Goal: Task Accomplishment & Management: Manage account settings

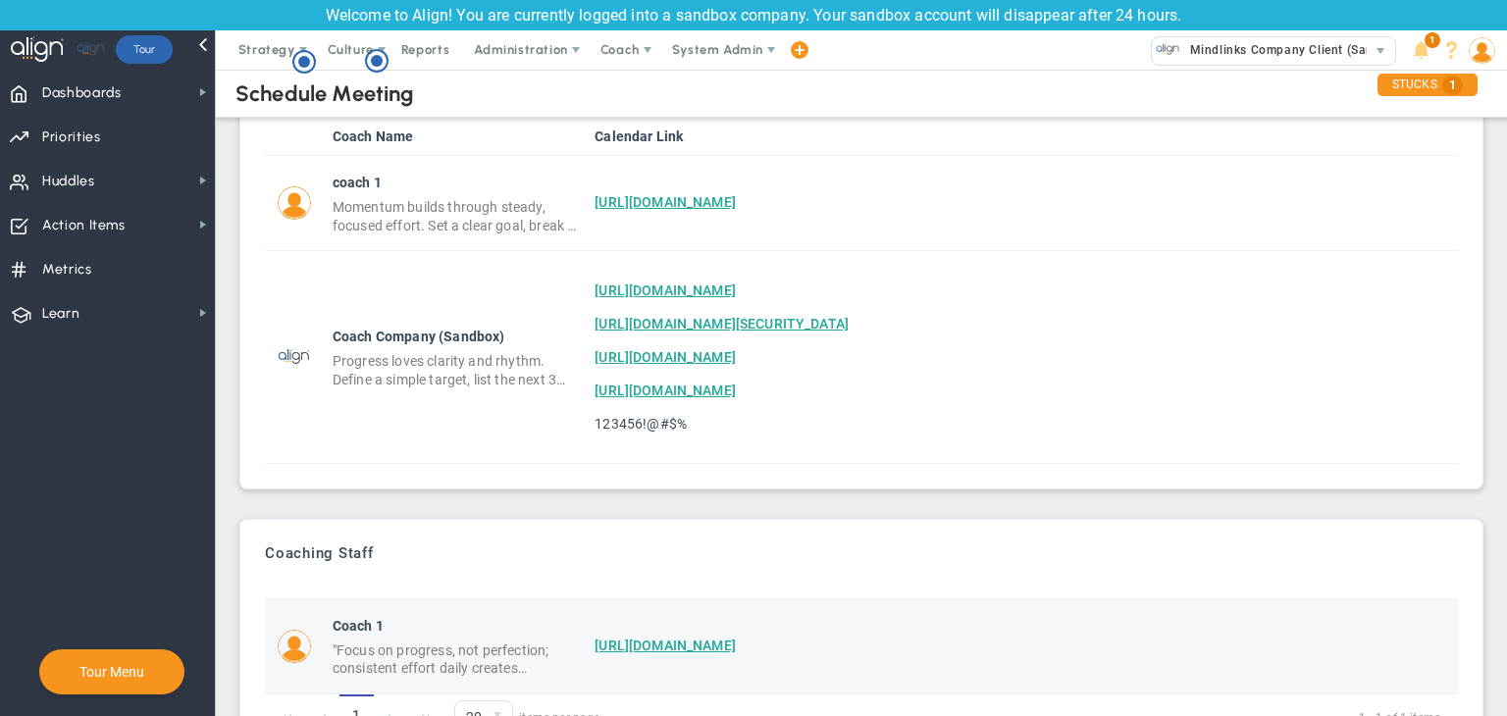
scroll to position [158, 0]
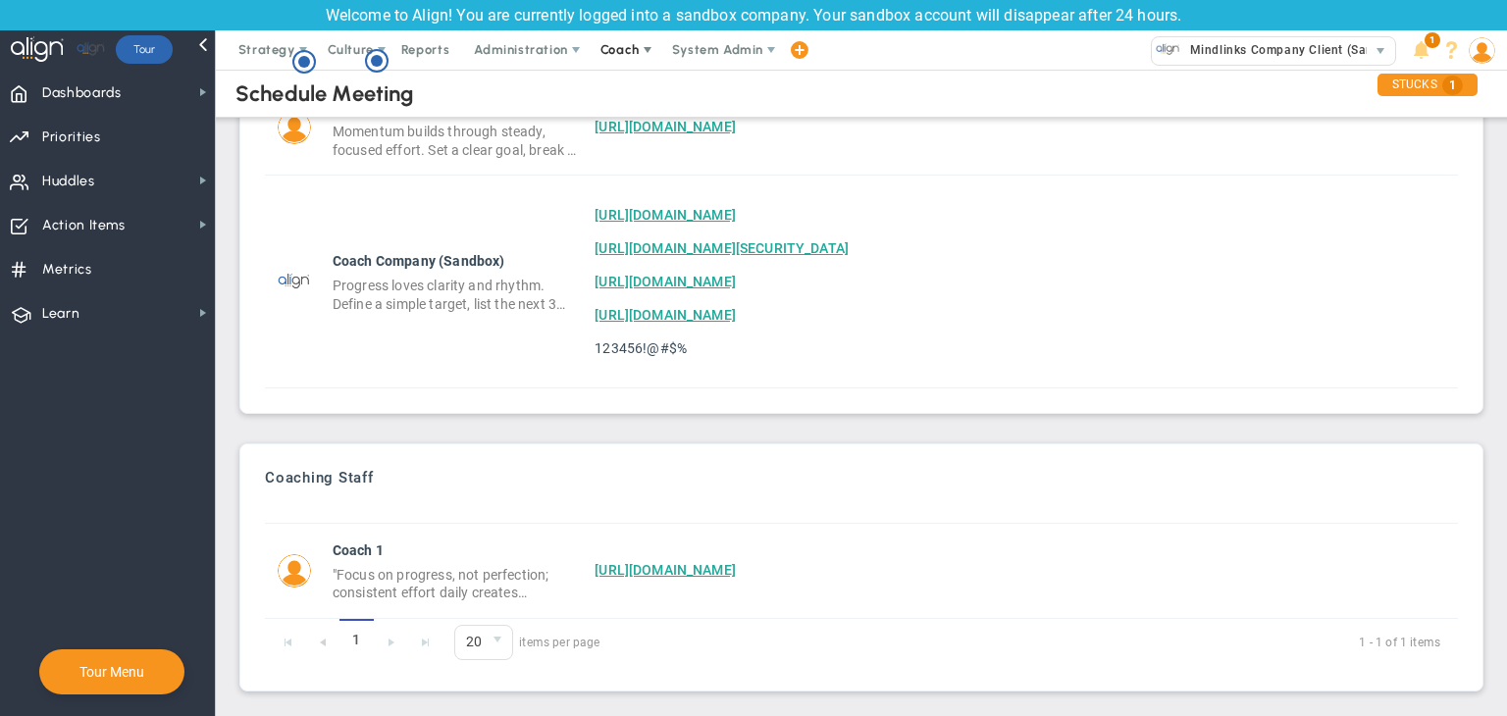
click at [627, 52] on span "Coach" at bounding box center [620, 49] width 39 height 15
click at [647, 132] on span "Resources" at bounding box center [656, 128] width 138 height 39
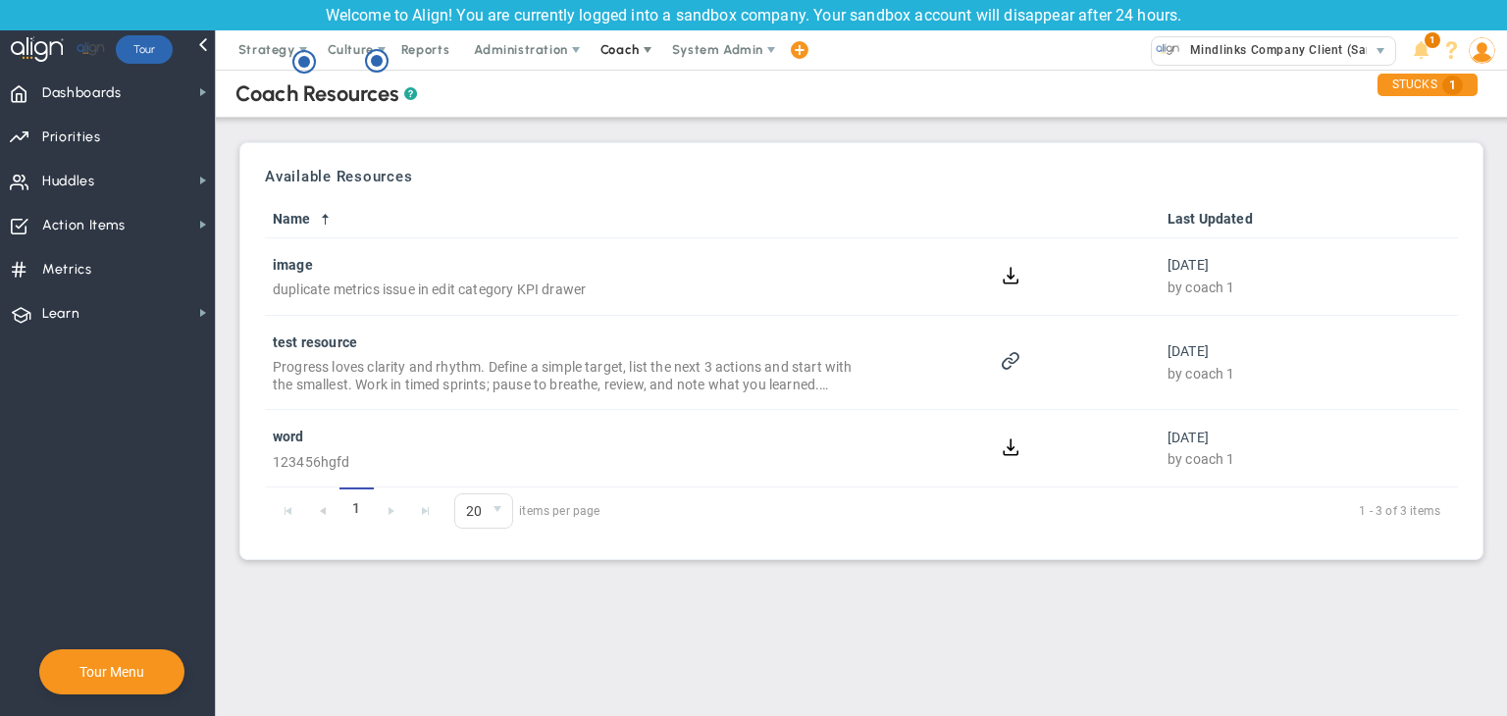
click at [620, 63] on span "Coach" at bounding box center [622, 49] width 72 height 39
click at [618, 101] on span "Schedule Meeting" at bounding box center [656, 89] width 138 height 39
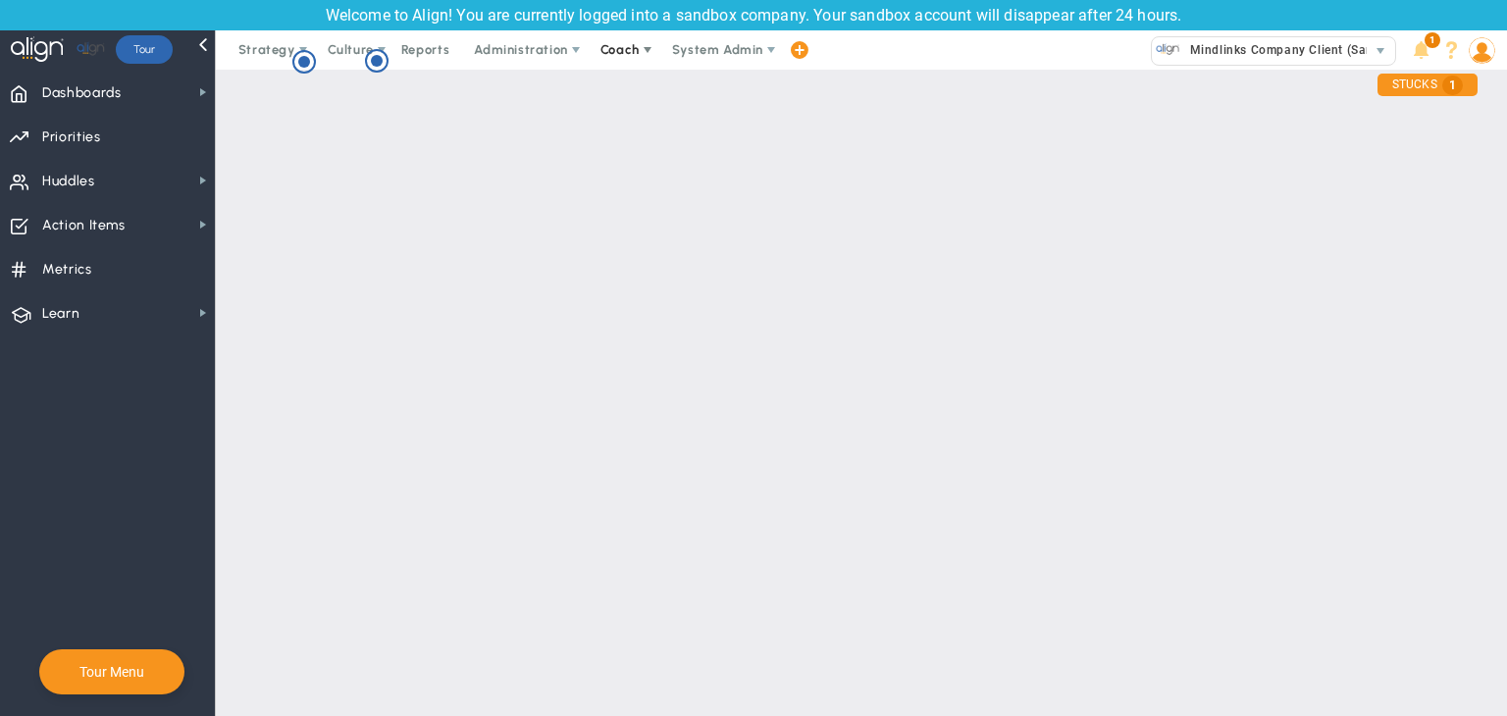
click at [636, 39] on span "Coach" at bounding box center [622, 49] width 72 height 39
click at [637, 123] on span "Resources" at bounding box center [656, 128] width 138 height 39
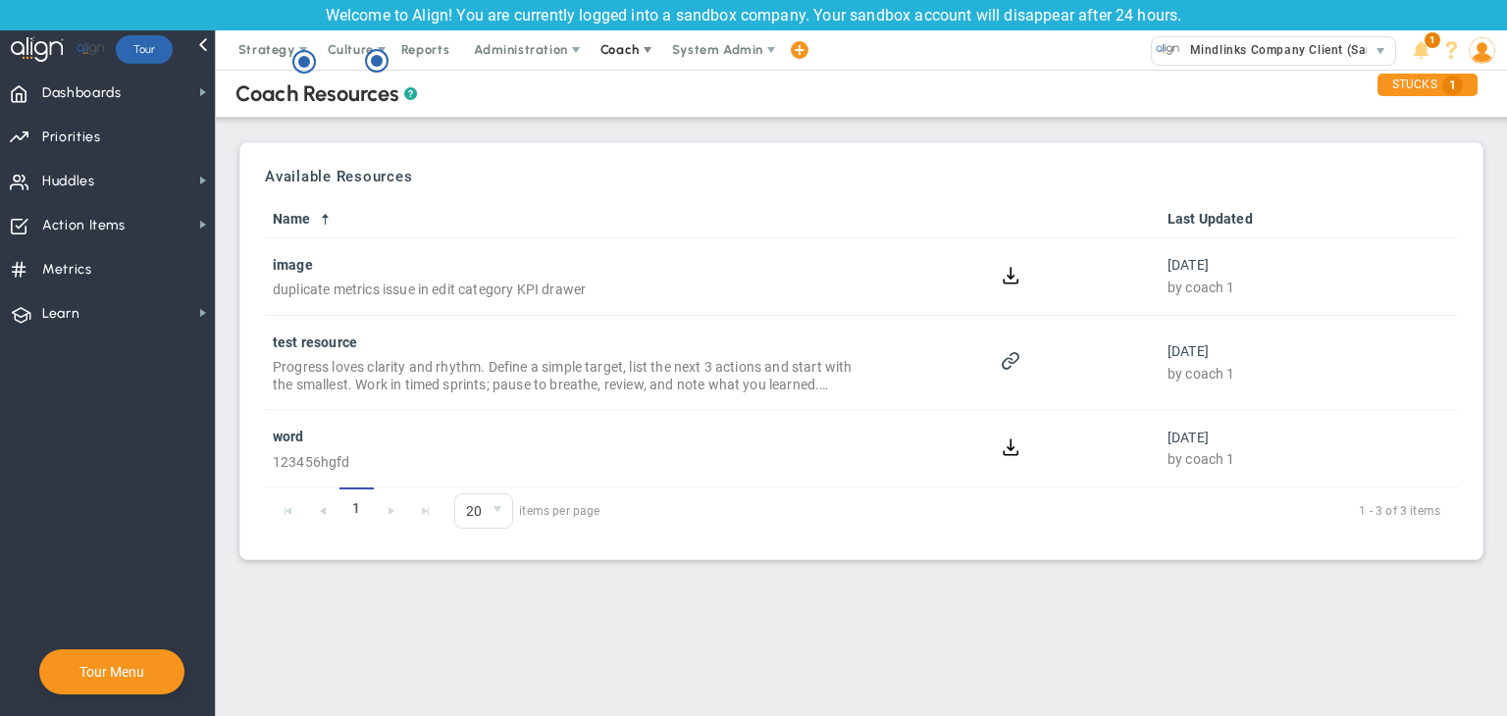
click at [640, 43] on span at bounding box center [648, 50] width 16 height 16
click at [621, 102] on span "Schedule Meeting" at bounding box center [656, 89] width 138 height 39
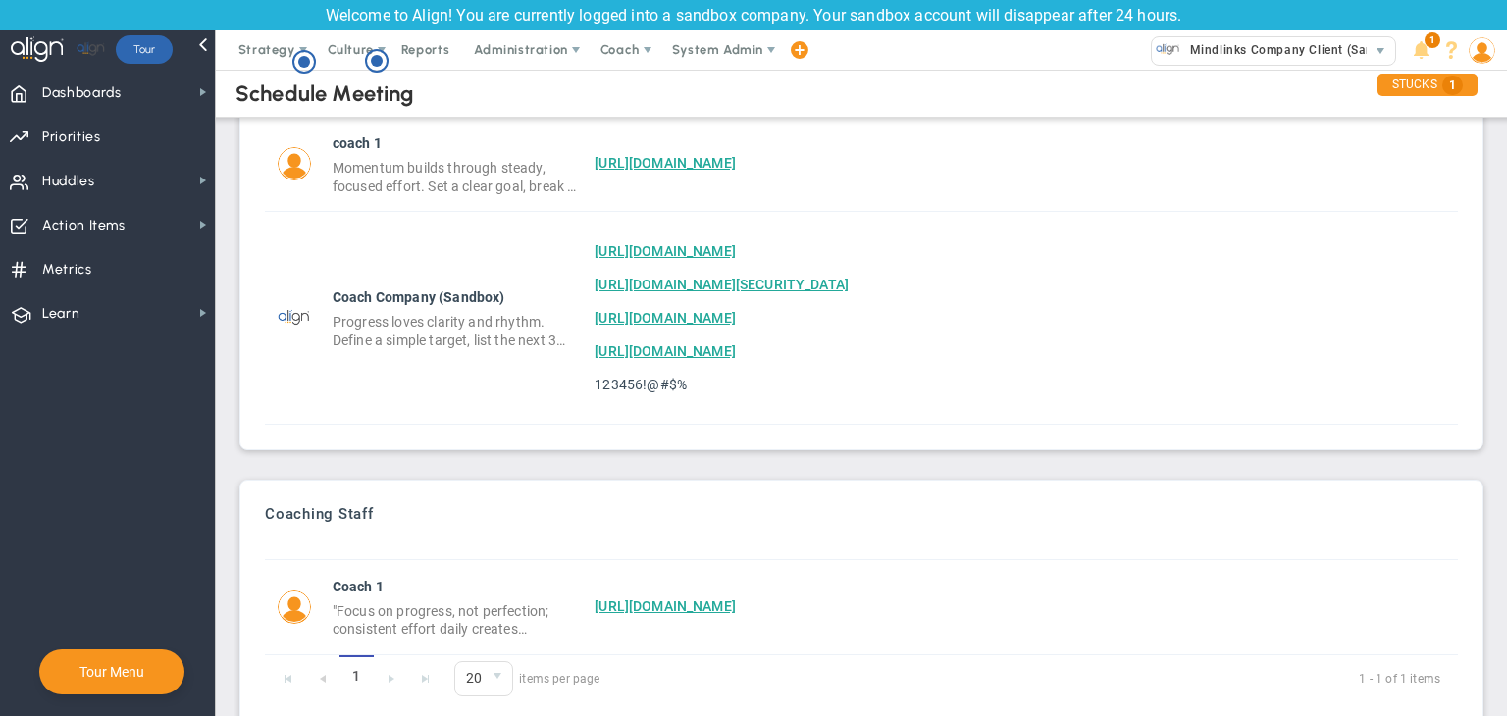
scroll to position [158, 0]
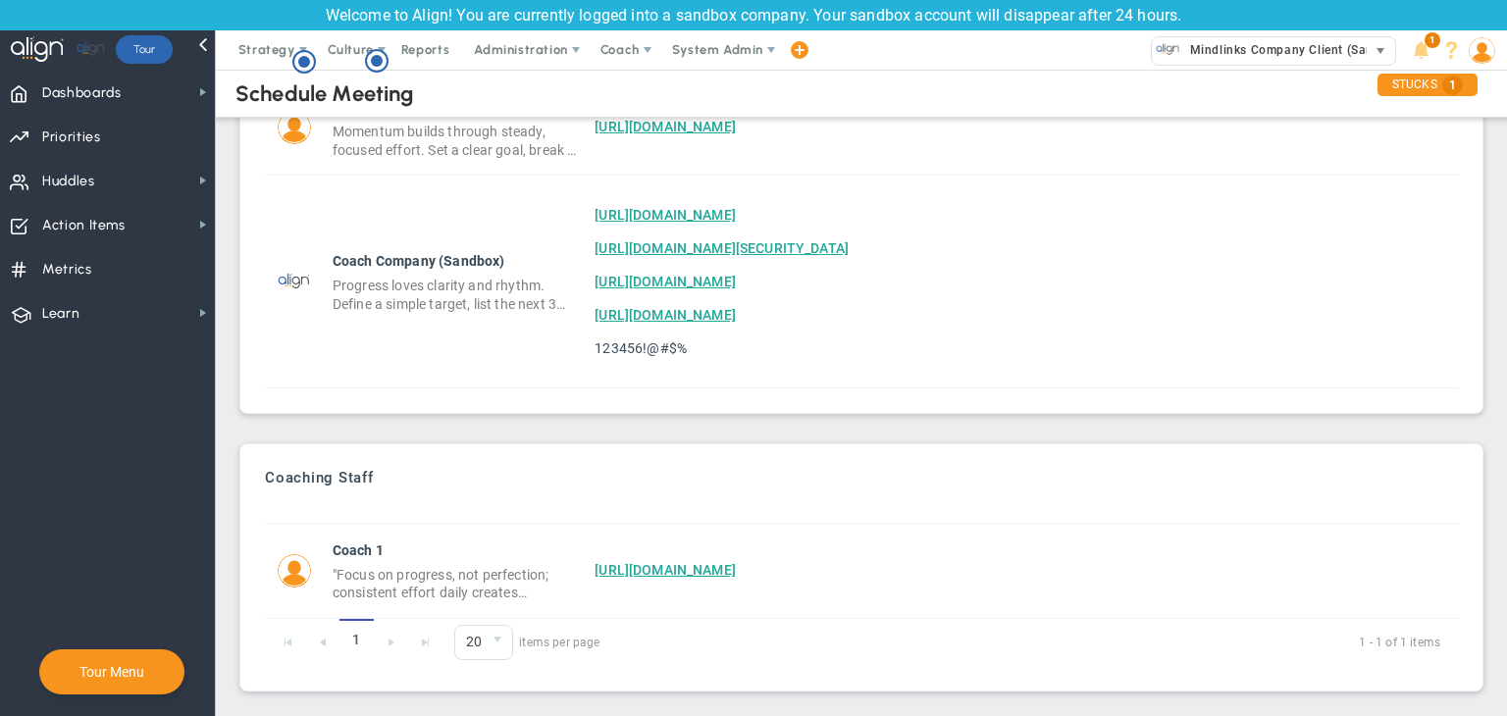
click at [1212, 60] on span "Mindlinks Company Client (Sandbox)" at bounding box center [1294, 50] width 227 height 26
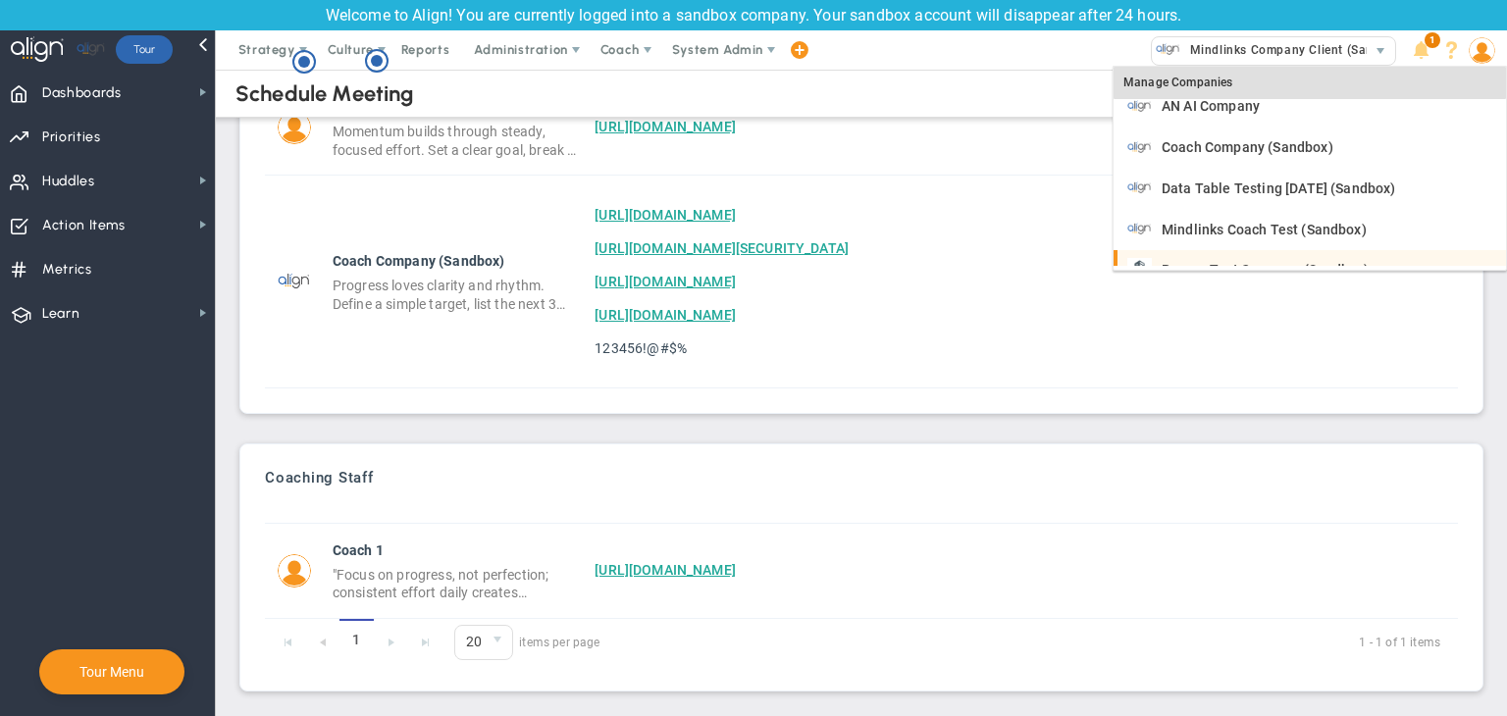
scroll to position [79, 0]
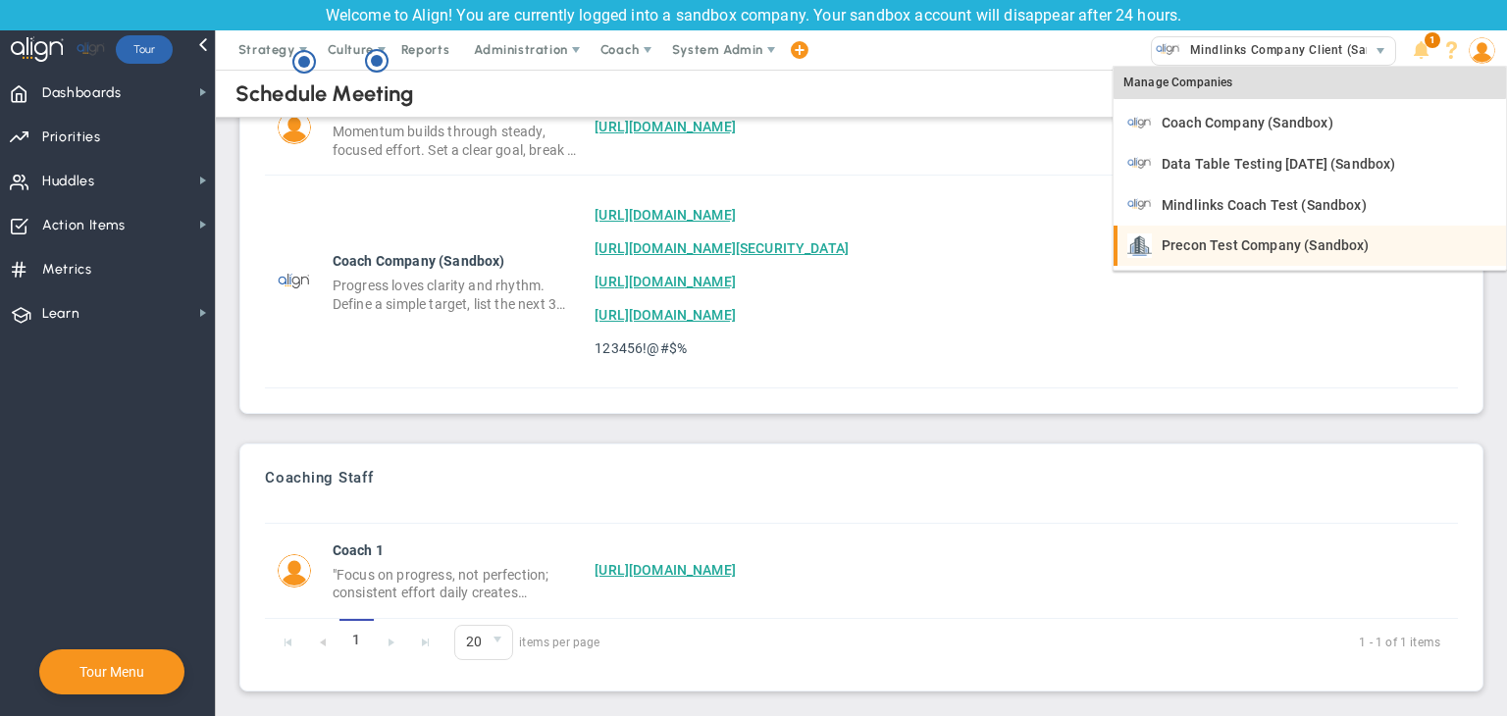
click at [1259, 226] on li "Precon Test Company (Sandbox)" at bounding box center [1310, 246] width 393 height 41
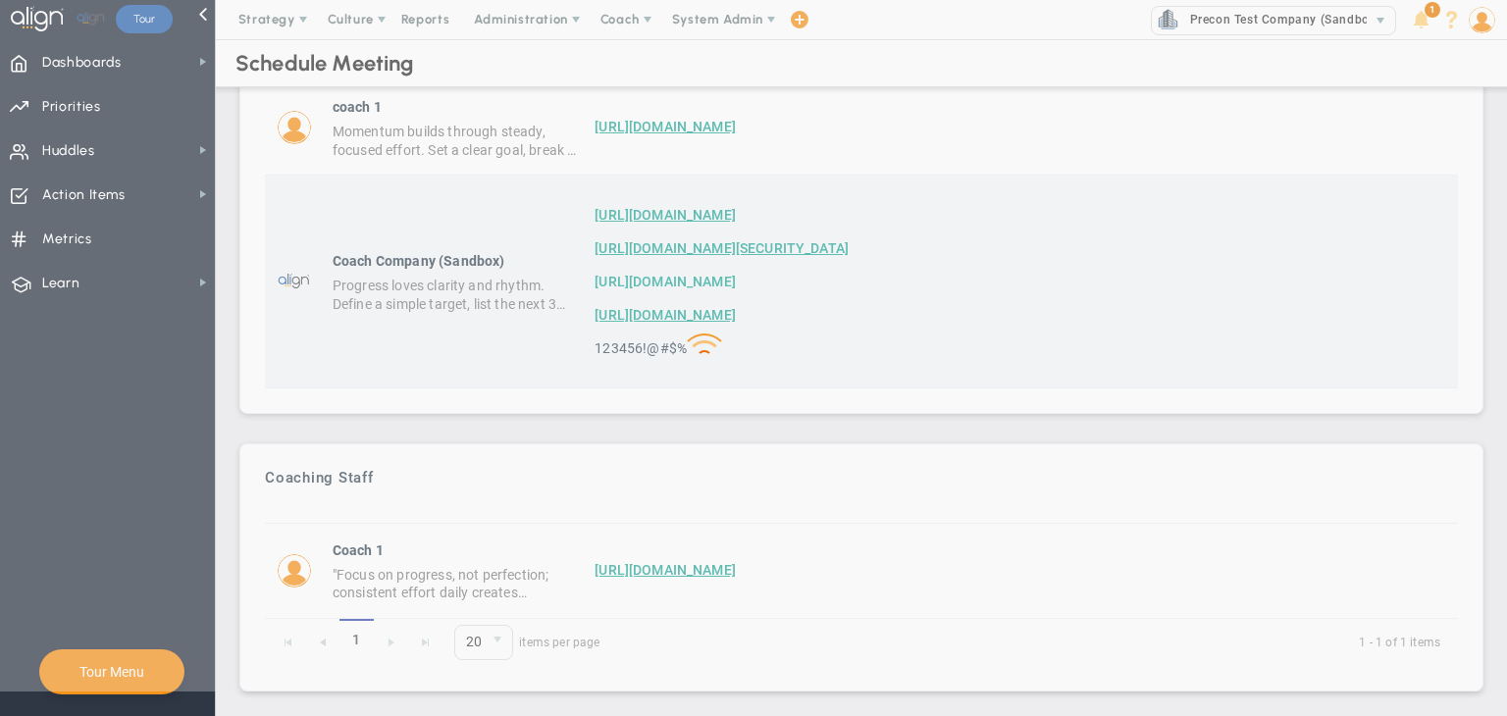
scroll to position [158, 0]
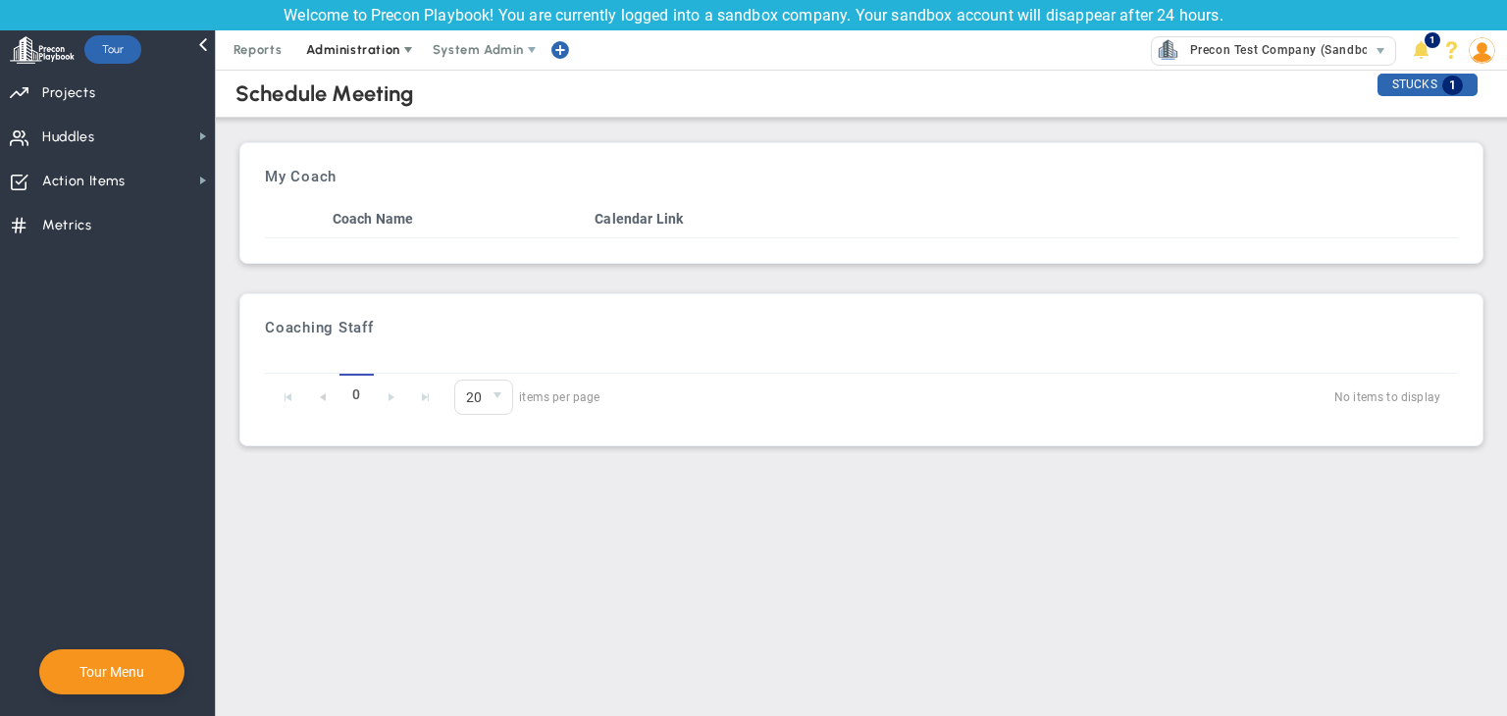
click at [408, 42] on span at bounding box center [408, 50] width 16 height 16
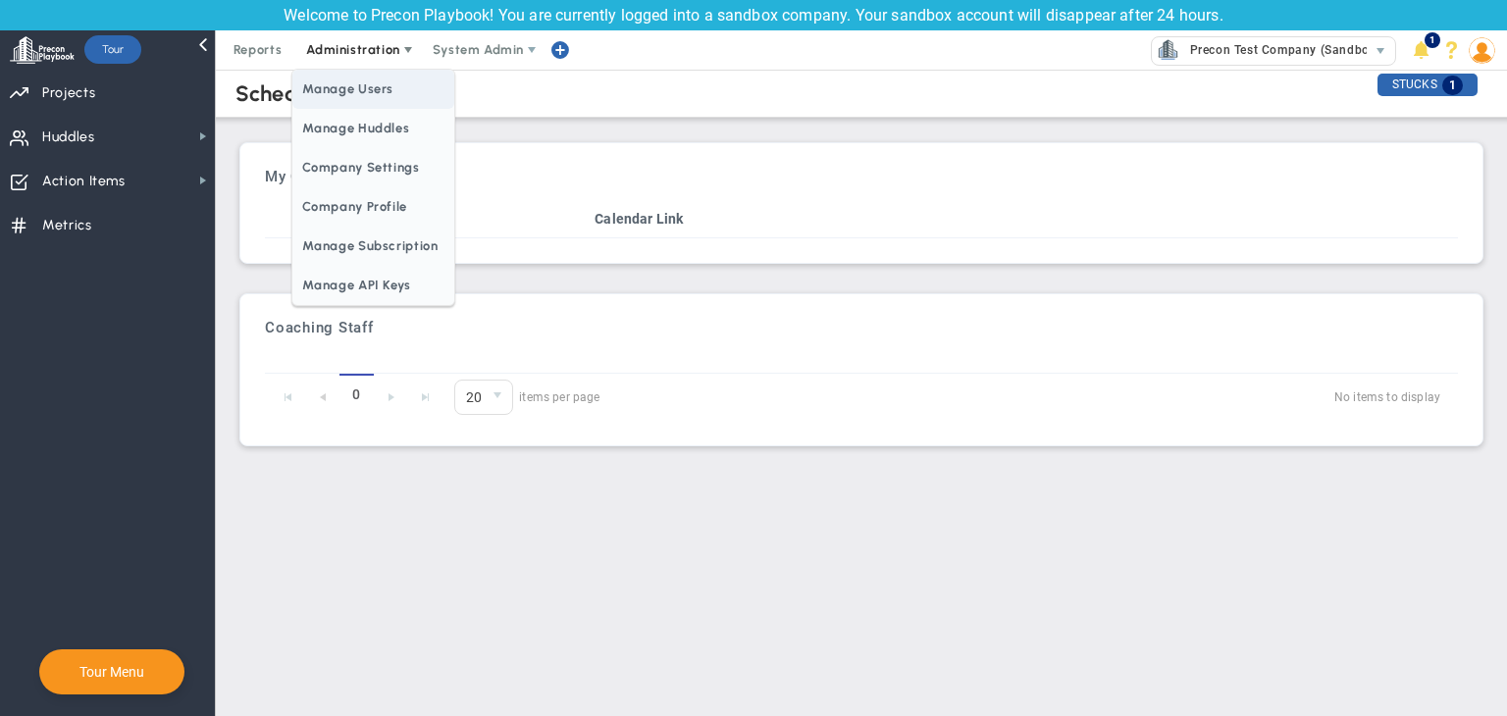
click at [370, 87] on span "Manage Users" at bounding box center [372, 89] width 161 height 39
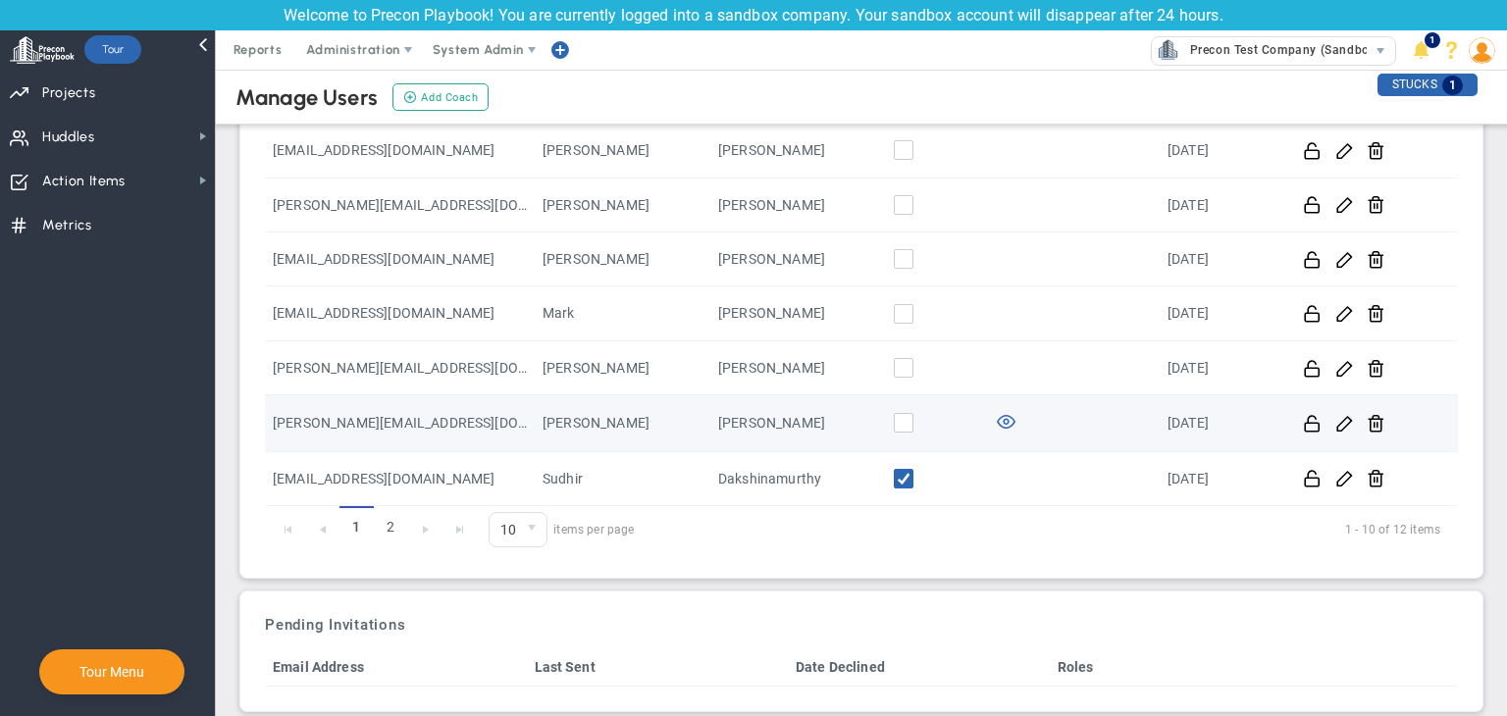
scroll to position [361, 0]
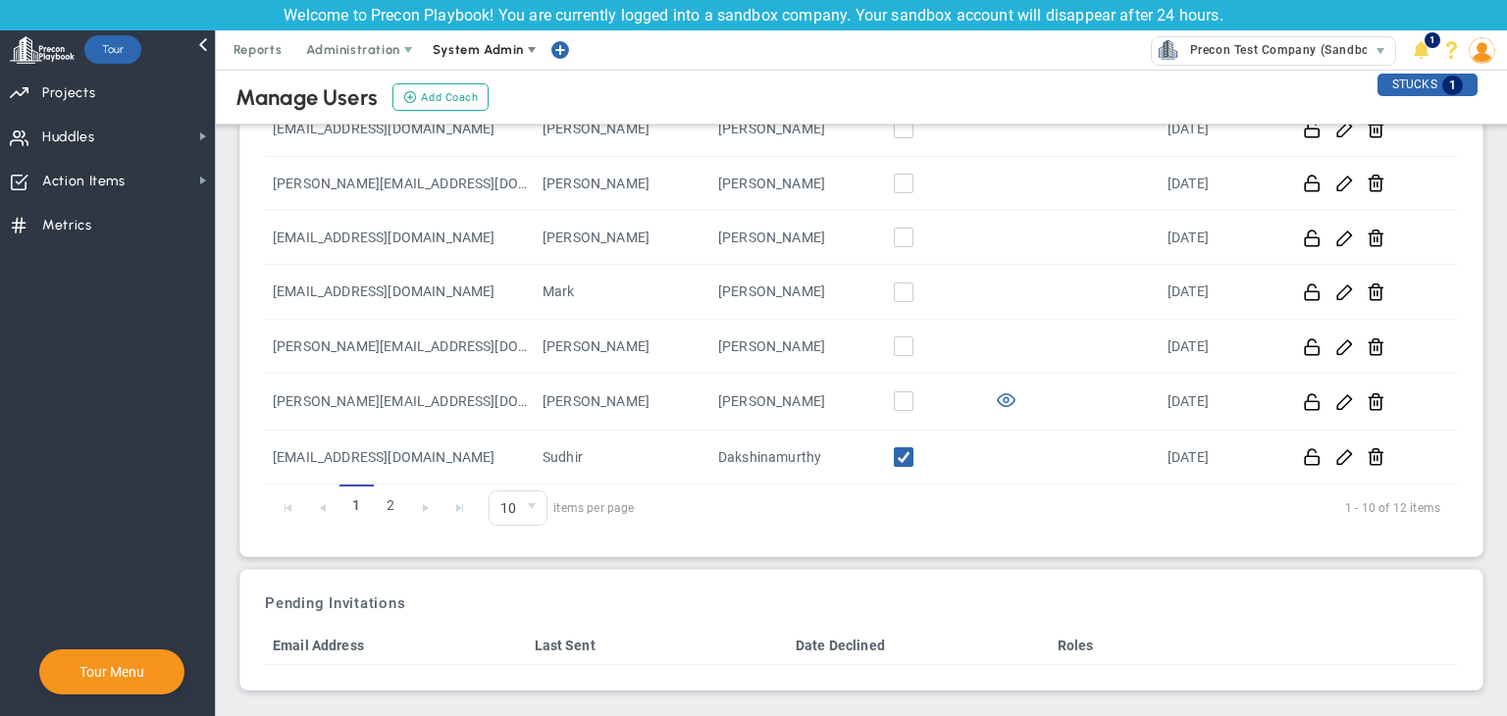
click at [488, 53] on span "System Admin" at bounding box center [478, 49] width 91 height 15
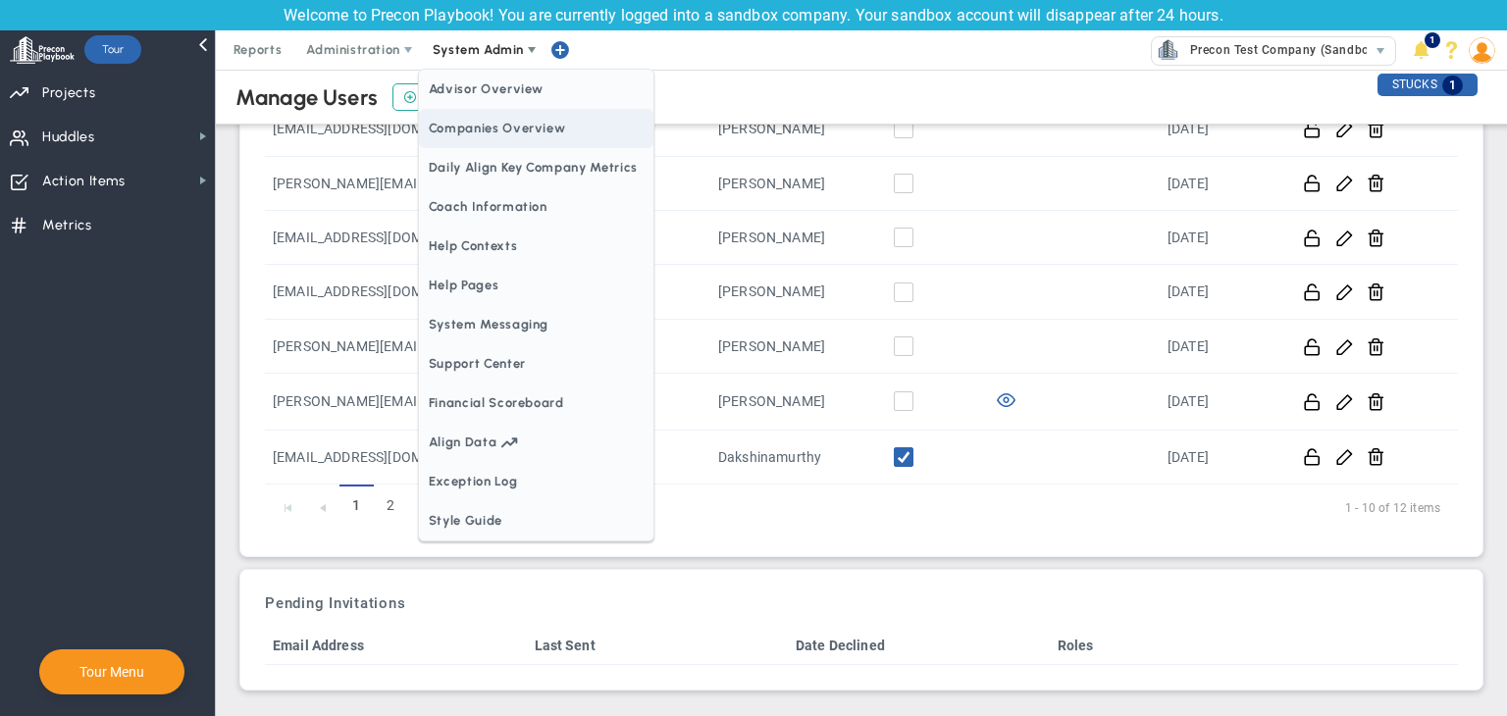
click at [484, 128] on span "Companies Overview" at bounding box center [536, 128] width 235 height 39
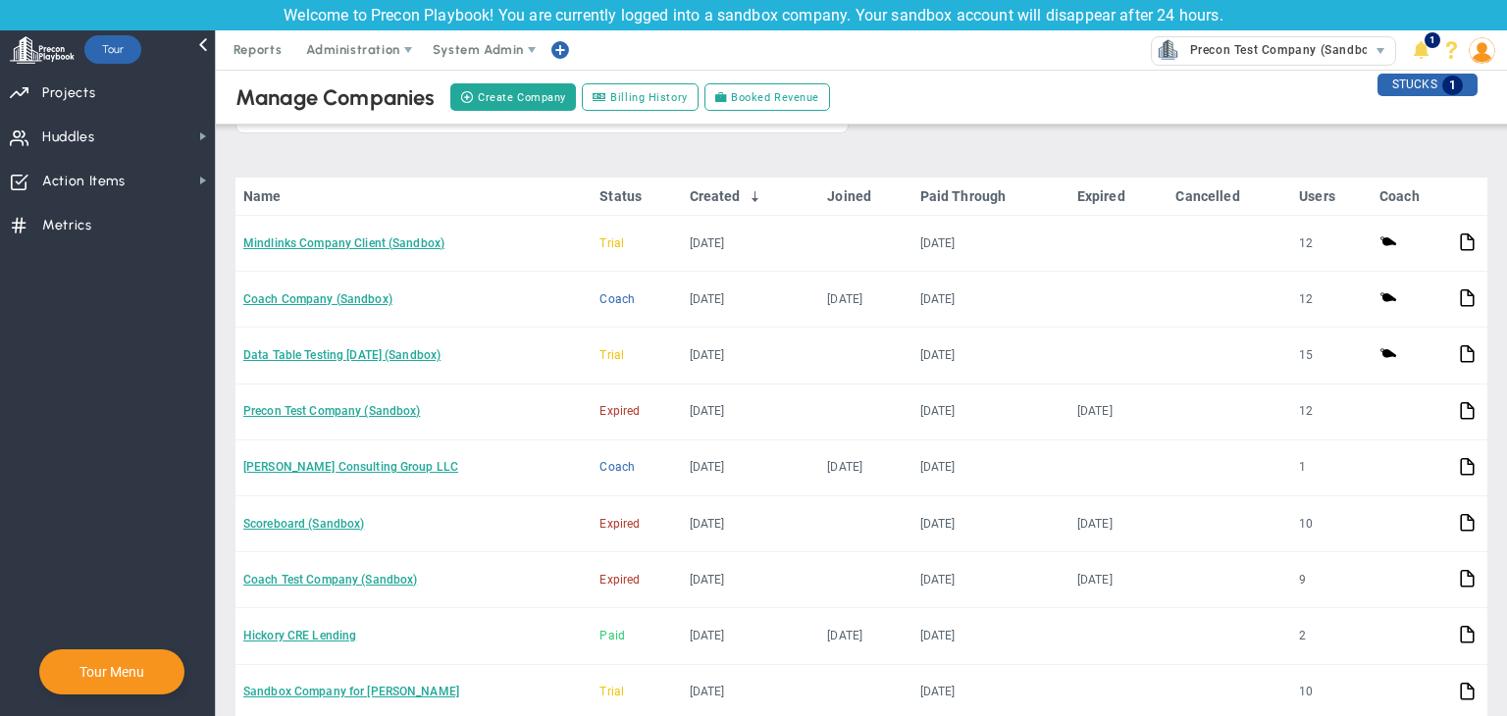
scroll to position [273, 0]
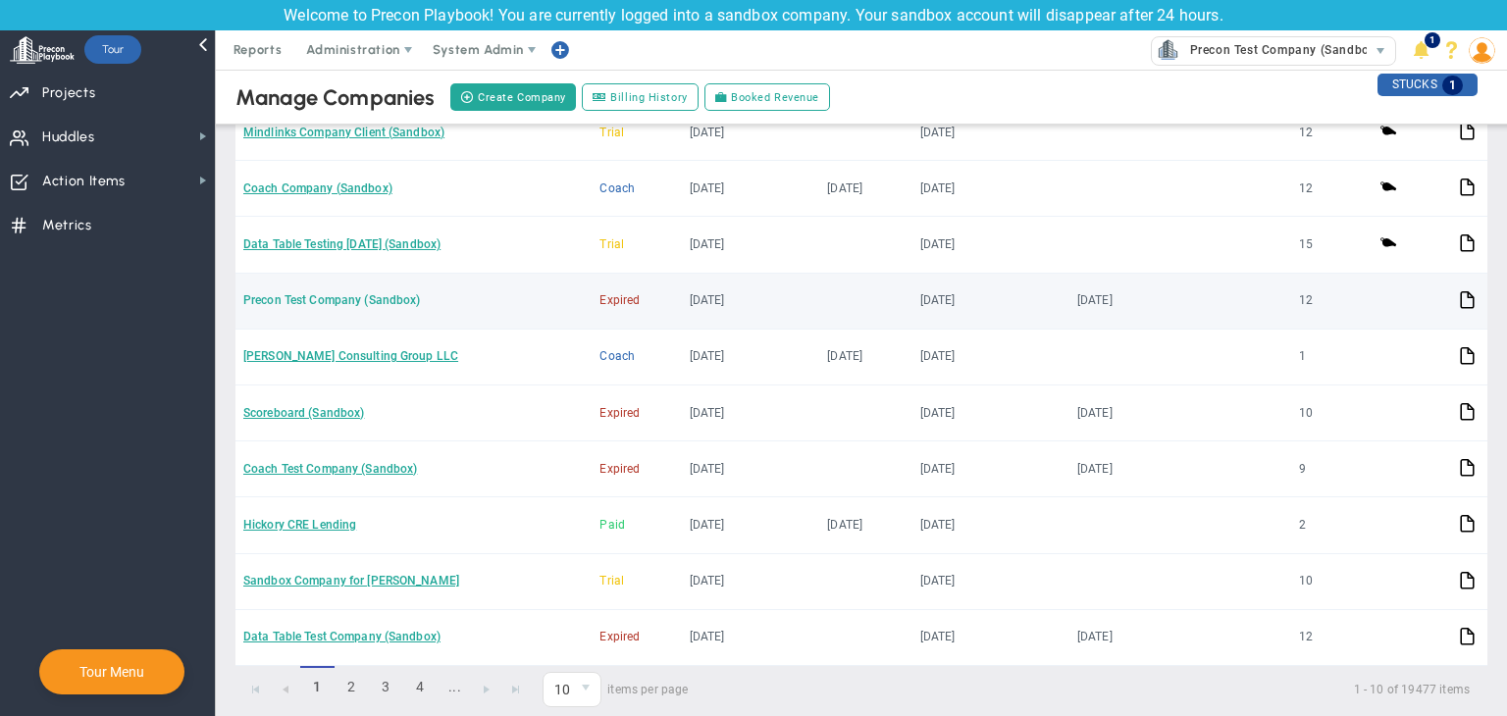
click at [345, 297] on link "Precon Test Company (Sandbox)" at bounding box center [331, 300] width 177 height 14
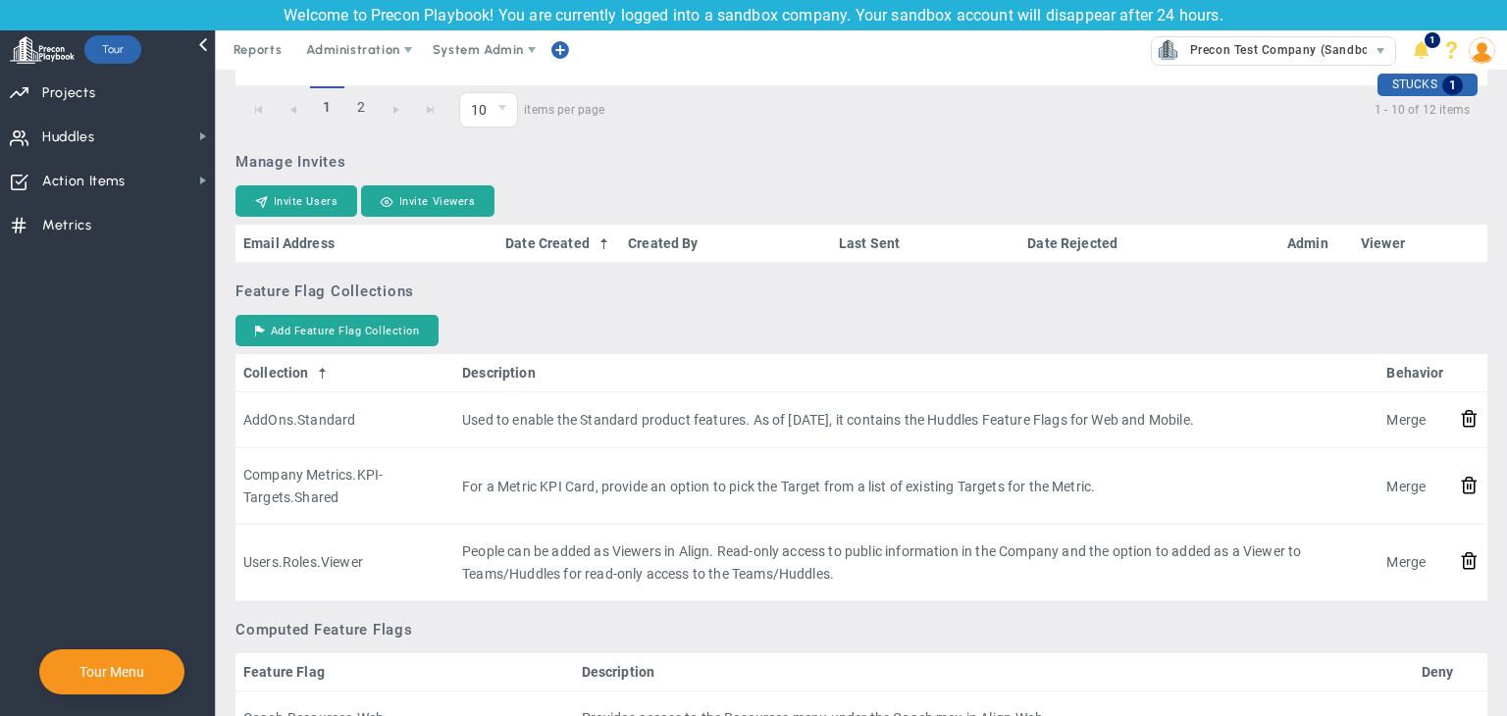
scroll to position [1570, 0]
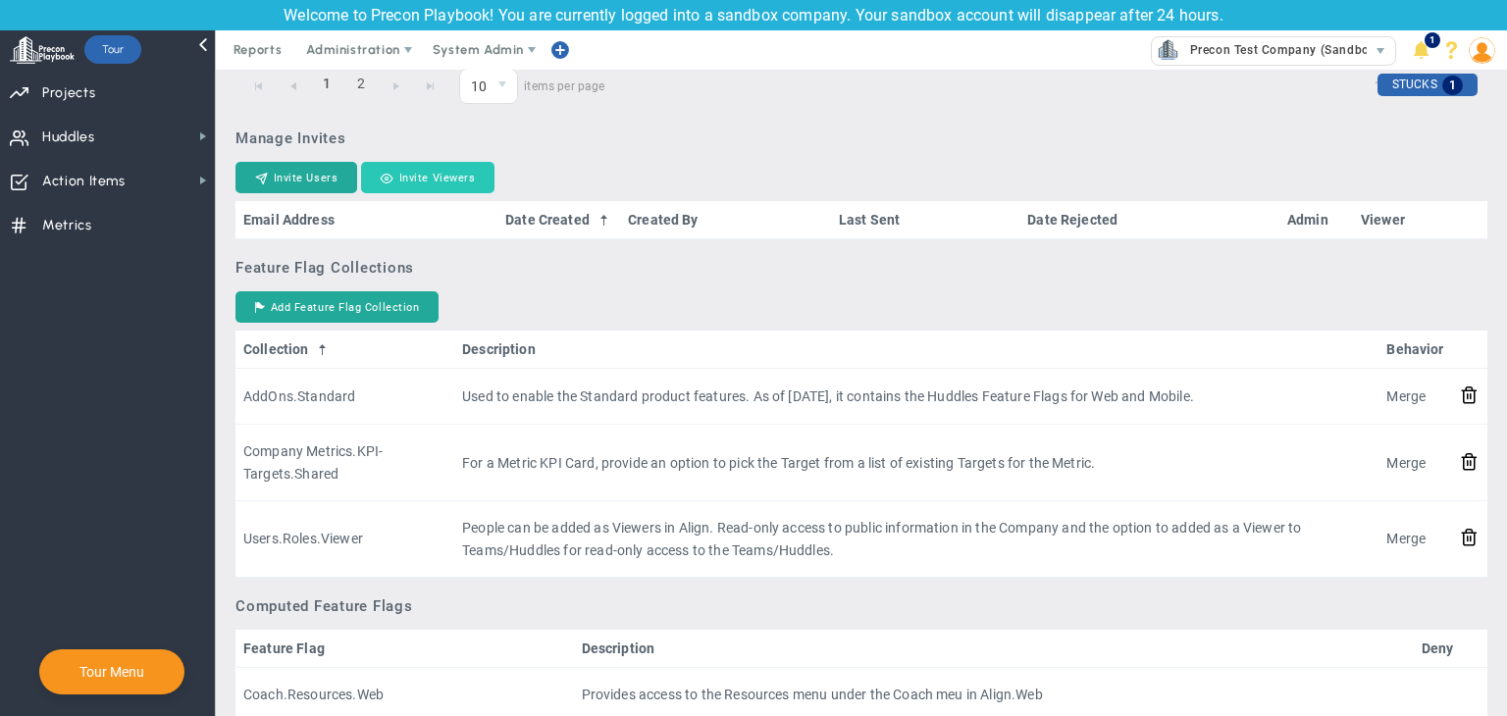
click at [432, 175] on button "Invite Viewers" at bounding box center [427, 177] width 133 height 31
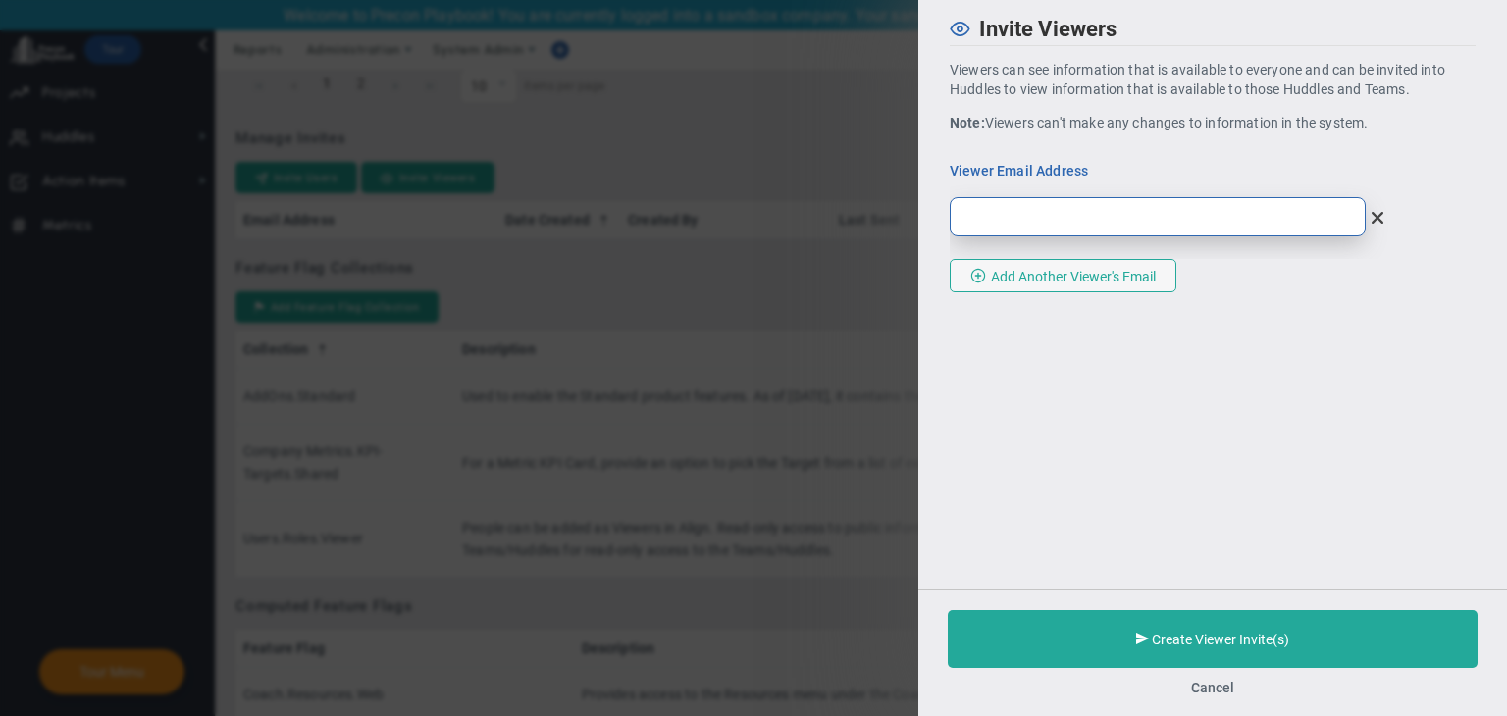
click at [1026, 231] on input "email" at bounding box center [1158, 216] width 416 height 39
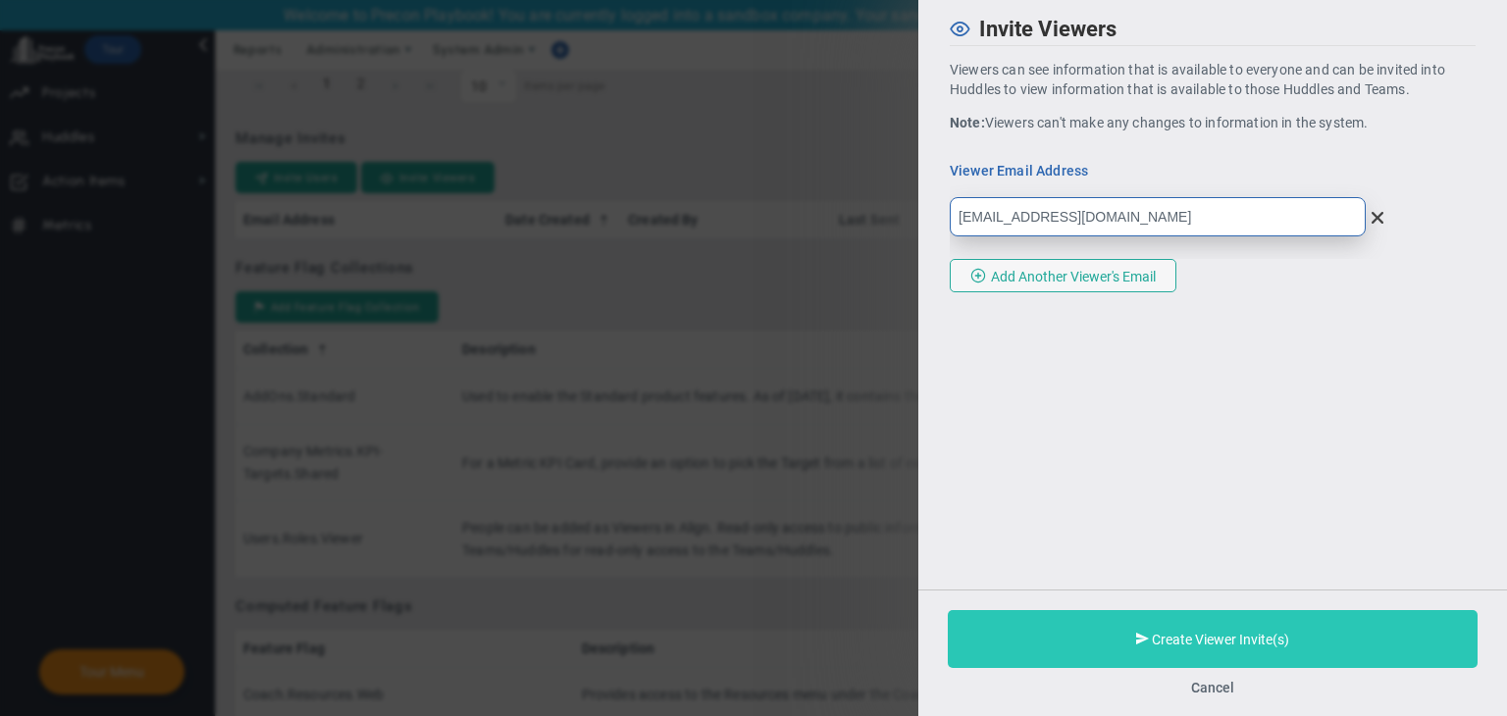
type input "viewer18@gmail.com"
click at [1188, 629] on button "Create Viewer Invite(s)" at bounding box center [1213, 639] width 530 height 58
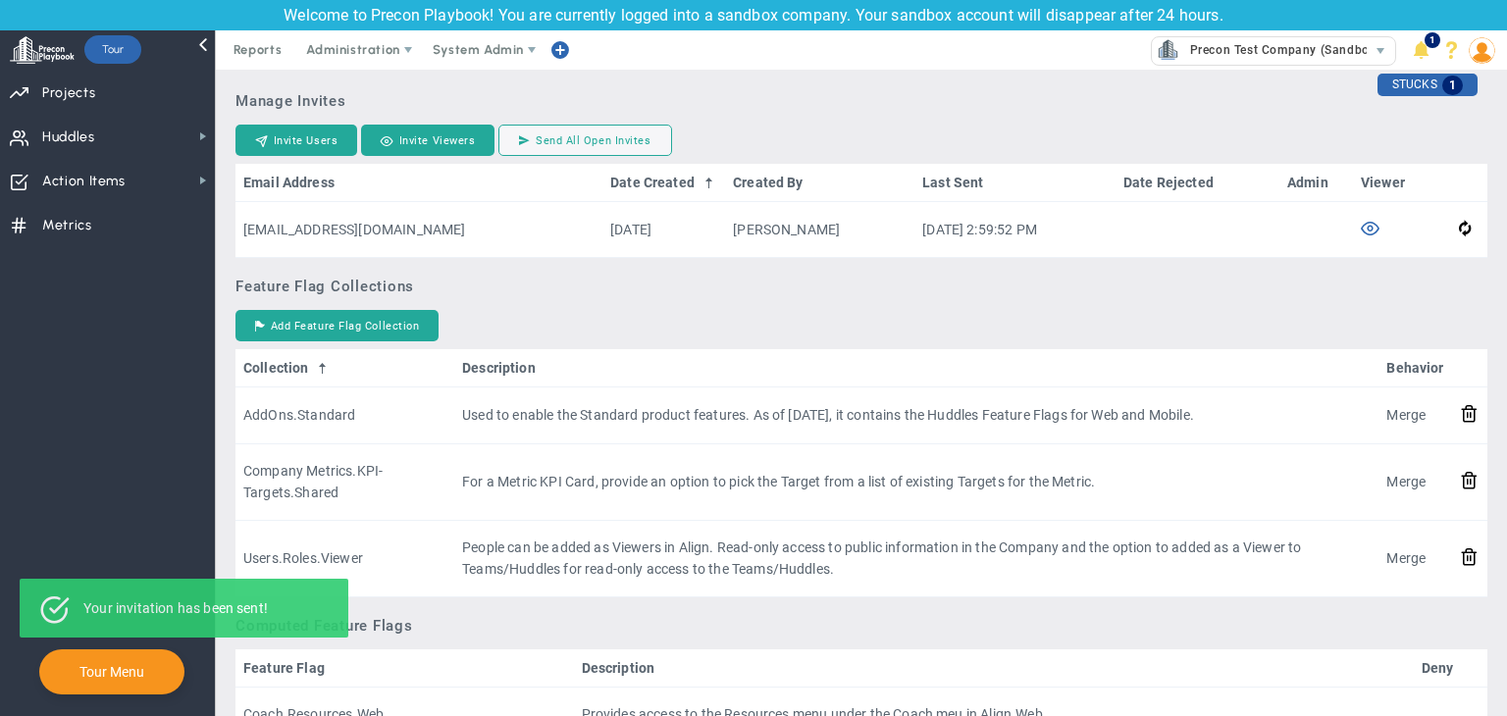
scroll to position [1374, 0]
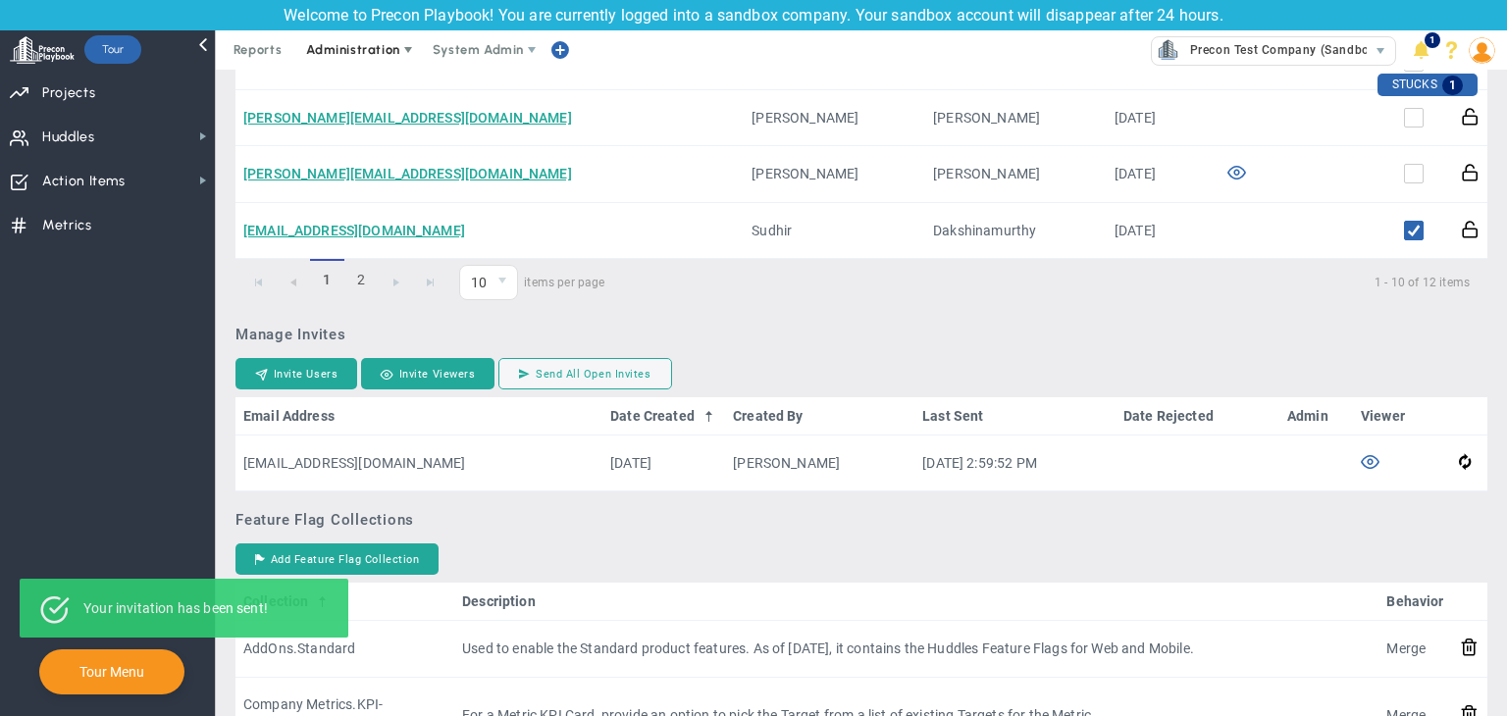
click at [378, 56] on span "Administration" at bounding box center [352, 49] width 93 height 15
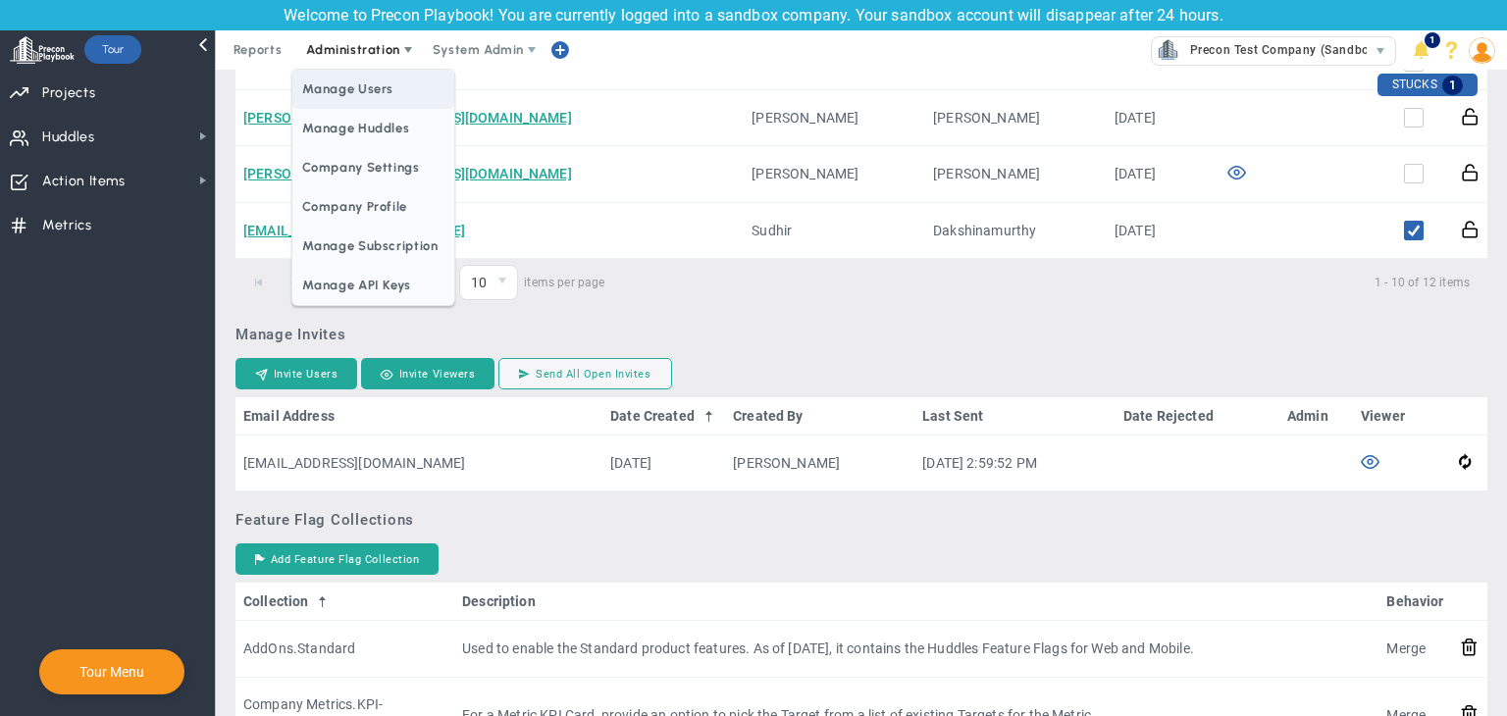
click at [373, 95] on span "Manage Users" at bounding box center [372, 89] width 161 height 39
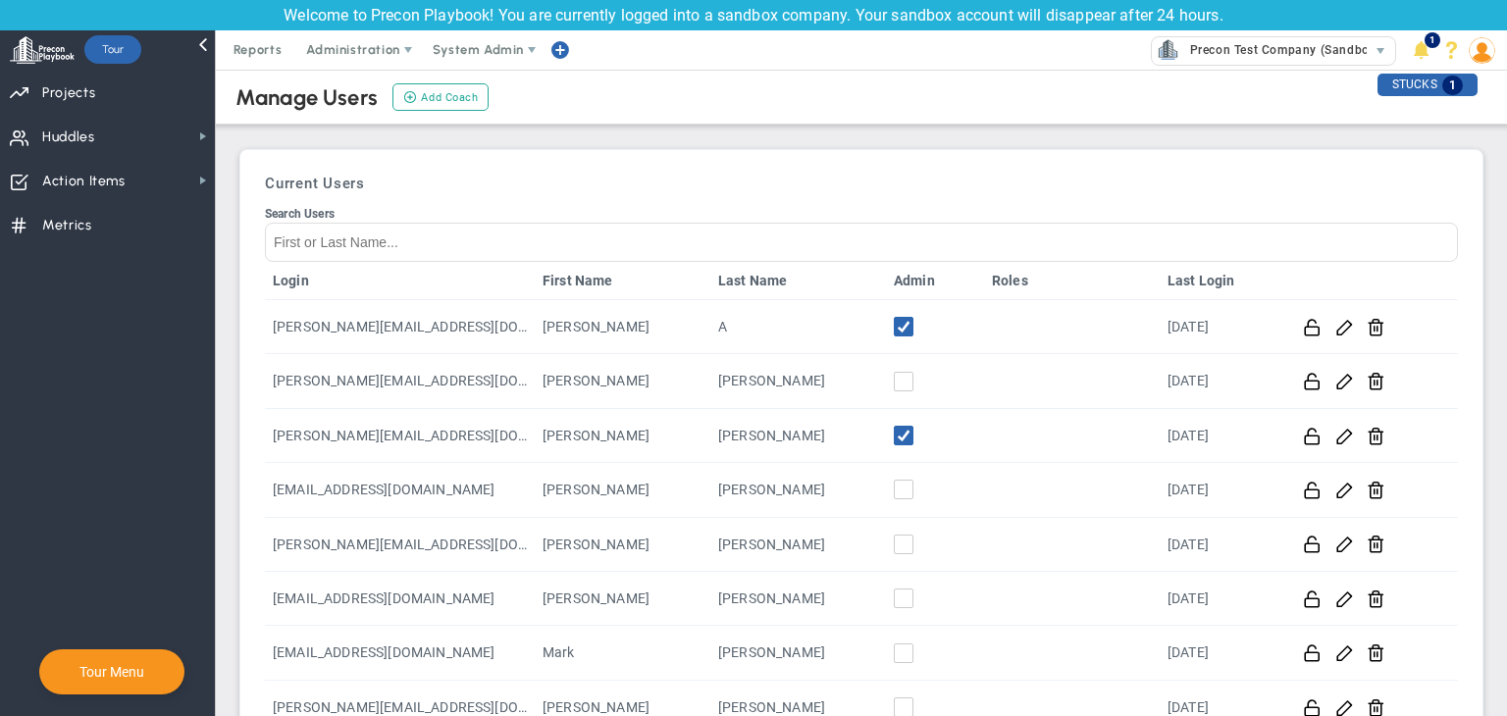
scroll to position [427, 0]
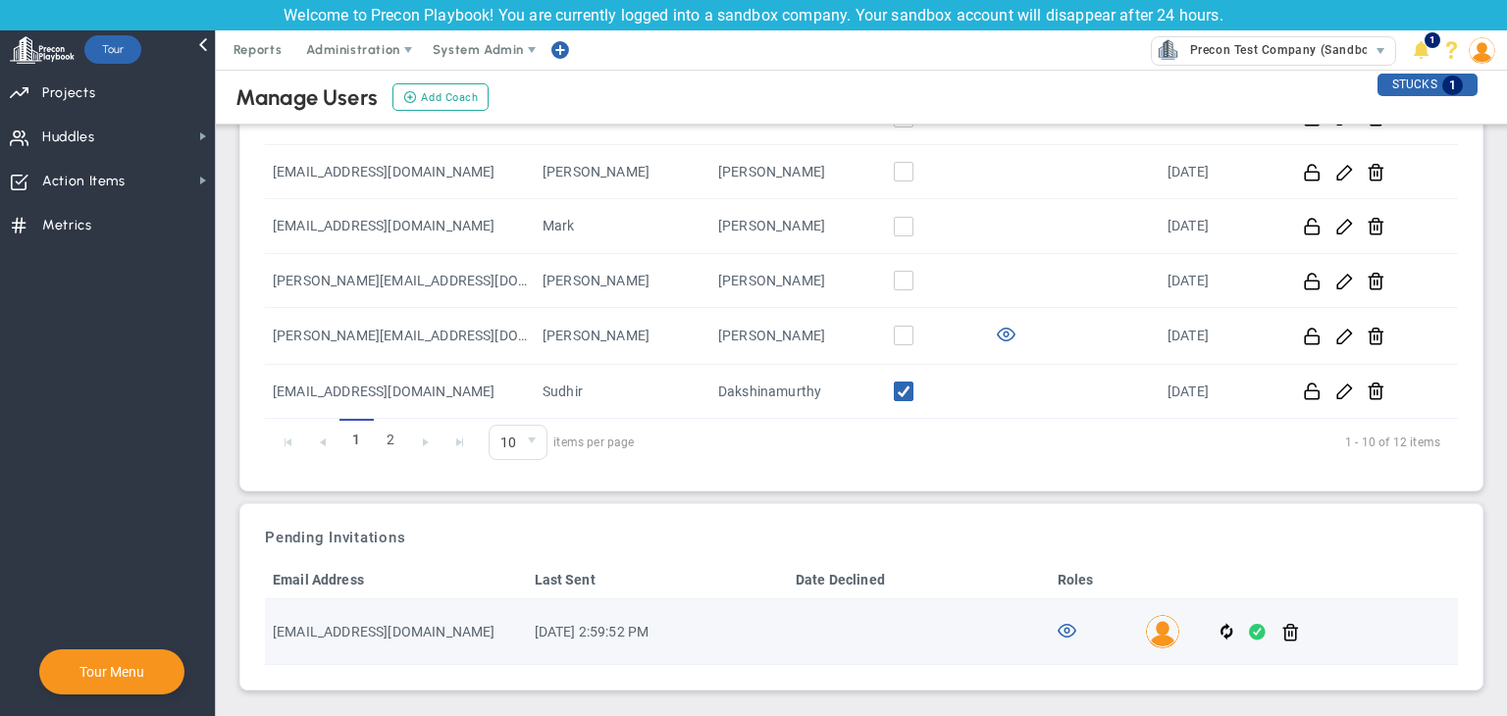
click at [1249, 629] on span at bounding box center [1257, 632] width 17 height 23
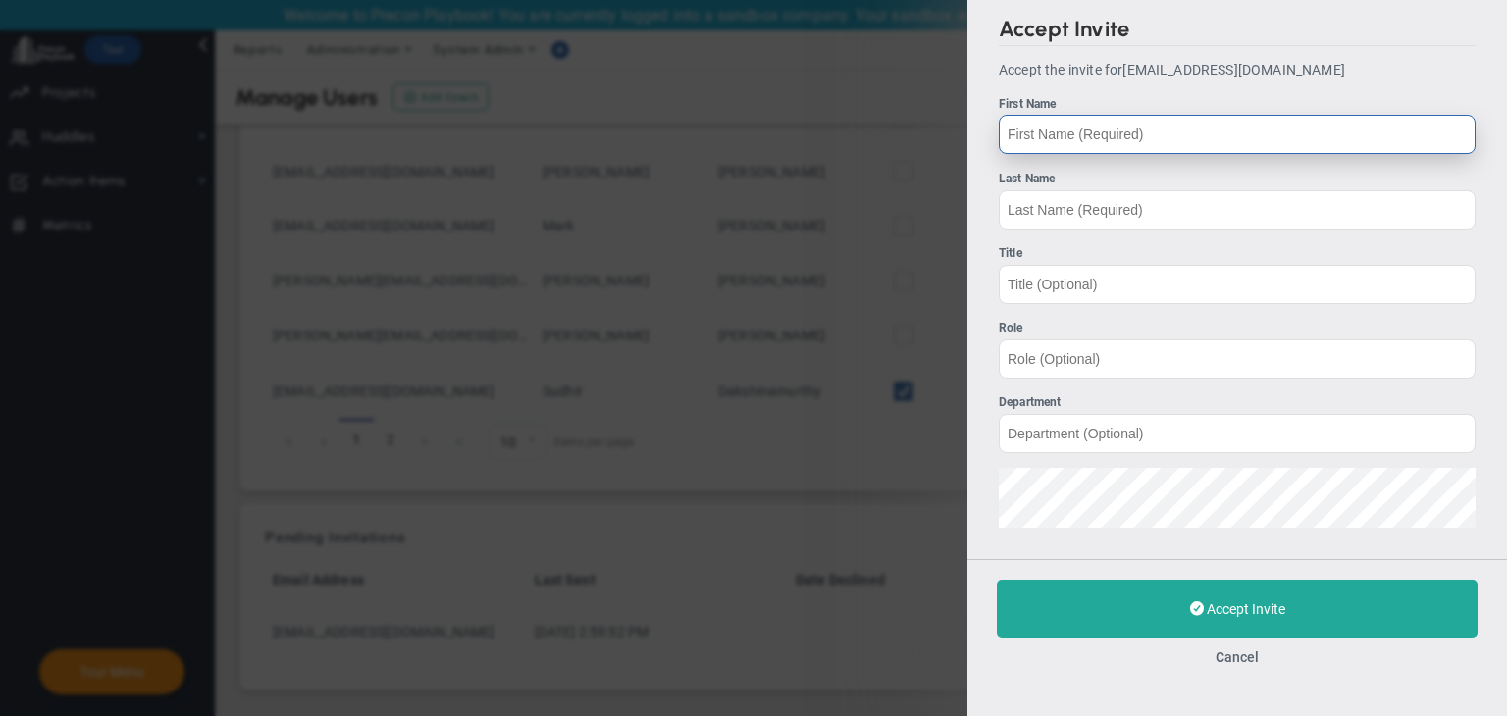
click at [1115, 138] on input "First Name" at bounding box center [1237, 134] width 477 height 39
type input "viewer"
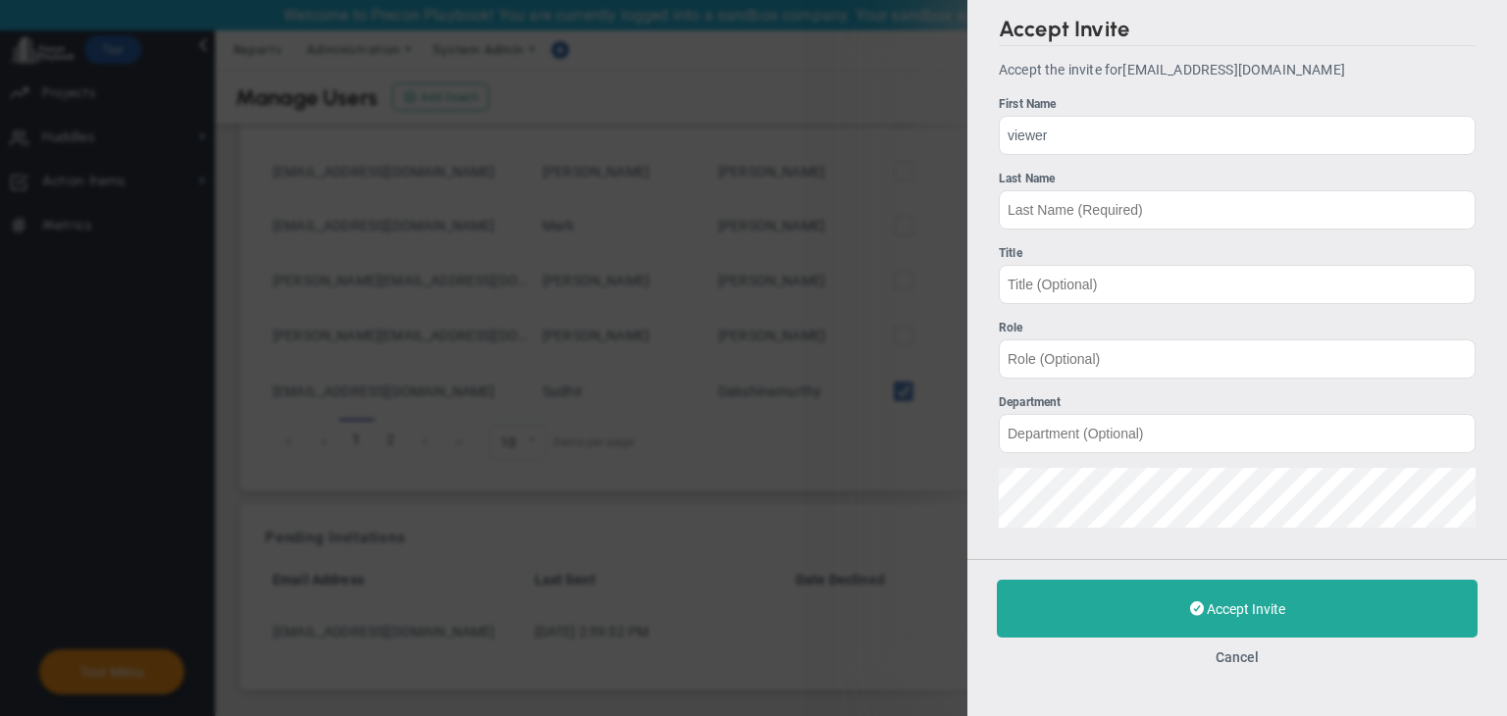
click at [1089, 232] on ul "First Name viewer Last Name Title Role" at bounding box center [1237, 311] width 477 height 433
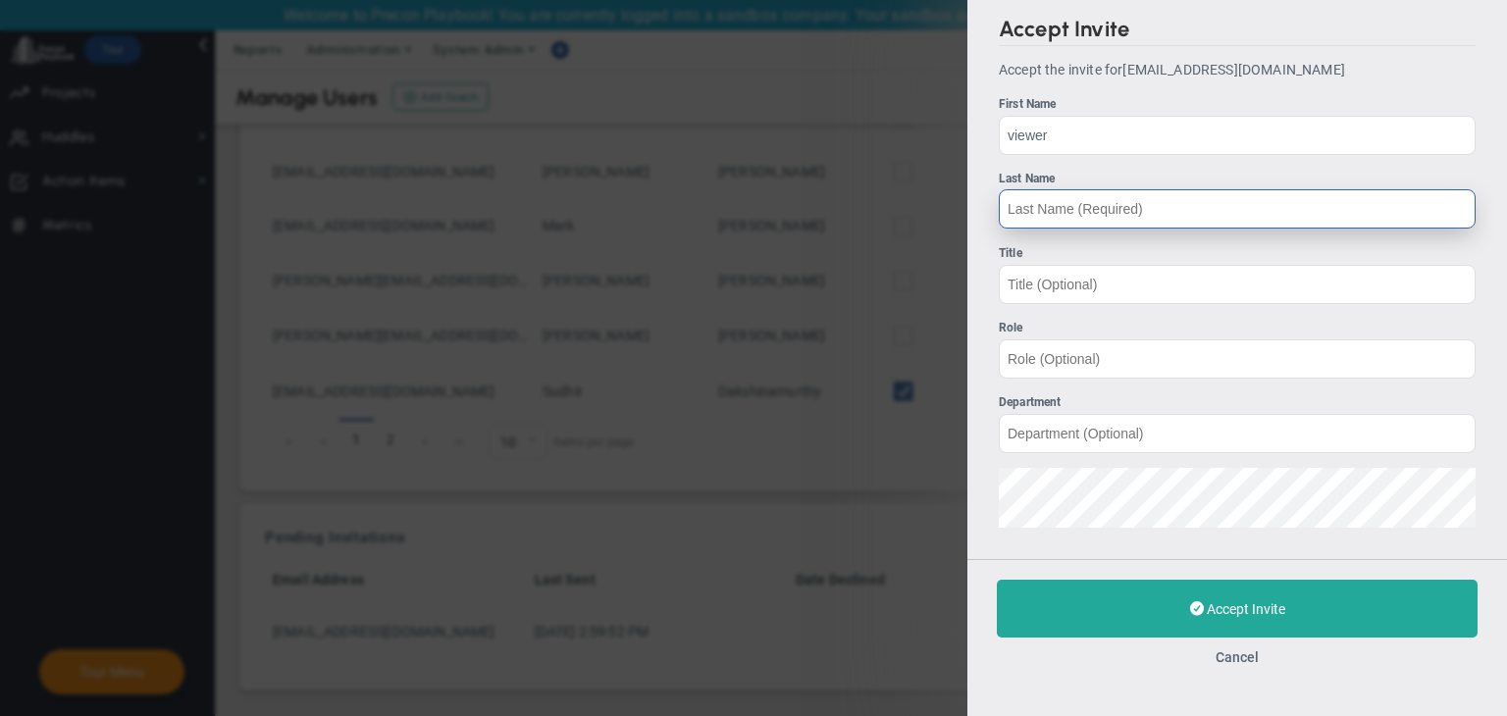
click at [1092, 215] on input "Last Name" at bounding box center [1237, 208] width 477 height 39
type input "18"
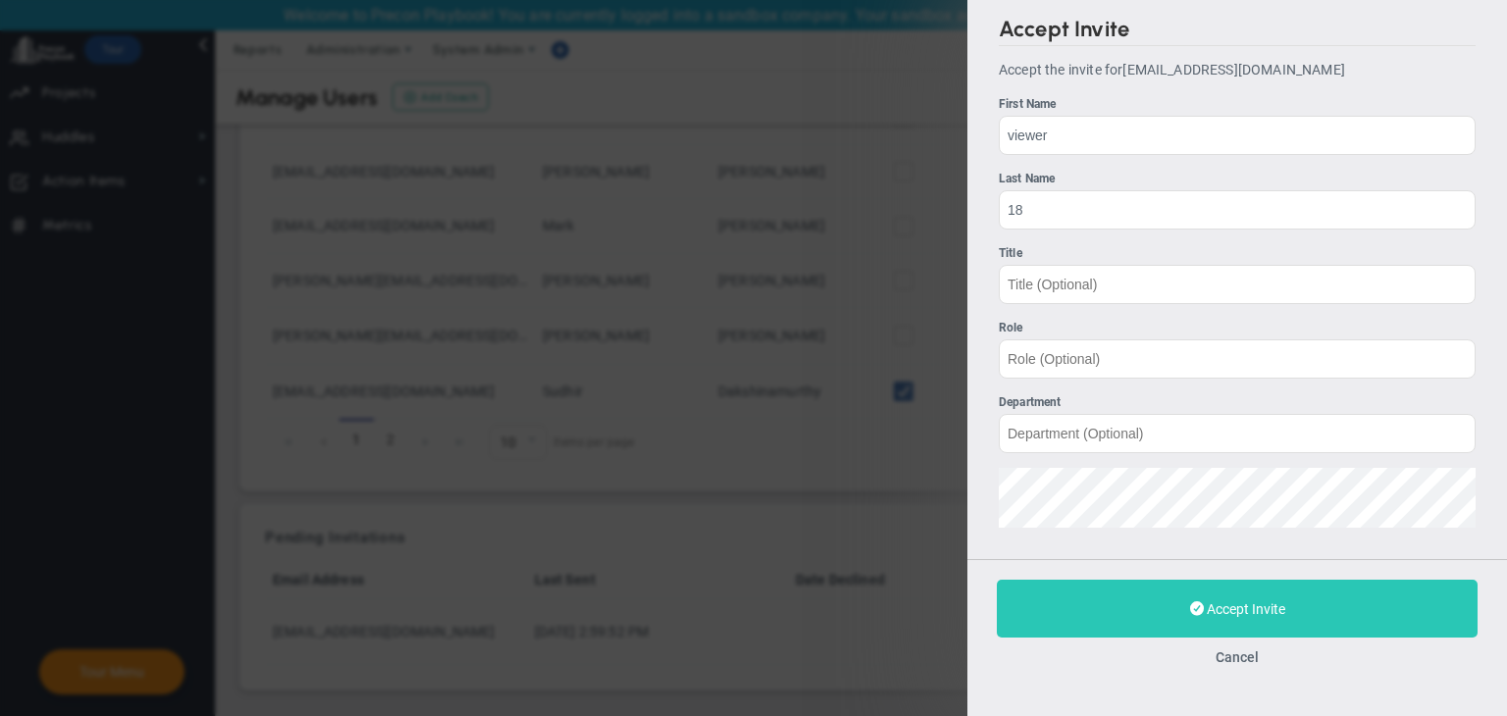
click at [1244, 590] on button "Accept Invite" at bounding box center [1237, 609] width 481 height 58
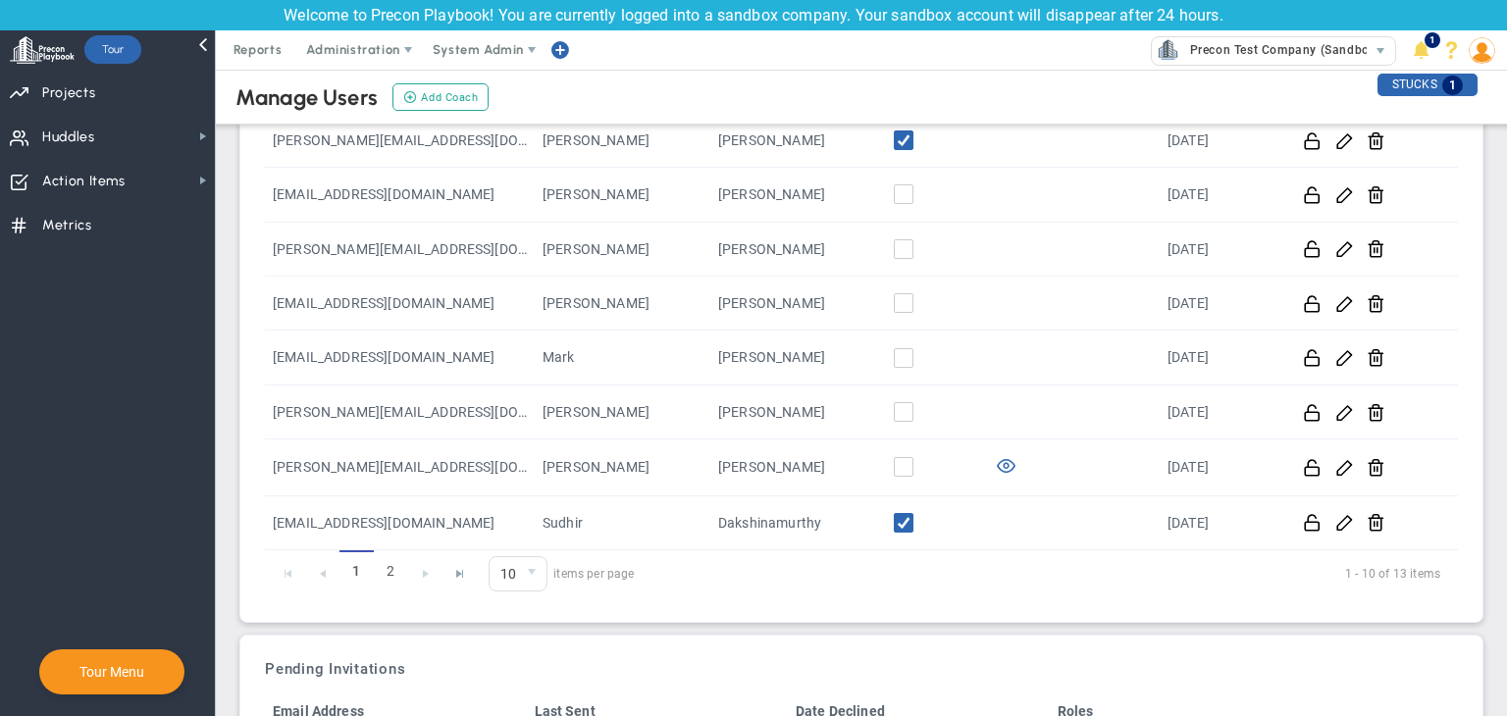
scroll to position [361, 0]
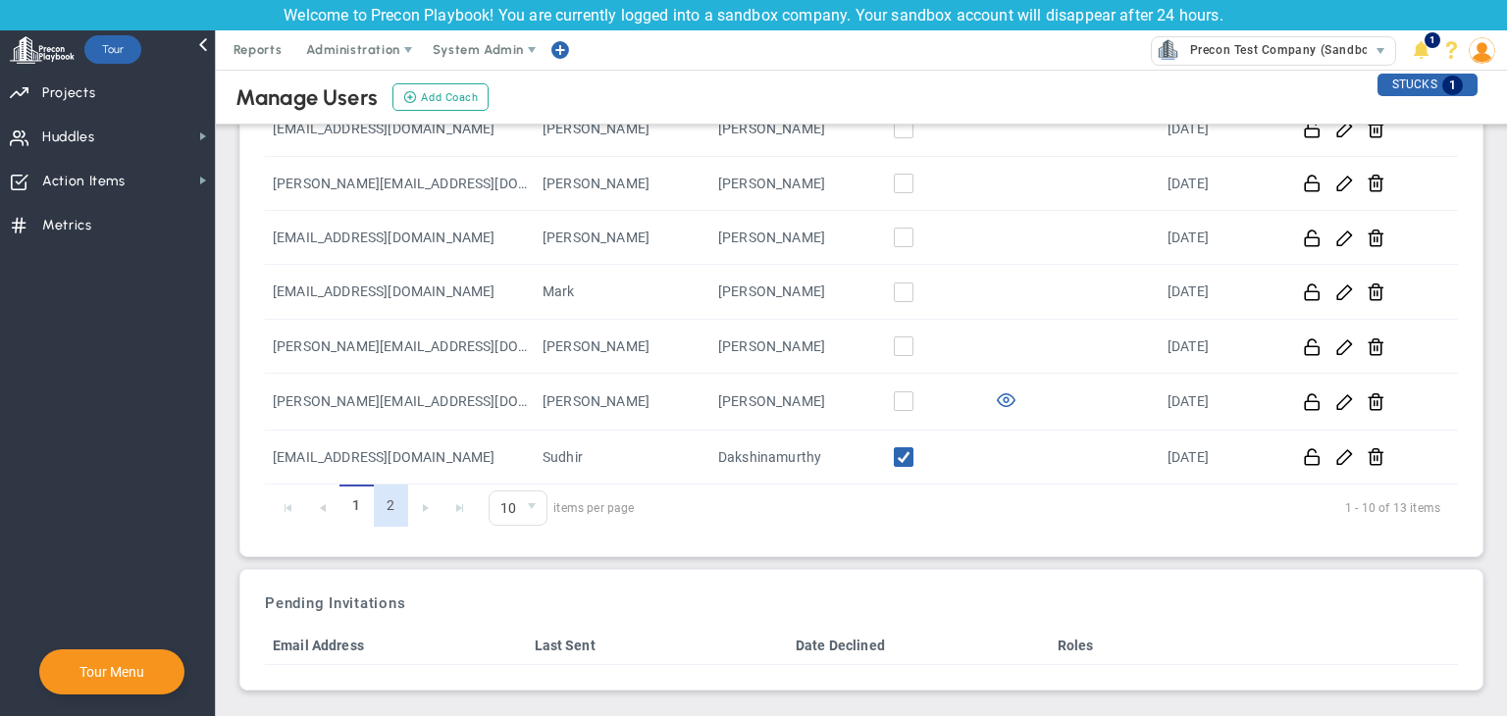
click at [400, 504] on link "2" at bounding box center [391, 506] width 34 height 42
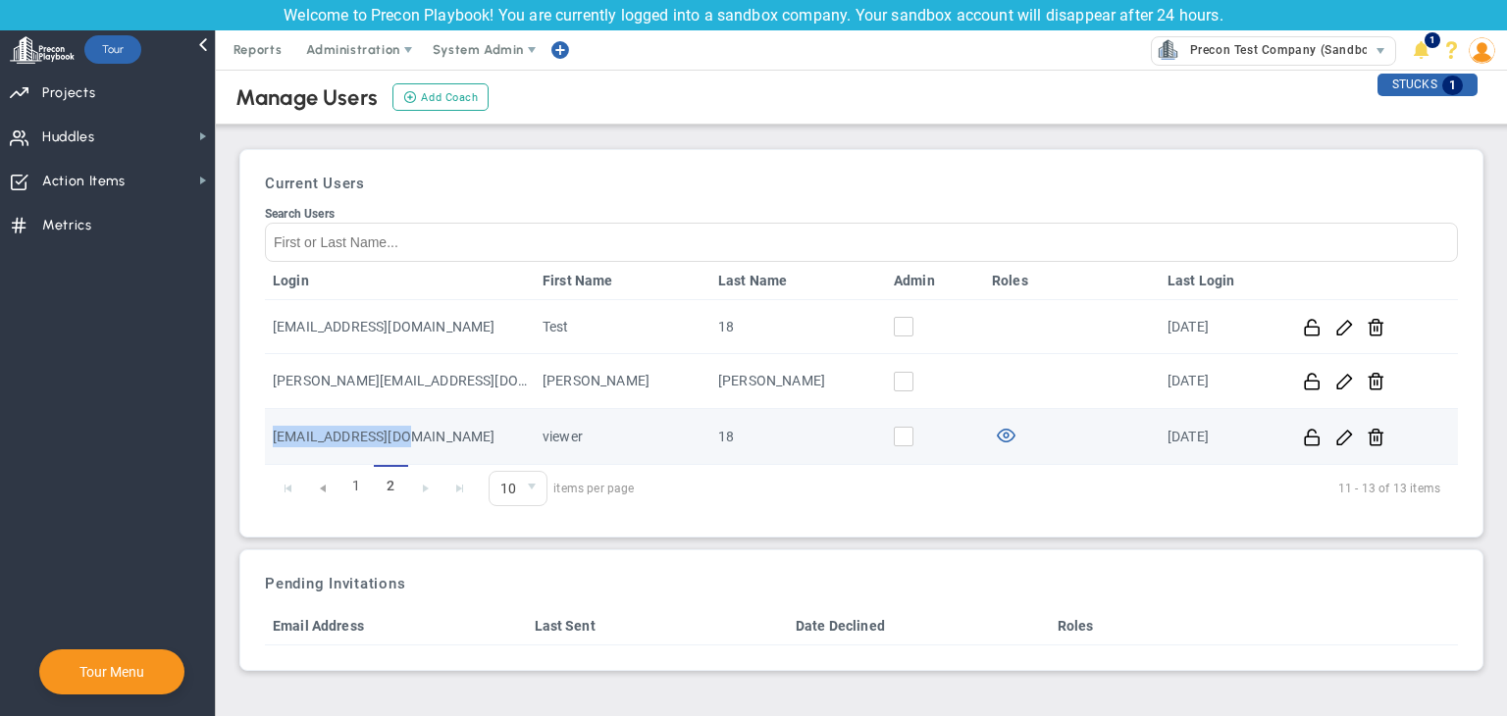
drag, startPoint x: 430, startPoint y: 426, endPoint x: 275, endPoint y: 446, distance: 156.3
click at [275, 446] on td "viewer18@gmail.com" at bounding box center [400, 437] width 270 height 56
copy td "viewer18@gmail.com"
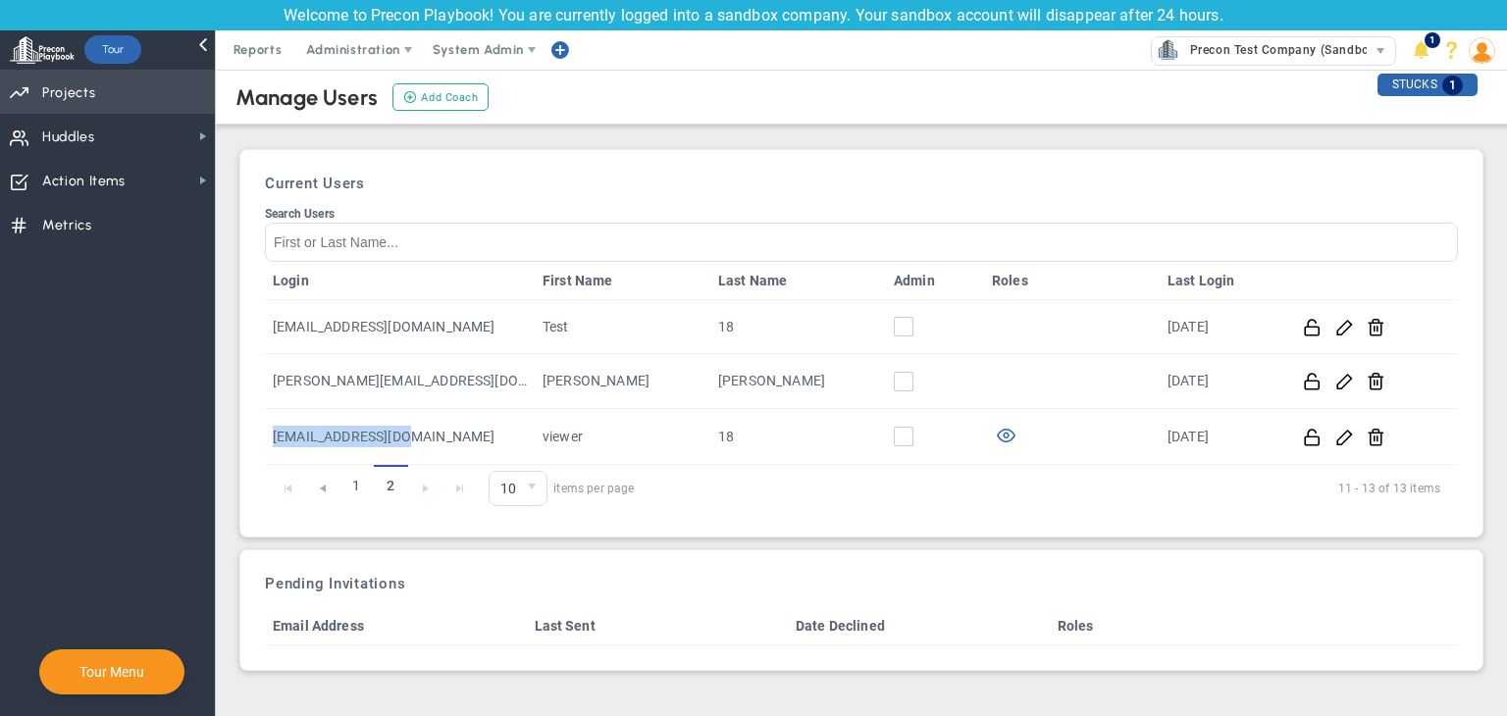
click at [75, 81] on span "Projects" at bounding box center [68, 93] width 53 height 41
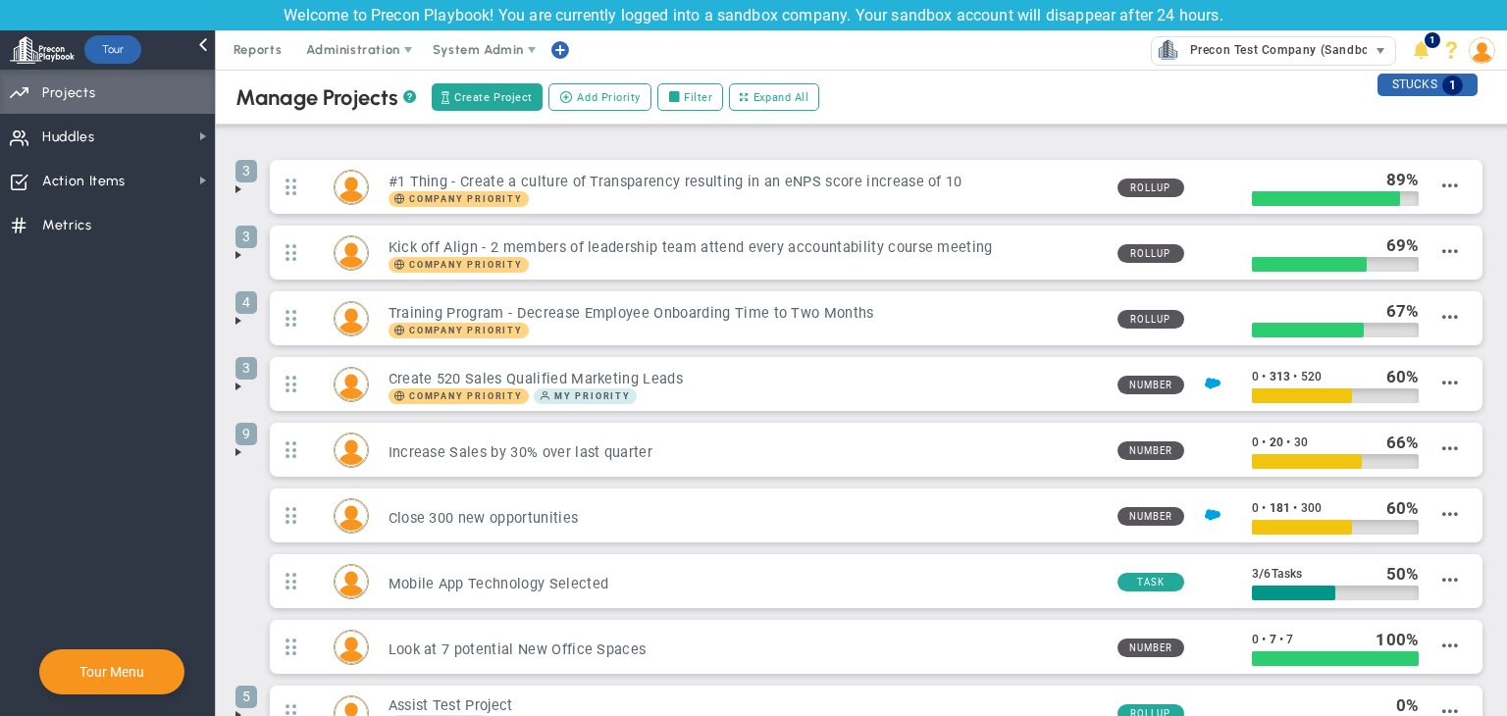
click at [1339, 46] on span "Precon Test Company (Sandbox)" at bounding box center [1281, 50] width 200 height 26
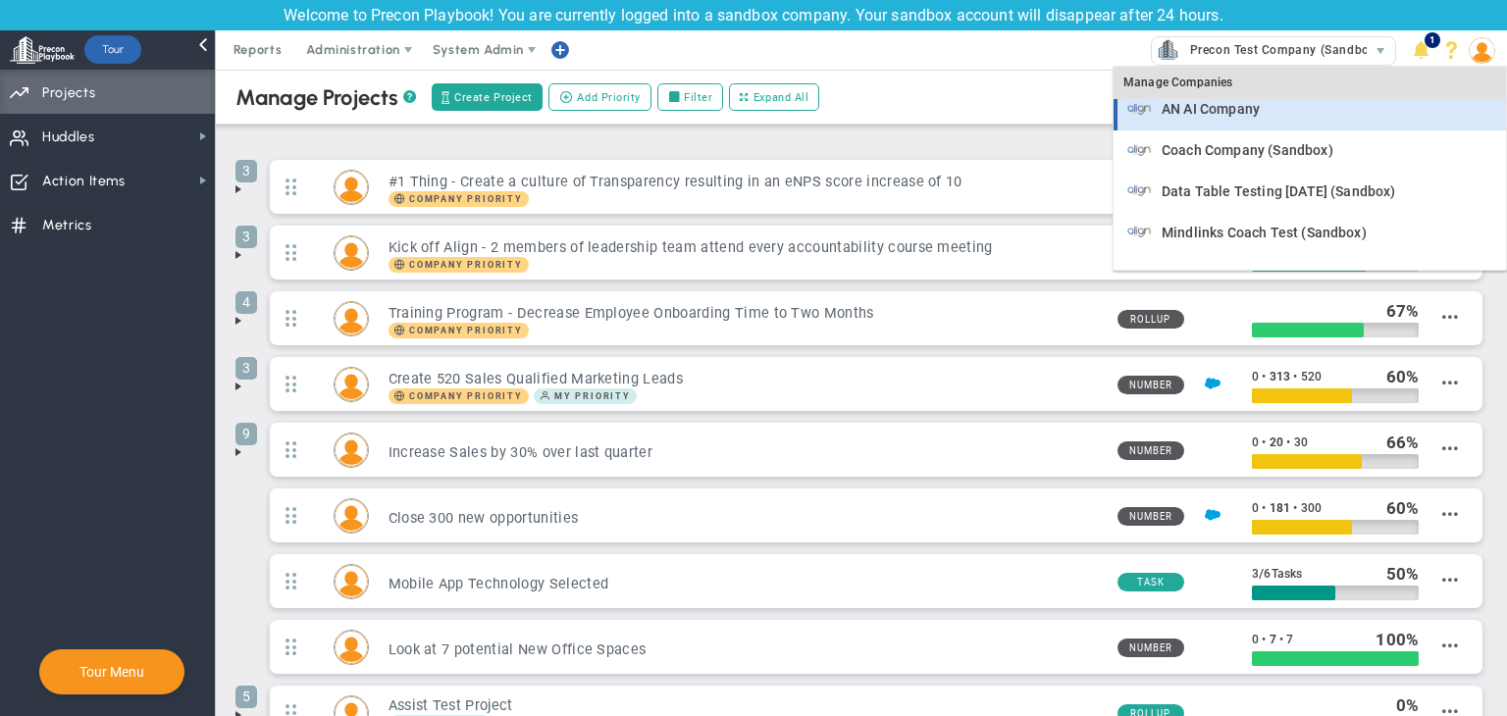
scroll to position [79, 0]
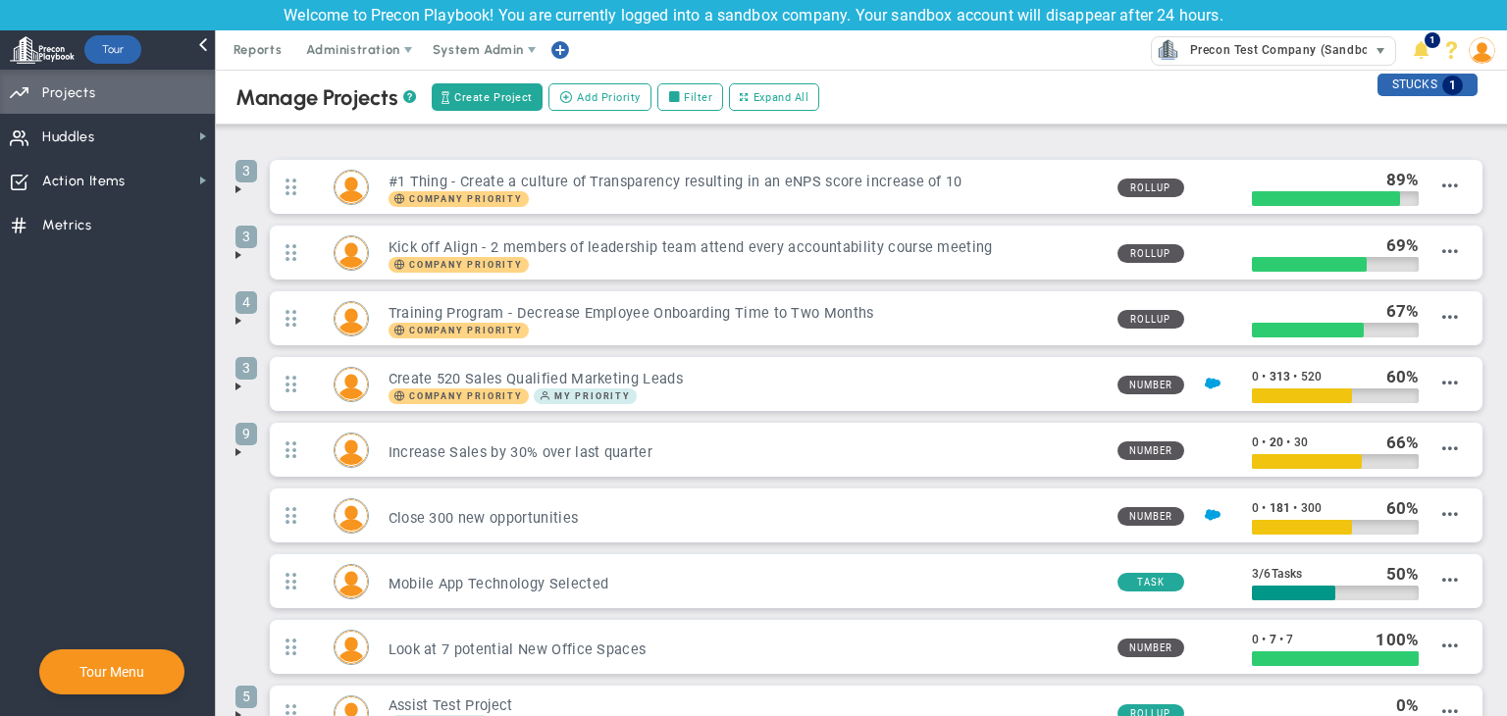
click at [1315, 59] on span "Precon Test Company (Sandbox)" at bounding box center [1281, 50] width 200 height 26
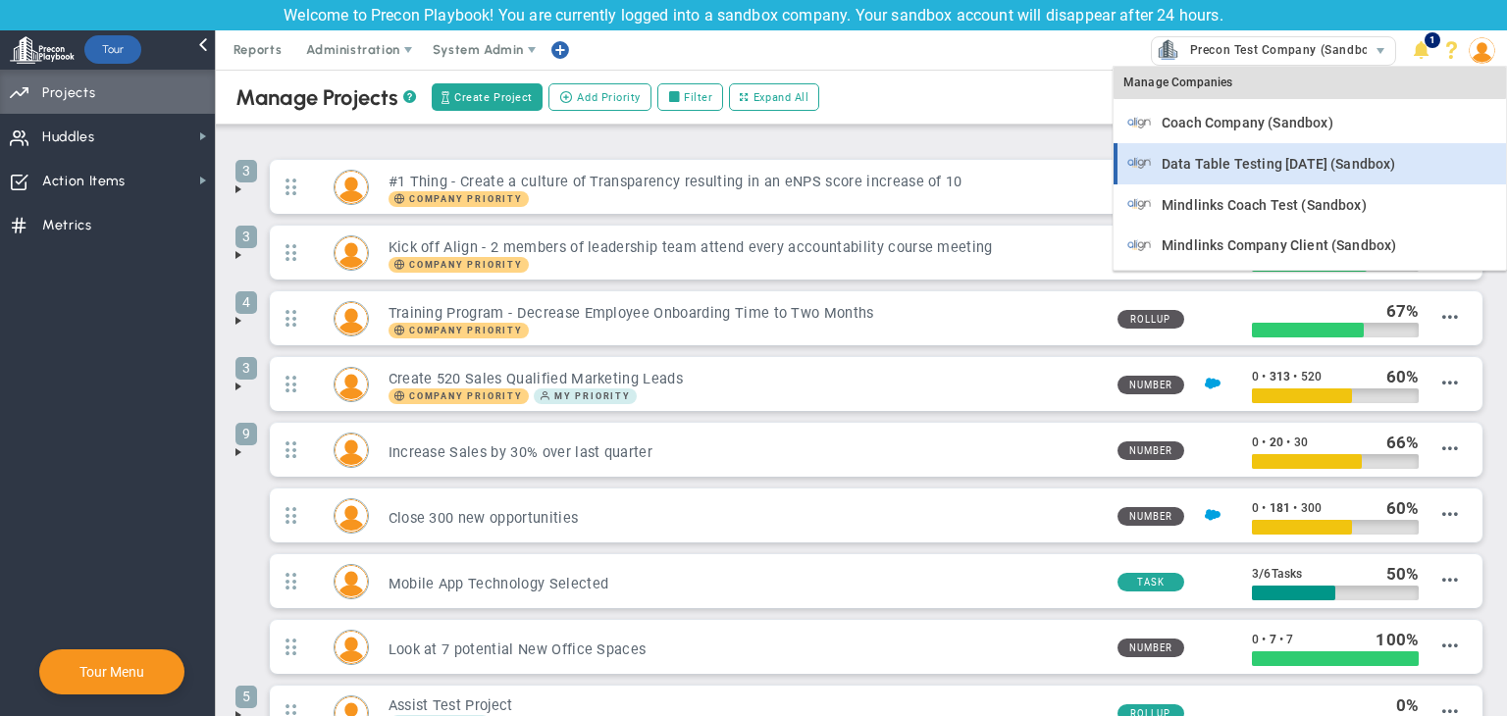
click at [1293, 172] on div "Data Table Testing [DATE] (Sandbox)" at bounding box center [1312, 163] width 369 height 25
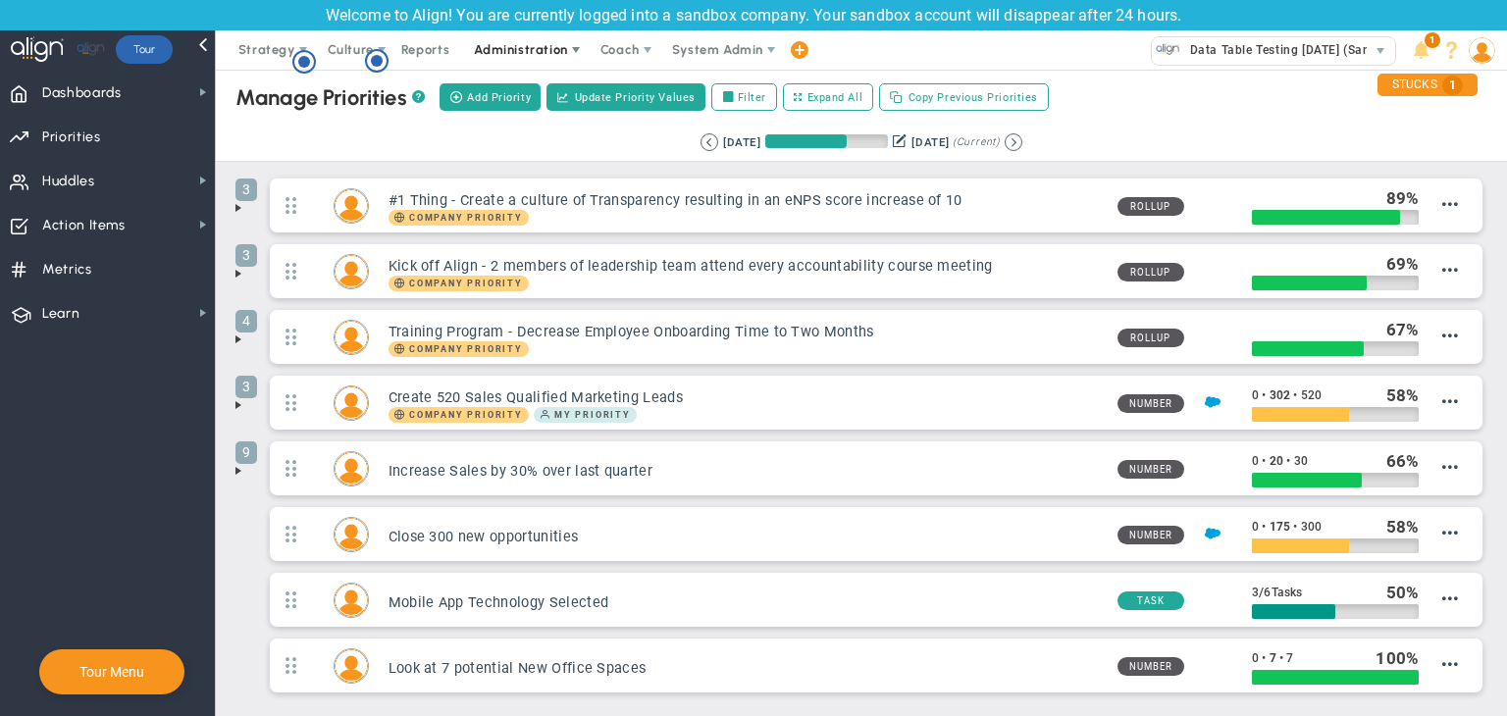
click at [545, 50] on span "Administration" at bounding box center [520, 49] width 93 height 15
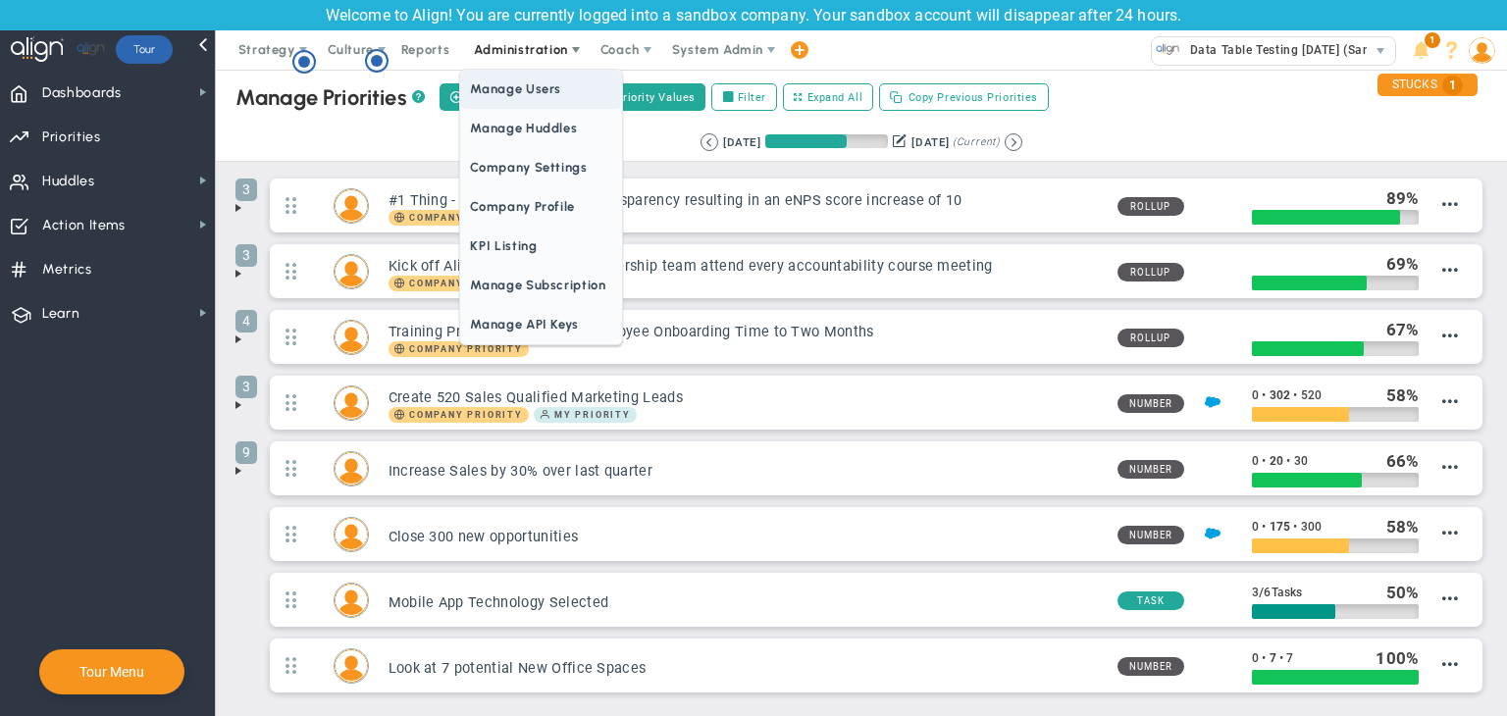
click at [526, 87] on span "Manage Users" at bounding box center [540, 89] width 161 height 39
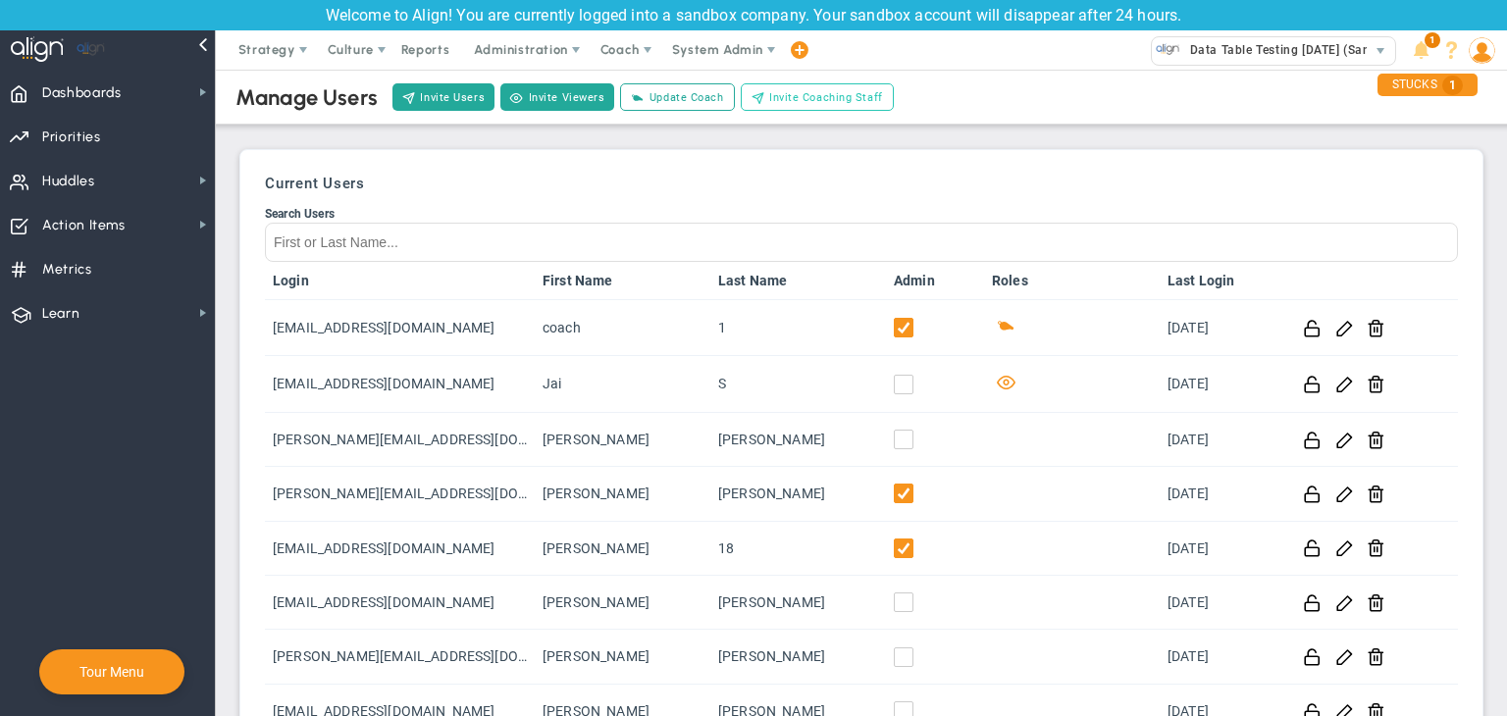
click at [834, 104] on span "Invite Coaching Staff" at bounding box center [826, 97] width 114 height 17
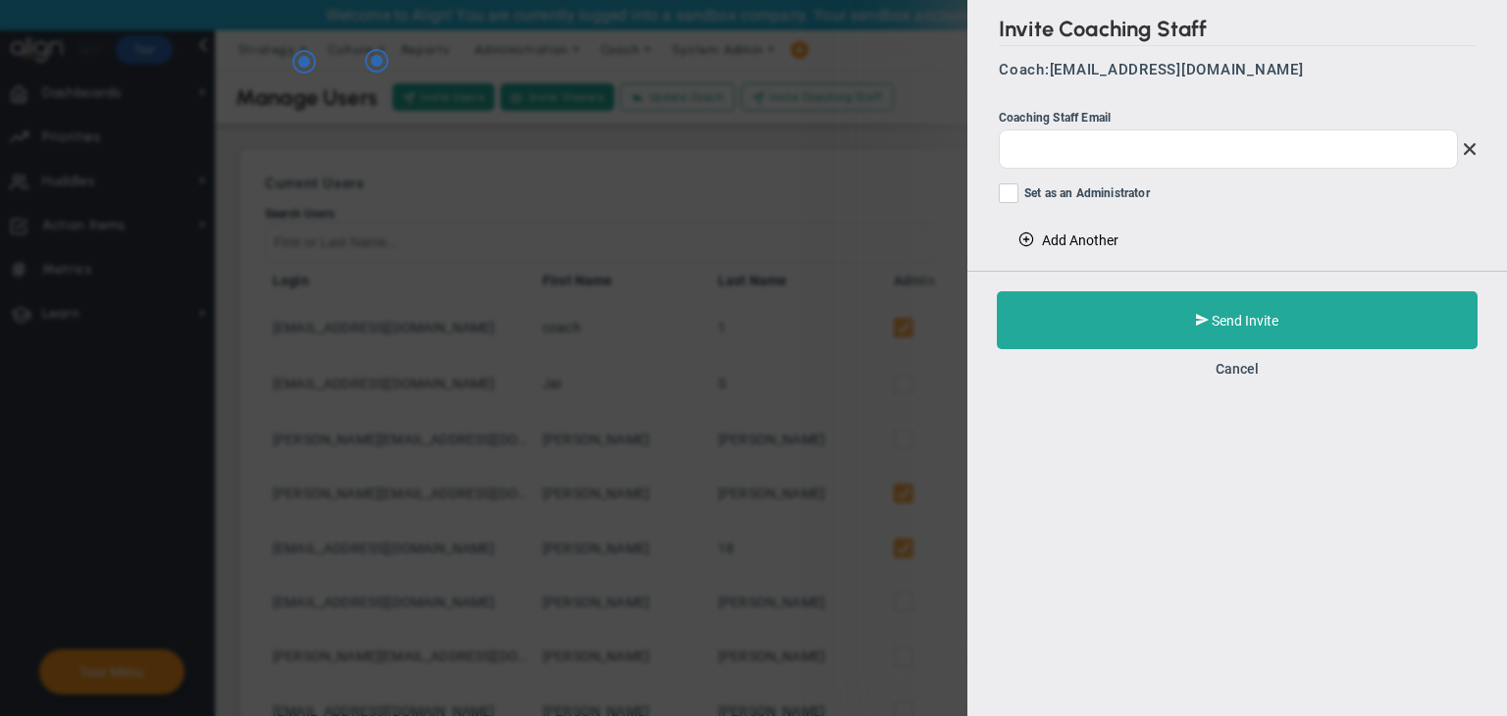
click at [1039, 125] on div "Coaching Staff Email" at bounding box center [1237, 118] width 477 height 19
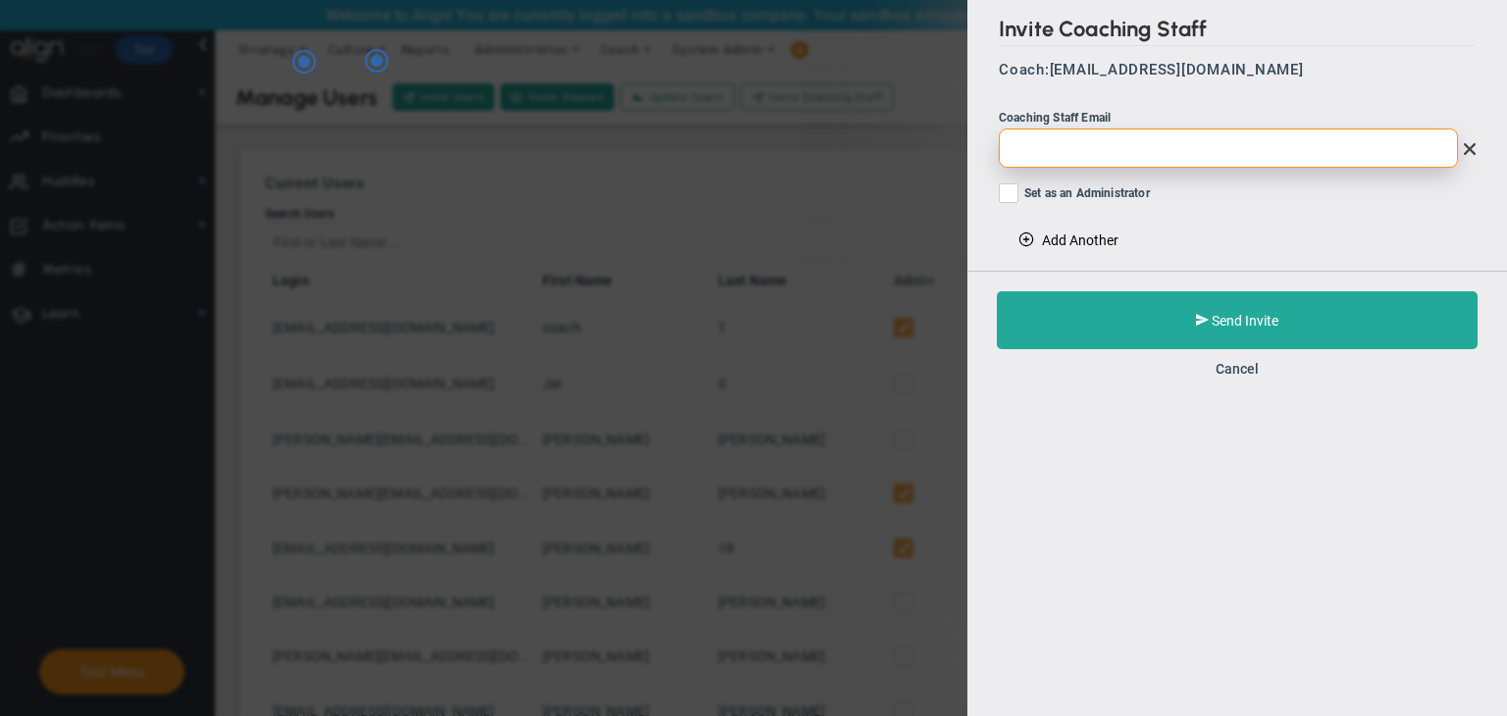
click at [1020, 146] on input "email" at bounding box center [1228, 148] width 459 height 39
paste input "[EMAIL_ADDRESS][DOMAIN_NAME]"
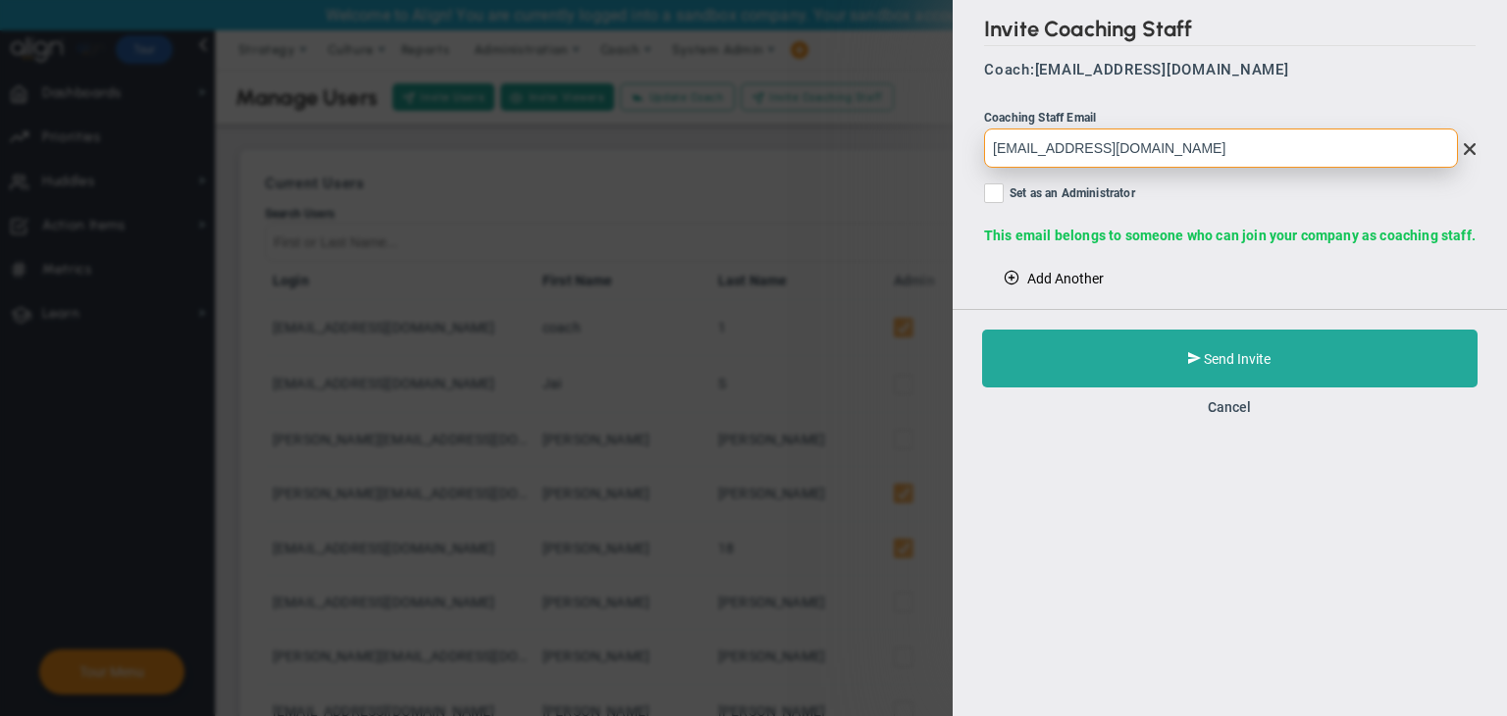
type input "[EMAIL_ADDRESS][DOMAIN_NAME]"
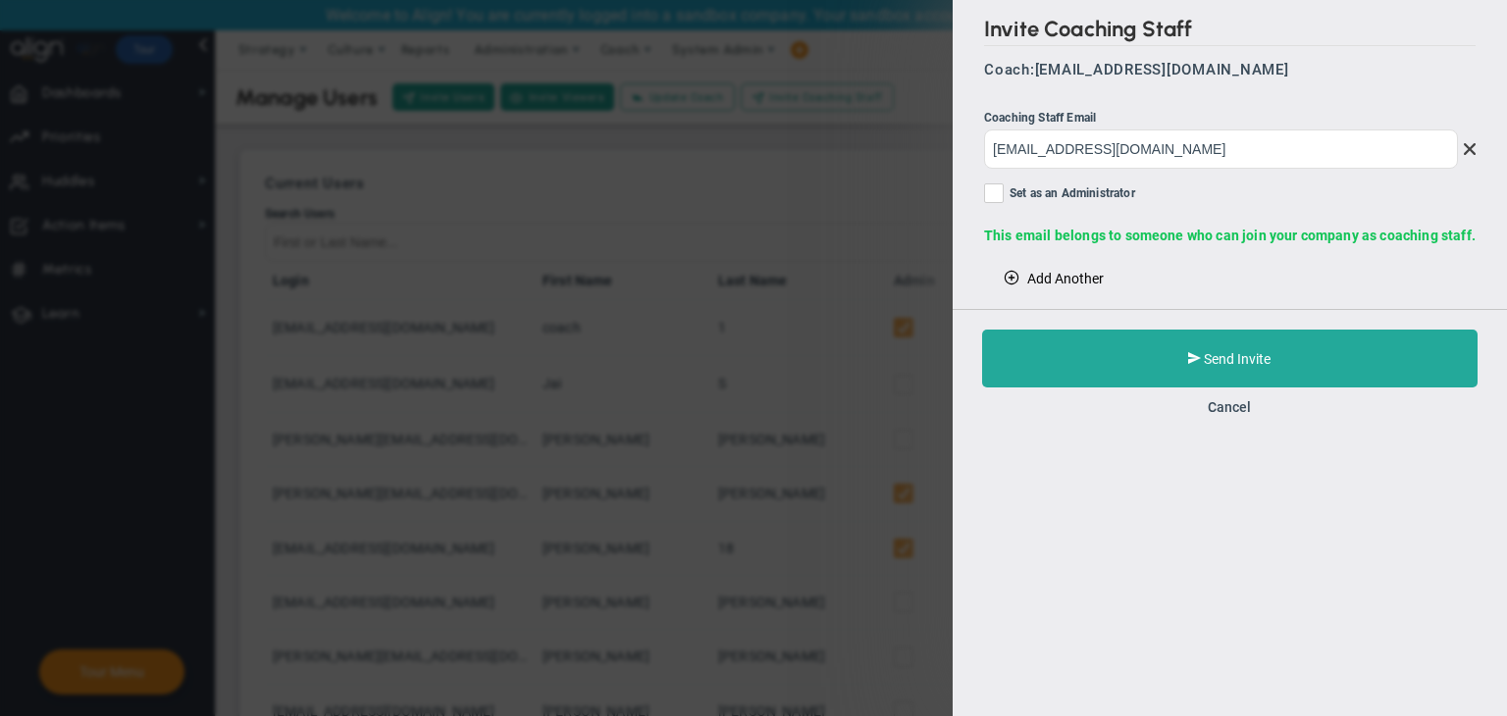
click at [1008, 193] on label "Set as an Administrator" at bounding box center [1230, 196] width 492 height 25
click at [1002, 193] on input "Set as an Administrator" at bounding box center [995, 197] width 13 height 20
checkbox input "true"
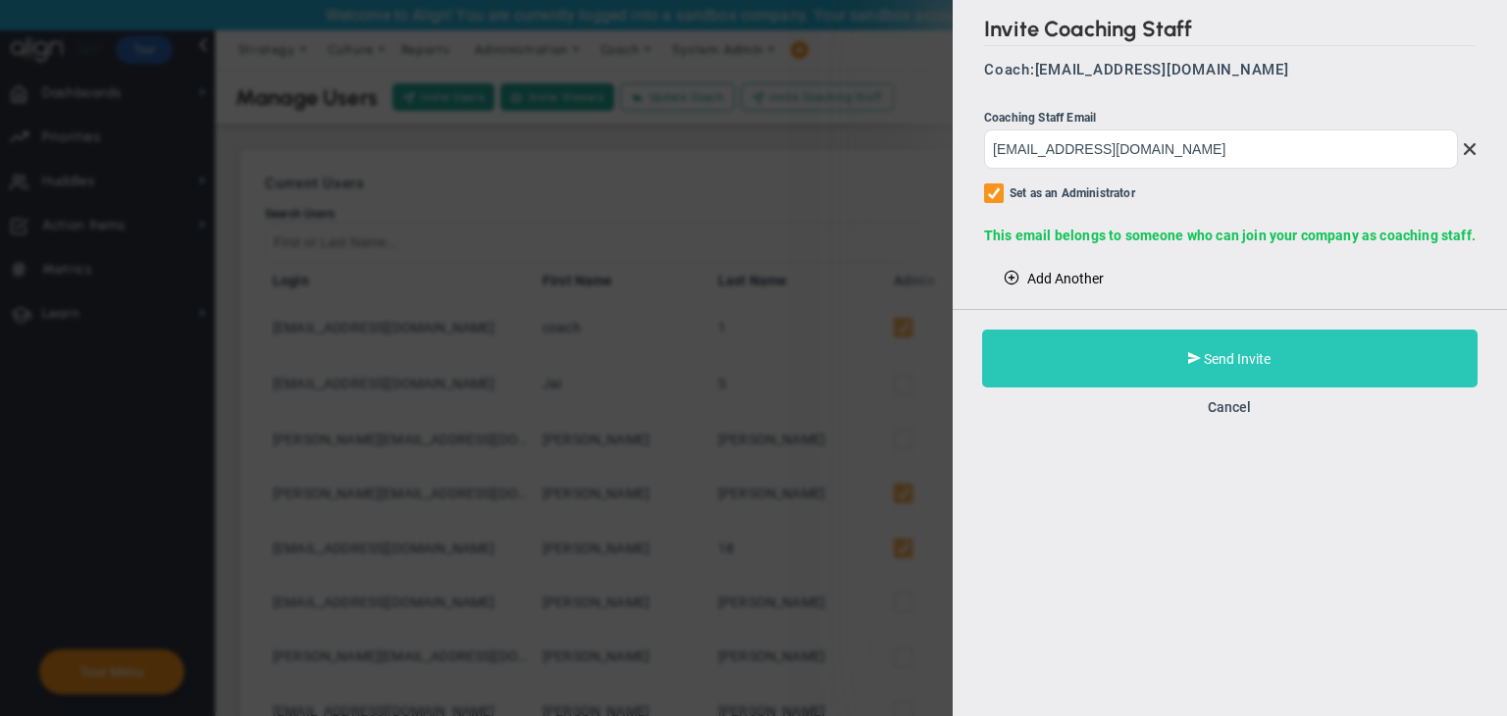
click at [1275, 346] on button "Send Invite" at bounding box center [1230, 359] width 496 height 58
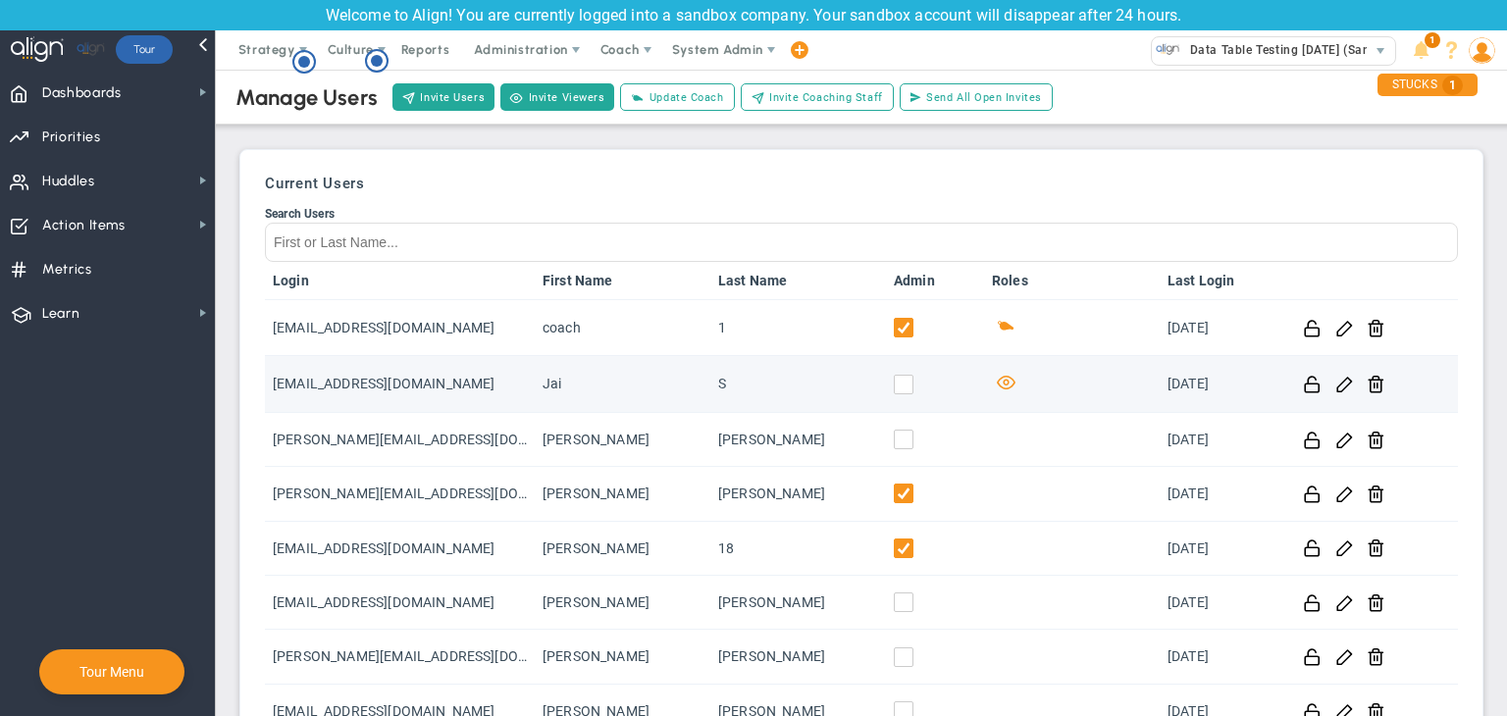
scroll to position [428, 0]
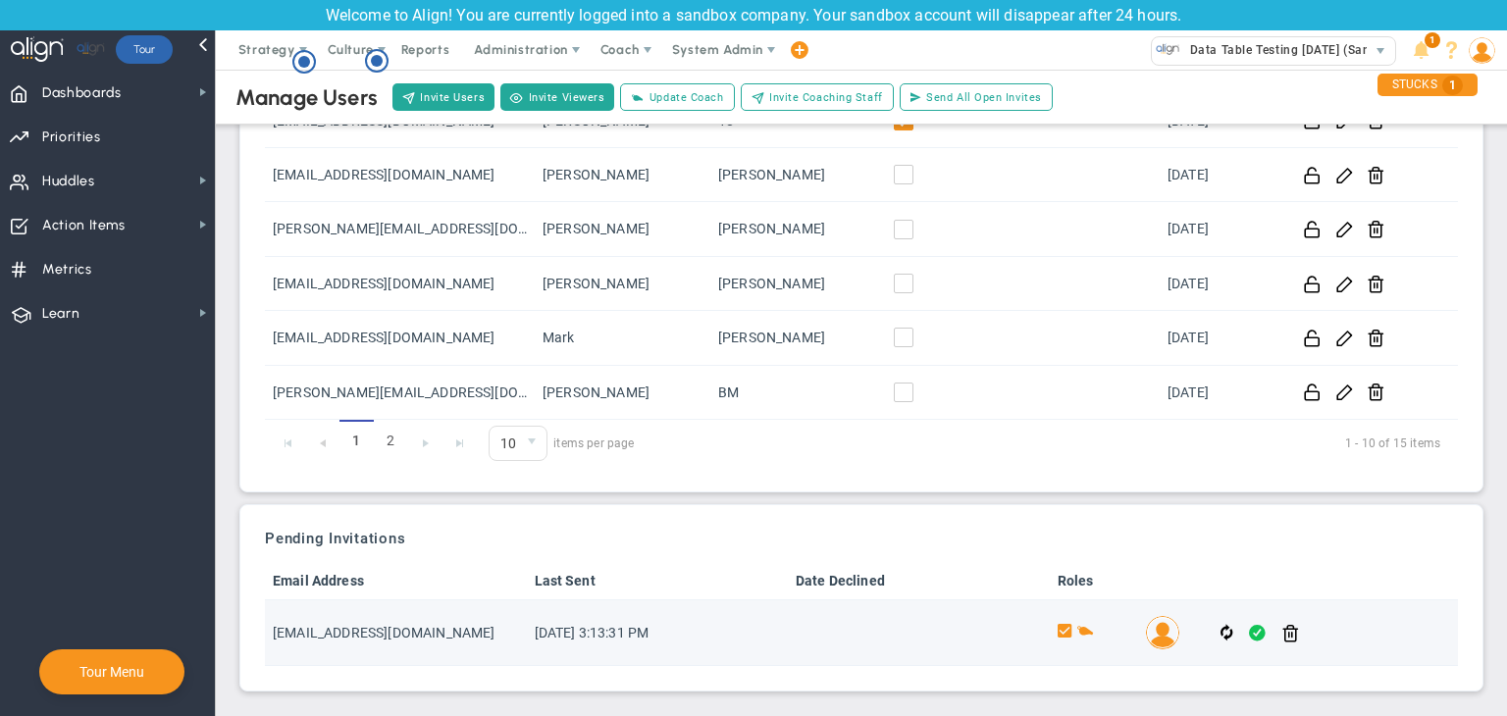
click at [1249, 628] on span at bounding box center [1257, 633] width 17 height 23
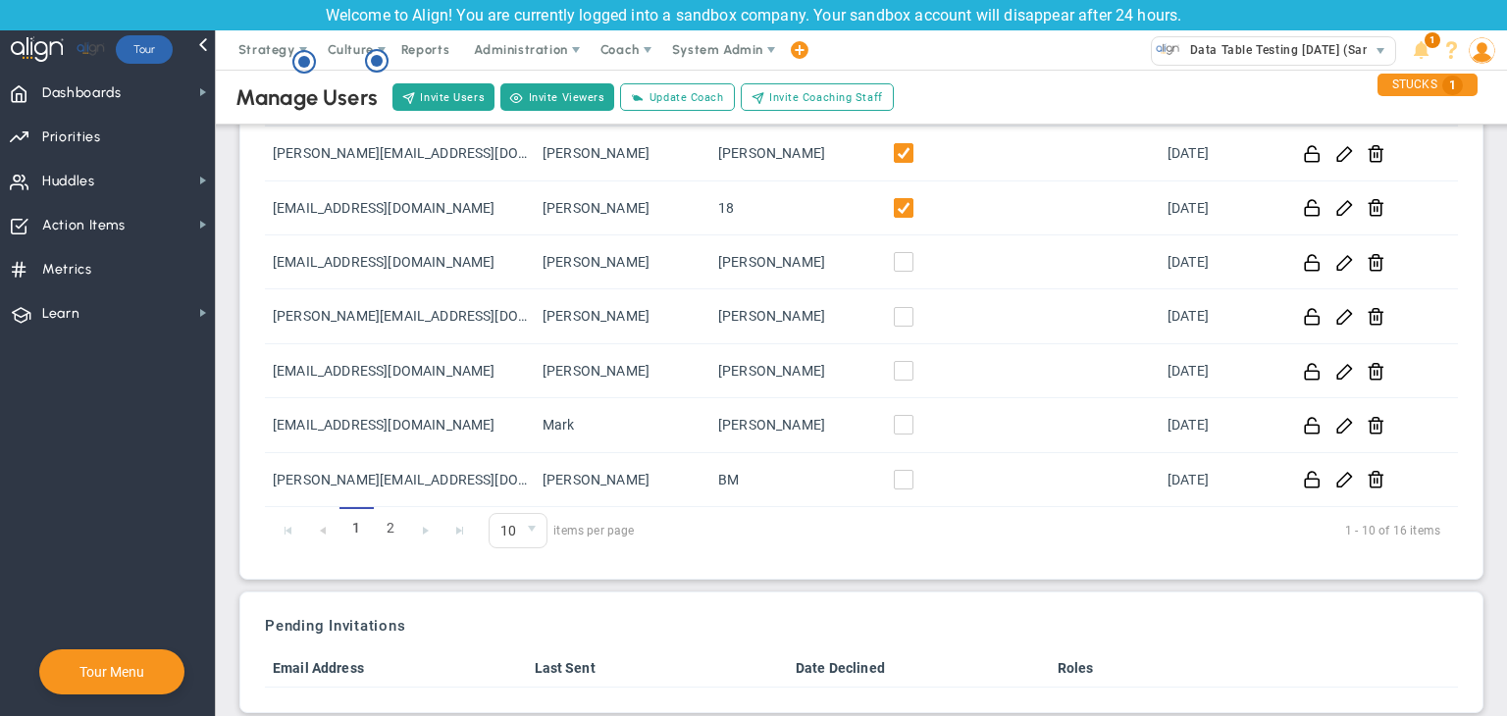
scroll to position [362, 0]
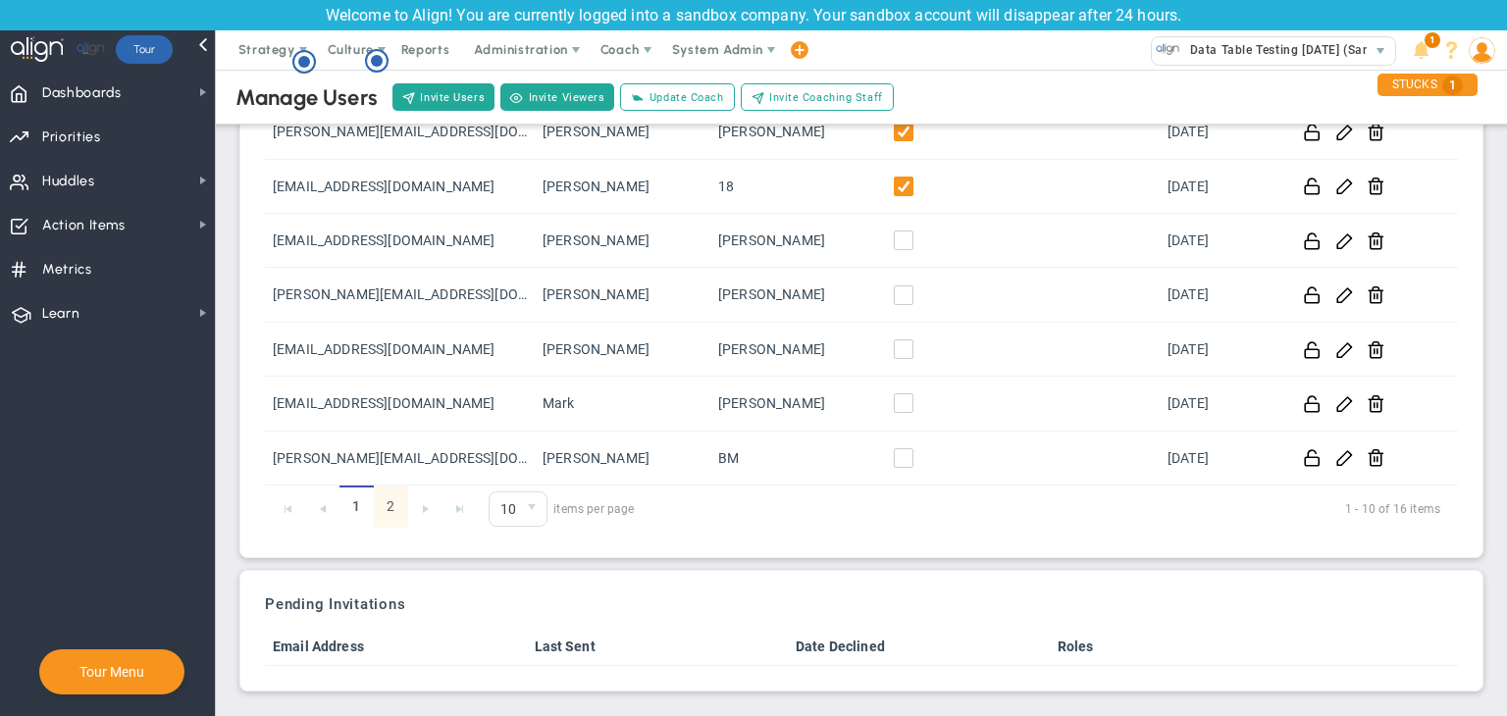
click at [381, 502] on link "2" at bounding box center [391, 507] width 34 height 42
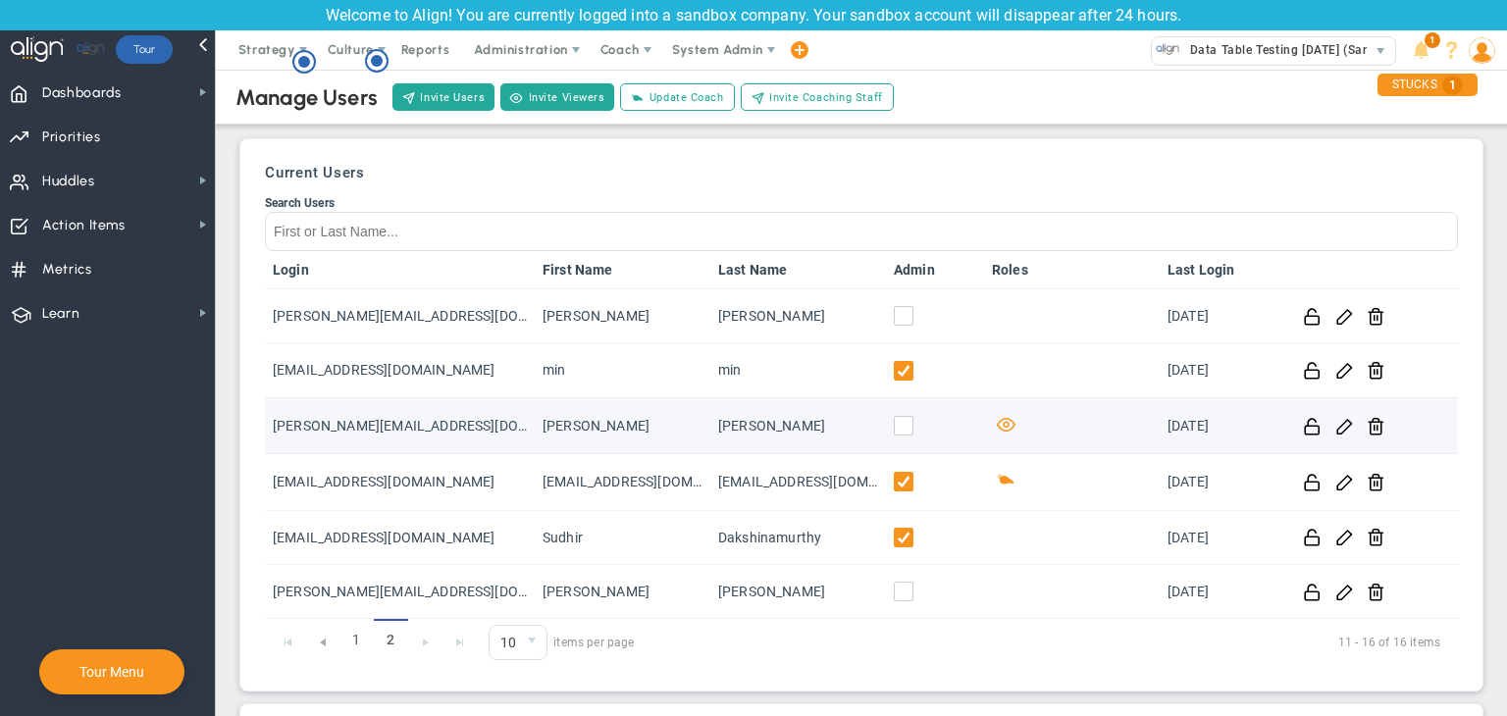
scroll to position [0, 0]
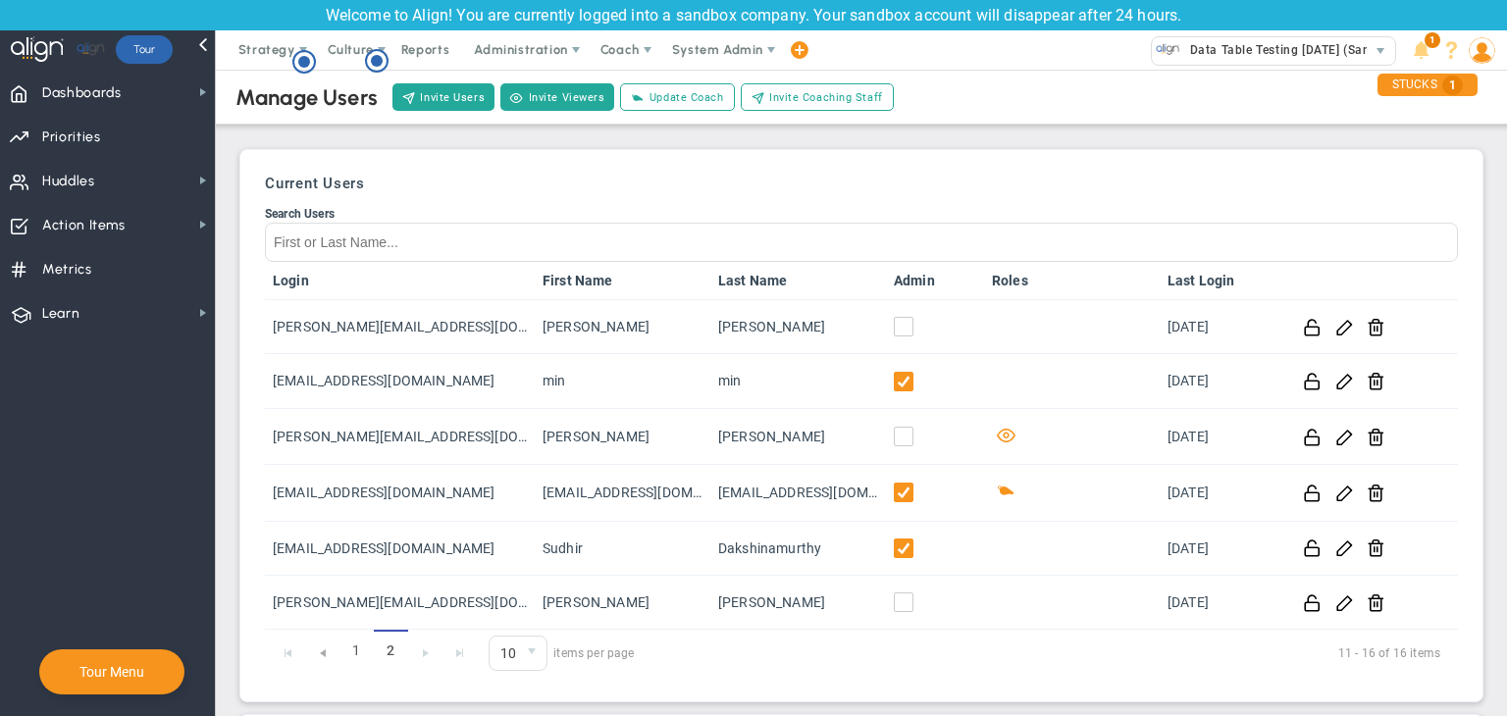
click at [718, 15] on div "Welcome to Align! You are currently logged into a sandbox company. Your sandbox…" at bounding box center [753, 15] width 1507 height 30
click at [726, 56] on span "System Admin" at bounding box center [717, 49] width 91 height 15
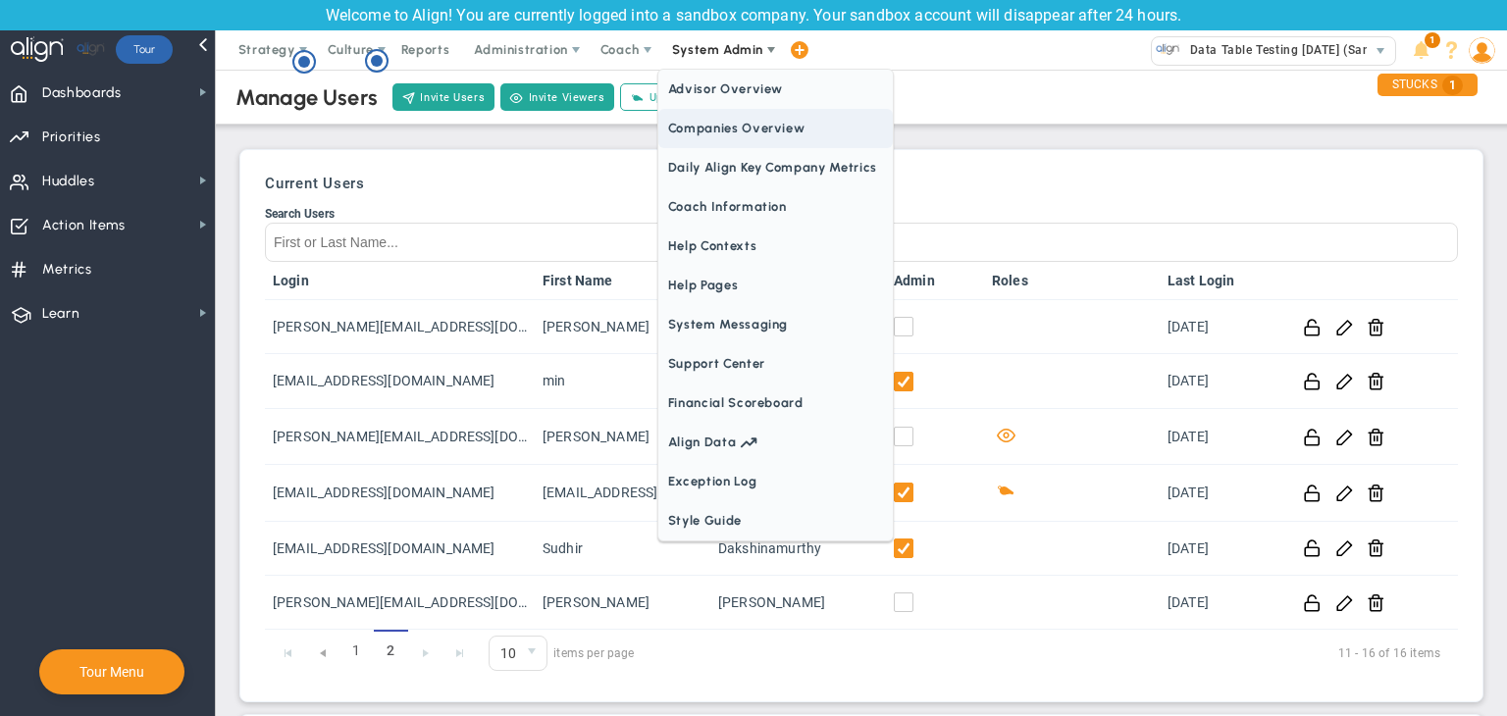
click at [727, 125] on span "Companies Overview" at bounding box center [775, 128] width 235 height 39
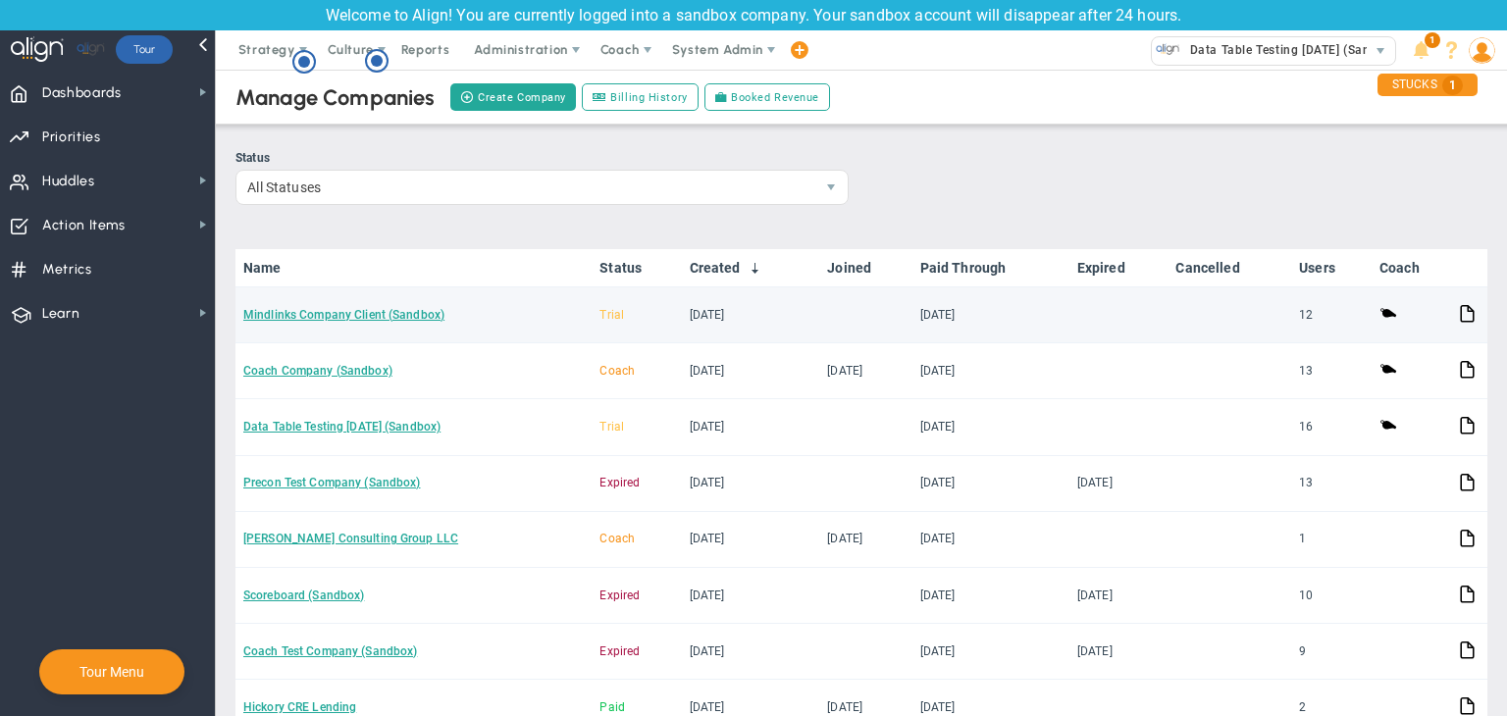
scroll to position [77, 0]
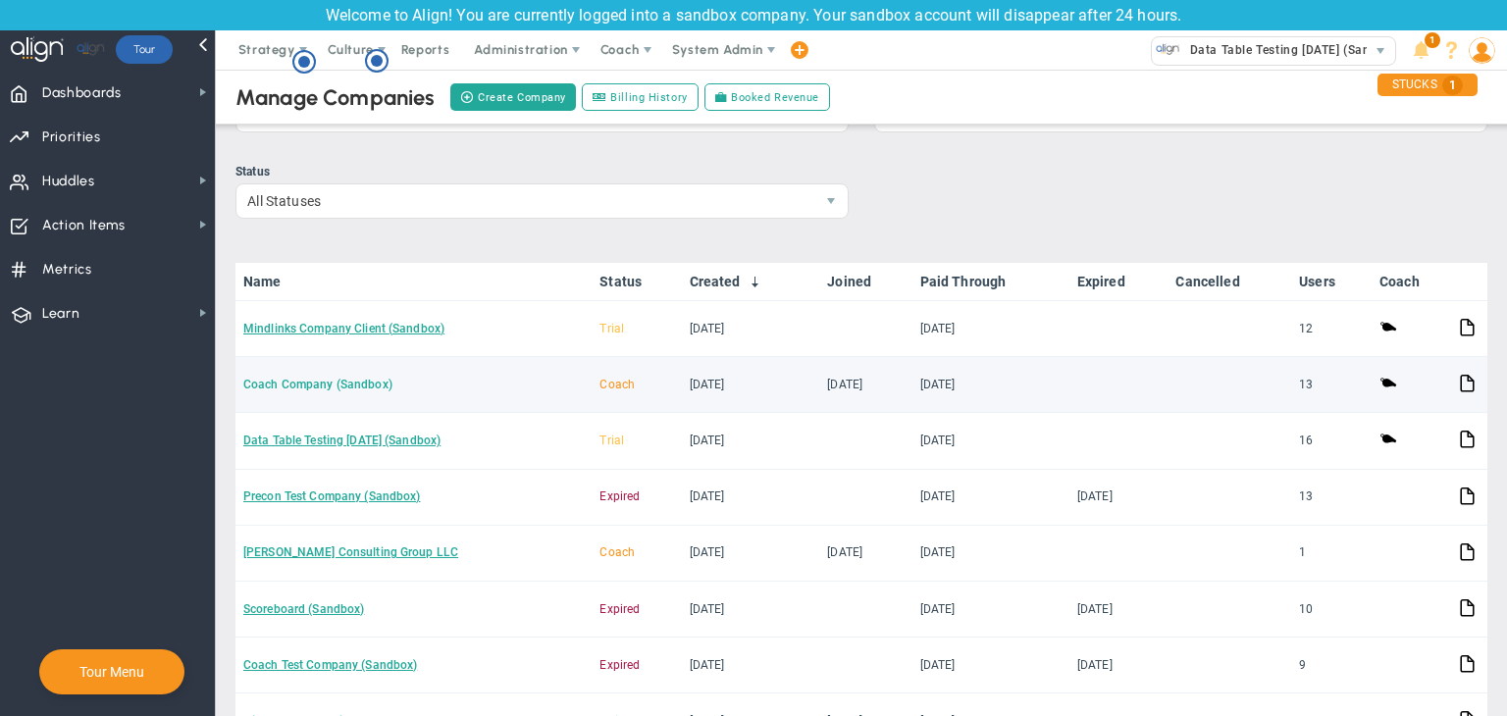
click at [300, 378] on link "Coach Company (Sandbox)" at bounding box center [317, 385] width 149 height 14
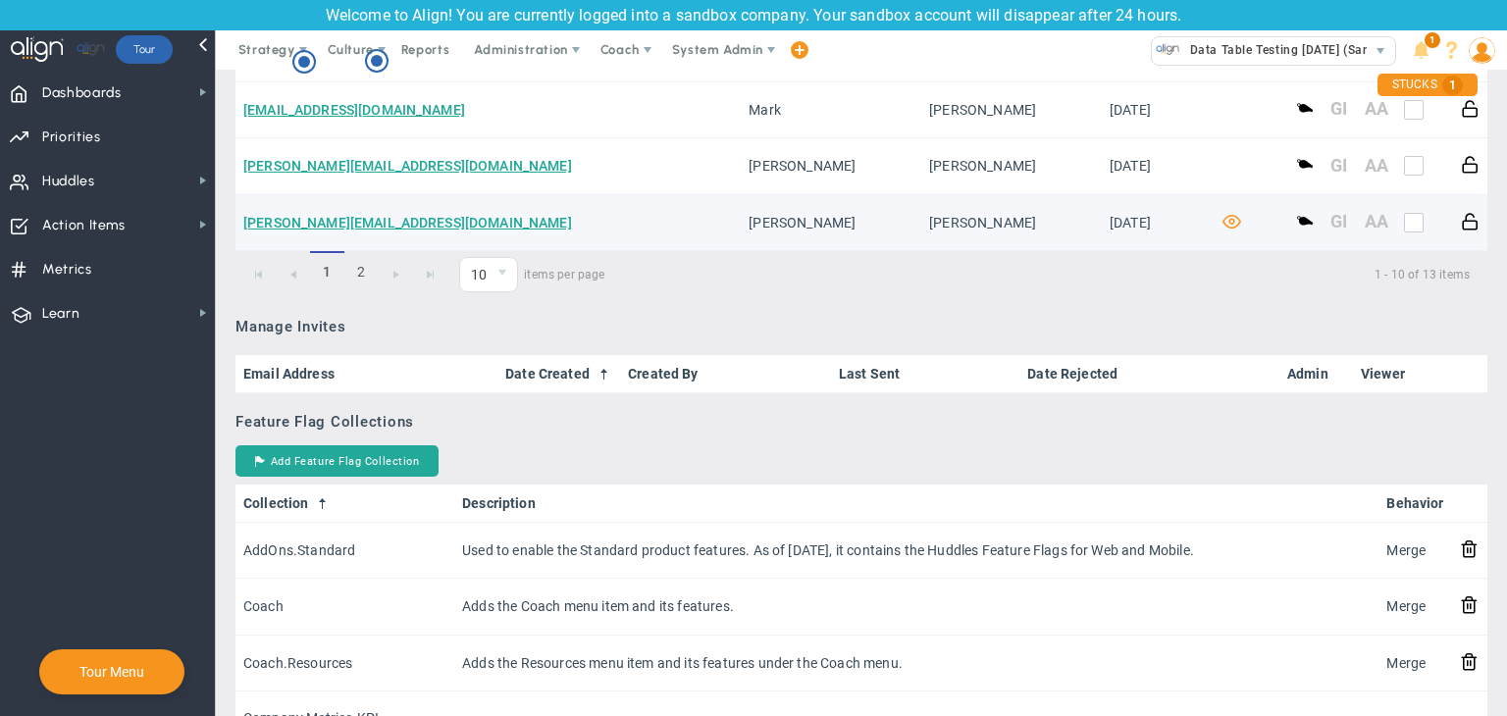
scroll to position [1374, 0]
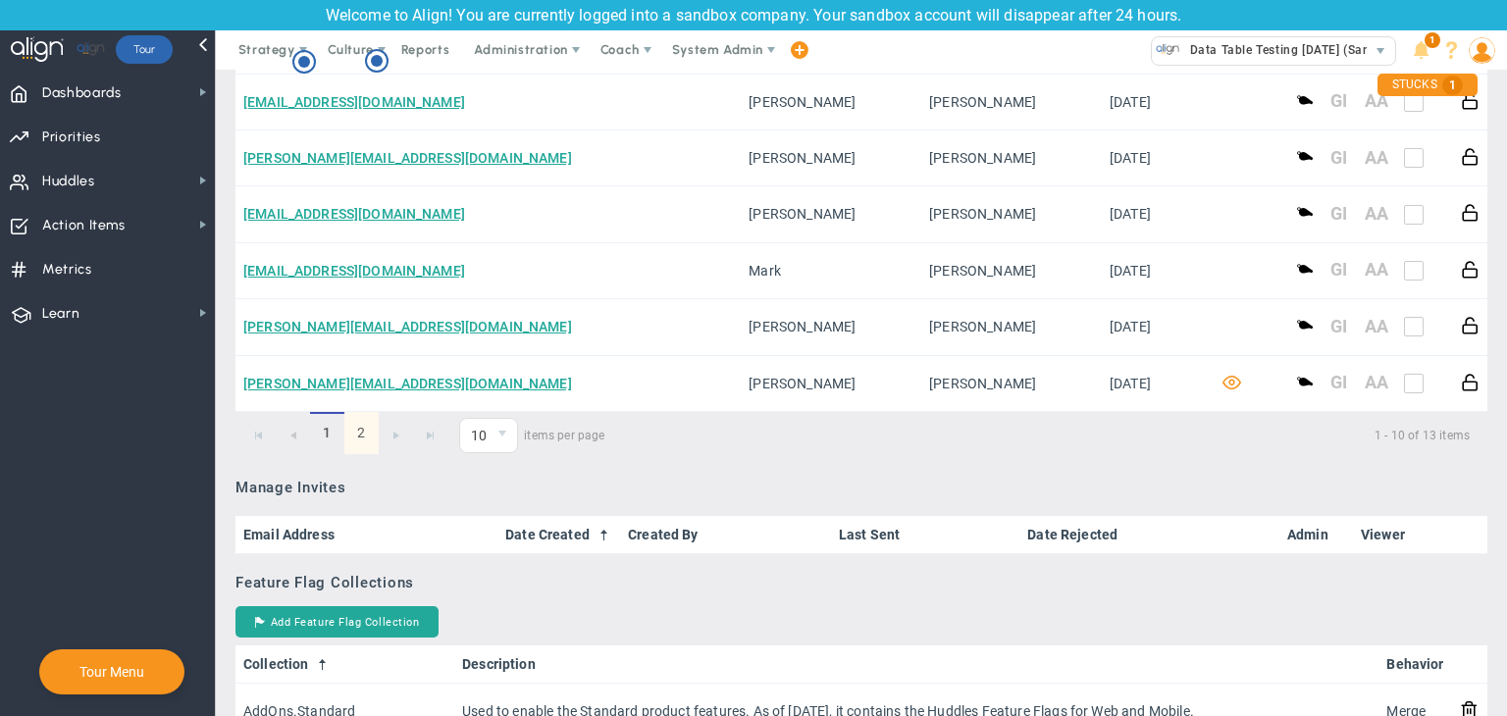
click at [364, 433] on link "2" at bounding box center [361, 433] width 34 height 42
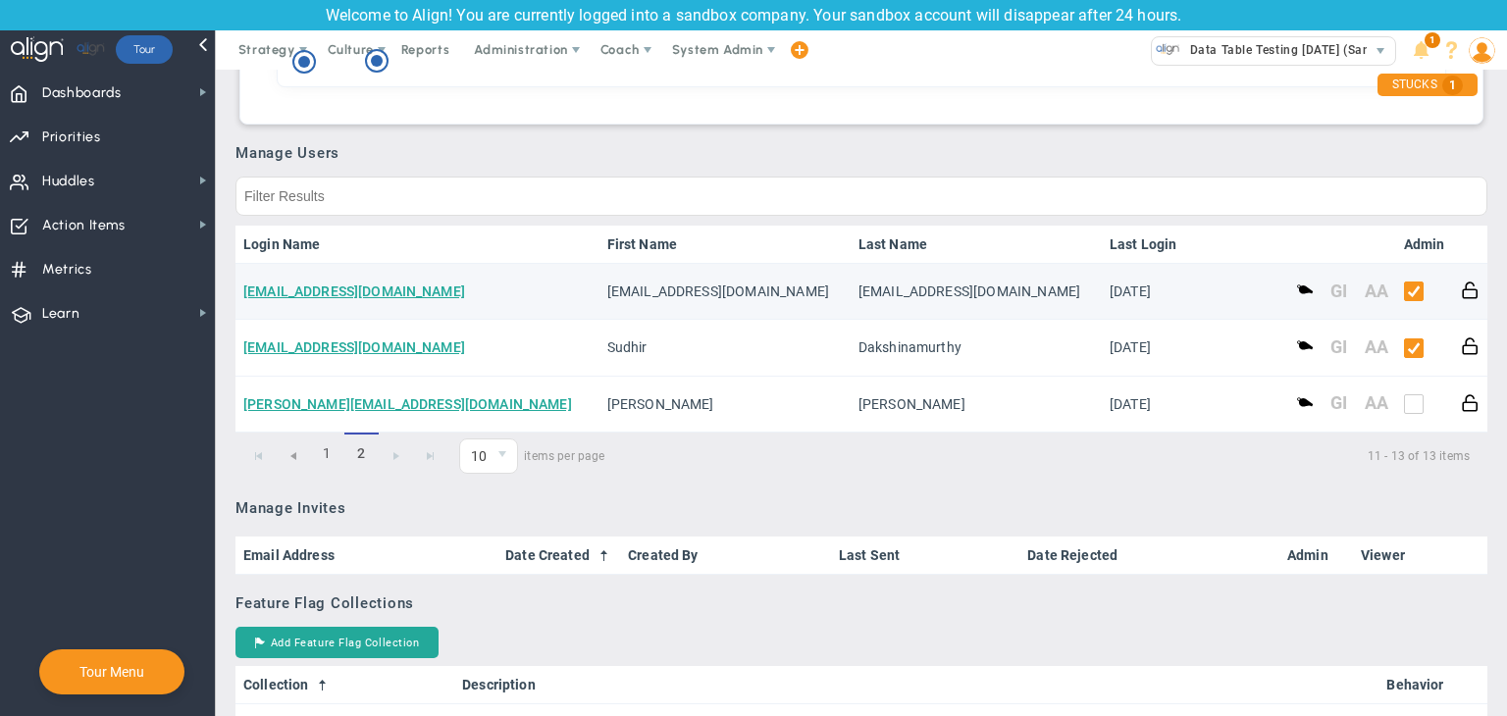
scroll to position [957, 0]
click at [1296, 293] on span at bounding box center [1305, 291] width 19 height 19
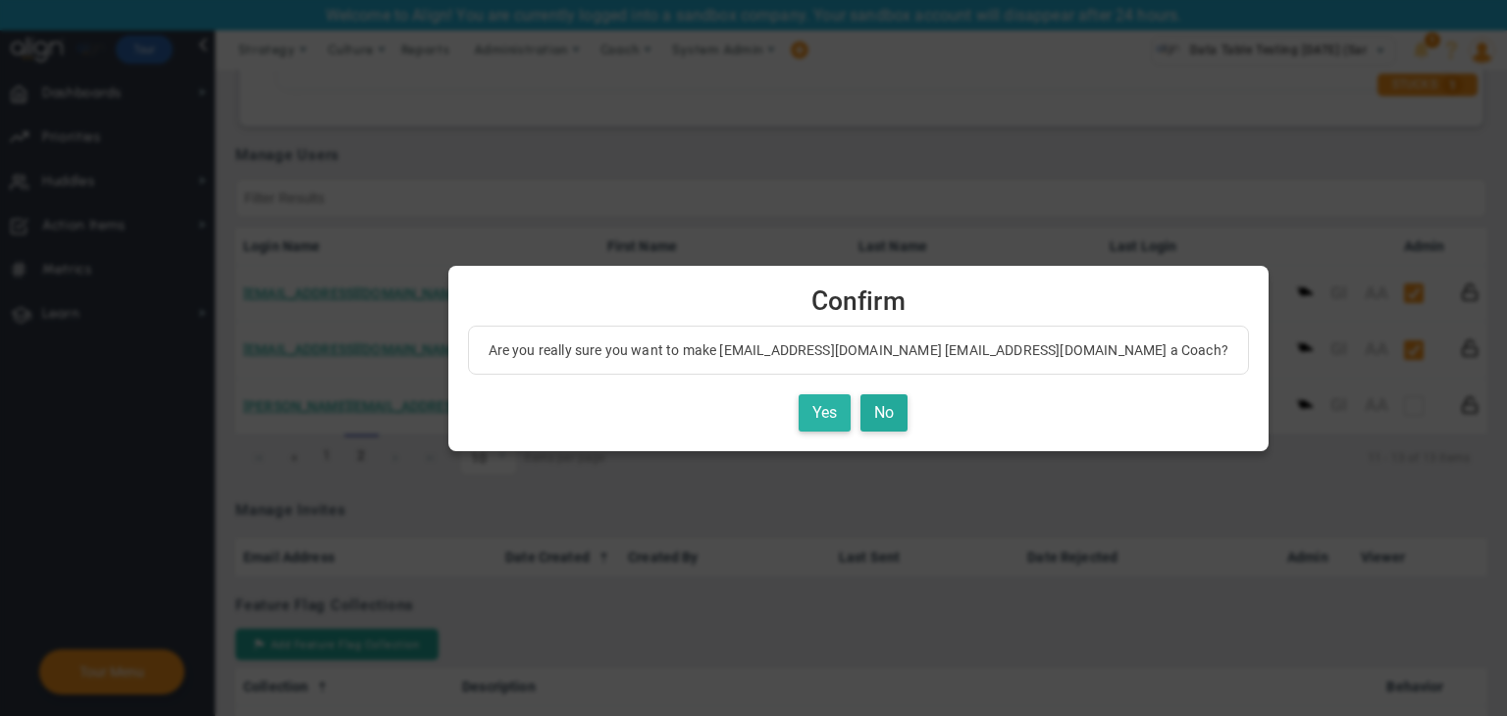
click at [799, 409] on button "Yes" at bounding box center [825, 413] width 52 height 38
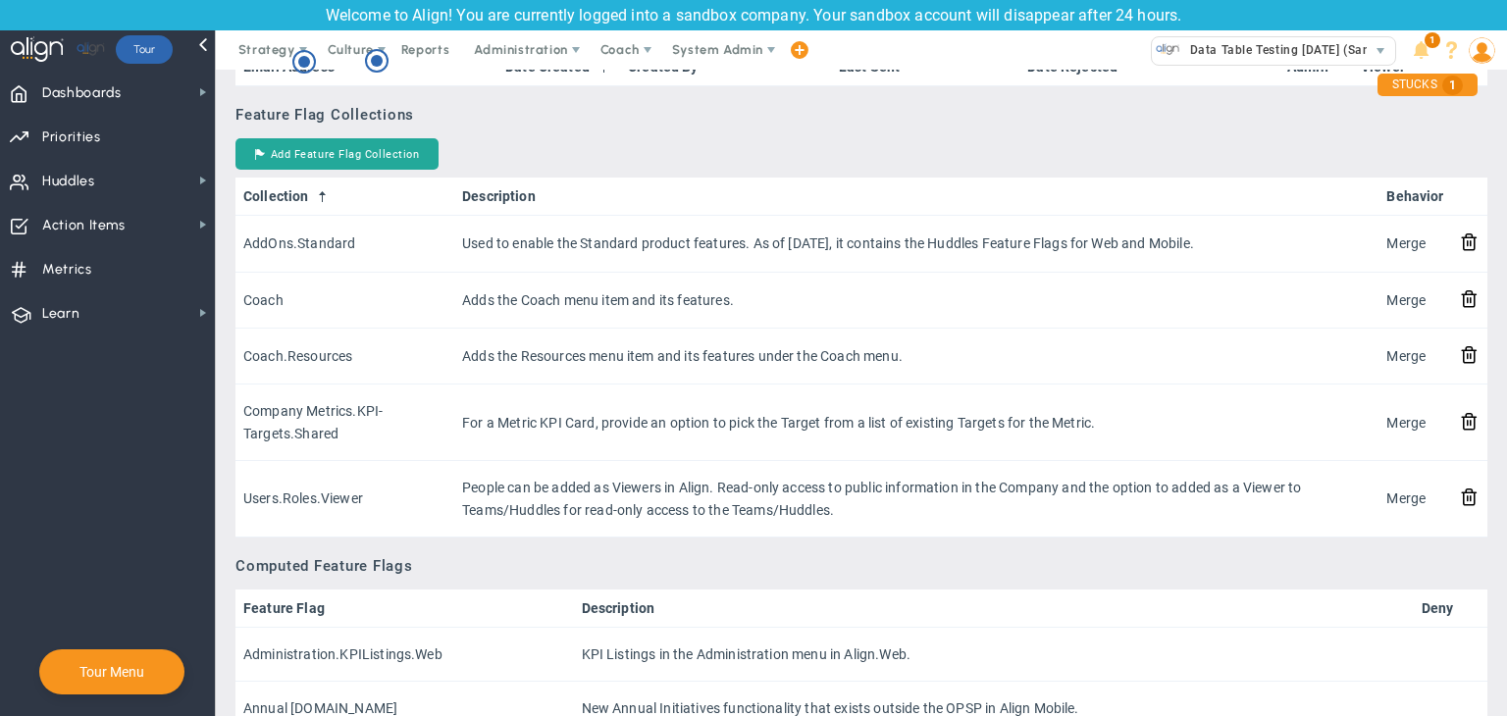
scroll to position [1055, 0]
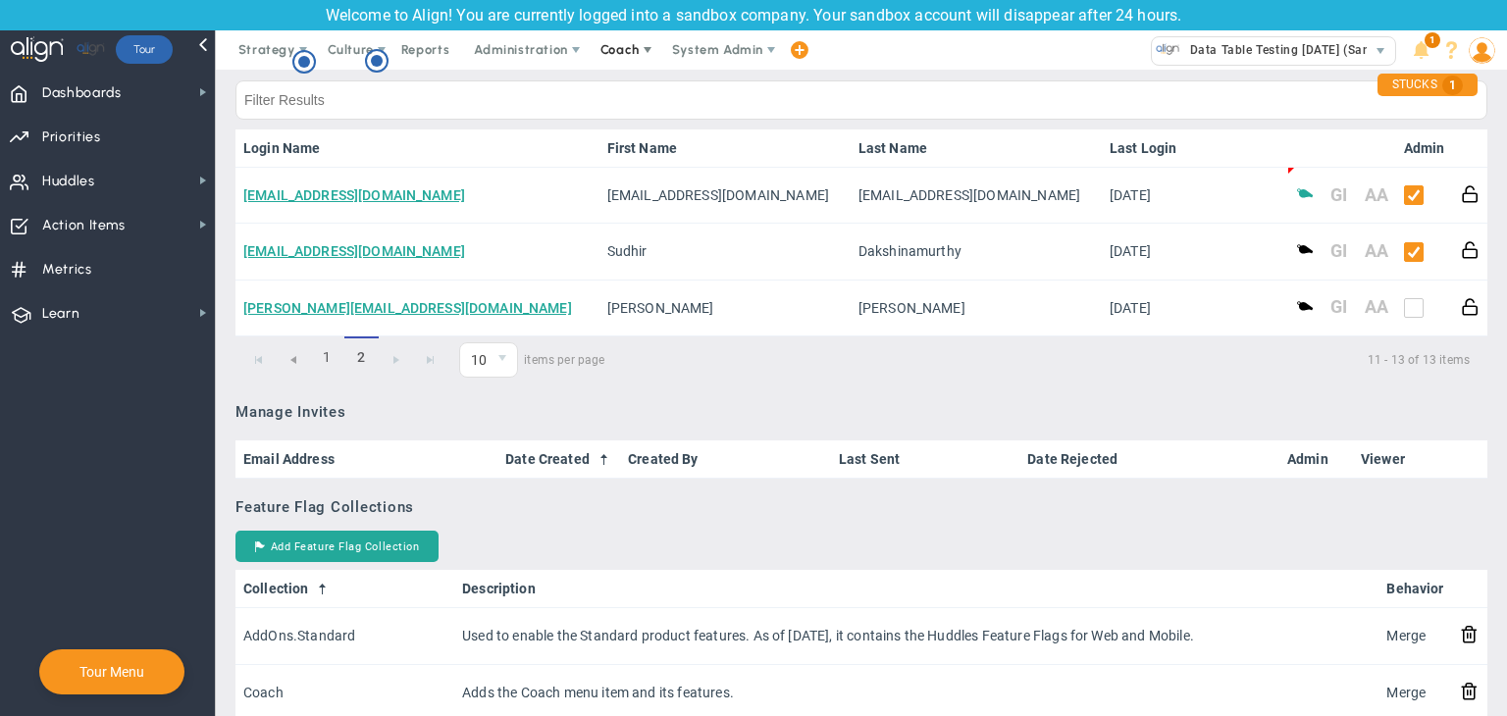
click at [611, 40] on span "Coach" at bounding box center [622, 49] width 72 height 39
click at [640, 93] on span "Schedule Meeting" at bounding box center [656, 89] width 138 height 39
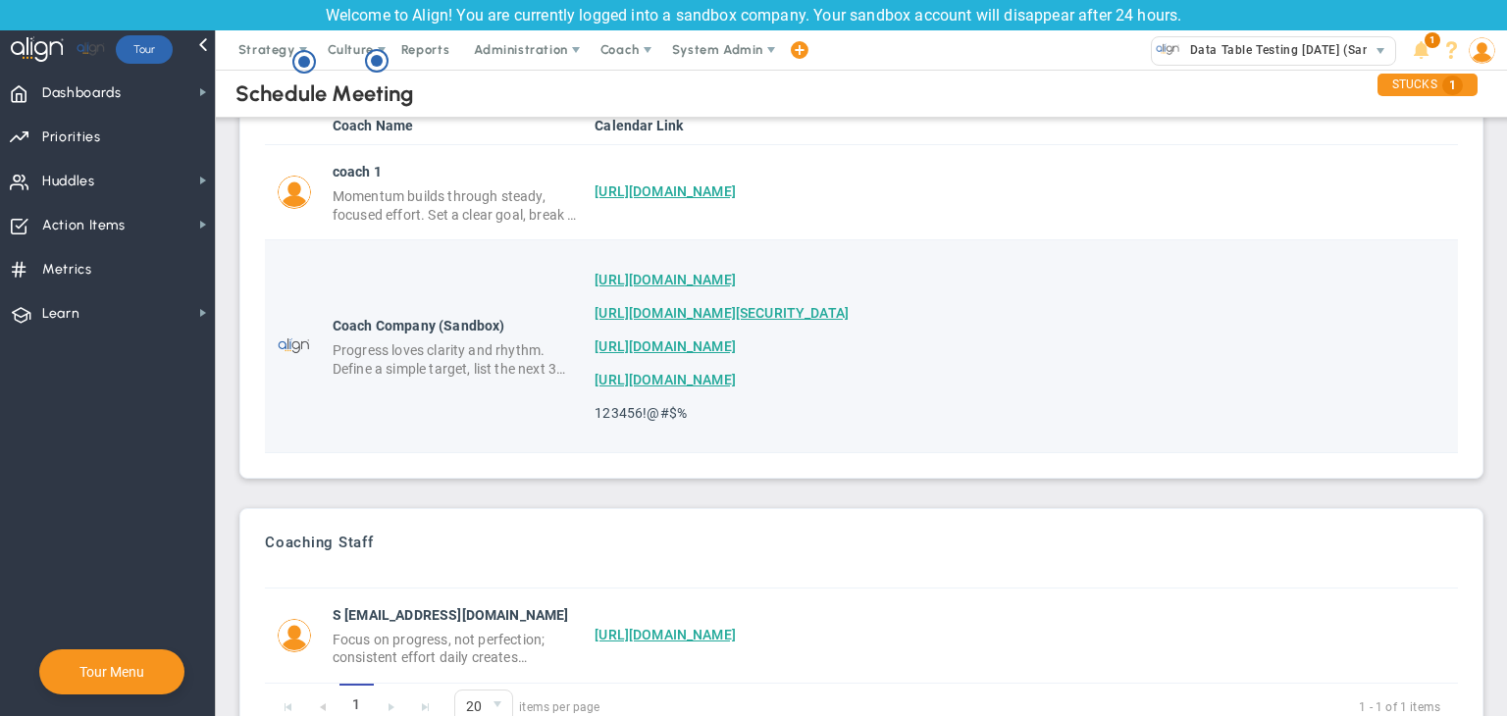
scroll to position [158, 0]
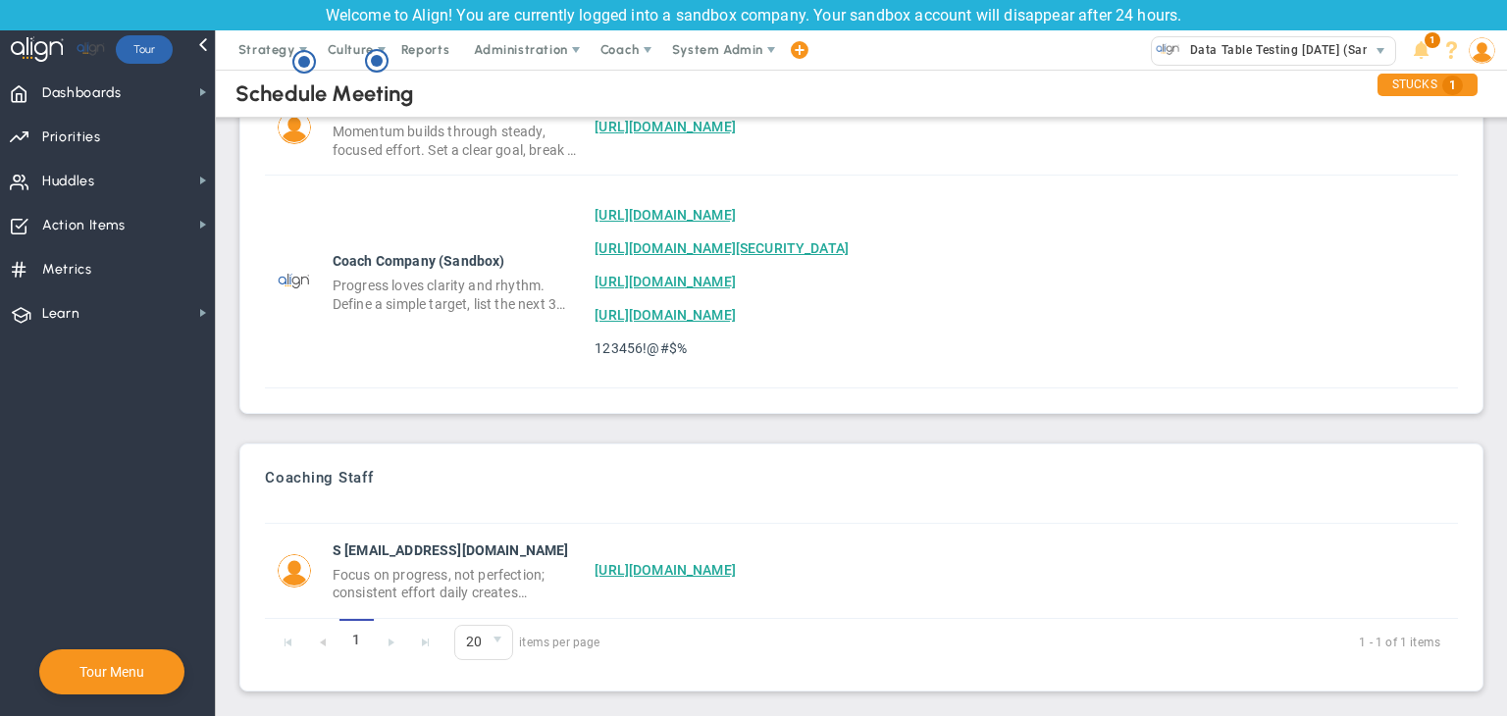
click at [1434, 460] on div "Coaching Staff S spider@gmail.com Focus on progress, not perfection; consistent…" at bounding box center [861, 567] width 1223 height 227
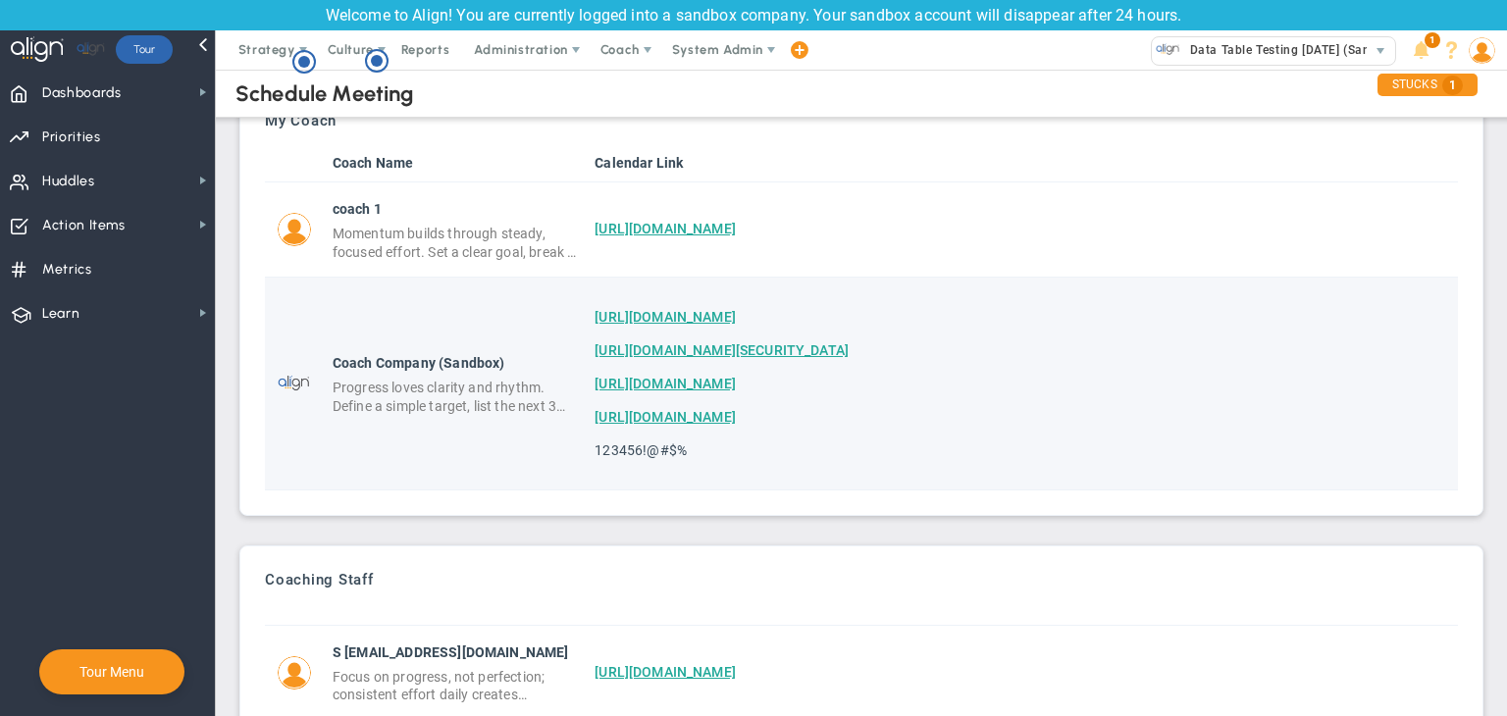
scroll to position [0, 0]
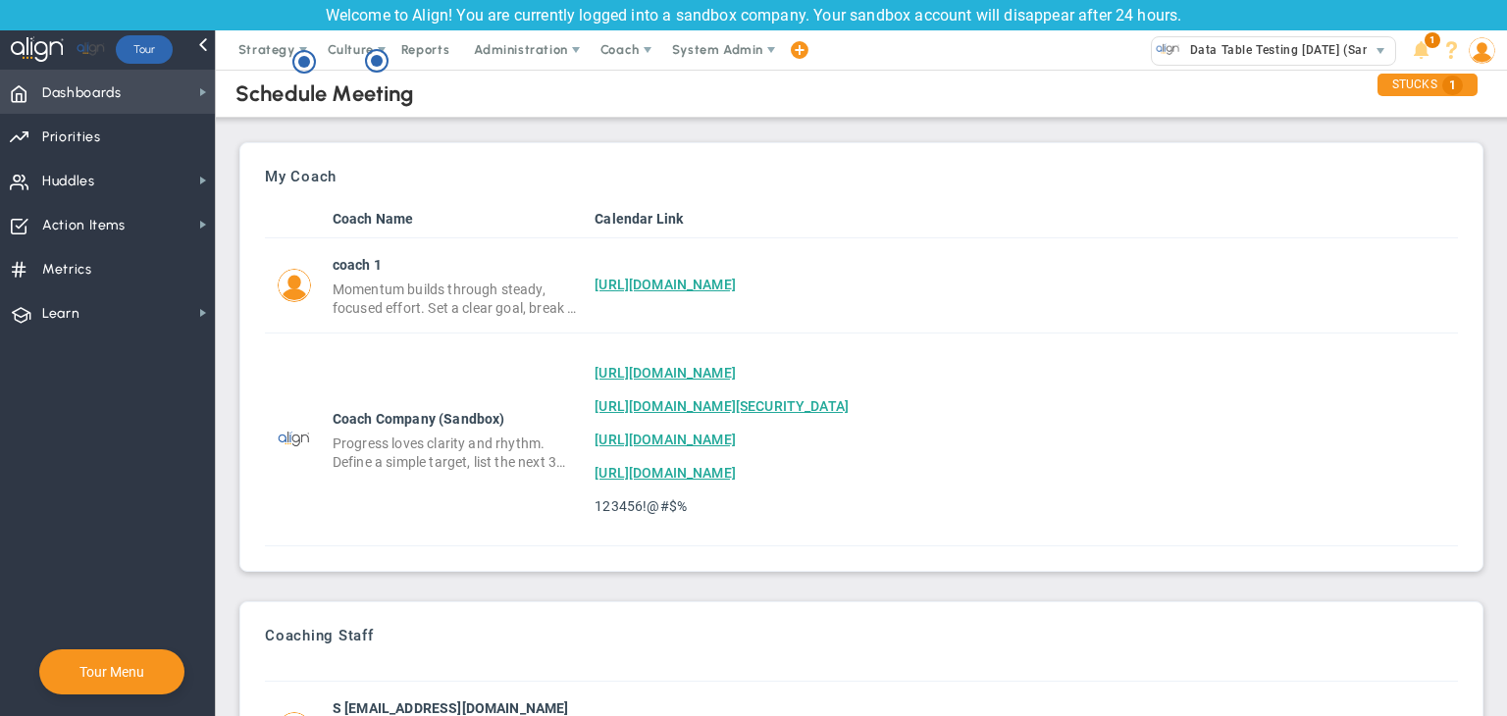
click at [108, 104] on span "Dashboards" at bounding box center [81, 93] width 79 height 41
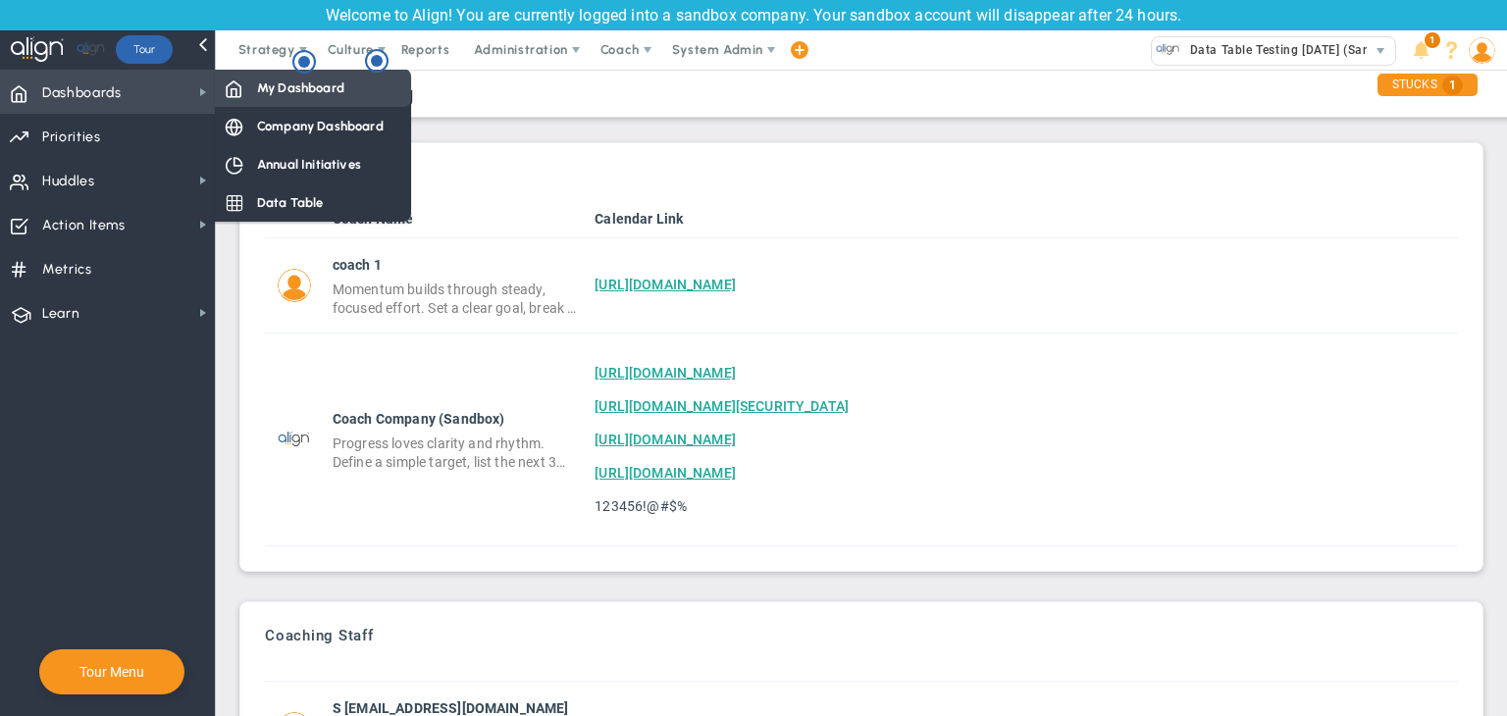
click at [324, 97] on div "My Dashboard" at bounding box center [313, 88] width 196 height 38
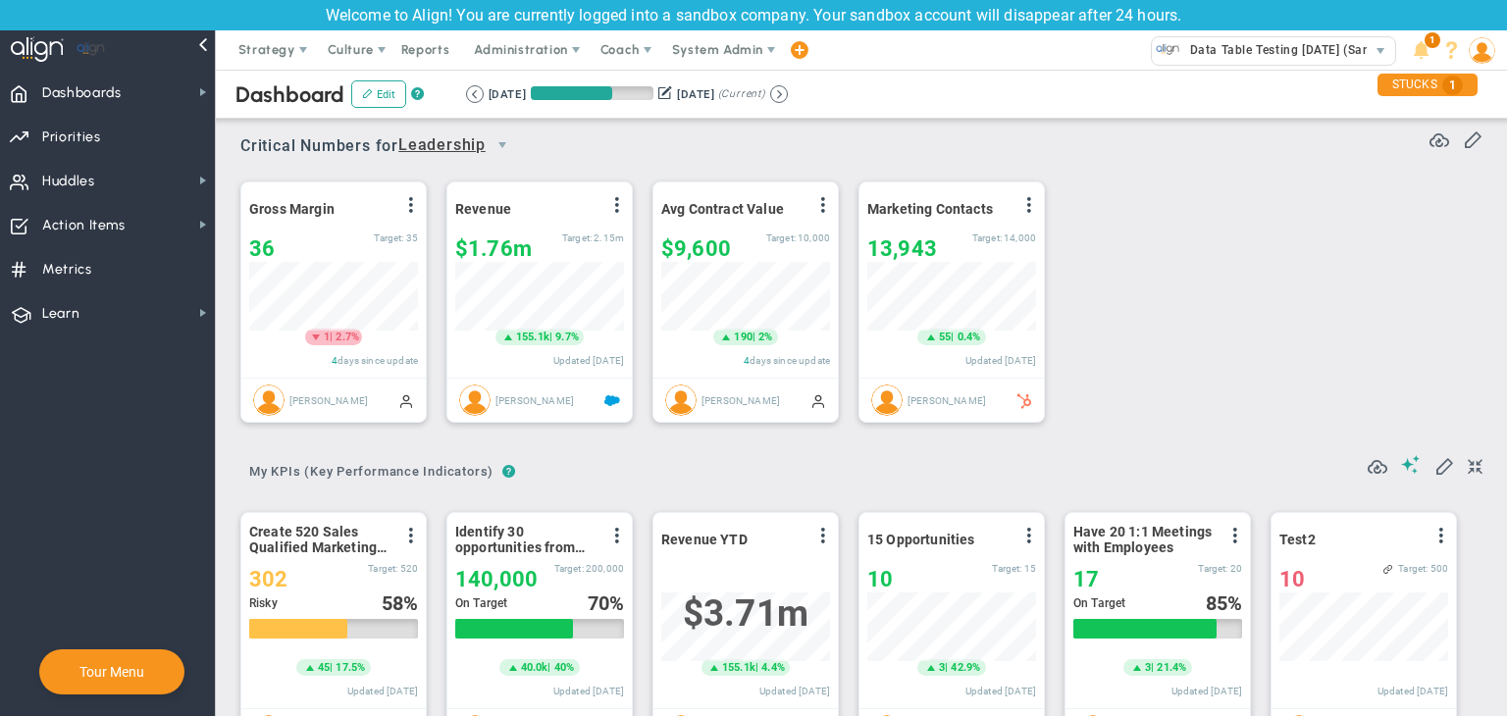
click at [1482, 47] on img at bounding box center [1482, 50] width 26 height 26
click at [1311, 62] on span "Data Table Testing [DATE] (Sandbox)" at bounding box center [1293, 50] width 224 height 26
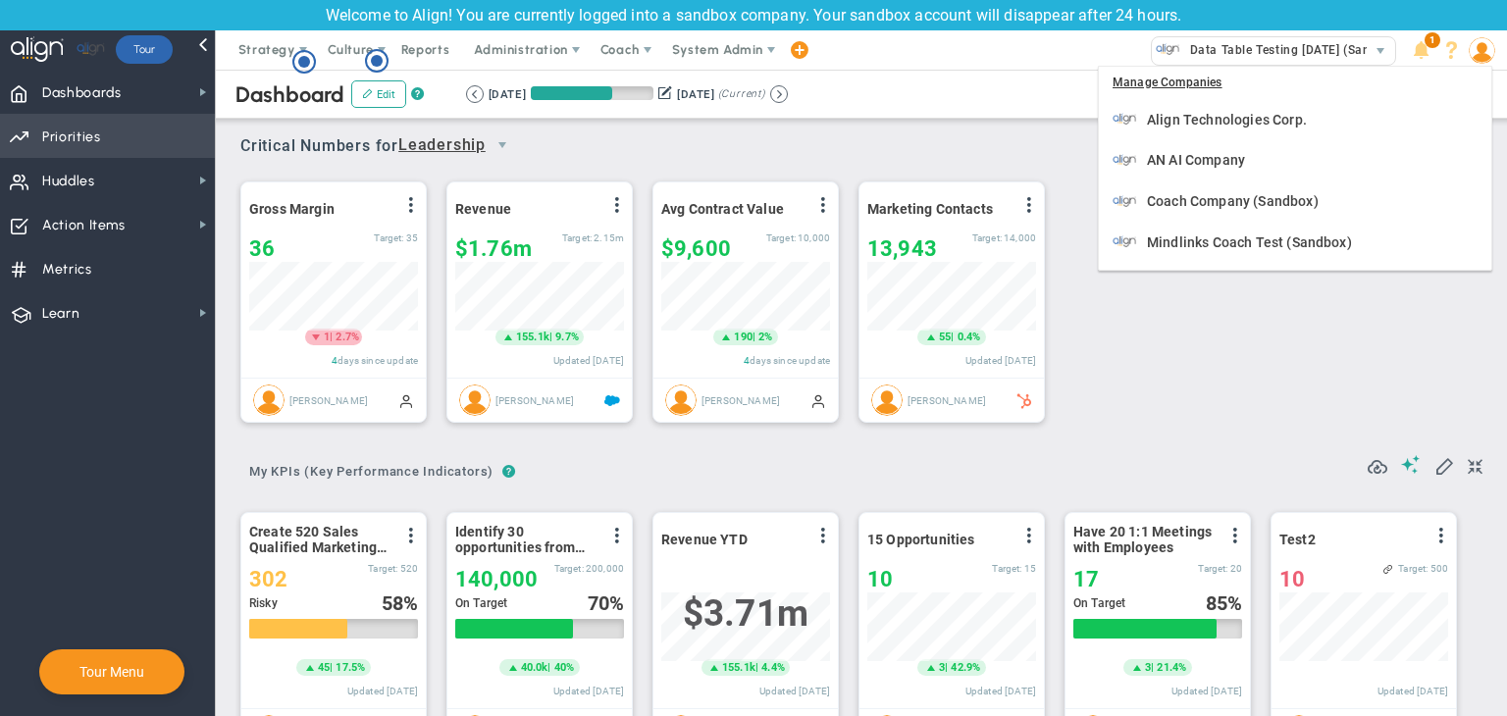
click at [73, 139] on span "Priorities" at bounding box center [71, 137] width 59 height 41
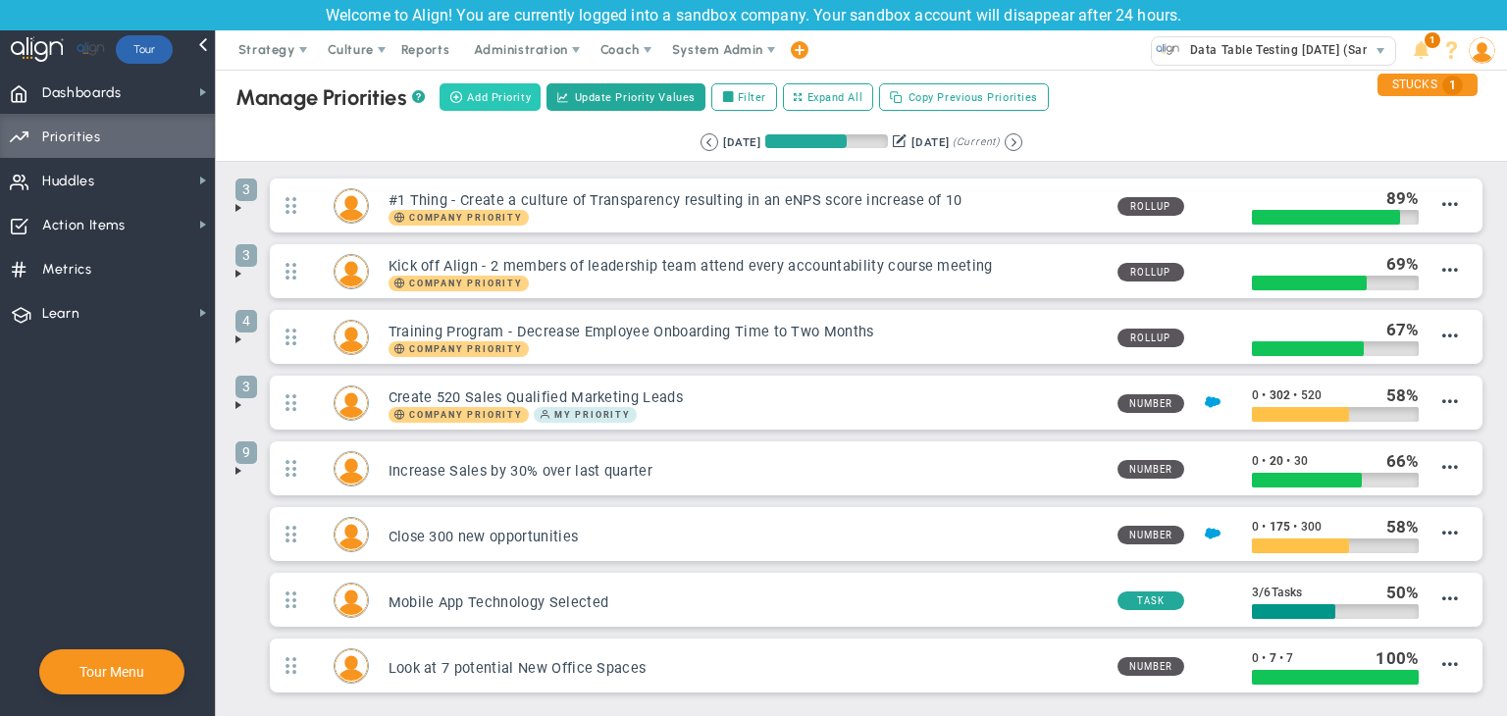
click at [512, 103] on span "Add Priority" at bounding box center [499, 97] width 64 height 17
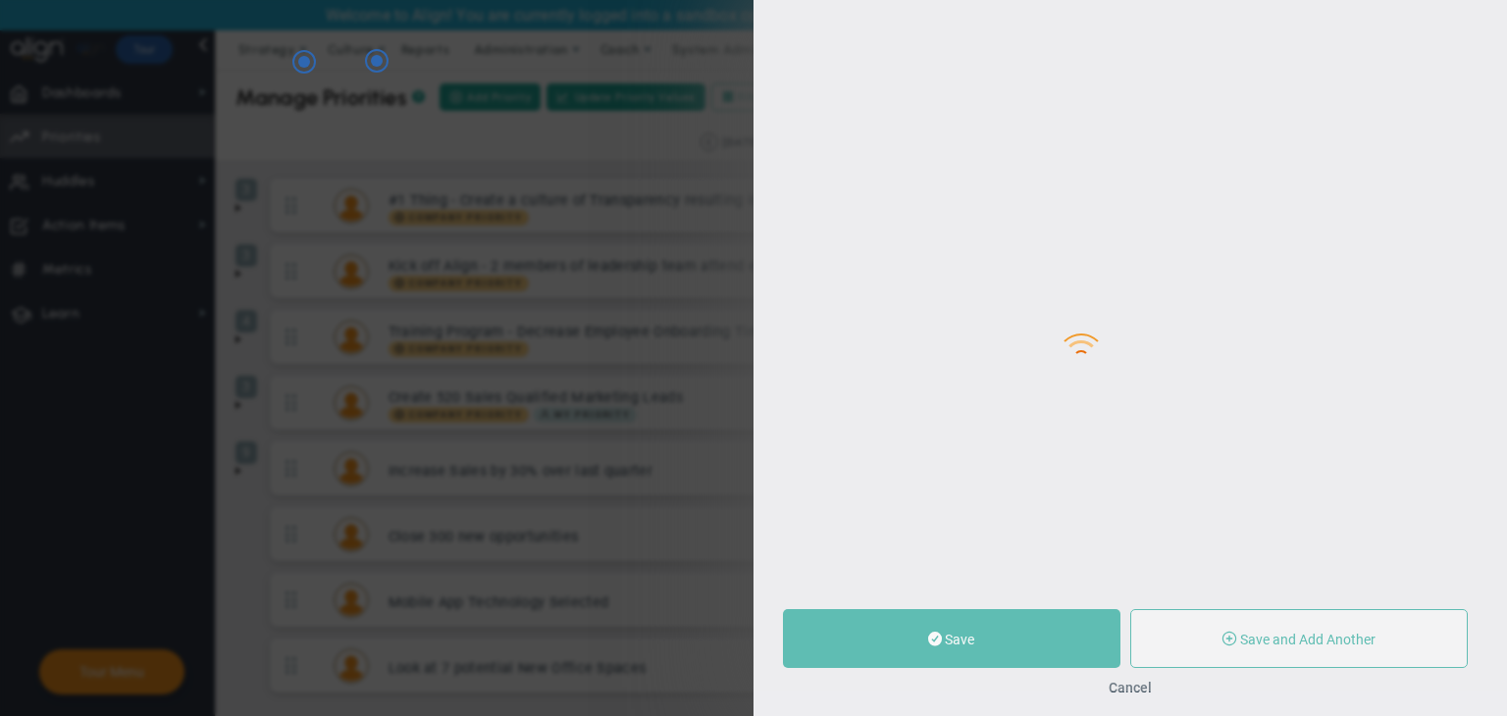
type input "0"
radio input "true"
type input "[PERSON_NAME]"
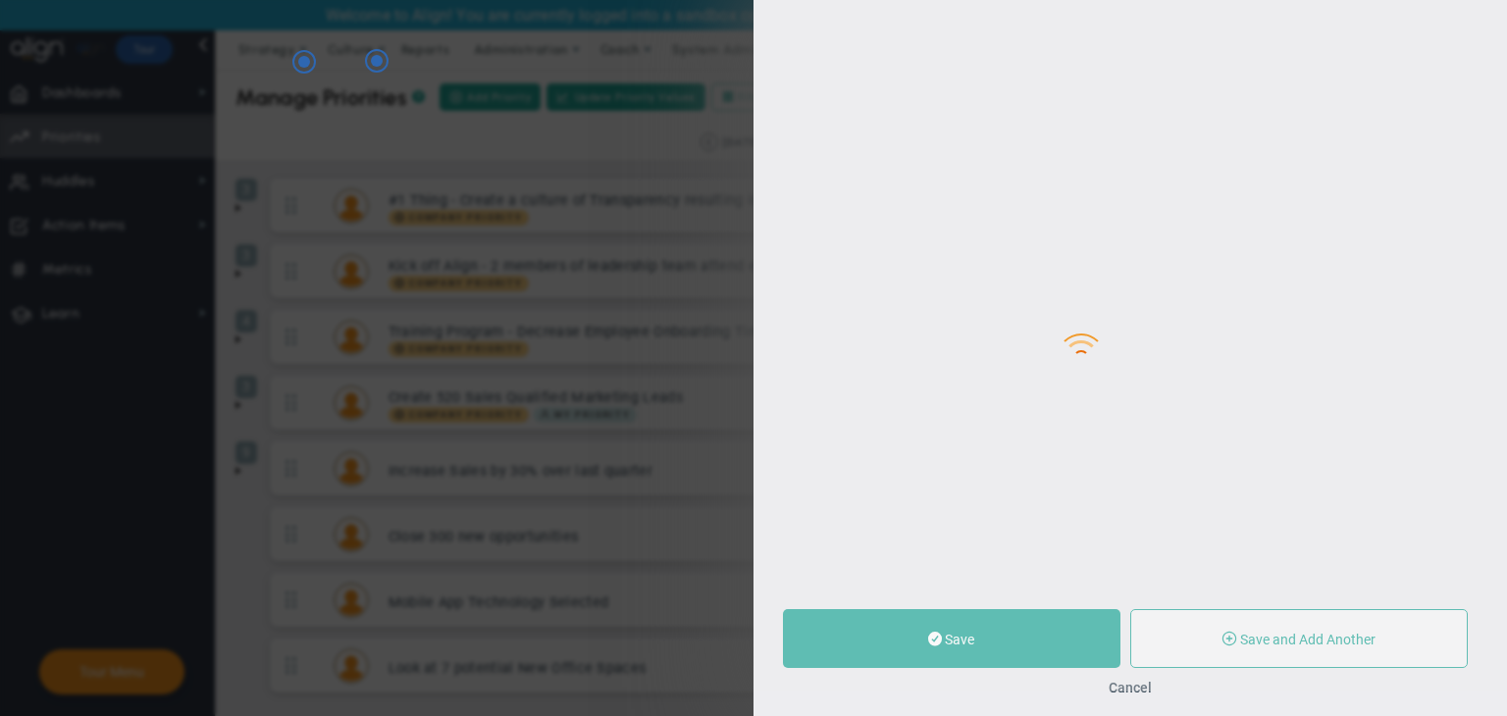
type input "0"
radio input "true"
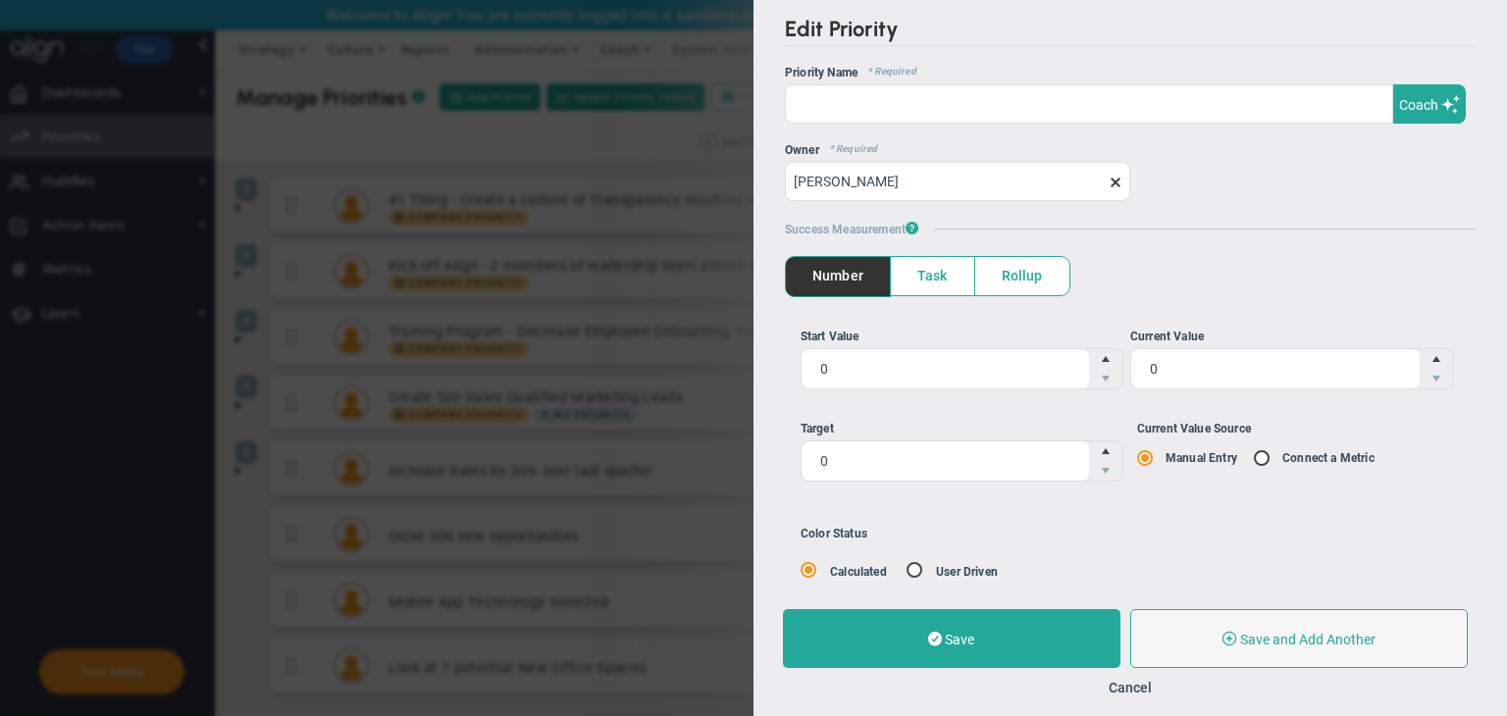
click at [918, 124] on div "OKR Name * Required Priority Name * Required Coach Coach Owner * Required [PERS…" at bounding box center [1130, 133] width 691 height 135
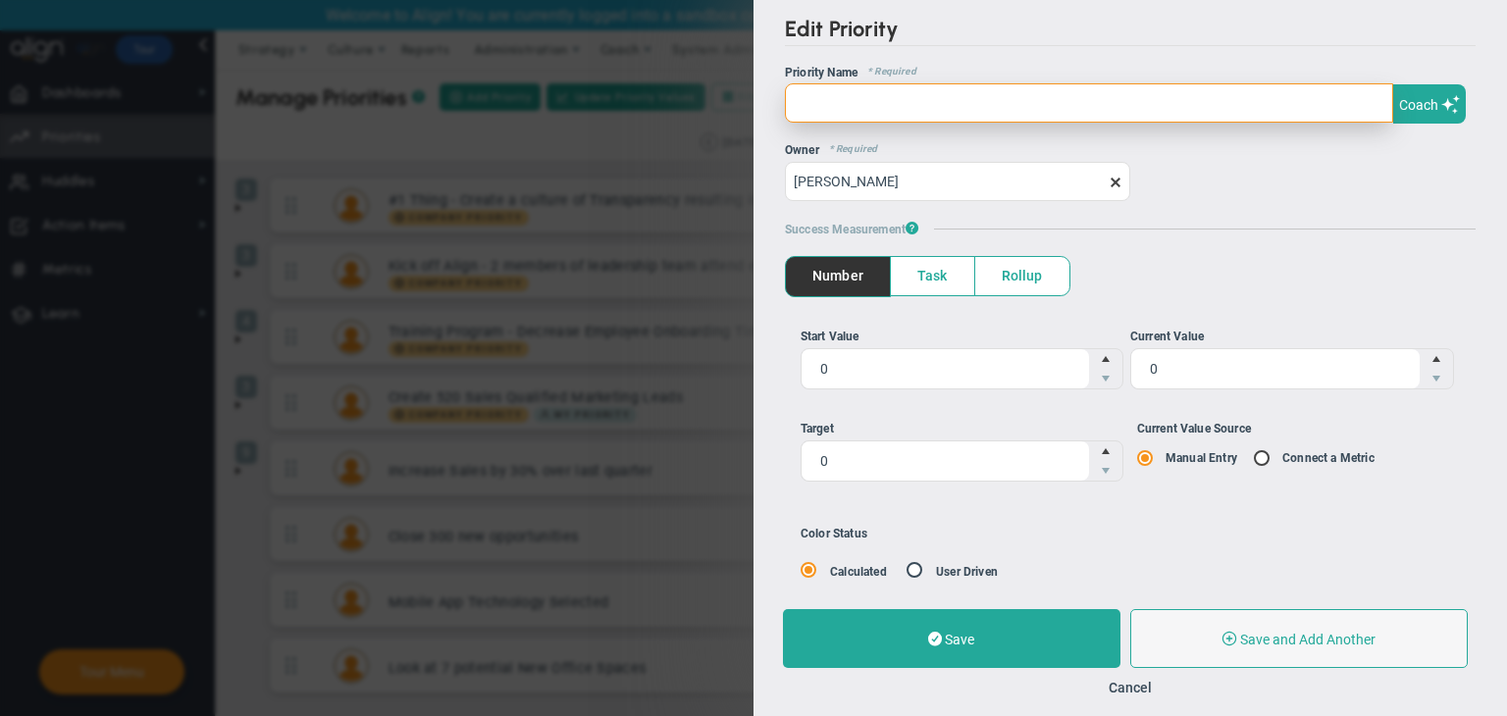
click at [879, 101] on input "text" at bounding box center [1089, 102] width 608 height 39
type input "test priority"
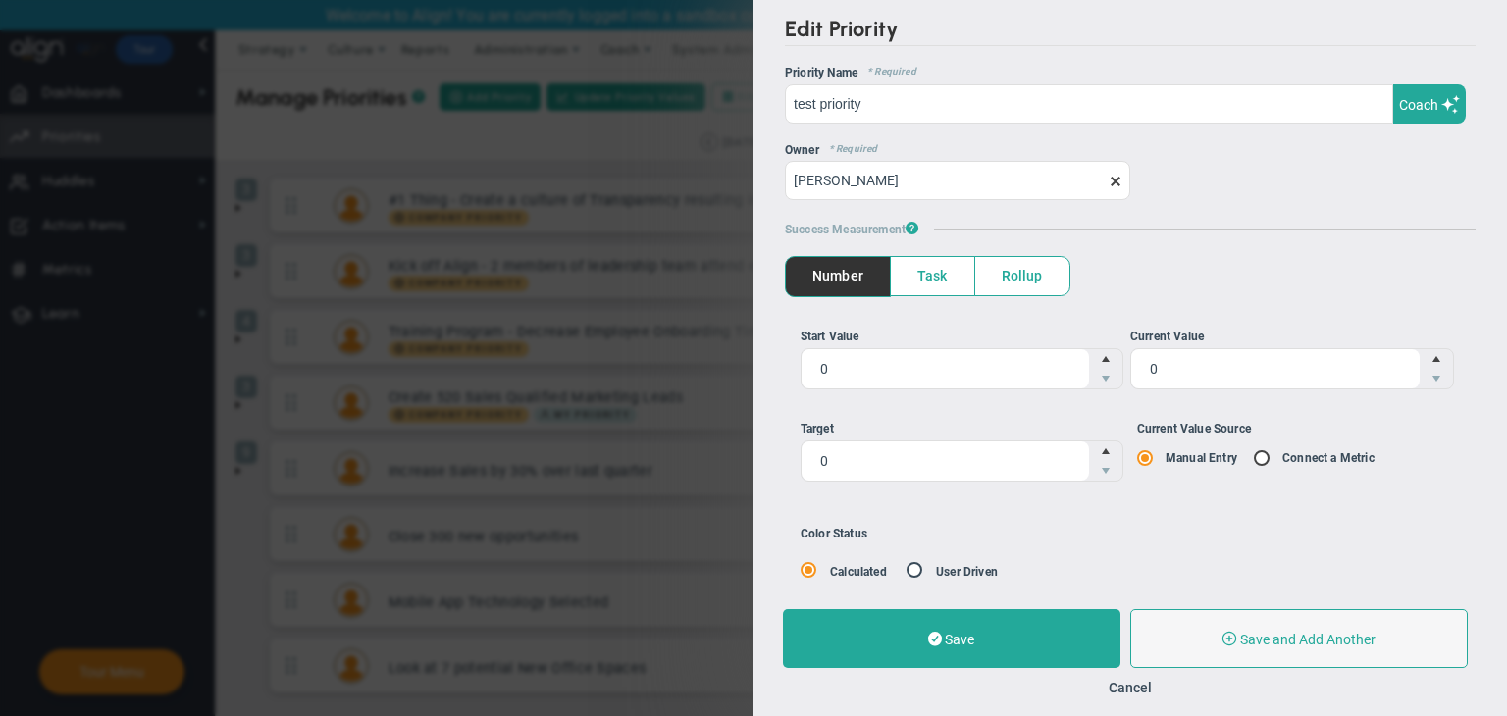
click at [1112, 183] on span at bounding box center [1116, 182] width 16 height 16
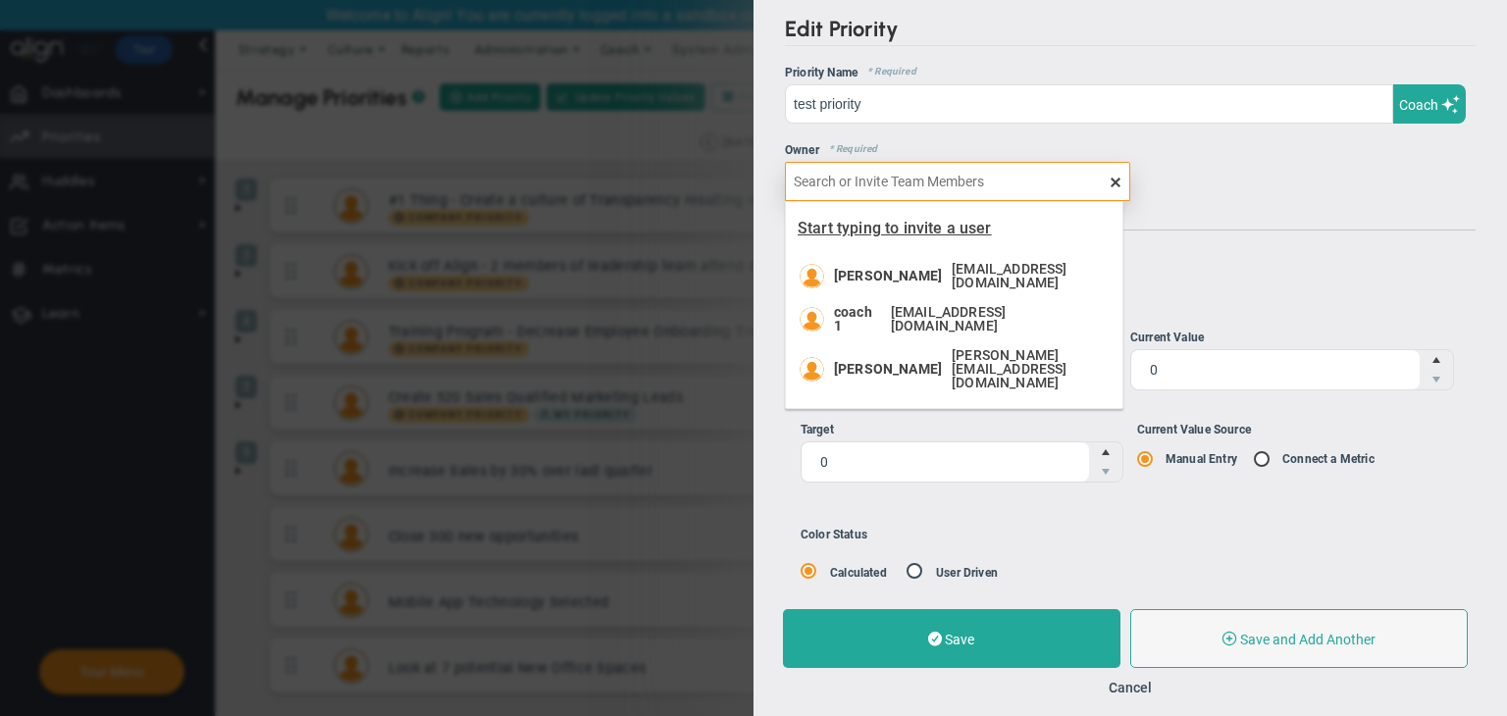
click at [891, 233] on span "Start typing to invite a user" at bounding box center [895, 228] width 194 height 19
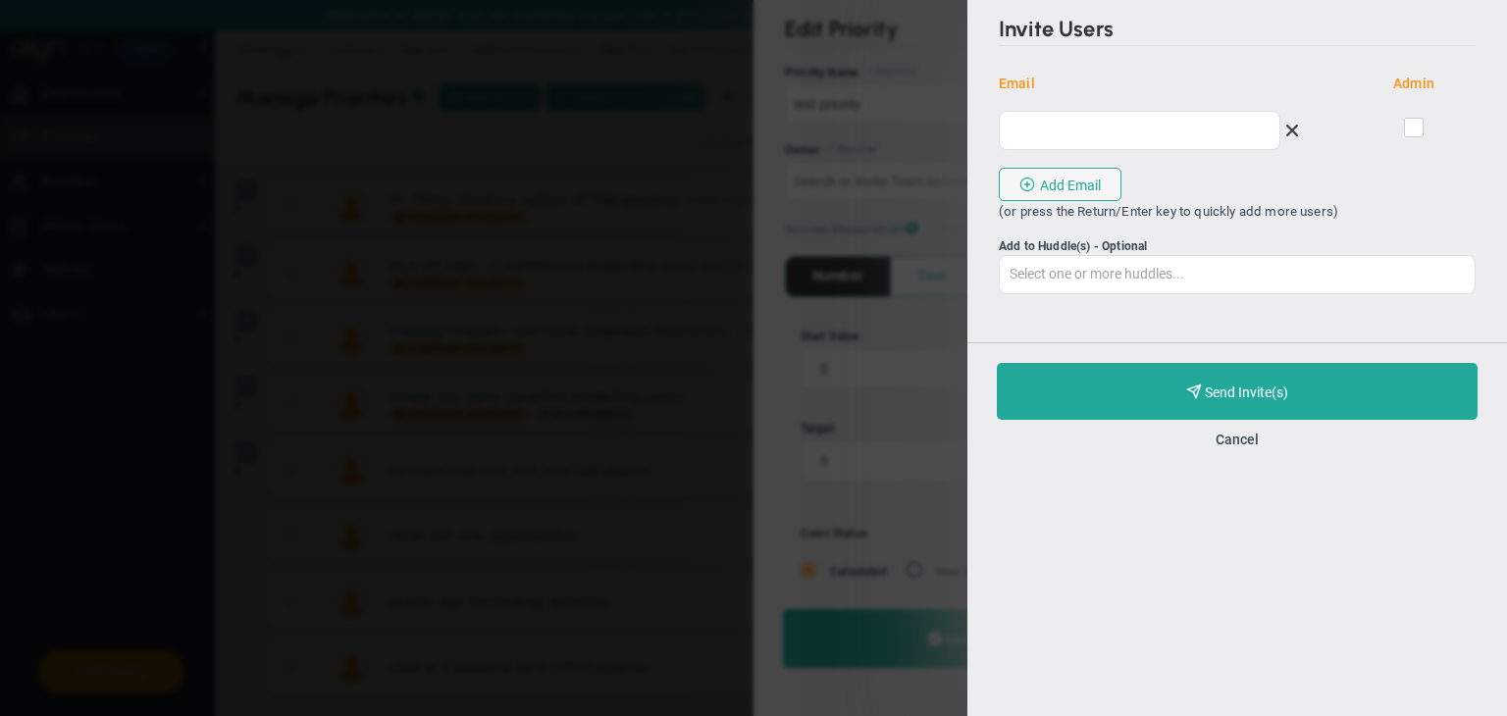
click at [1252, 430] on div "Cancel" at bounding box center [1237, 439] width 481 height 19
click at [1251, 440] on button "Cancel" at bounding box center [1237, 440] width 43 height 16
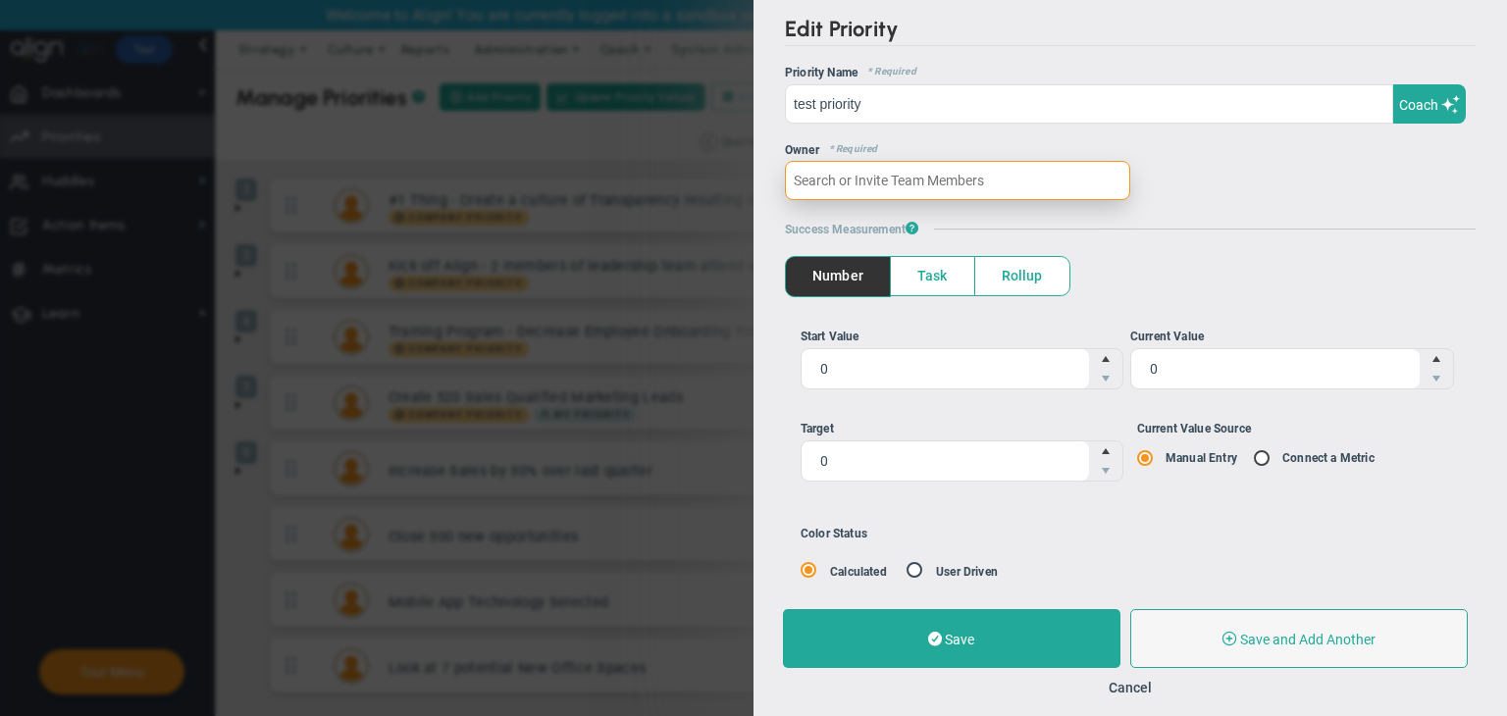
click at [903, 178] on input "text" at bounding box center [957, 180] width 345 height 39
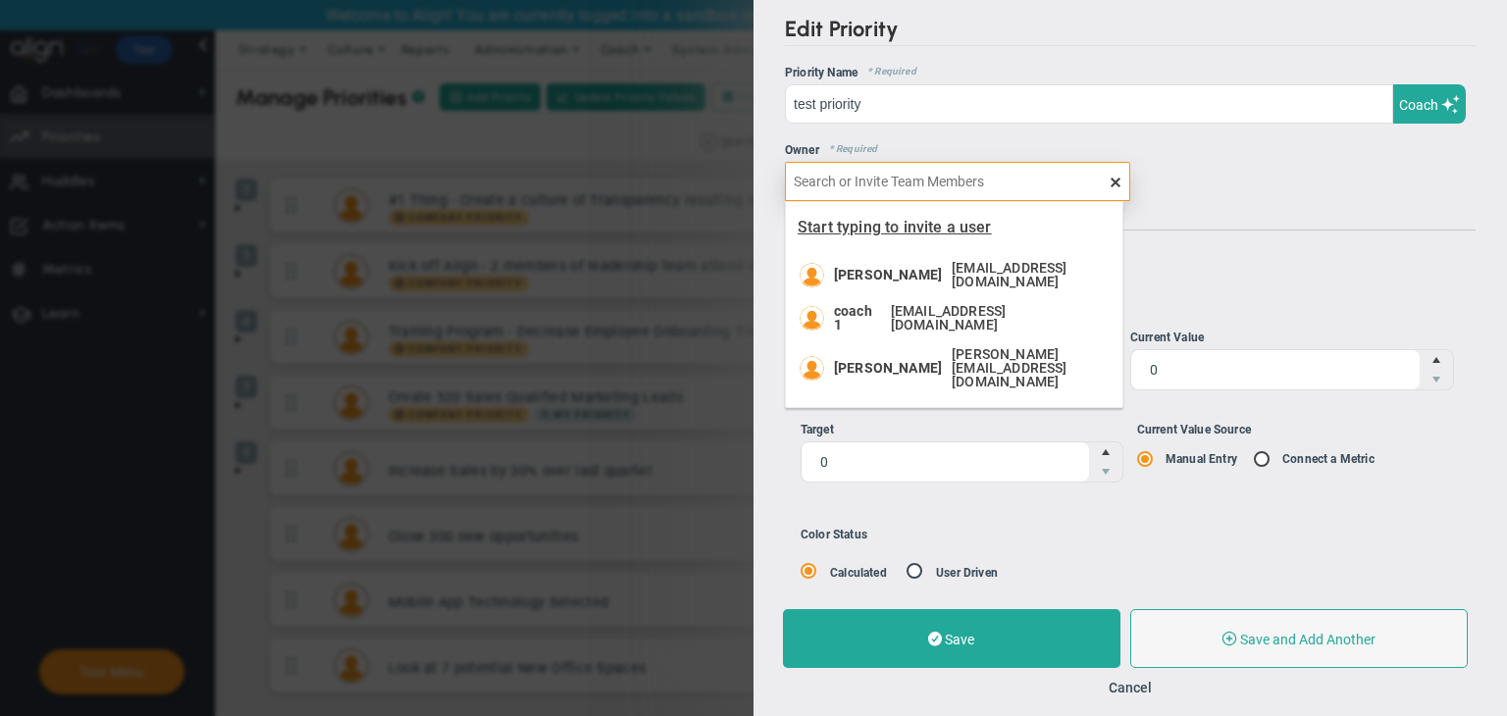
click at [909, 221] on span "Start typing to invite a user" at bounding box center [895, 227] width 194 height 19
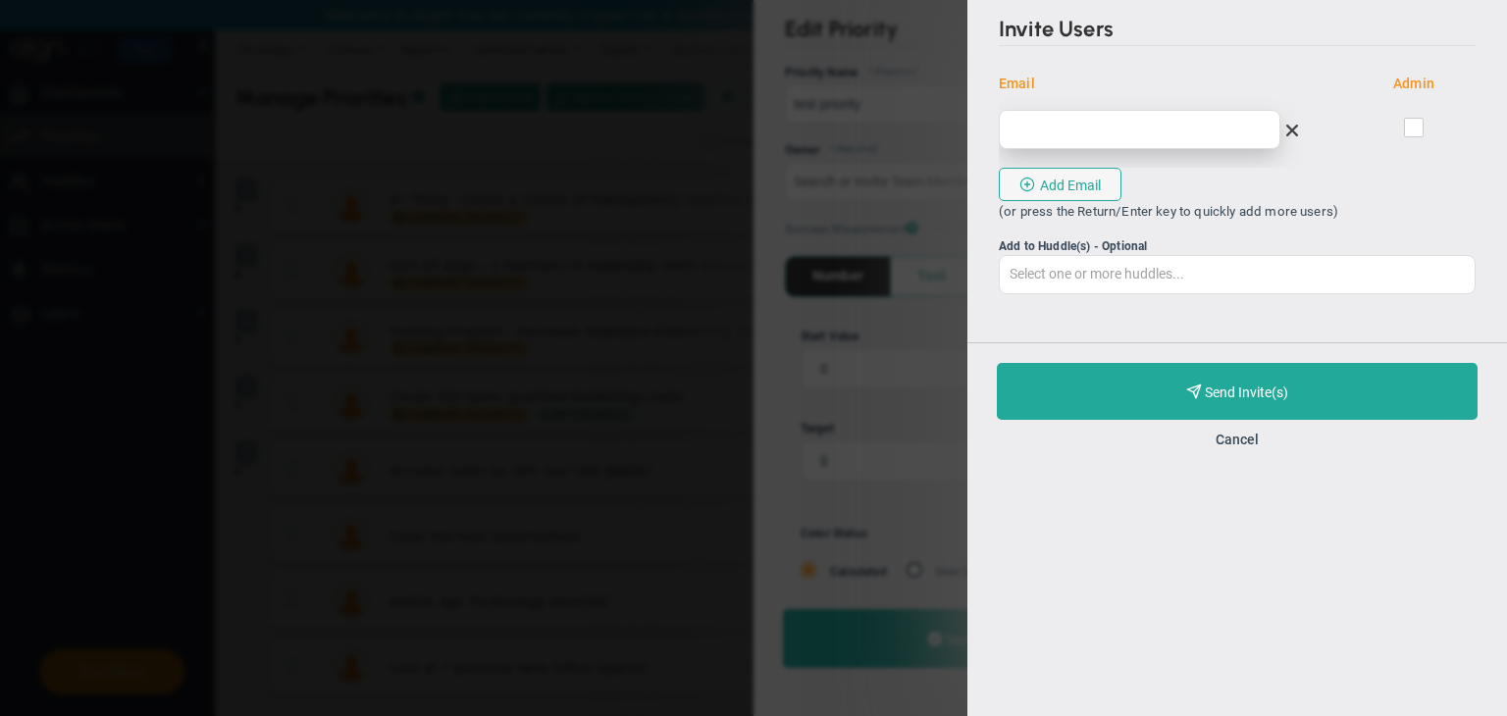
click at [1110, 130] on input "email" at bounding box center [1140, 129] width 282 height 39
type input "[EMAIL_ADDRESS][DOMAIN_NAME]"
click at [1410, 129] on input "checkbox" at bounding box center [1415, 132] width 13 height 20
checkbox input "true"
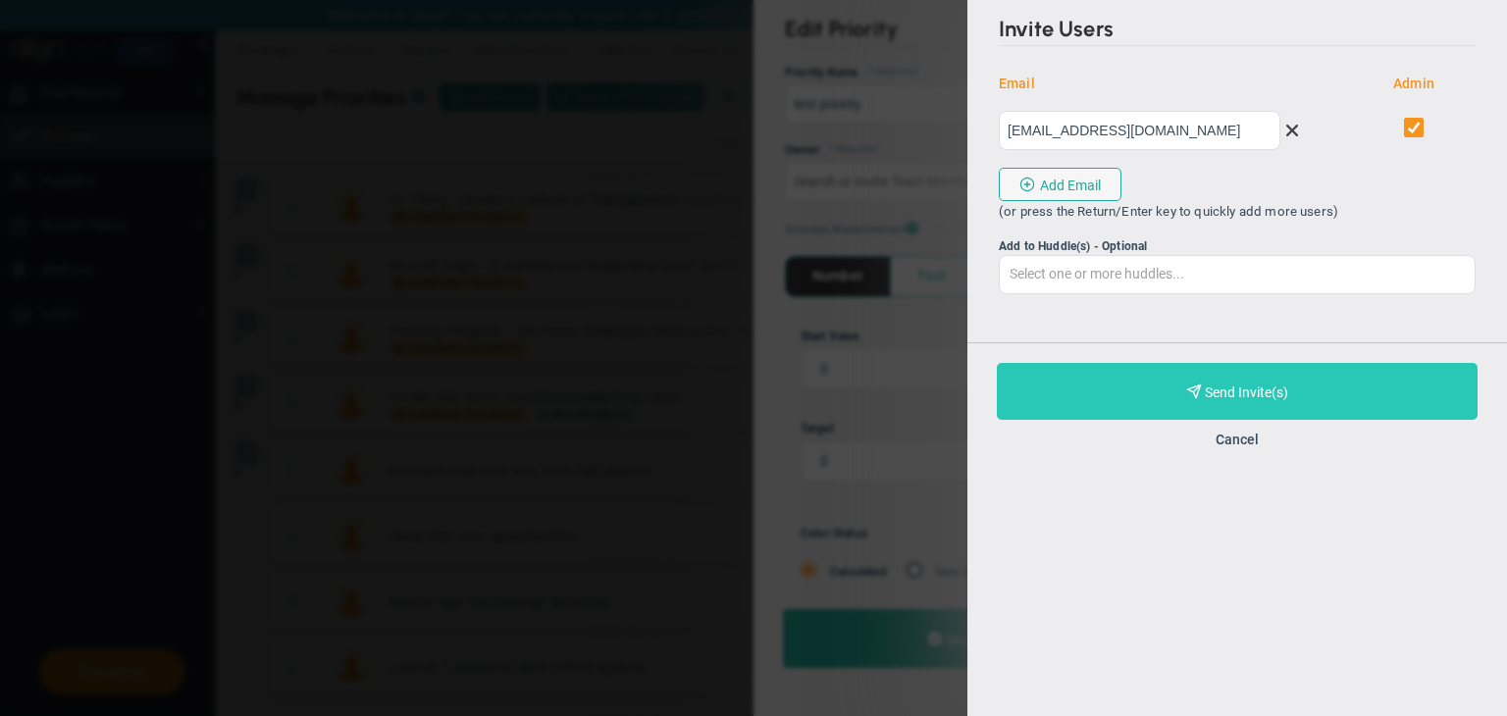
click at [1291, 391] on button "Purchase and Send Invite(s) Validating Invite..." at bounding box center [1237, 391] width 481 height 57
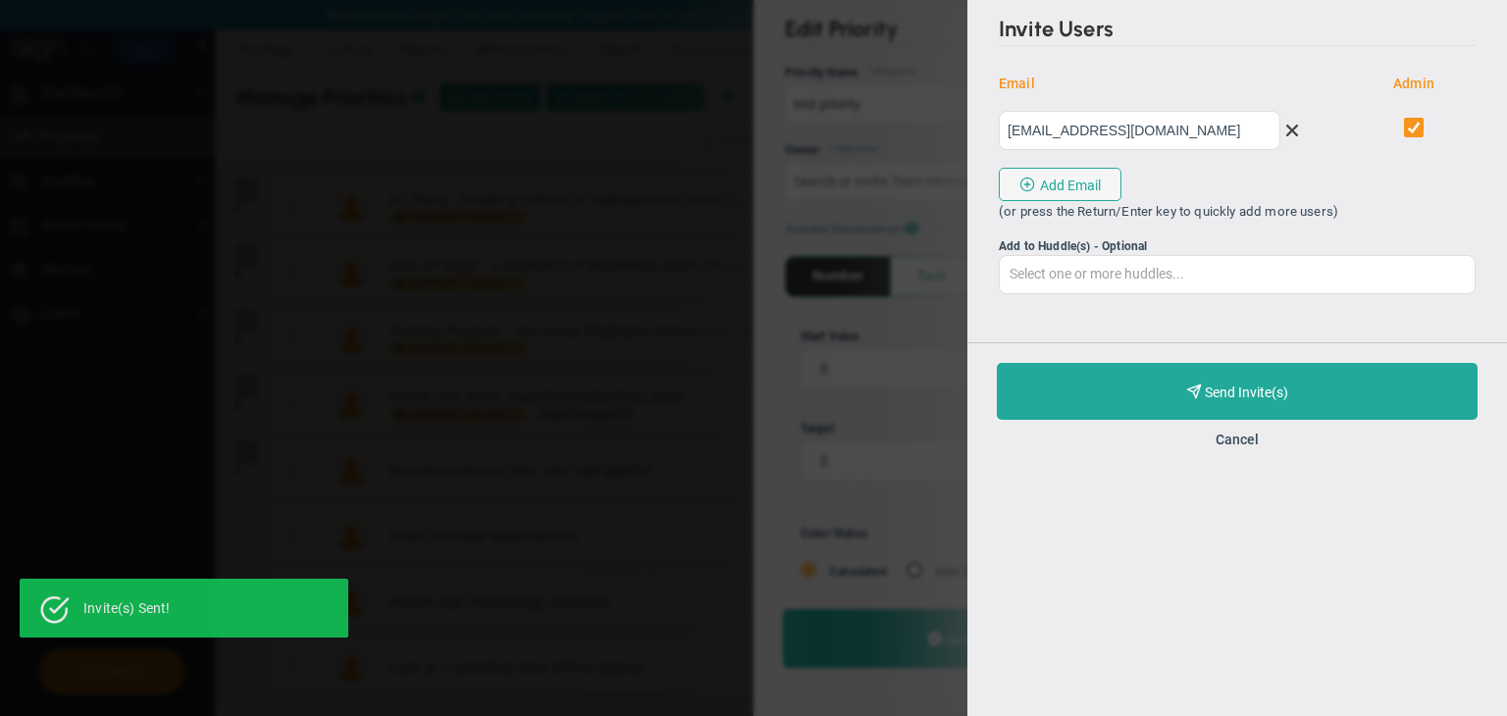
type input "undefined"
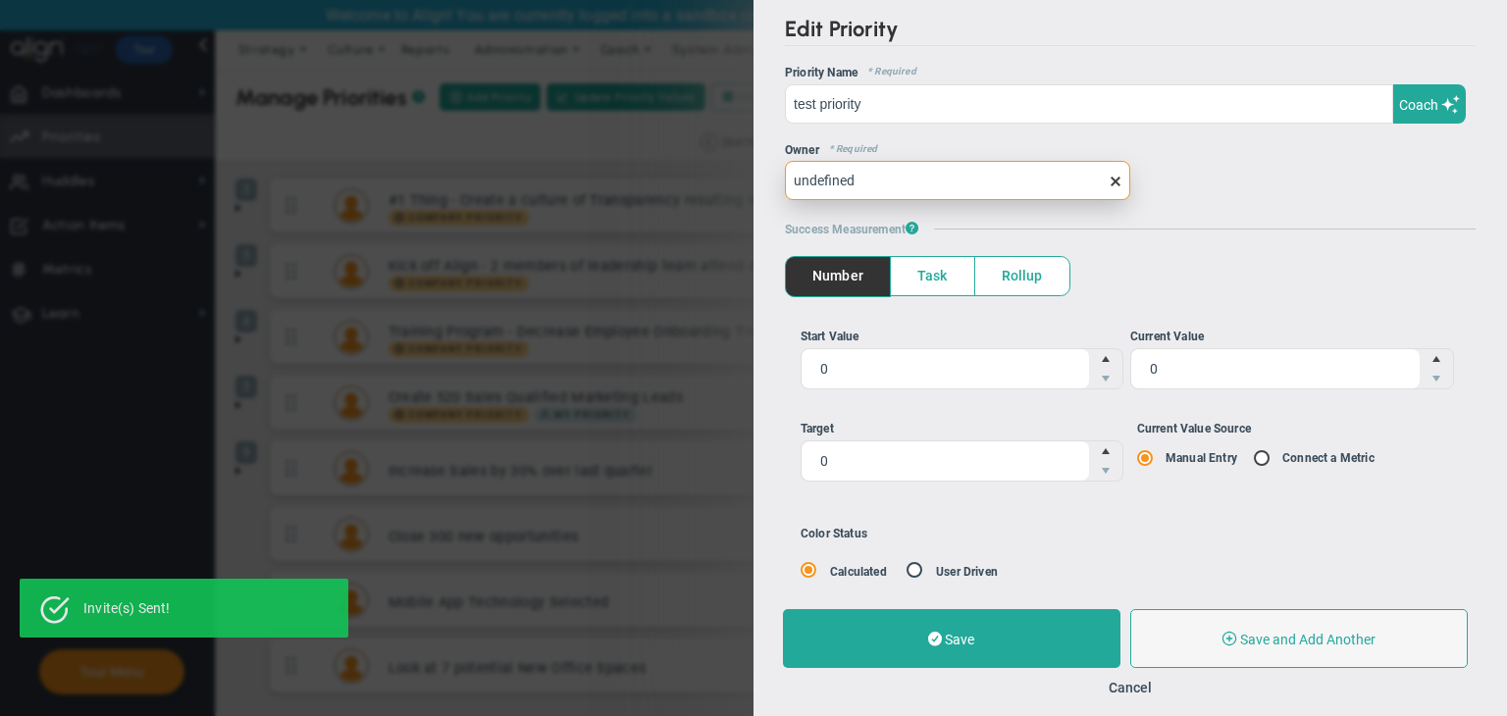
click at [962, 193] on input "undefined" at bounding box center [957, 180] width 345 height 39
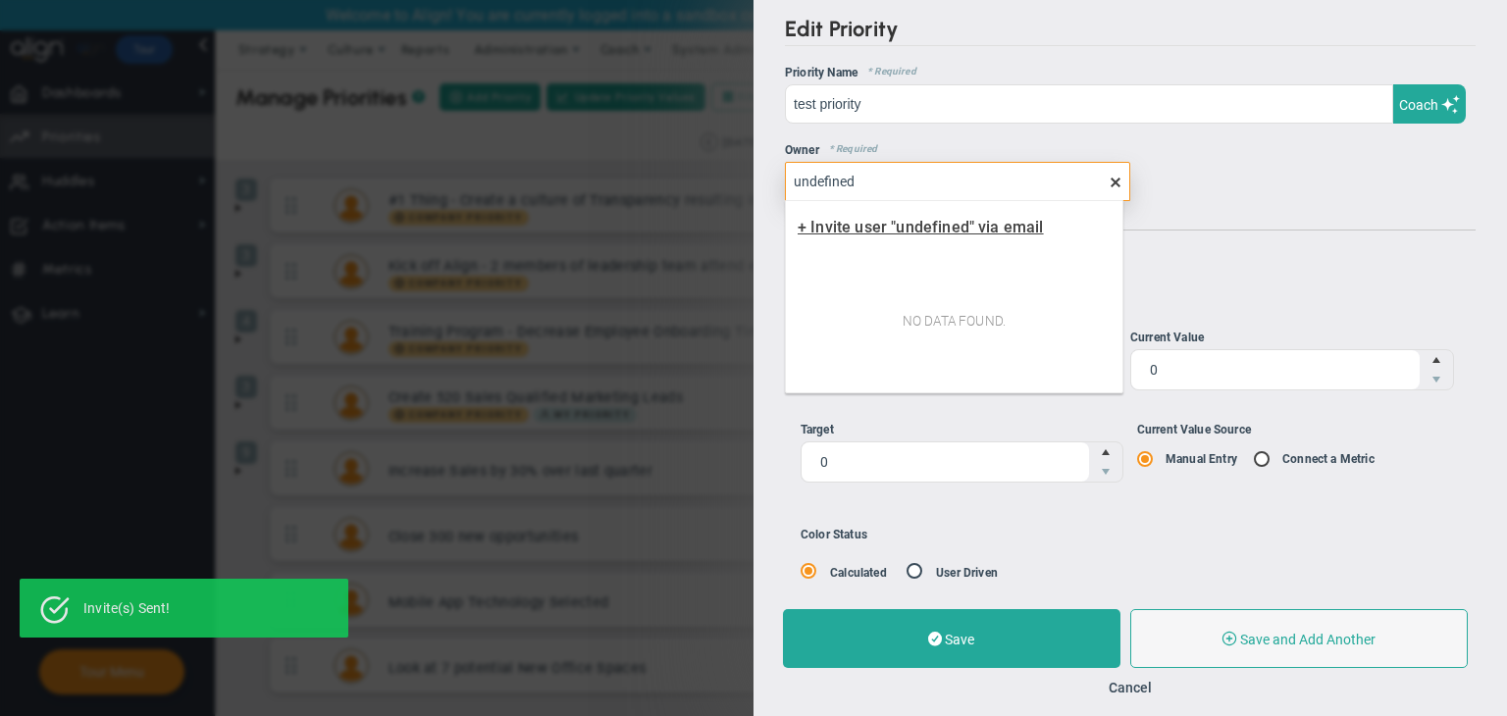
click at [973, 225] on span "+ Invite user "undefined" via email" at bounding box center [921, 227] width 246 height 19
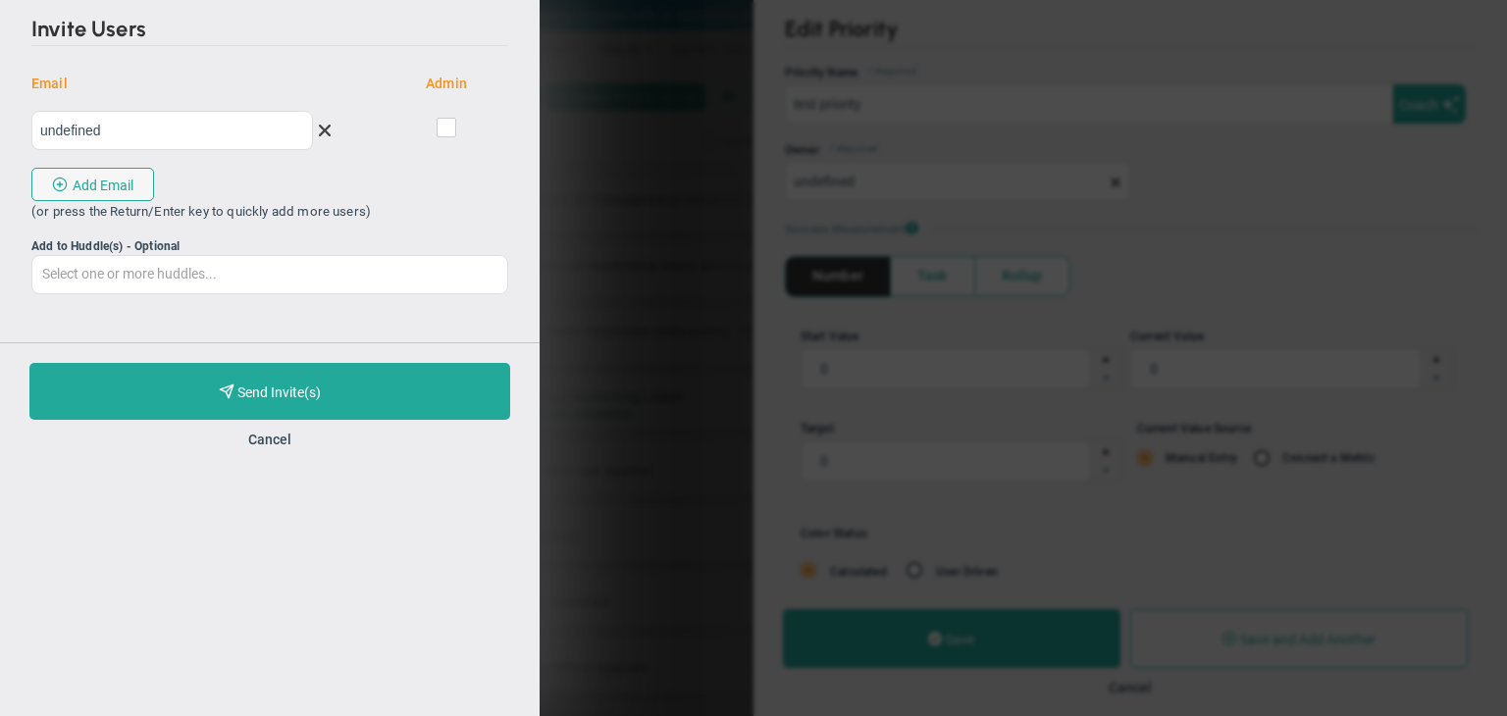
click at [263, 450] on div "Purchase and Send Invite(s) Validating Invite... Cancel" at bounding box center [270, 405] width 540 height 126
click at [260, 433] on button "Cancel" at bounding box center [269, 440] width 43 height 16
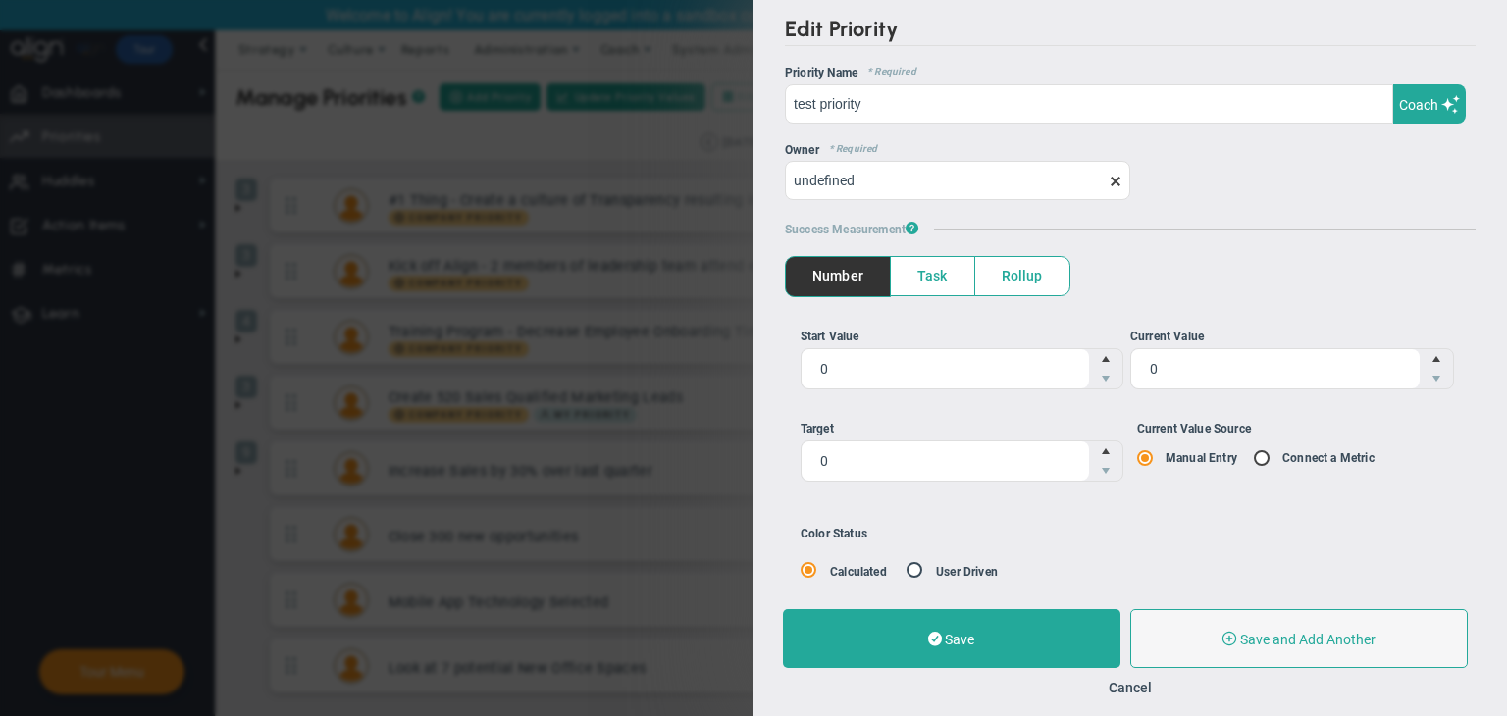
click at [1108, 178] on span at bounding box center [1116, 182] width 16 height 16
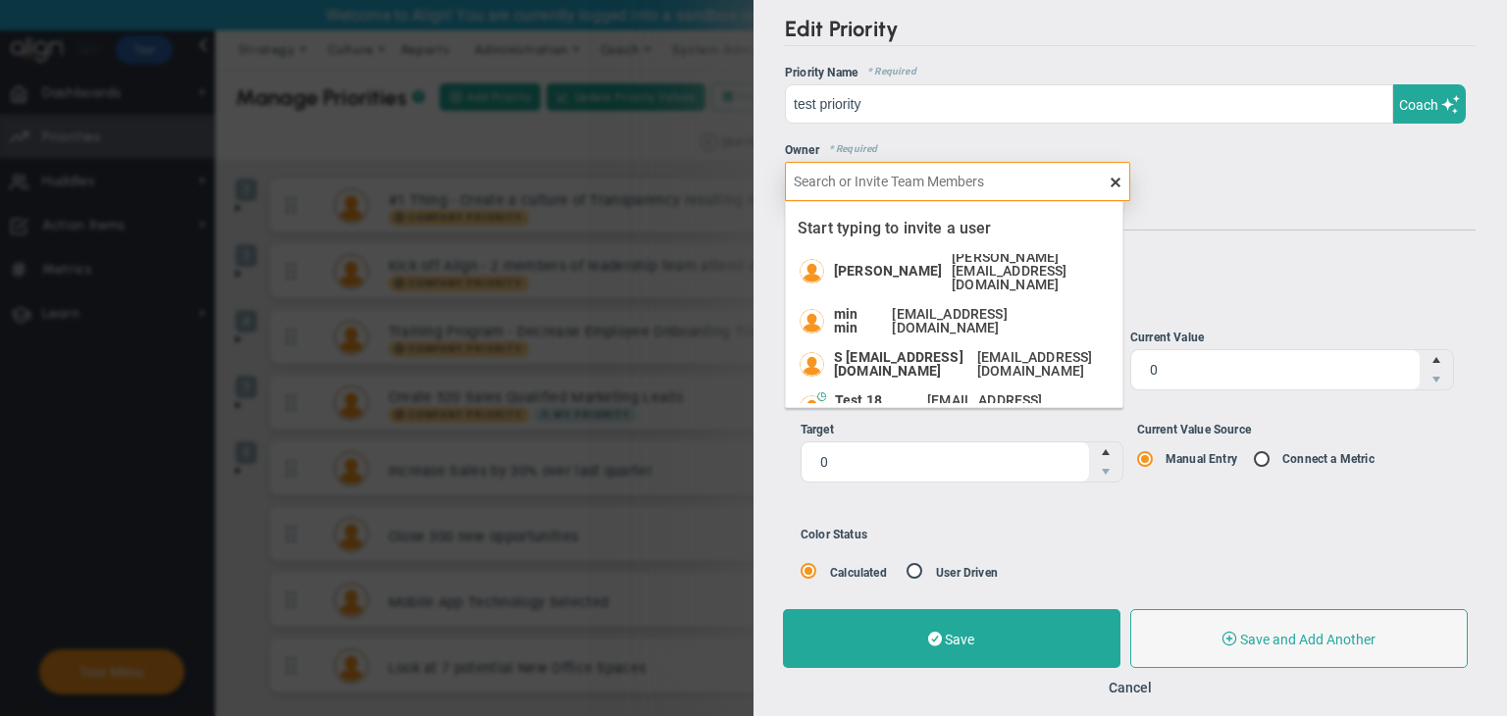
scroll to position [502, 0]
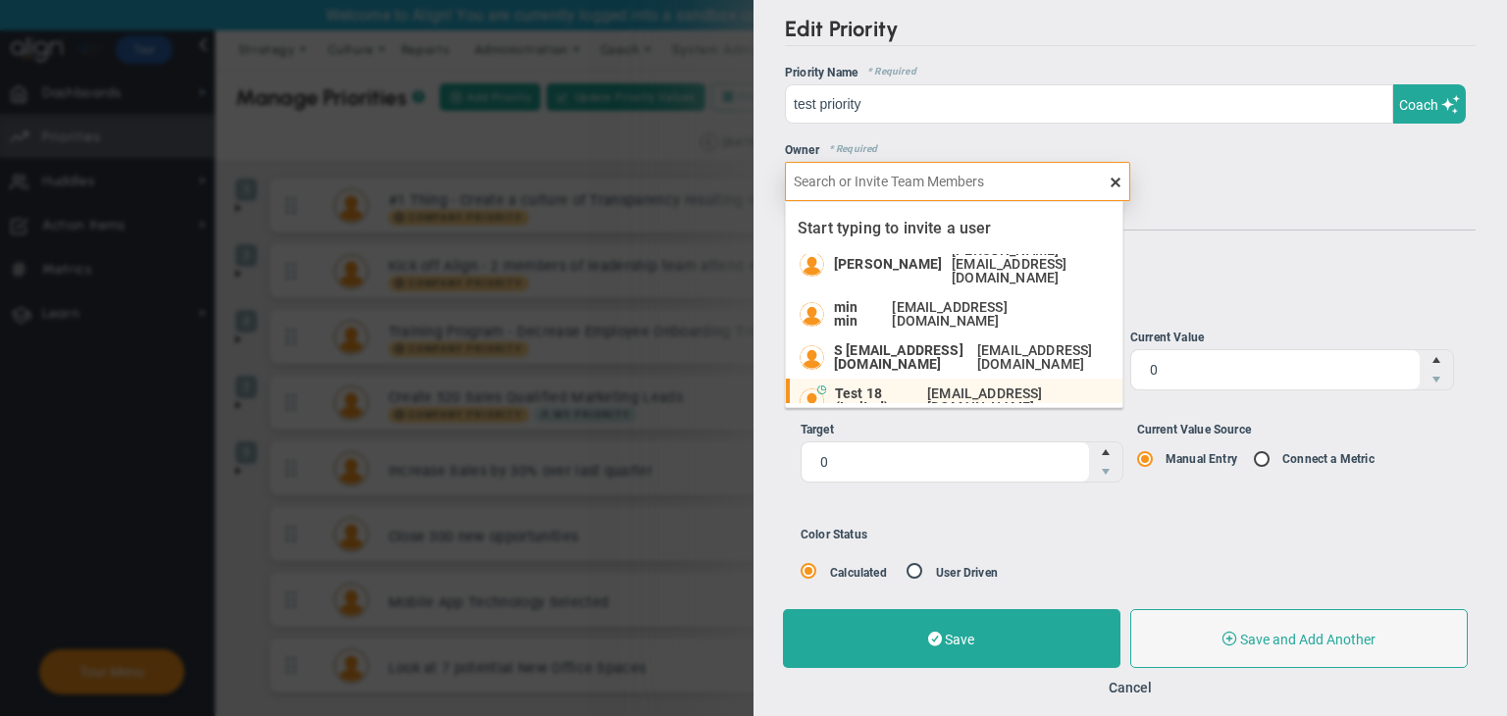
click at [907, 387] on div "Test 18 (Invited) Test18@gmail.com" at bounding box center [974, 400] width 278 height 27
type input "Test 18 (Invited)"
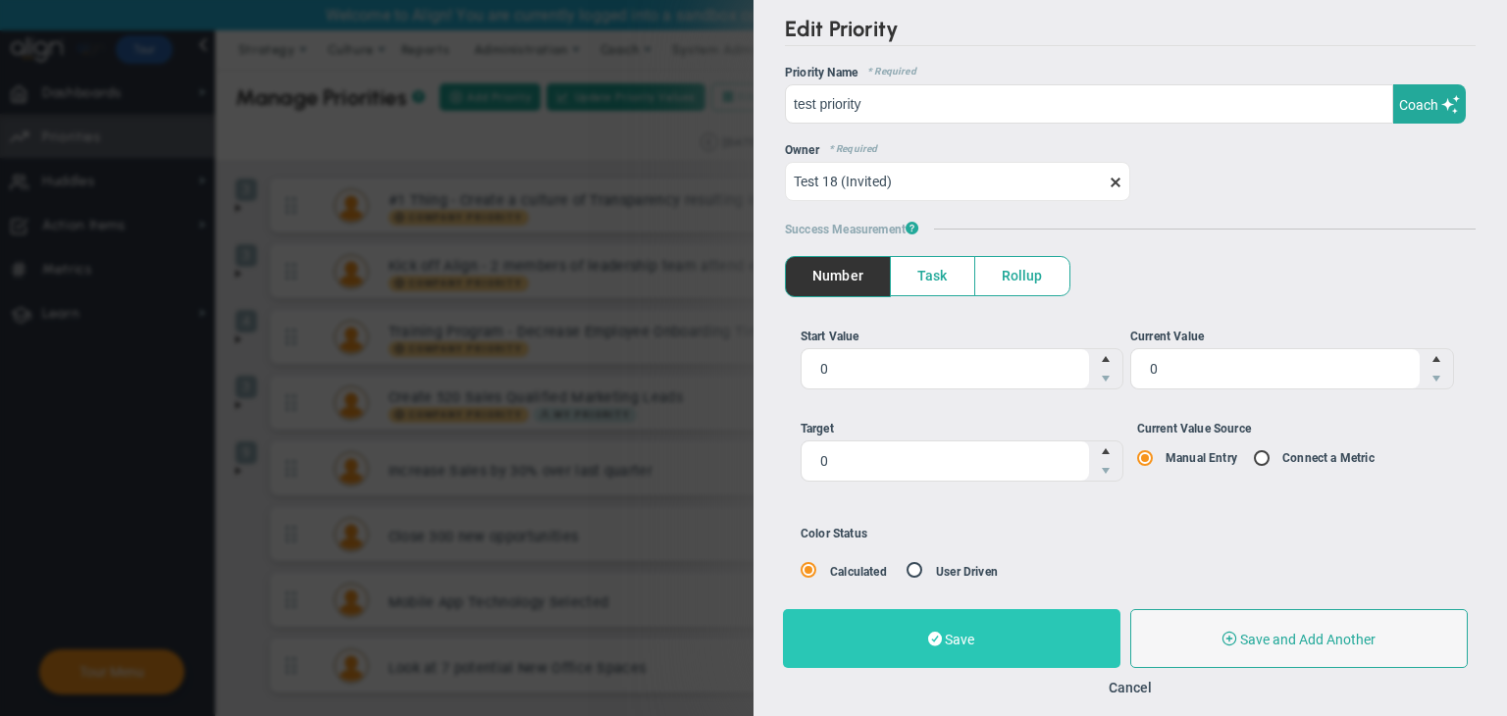
click at [1004, 637] on button "Save" at bounding box center [952, 638] width 338 height 59
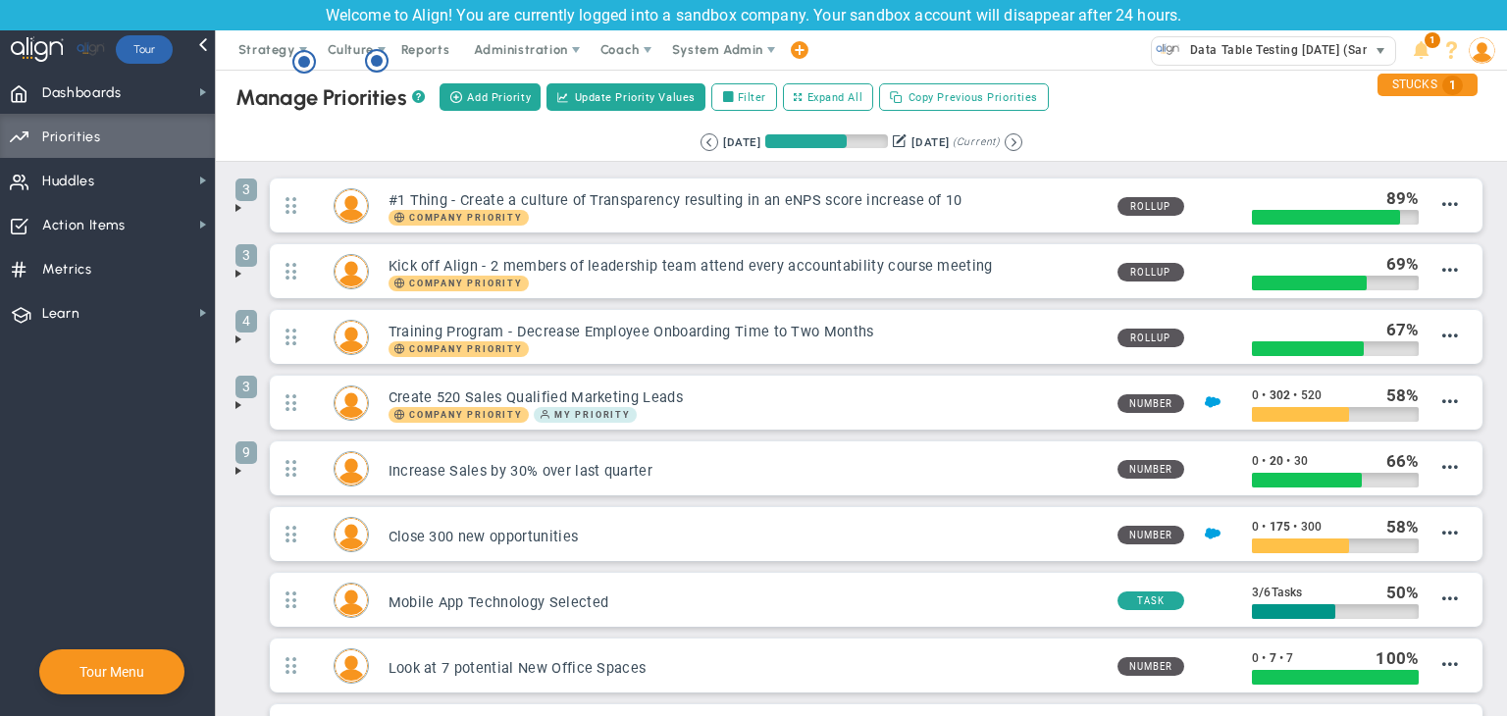
click at [1215, 48] on span "Data Table Testing [DATE] (Sandbox)" at bounding box center [1293, 50] width 224 height 26
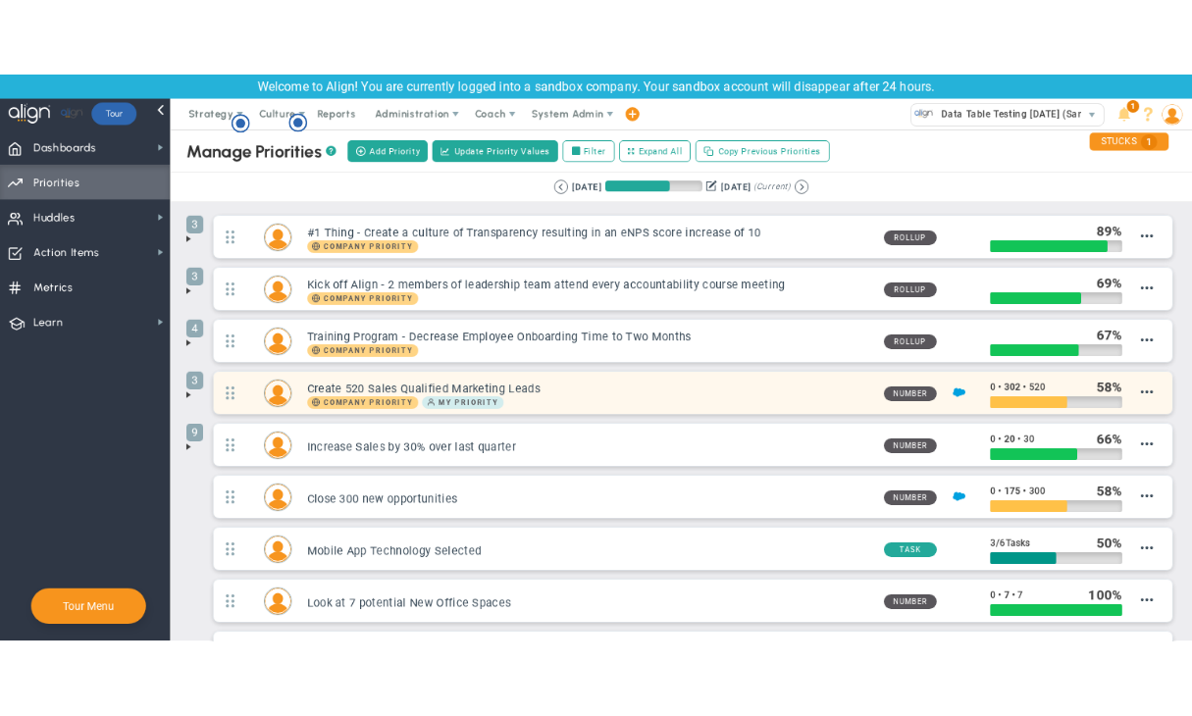
scroll to position [163, 0]
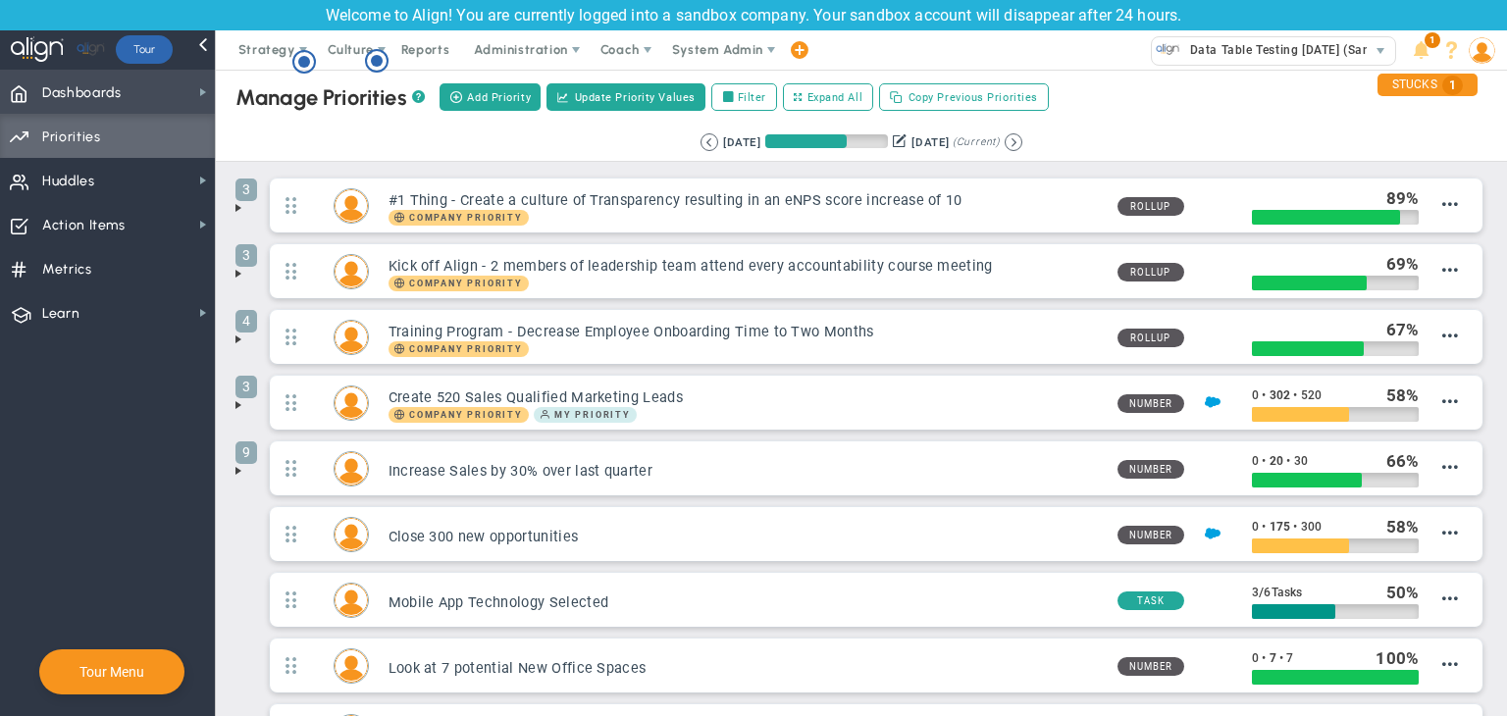
click at [86, 71] on span "Dashboards Dashboards" at bounding box center [107, 92] width 215 height 44
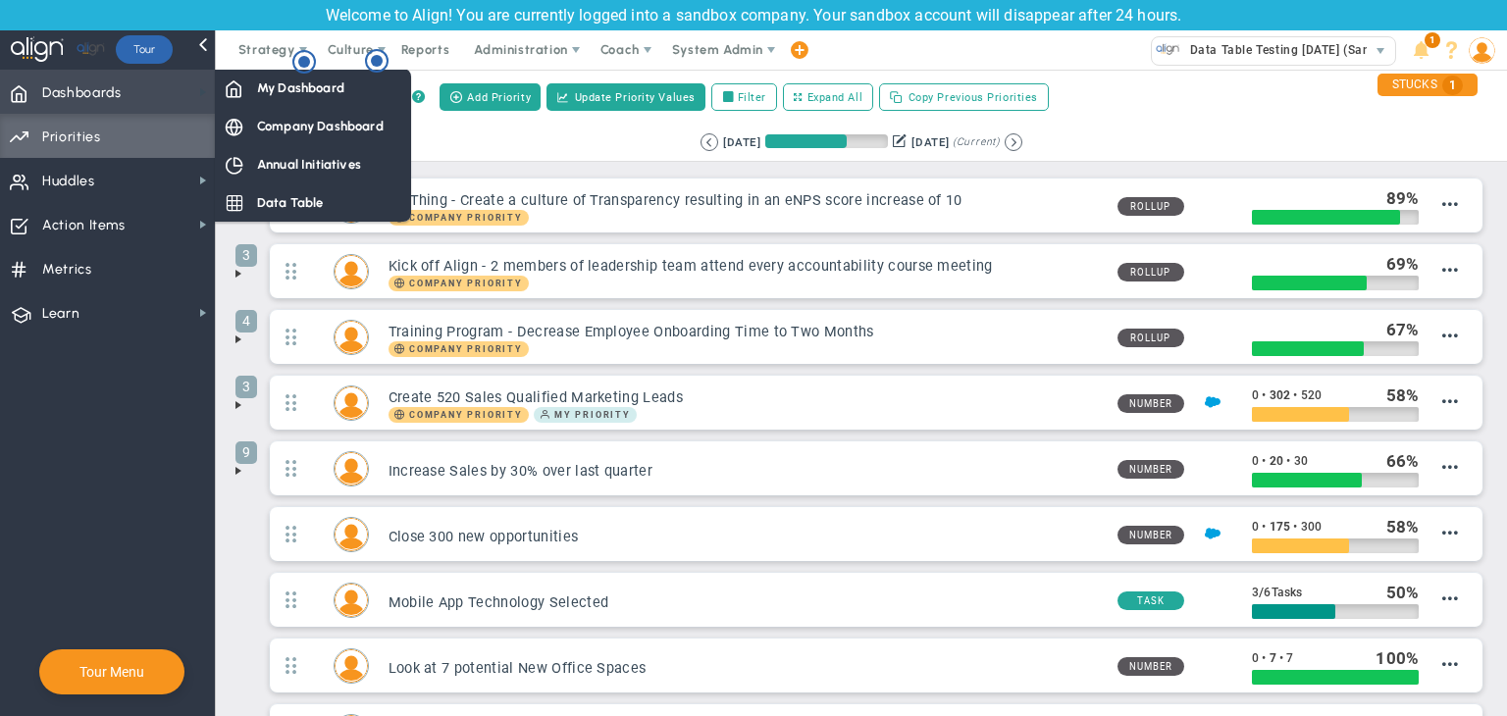
click at [206, 86] on span at bounding box center [203, 92] width 16 height 16
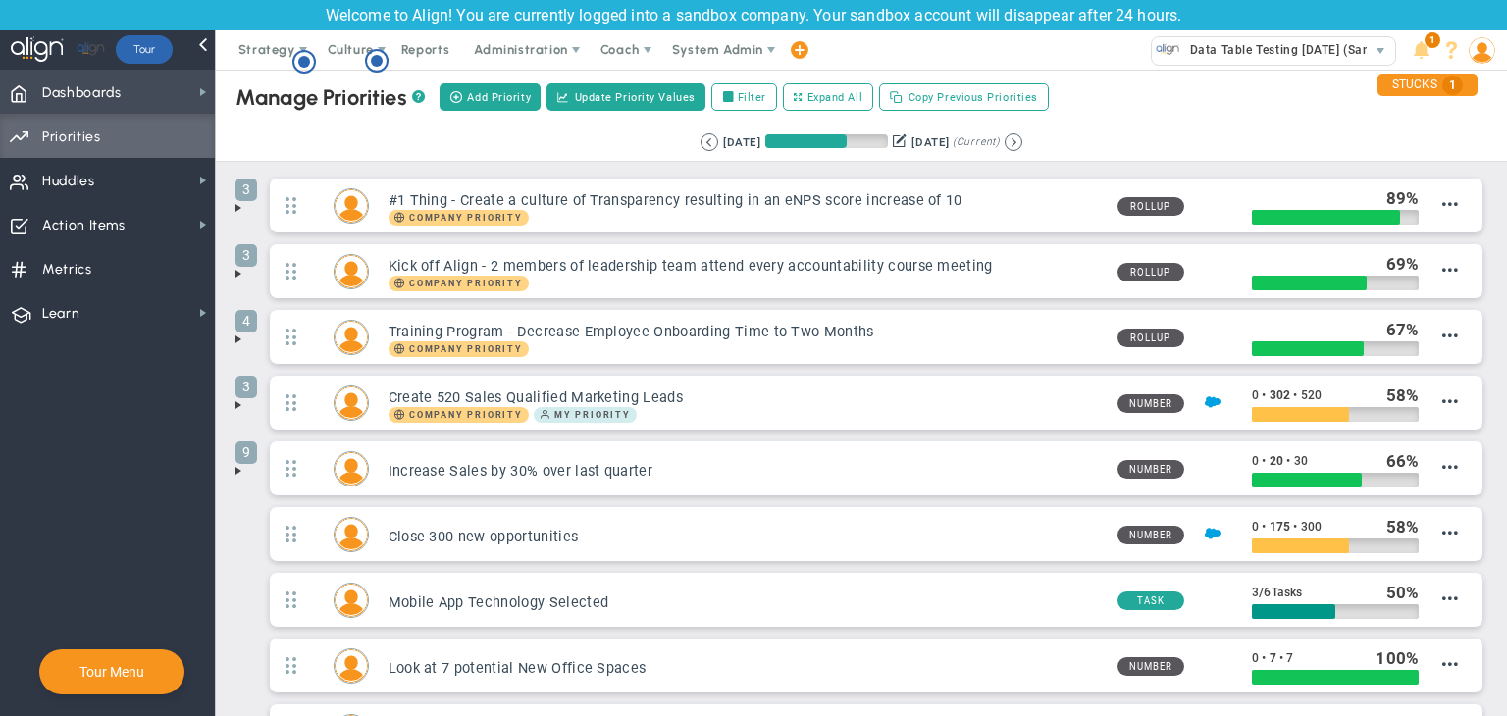
click at [135, 84] on span "Dashboards Dashboards" at bounding box center [107, 92] width 215 height 44
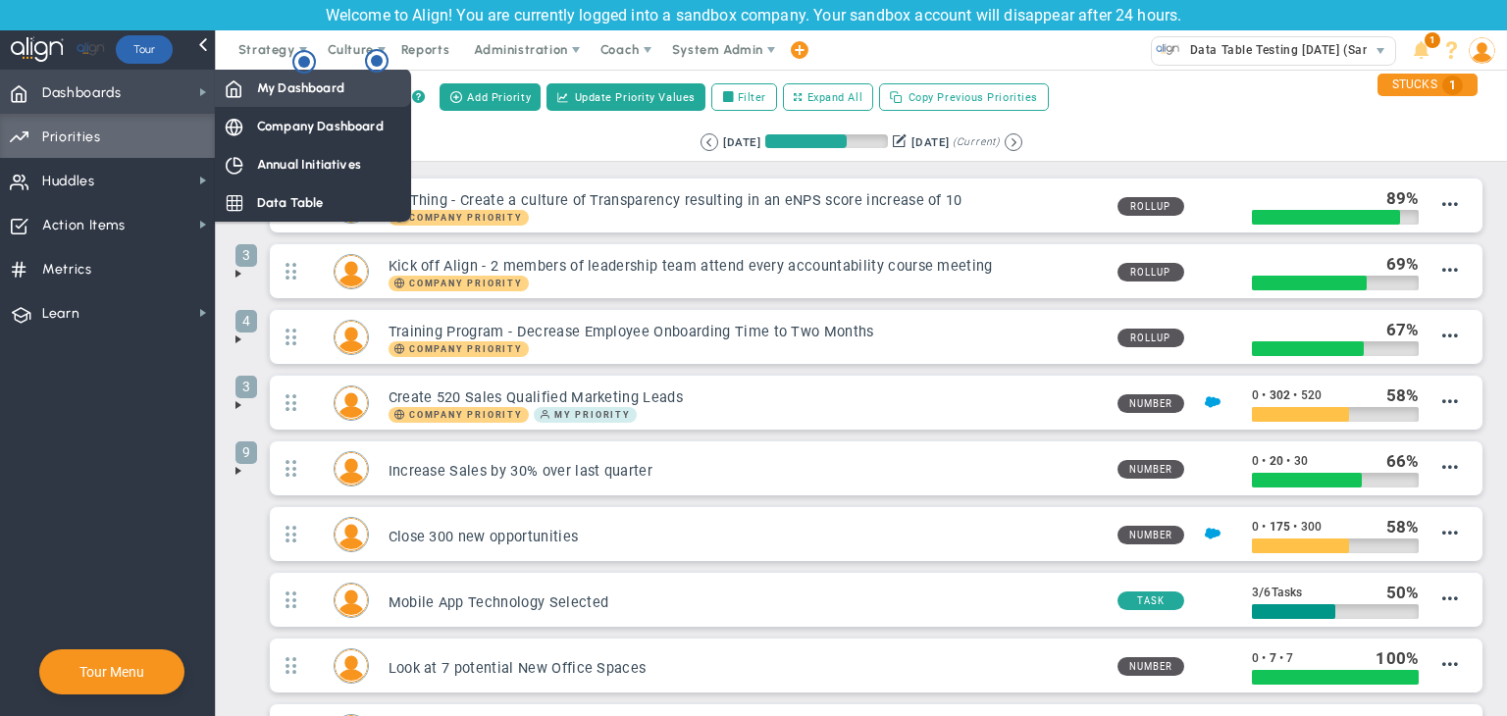
click at [257, 87] on span "My Dashboard" at bounding box center [300, 88] width 87 height 19
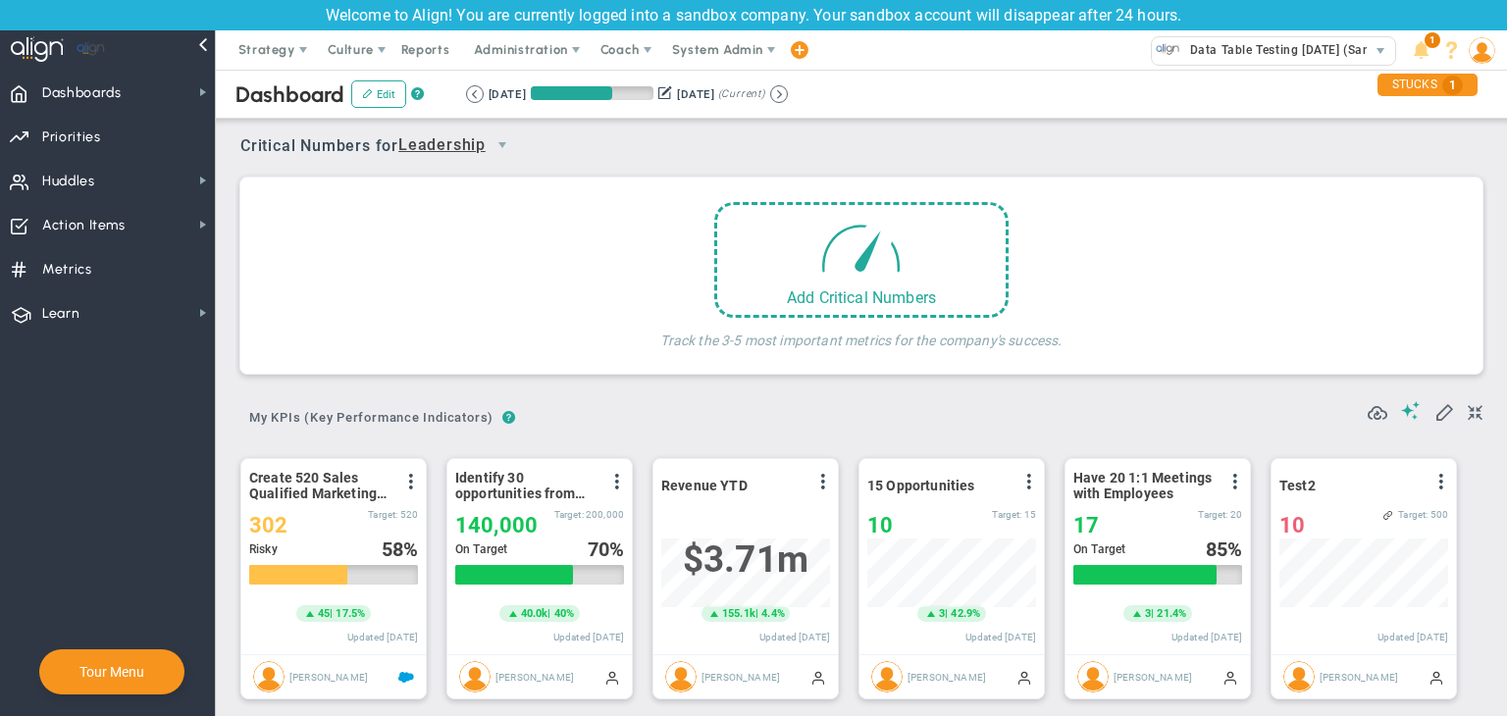
click at [1481, 60] on img at bounding box center [1482, 50] width 26 height 26
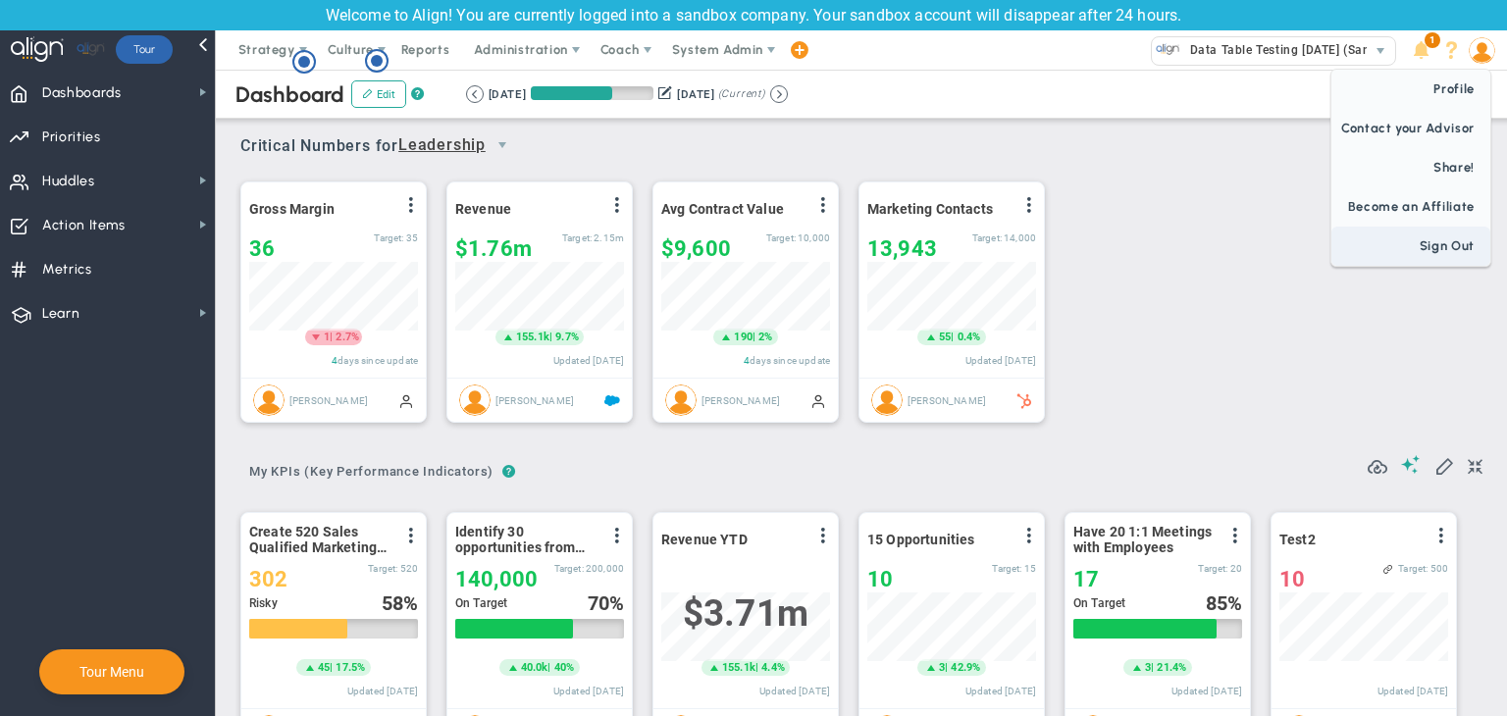
click at [1433, 236] on span "Sign Out" at bounding box center [1411, 246] width 159 height 39
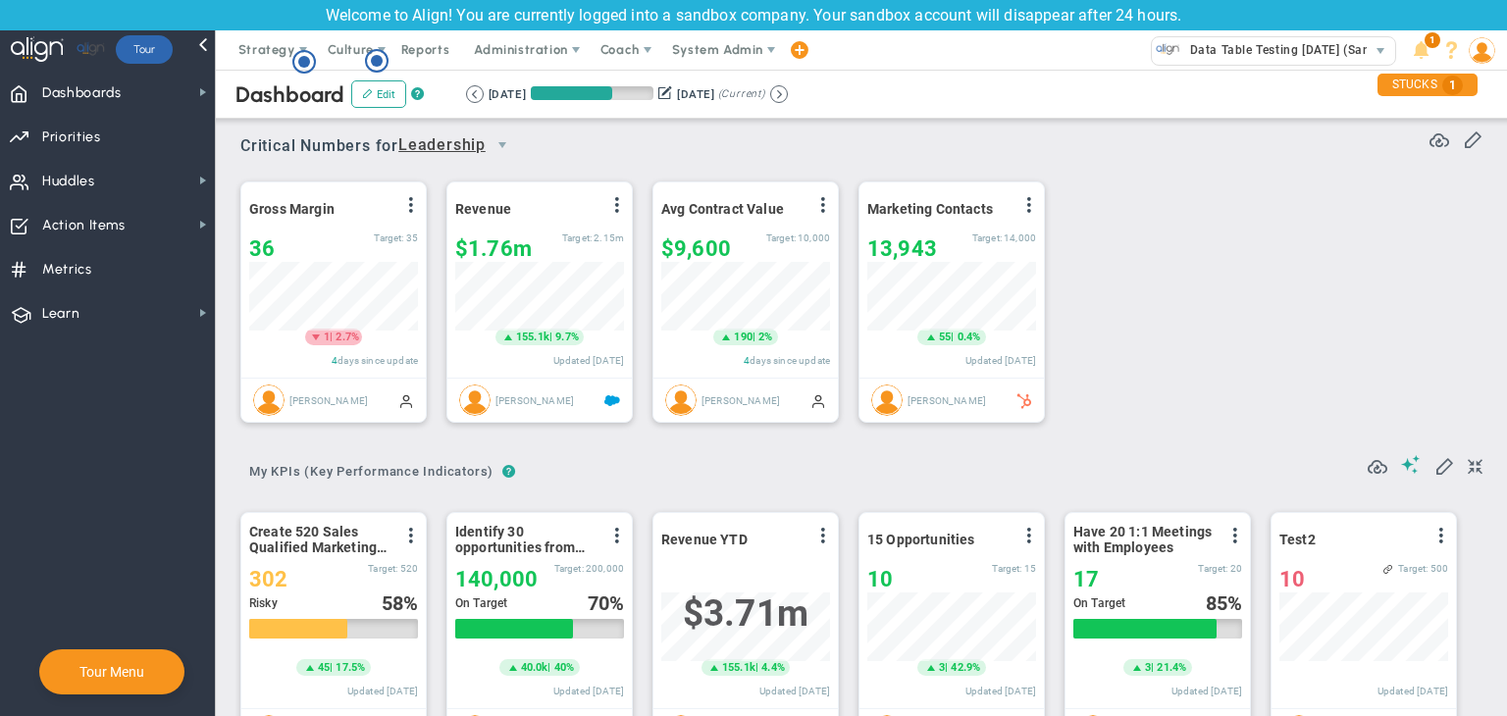
click at [160, 56] on link "Tour" at bounding box center [144, 49] width 57 height 28
click at [158, 90] on span "Dashboards Dashboards" at bounding box center [107, 92] width 215 height 44
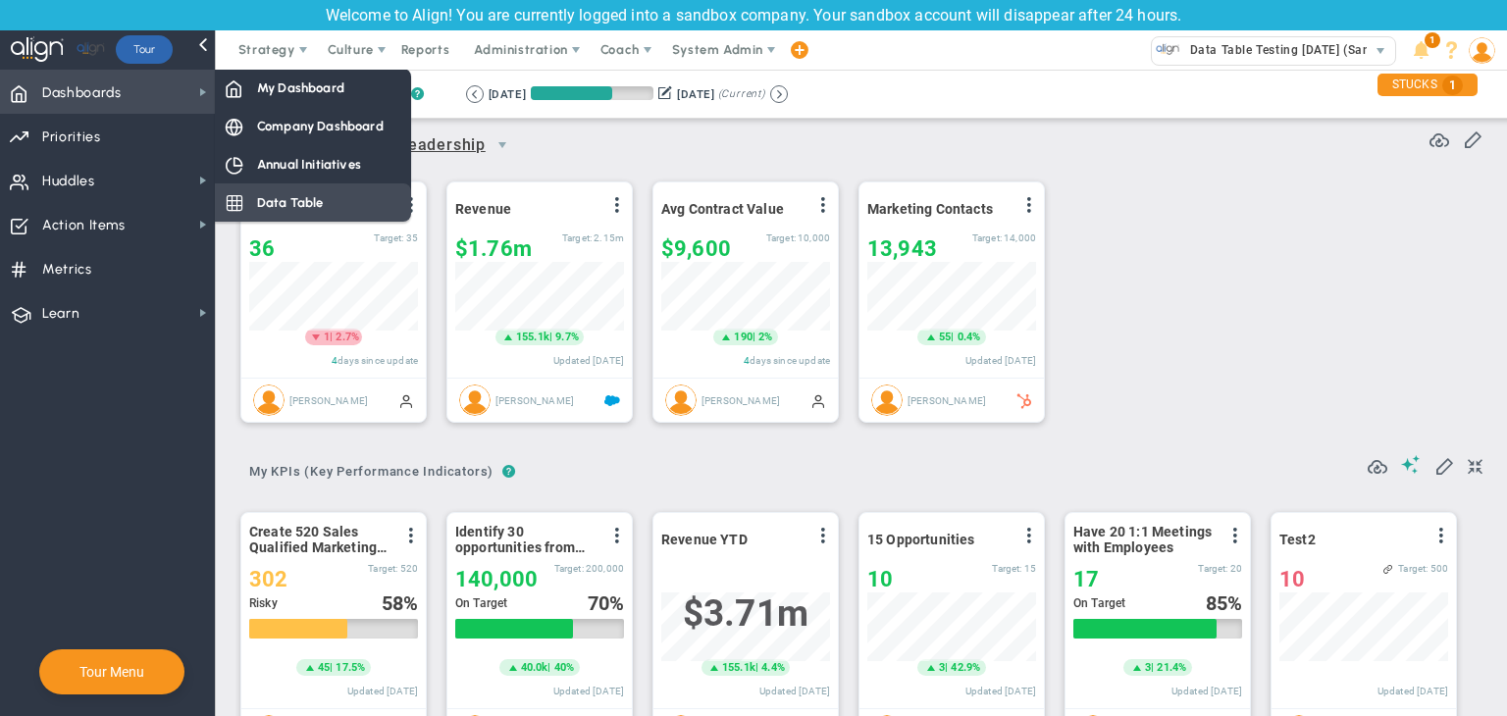
click at [283, 206] on span "Data Table" at bounding box center [290, 202] width 67 height 19
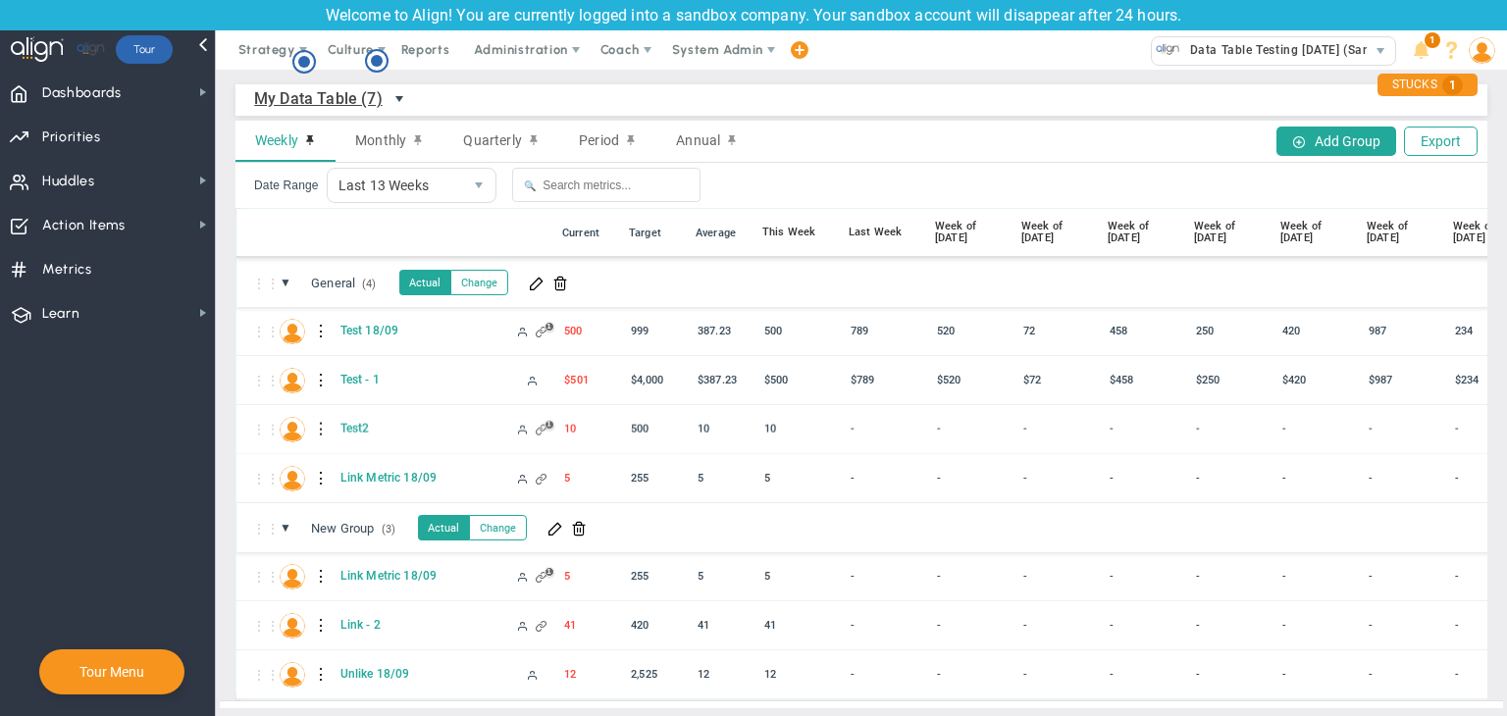
click at [392, 106] on span "select" at bounding box center [400, 99] width 16 height 16
click at [373, 179] on li "Company Data Table (3)" at bounding box center [362, 184] width 214 height 41
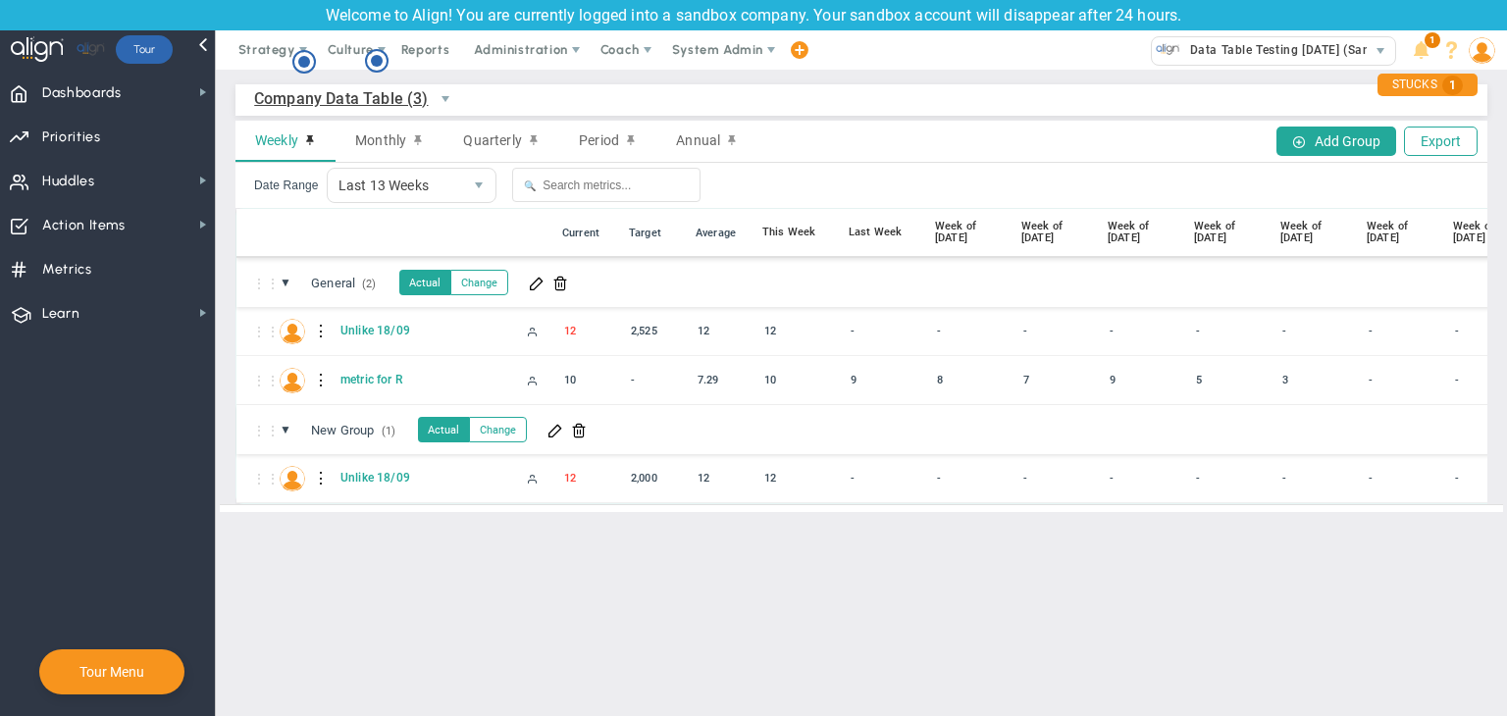
click at [367, 100] on span "Company Data Table (3)" at bounding box center [341, 98] width 175 height 25
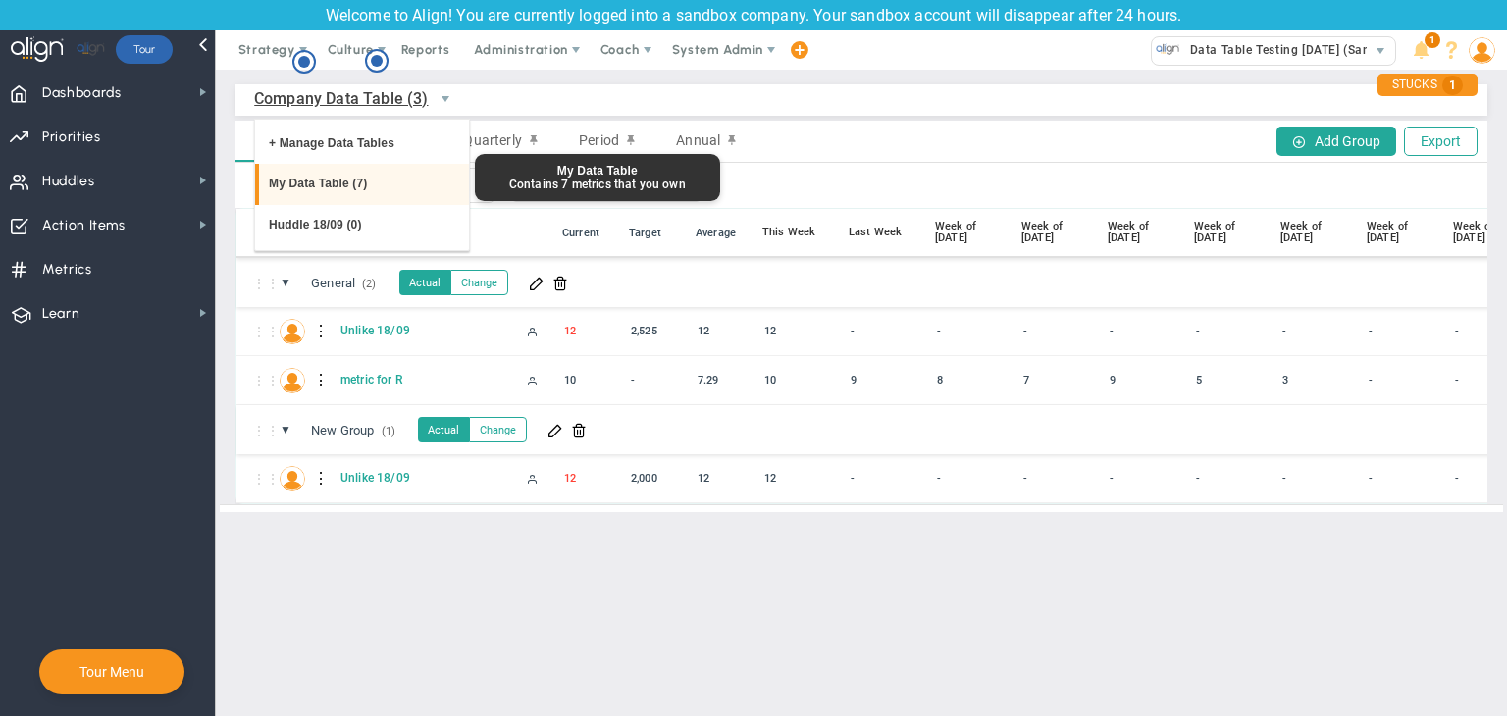
click at [342, 177] on li "My Data Table (7)" at bounding box center [362, 184] width 214 height 41
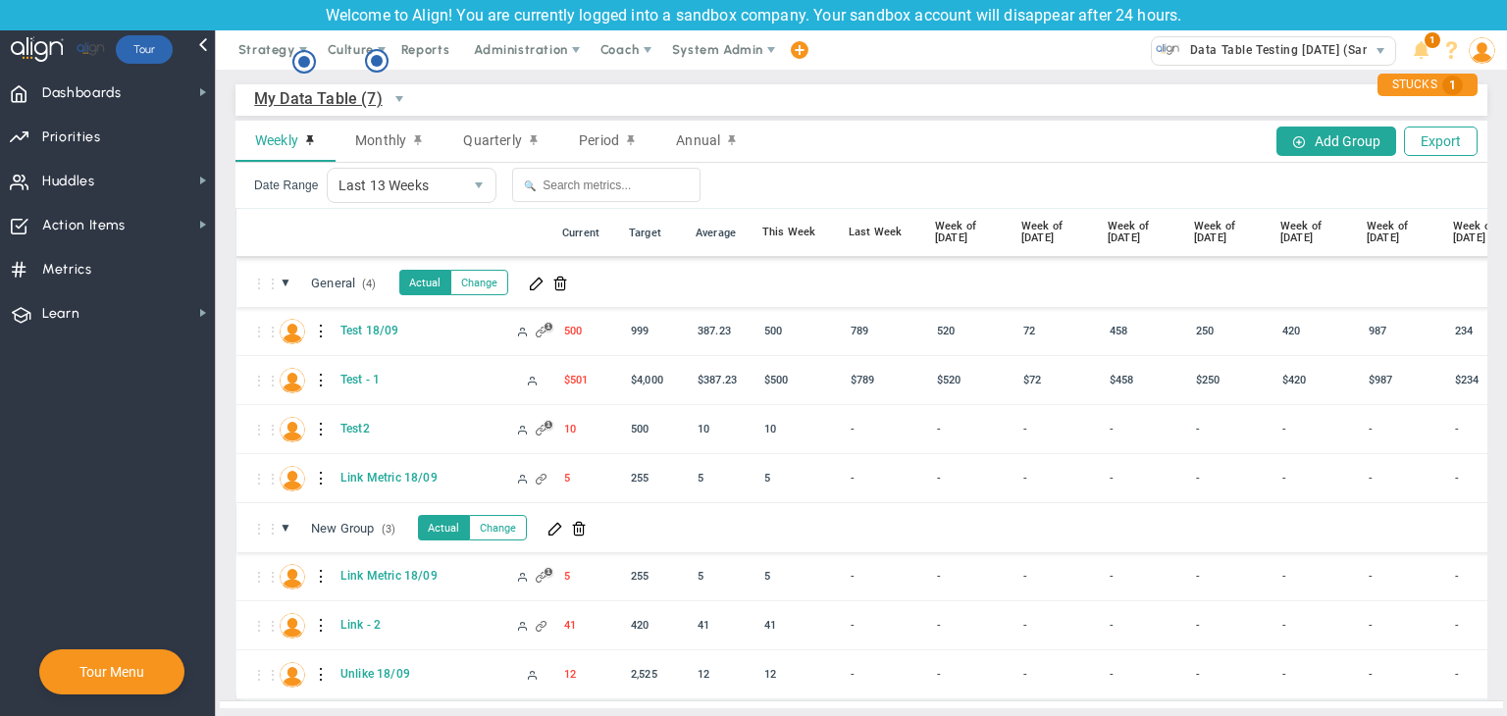
click at [336, 86] on span "My Data Table (7)" at bounding box center [318, 98] width 129 height 25
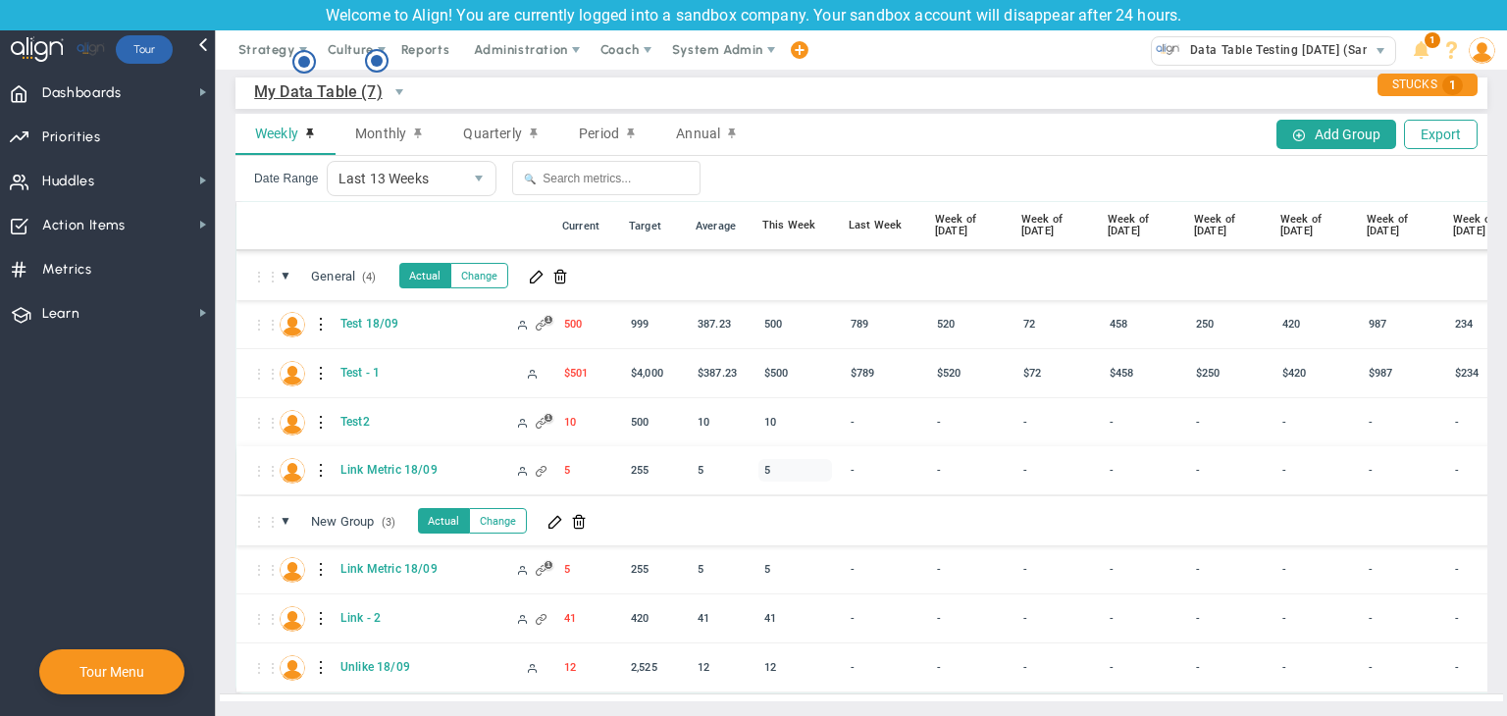
scroll to position [22, 0]
click at [1331, 120] on button "Add Group" at bounding box center [1337, 134] width 120 height 29
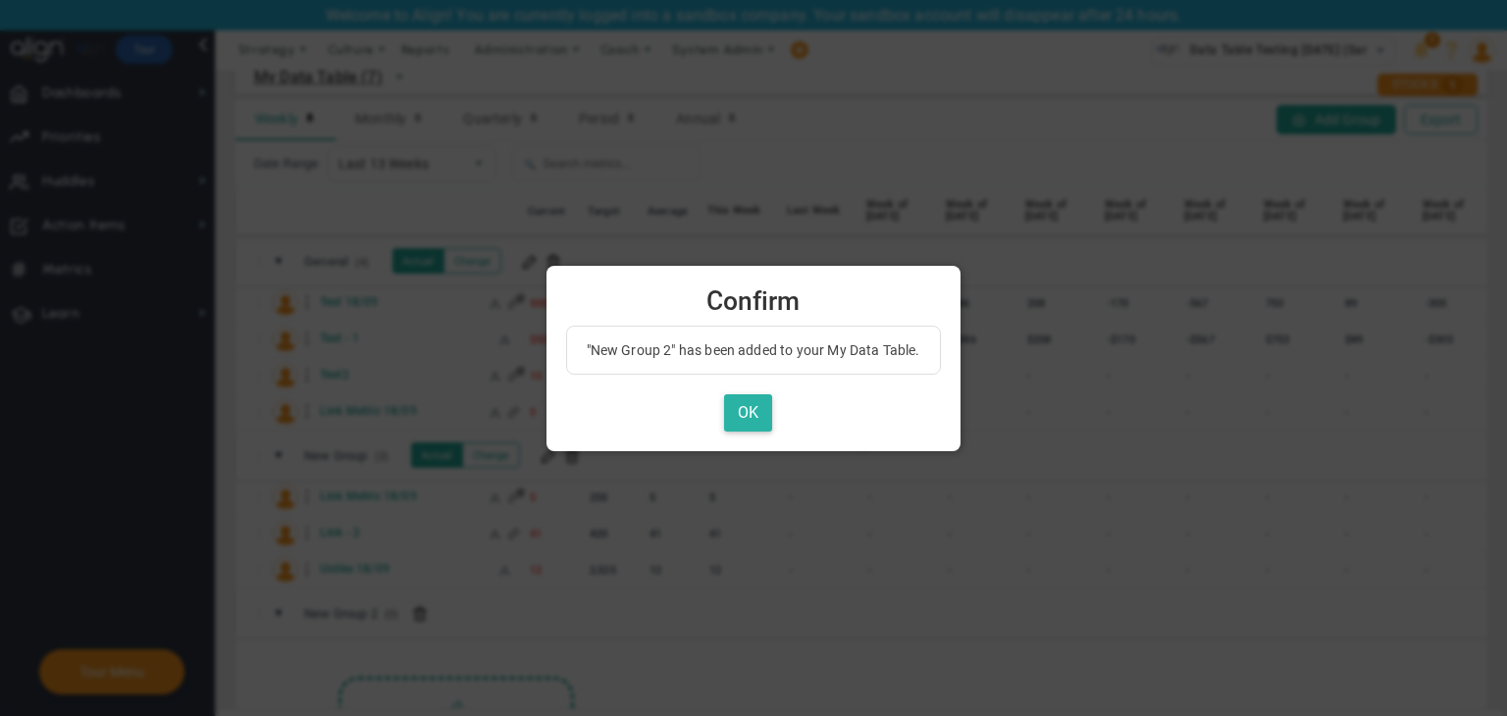
click at [736, 398] on button "OK" at bounding box center [748, 413] width 48 height 38
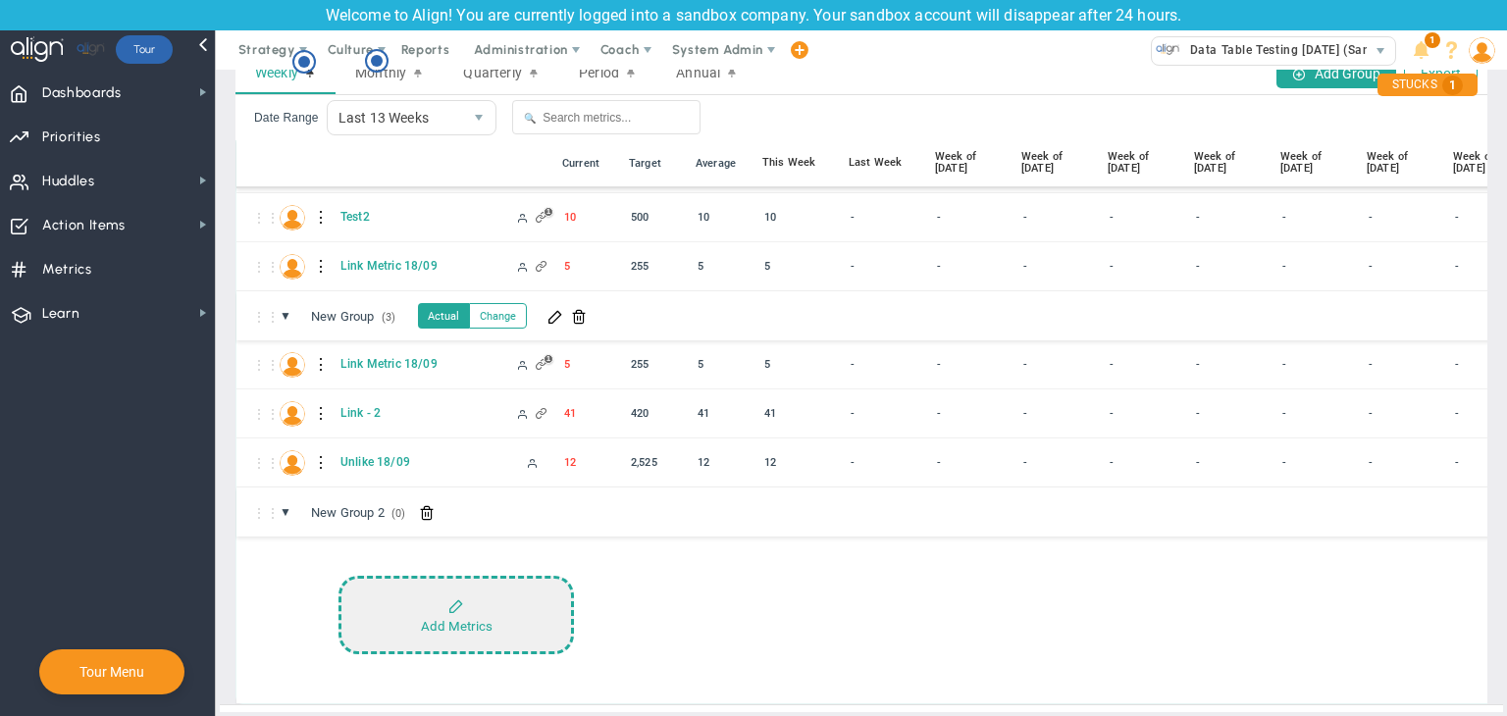
scroll to position [93, 0]
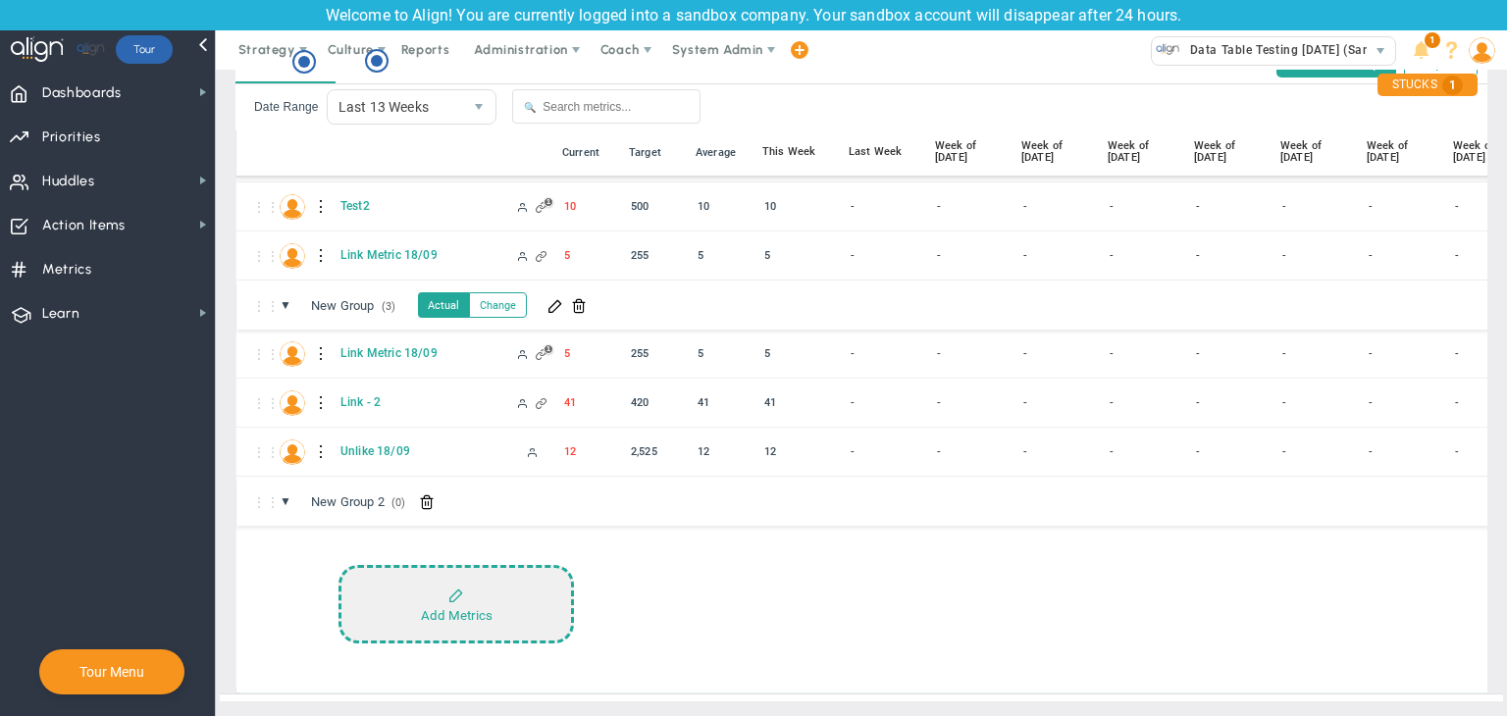
click at [507, 580] on button "Add Metrics" at bounding box center [457, 604] width 236 height 79
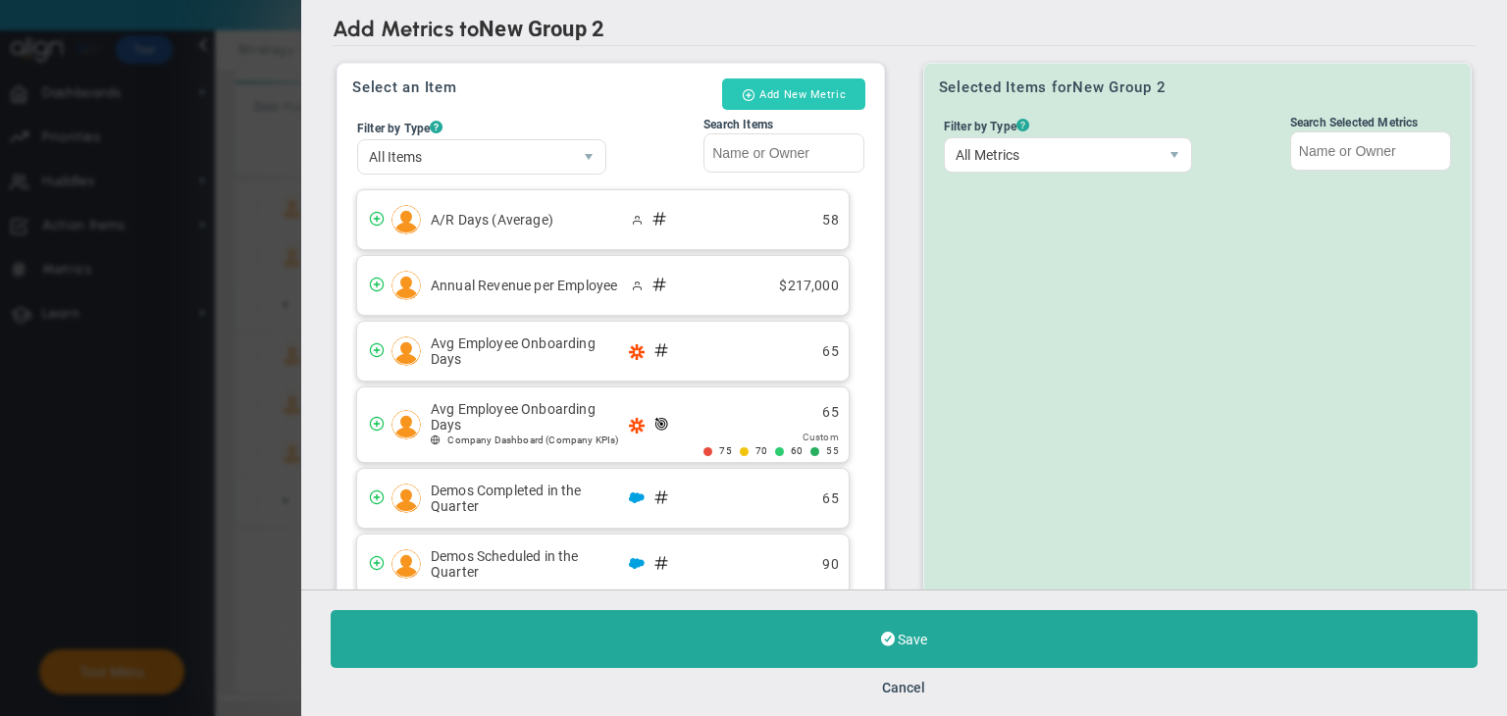
click at [790, 102] on button "Add New Metric" at bounding box center [793, 94] width 143 height 31
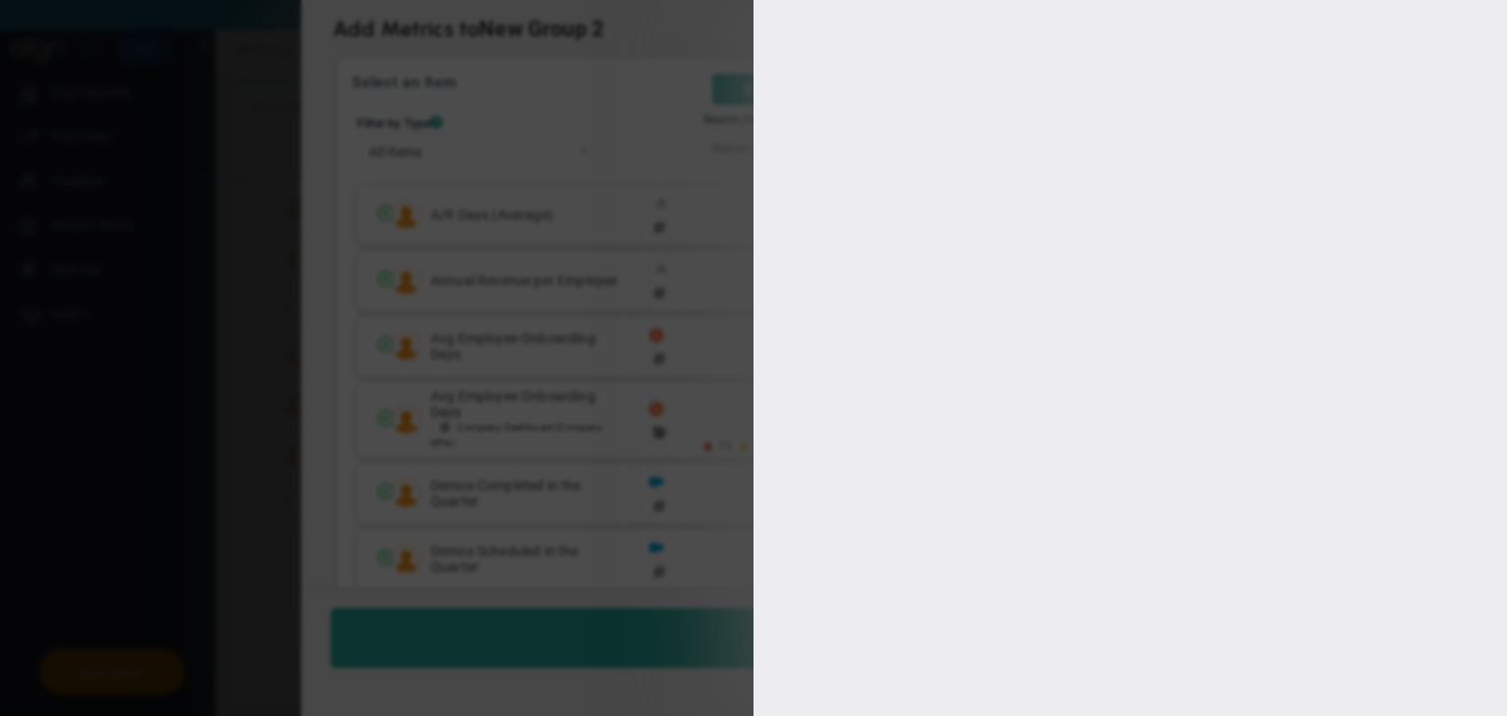
type input "[PERSON_NAME]"
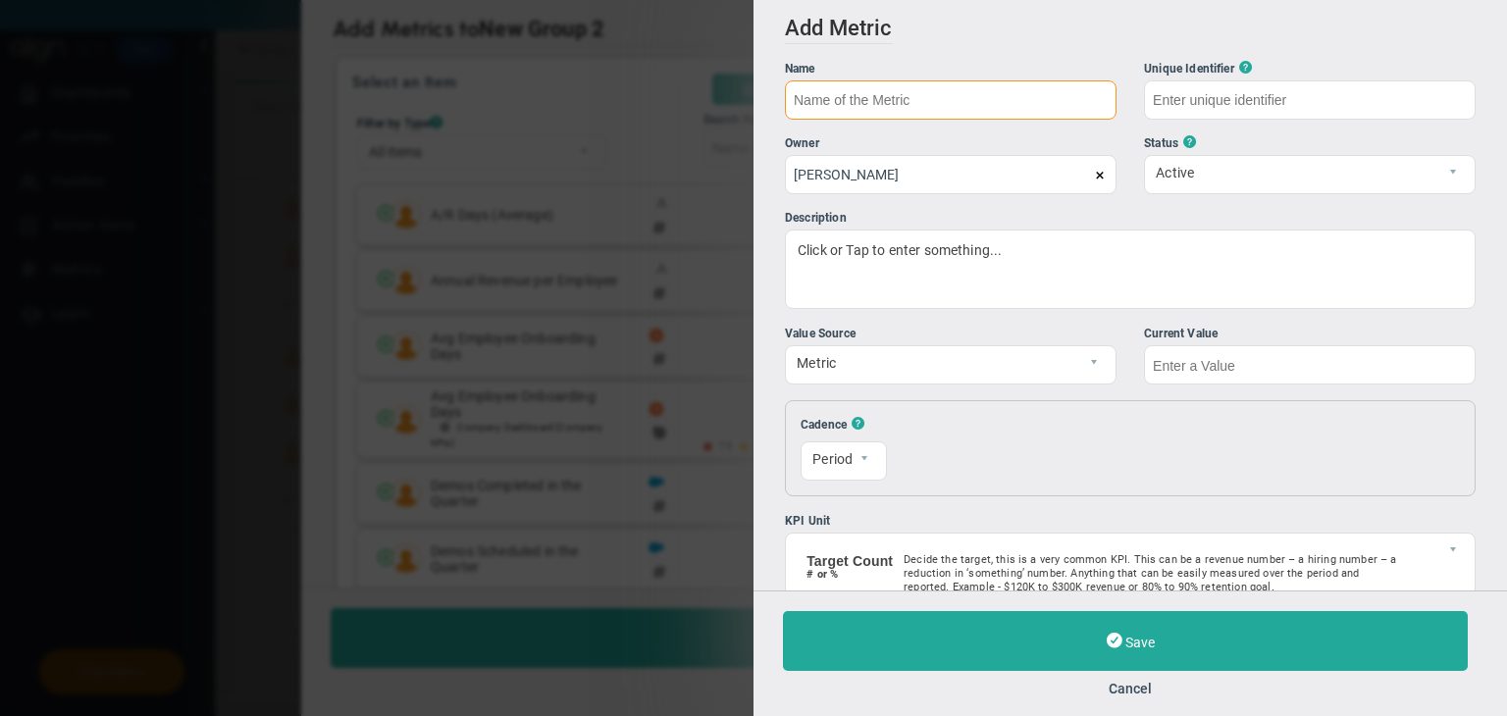
click at [925, 98] on input "text" at bounding box center [951, 99] width 332 height 39
type input "Metric test - 1"
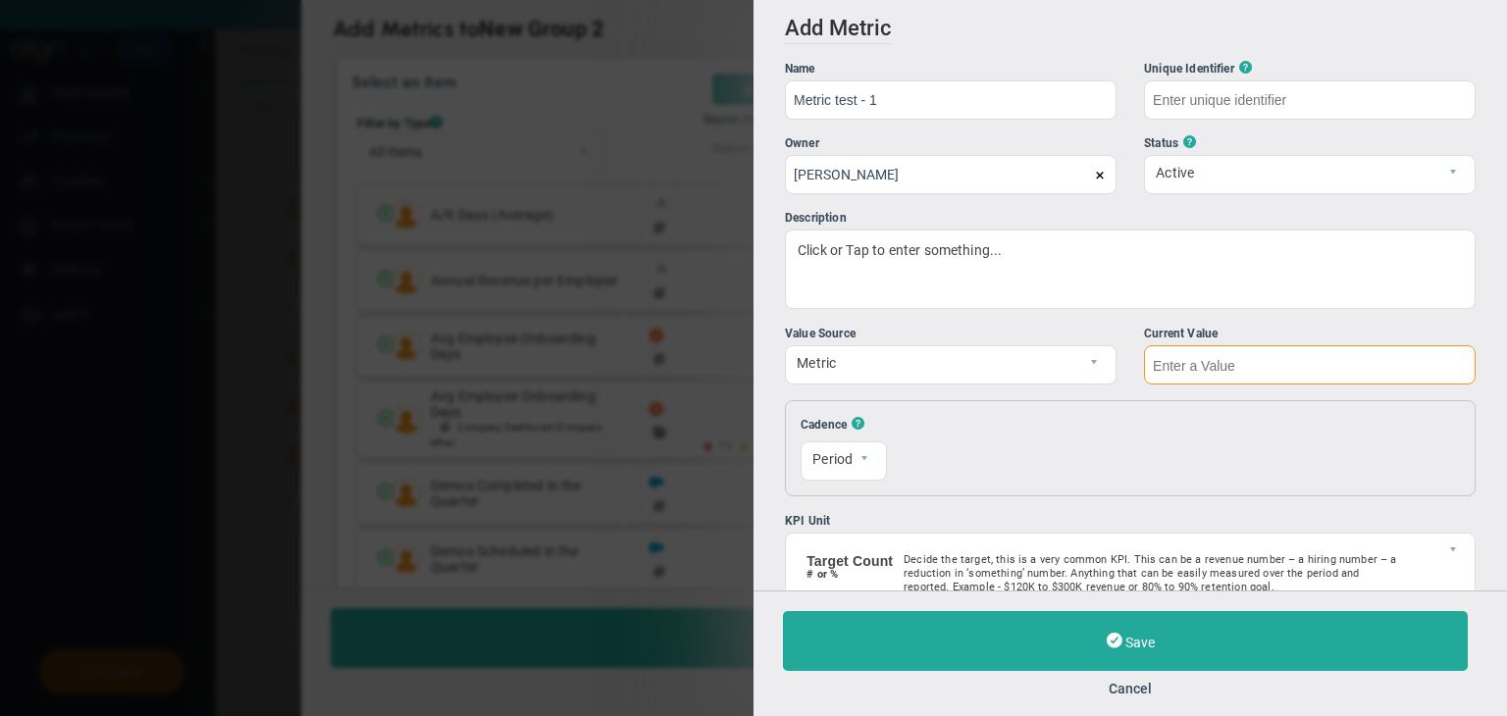
click at [1218, 356] on input "text" at bounding box center [1310, 364] width 332 height 39
type input "Metric-test---1"
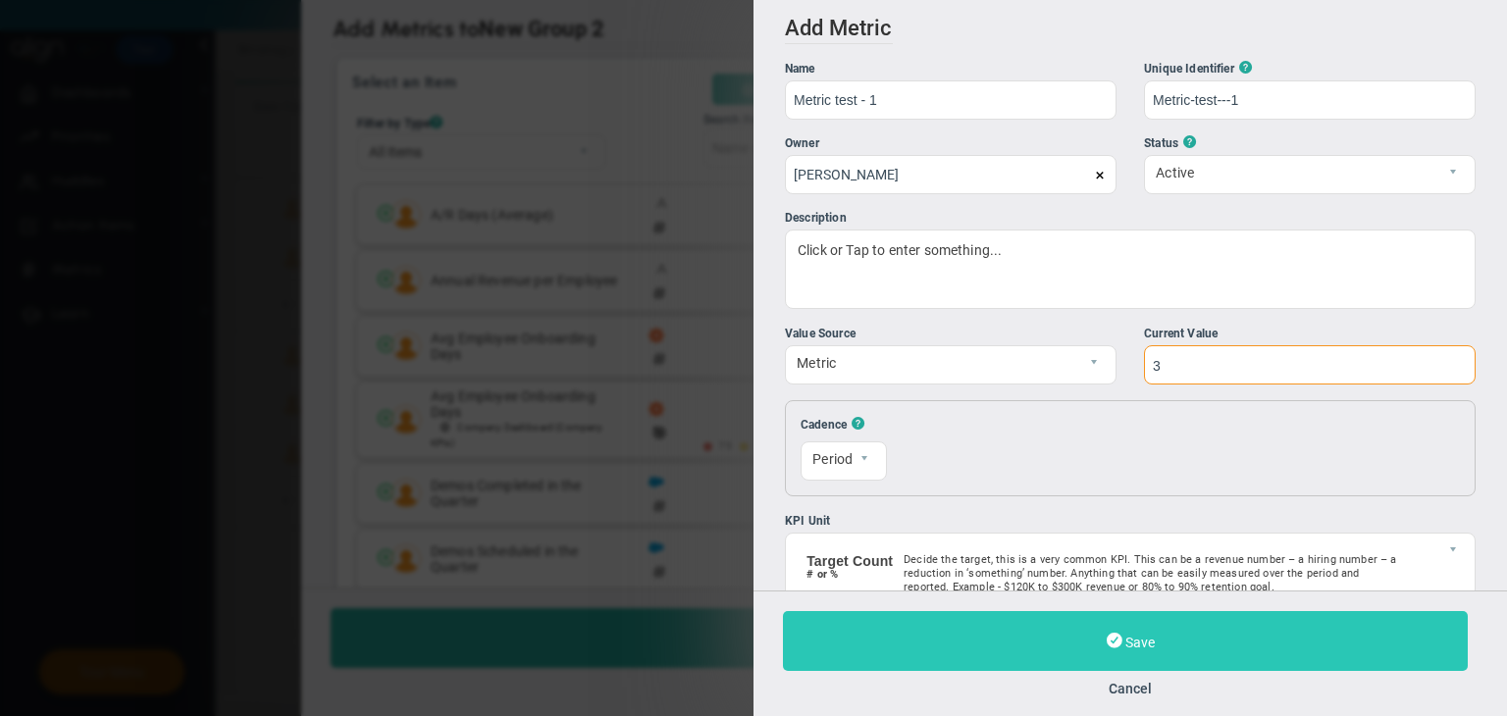
type input "3"
click at [1224, 614] on button "Save" at bounding box center [1125, 641] width 685 height 60
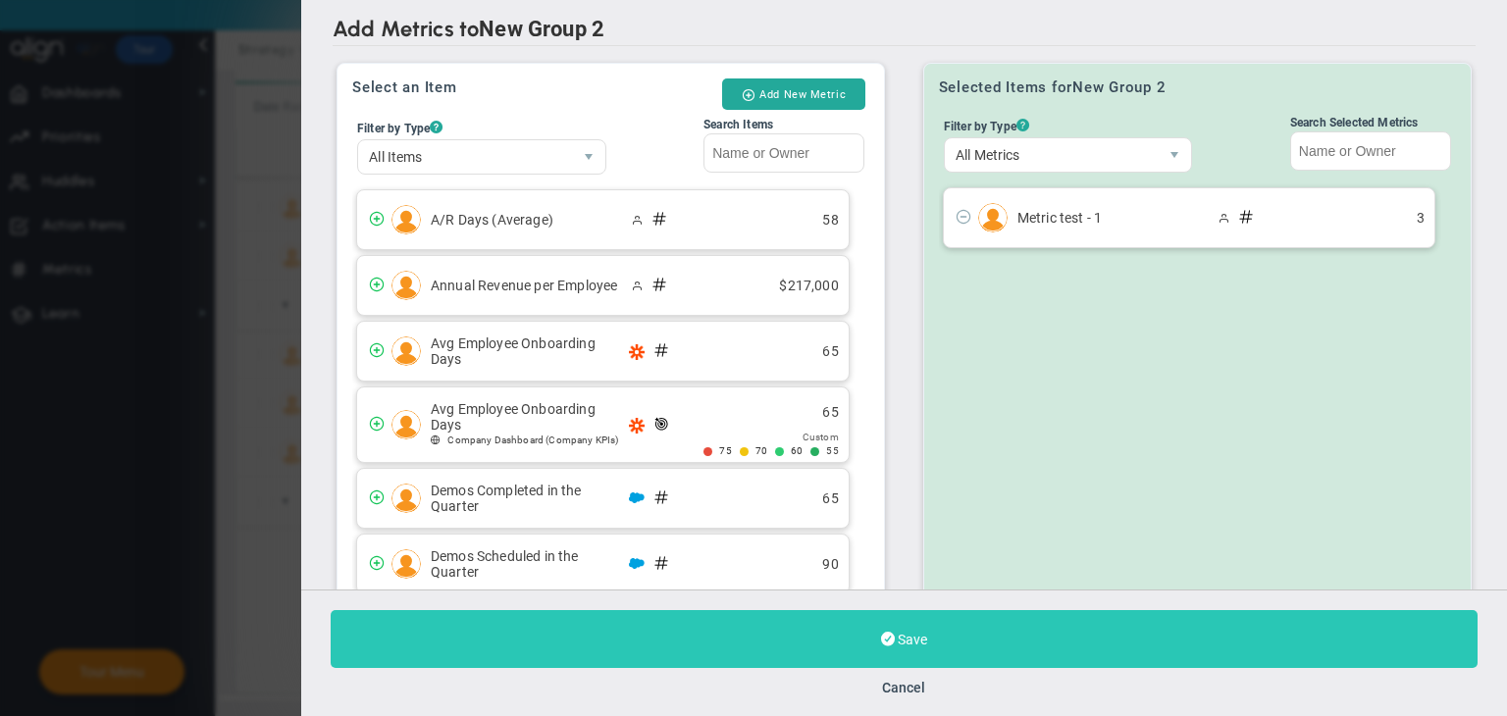
click at [1099, 634] on button "Save" at bounding box center [904, 639] width 1147 height 58
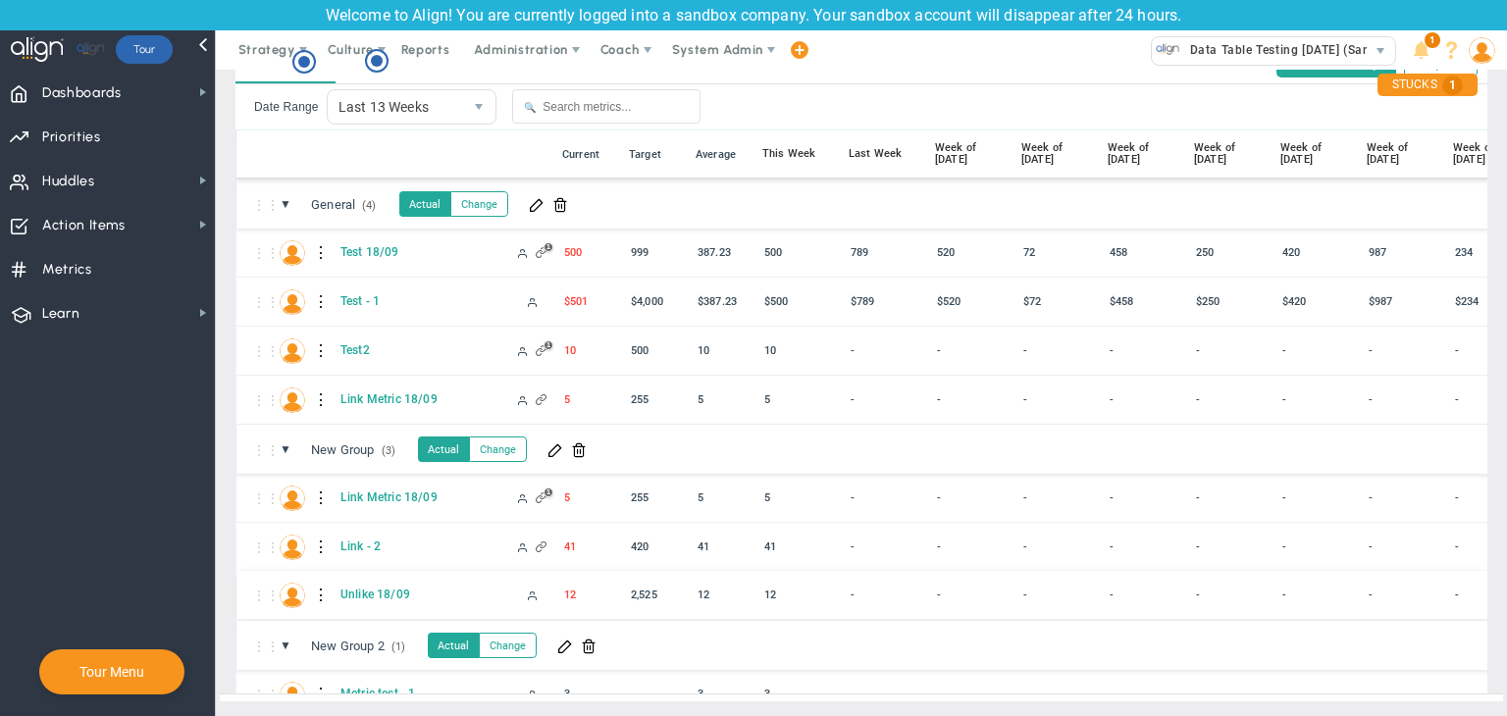
scroll to position [27, 0]
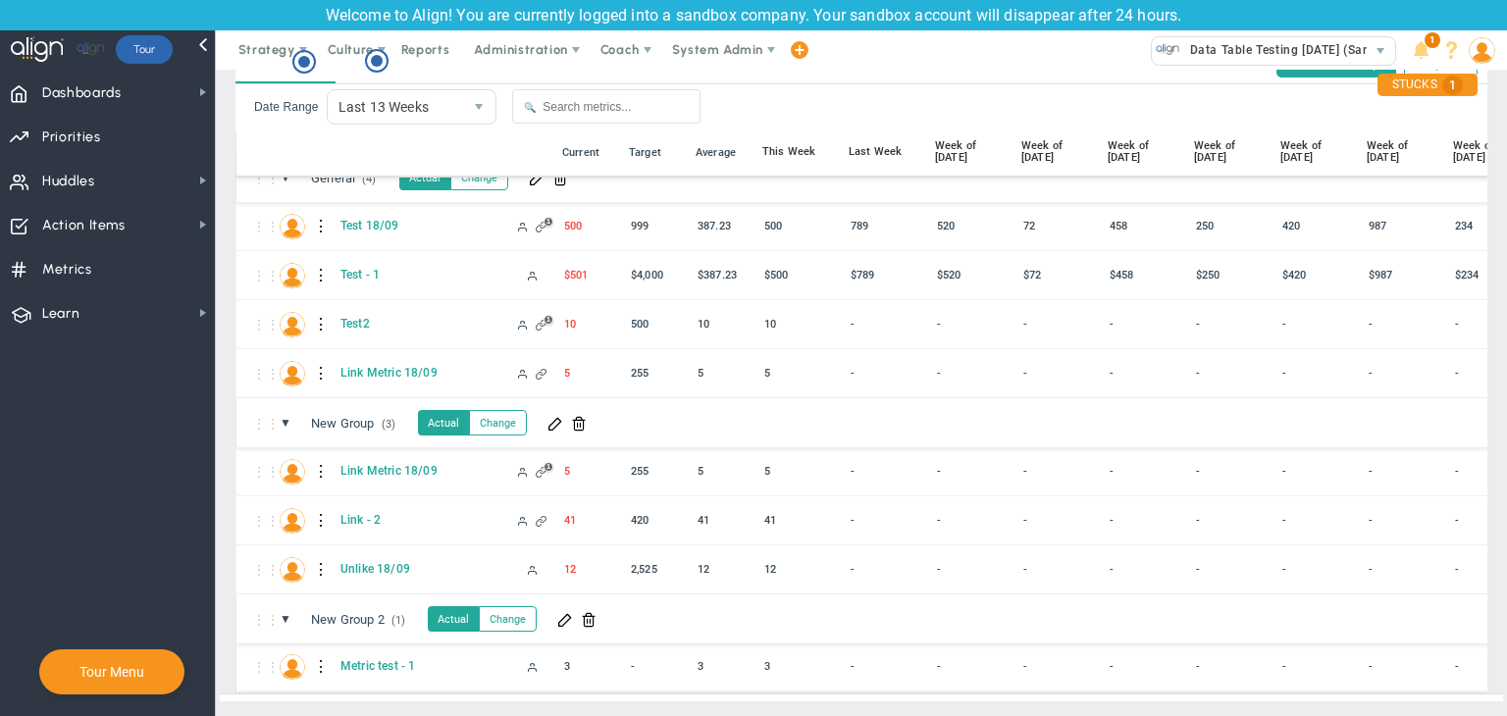
click at [322, 652] on div at bounding box center [322, 667] width 14 height 31
click at [363, 650] on span at bounding box center [357, 657] width 14 height 14
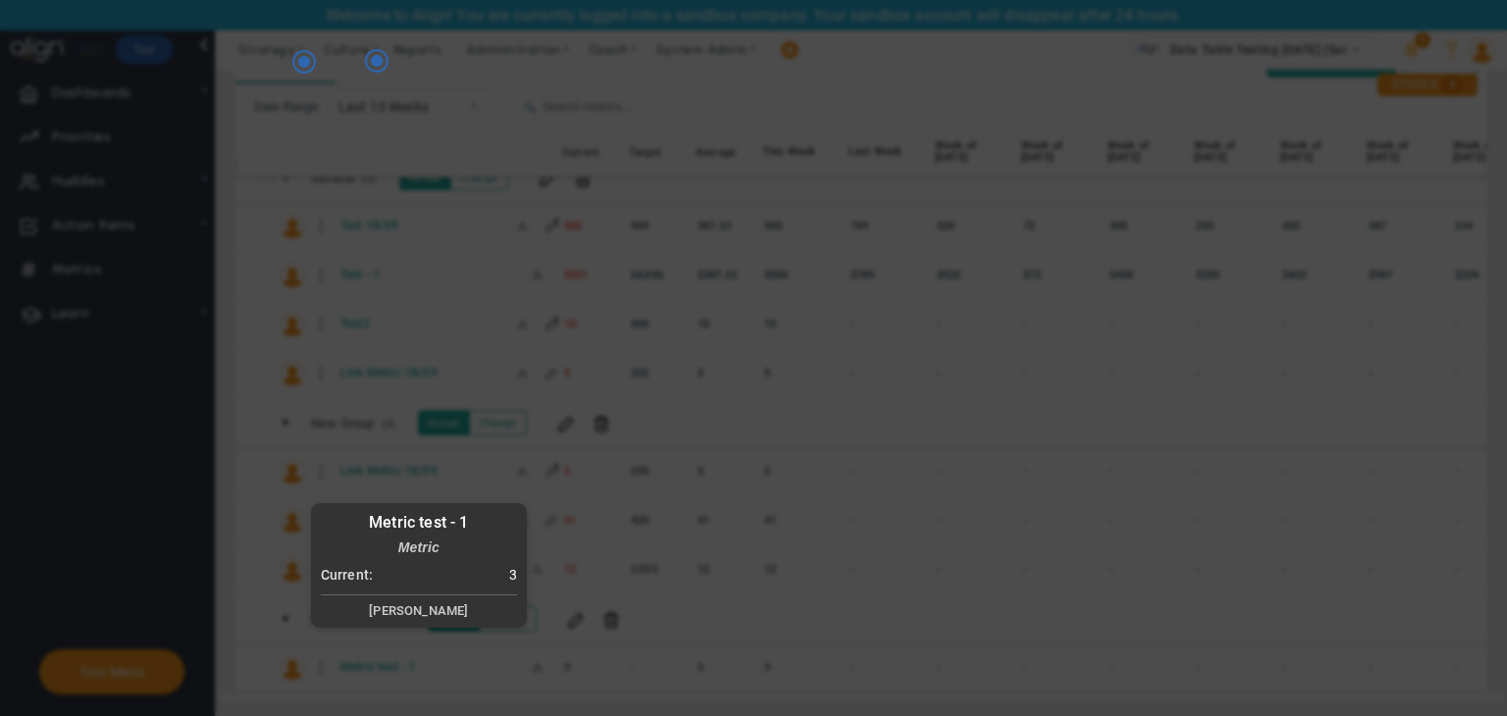
radio input "true"
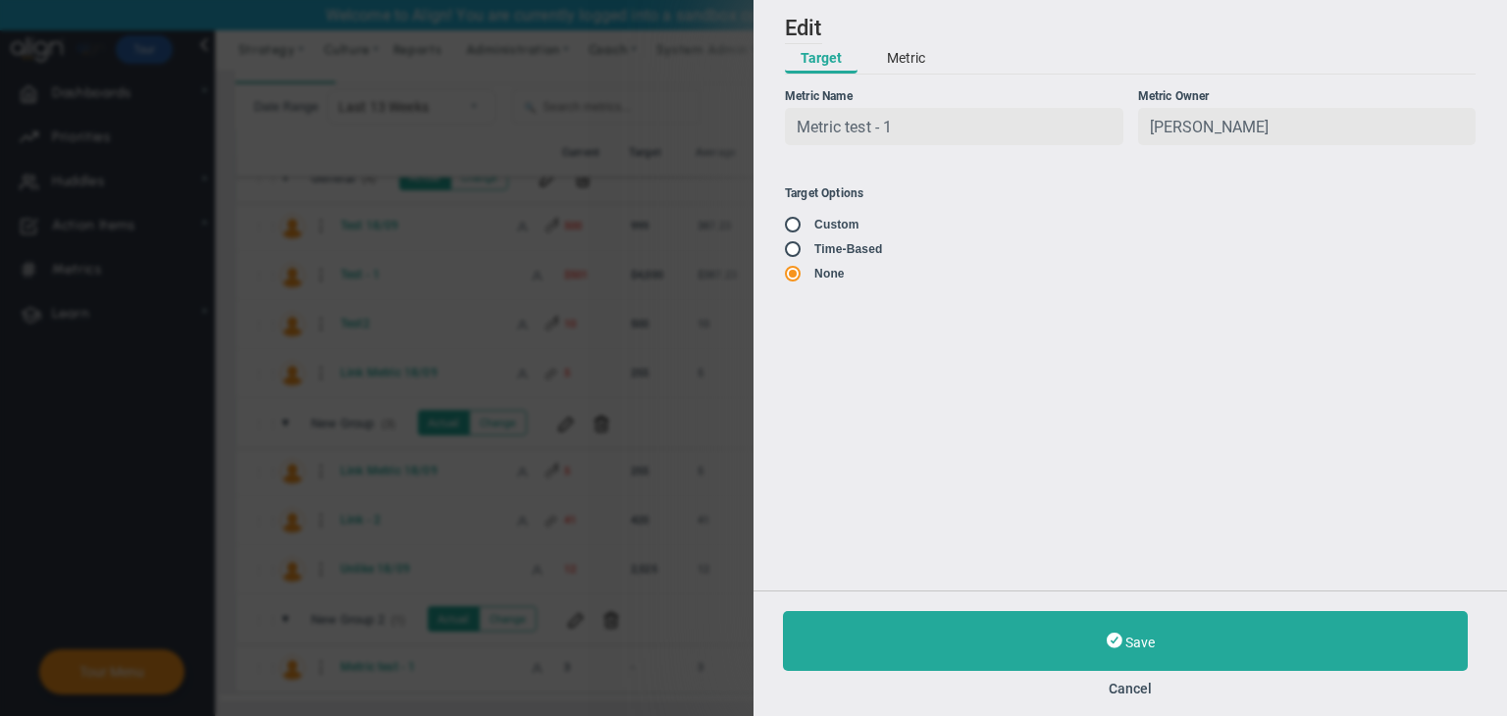
click at [819, 253] on label "Time-Based" at bounding box center [848, 249] width 68 height 14
click at [788, 245] on span at bounding box center [795, 248] width 20 height 16
click at [800, 258] on input "radio" at bounding box center [800, 250] width 20 height 16
radio input "true"
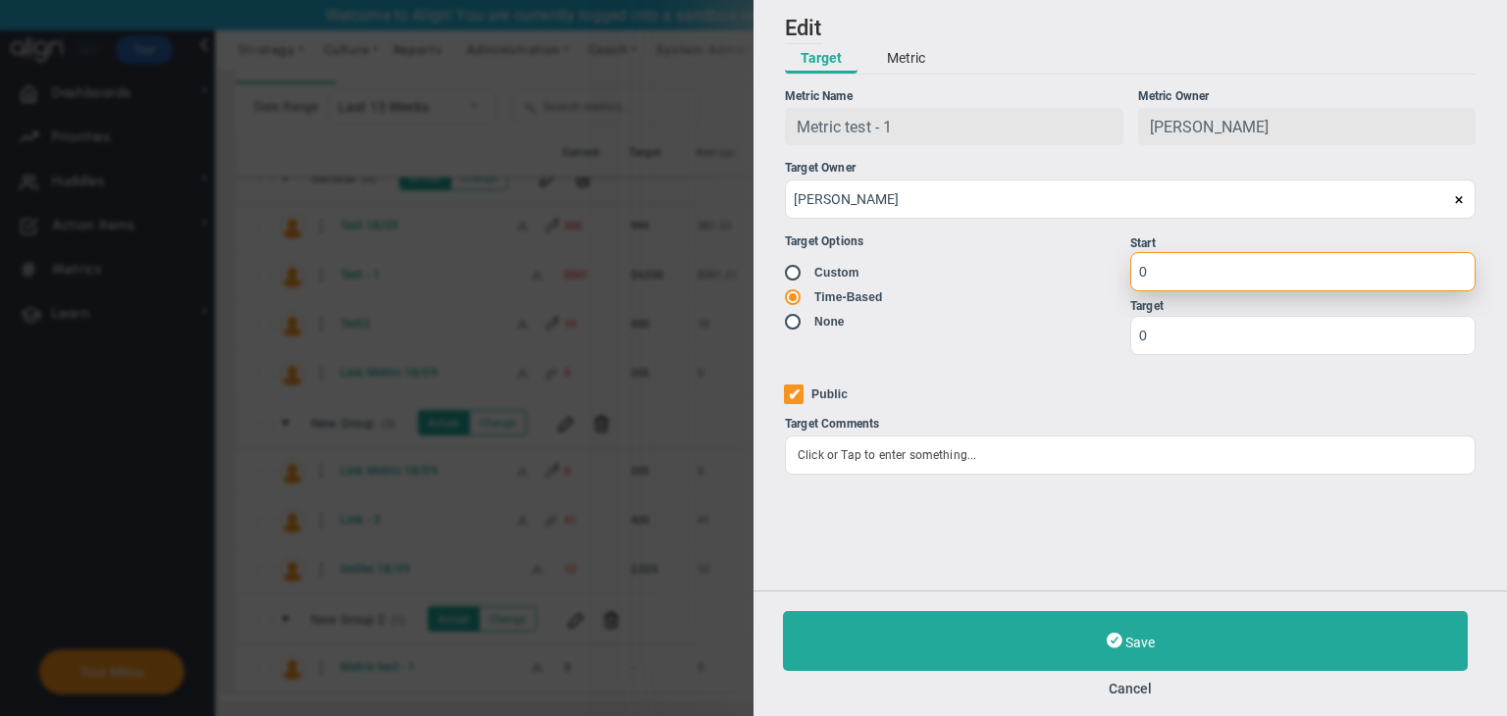
click at [1213, 287] on input "0" at bounding box center [1302, 271] width 345 height 39
type input "1"
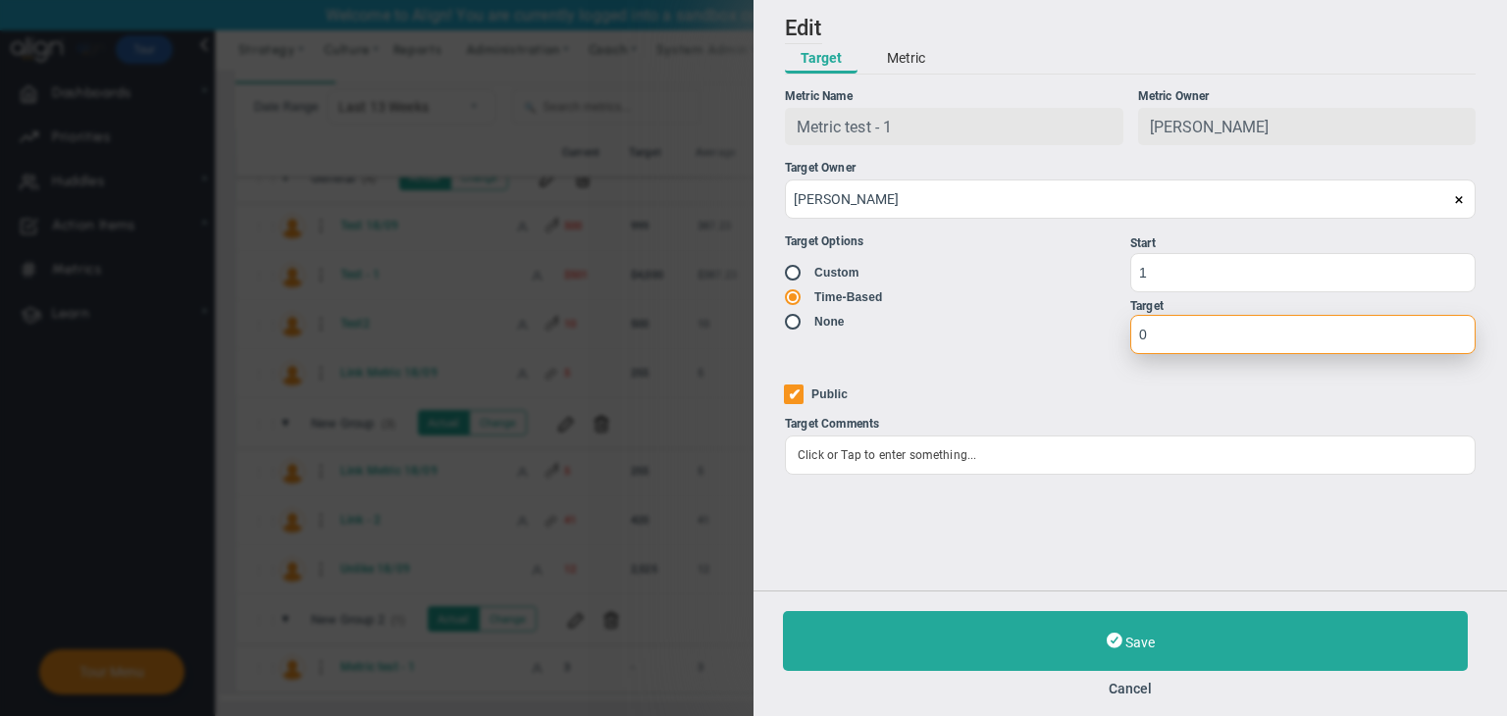
click at [1189, 330] on input "0" at bounding box center [1302, 334] width 345 height 39
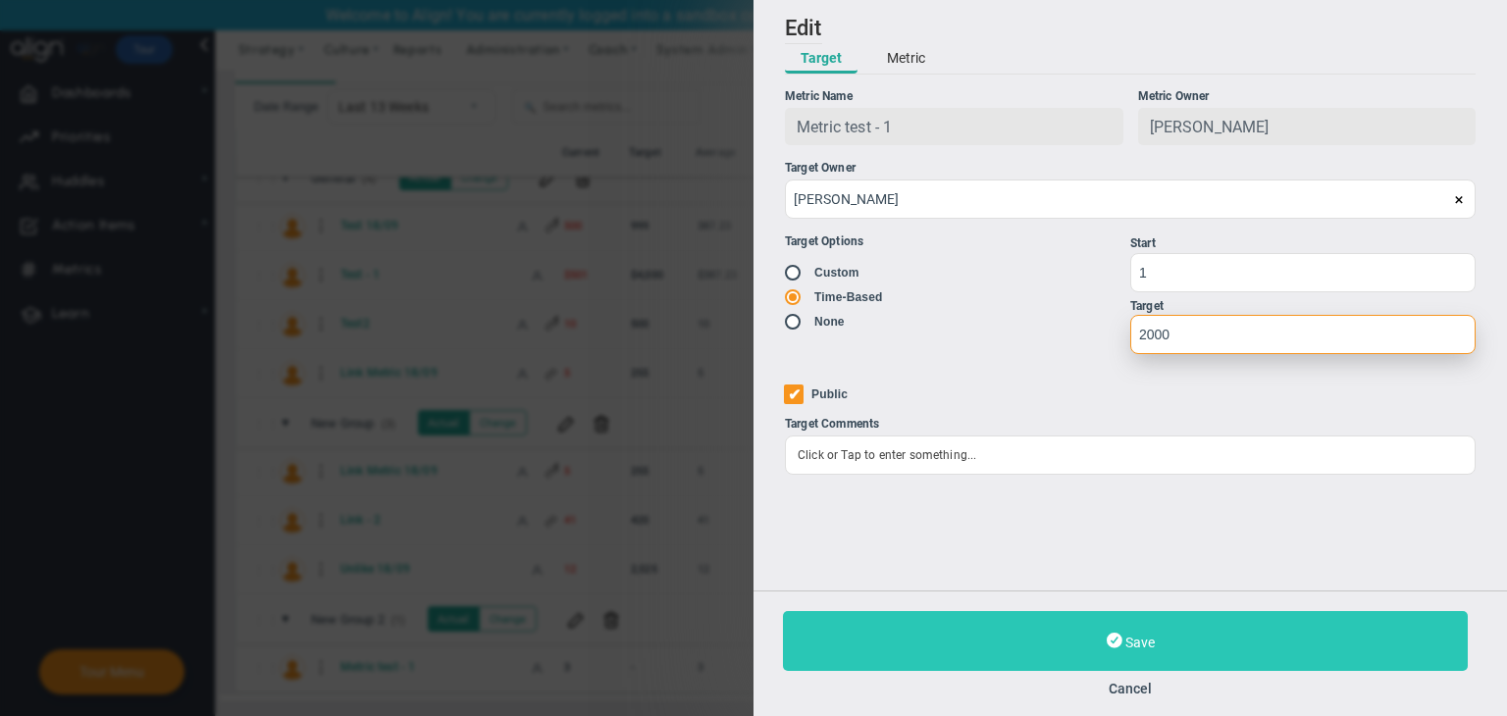
type input "2000"
click at [1186, 631] on button "Save" at bounding box center [1125, 641] width 685 height 60
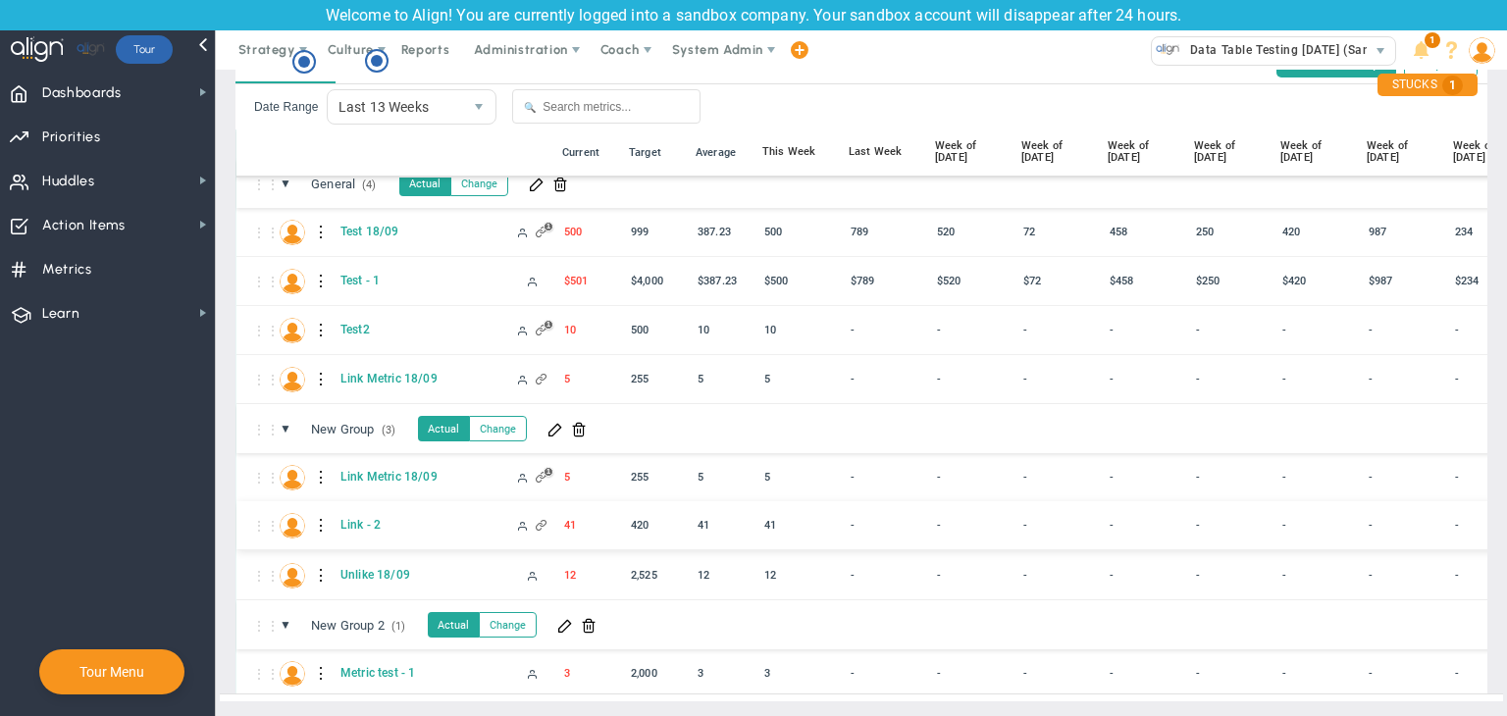
scroll to position [27, 0]
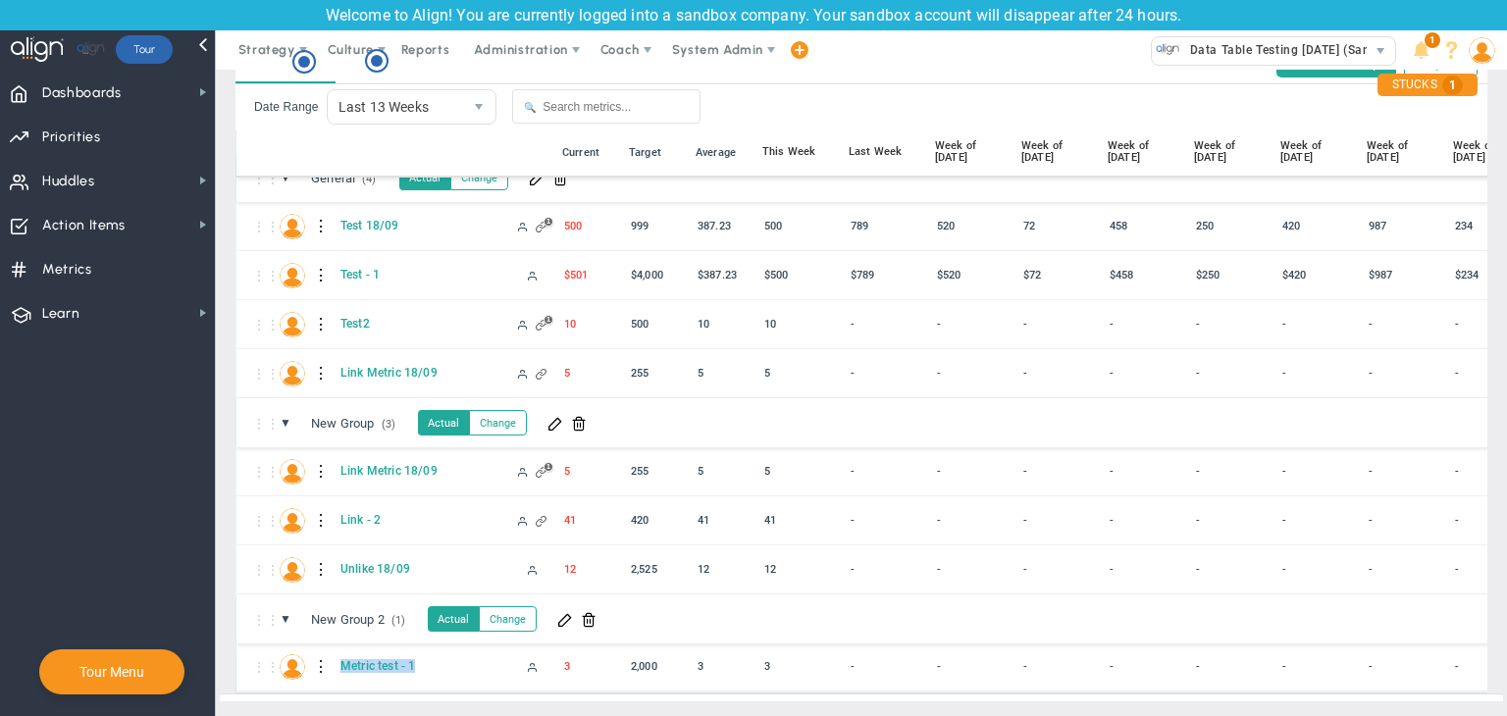
copy span "Metric test - 1"
drag, startPoint x: 436, startPoint y: 646, endPoint x: 336, endPoint y: 659, distance: 101.0
click at [337, 659] on div "Metric test - 1" at bounding box center [444, 666] width 214 height 17
click at [129, 88] on span "Dashboards Dashboards" at bounding box center [107, 92] width 215 height 44
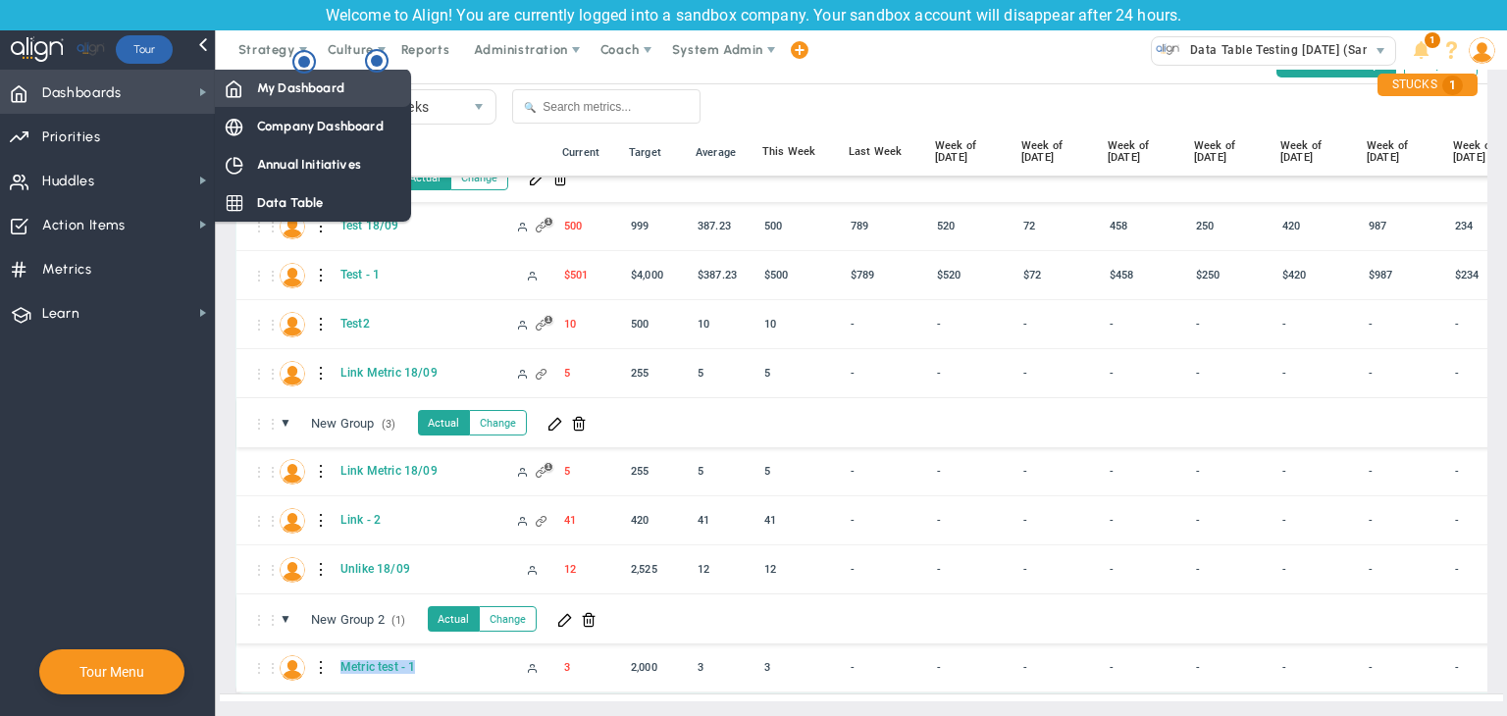
click at [293, 87] on span "My Dashboard" at bounding box center [300, 88] width 87 height 19
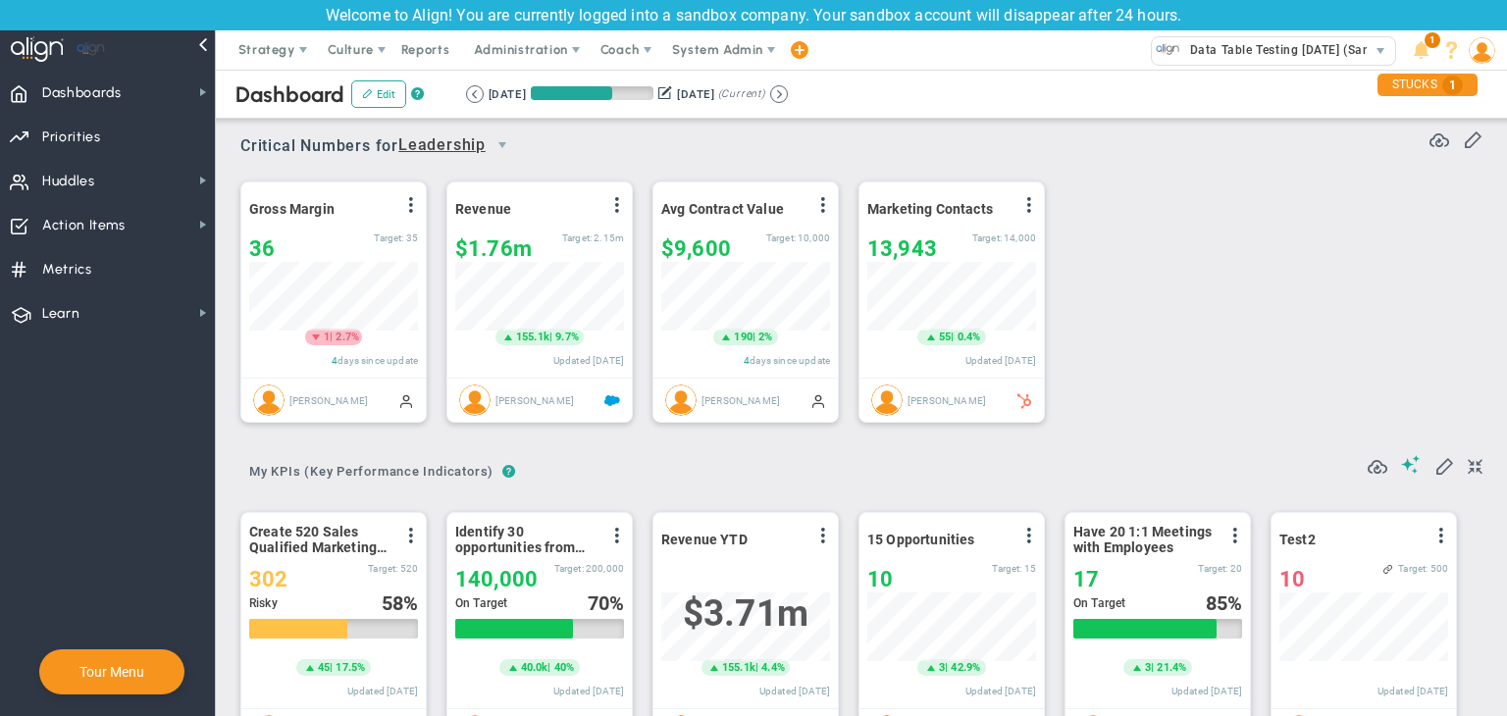
scroll to position [68, 169]
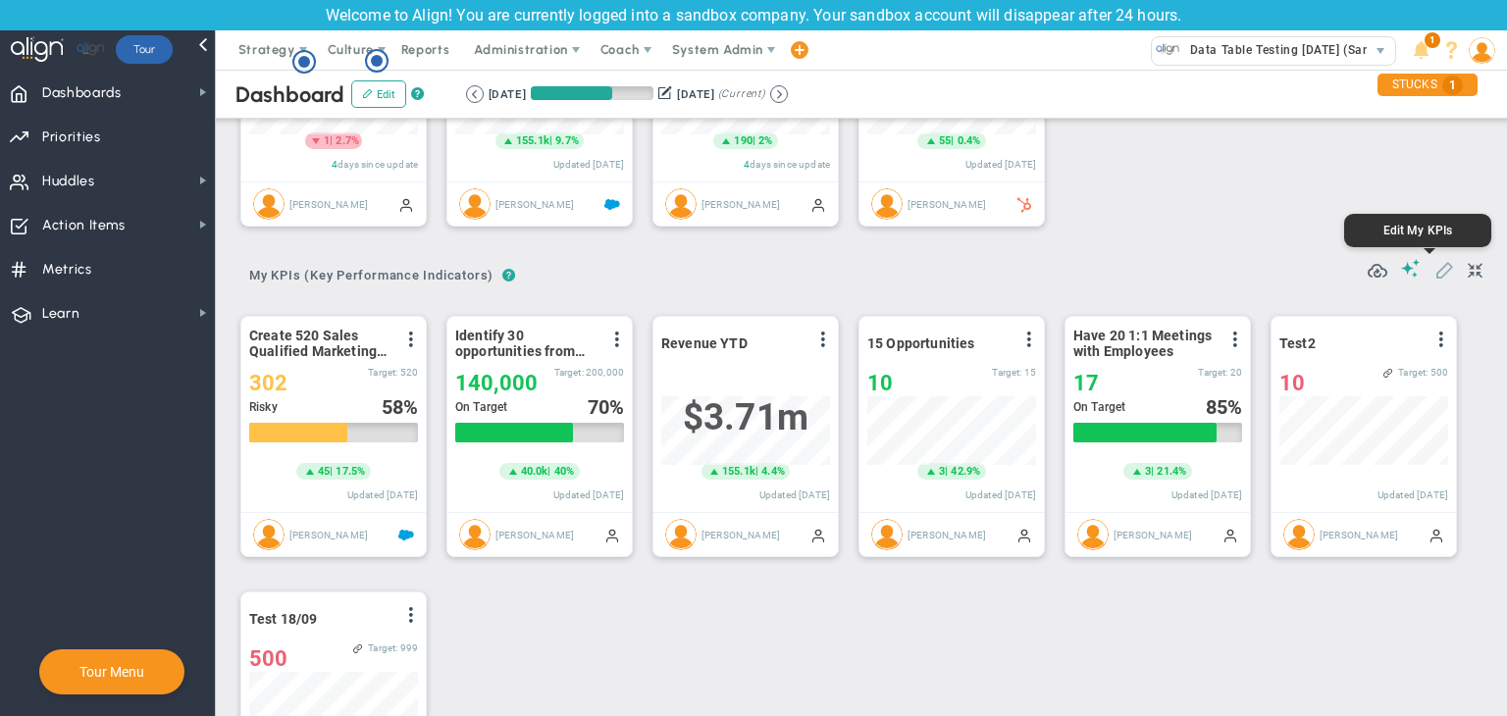
click at [1435, 273] on span at bounding box center [1445, 269] width 20 height 20
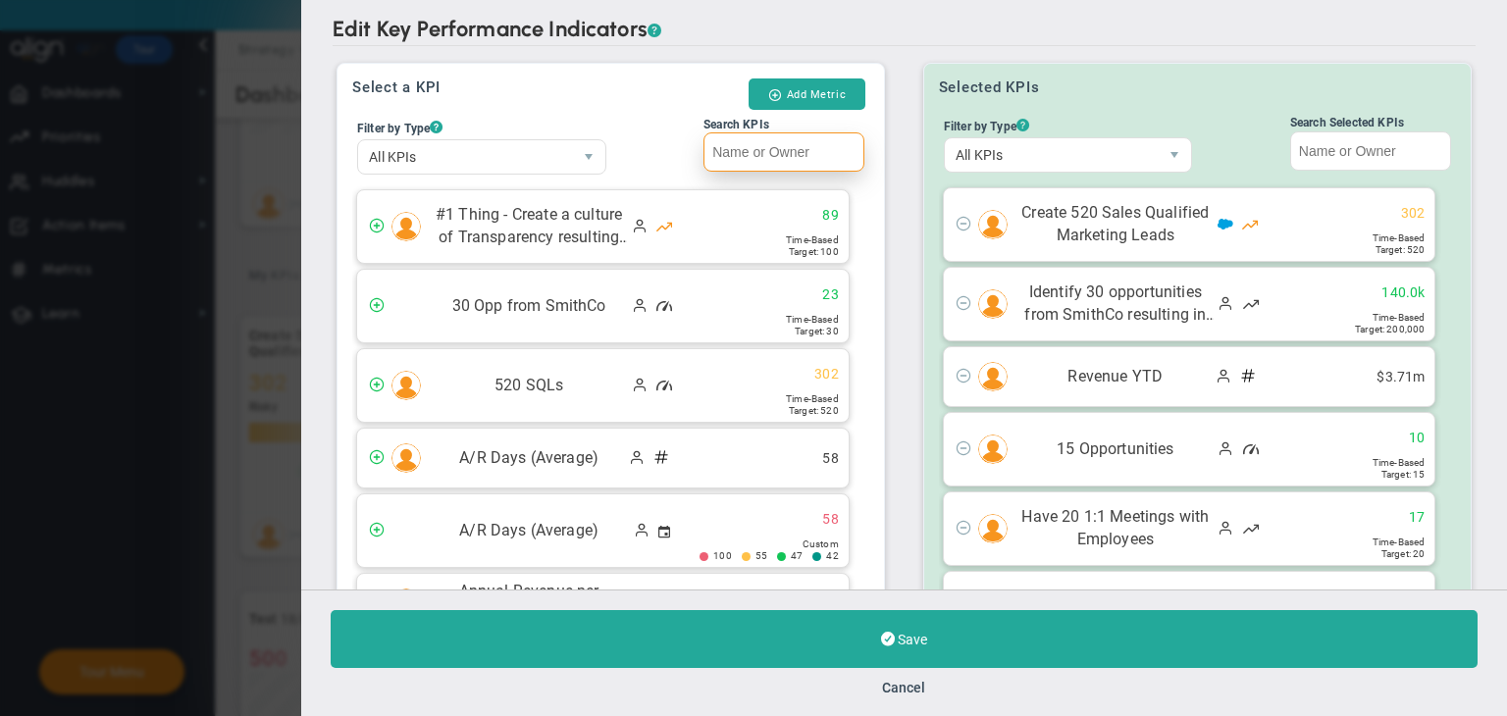
click at [796, 150] on input "Search KPIs" at bounding box center [784, 151] width 161 height 39
paste input "Metric test - 1"
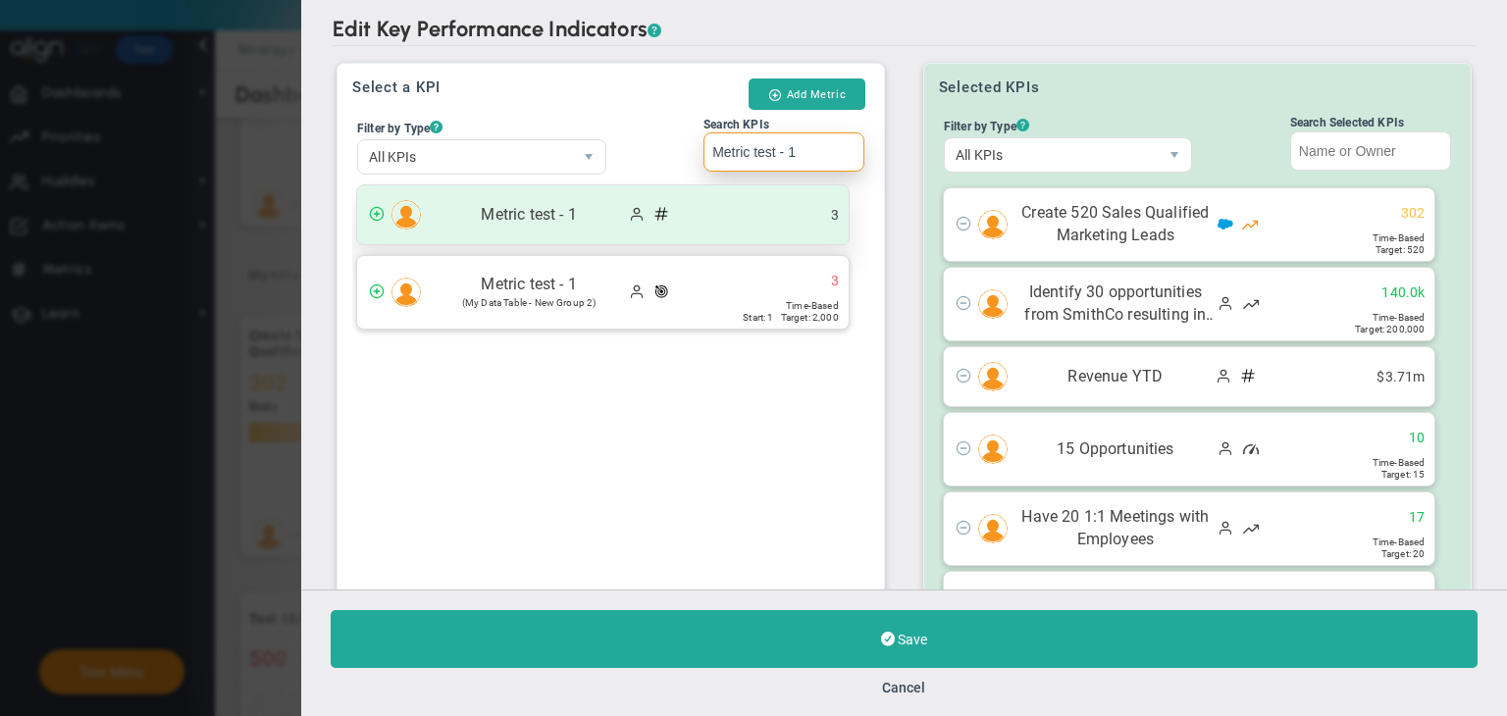
click at [777, 206] on ul "3" at bounding box center [812, 215] width 74 height 19
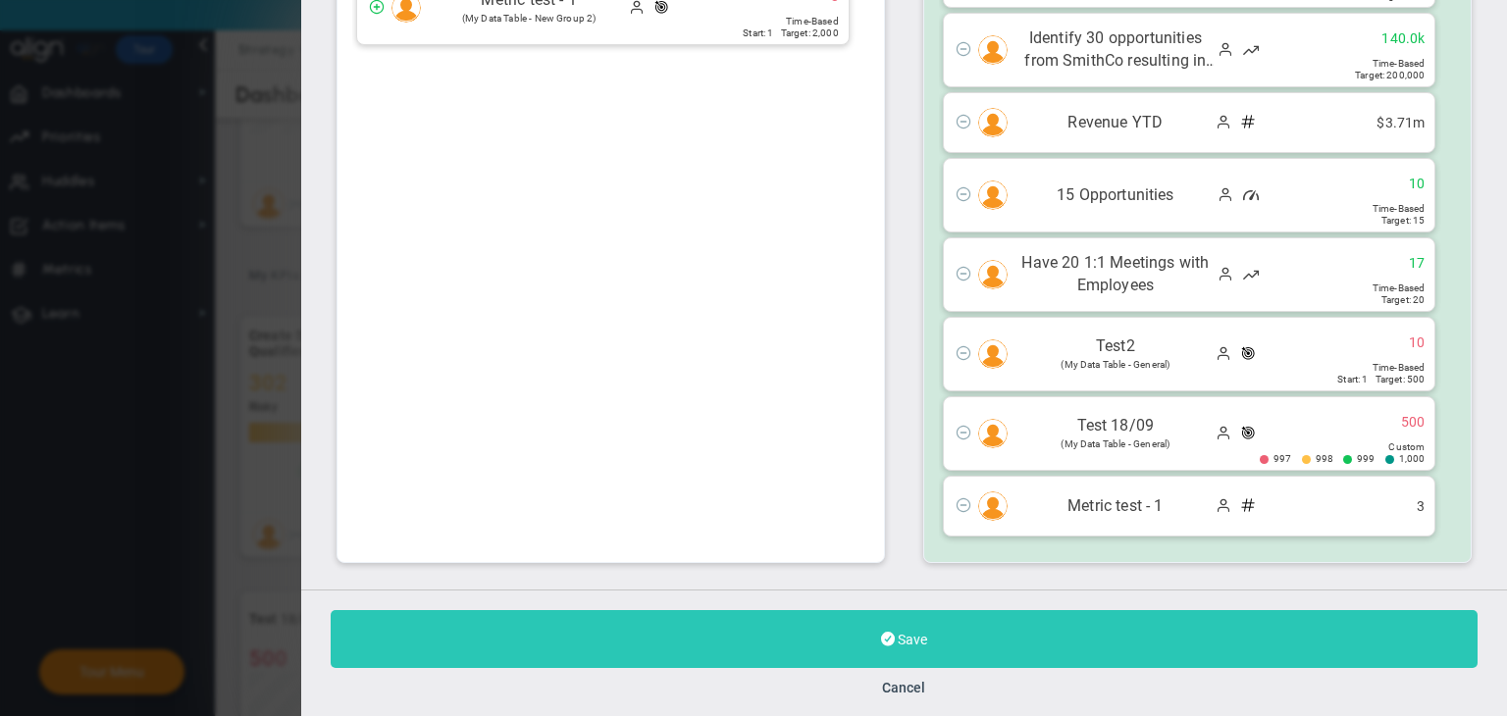
type input "Metric test - 1"
click at [962, 630] on button "Save" at bounding box center [904, 639] width 1147 height 58
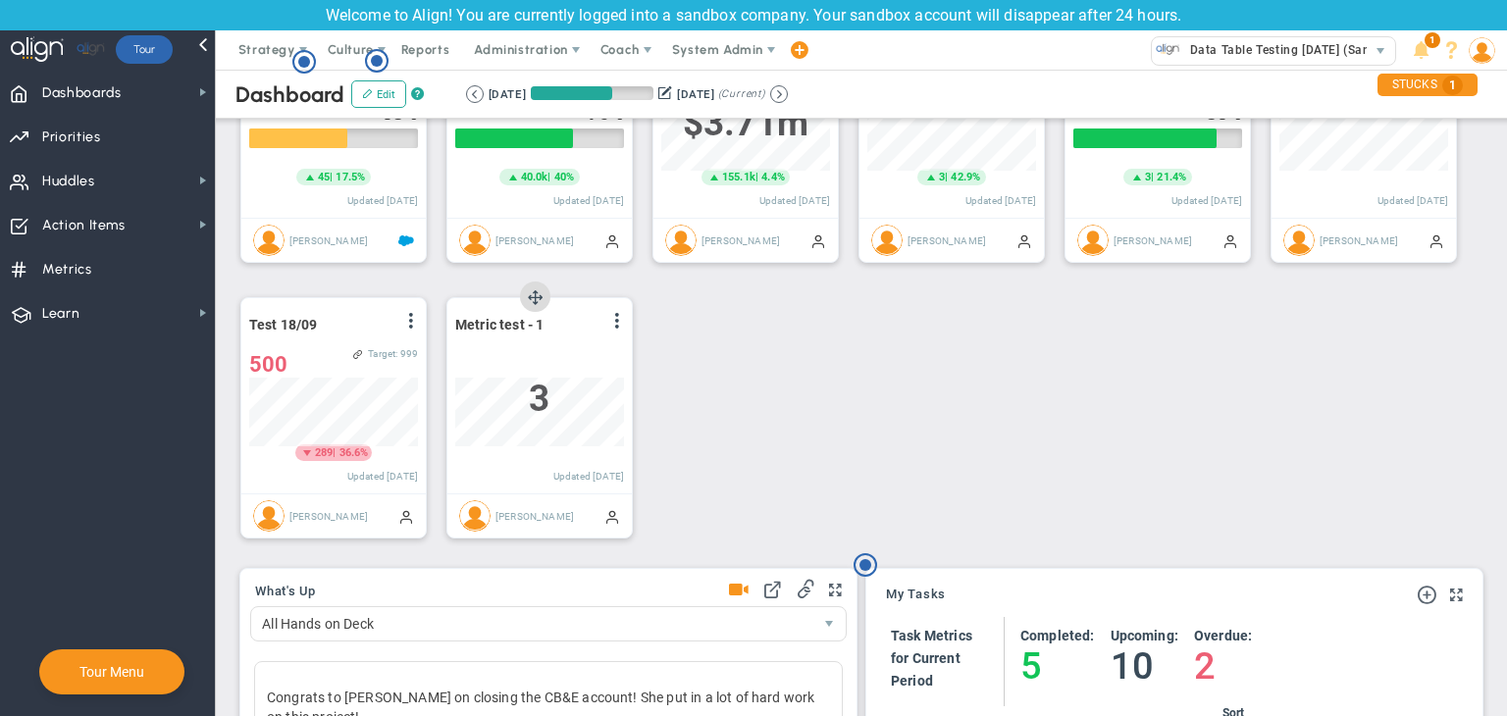
click at [618, 329] on div "View Historical Graph Edit Make "No Change" Update Add Past Update" at bounding box center [616, 325] width 16 height 26
click at [618, 317] on span at bounding box center [617, 321] width 16 height 16
click at [543, 350] on li "Edit" at bounding box center [562, 360] width 139 height 25
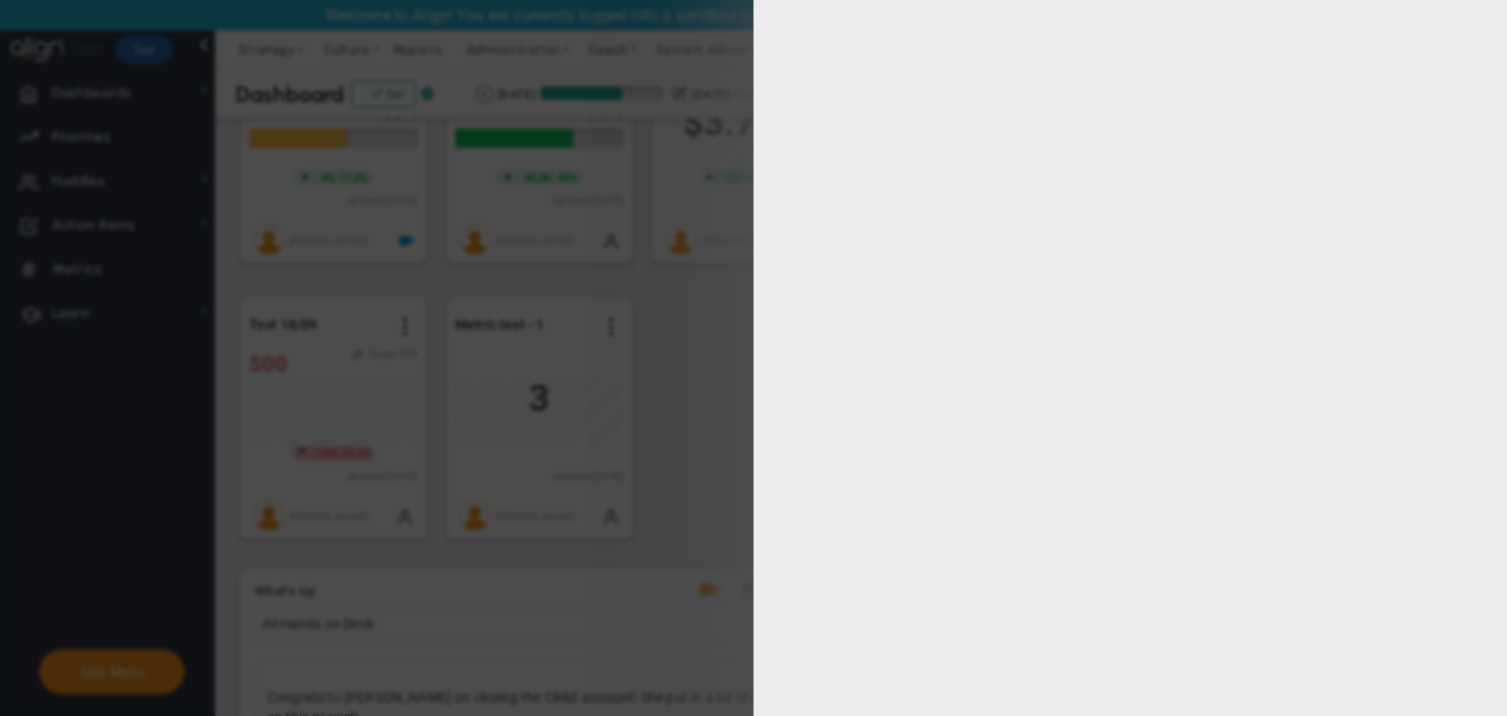
type input "[PERSON_NAME]"
type input "0"
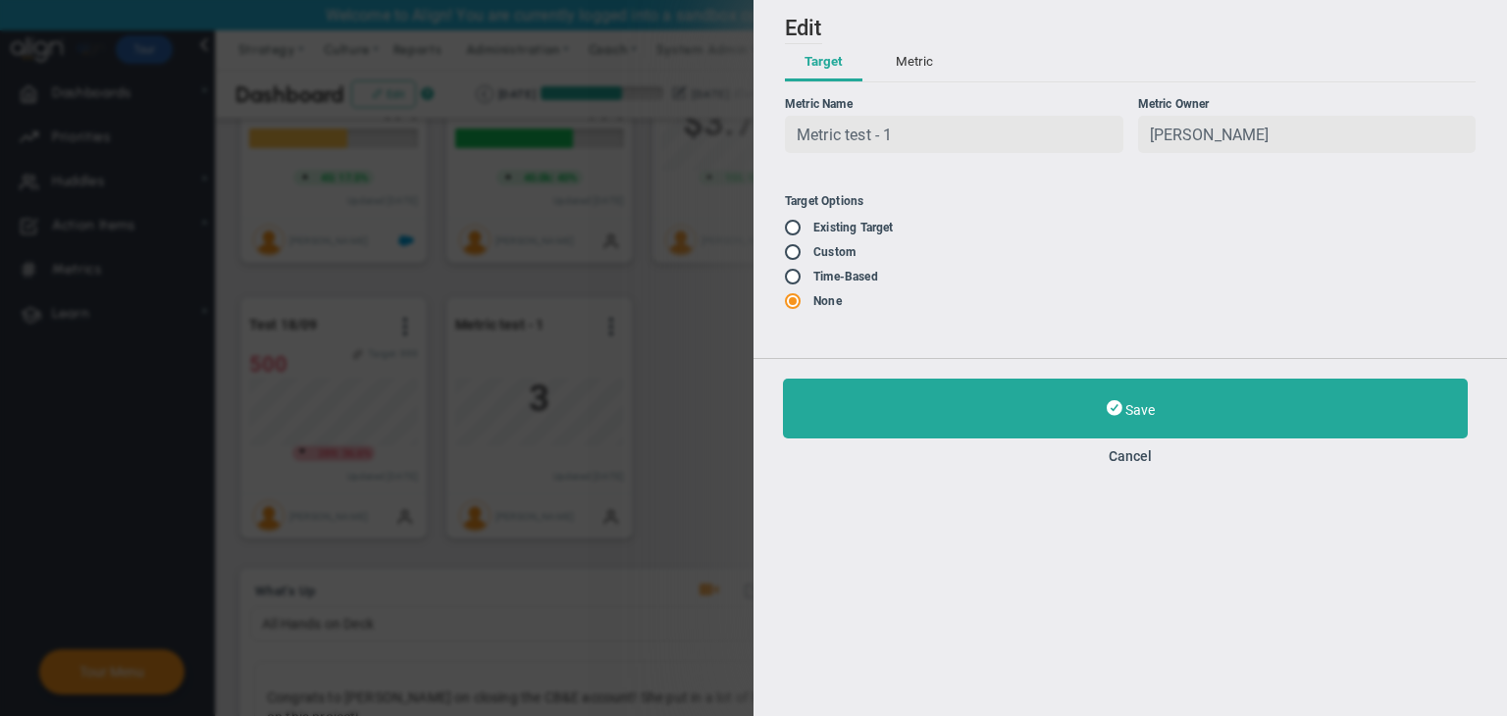
click at [791, 231] on input "radio" at bounding box center [800, 229] width 20 height 16
radio input "false"
radio input "true"
radio input "false"
type input "1"
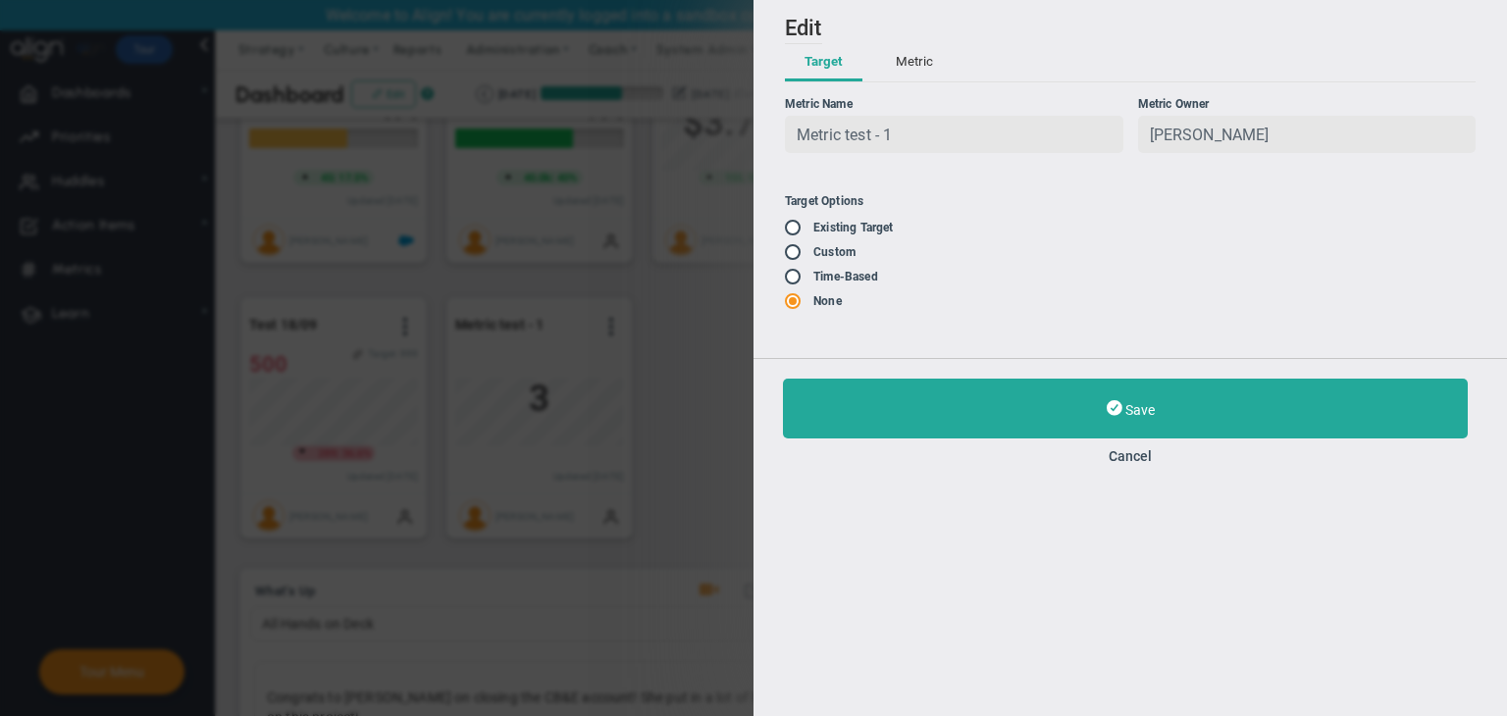
type input "2000"
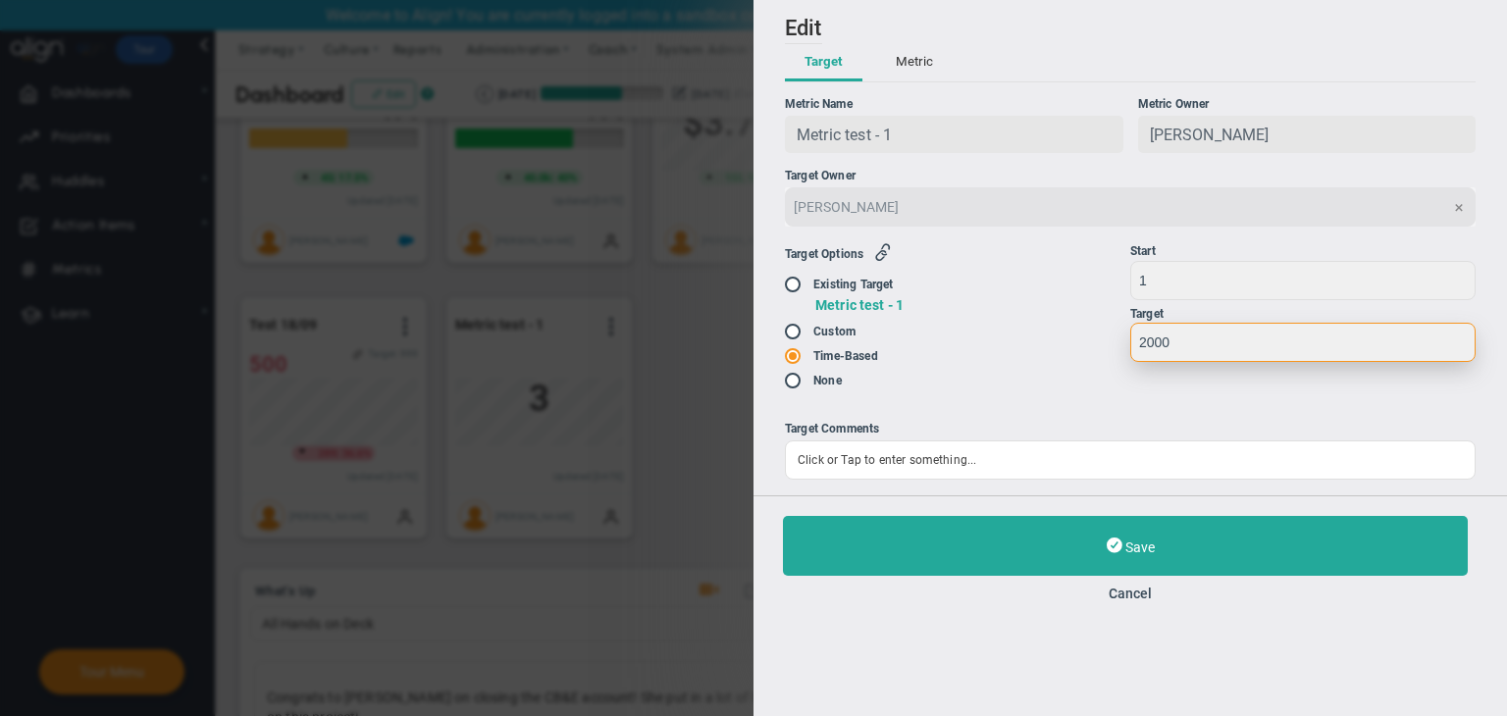
click at [1223, 340] on input "2000" at bounding box center [1302, 342] width 345 height 39
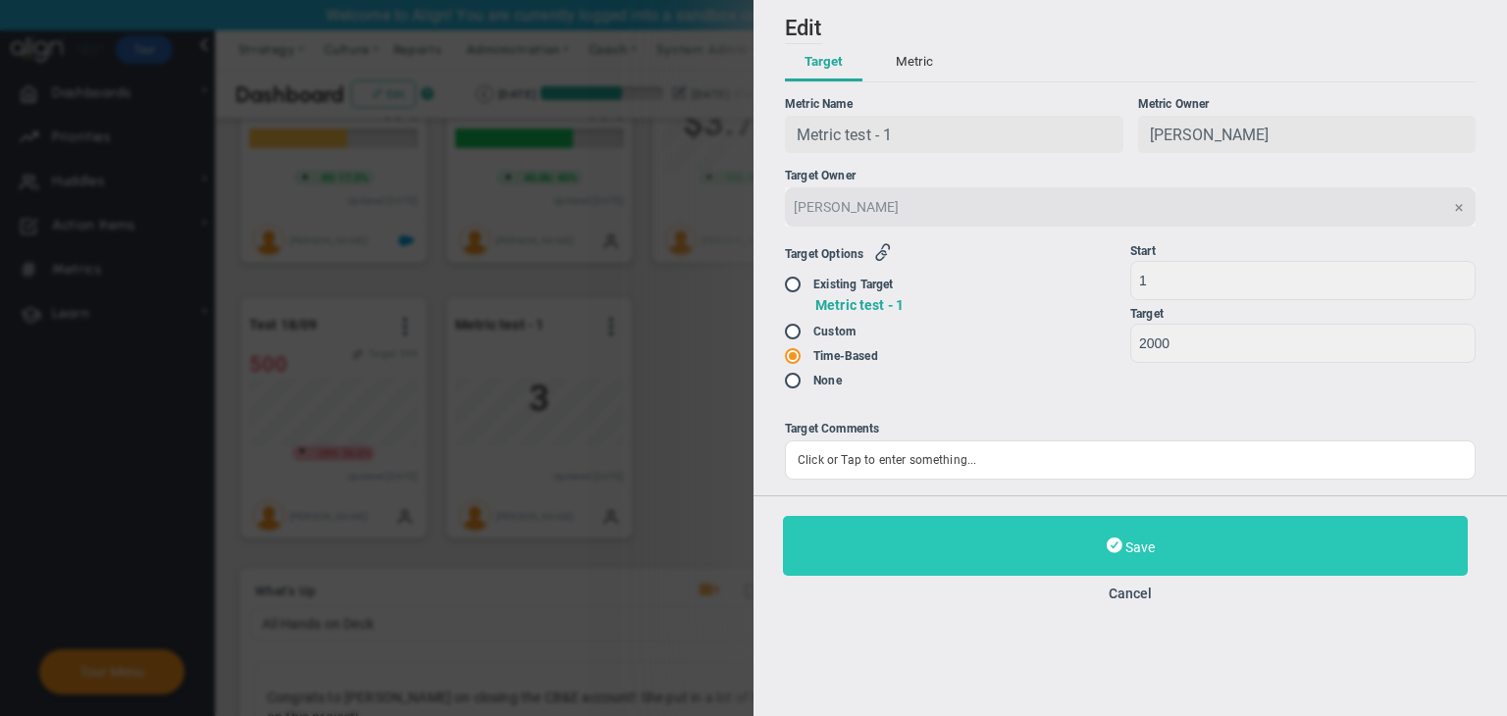
click at [1095, 548] on button "Save" at bounding box center [1125, 546] width 685 height 60
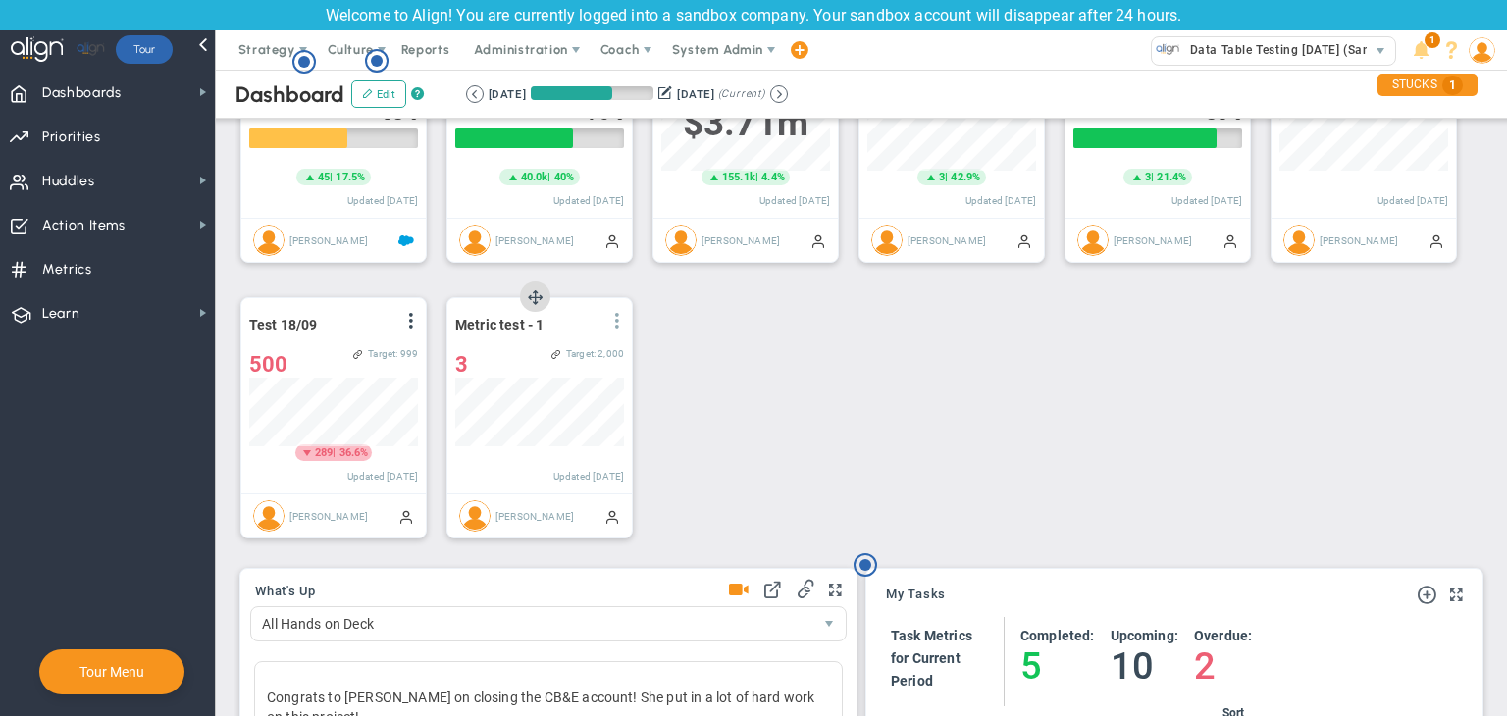
click at [611, 316] on span at bounding box center [617, 321] width 16 height 16
click at [558, 351] on li "Edit" at bounding box center [562, 360] width 139 height 25
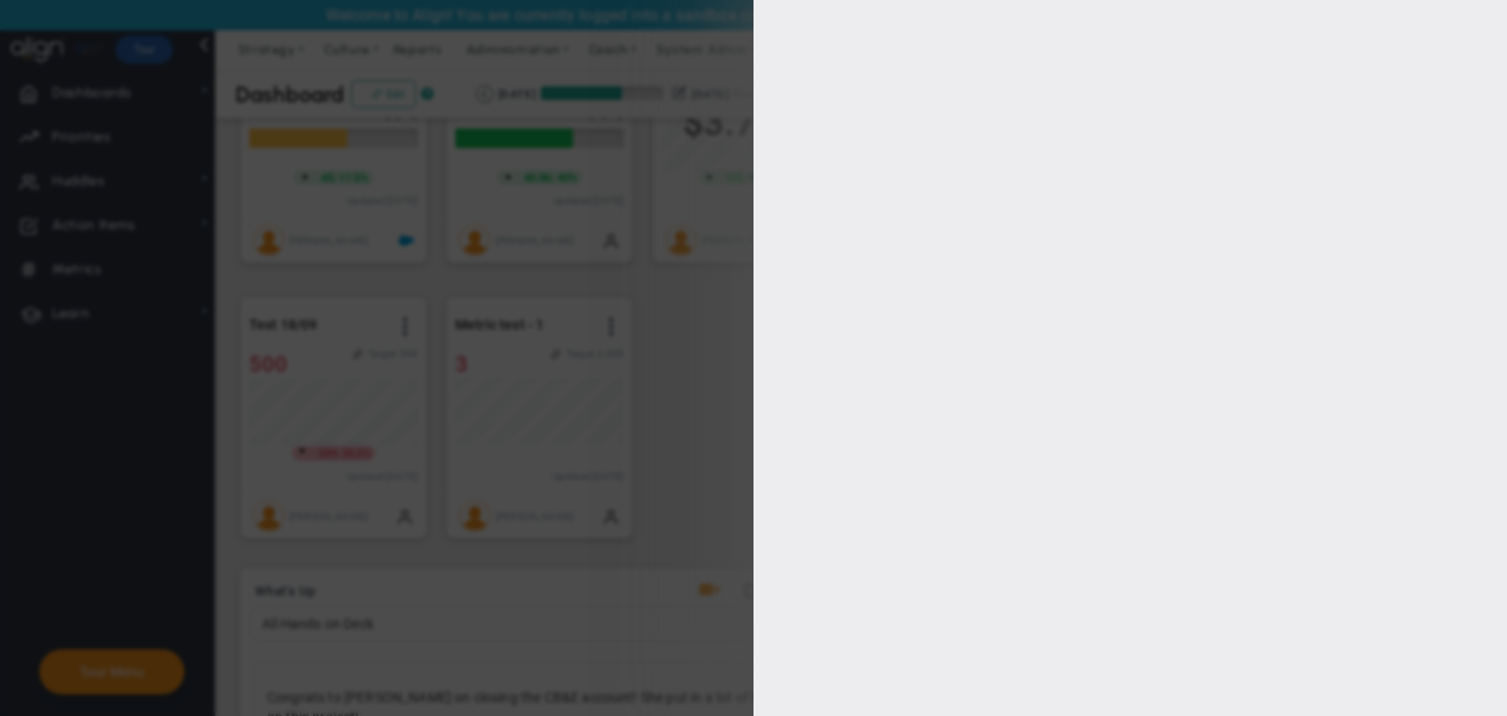
type input "[PERSON_NAME]"
radio input "true"
type input "1"
type input "2000"
checkbox input "true"
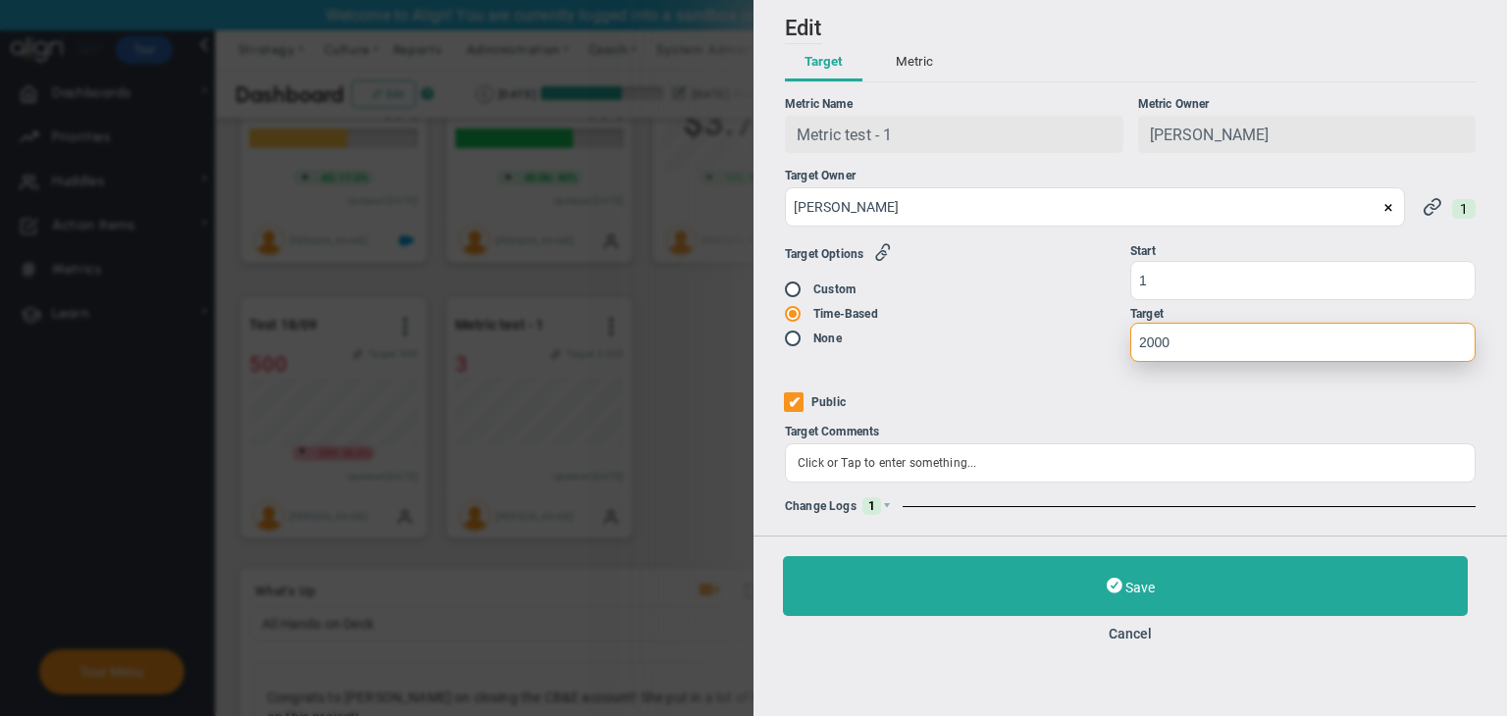
click at [1240, 346] on input "2000" at bounding box center [1302, 342] width 345 height 39
type input "2"
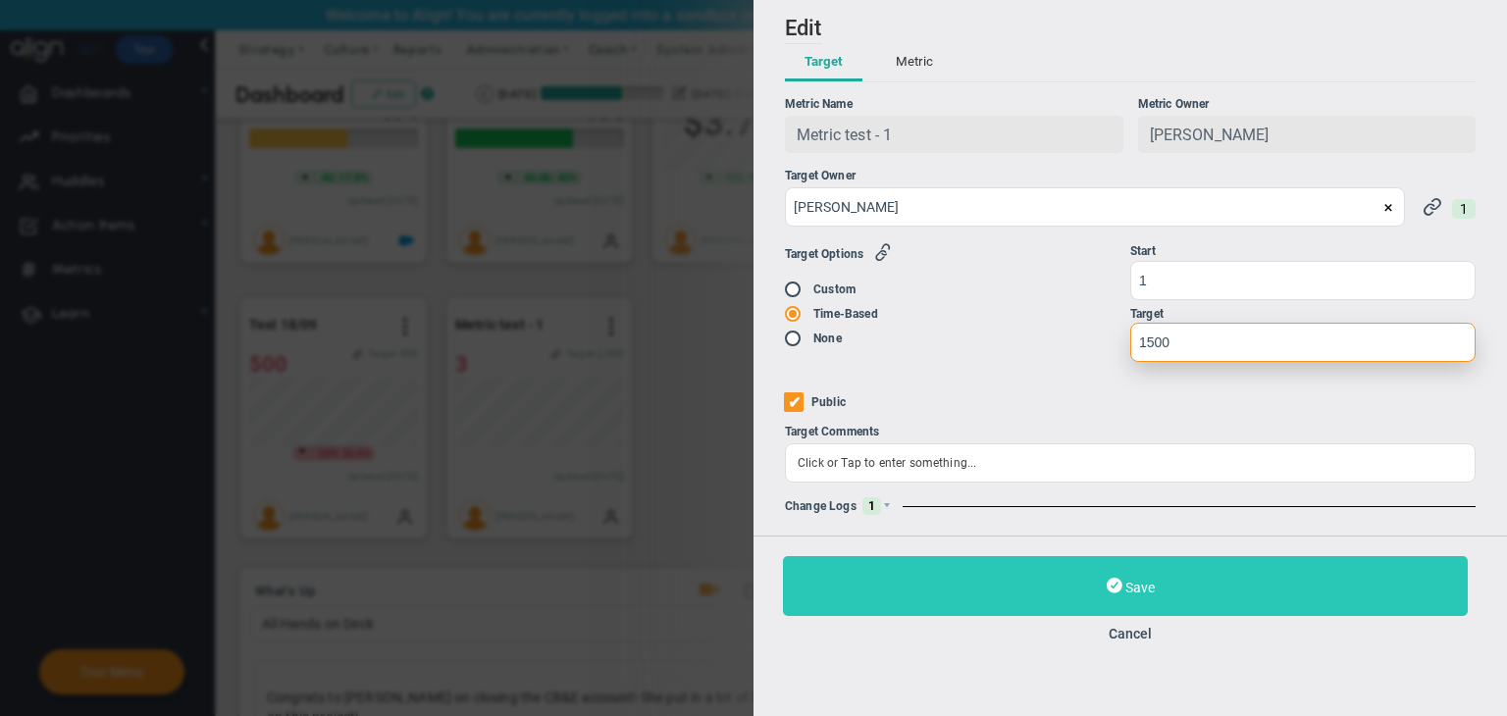
type input "1500"
click at [1218, 588] on button "Save" at bounding box center [1125, 586] width 685 height 60
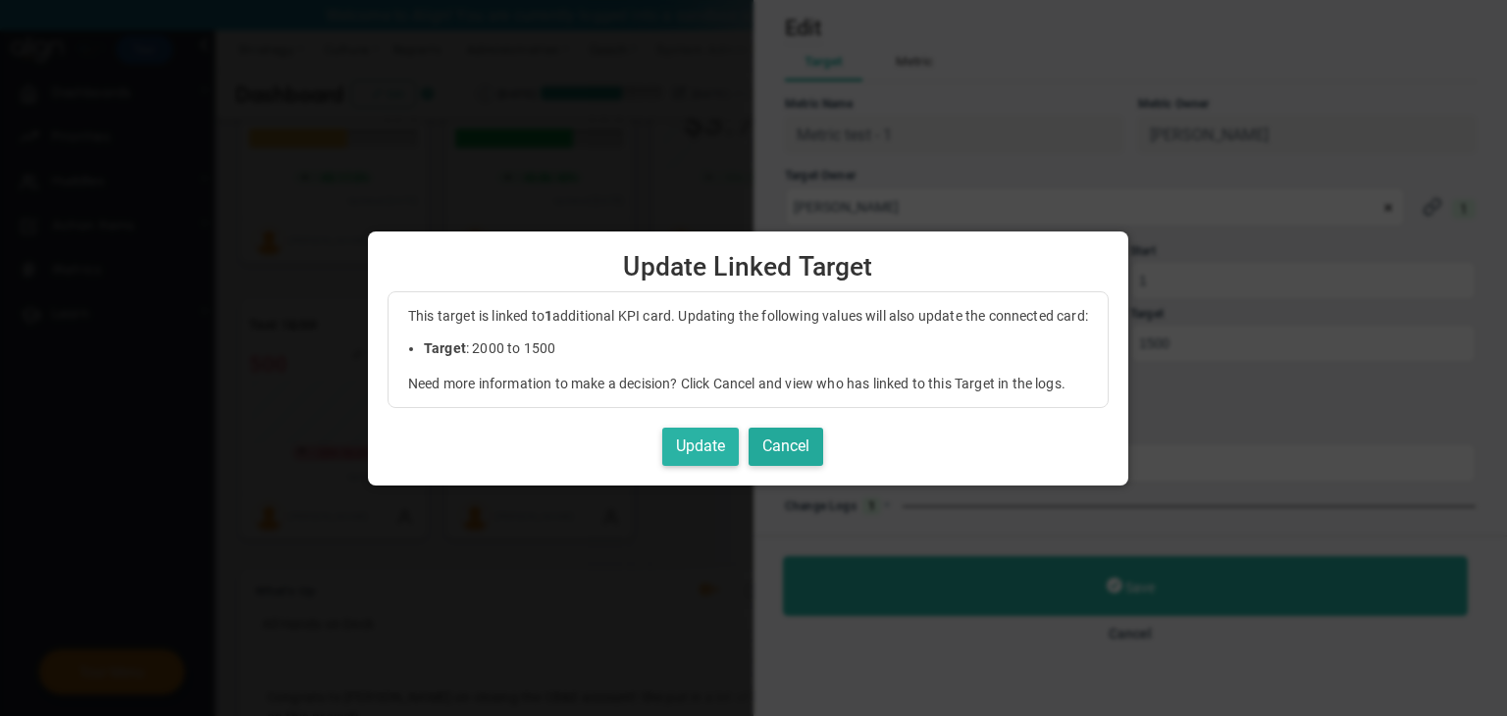
click at [692, 446] on button "Update" at bounding box center [700, 447] width 77 height 38
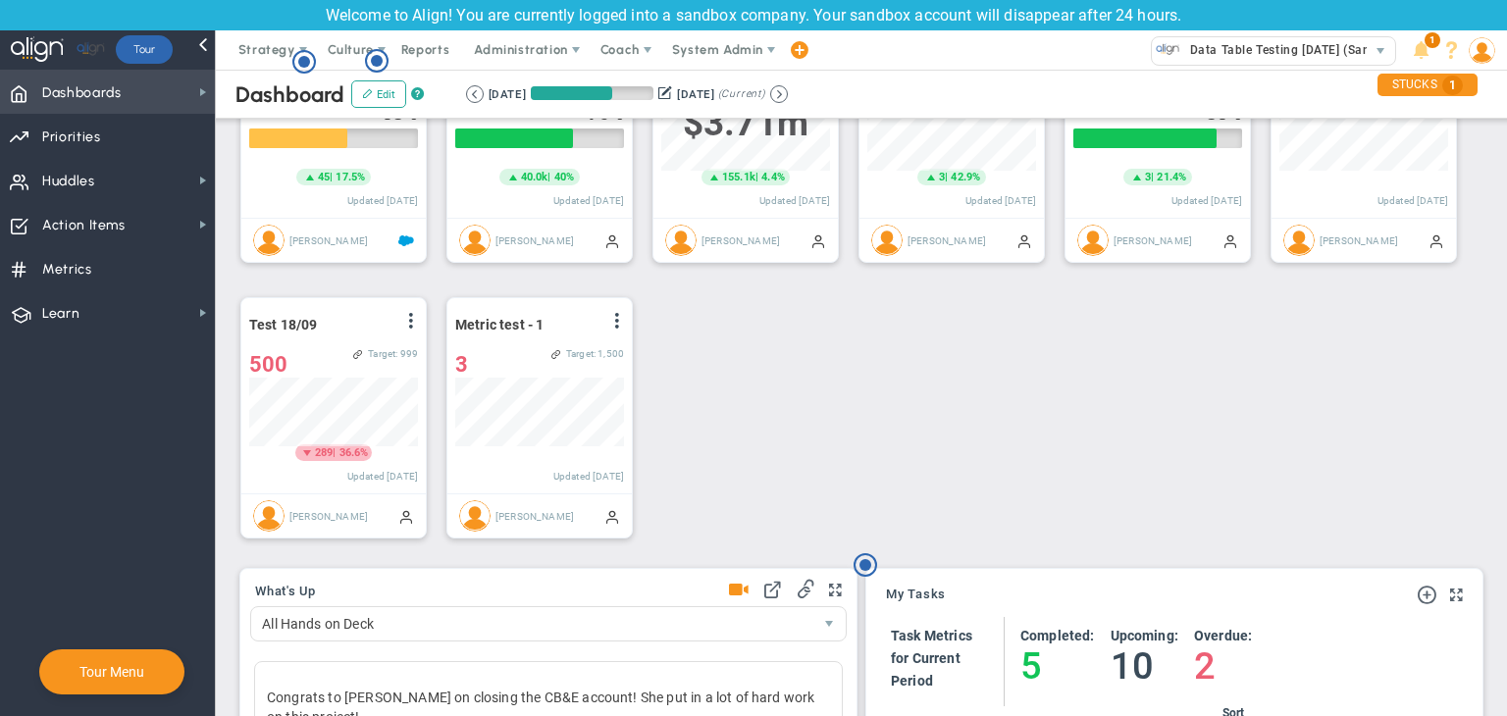
click at [90, 72] on span "Dashboards Dashboards" at bounding box center [107, 92] width 215 height 44
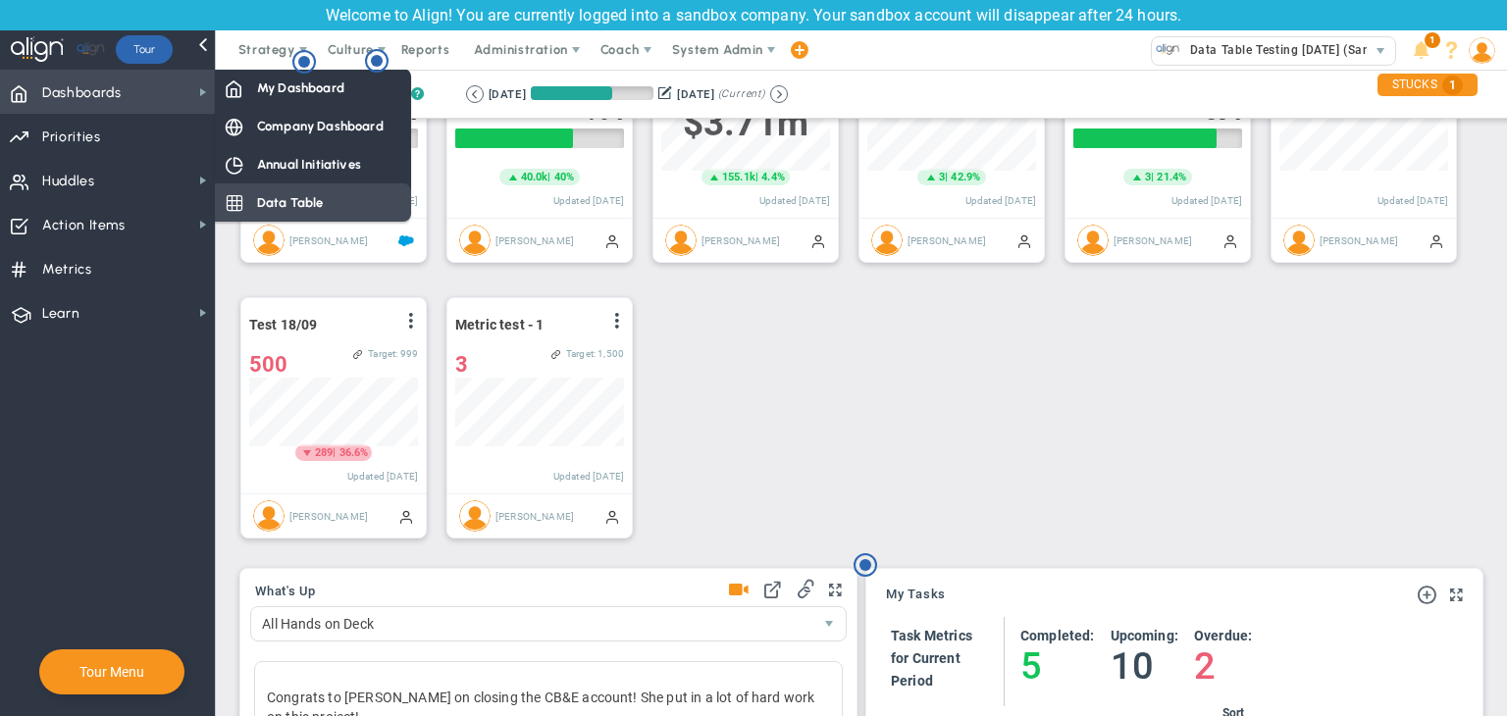
click at [280, 193] on span "Data Table" at bounding box center [290, 202] width 67 height 19
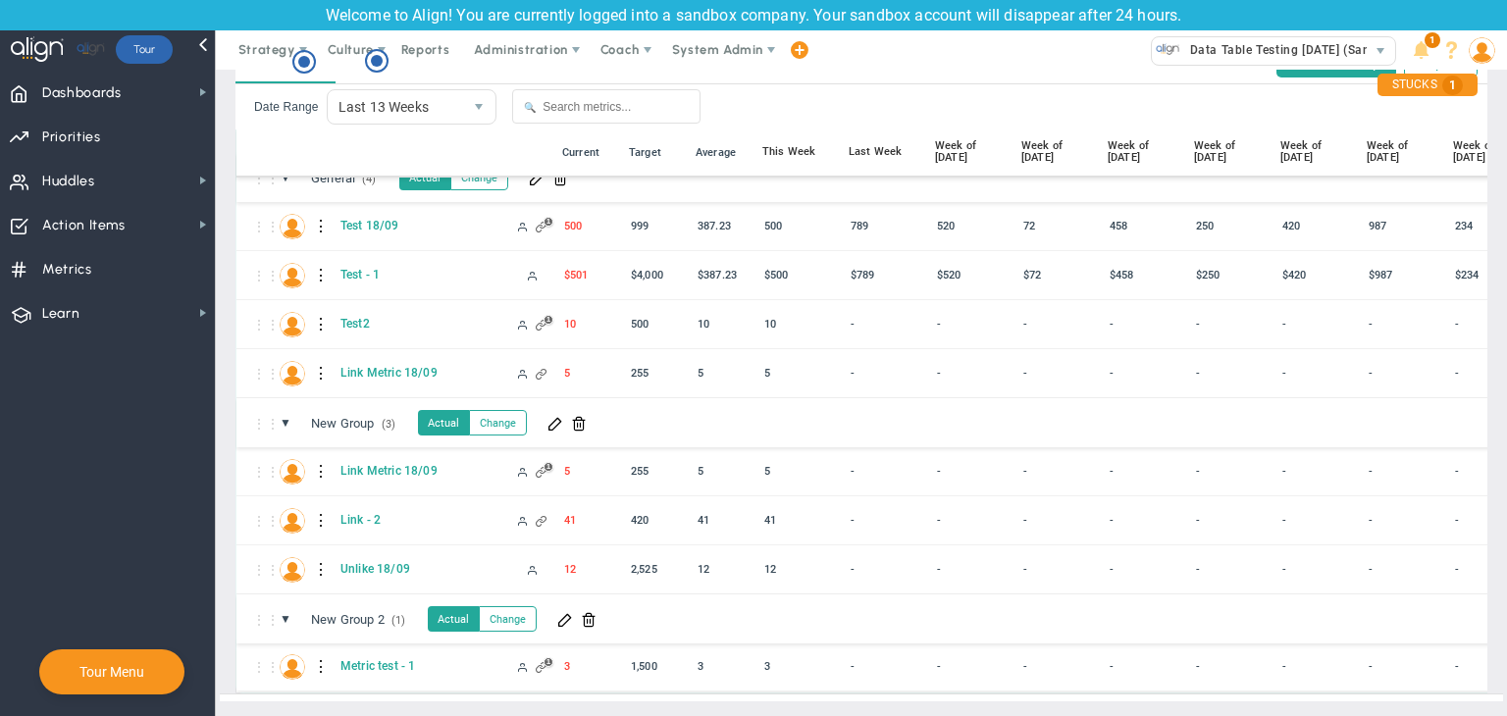
click at [318, 652] on div at bounding box center [322, 667] width 14 height 31
click at [358, 645] on div "Edit" at bounding box center [402, 657] width 135 height 40
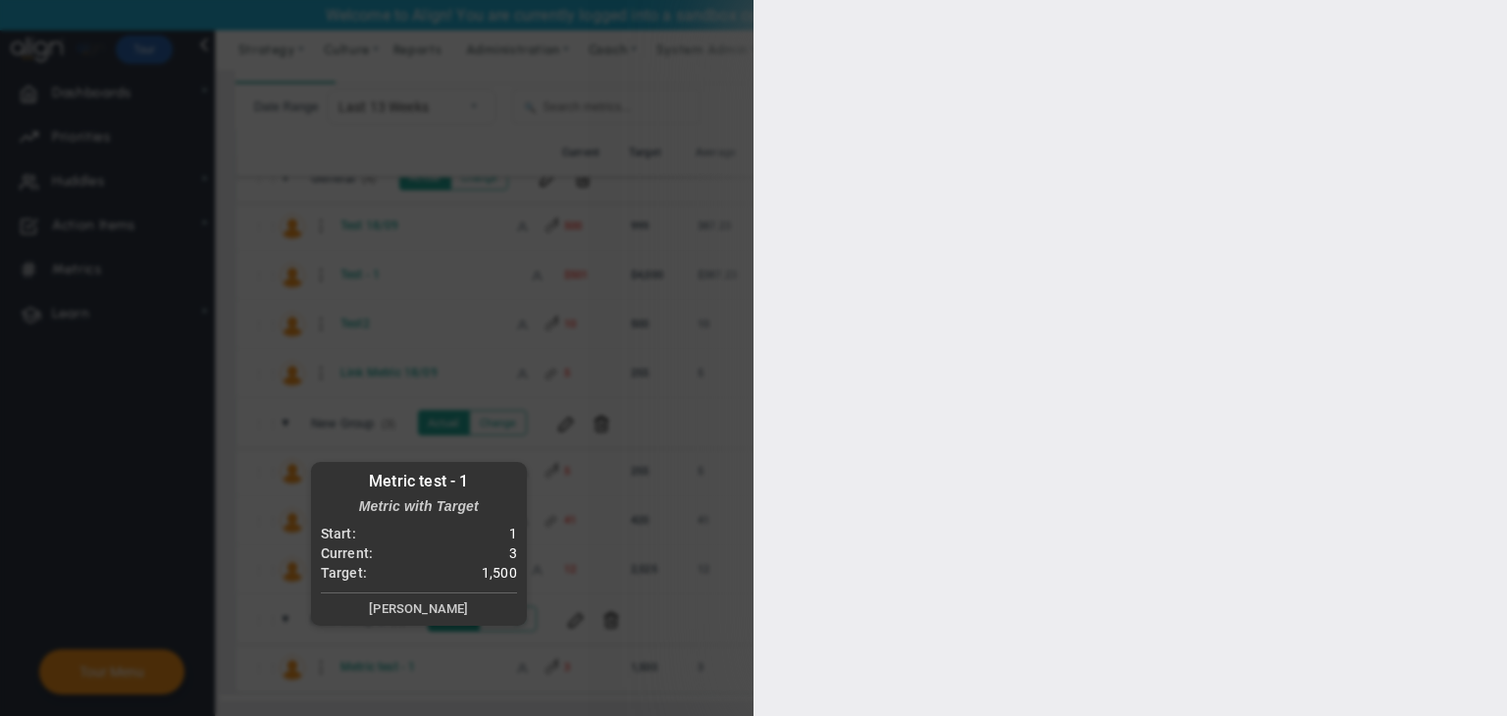
type input "[PERSON_NAME]"
radio input "true"
type input "1"
type input "1500"
checkbox input "true"
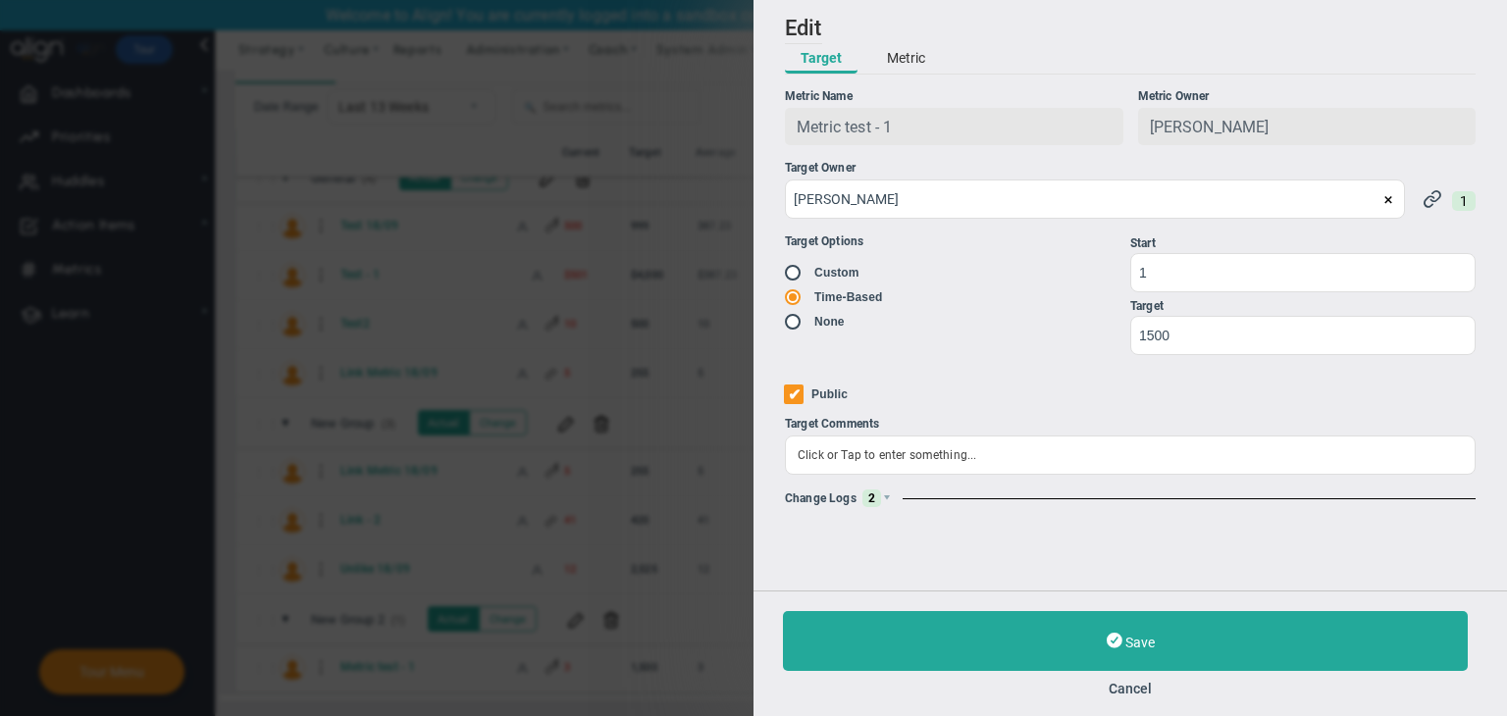
click at [888, 493] on div "Change Logs 2" at bounding box center [1130, 499] width 691 height 18
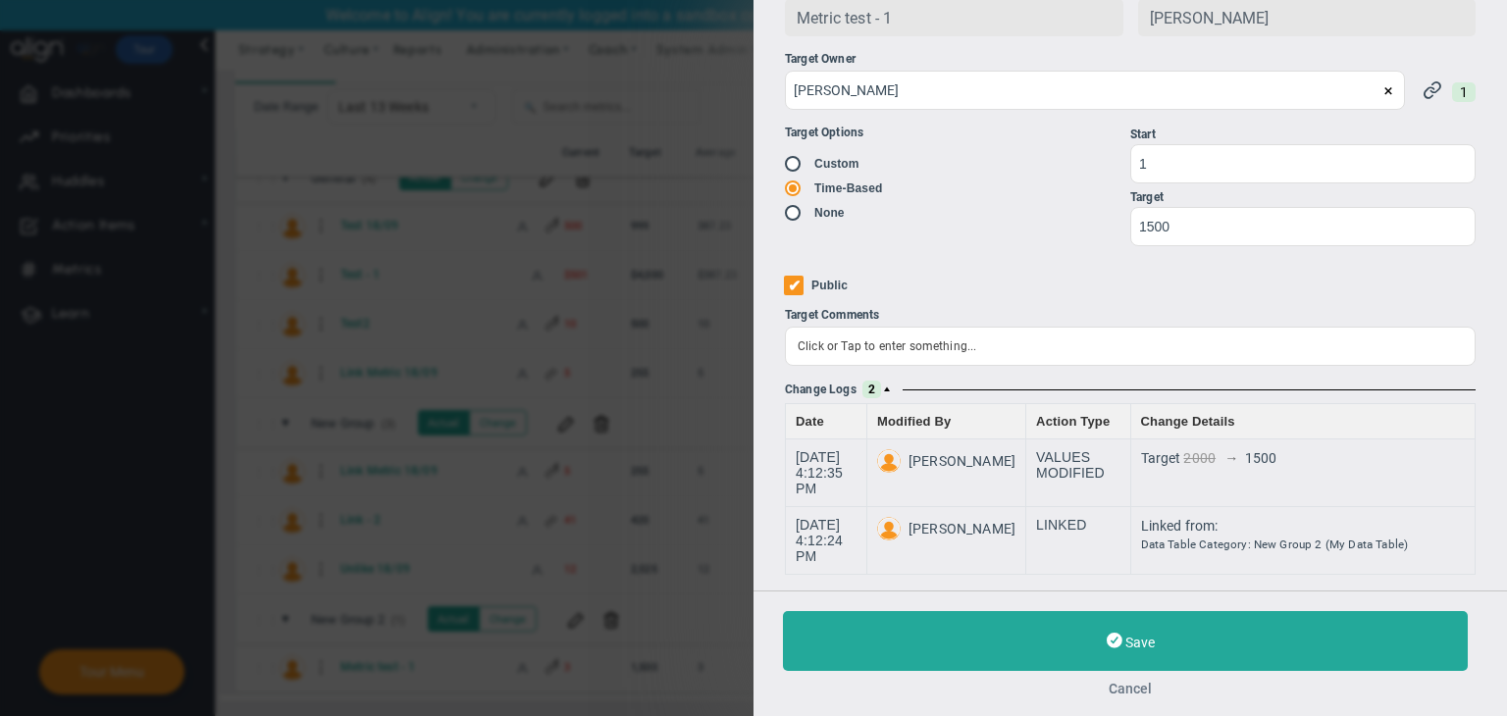
click at [1134, 684] on button "Cancel" at bounding box center [1130, 689] width 695 height 16
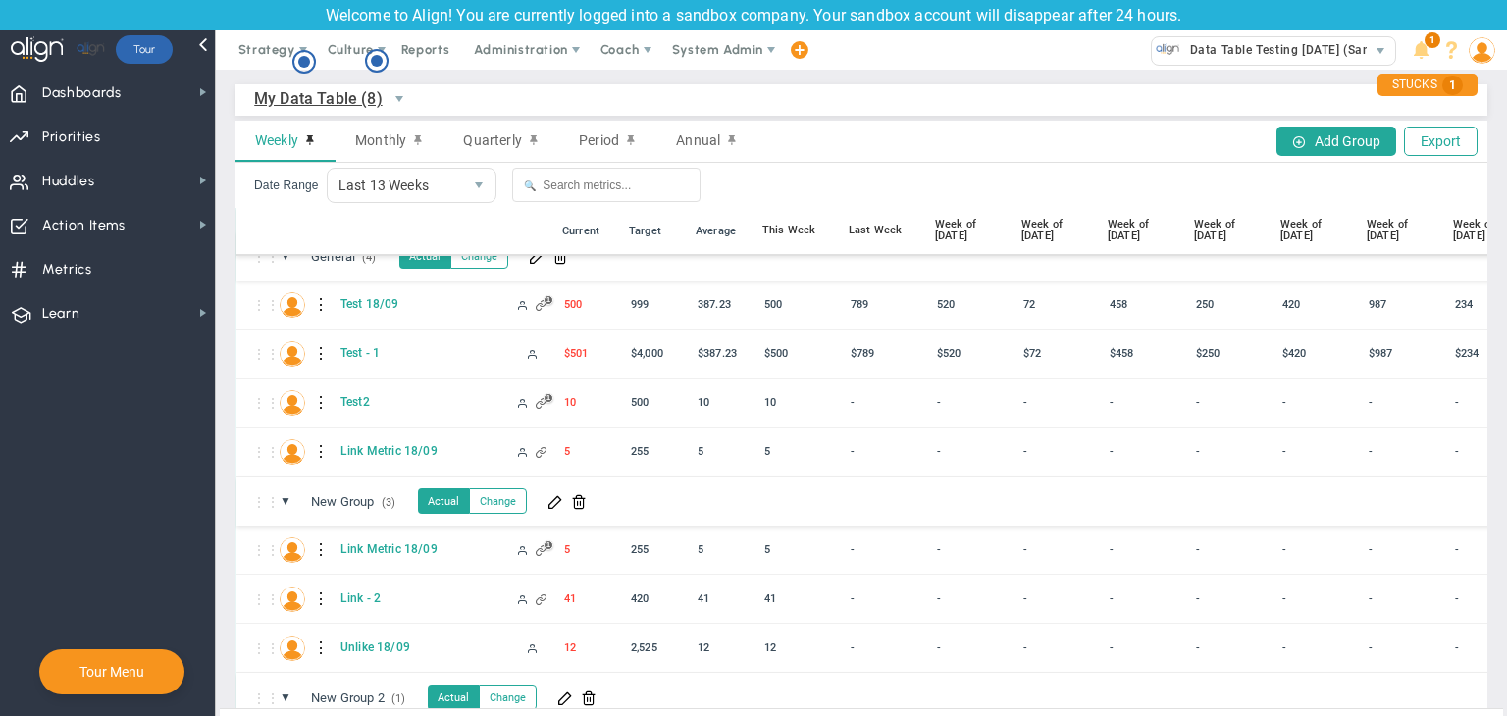
click at [367, 86] on span "My Data Table (8)" at bounding box center [318, 98] width 129 height 25
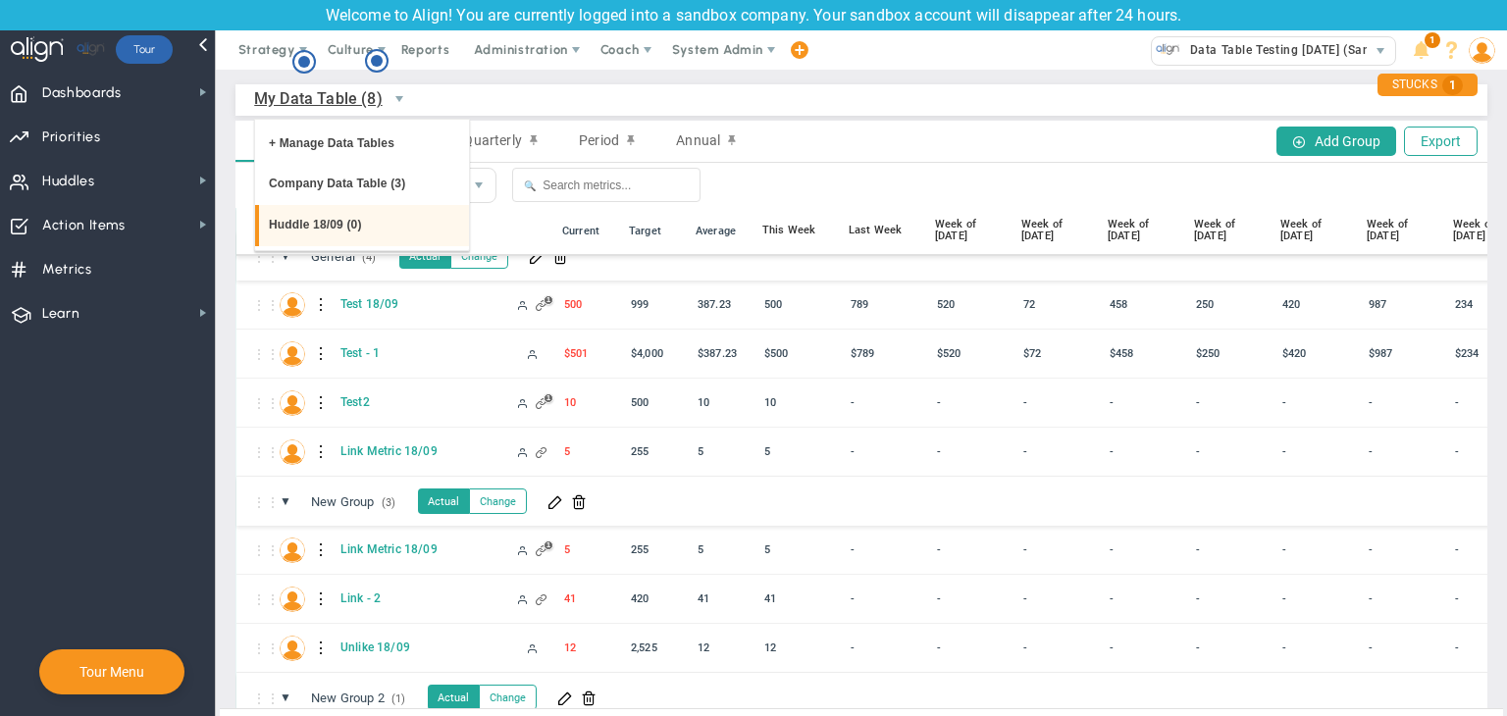
click at [341, 229] on li "Huddle 18/09 (0)" at bounding box center [362, 225] width 214 height 41
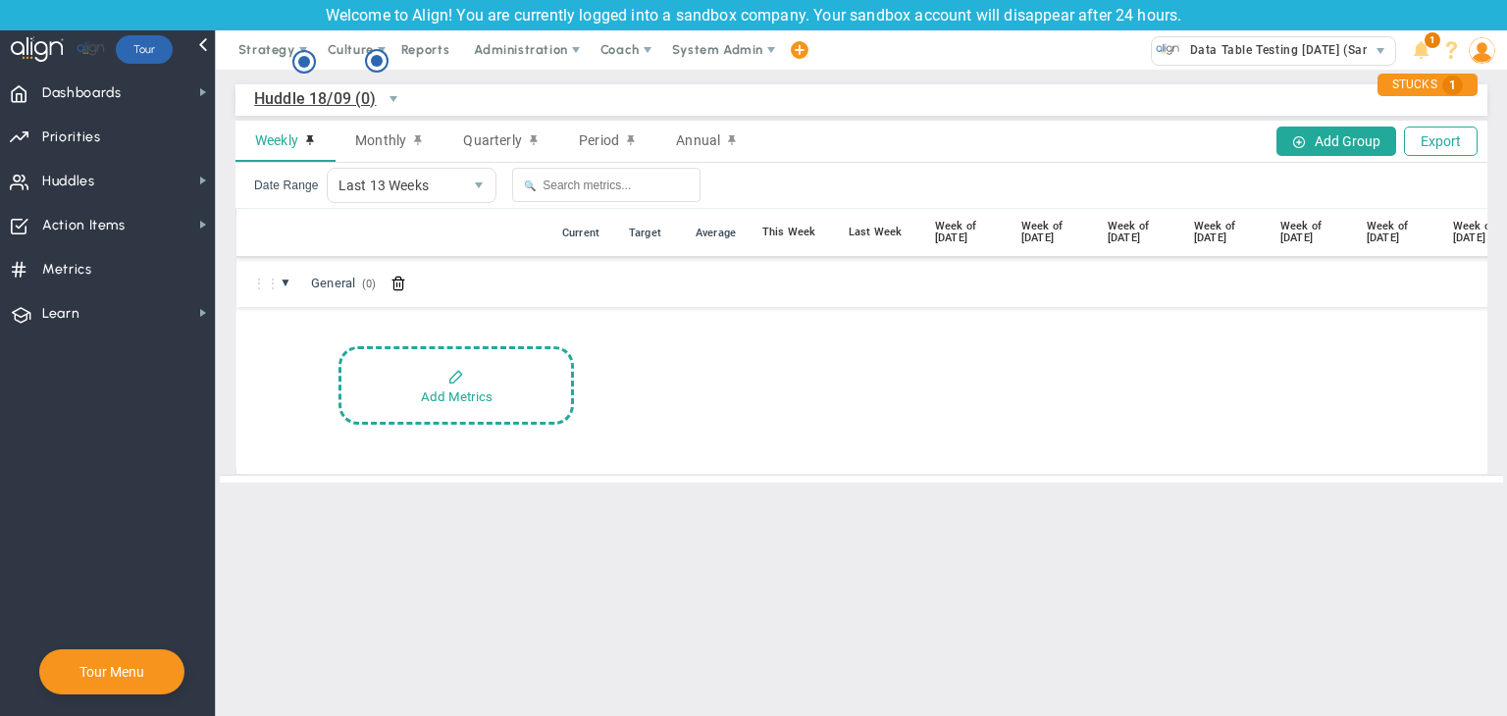
click at [336, 107] on span "Huddle 18/09 (0)" at bounding box center [315, 98] width 123 height 25
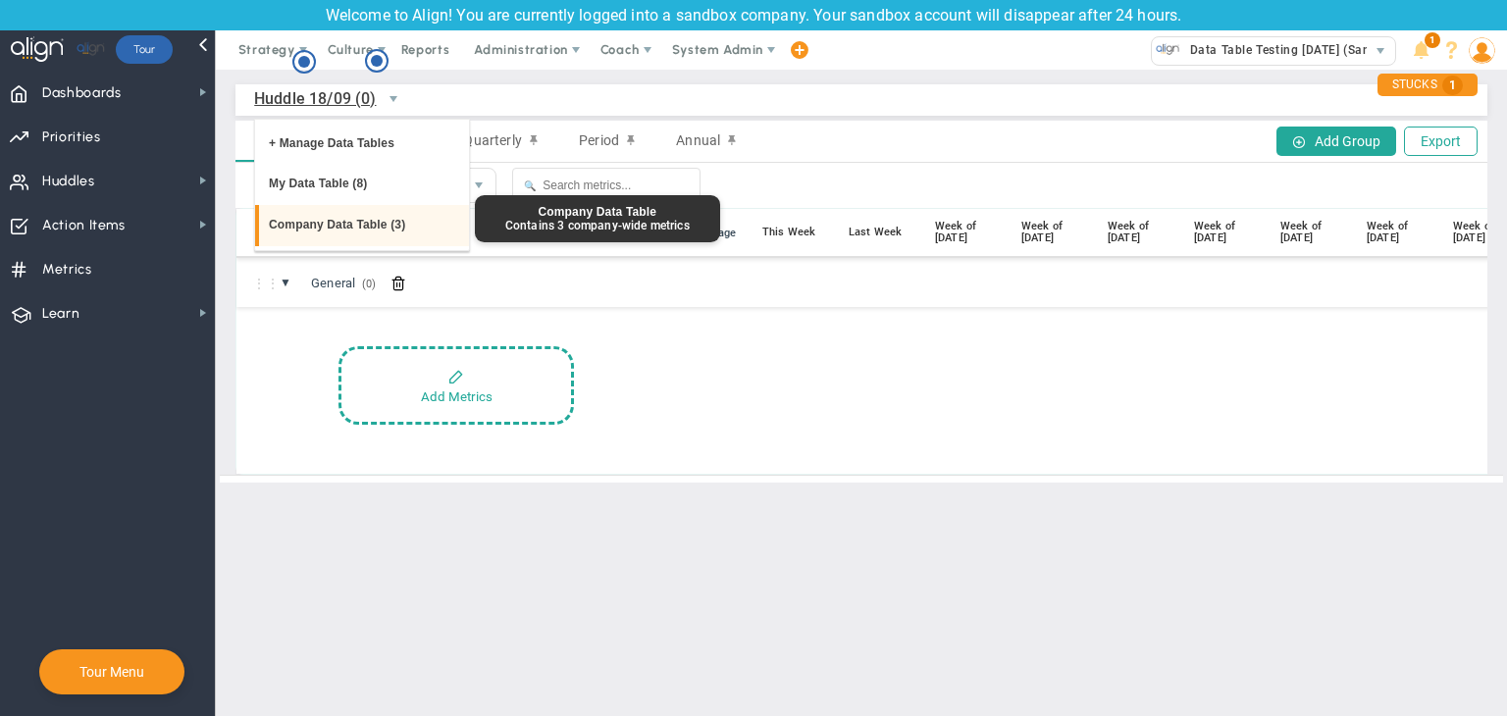
click at [327, 215] on li "Company Data Table (3)" at bounding box center [362, 225] width 214 height 41
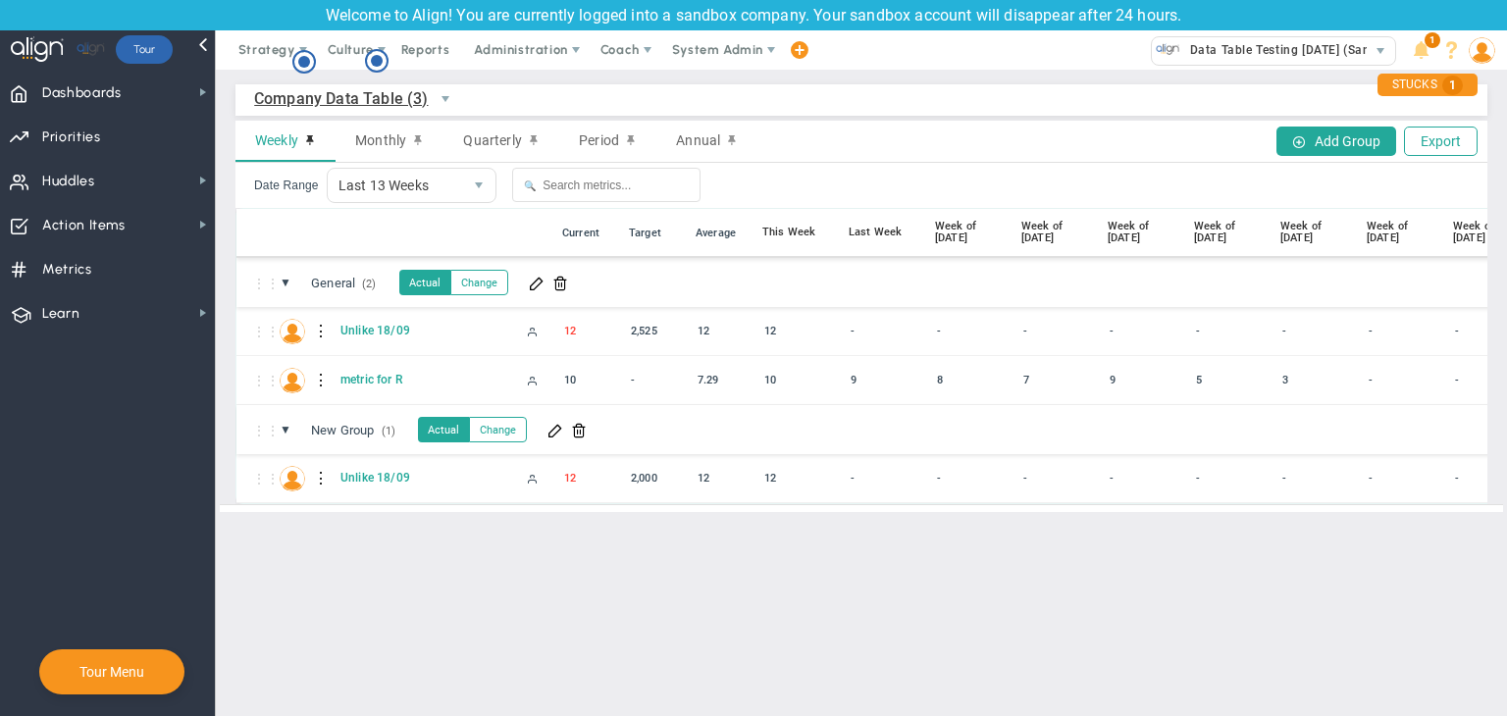
click at [351, 87] on span "Company Data Table (3)" at bounding box center [341, 98] width 175 height 25
click at [110, 91] on span "Dashboards" at bounding box center [81, 93] width 79 height 41
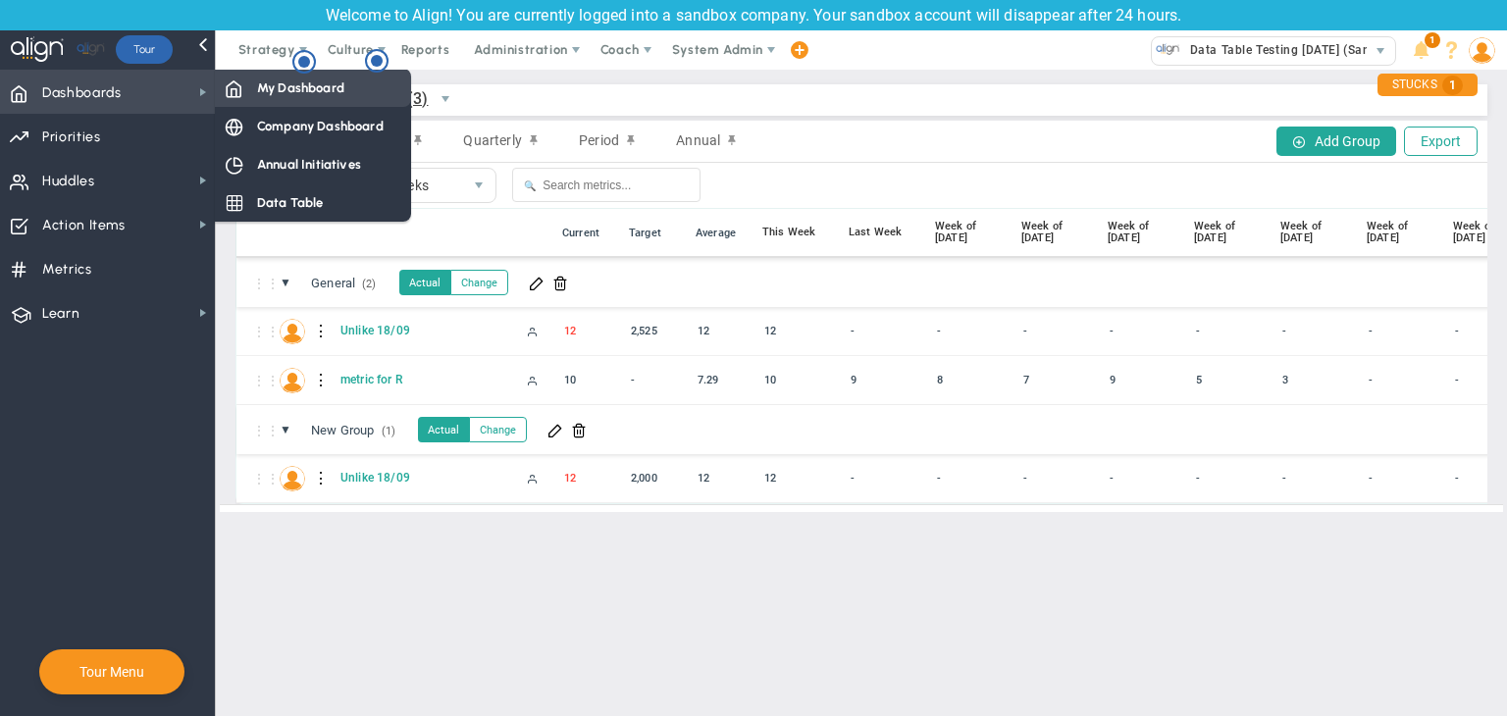
click at [275, 83] on span "My Dashboard" at bounding box center [300, 88] width 87 height 19
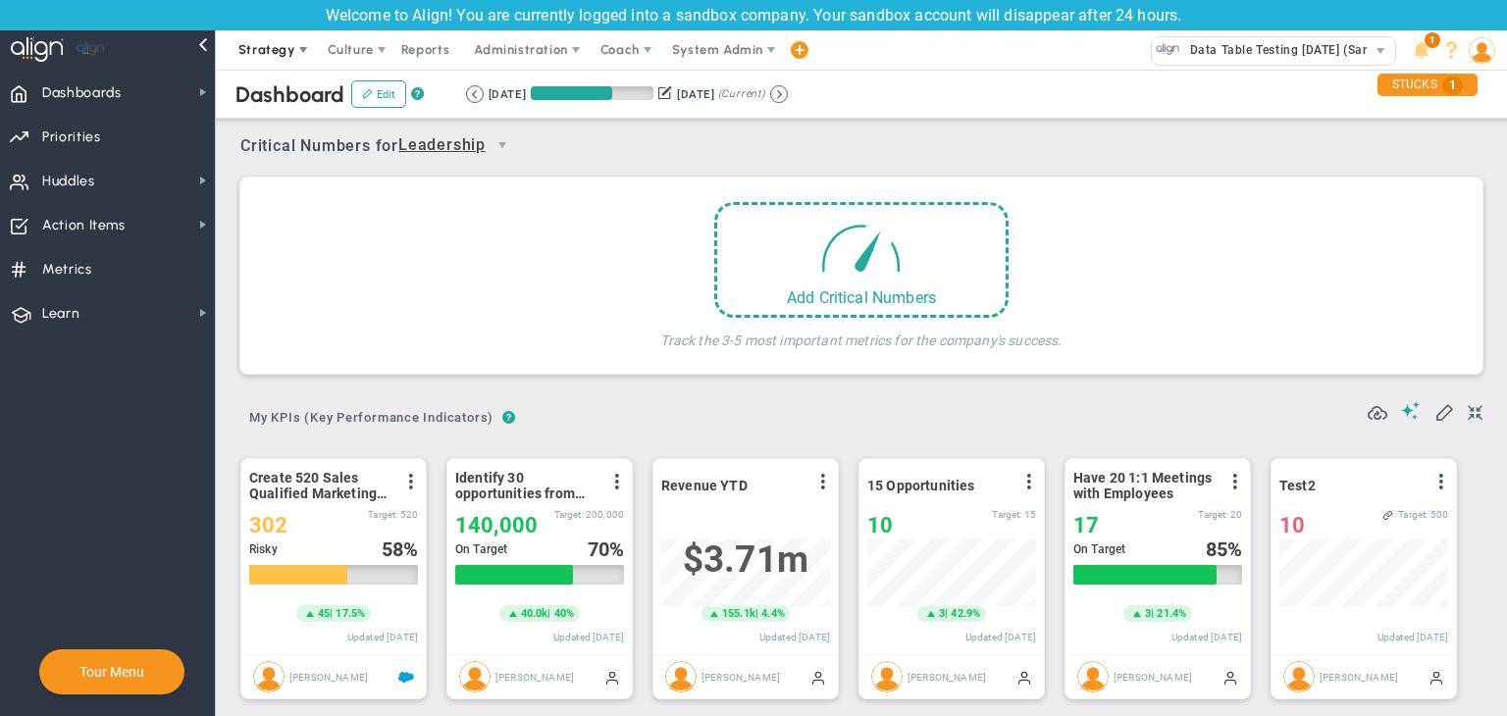
click at [279, 44] on span "Strategy" at bounding box center [266, 49] width 57 height 15
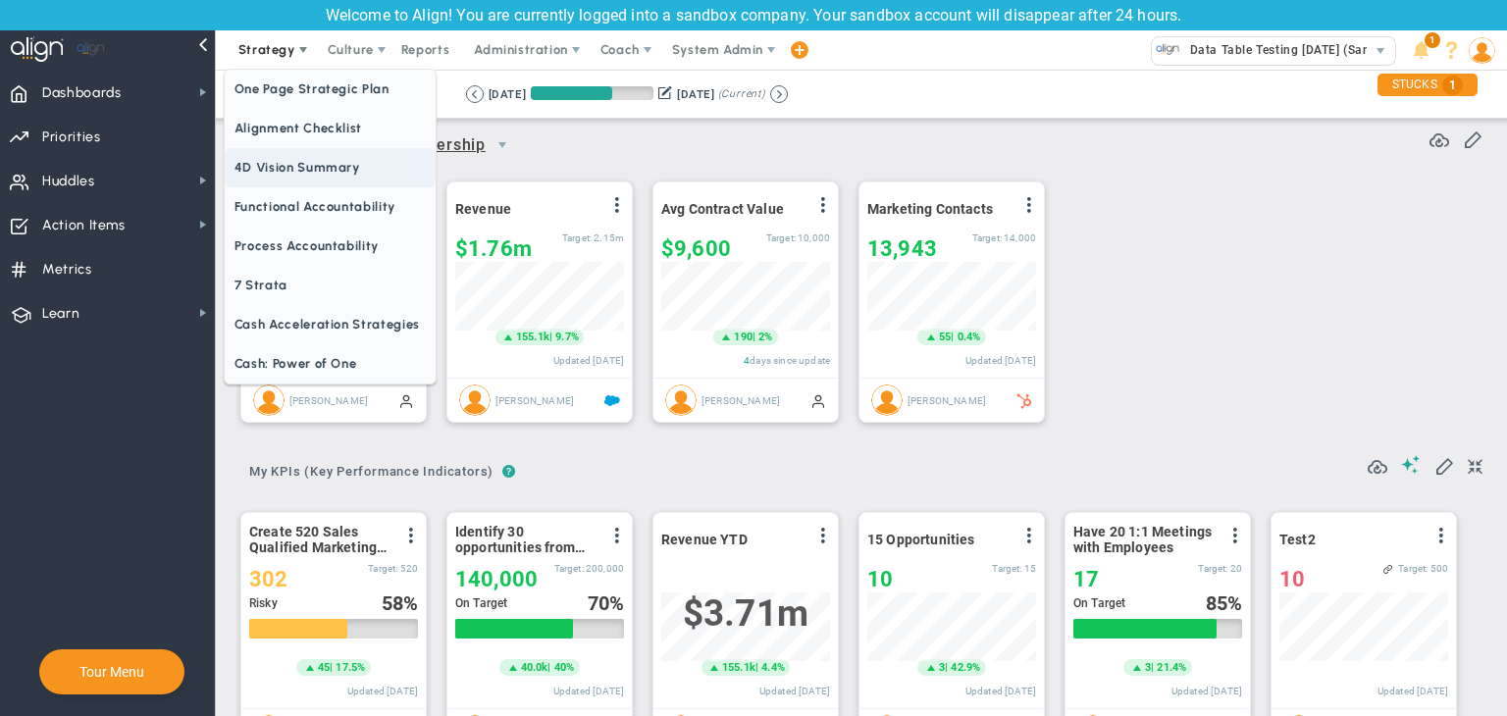
click at [318, 80] on span "One Page Strategic Plan" at bounding box center [330, 89] width 211 height 39
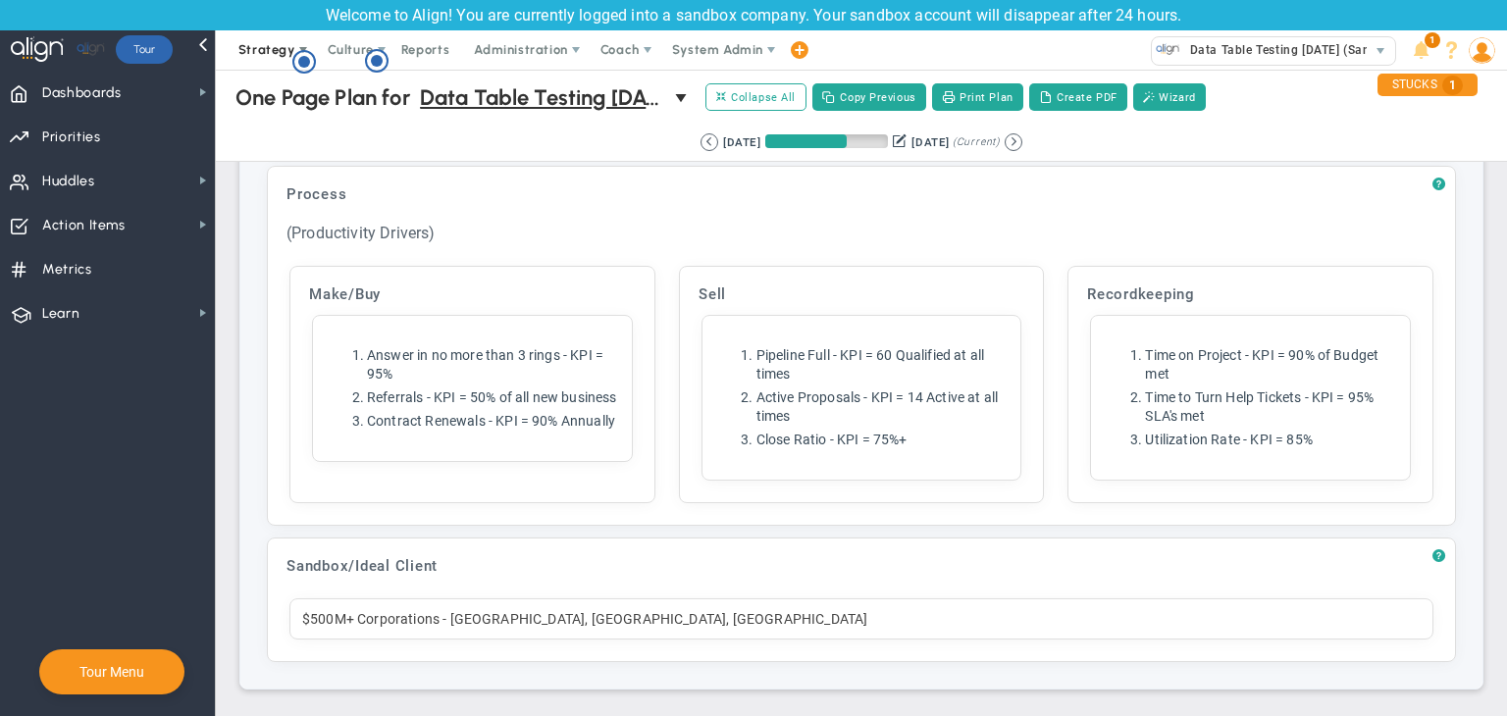
click at [280, 53] on span "Strategy" at bounding box center [266, 49] width 57 height 15
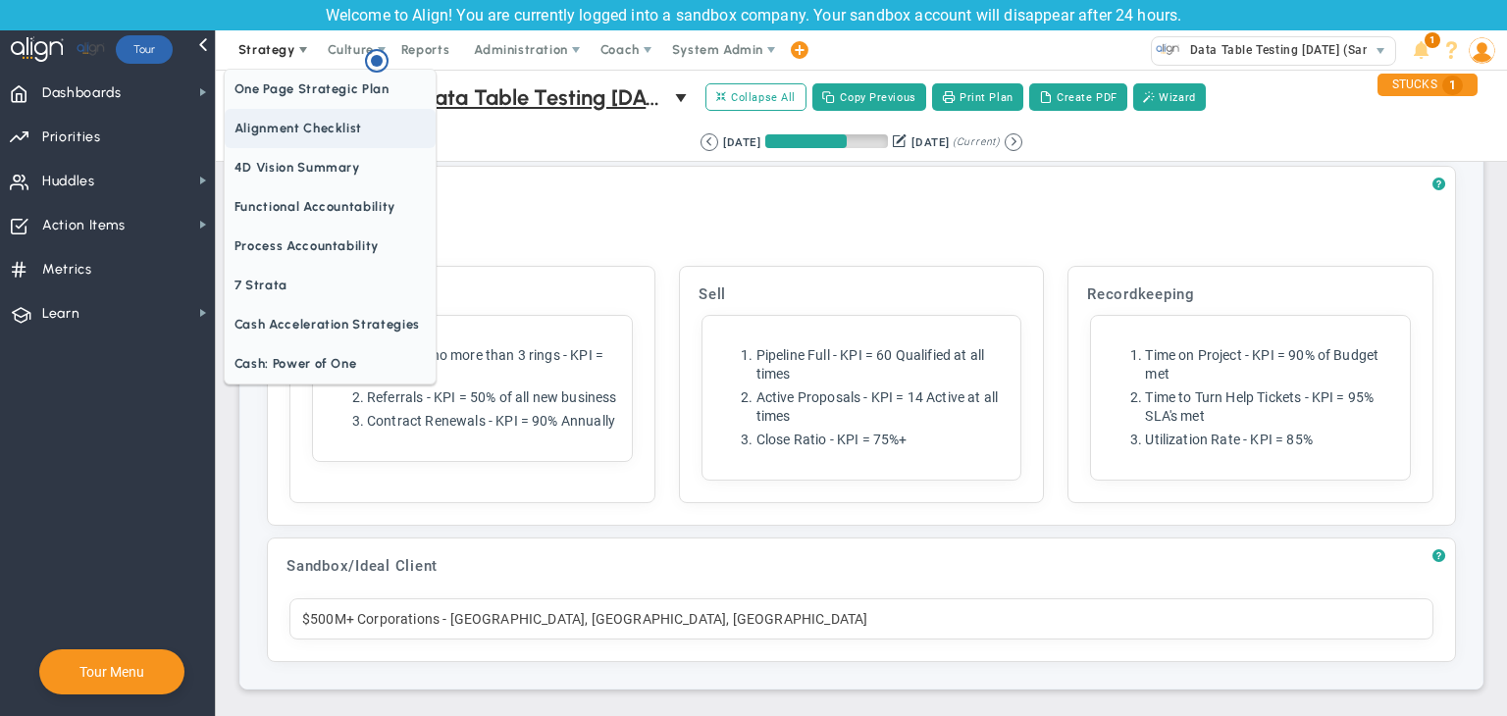
click at [271, 133] on span "Alignment Checklist" at bounding box center [330, 128] width 211 height 39
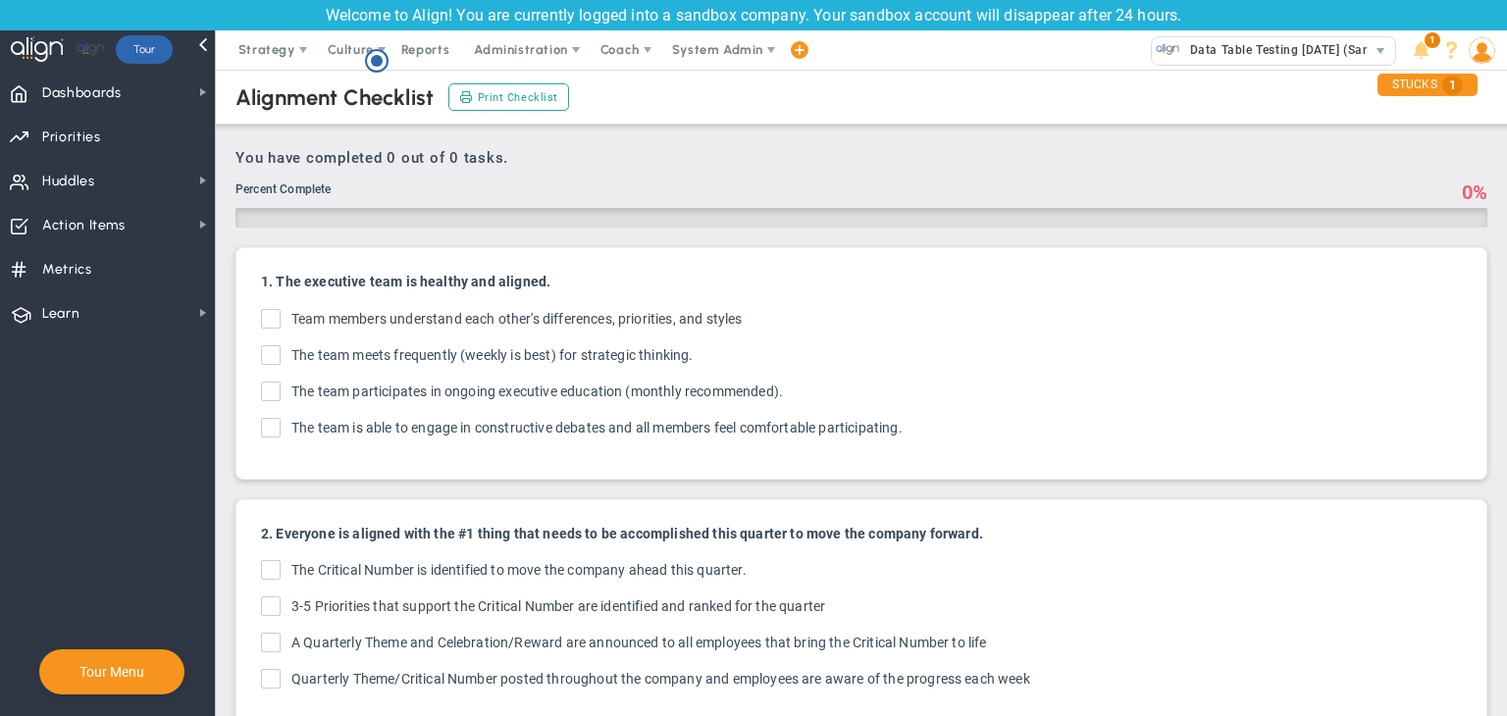
checkbox input "true"
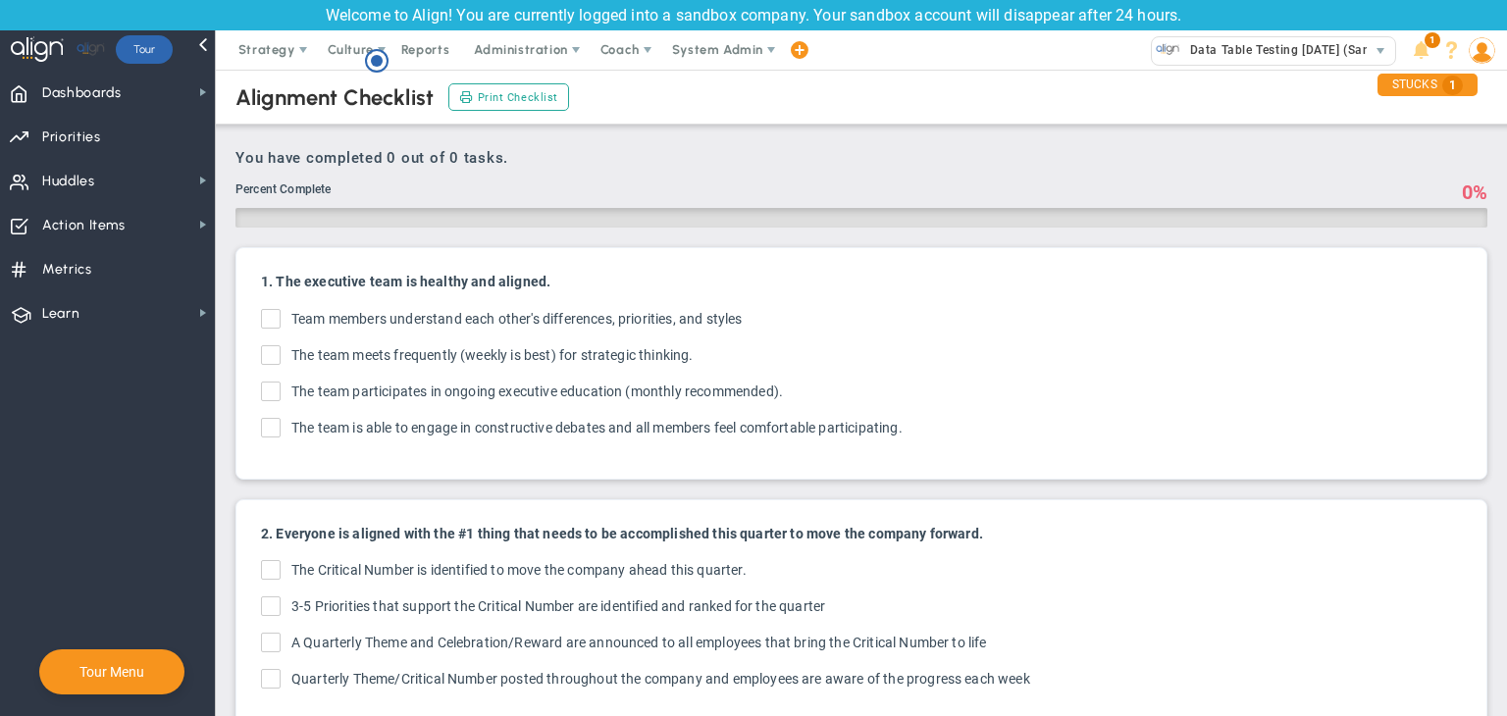
checkbox input "true"
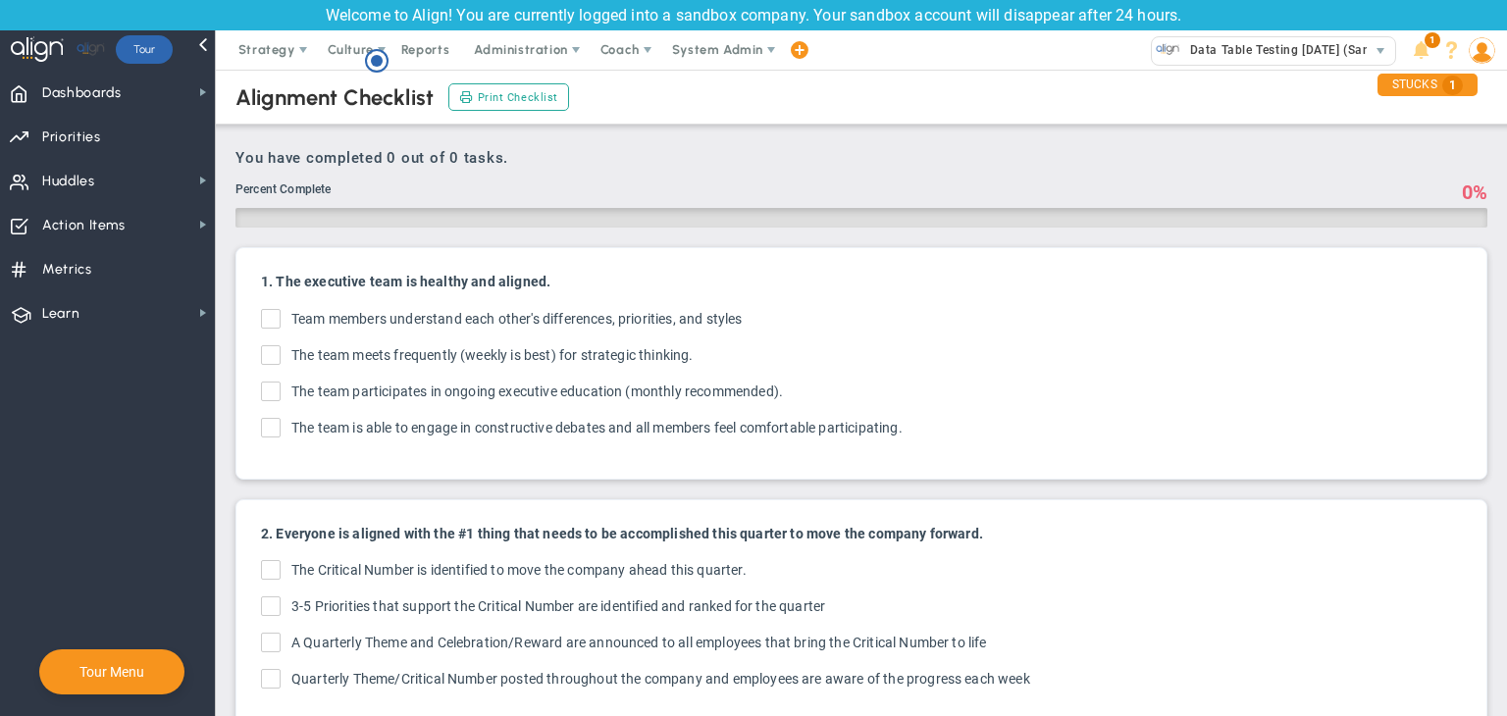
checkbox input "true"
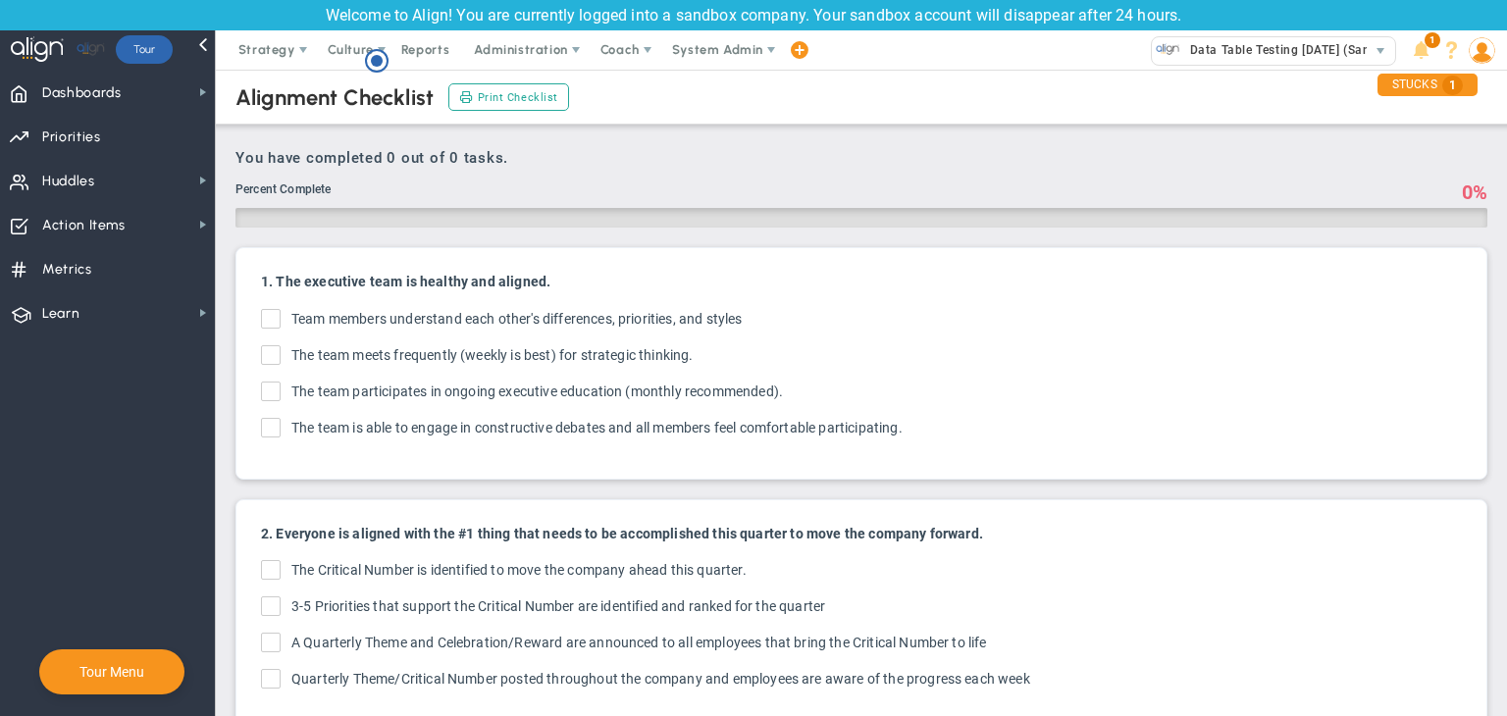
checkbox input "true"
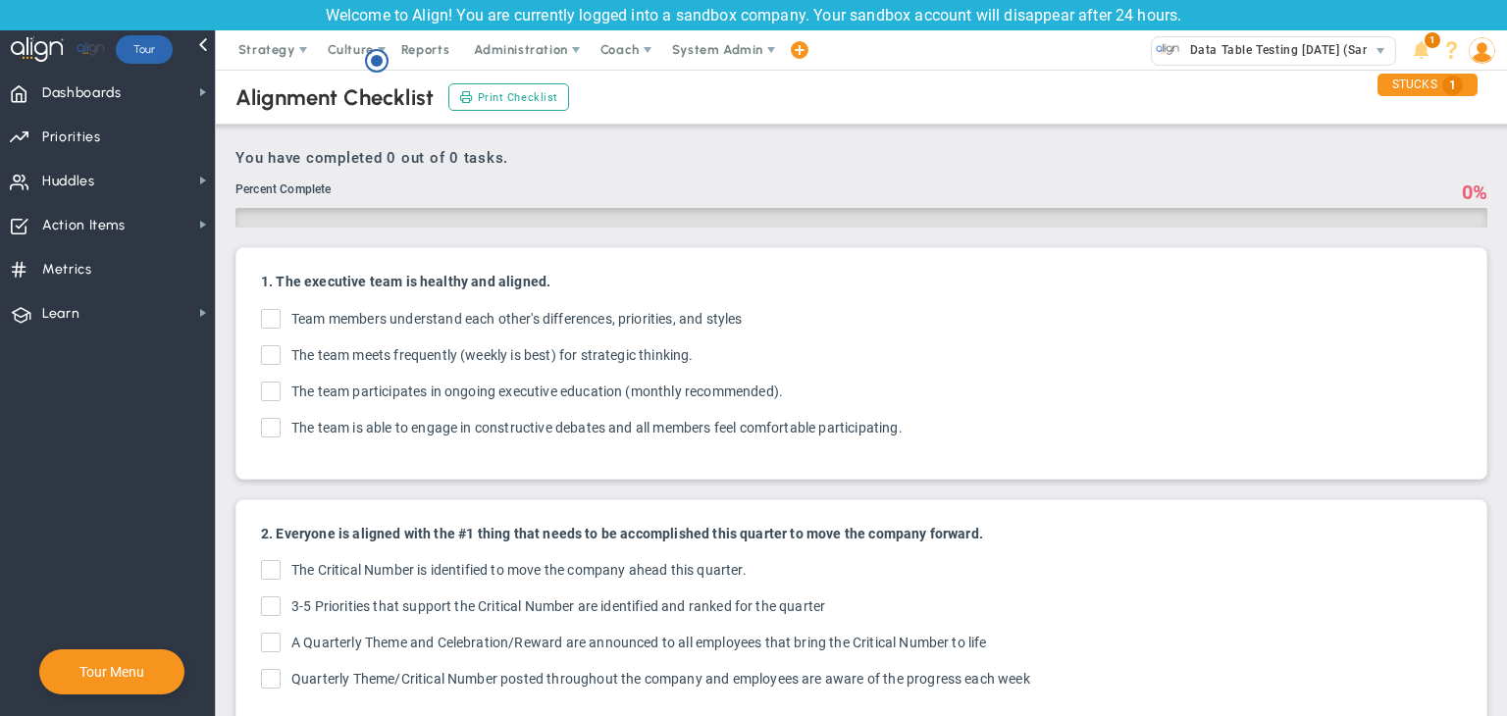
checkbox input "true"
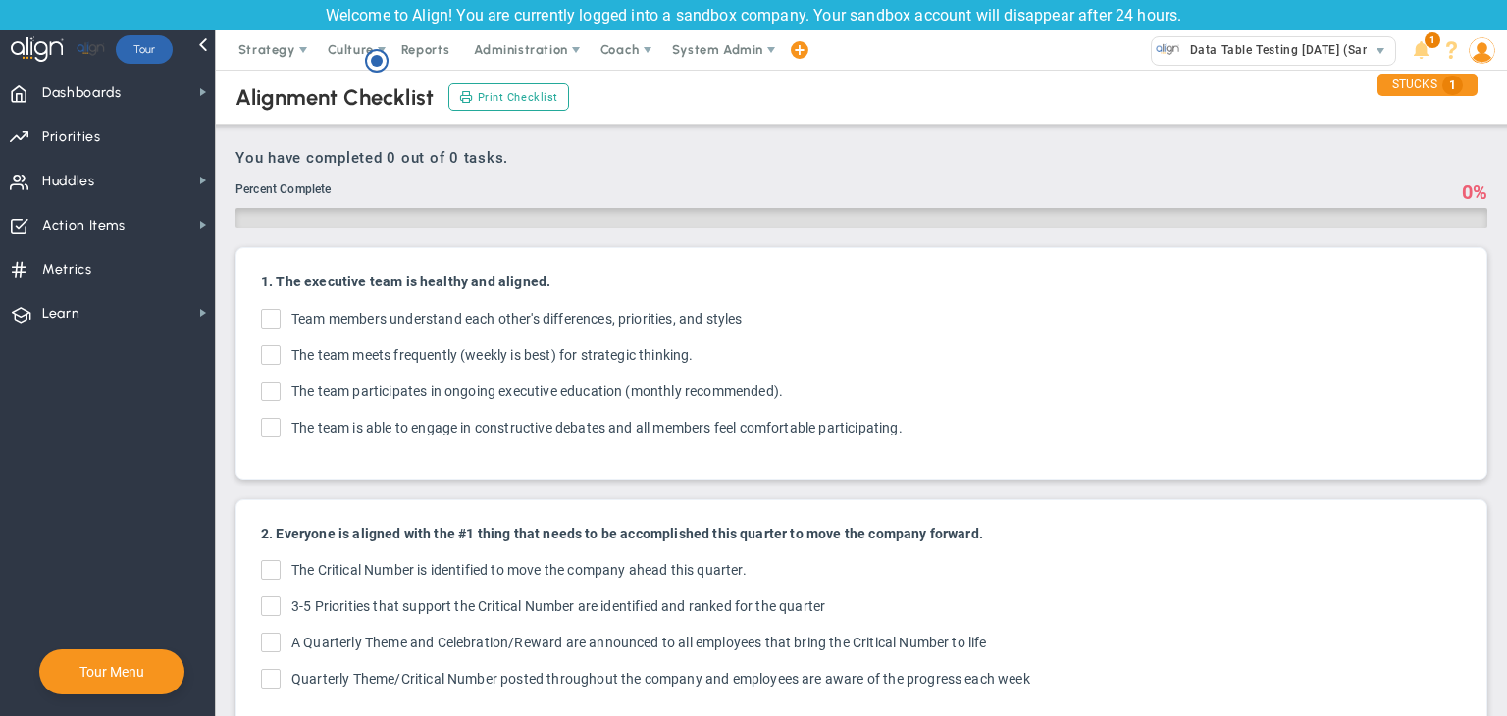
checkbox input "true"
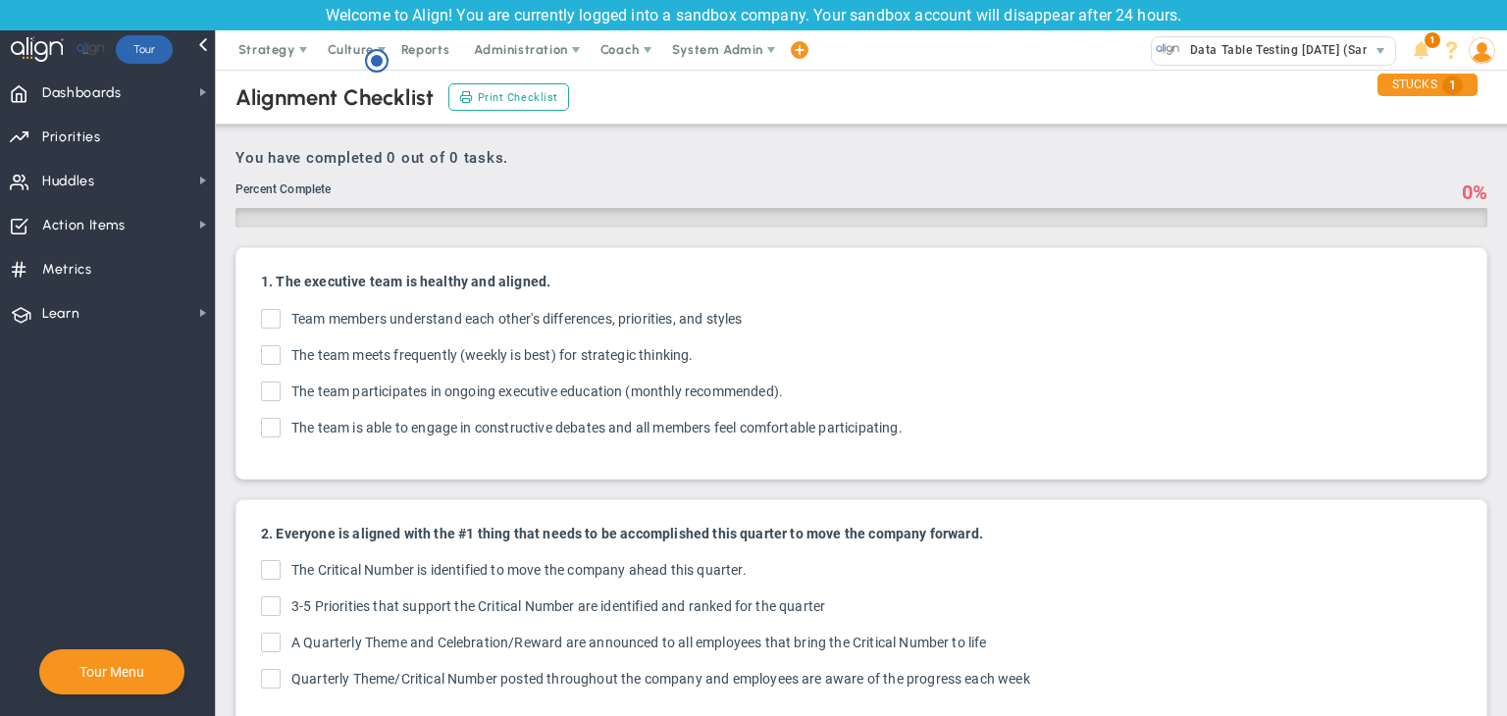
checkbox input "true"
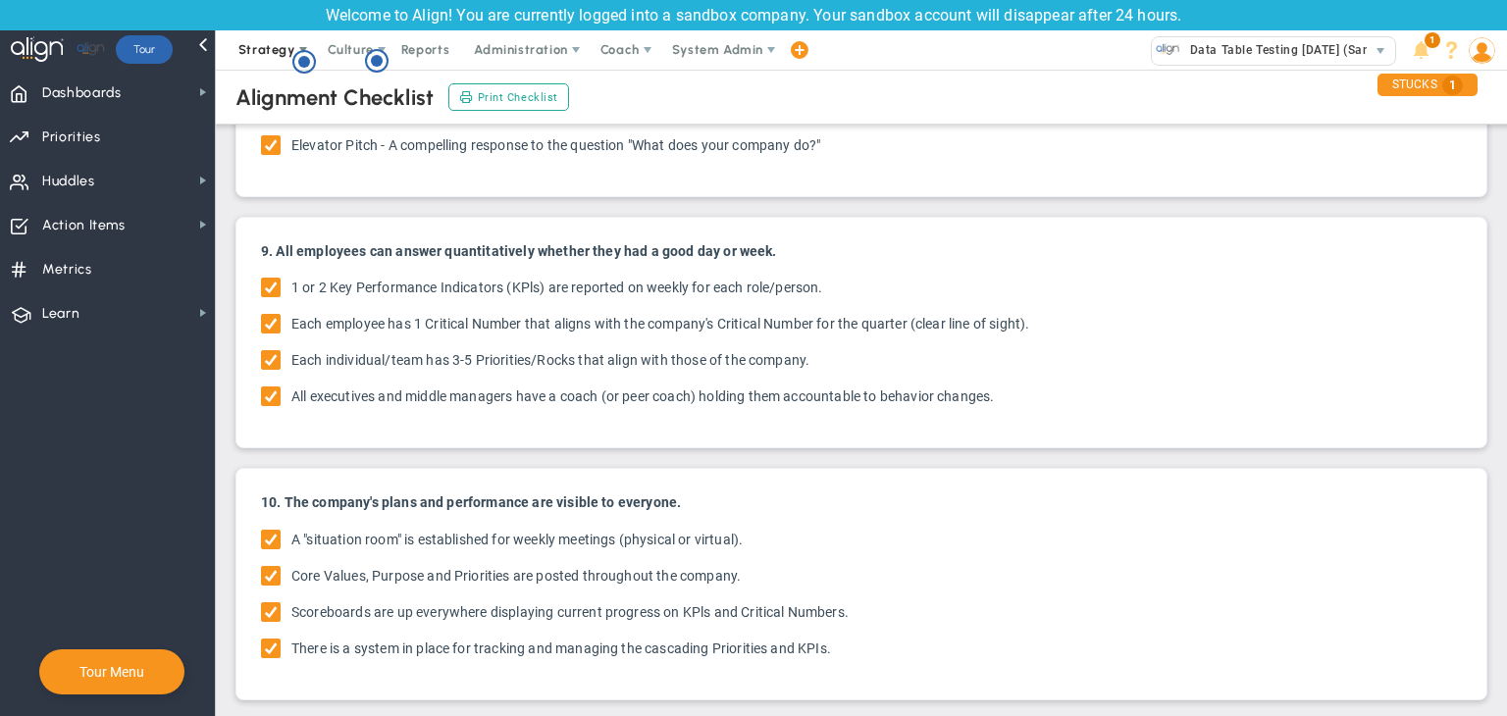
click at [244, 40] on span "Strategy" at bounding box center [268, 49] width 89 height 39
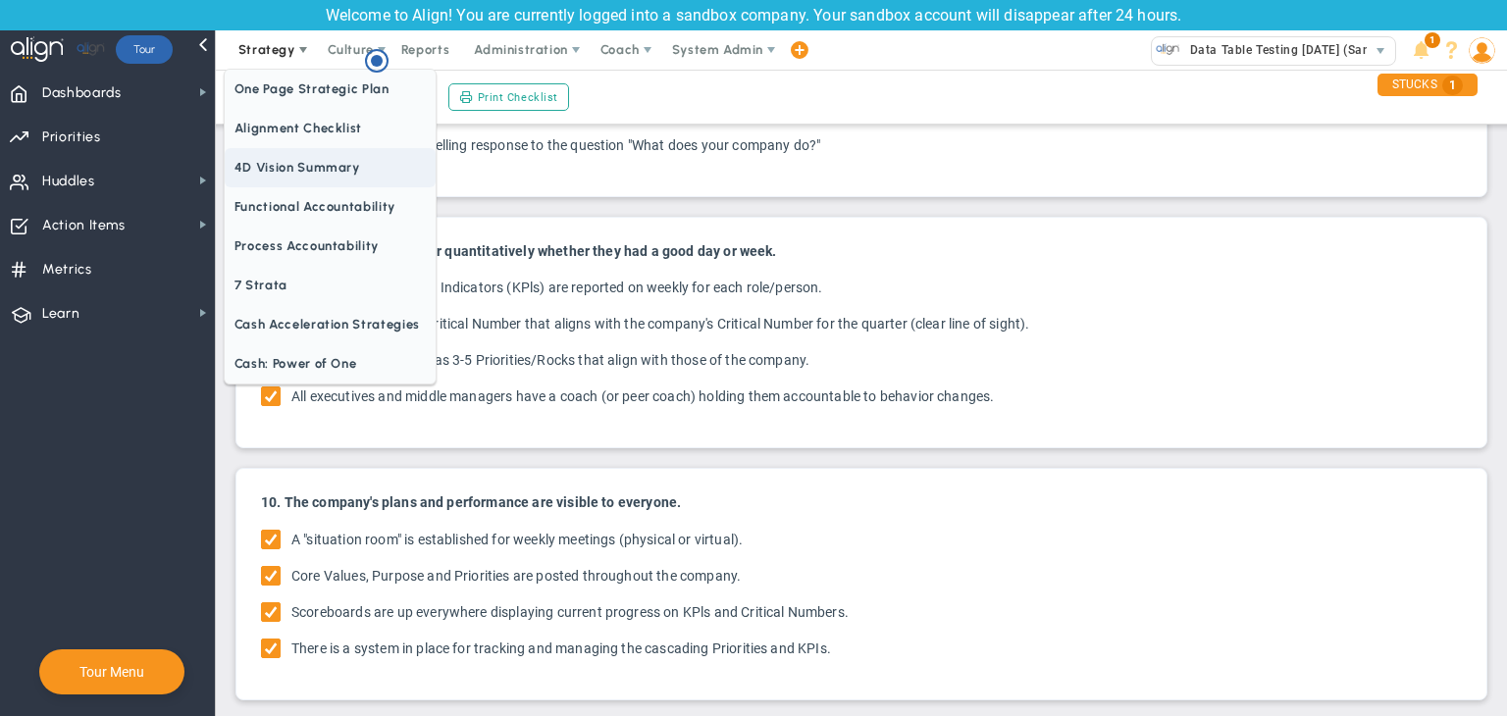
click at [277, 161] on span "4D Vision Summary" at bounding box center [330, 167] width 211 height 39
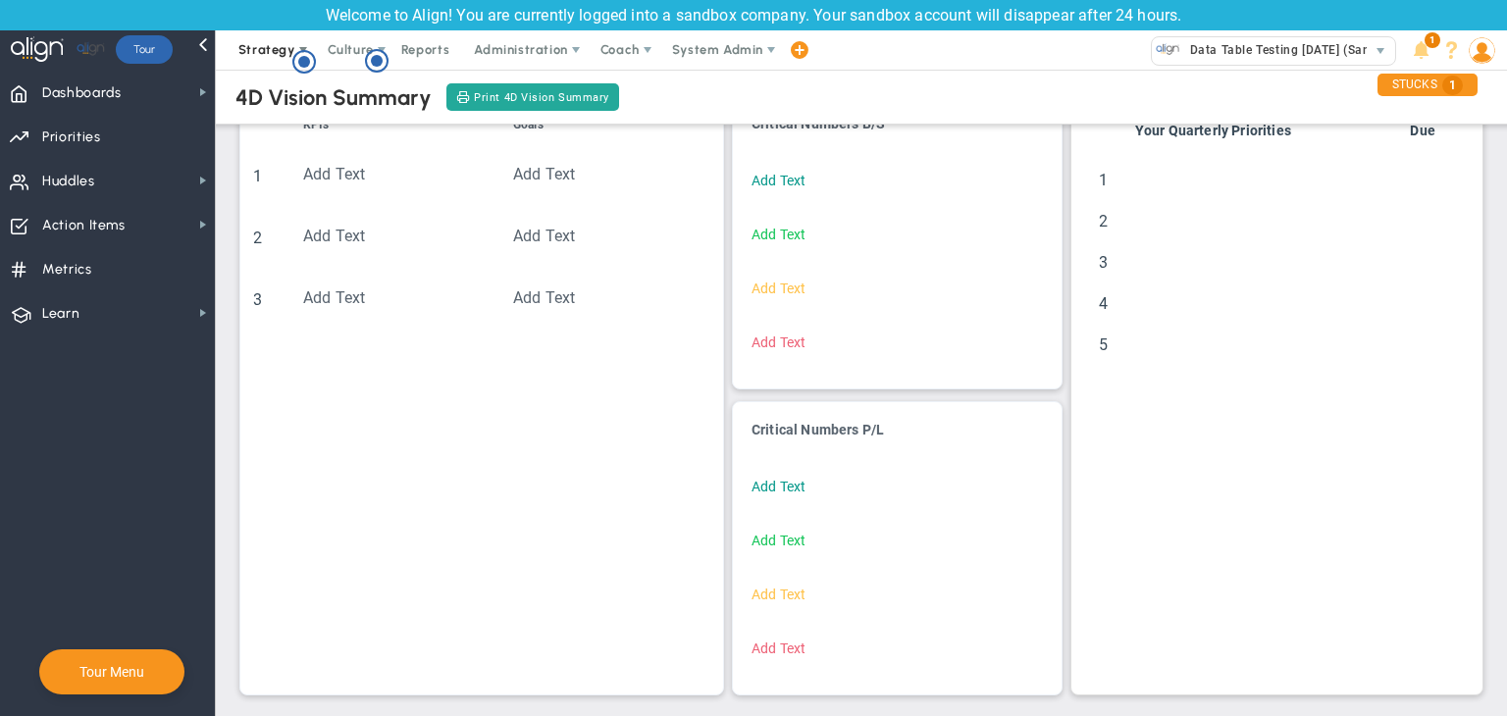
click at [283, 43] on span "Strategy" at bounding box center [266, 49] width 57 height 15
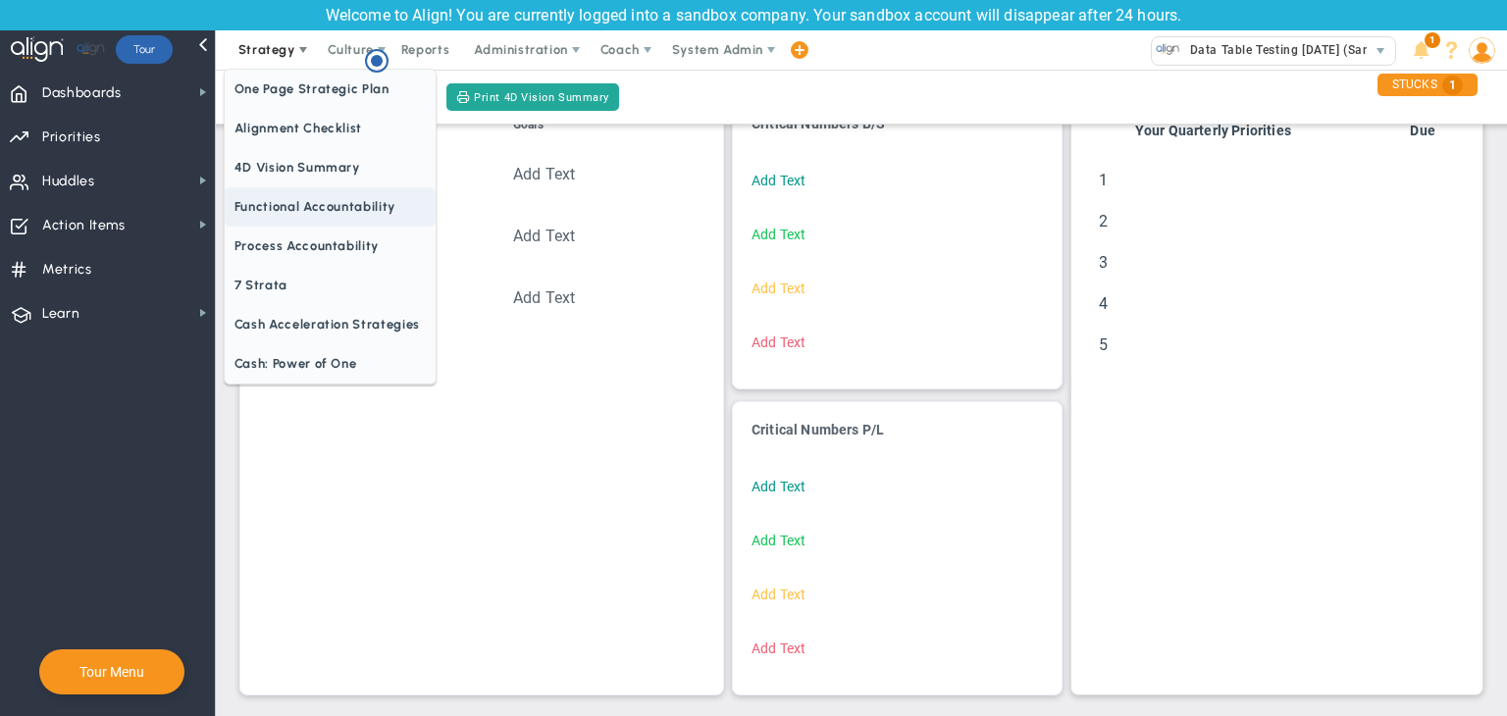
click at [329, 211] on span "Functional Accountability" at bounding box center [330, 206] width 211 height 39
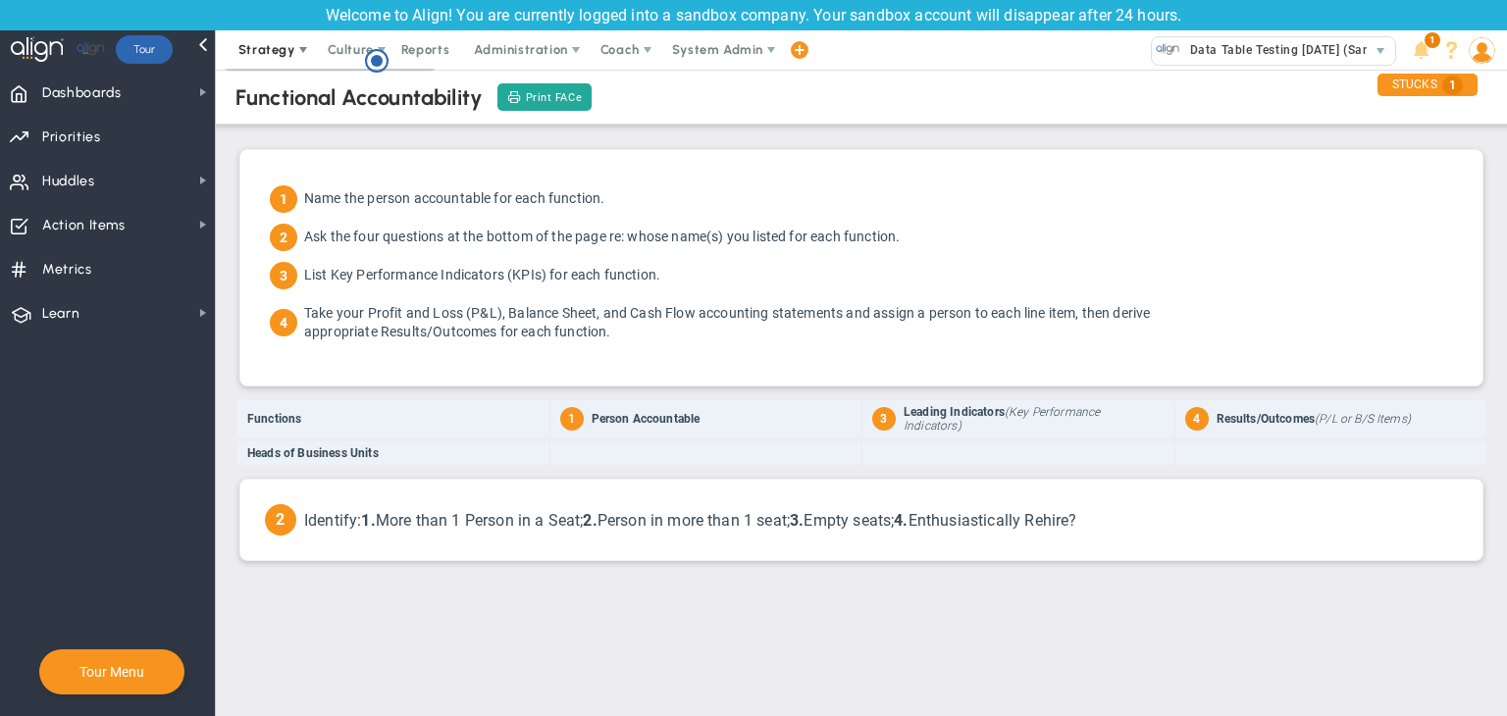
click at [282, 46] on span "Strategy" at bounding box center [266, 49] width 57 height 15
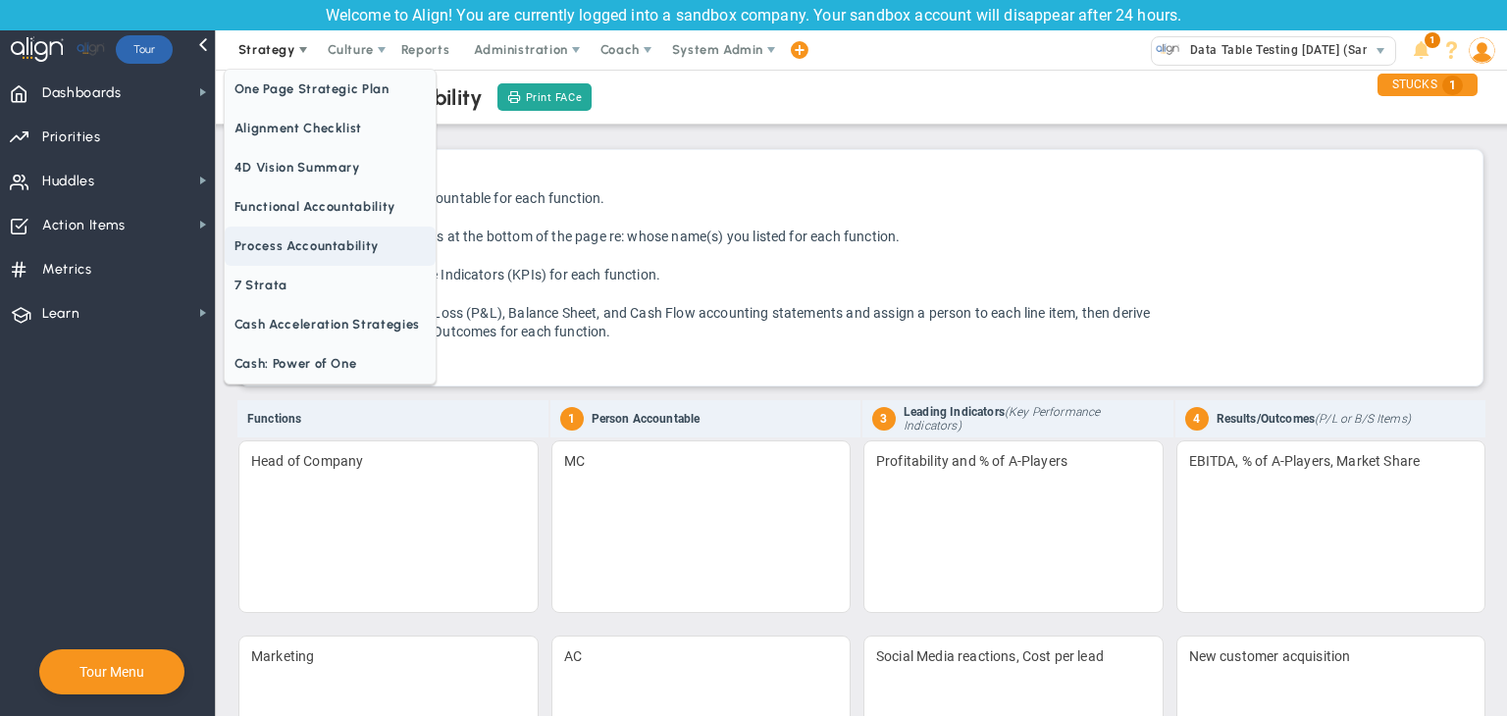
click at [323, 240] on span "Process Accountability" at bounding box center [330, 246] width 211 height 39
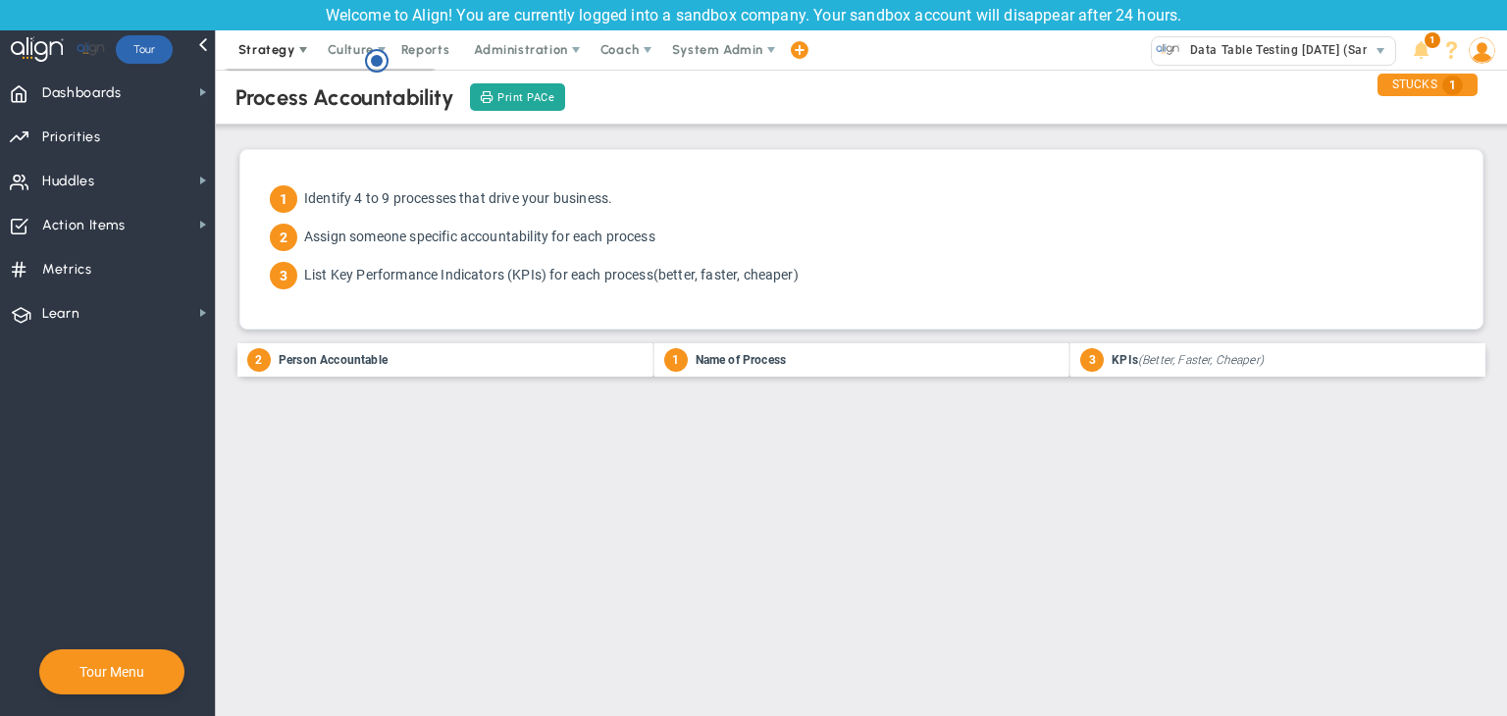
click at [252, 39] on span "Strategy" at bounding box center [268, 49] width 89 height 39
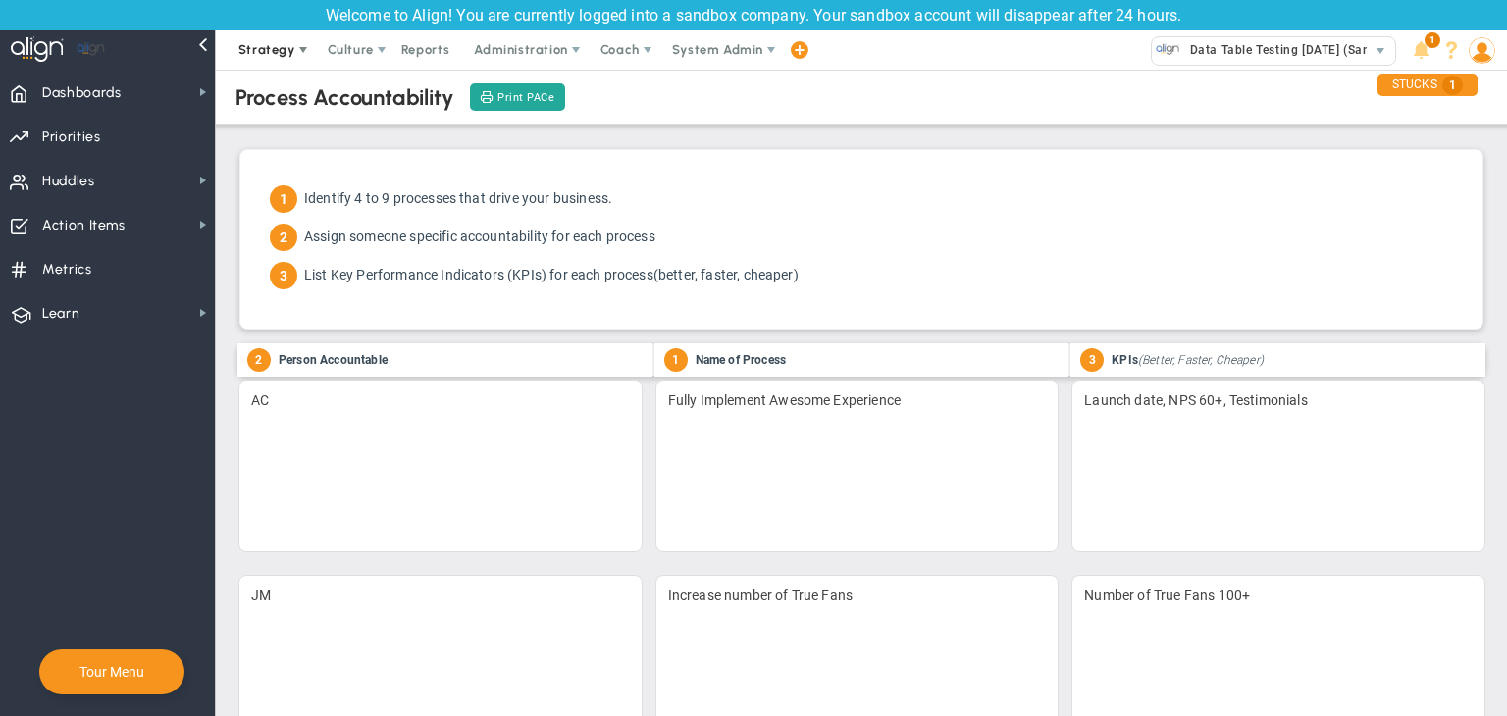
click at [259, 48] on span "Strategy" at bounding box center [266, 49] width 57 height 15
click at [277, 55] on span "Strategy" at bounding box center [266, 49] width 57 height 15
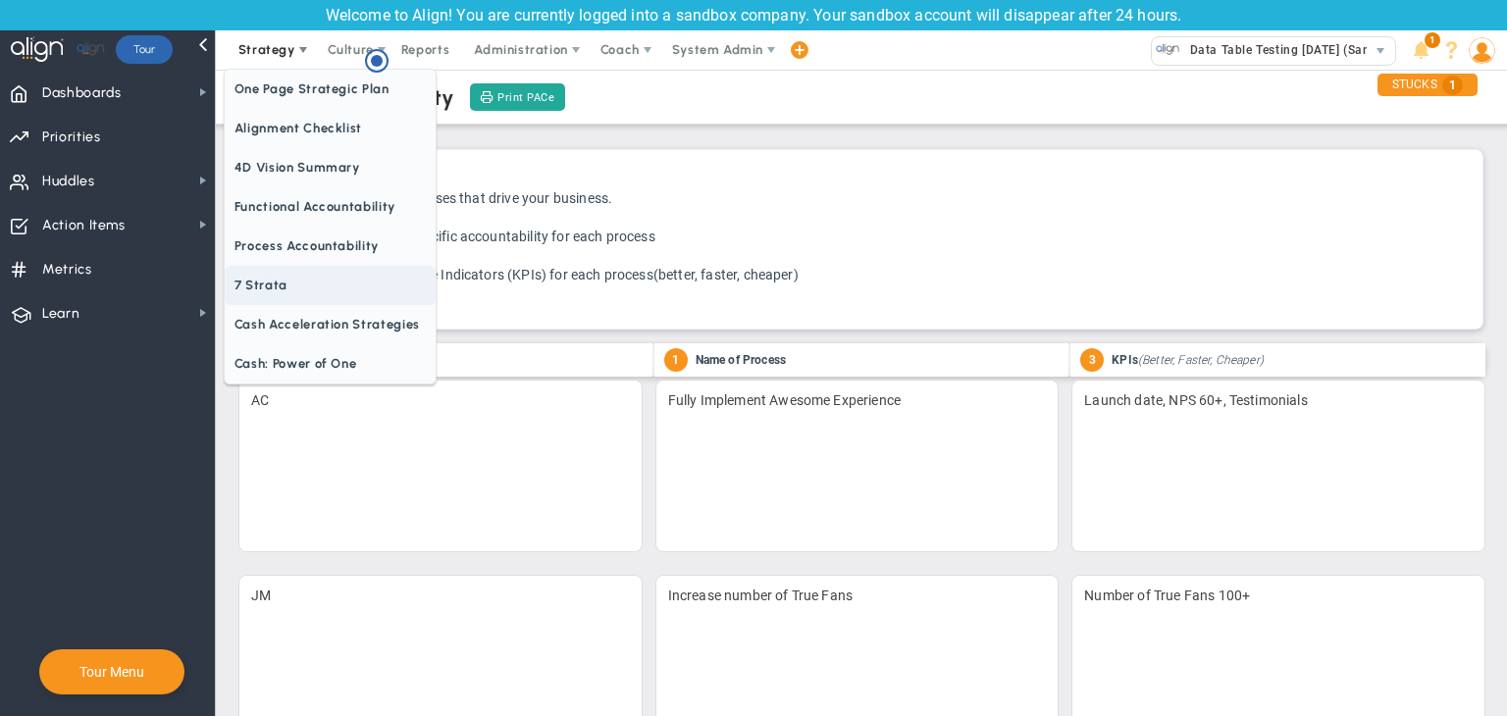
click at [322, 269] on span "7 Strata" at bounding box center [330, 285] width 211 height 39
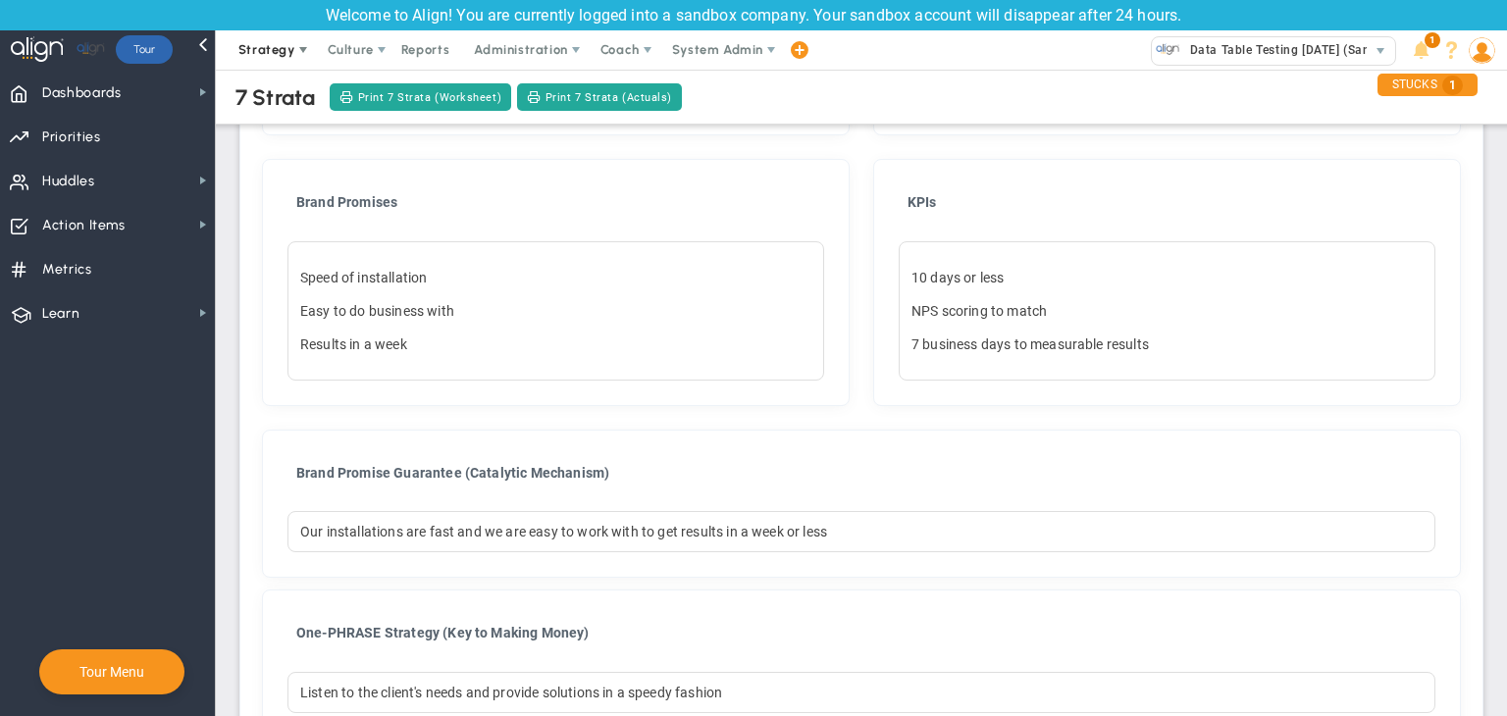
click at [273, 39] on span "Strategy" at bounding box center [268, 49] width 89 height 39
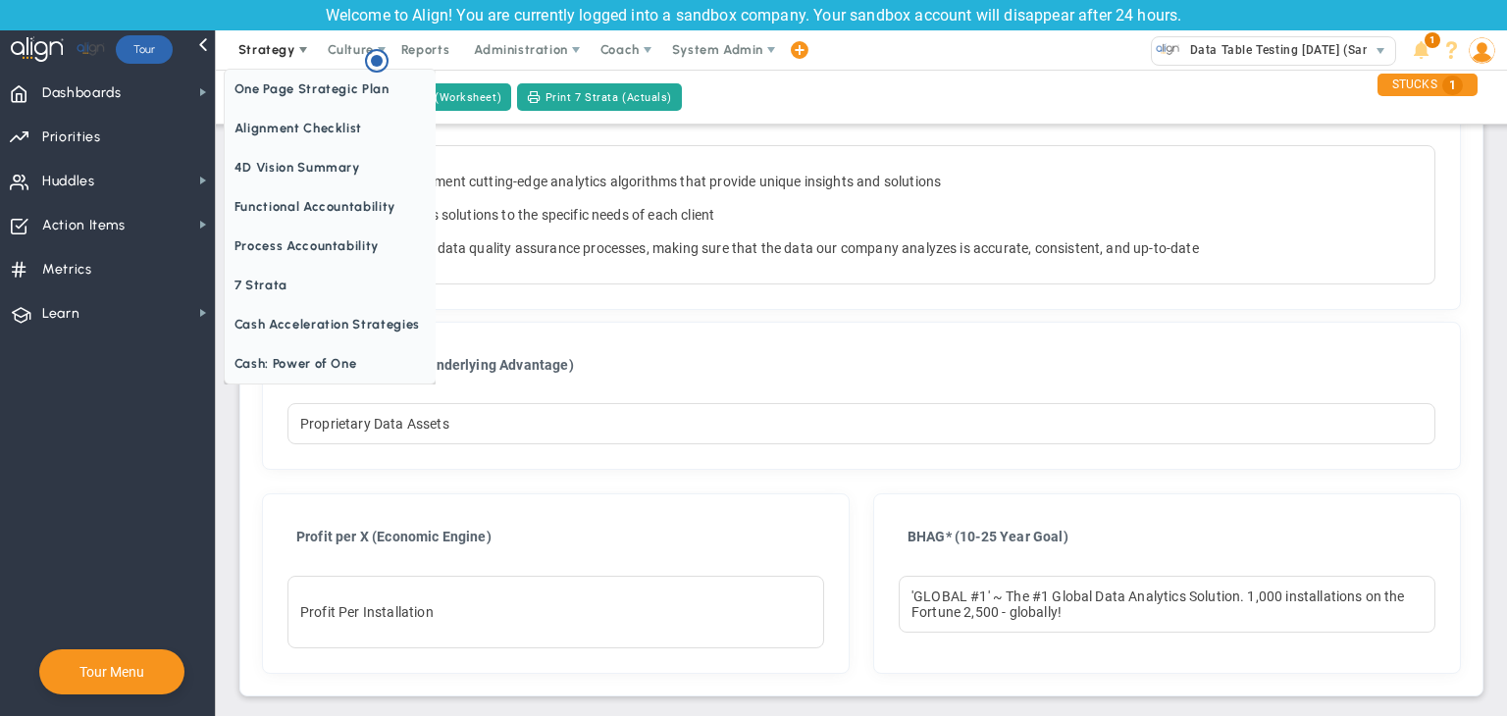
click at [253, 55] on span "Strategy" at bounding box center [266, 49] width 57 height 15
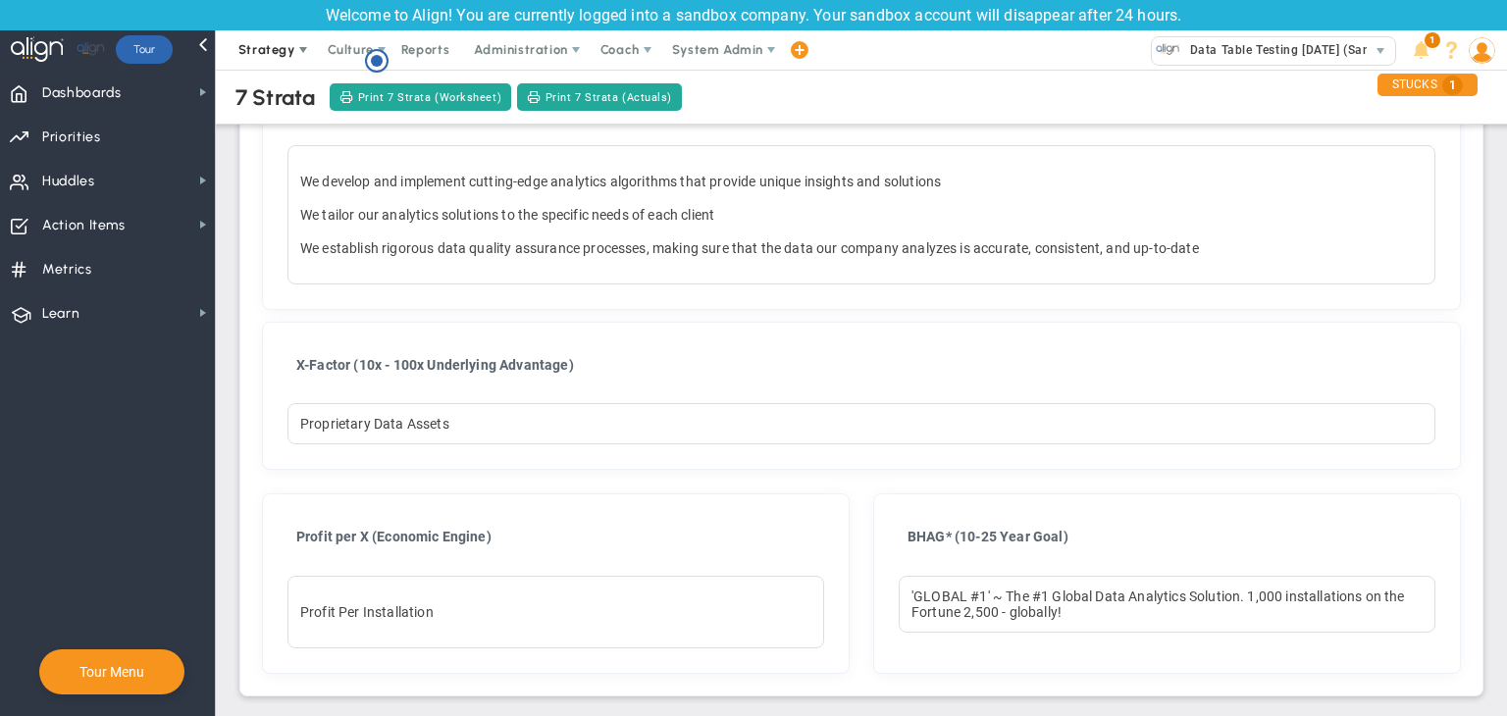
click at [253, 55] on span "Strategy" at bounding box center [266, 49] width 57 height 15
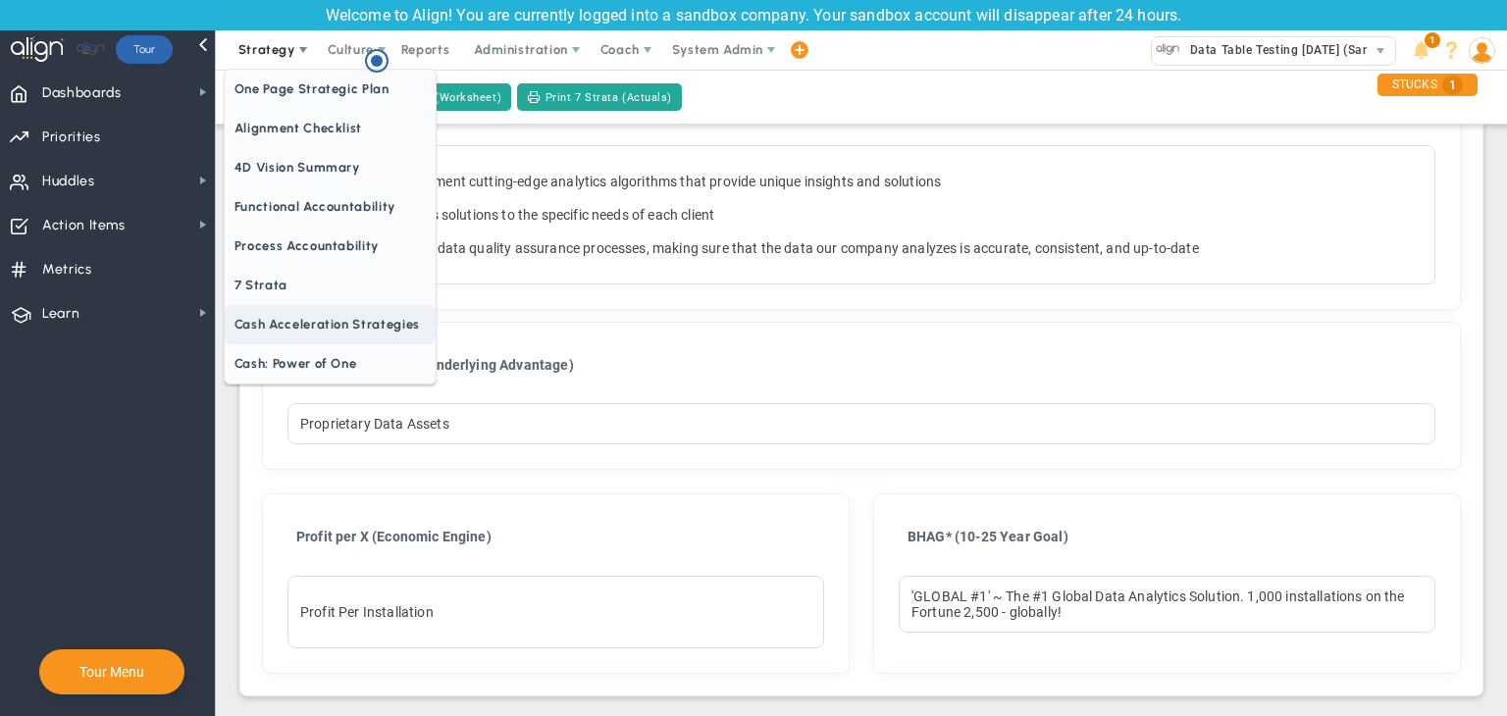
click at [340, 324] on span "Cash Acceleration Strategies" at bounding box center [330, 324] width 211 height 39
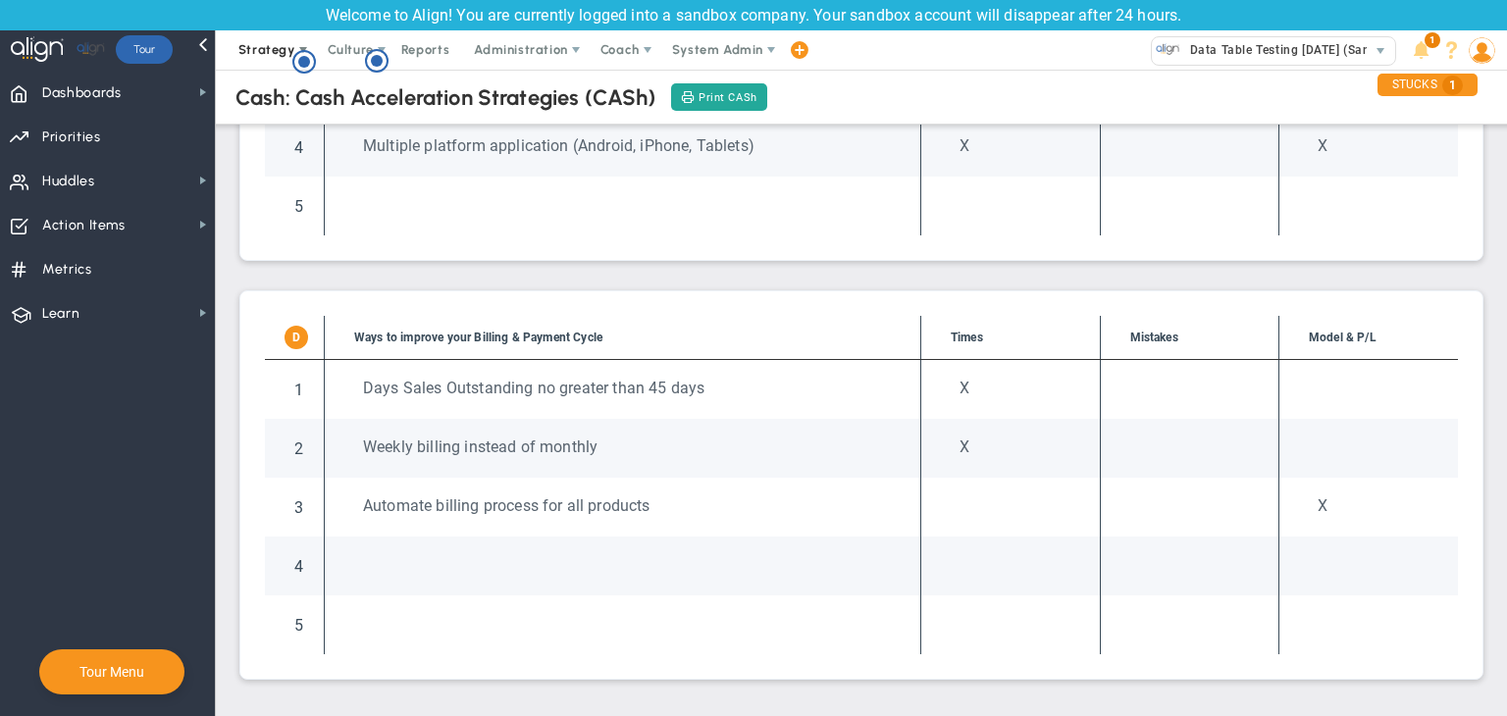
click at [267, 38] on span "Strategy" at bounding box center [268, 49] width 89 height 39
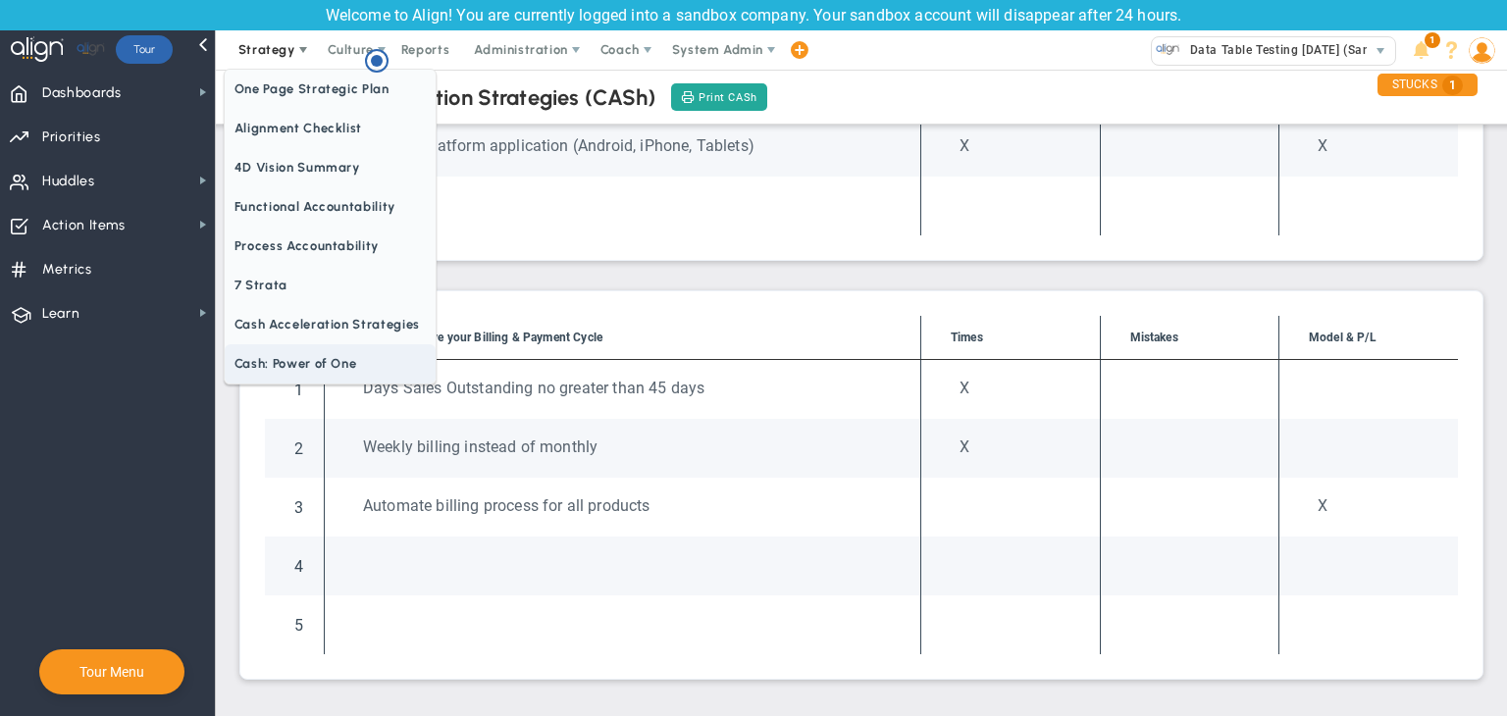
click at [306, 352] on span "Cash: Power of One" at bounding box center [330, 363] width 211 height 39
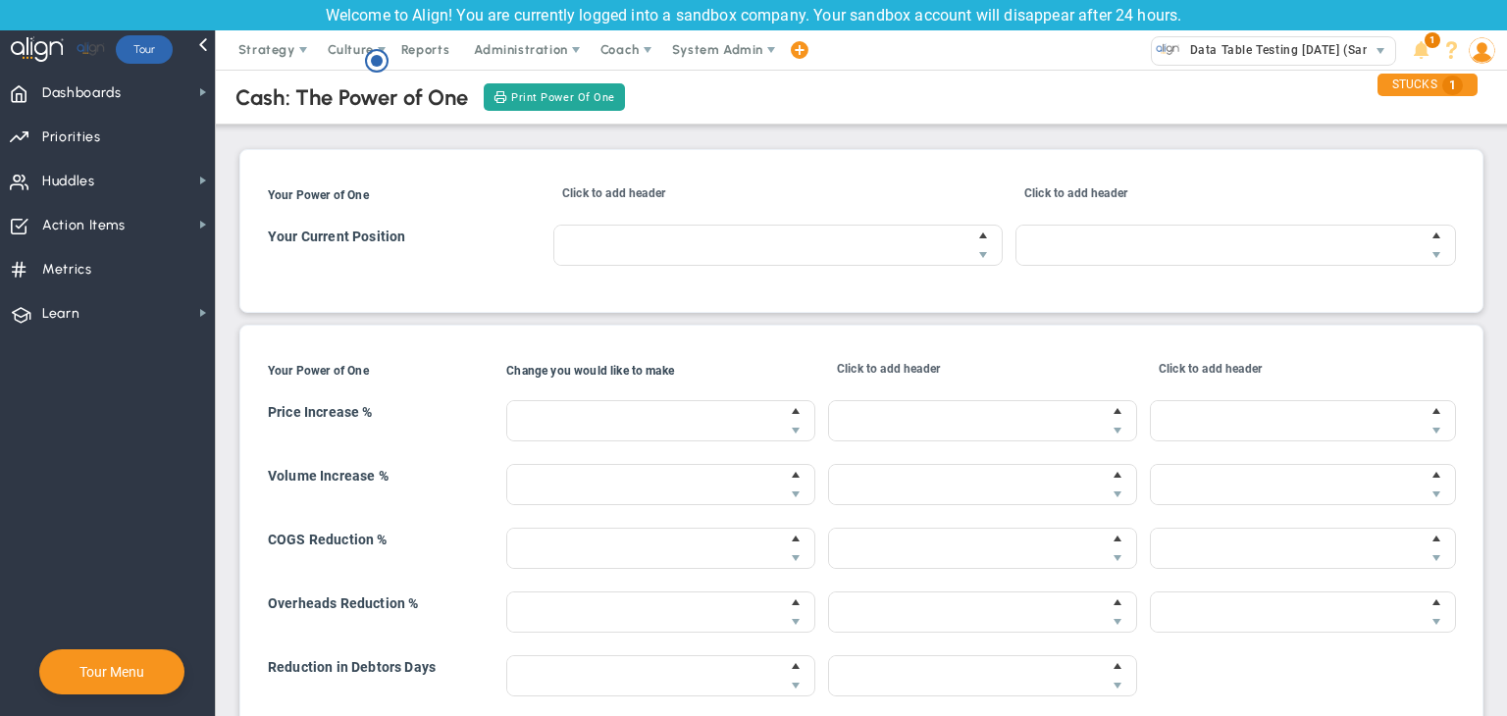
type input "$20,000.00"
type input "$10,000.00"
type input "20 %"
type input "$20.00"
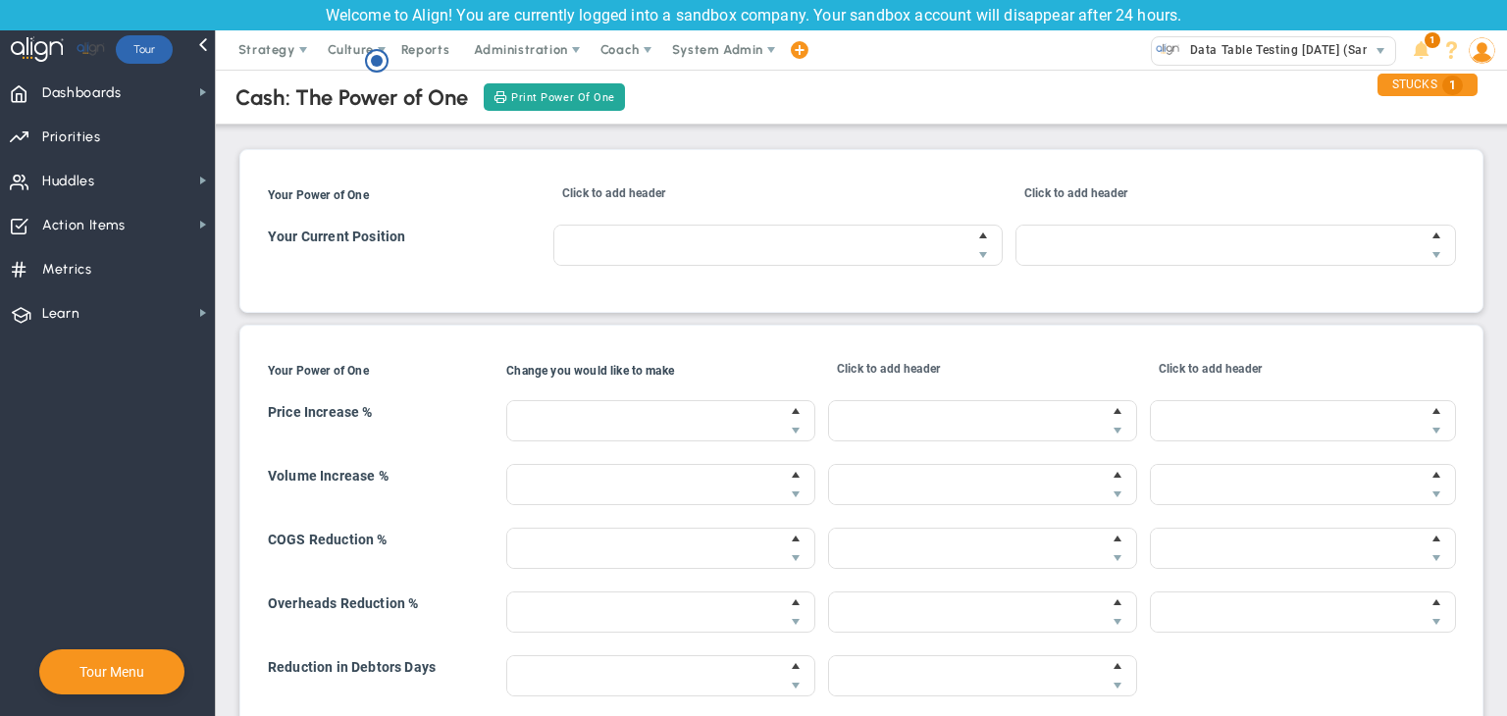
type input "-10 %"
type input "$0.00"
type input "$8,000.00"
type input "-10 %"
type input "$0.00"
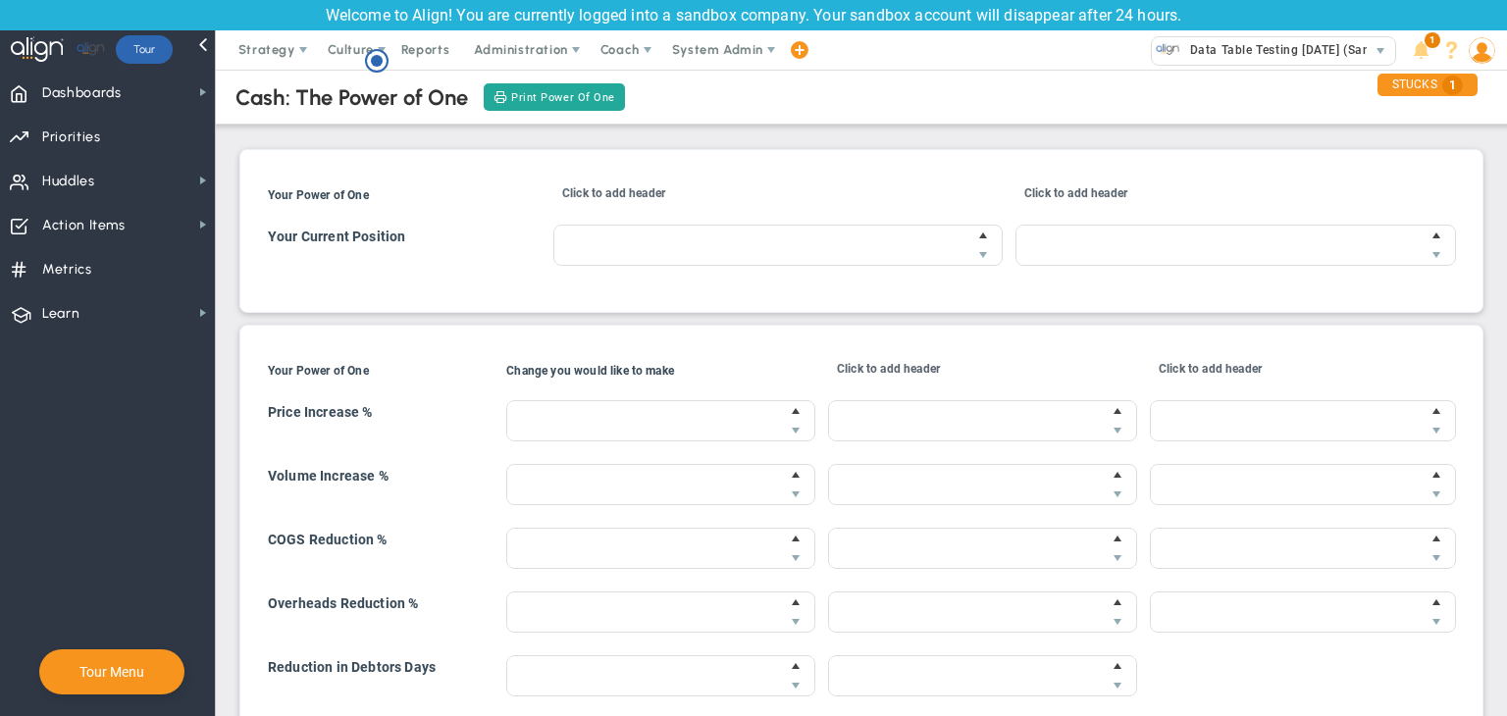
type input "$5,000.00"
type input "0 %"
type input "$0.00"
type input "8 days"
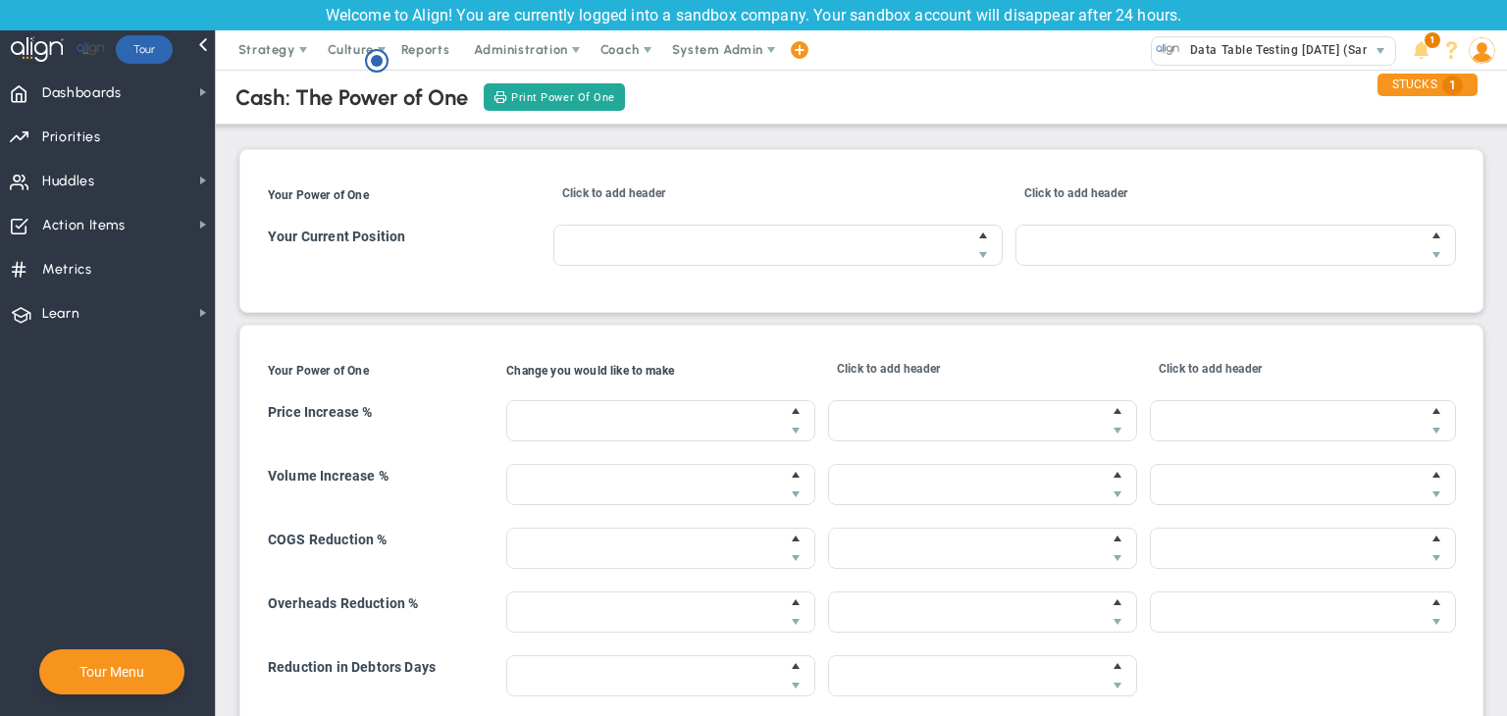
type input "$41,300.00"
type input "1 days"
type input "$0.00"
type input "6 days"
type input "$46,600.00"
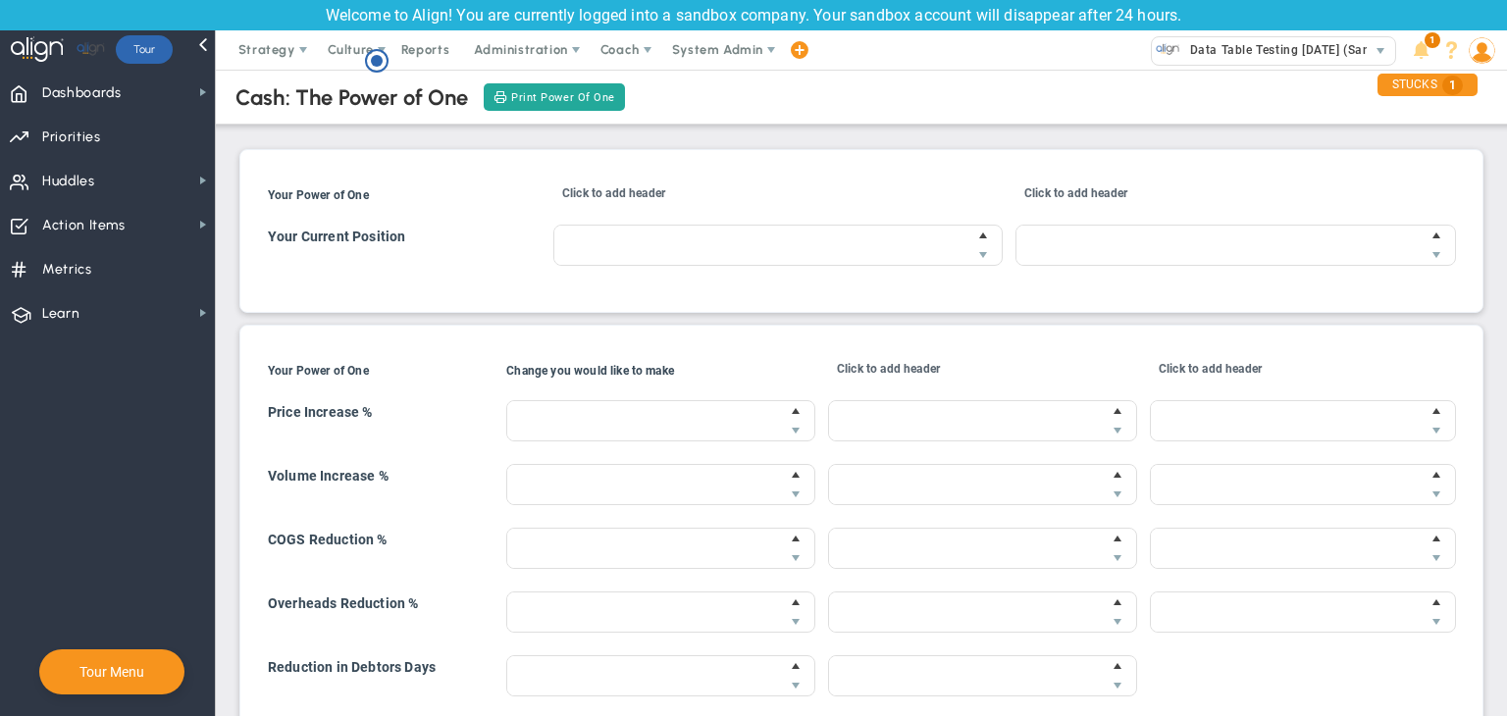
type input "$87,920.00"
type input "$13,020.00"
type input "$107,920.00"
type input "$14,920.00"
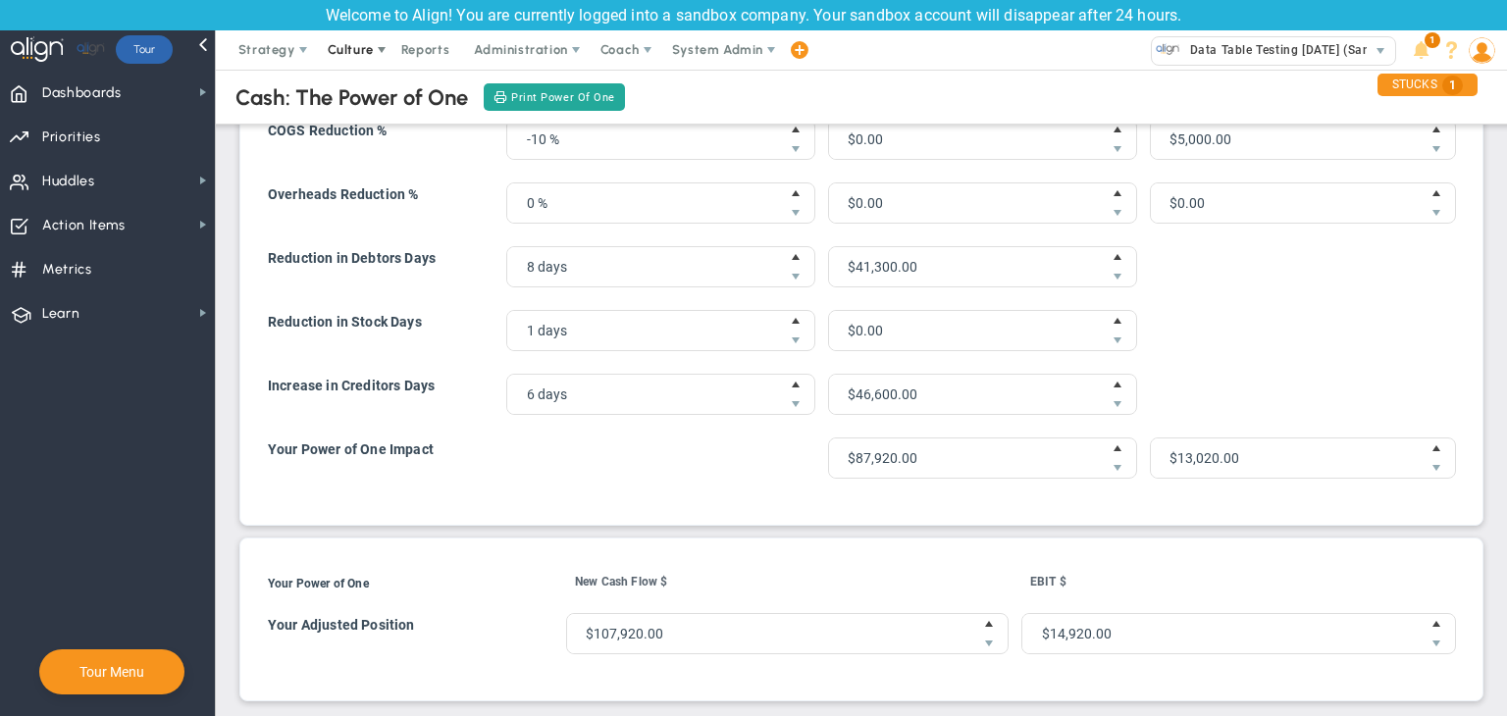
click at [352, 49] on span "Culture" at bounding box center [351, 49] width 46 height 15
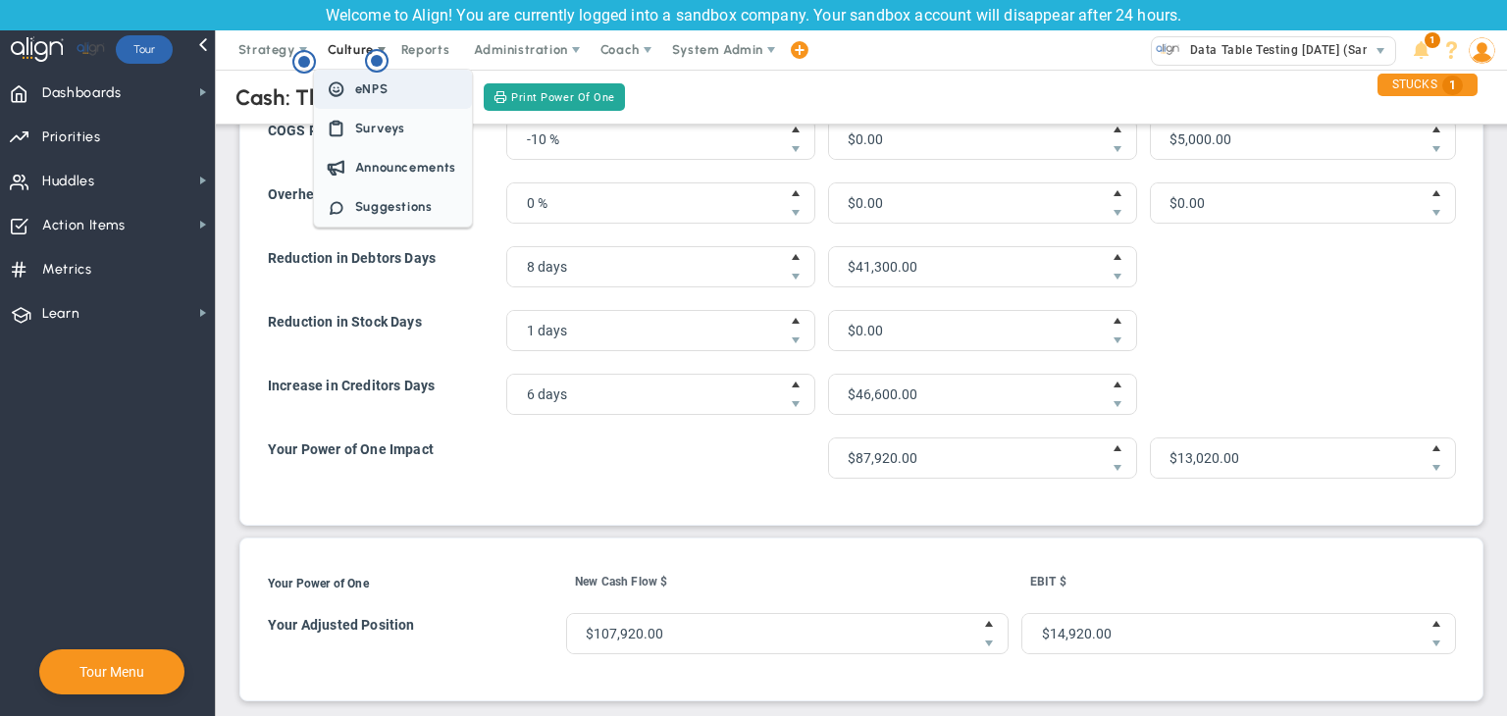
click at [363, 81] on span "eNPS" at bounding box center [371, 88] width 33 height 15
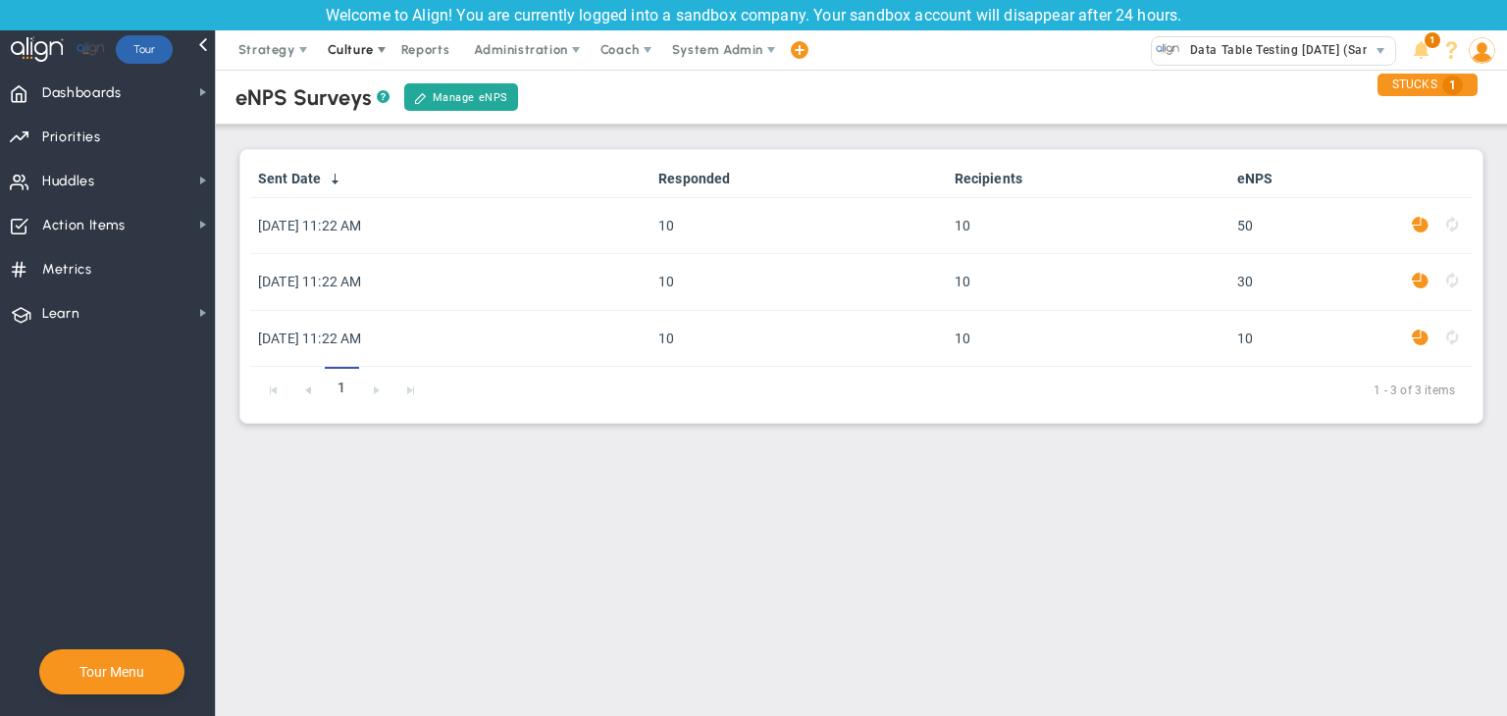
click at [346, 46] on span "Culture" at bounding box center [351, 49] width 46 height 15
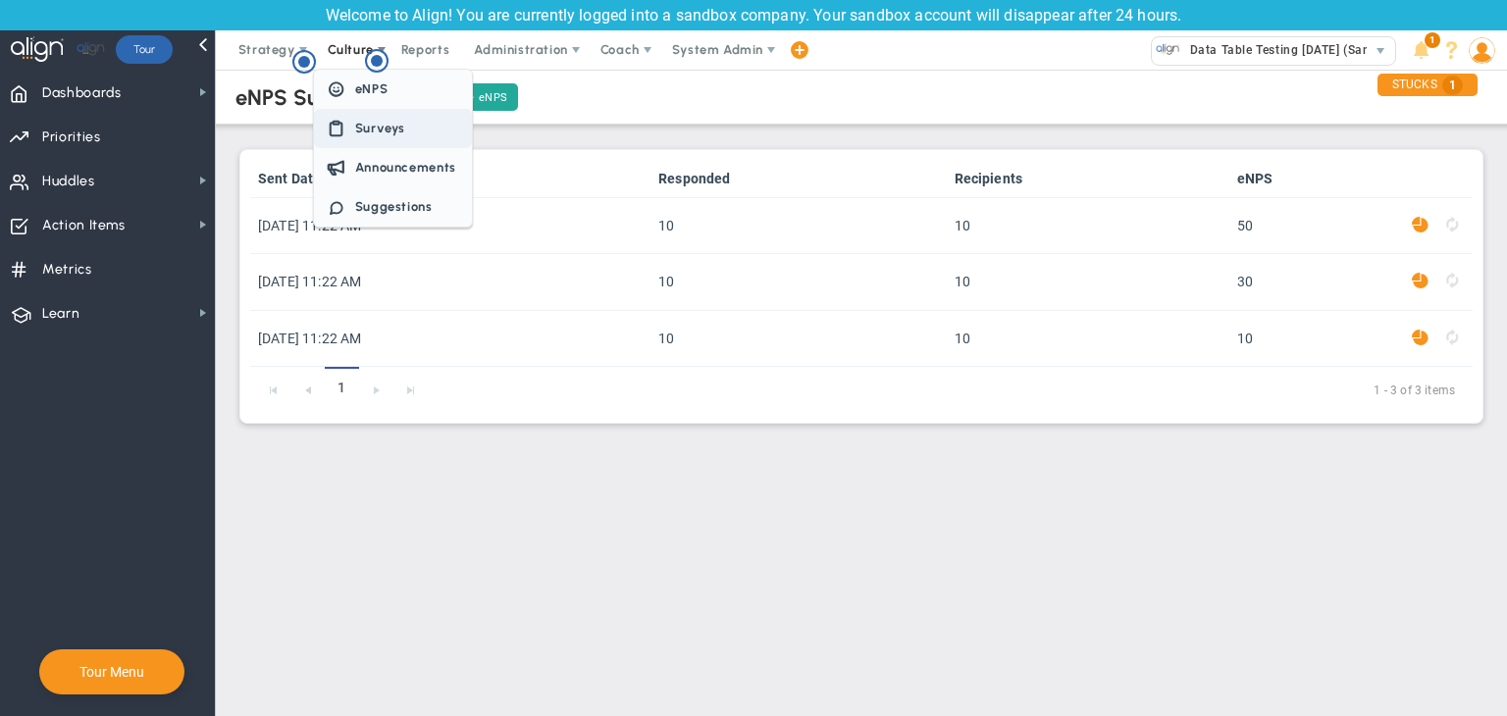
click at [375, 142] on span "Surveys" at bounding box center [393, 128] width 158 height 39
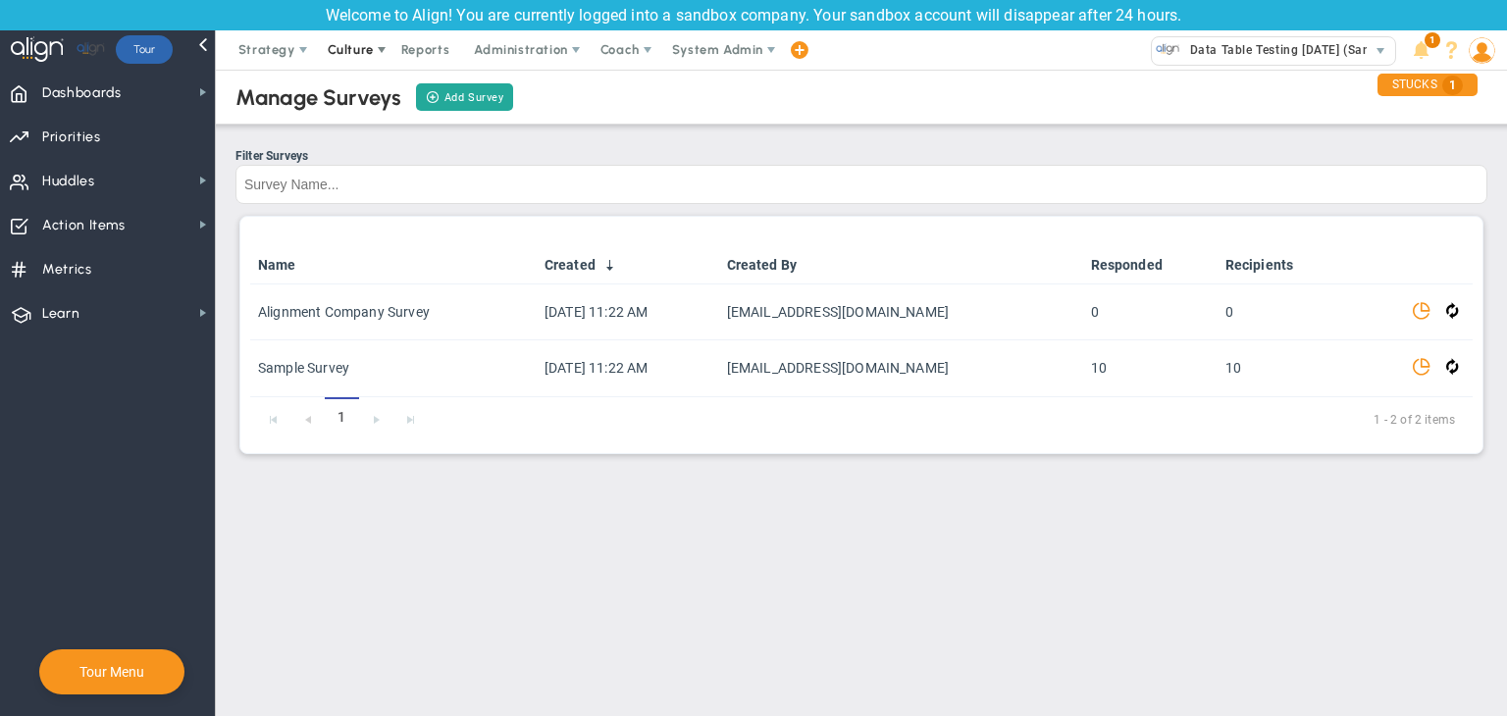
click at [366, 56] on div "Hotspot (open by clicking or pressing space/enter)" at bounding box center [377, 62] width 24 height 26
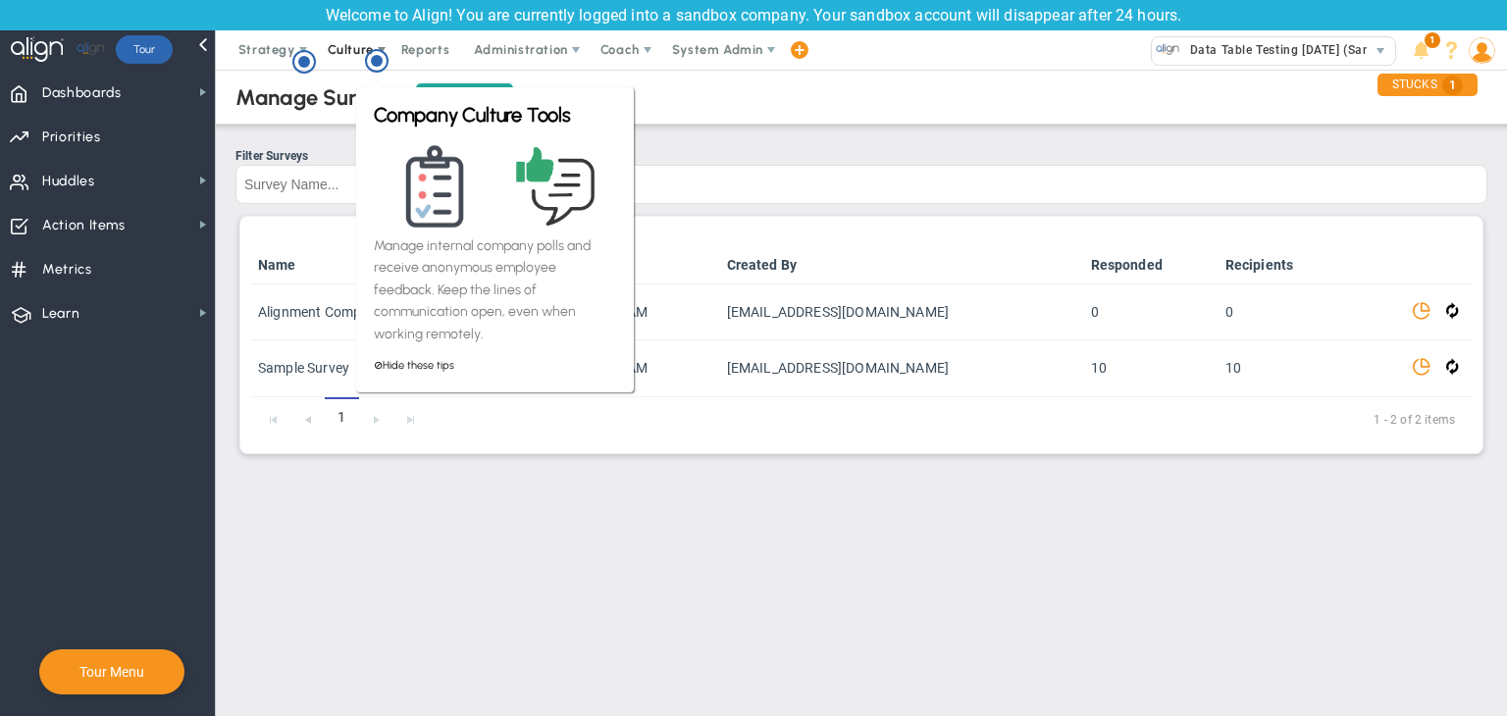
click at [353, 53] on span "Culture" at bounding box center [351, 49] width 46 height 15
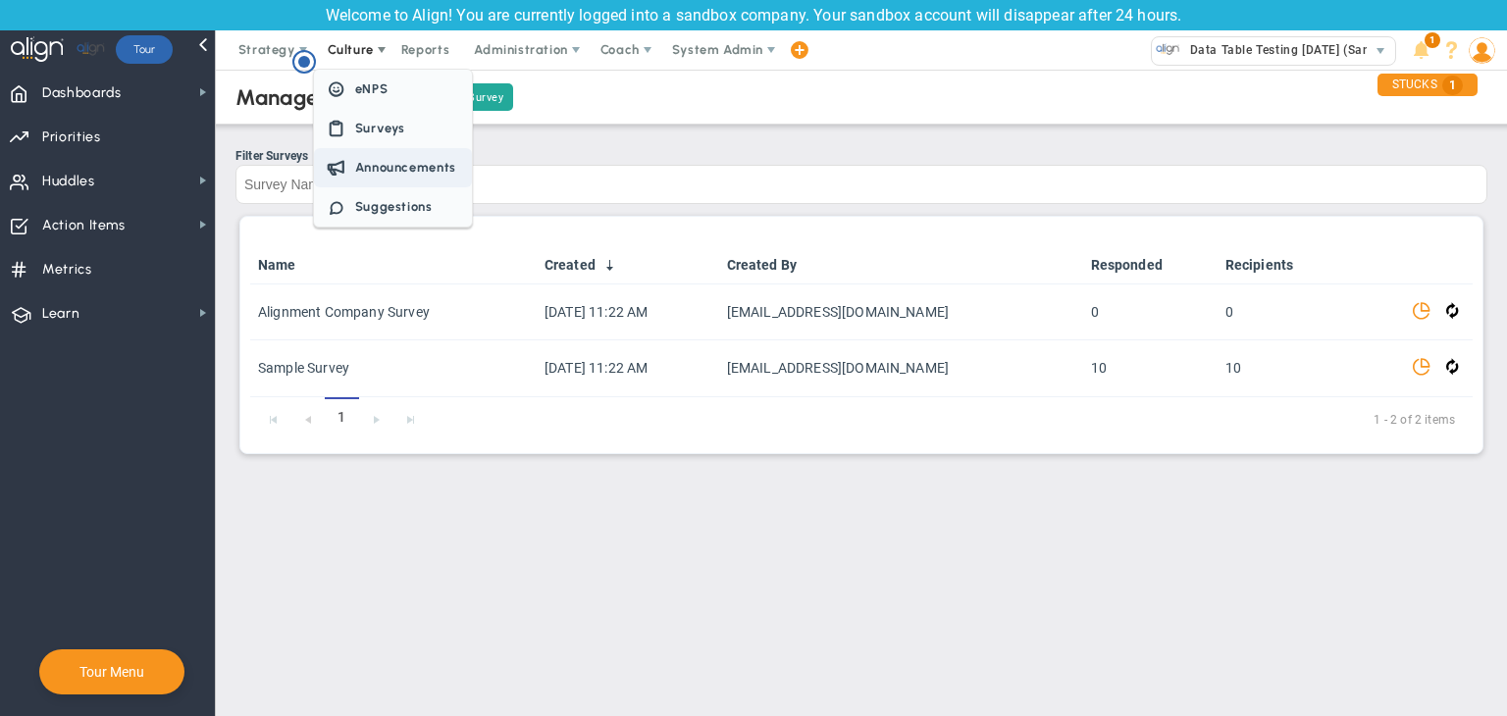
click at [371, 155] on span "Announcements" at bounding box center [393, 167] width 158 height 39
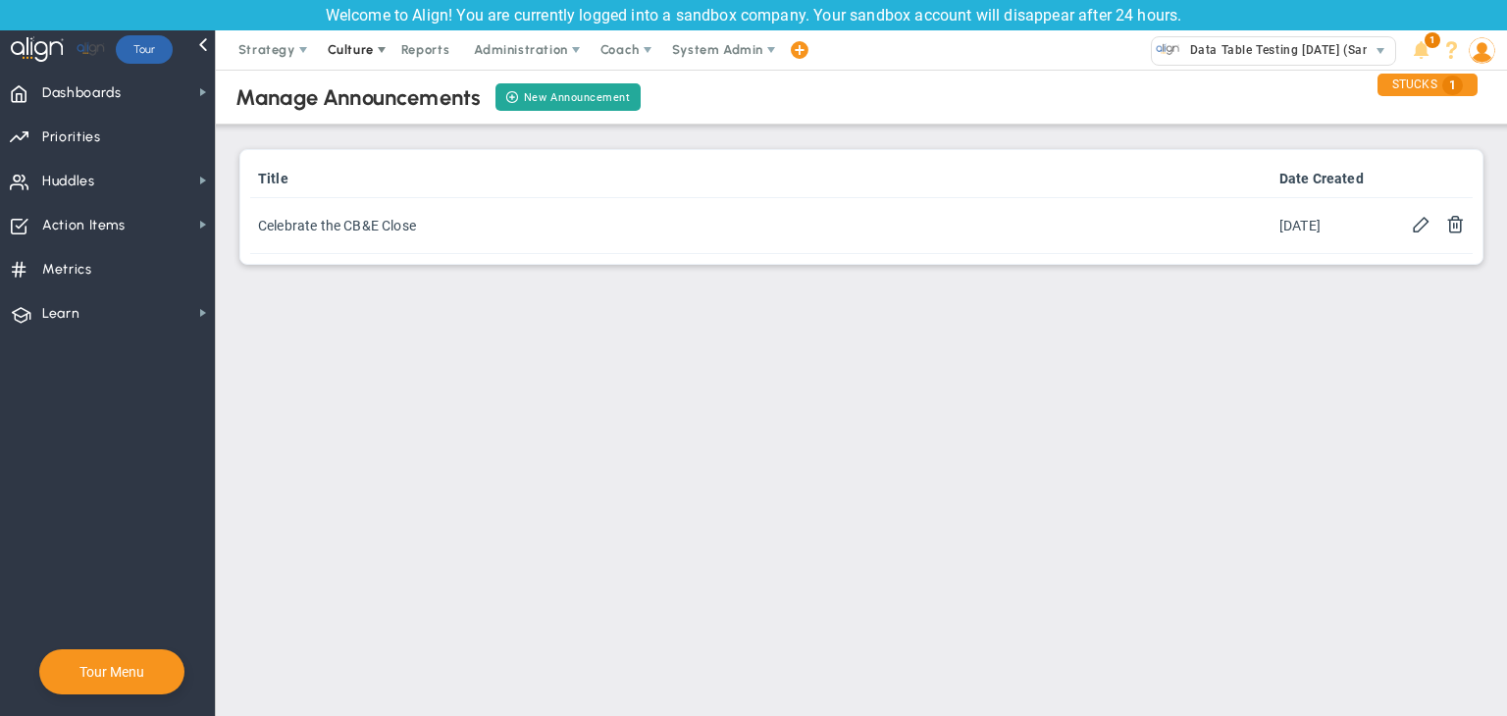
click at [351, 42] on span "Culture" at bounding box center [351, 49] width 46 height 15
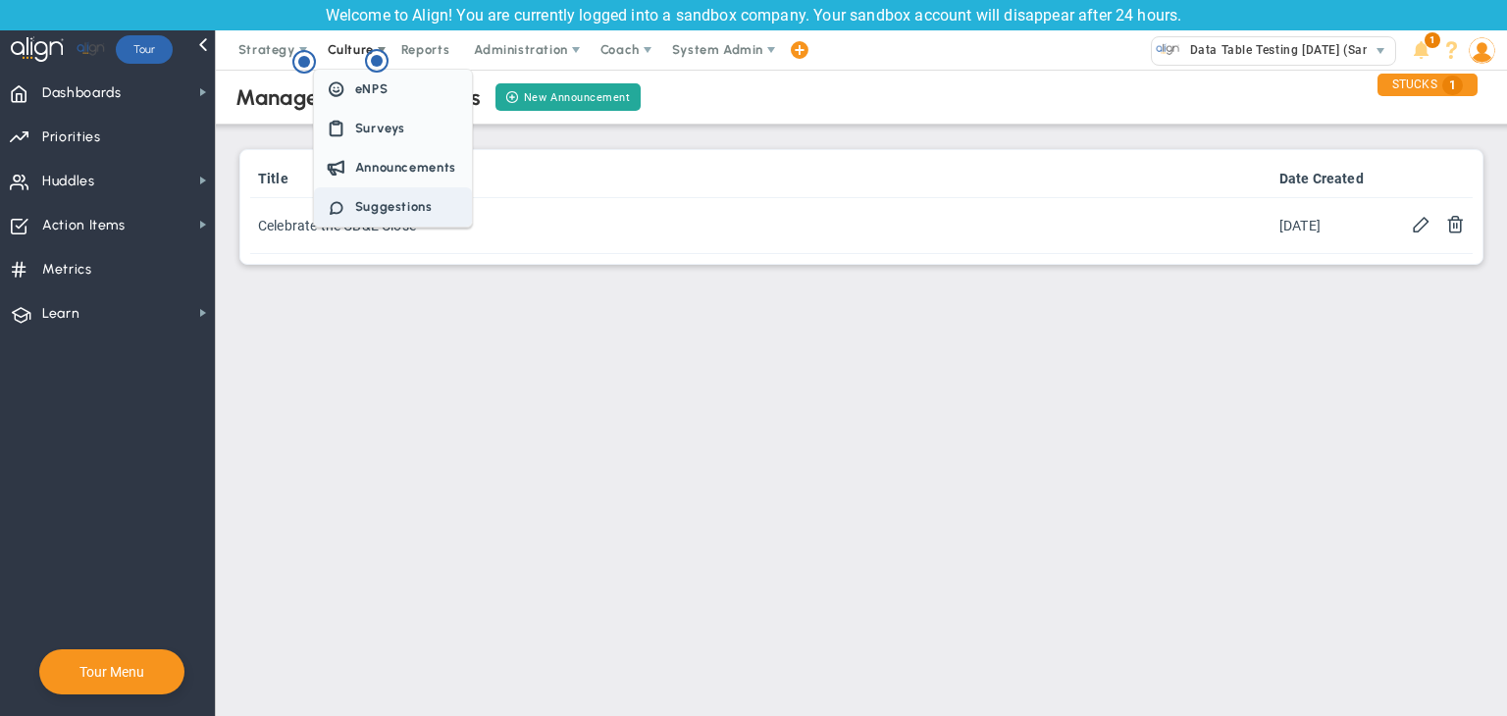
click at [375, 215] on span "Suggestions" at bounding box center [393, 206] width 158 height 39
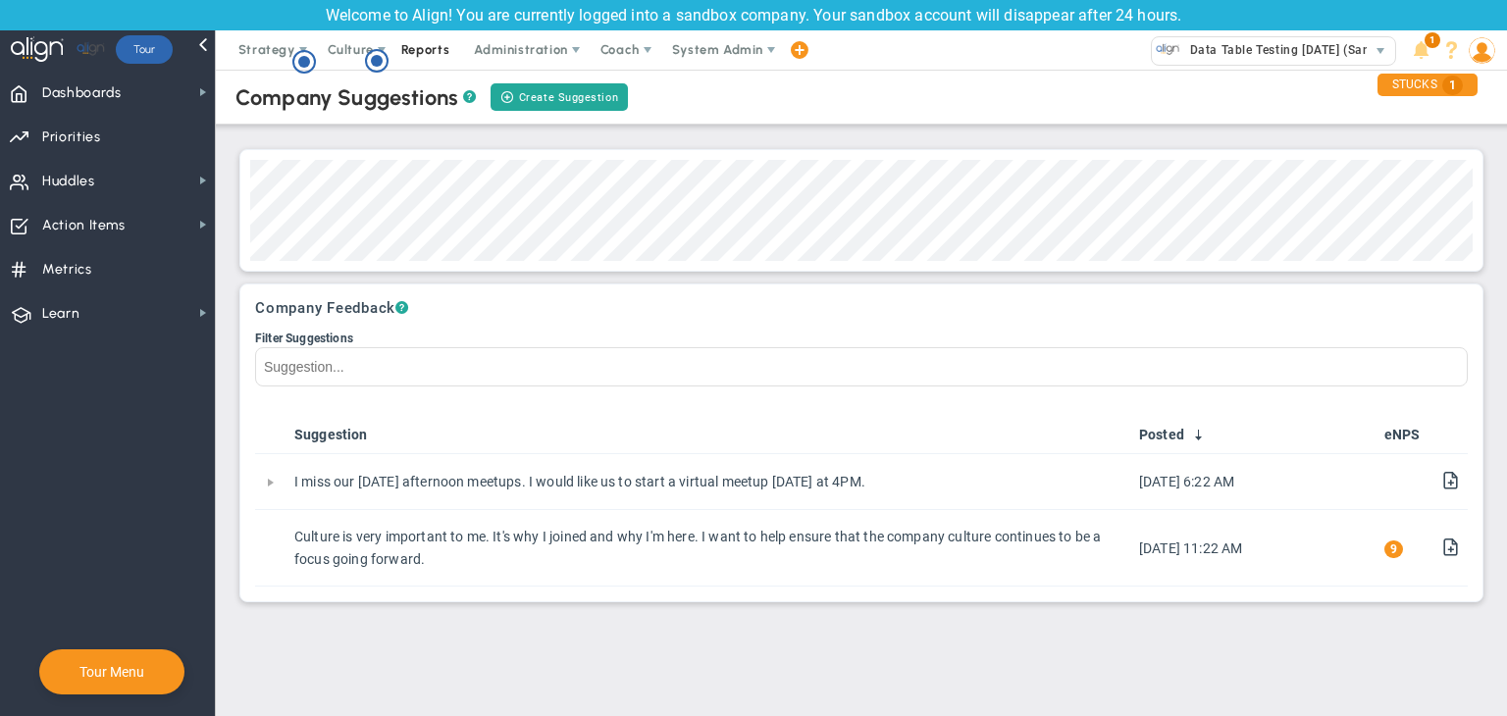
click at [437, 53] on span "Reports" at bounding box center [426, 49] width 69 height 39
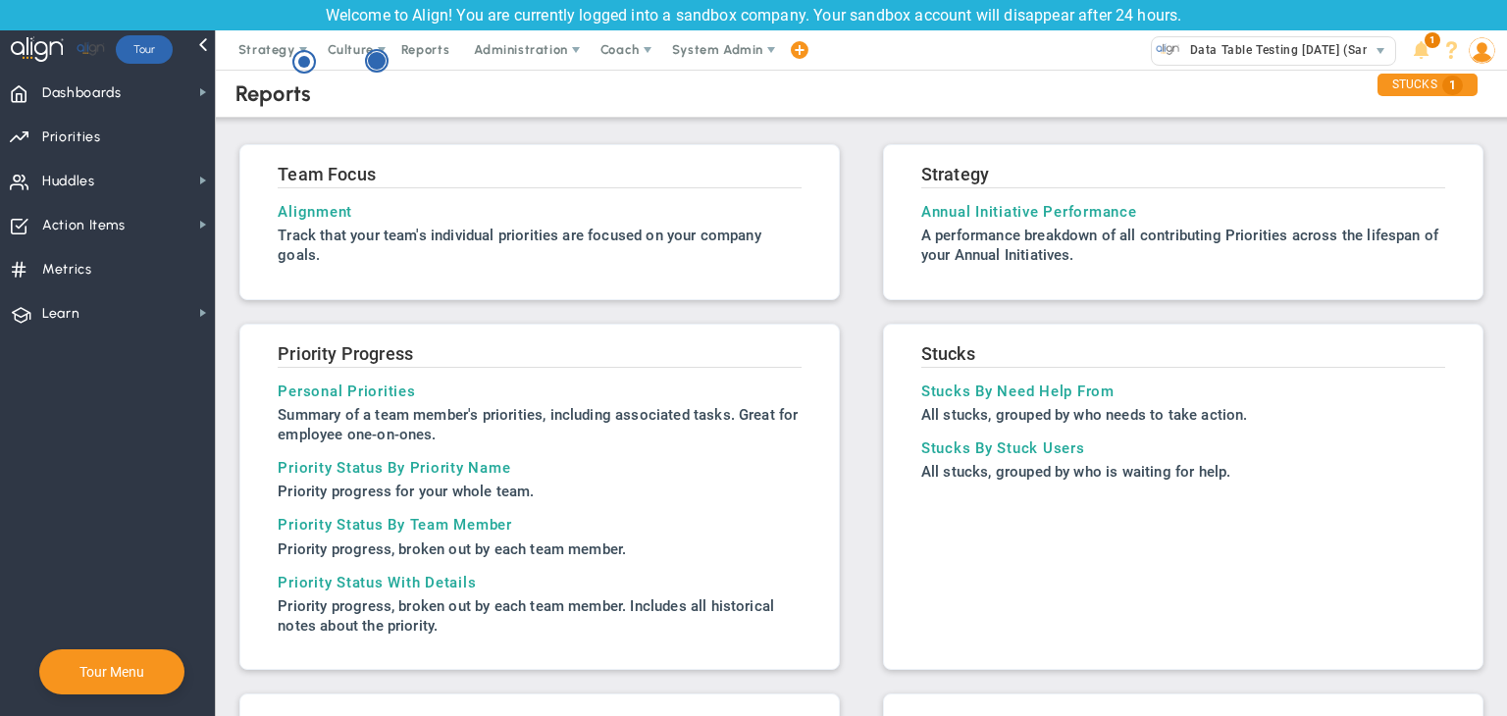
click at [369, 64] on circle "Hotspot (open by clicking or pressing space/enter)" at bounding box center [377, 61] width 18 height 18
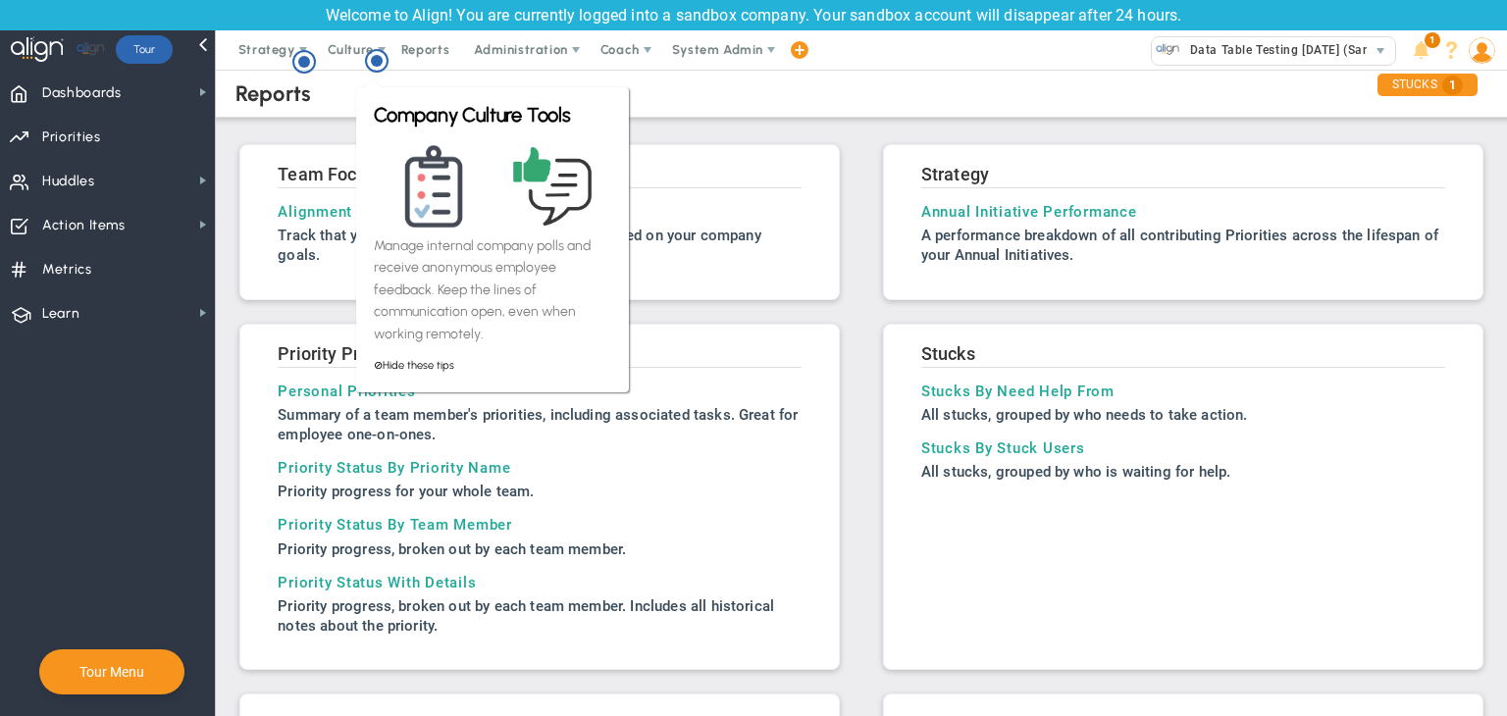
click at [339, 96] on div "Reports" at bounding box center [861, 94] width 1331 height 48
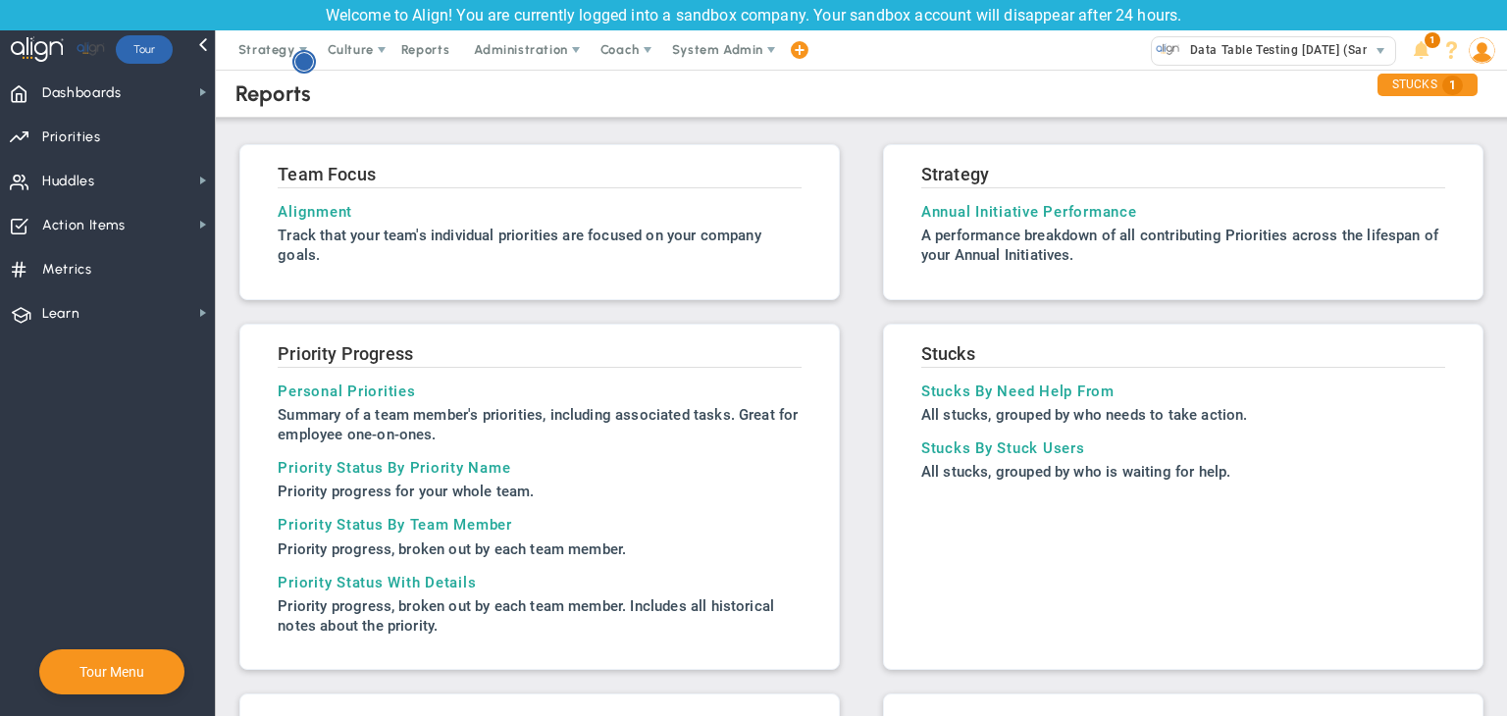
click at [307, 68] on circle "Hotspot (open by clicking or pressing space/enter)" at bounding box center [304, 62] width 18 height 18
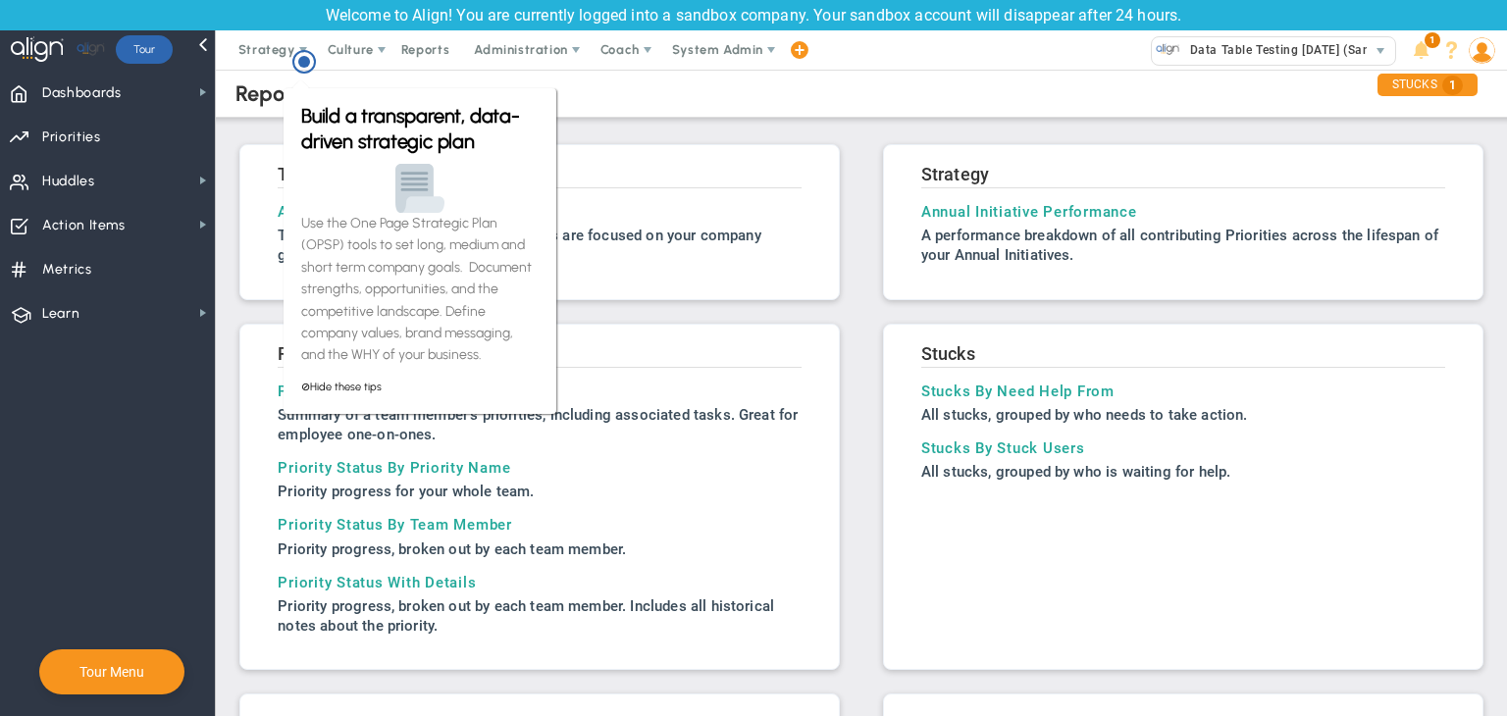
click at [257, 124] on div "Reports Team Focus Alignment Track that your team's individual OKRs are focused…" at bounding box center [862, 709] width 1252 height 1289
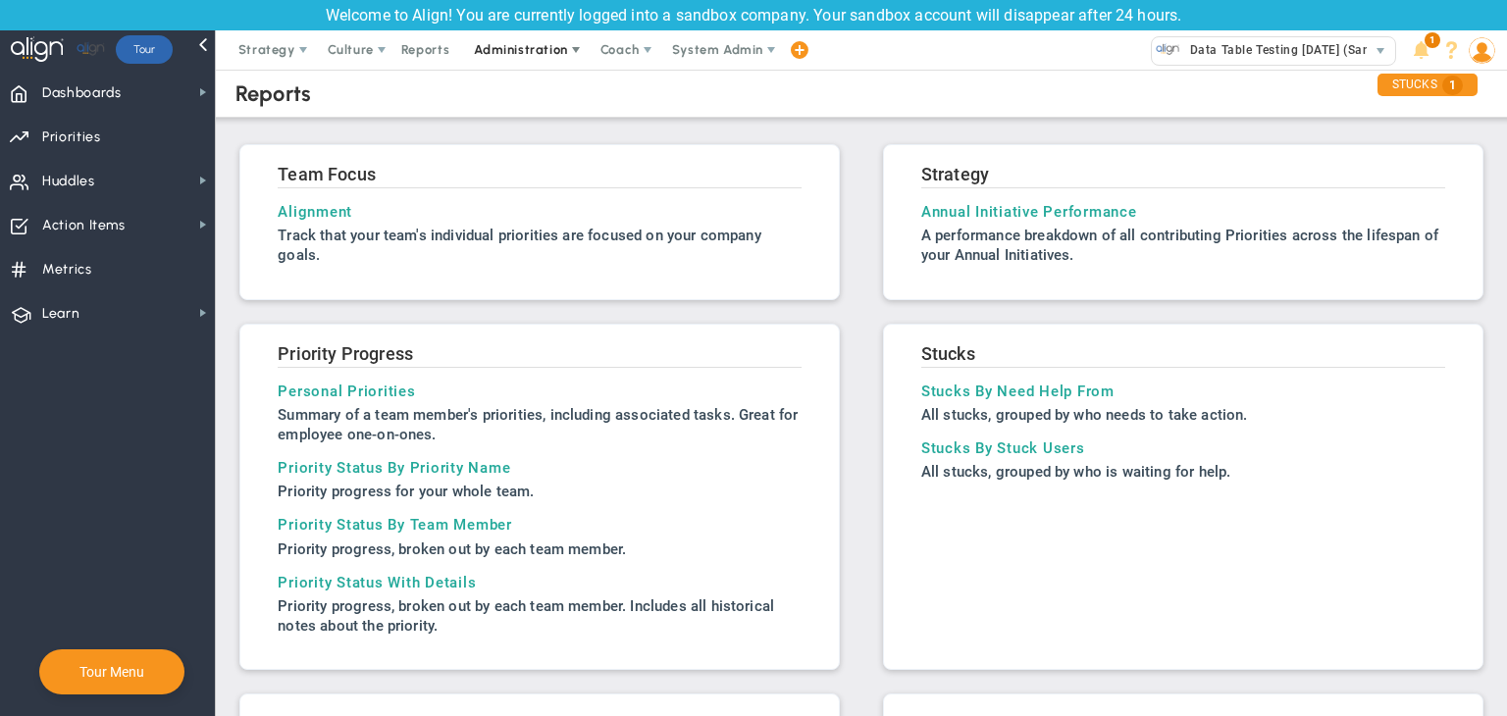
click at [502, 42] on span "Administration" at bounding box center [520, 49] width 93 height 15
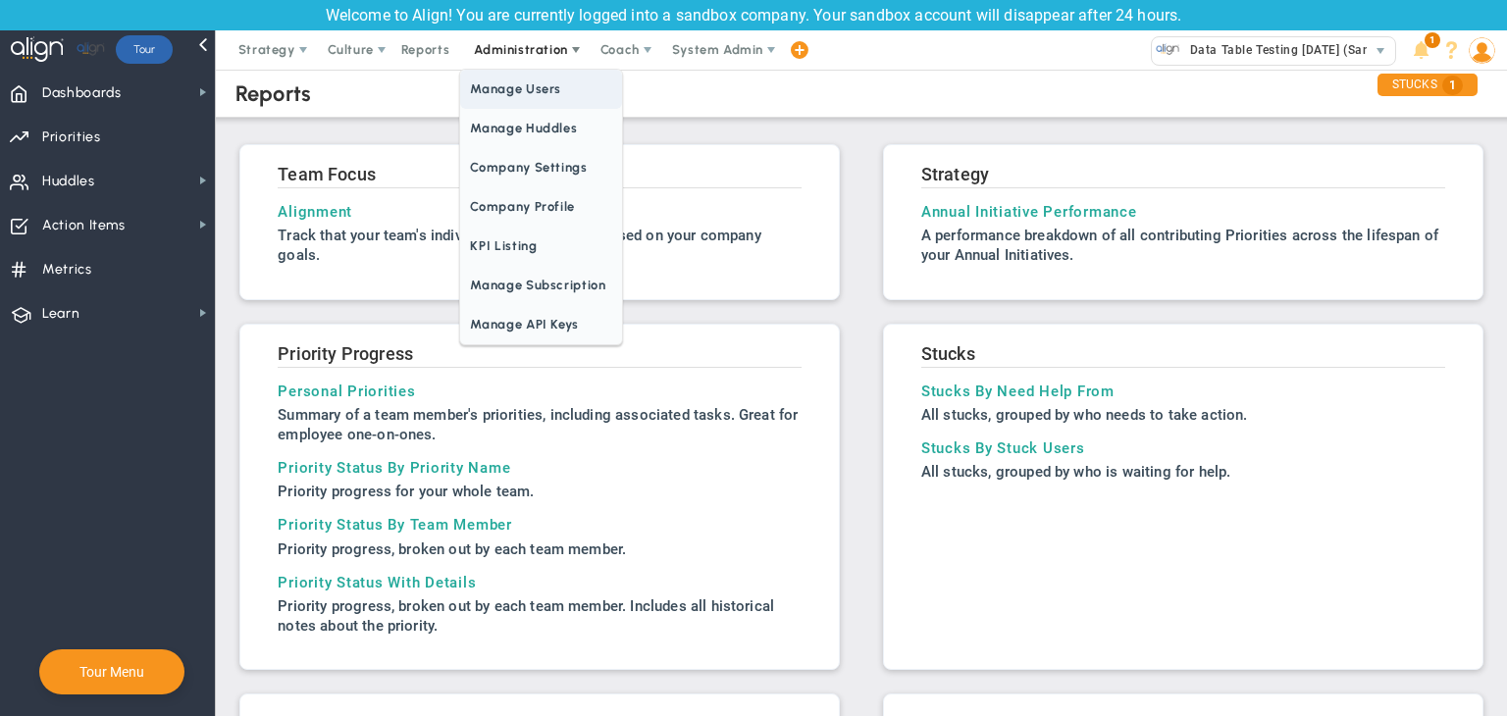
click at [517, 87] on span "Manage Users" at bounding box center [540, 89] width 161 height 39
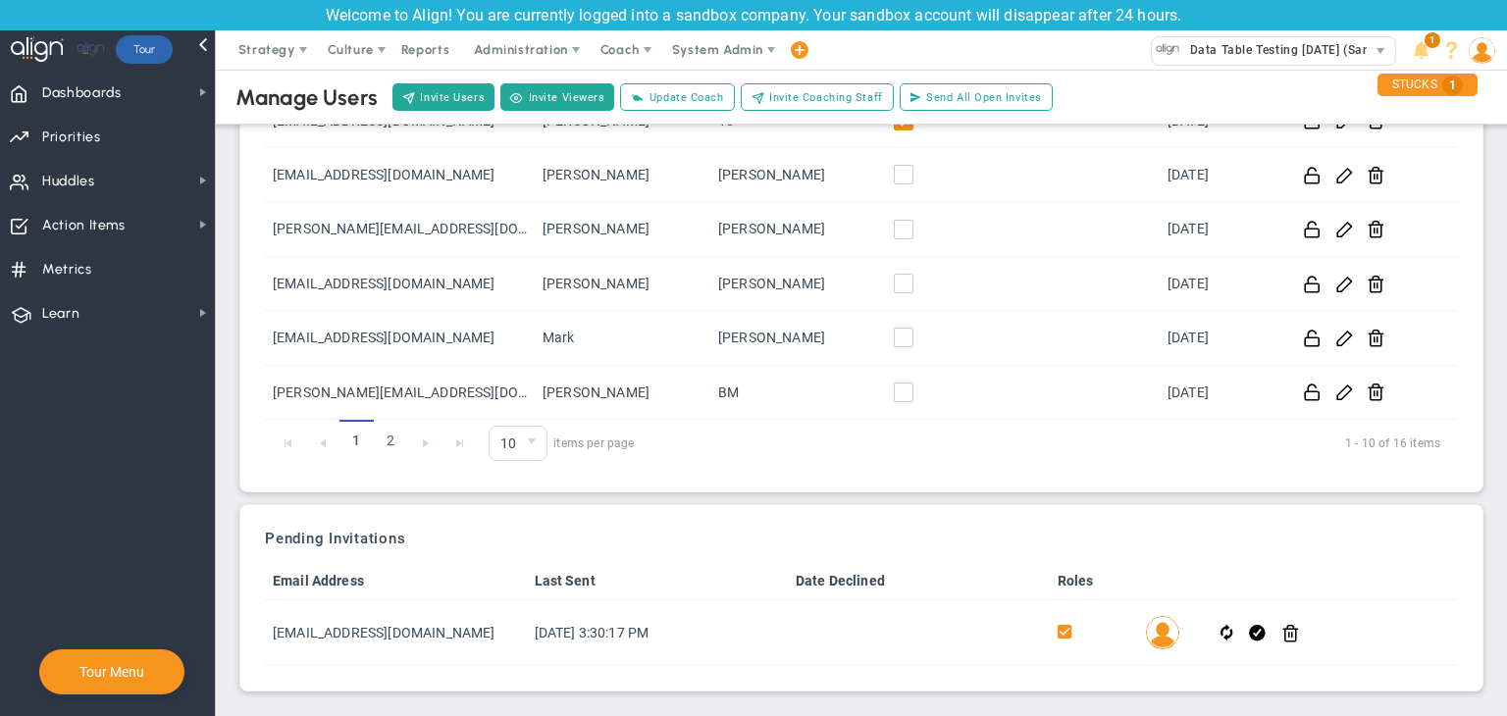
click at [535, 23] on div "Welcome to Align! You are currently logged into a sandbox company. Your sandbox…" at bounding box center [753, 15] width 1507 height 30
click at [538, 53] on span "Administration" at bounding box center [520, 49] width 93 height 15
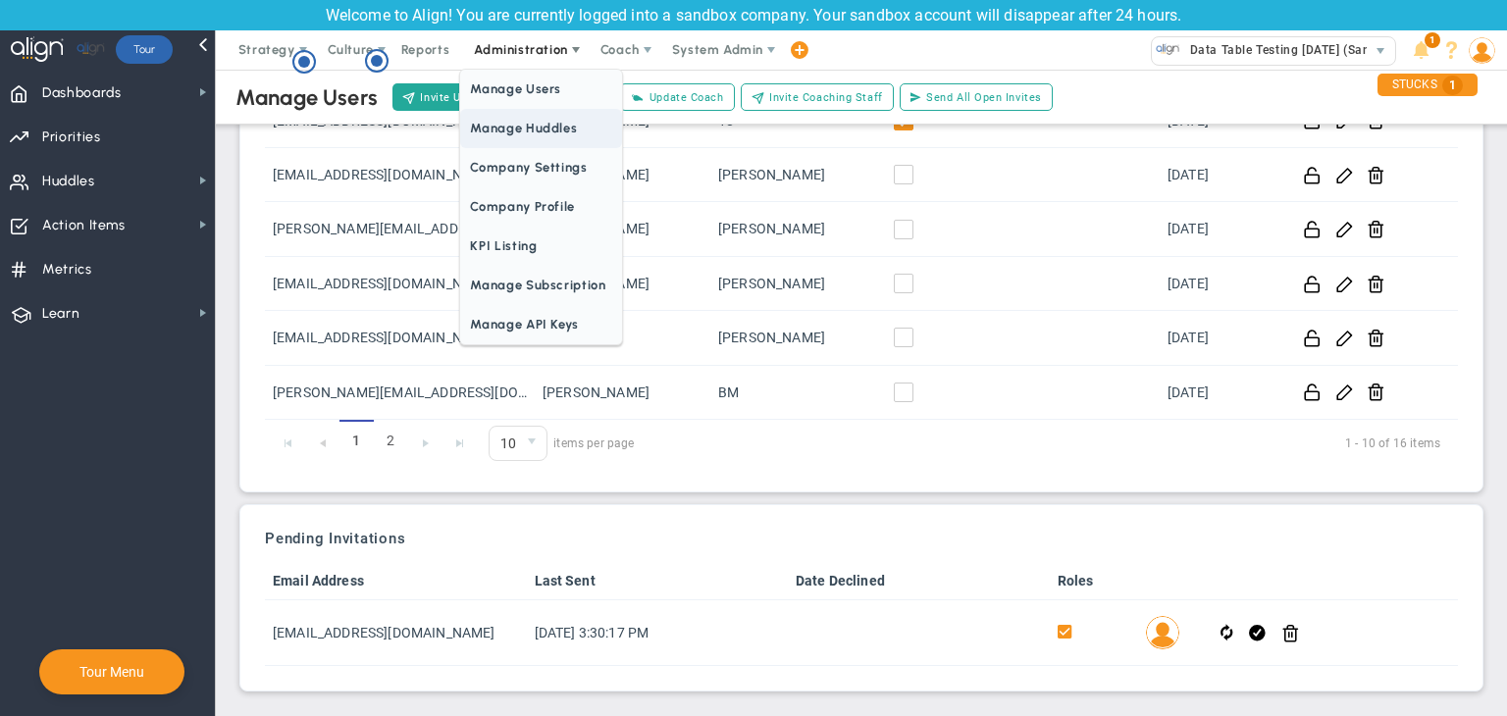
click at [538, 143] on span "Manage Huddles" at bounding box center [540, 128] width 161 height 39
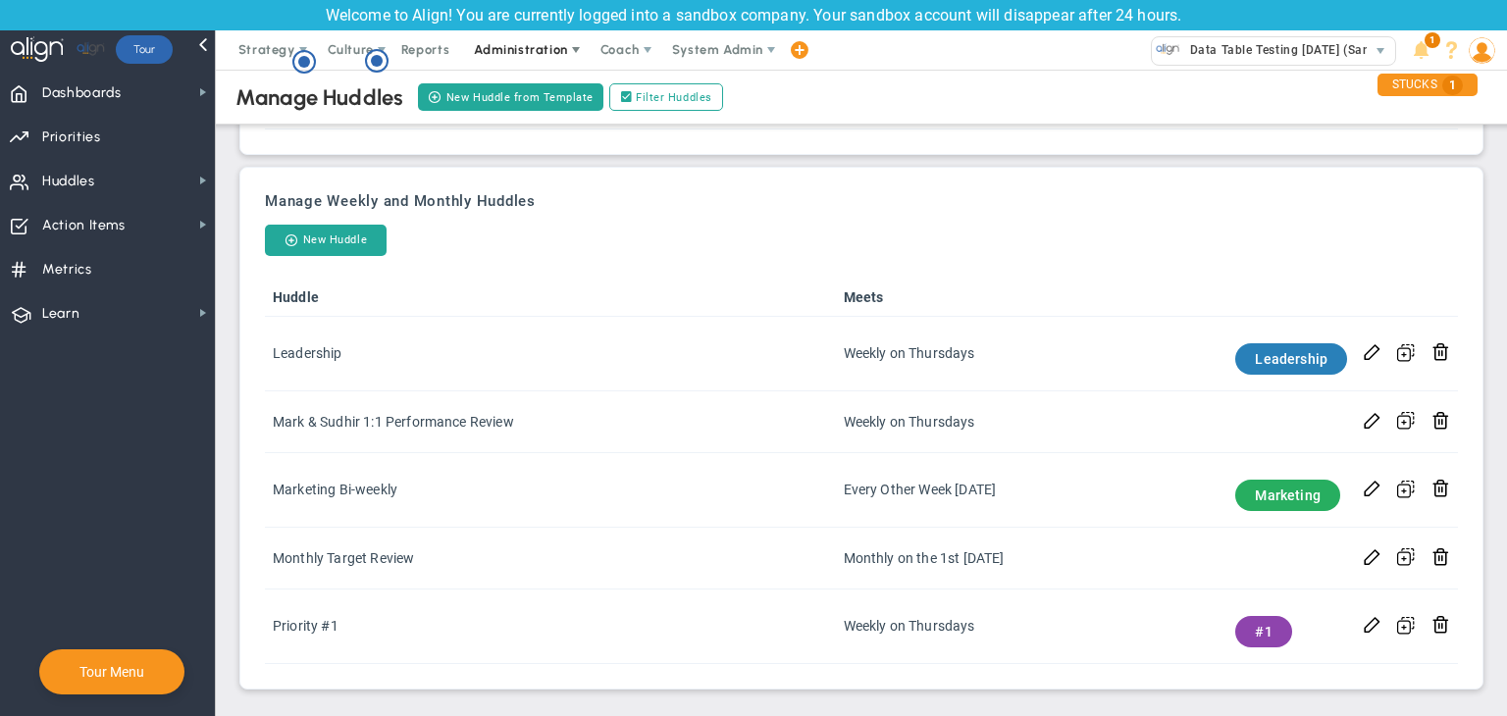
click at [503, 55] on span "Administration" at bounding box center [520, 49] width 93 height 15
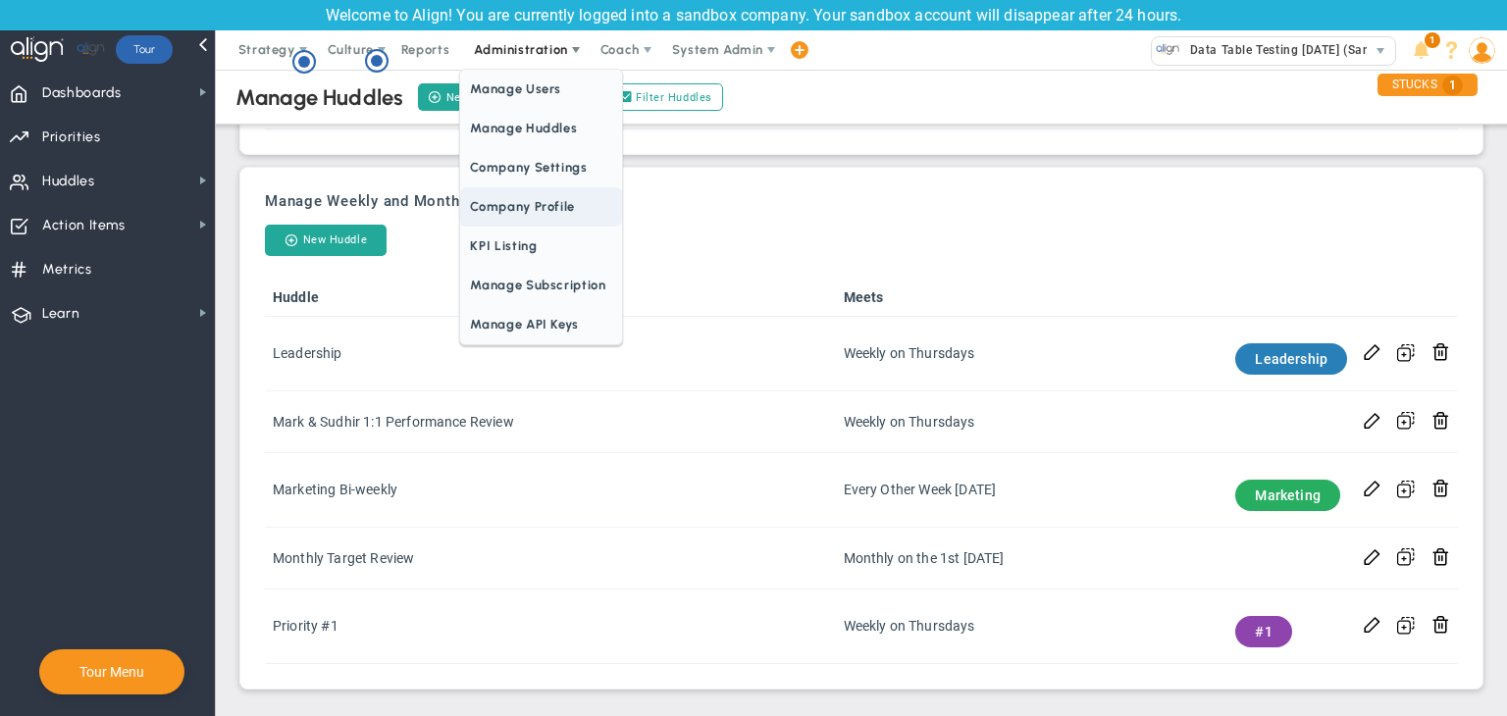
click at [507, 203] on span "Company Profile" at bounding box center [540, 206] width 161 height 39
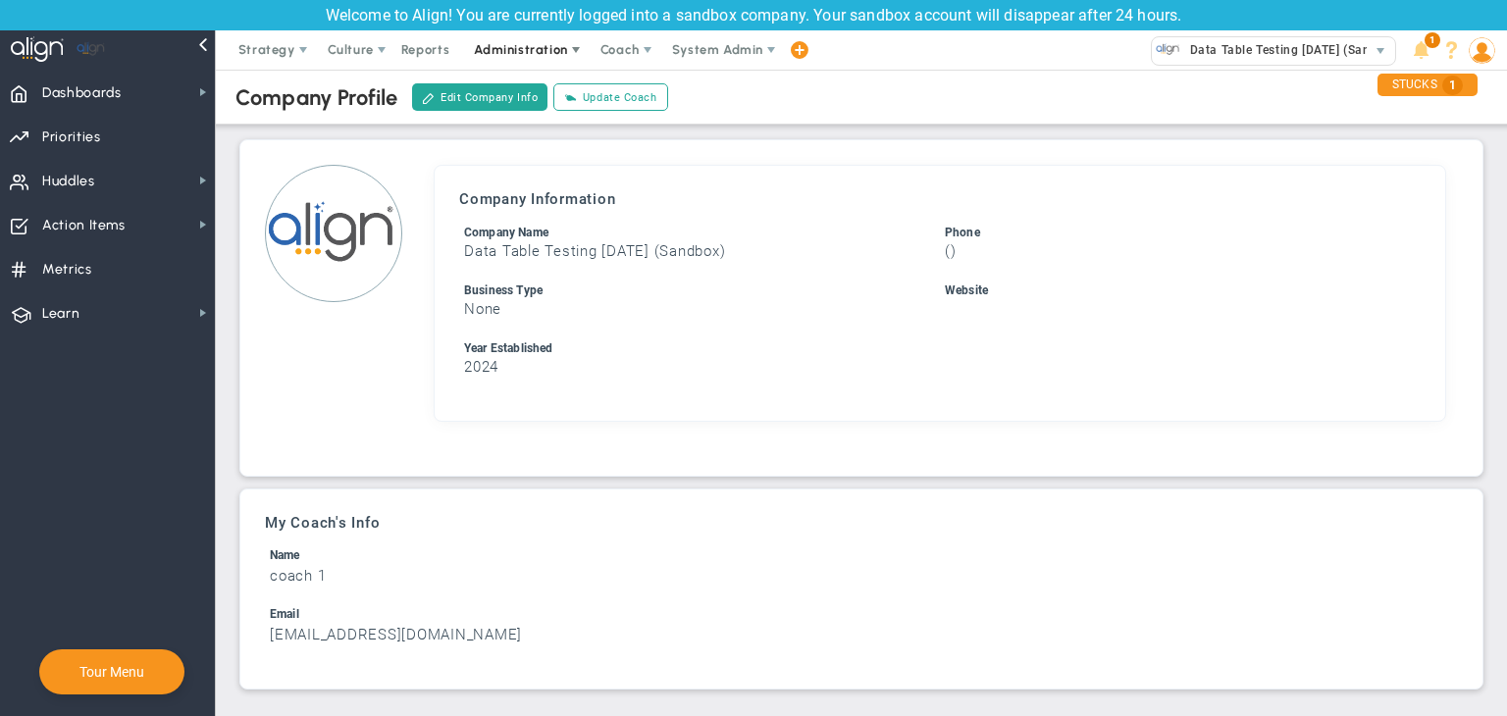
click at [475, 52] on span "Administration" at bounding box center [520, 49] width 93 height 15
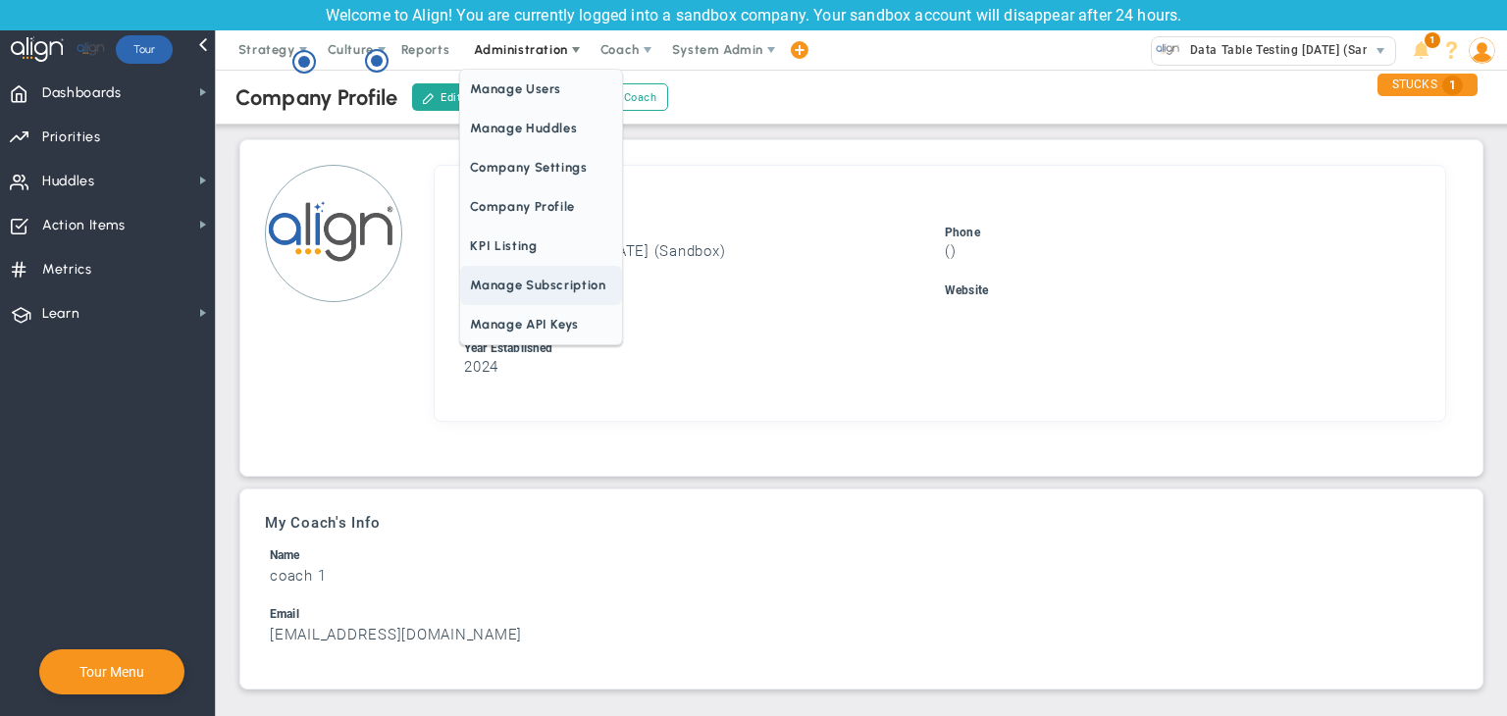
click at [528, 232] on span "KPI Listing" at bounding box center [540, 246] width 161 height 39
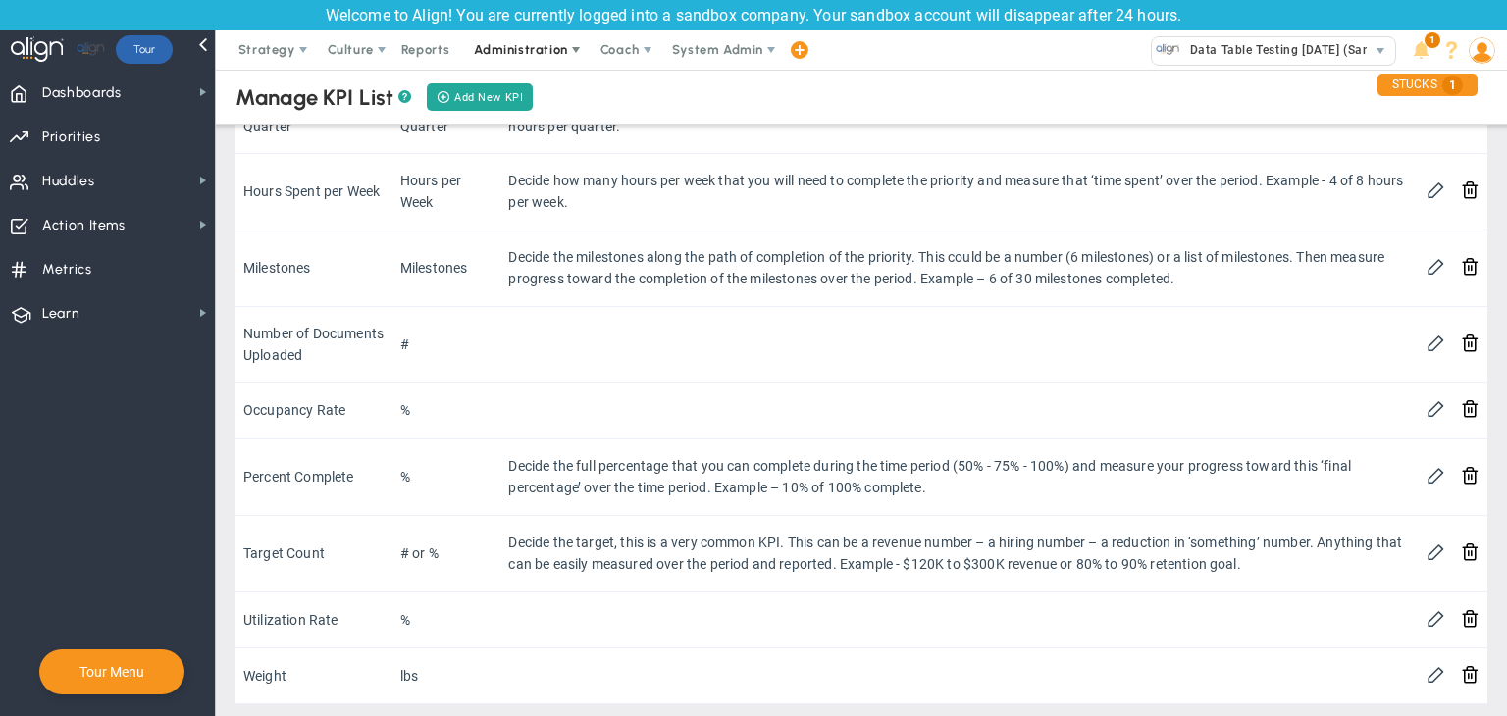
click at [520, 47] on span "Administration" at bounding box center [520, 49] width 93 height 15
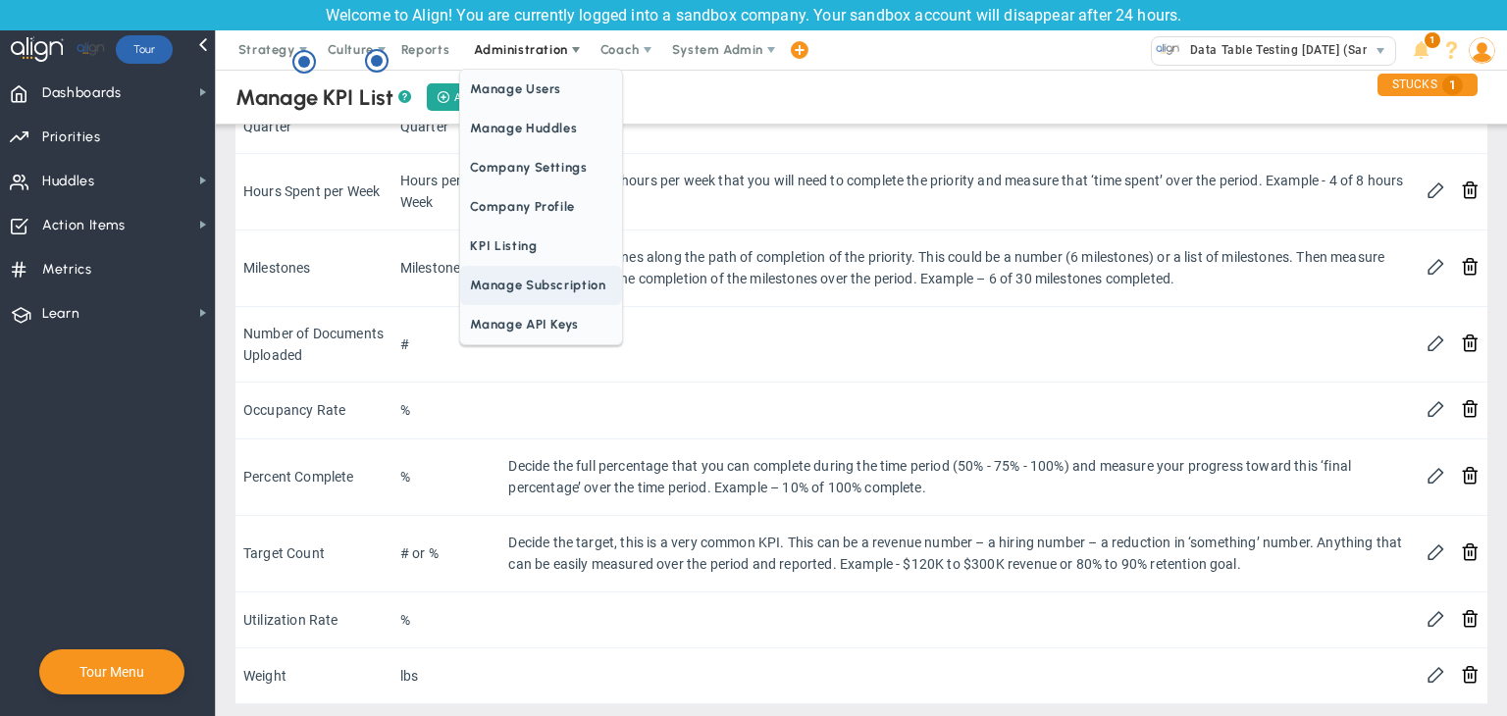
click at [528, 288] on span "Manage Subscription" at bounding box center [540, 285] width 161 height 39
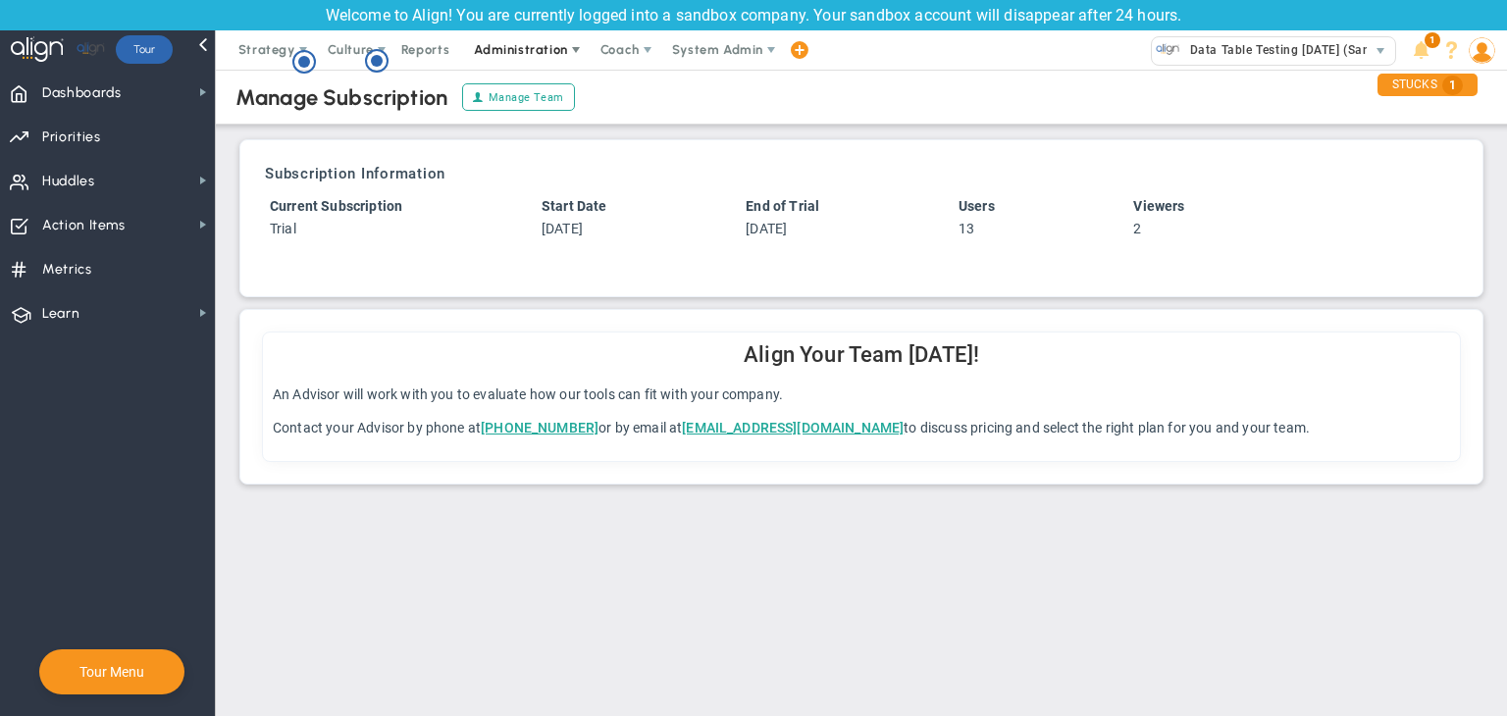
click at [516, 33] on span "Administration" at bounding box center [522, 49] width 126 height 39
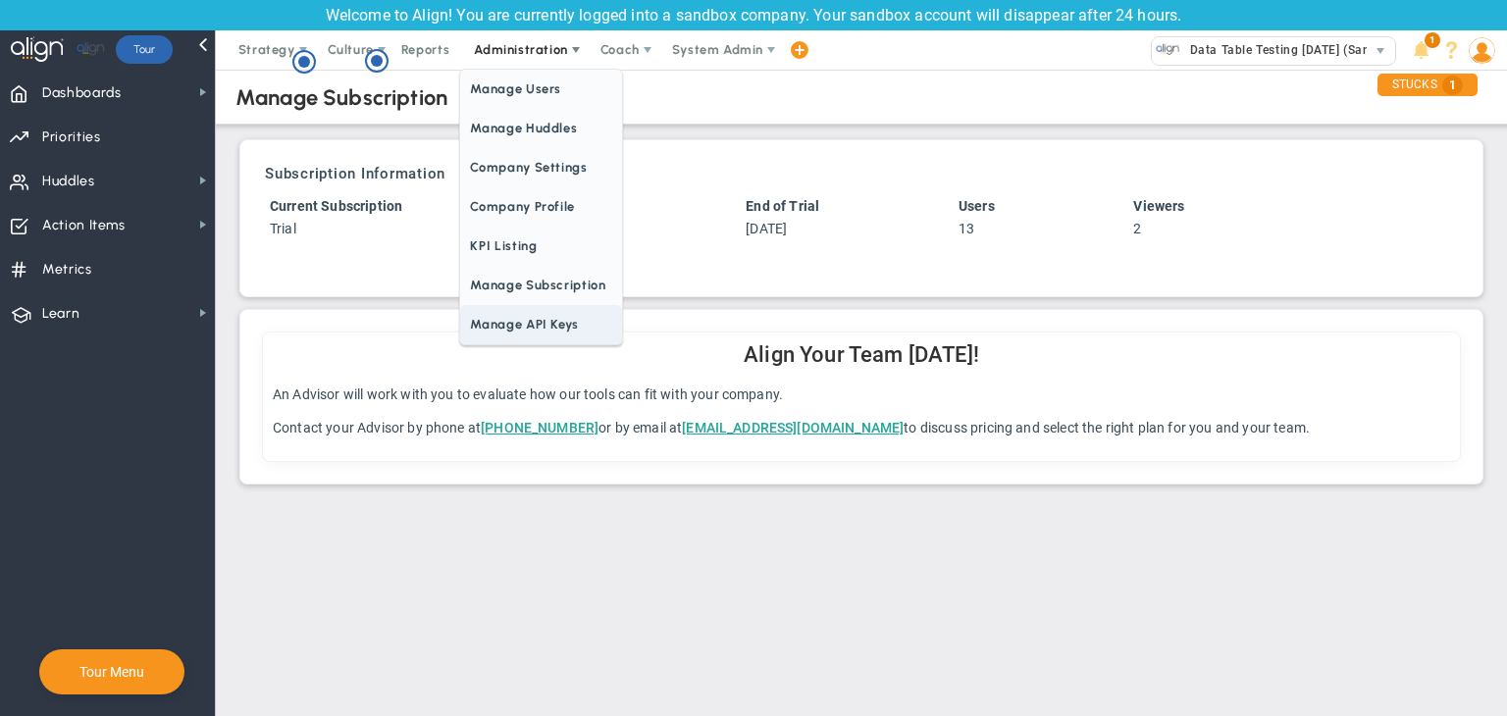
click at [553, 333] on span "Manage API Keys" at bounding box center [540, 324] width 161 height 39
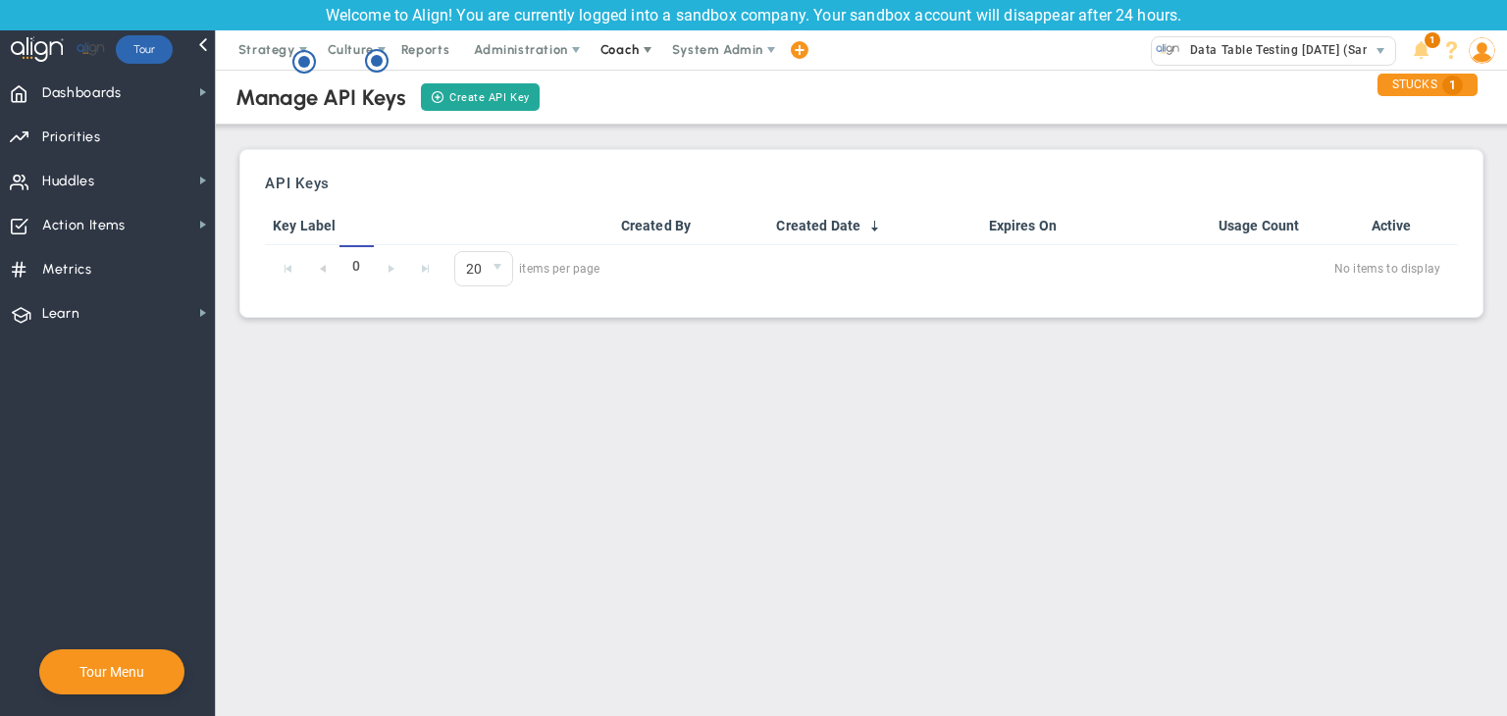
click at [615, 57] on span "Coach" at bounding box center [622, 49] width 72 height 39
click at [616, 90] on span "Schedule Meeting" at bounding box center [656, 89] width 138 height 39
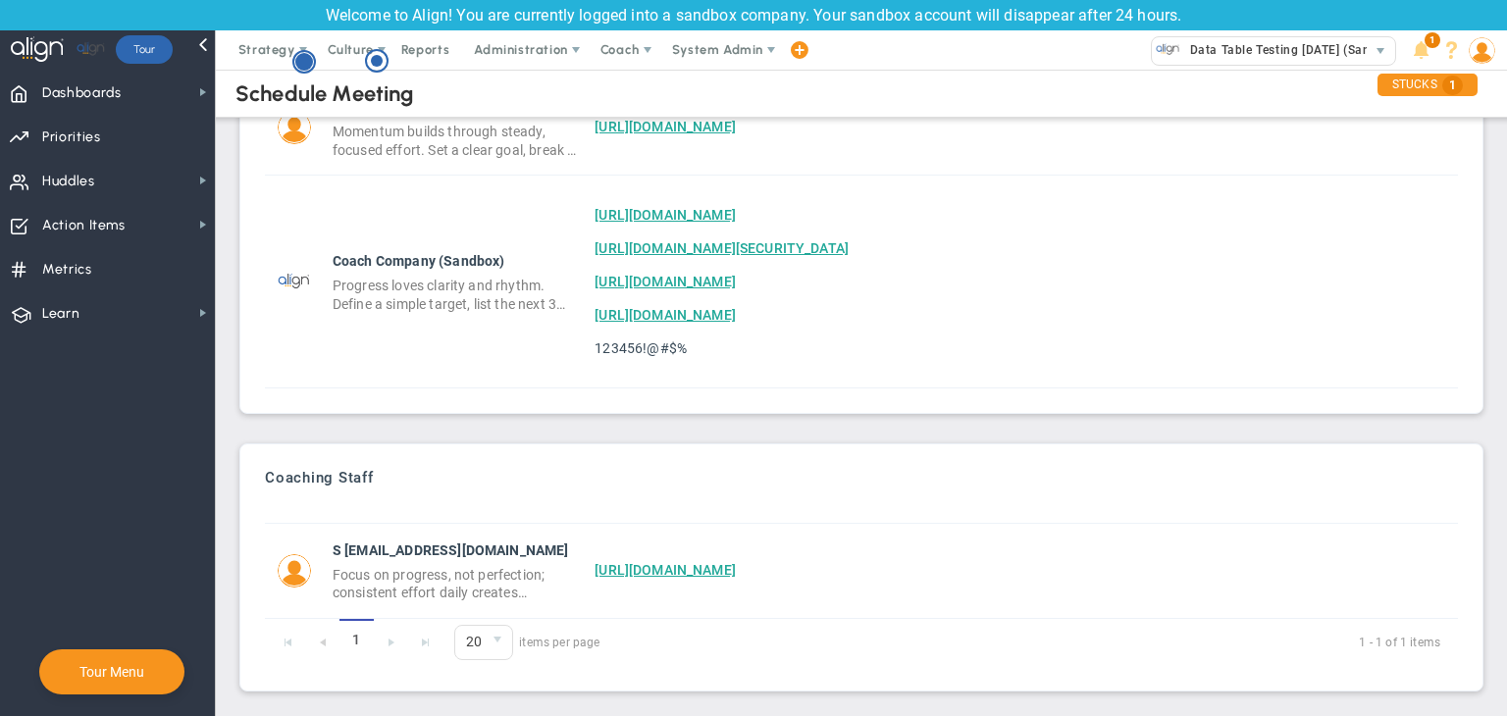
click at [309, 64] on g "Hotspot (open by clicking or pressing space/enter)" at bounding box center [304, 62] width 22 height 22
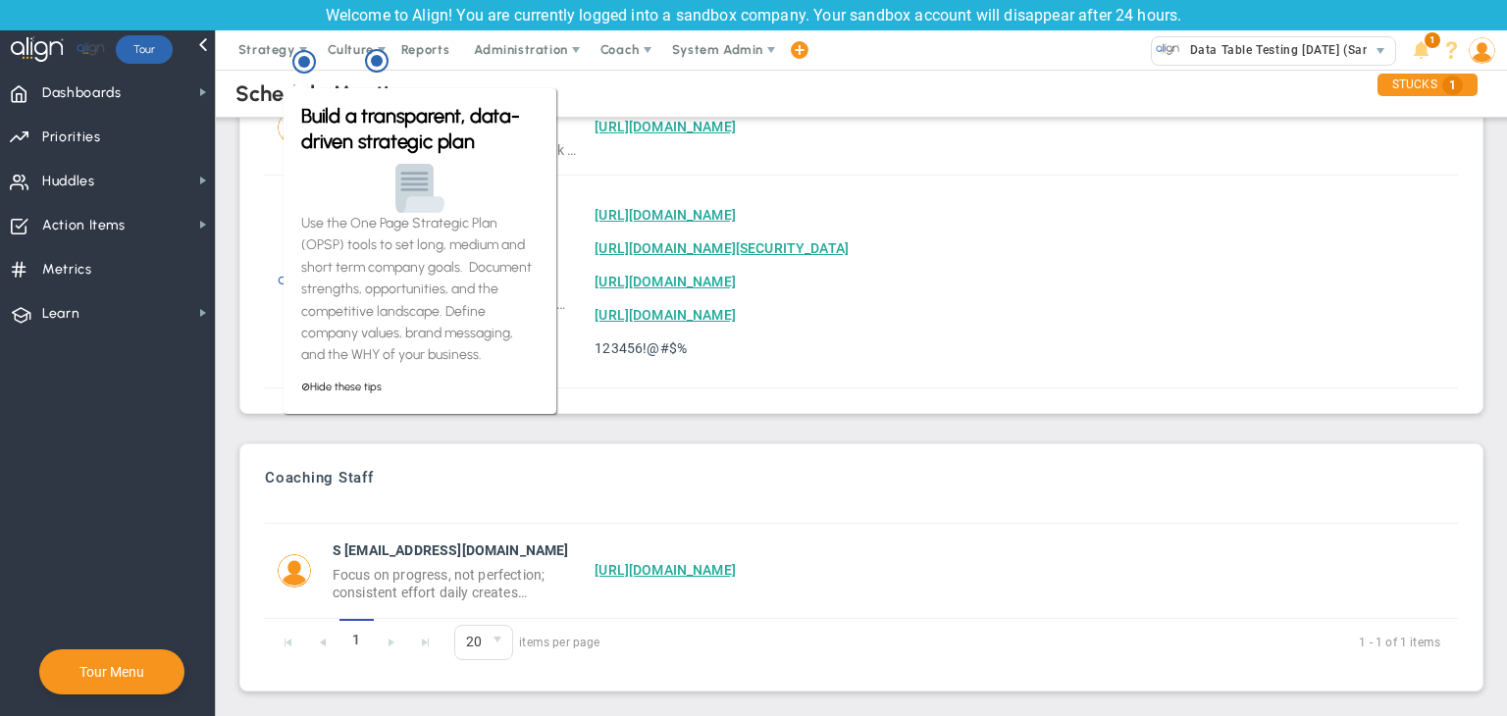
click at [240, 96] on div "Schedule Meeting" at bounding box center [325, 93] width 179 height 26
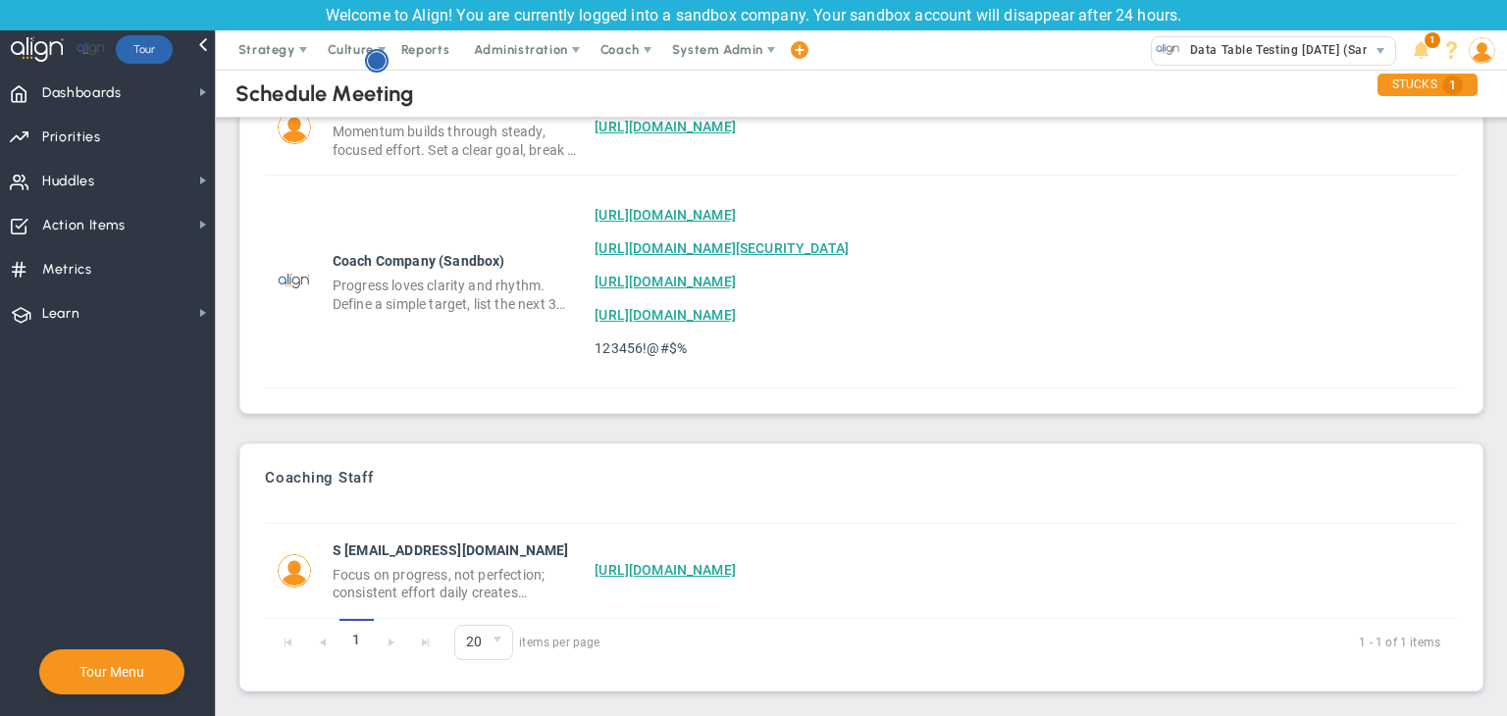
click at [384, 64] on circle "Hotspot (open by clicking or pressing space/enter)" at bounding box center [377, 61] width 18 height 18
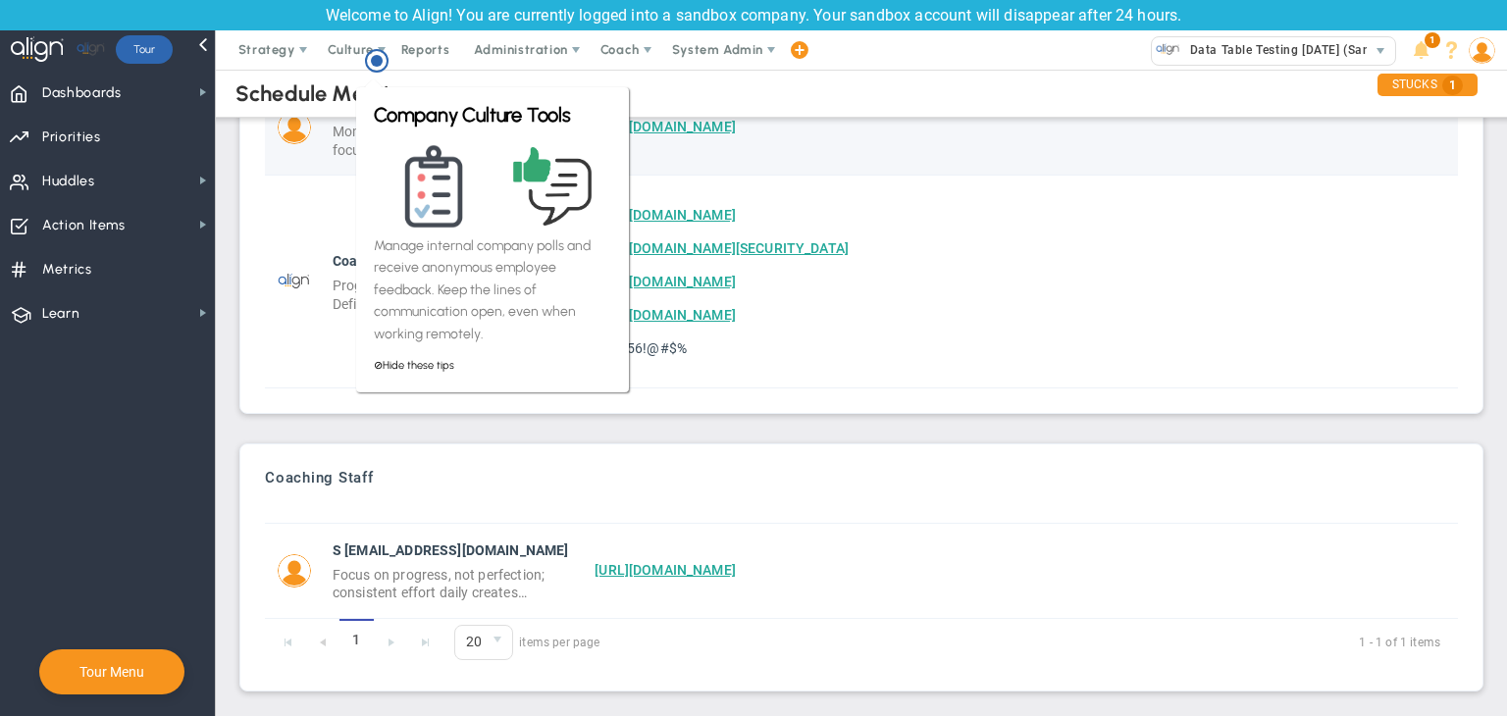
click at [280, 176] on td at bounding box center [295, 282] width 60 height 213
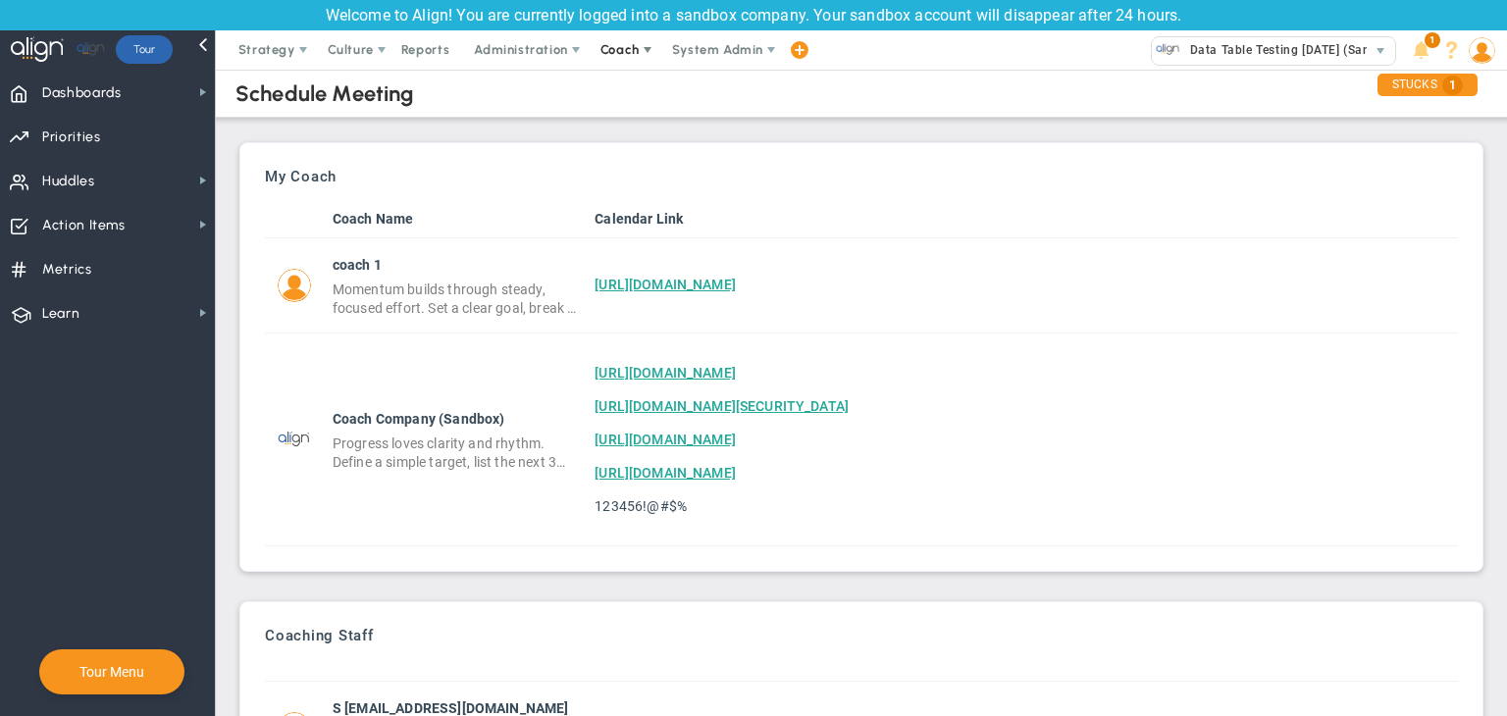
click at [631, 53] on span "Coach" at bounding box center [620, 49] width 39 height 15
click at [639, 123] on span "Resources" at bounding box center [656, 128] width 138 height 39
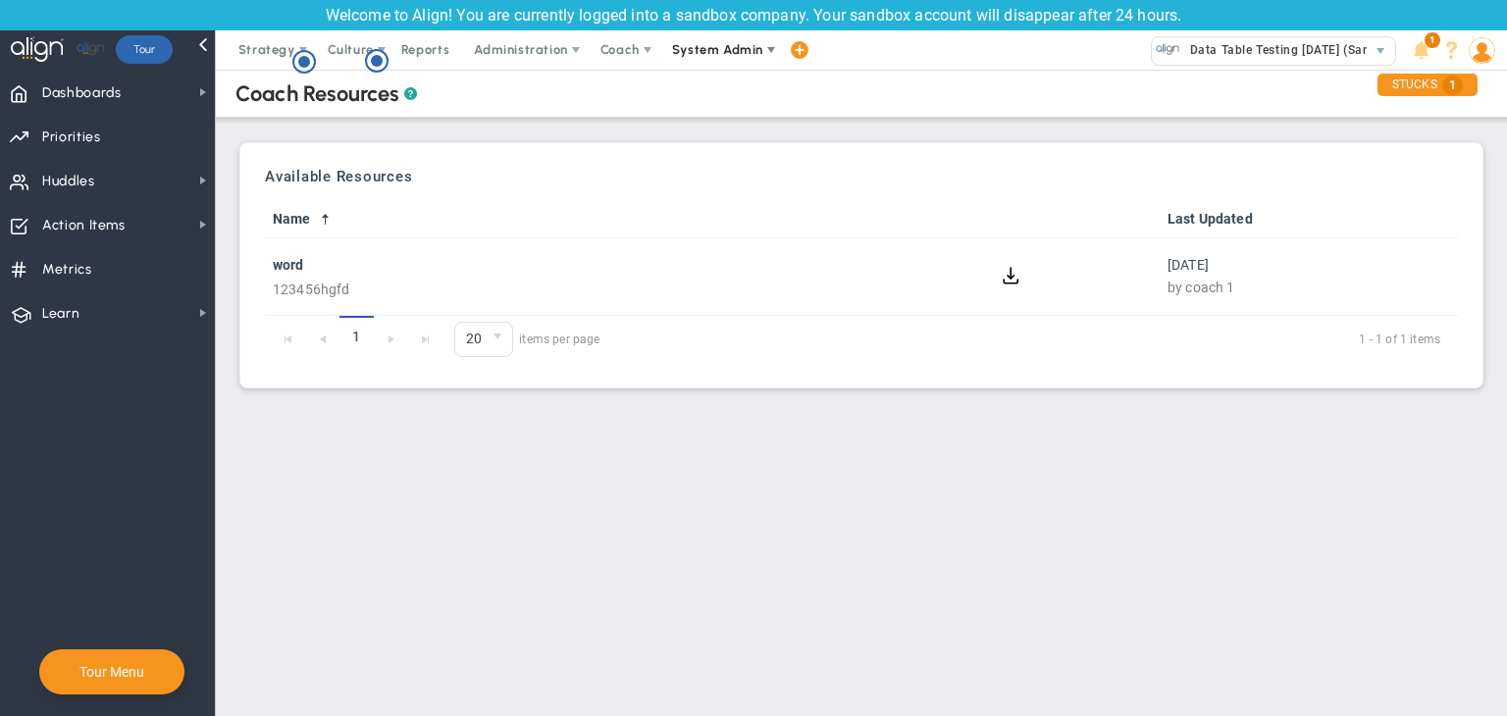
click at [699, 54] on span "System Admin" at bounding box center [717, 49] width 91 height 15
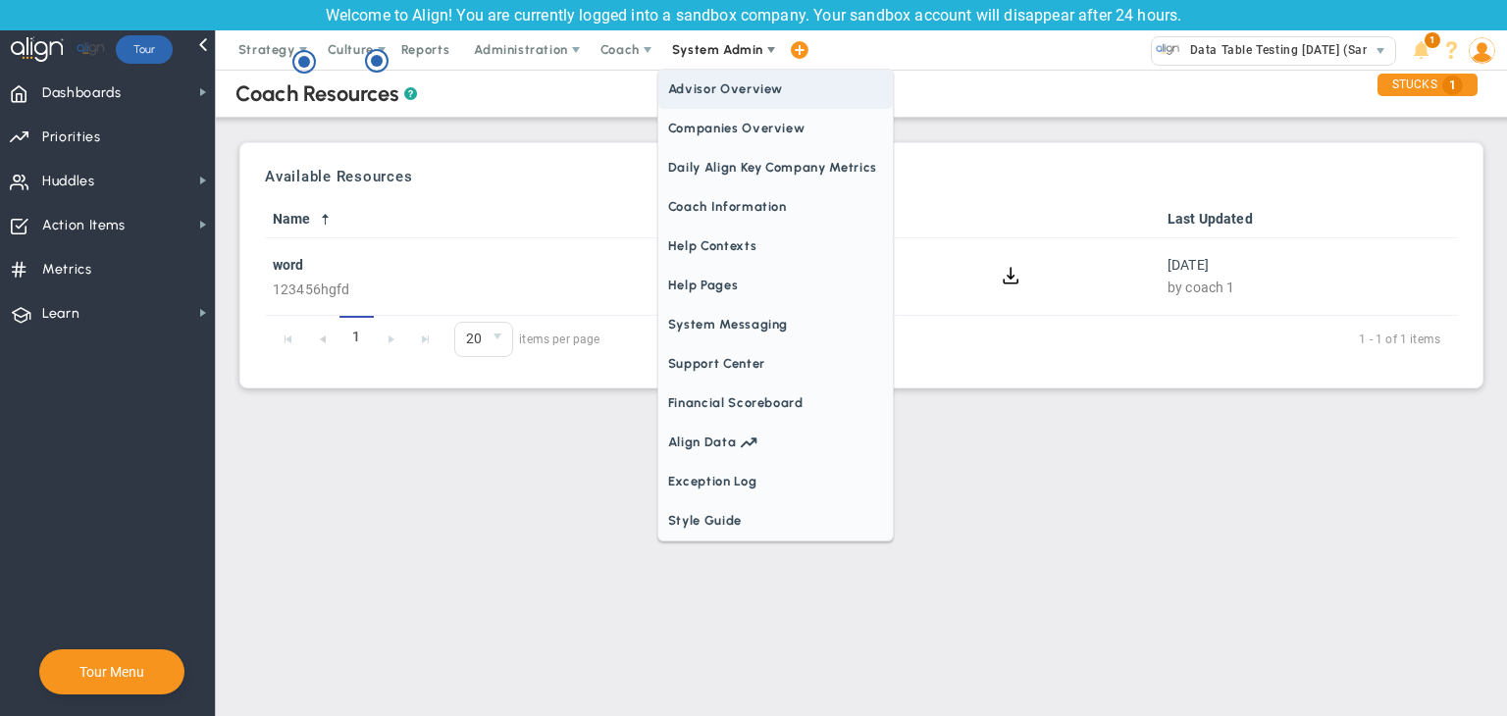
click at [706, 89] on span "Advisor Overview" at bounding box center [775, 89] width 235 height 39
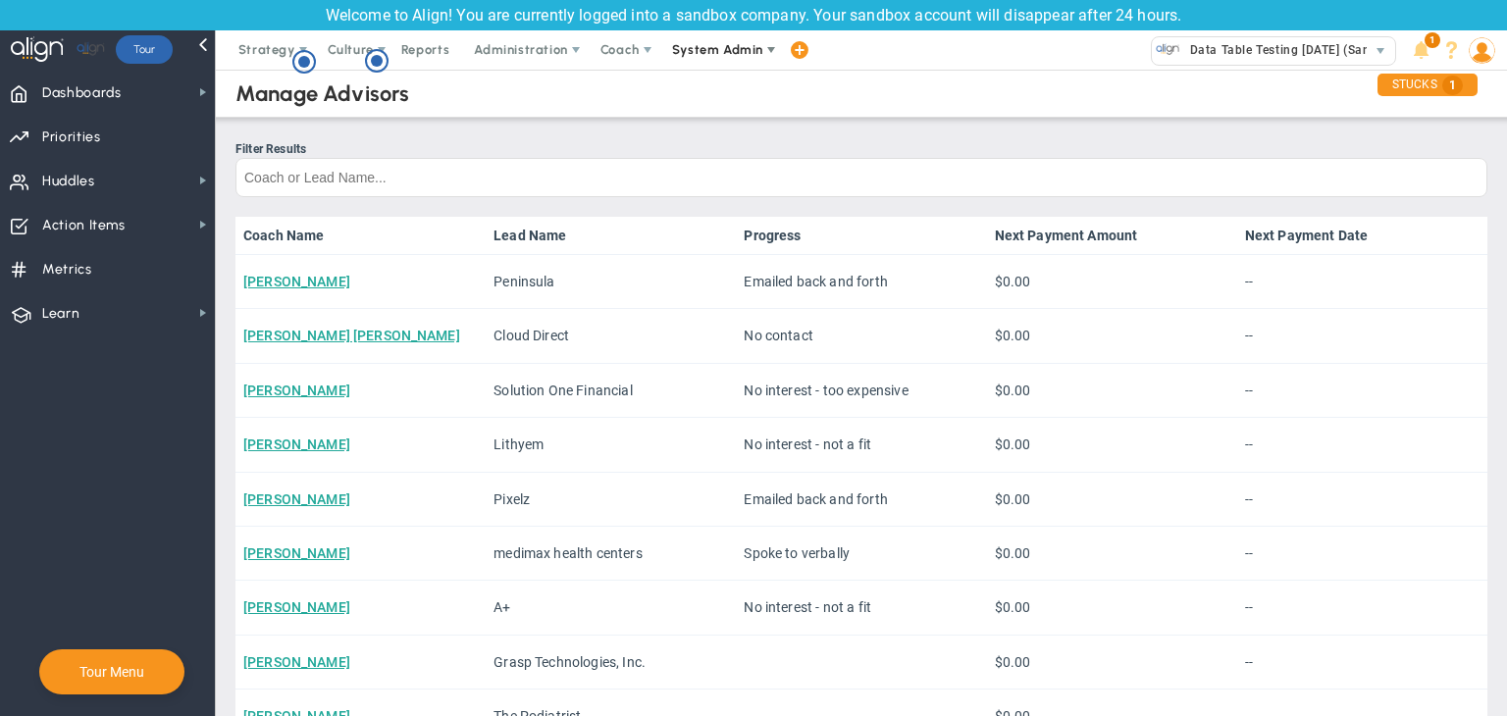
click at [757, 60] on span "System Admin" at bounding box center [719, 49] width 124 height 39
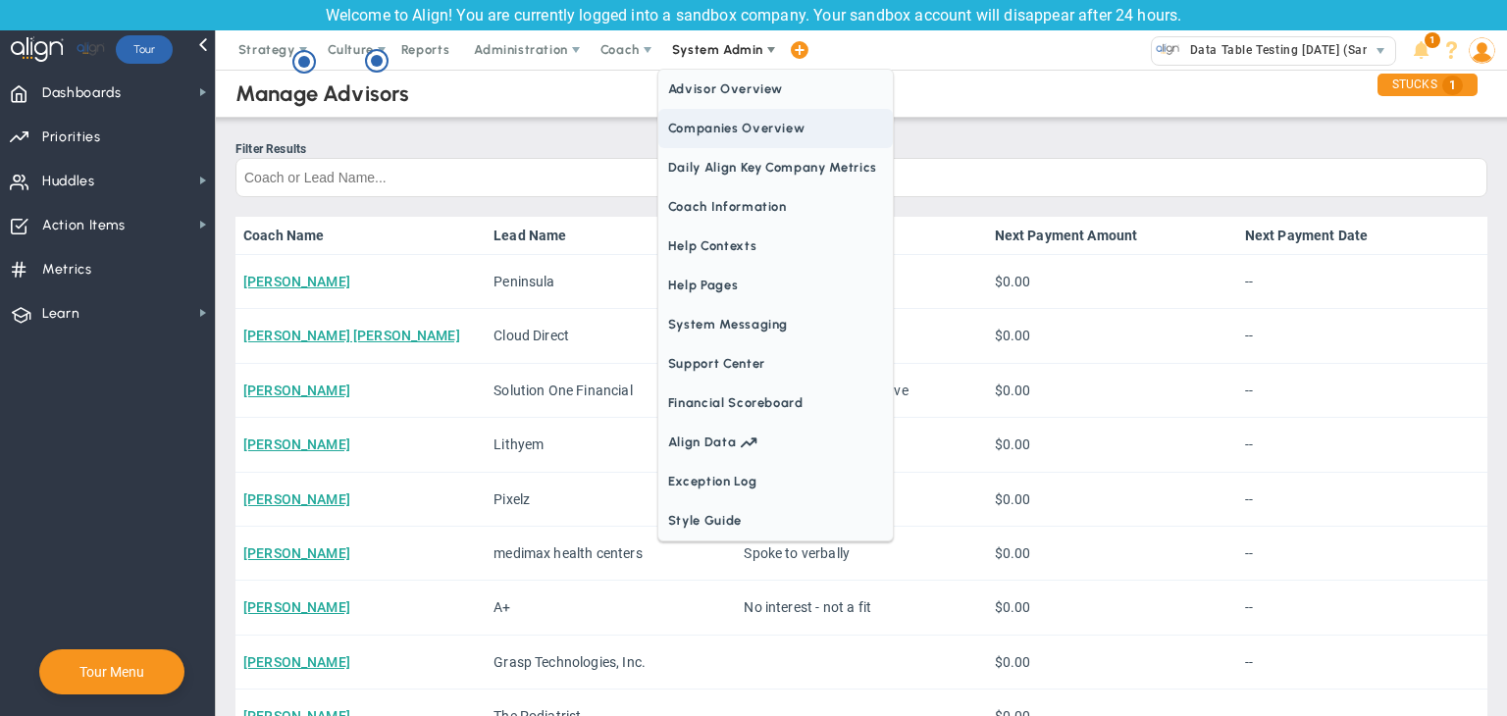
click at [727, 145] on span "Companies Overview" at bounding box center [775, 128] width 235 height 39
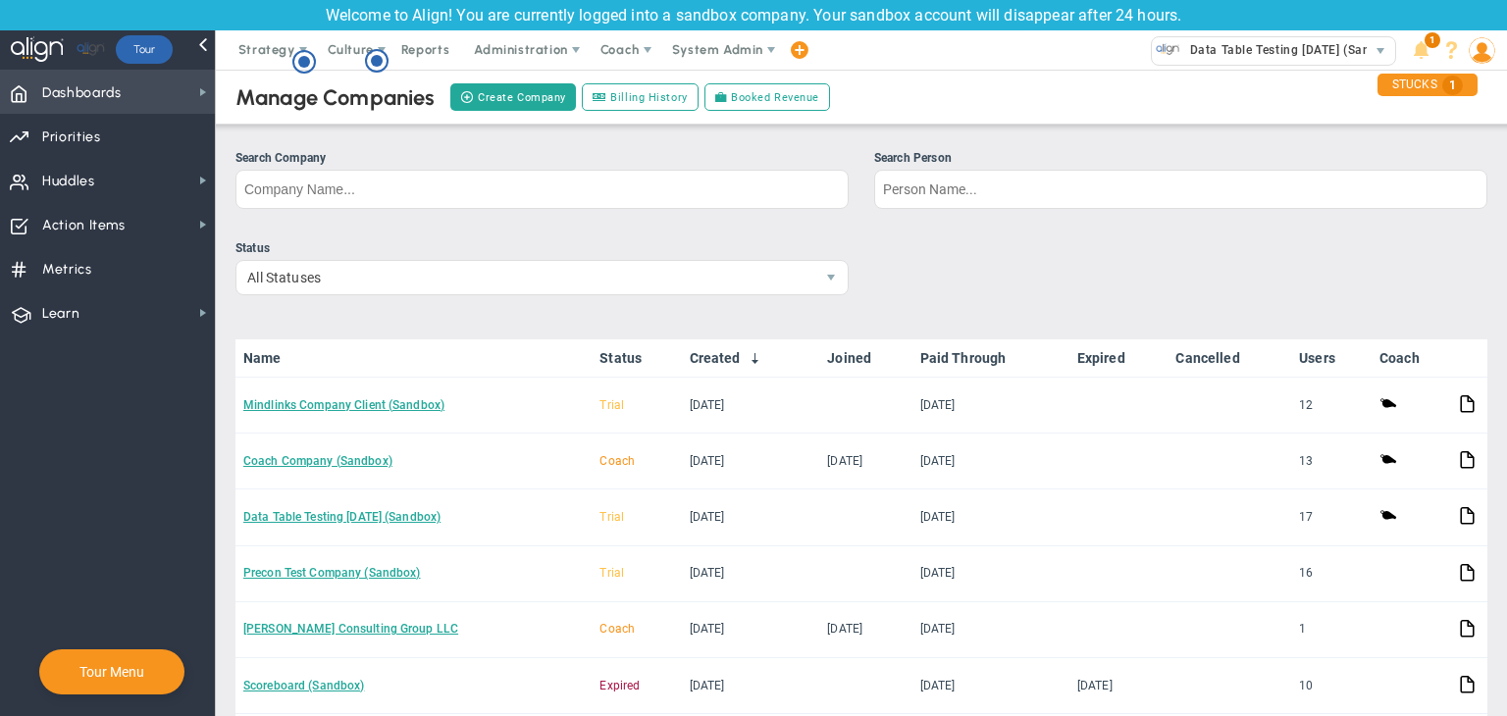
click at [93, 90] on span "Dashboards" at bounding box center [81, 93] width 79 height 41
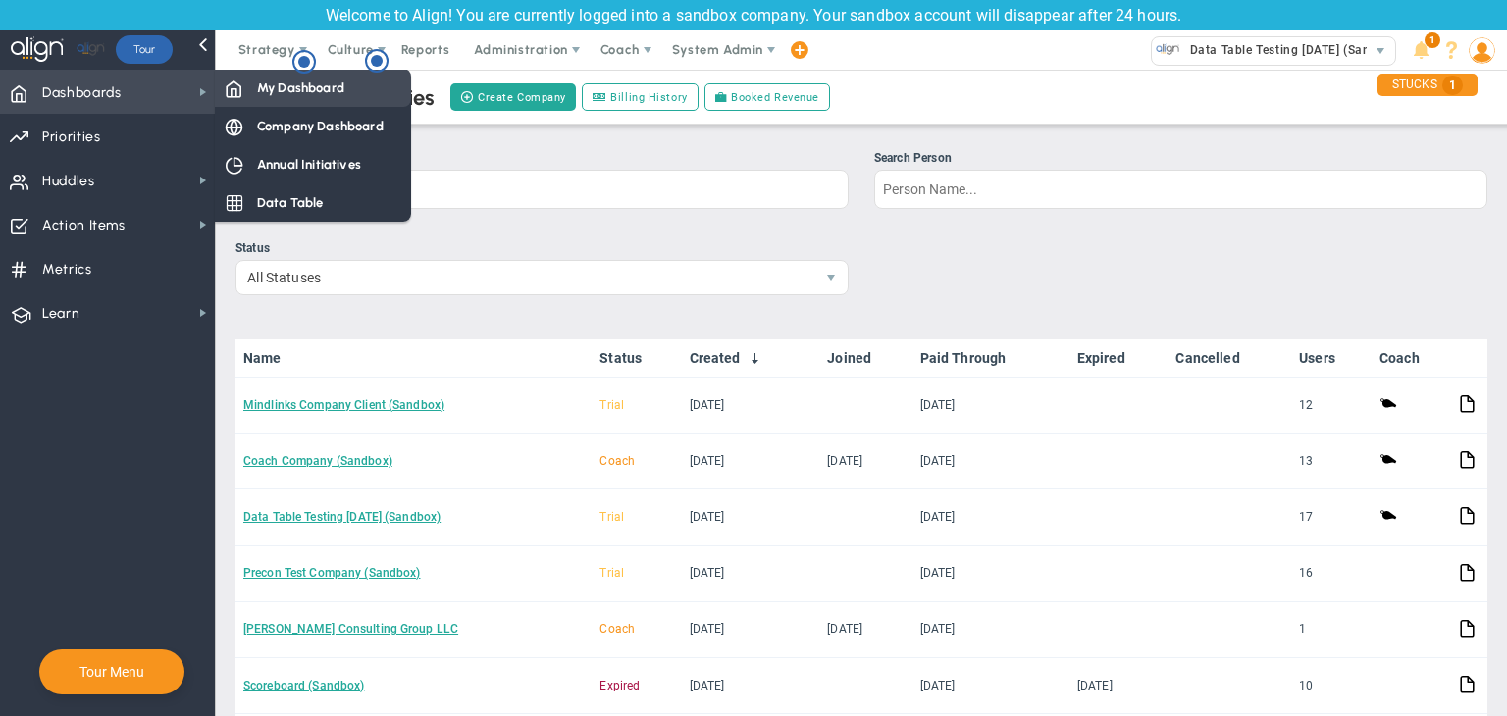
click at [328, 102] on div "My Dashboard" at bounding box center [313, 88] width 196 height 38
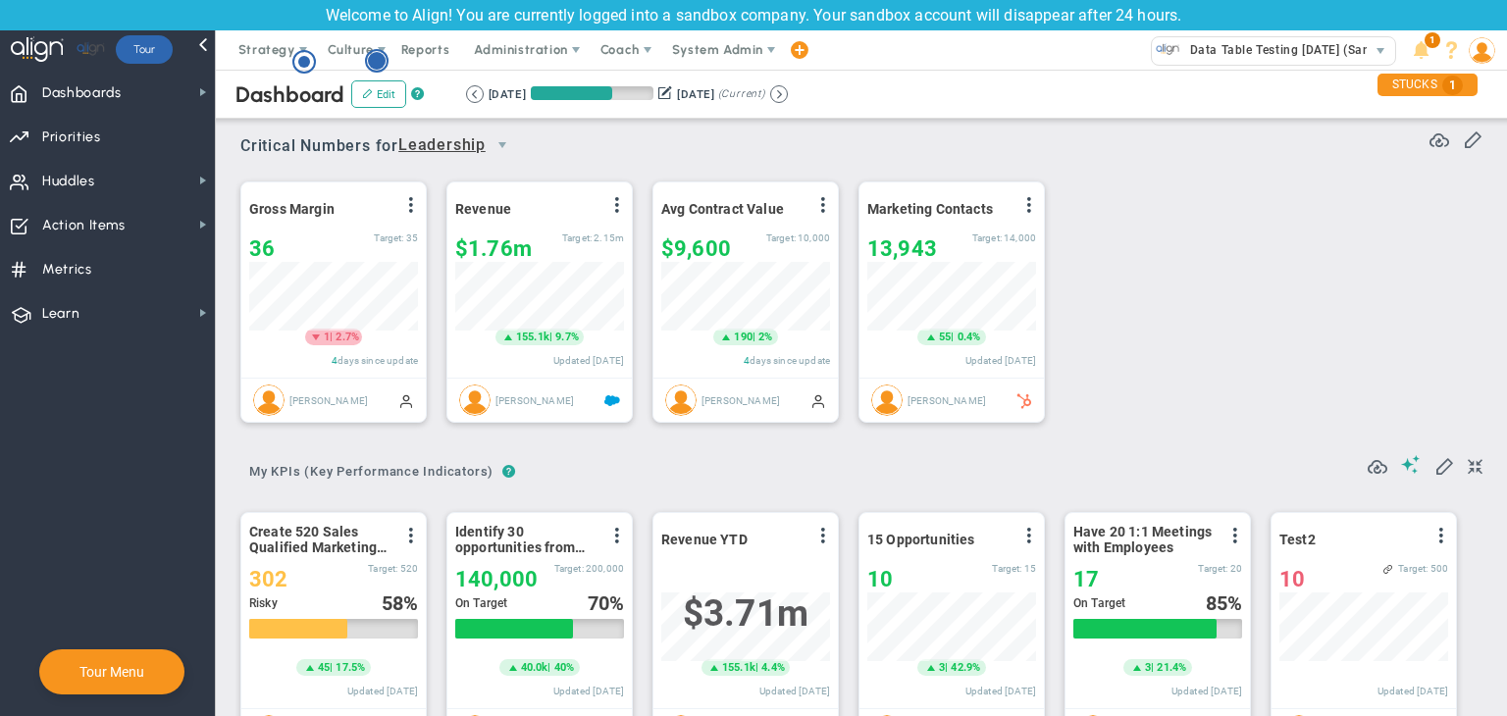
click at [377, 60] on circle "Hotspot (open by clicking or pressing space/enter)" at bounding box center [377, 61] width 18 height 18
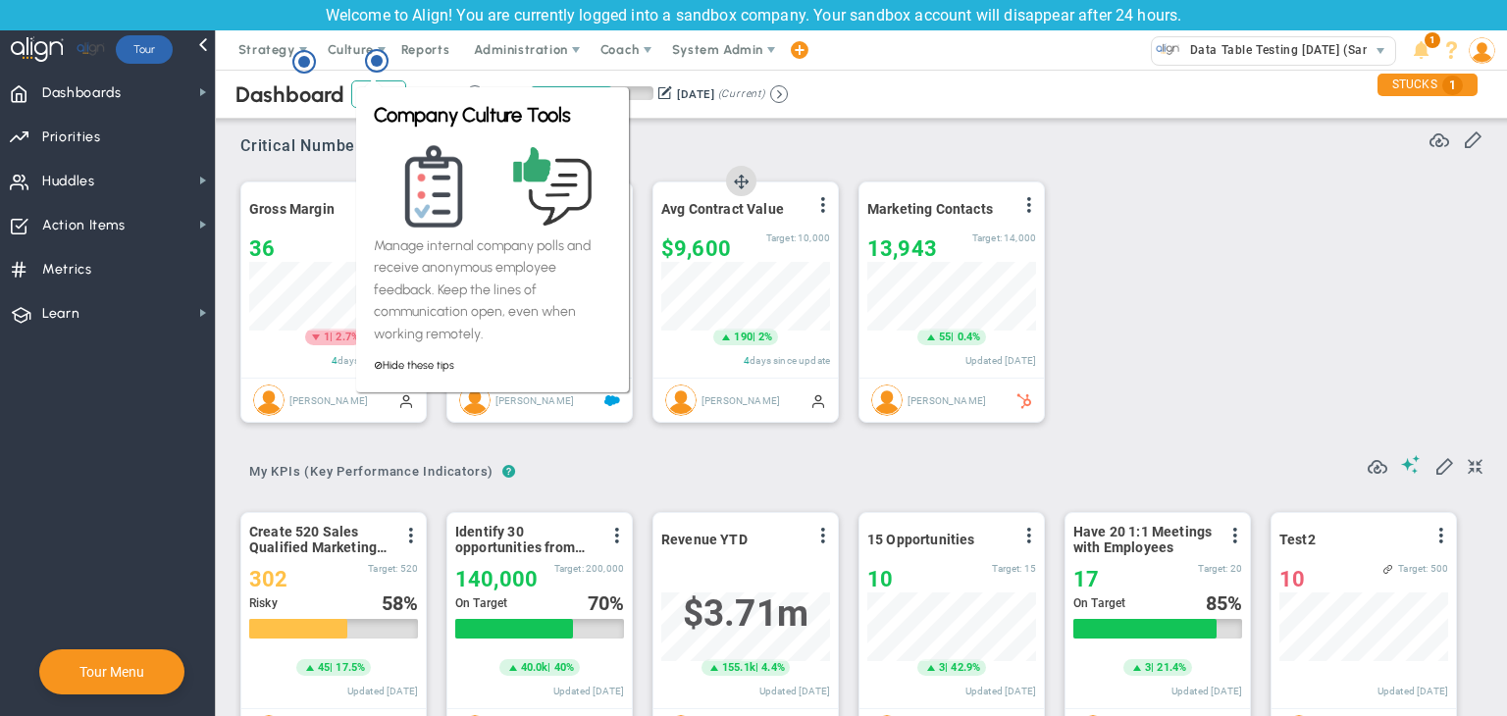
click at [718, 191] on div "Avg Contract Value View Historical Graph Edit Make "No Change" Update Add Past …" at bounding box center [746, 280] width 184 height 195
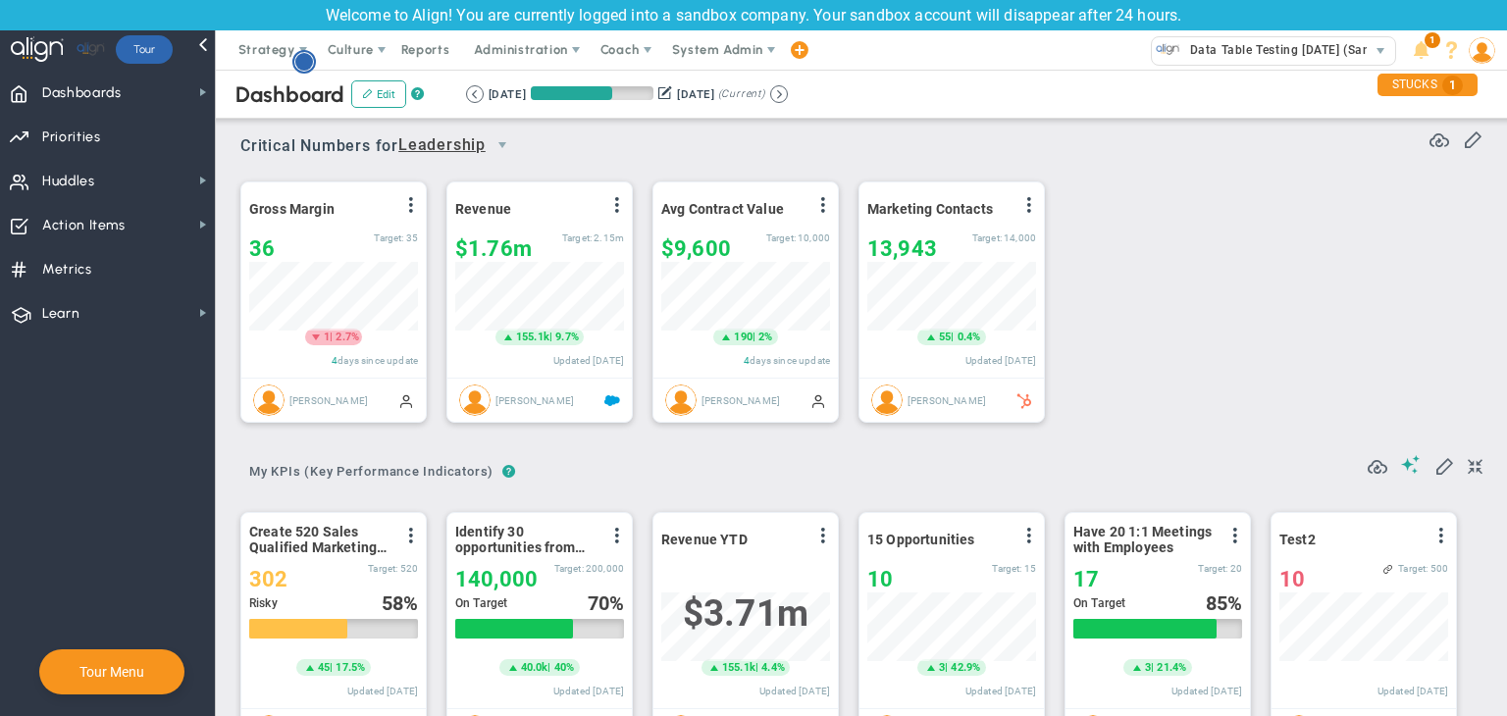
click at [300, 60] on circle "Hotspot (open by clicking or pressing space/enter)" at bounding box center [304, 62] width 18 height 18
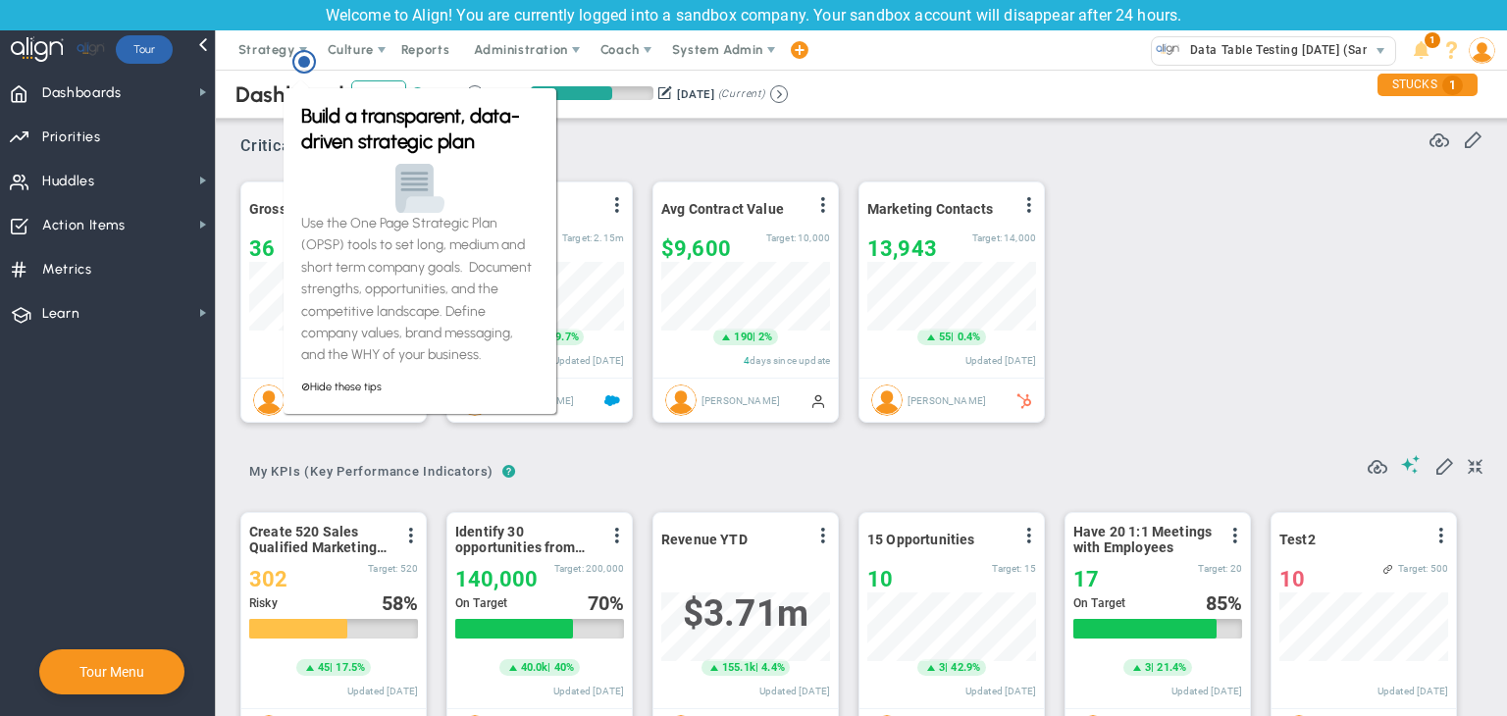
click at [1095, 208] on div "Gross Margin View Historical Graph Edit Make "No Change" Update Add Past Update…" at bounding box center [854, 303] width 1267 height 276
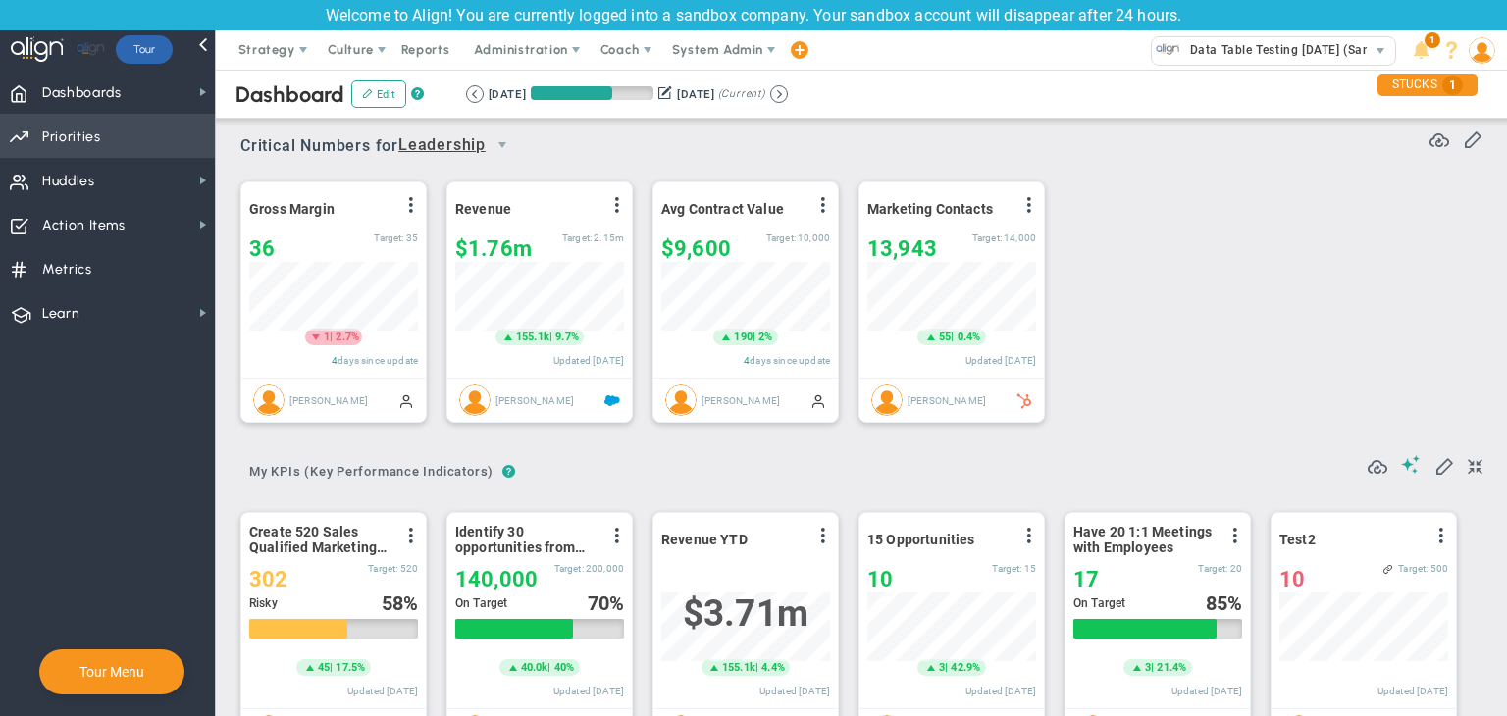
click at [182, 123] on span "Priorities Projects OKR Tree Priorities Projects OKRs" at bounding box center [107, 136] width 215 height 44
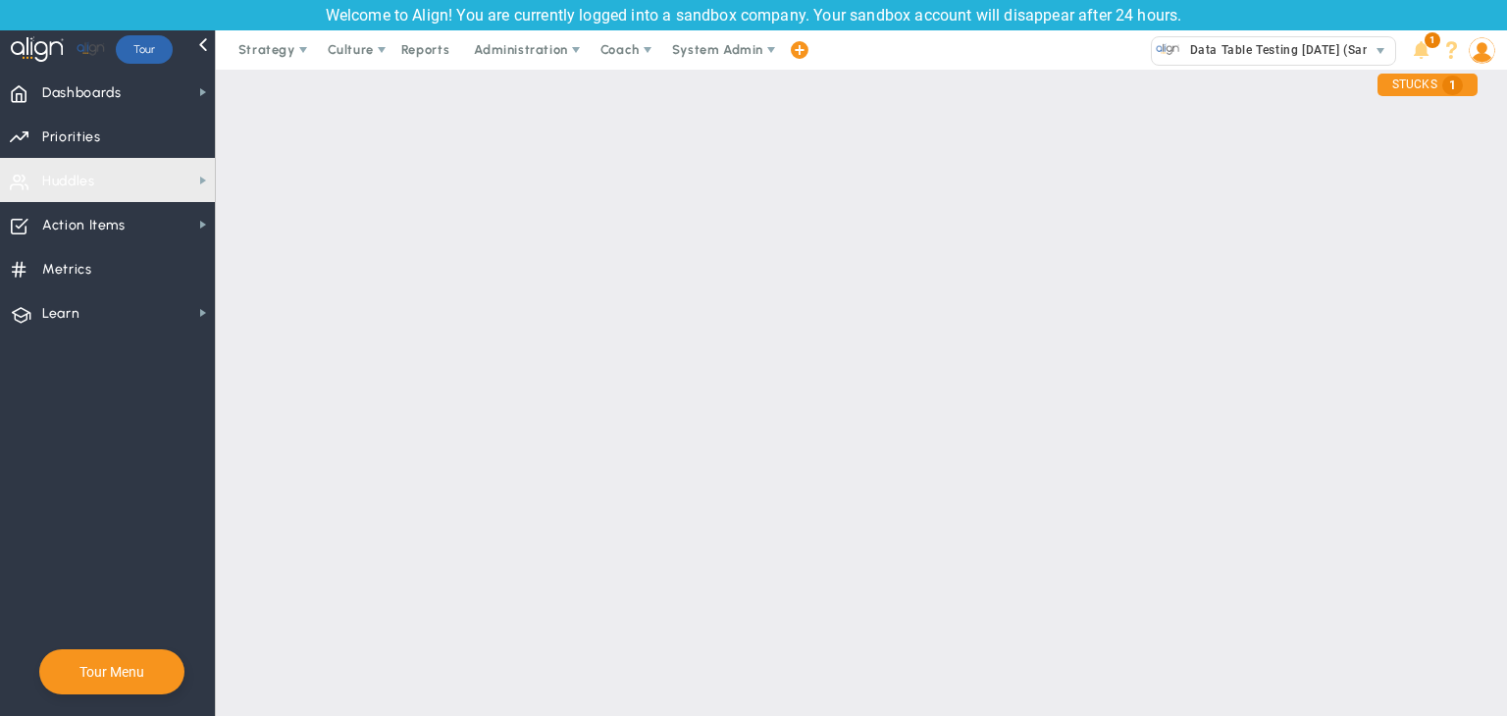
checkbox input "false"
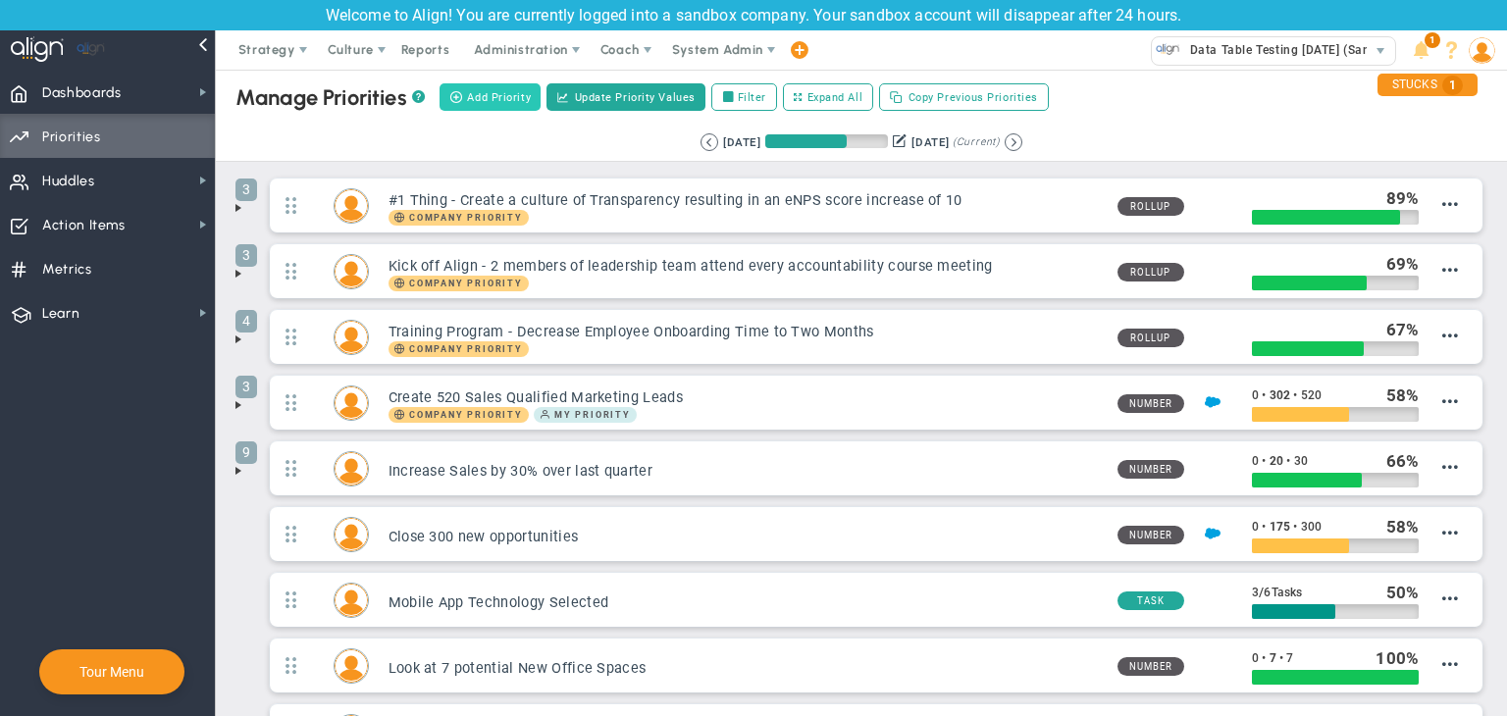
click at [495, 103] on span "Add Priority" at bounding box center [499, 97] width 64 height 17
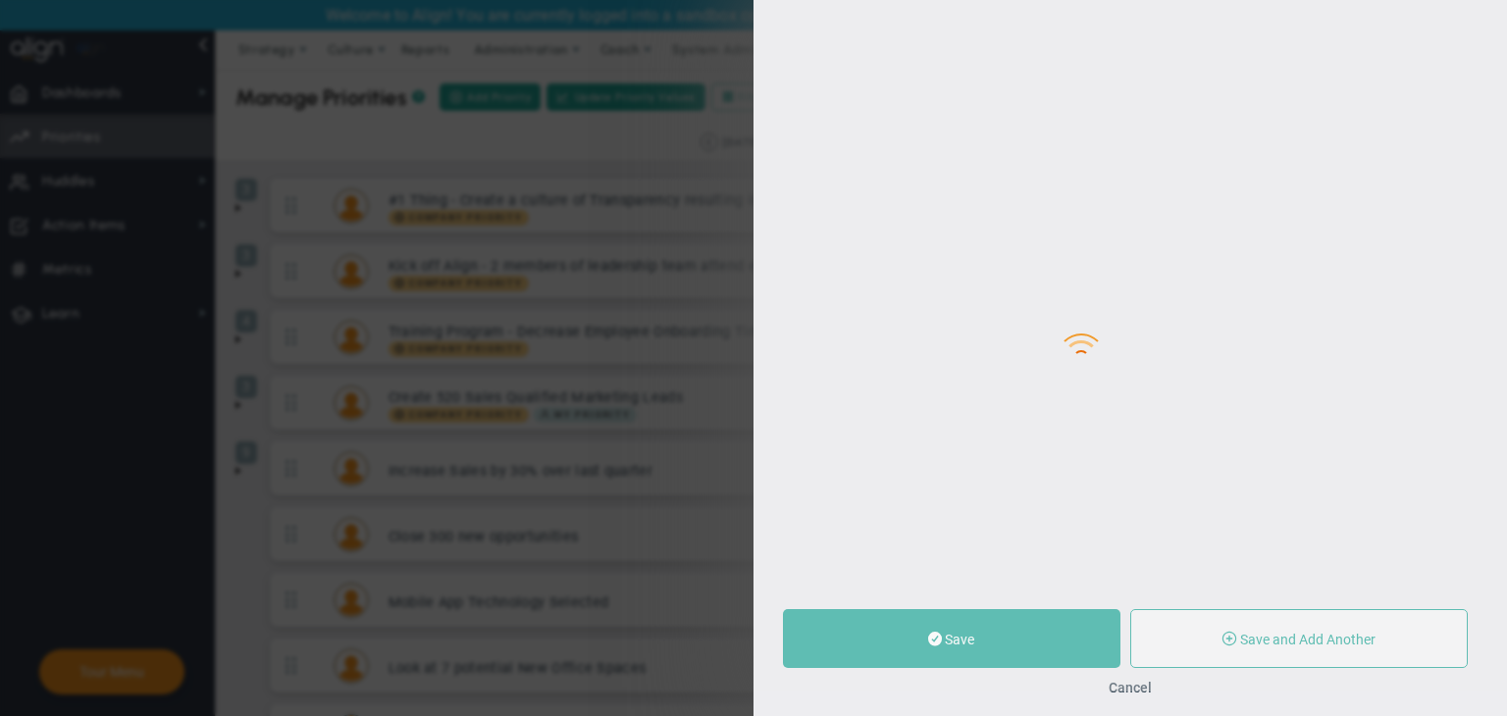
type input "0"
radio input "true"
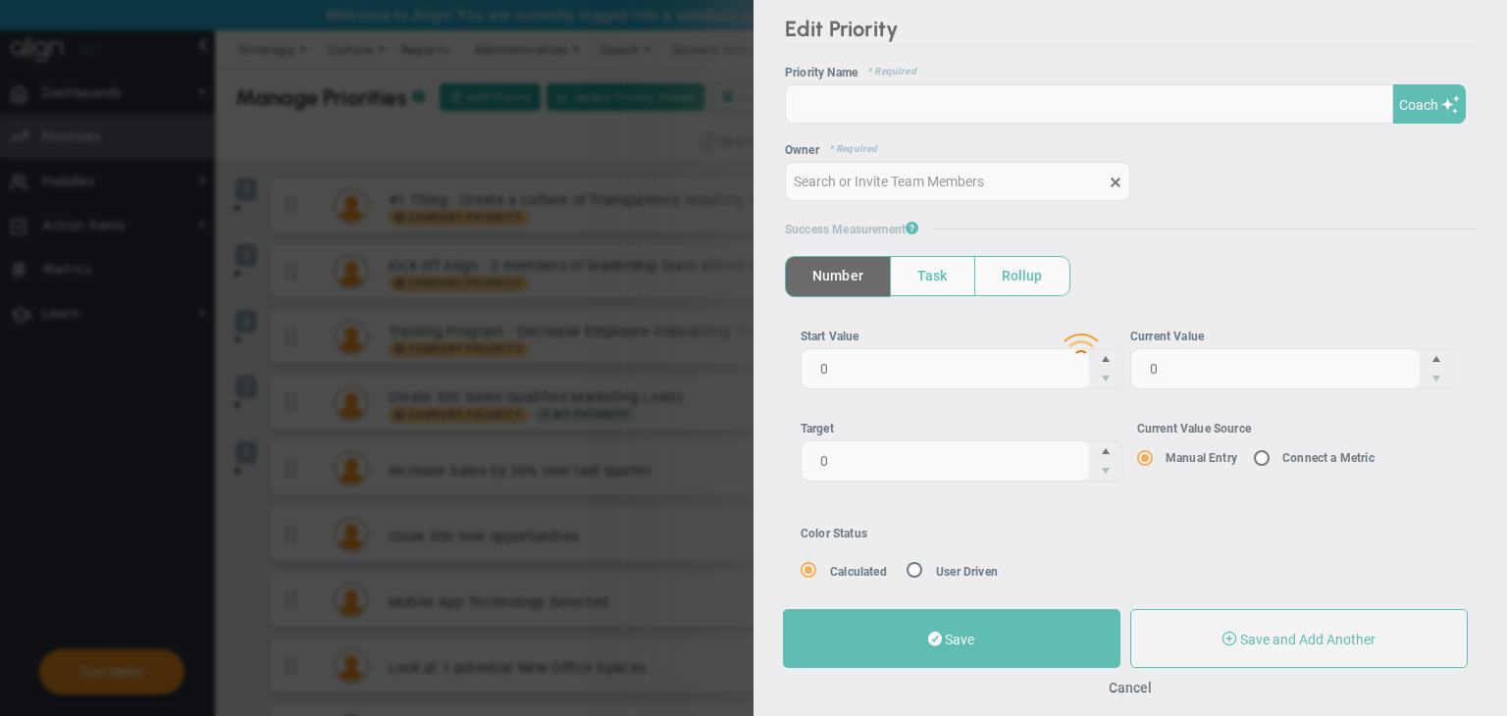
type input "[PERSON_NAME]"
type input "0"
radio input "true"
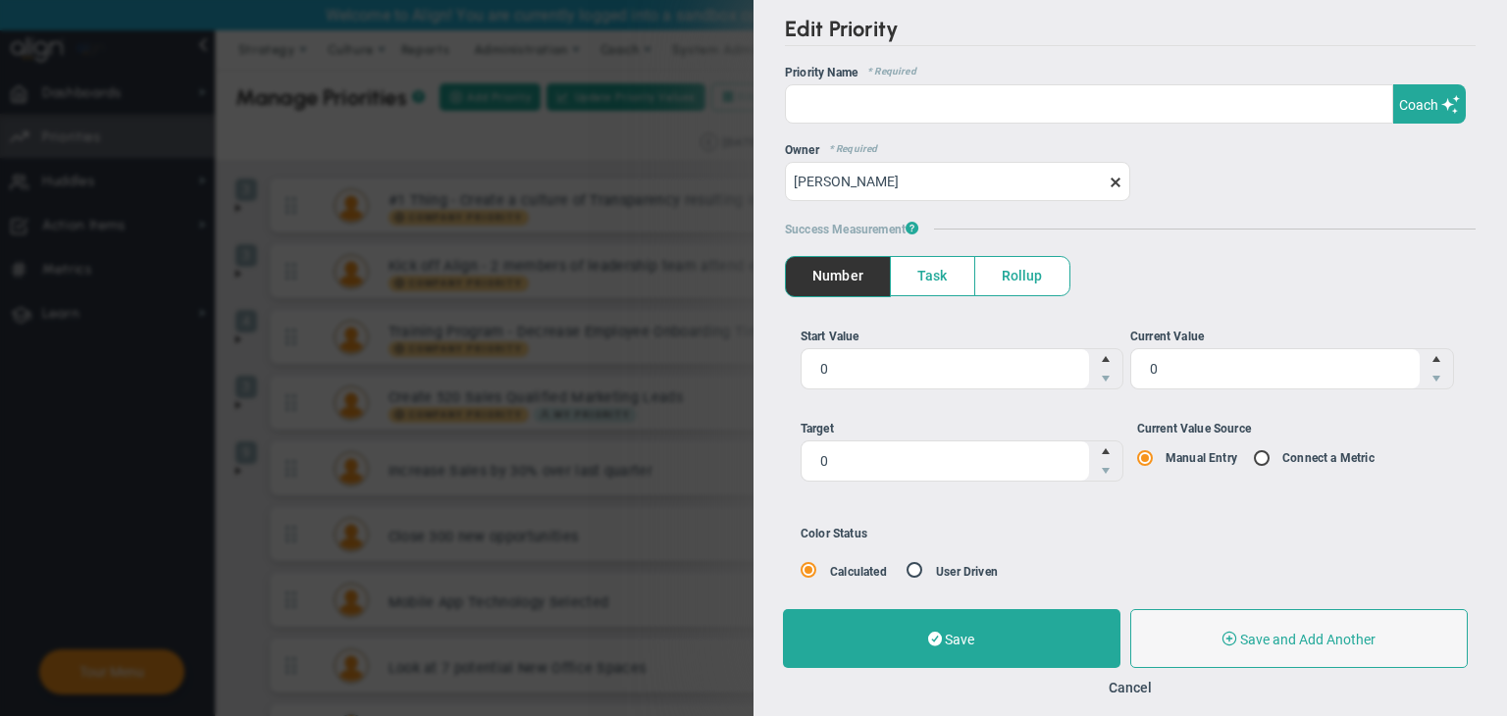
click at [941, 131] on div "OKR Name * Required Priority Name * Required Coach Coach Owner * Required [PERS…" at bounding box center [1130, 133] width 691 height 135
click at [937, 125] on div "OKR Name * Required Priority Name * Required Coach Coach Owner * Required [PERS…" at bounding box center [1130, 133] width 691 height 135
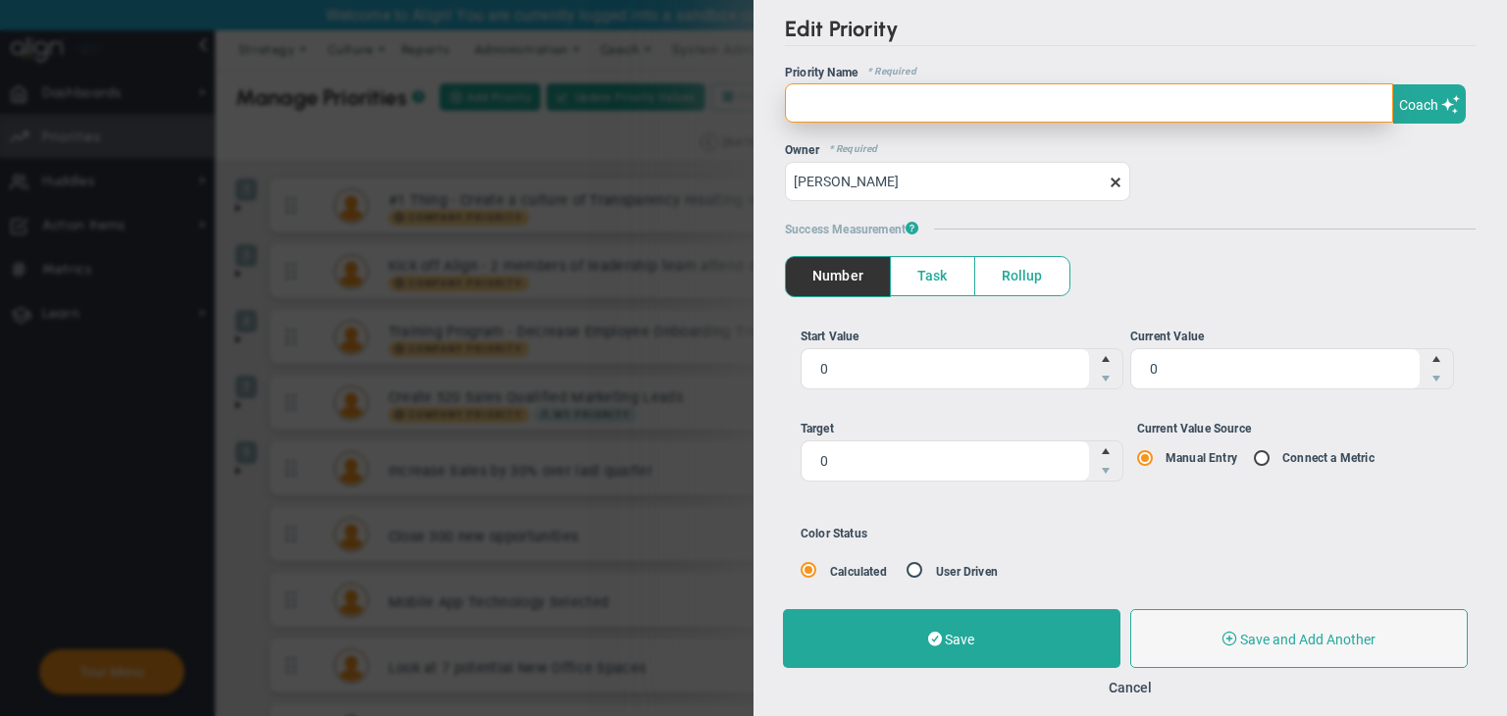
click at [958, 114] on input "text" at bounding box center [1089, 102] width 608 height 39
type input "T"
type input "h"
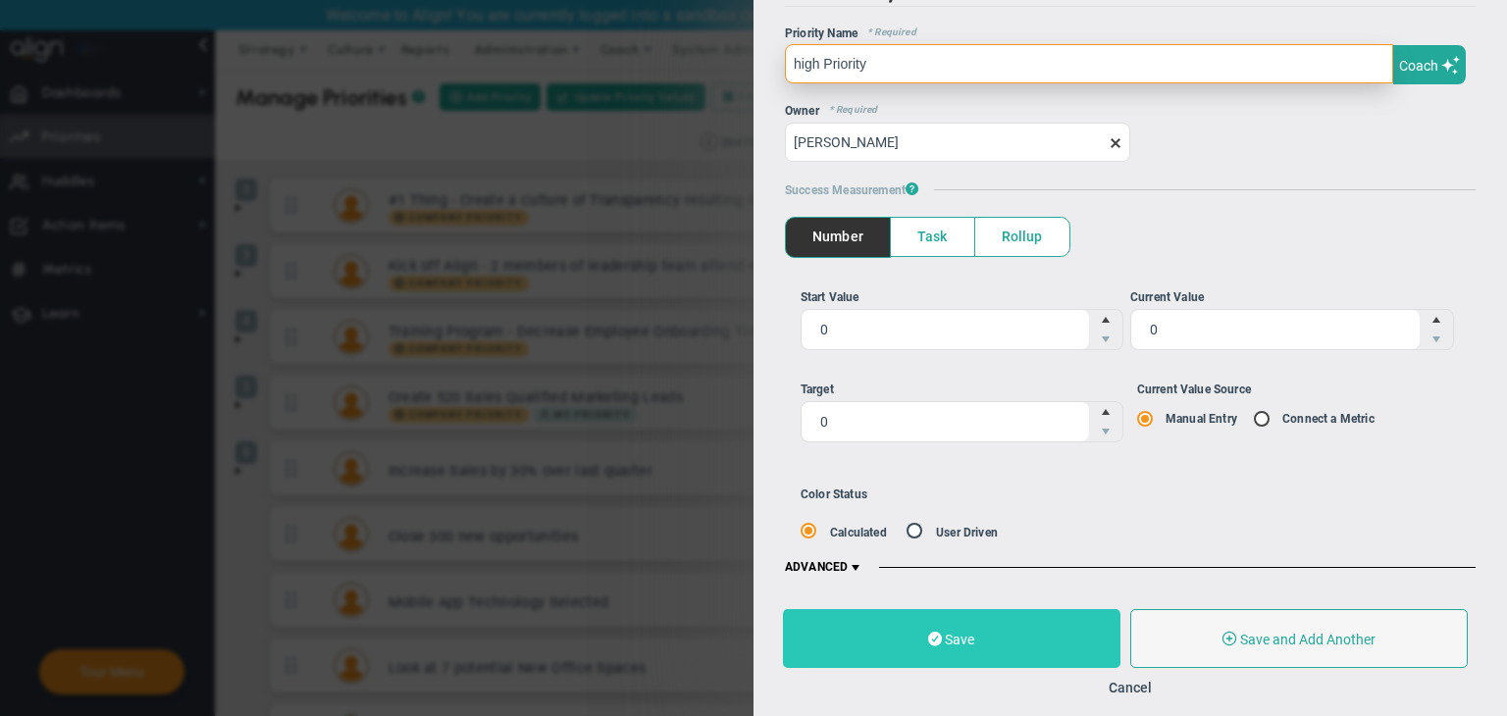
type input "high Priority"
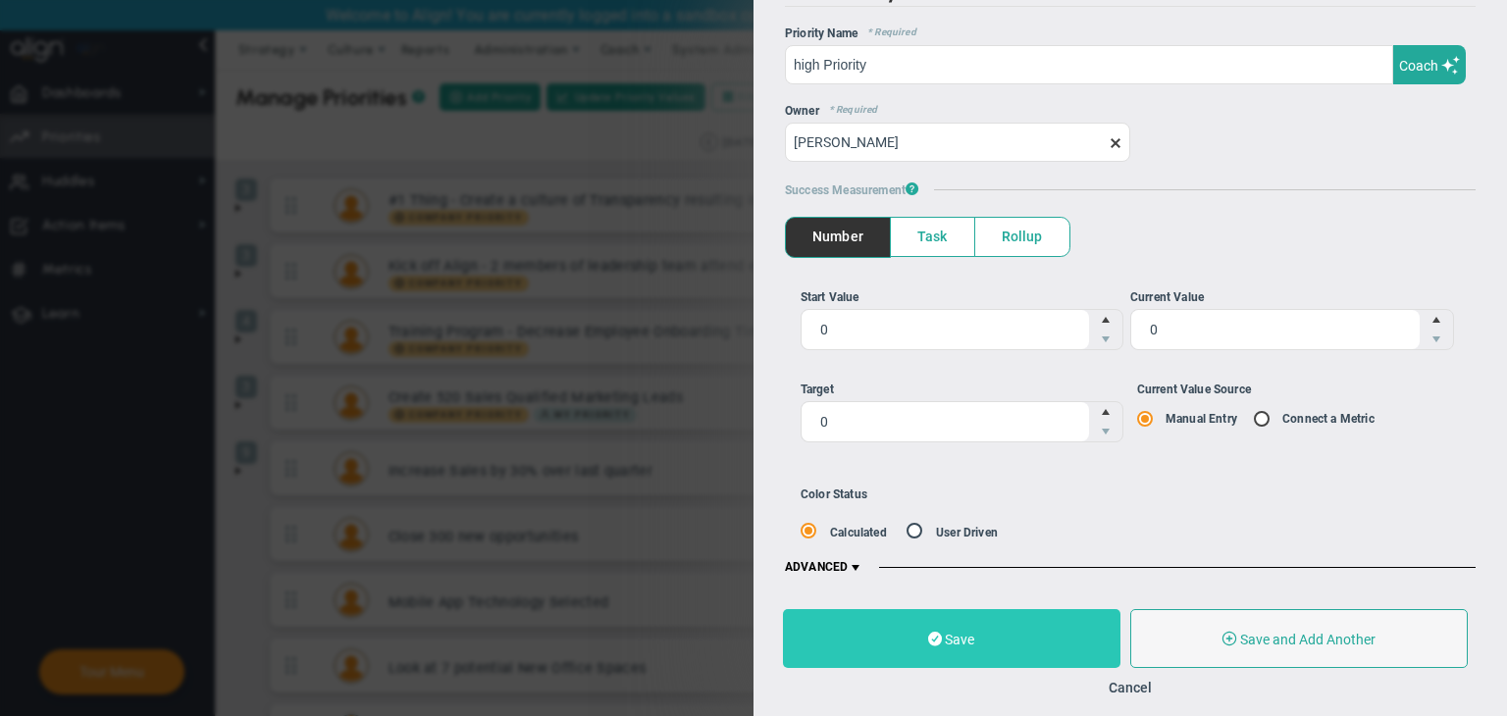
click at [1064, 620] on button "Save" at bounding box center [952, 638] width 338 height 59
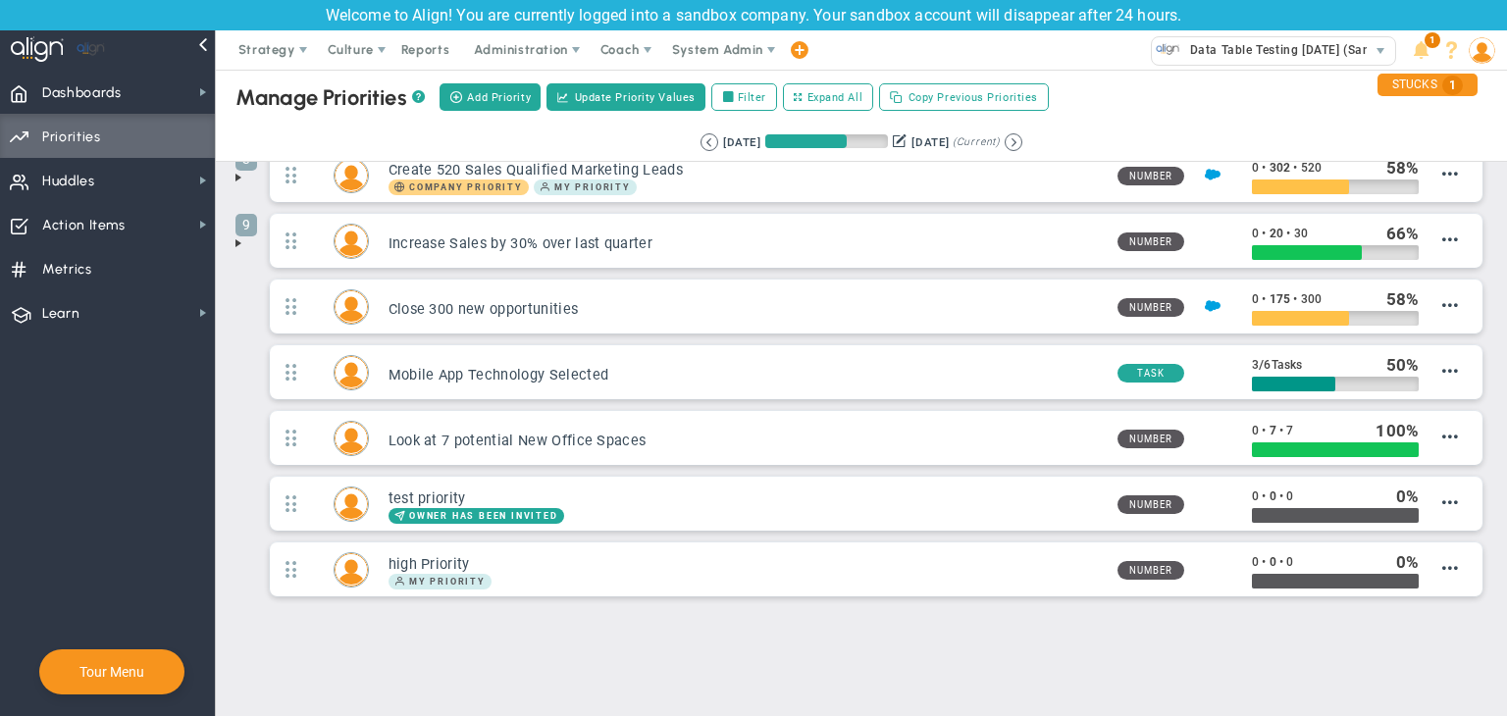
click at [237, 241] on span at bounding box center [239, 244] width 16 height 16
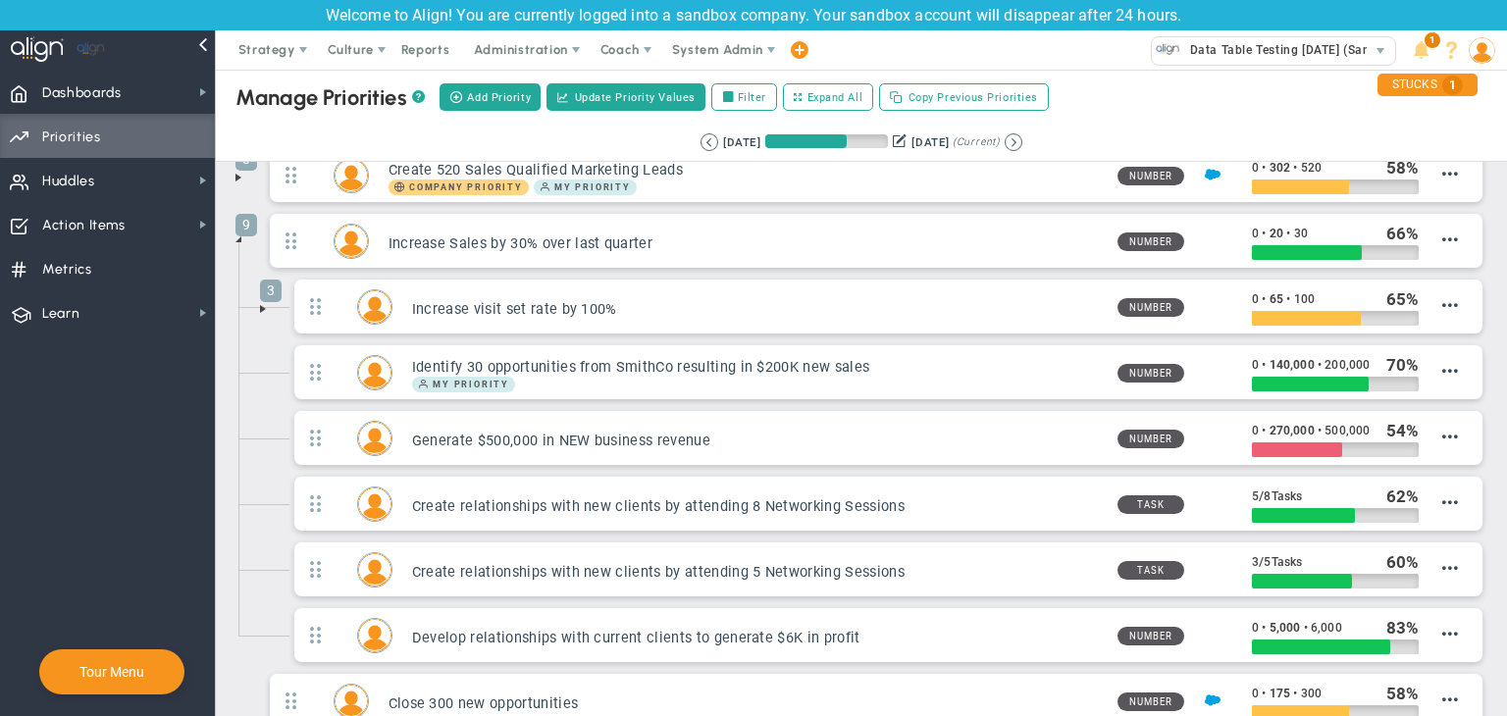
click at [238, 238] on span at bounding box center [239, 240] width 16 height 16
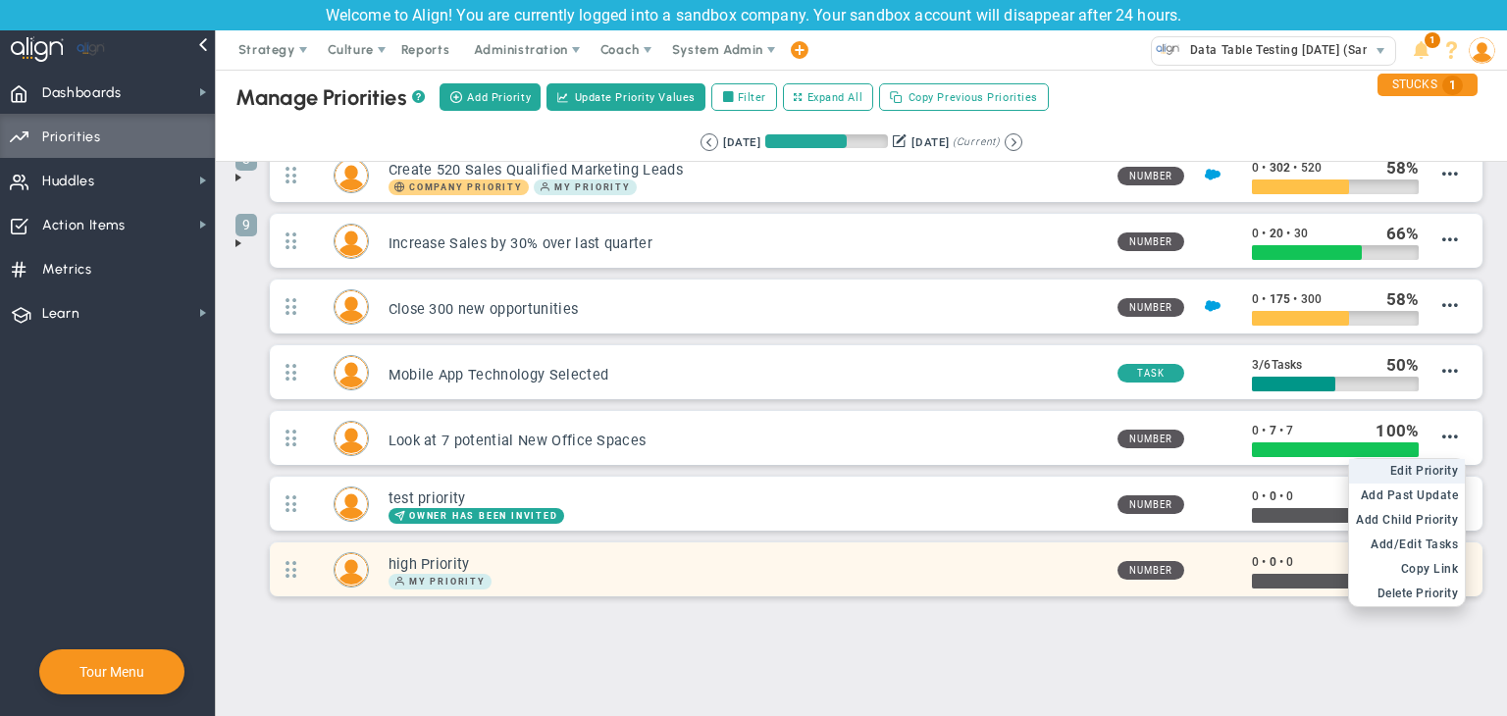
click at [1393, 465] on span "Edit Priority" at bounding box center [1424, 471] width 69 height 14
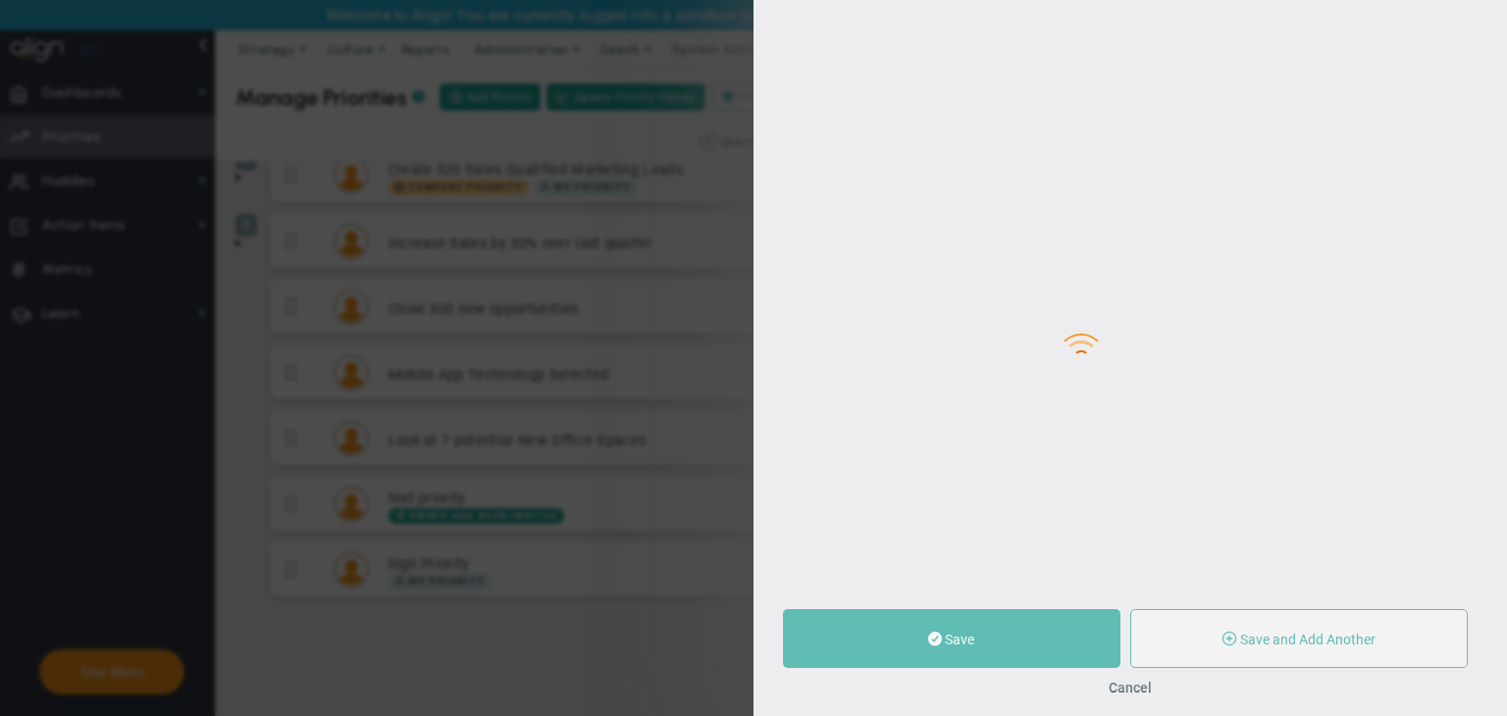
type input "high Priority"
type input "0"
radio input "true"
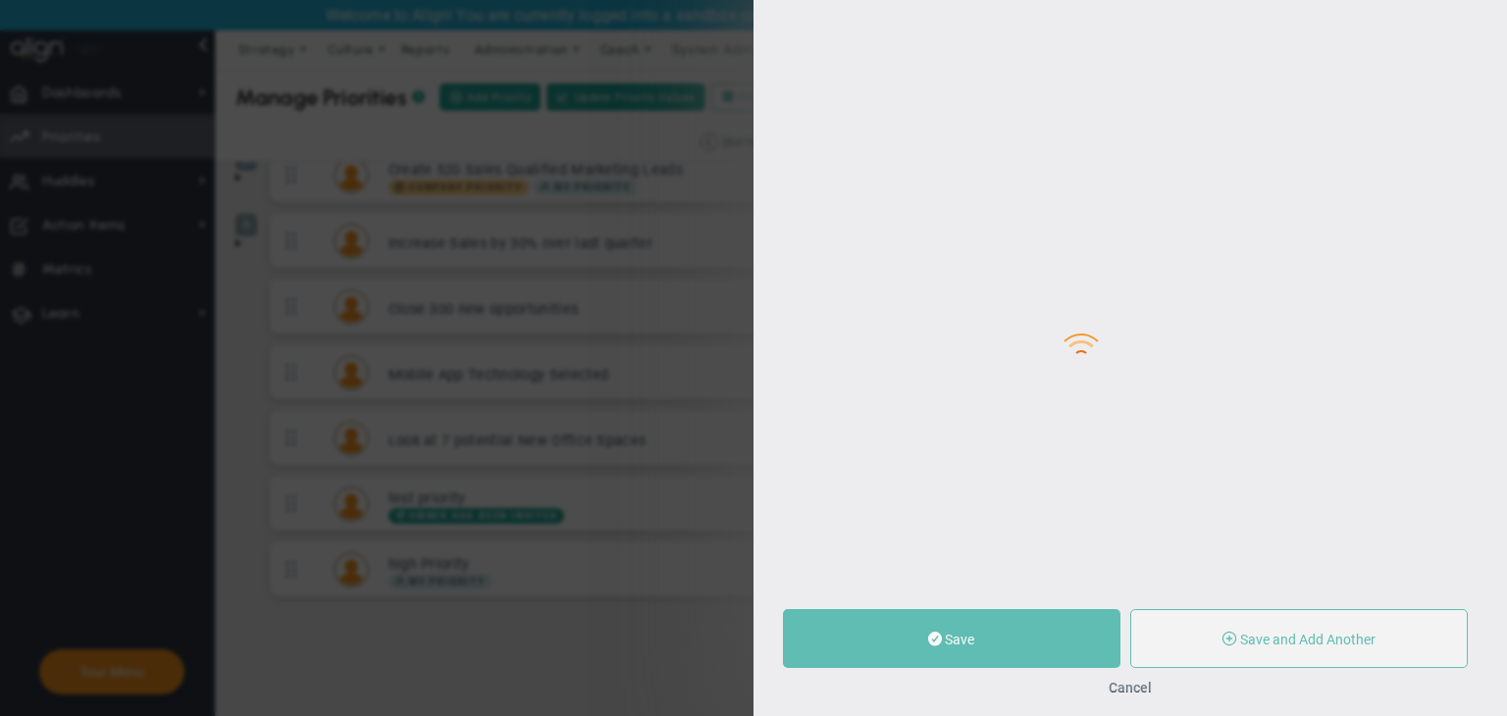
type input "[PERSON_NAME]"
type input "0"
radio input "true"
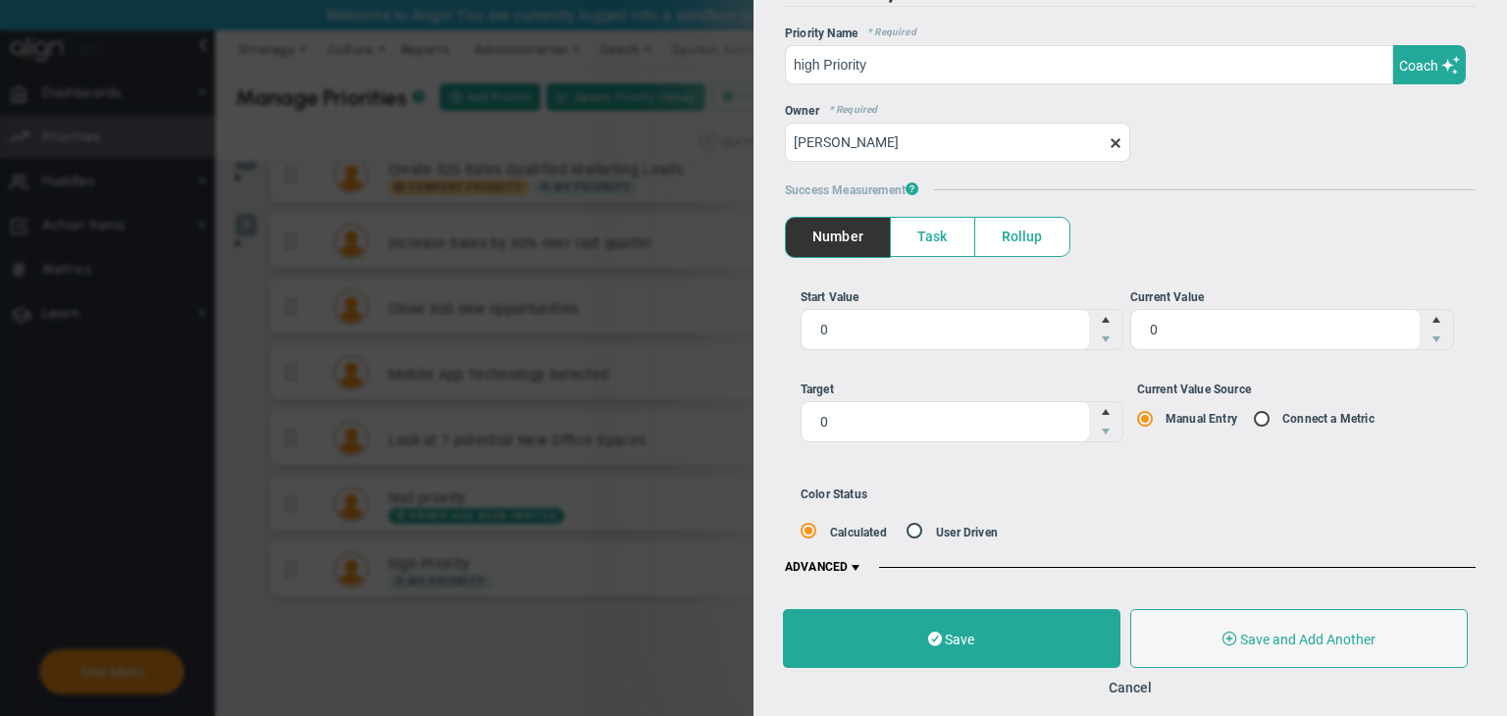
click at [945, 233] on span "Task" at bounding box center [932, 237] width 83 height 38
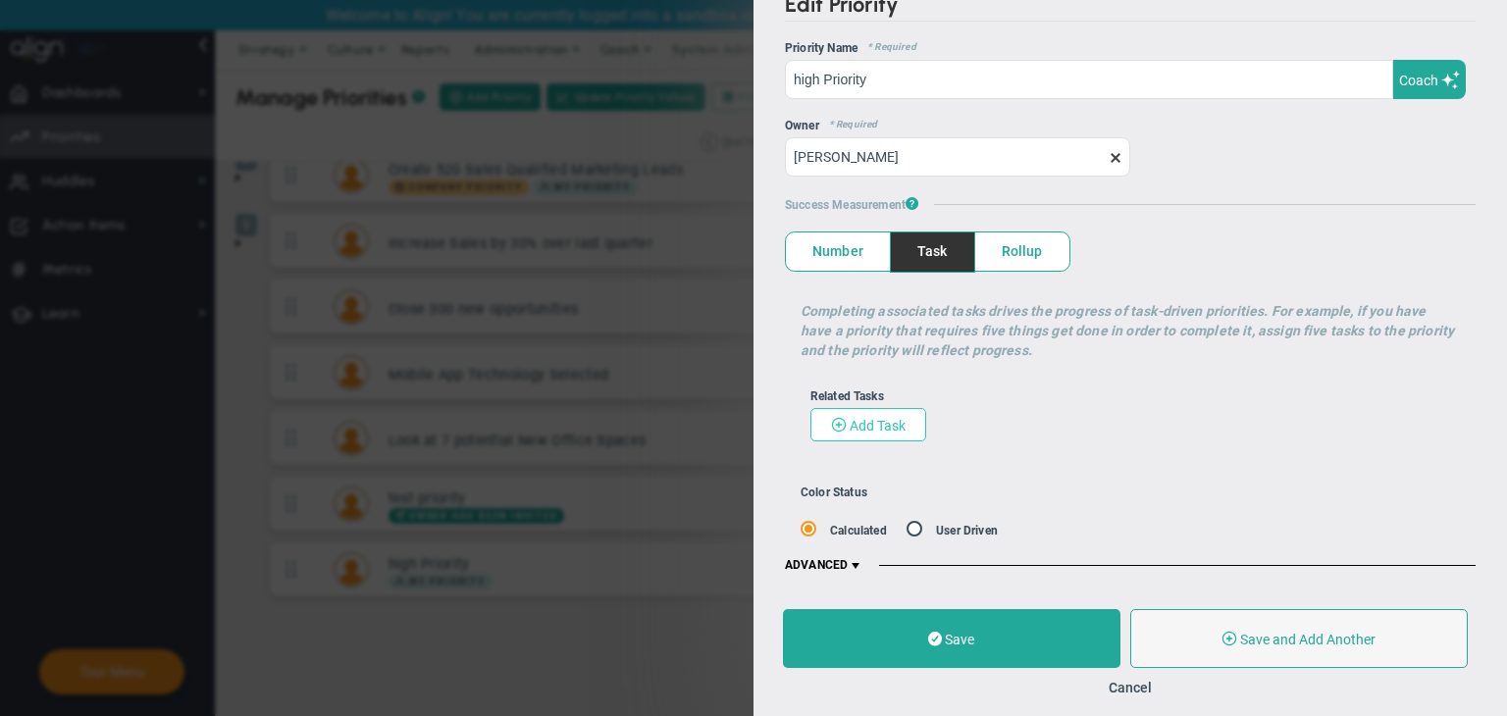
click at [893, 424] on span "Add Task" at bounding box center [878, 426] width 56 height 16
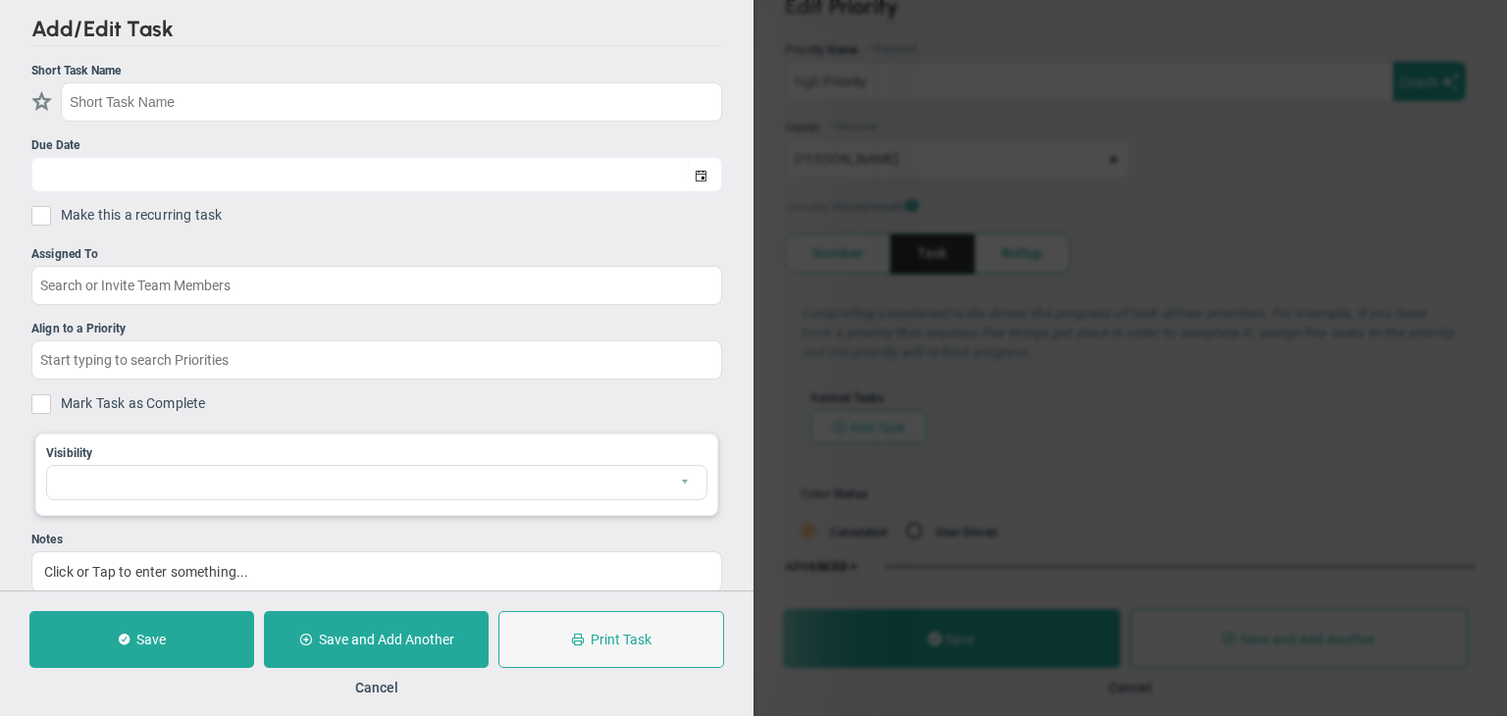
checkbox input "false"
type input "[DATE]"
checkbox input "false"
type input "high Priority"
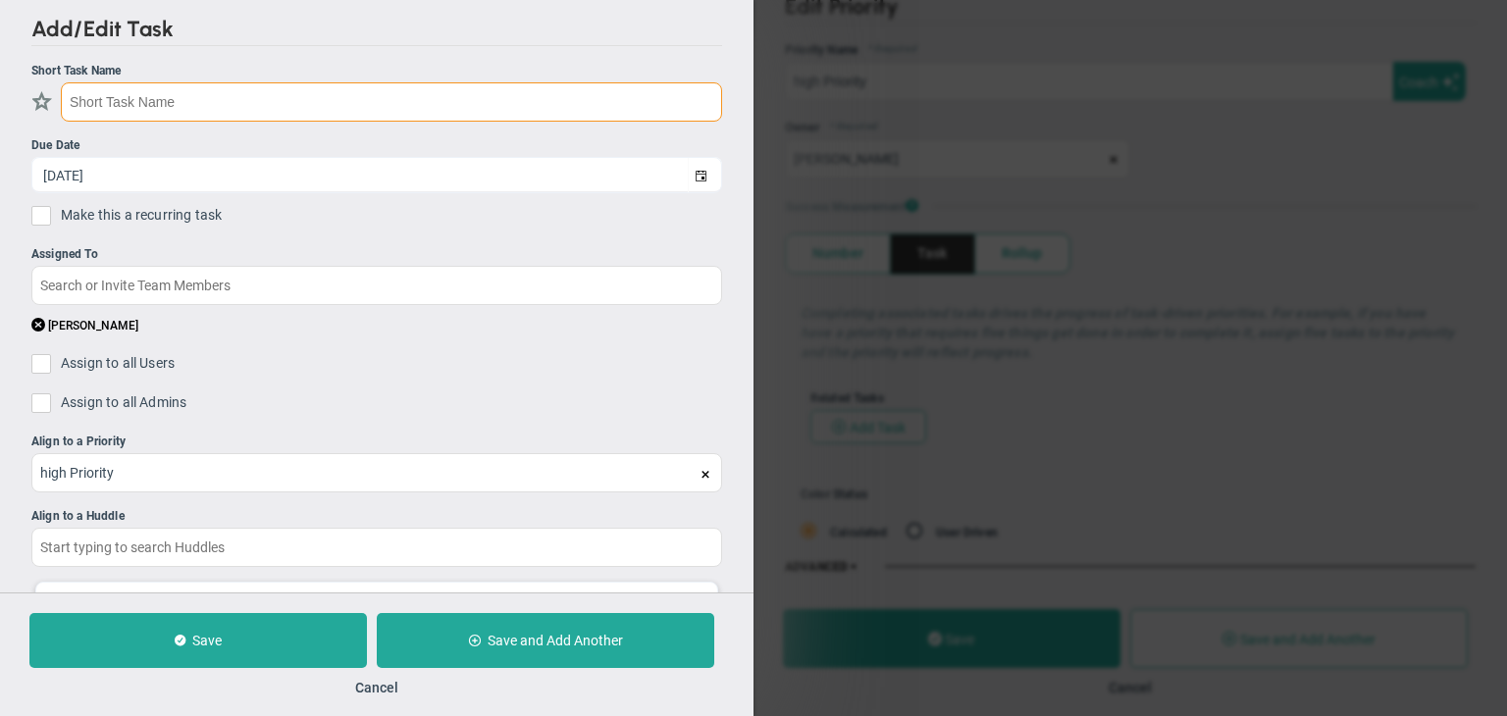
click at [327, 101] on input "text" at bounding box center [391, 101] width 661 height 39
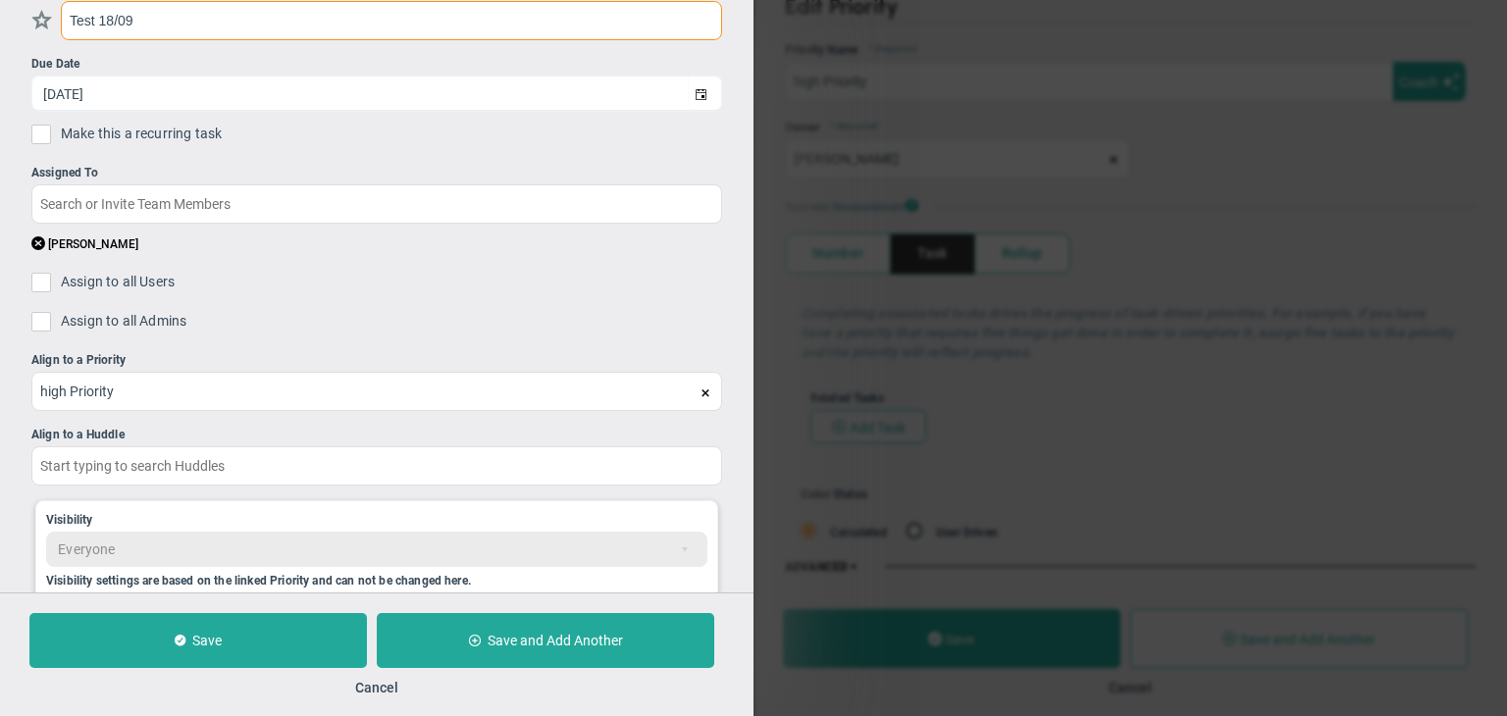
scroll to position [202, 0]
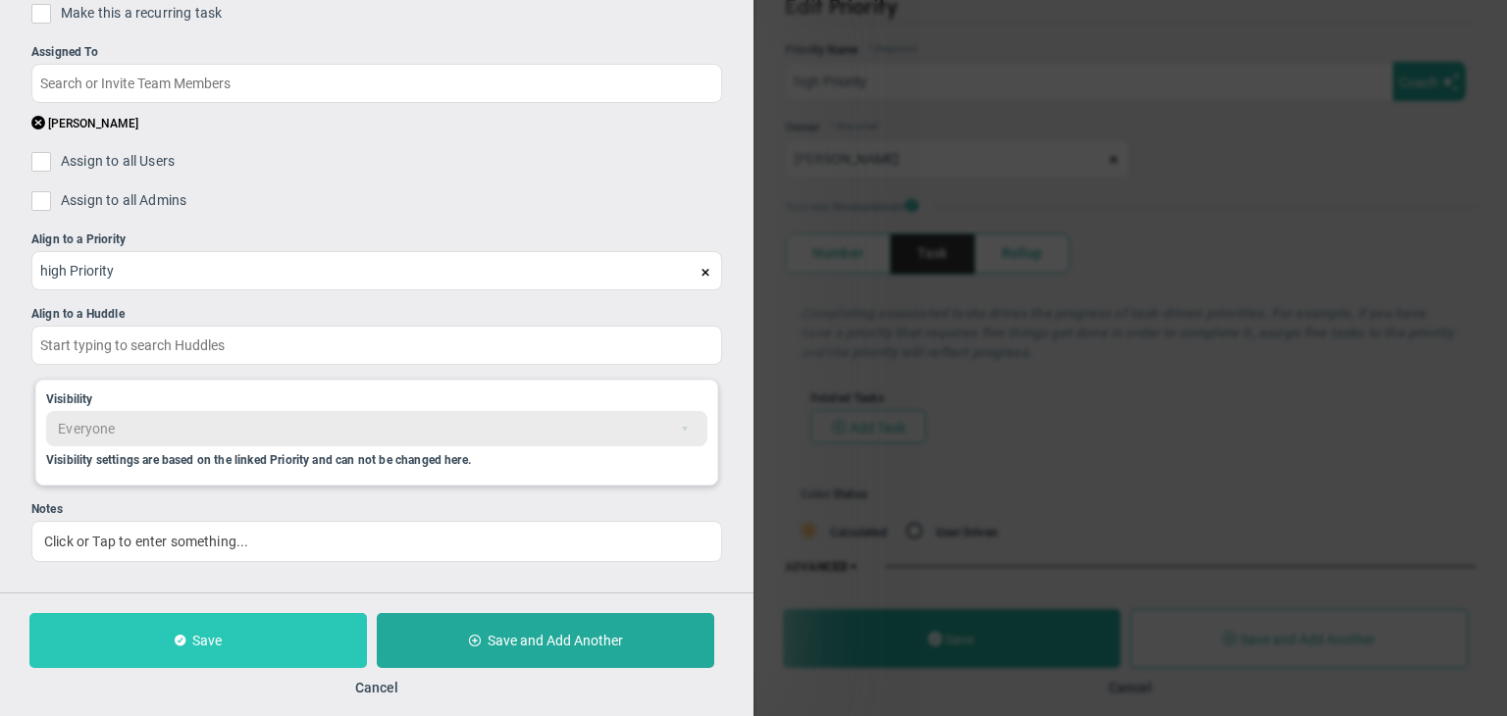
type input "Test 18/09"
click at [211, 626] on button "Save" at bounding box center [198, 640] width 338 height 55
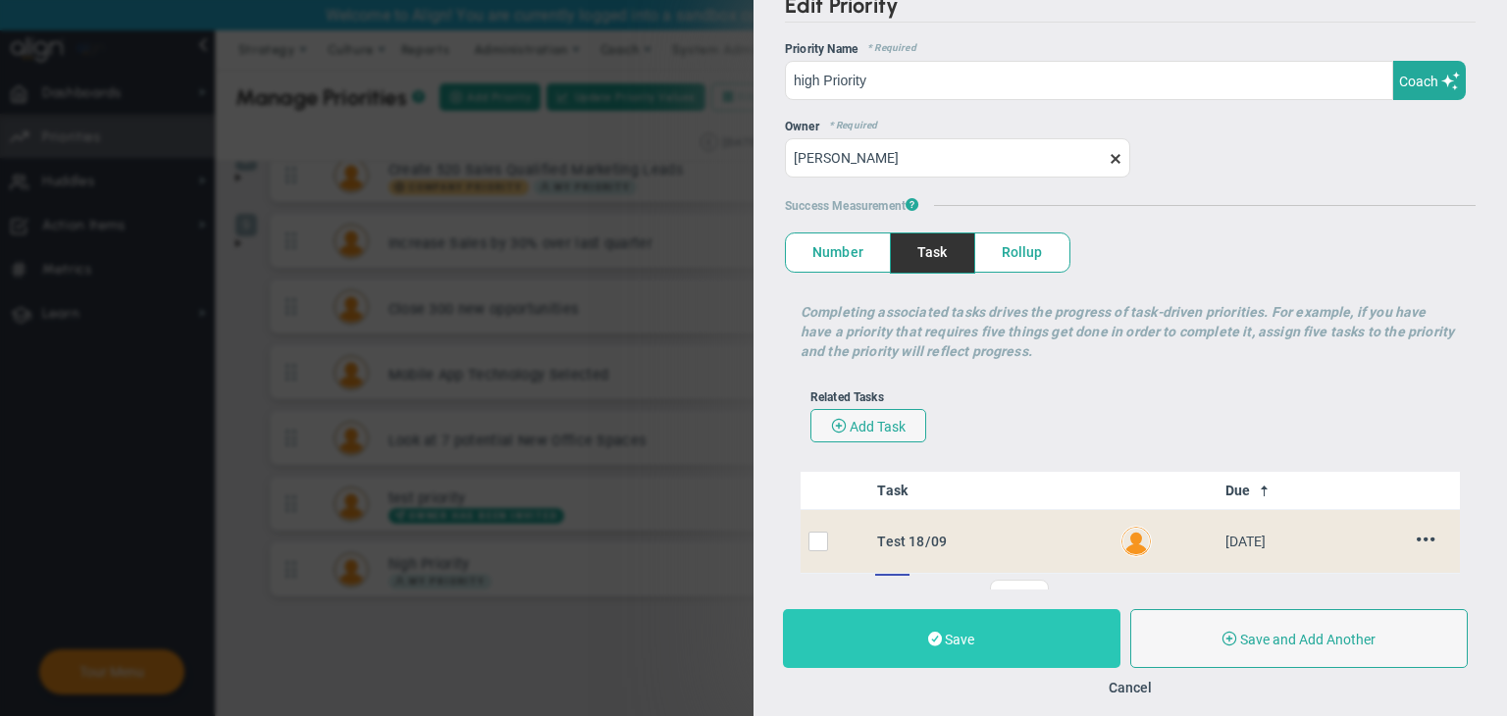
click at [1012, 624] on button "Save" at bounding box center [952, 638] width 338 height 59
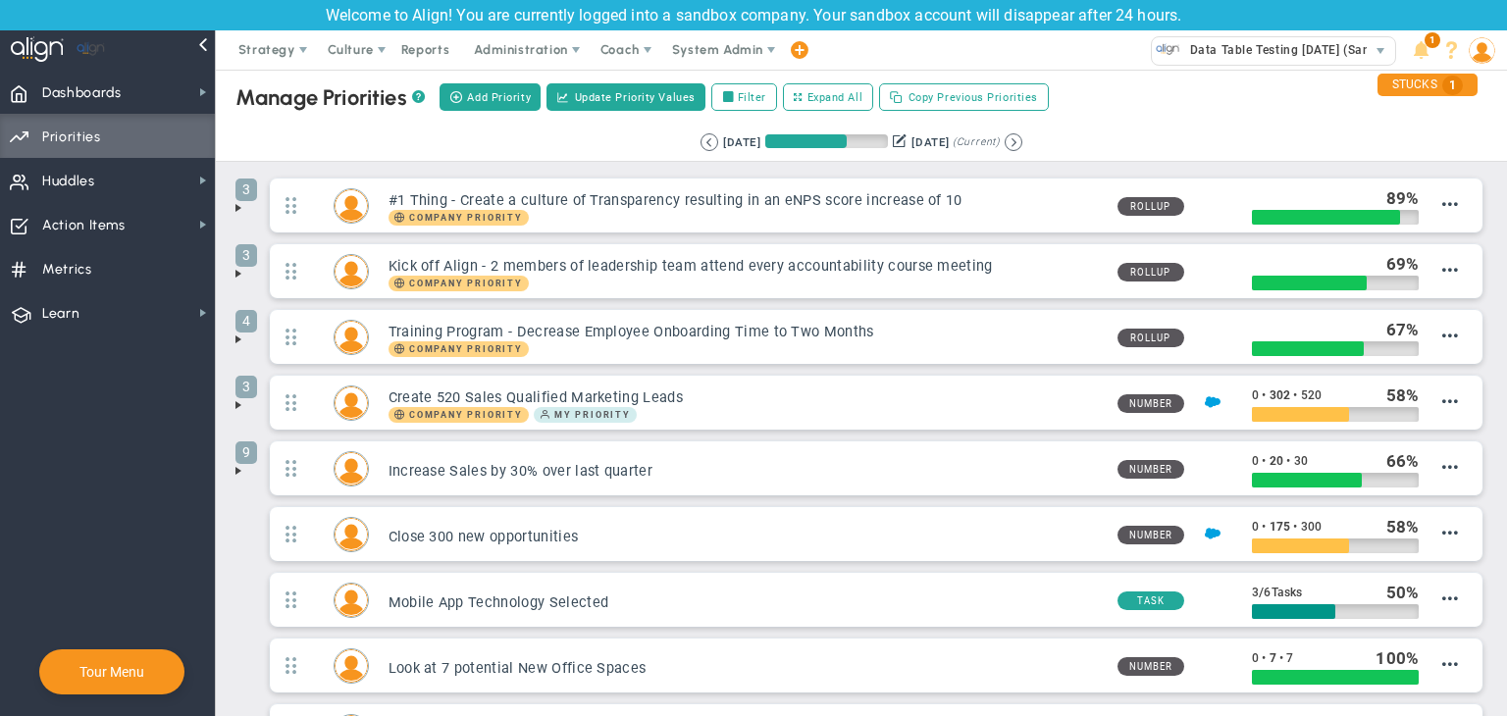
scroll to position [228, 0]
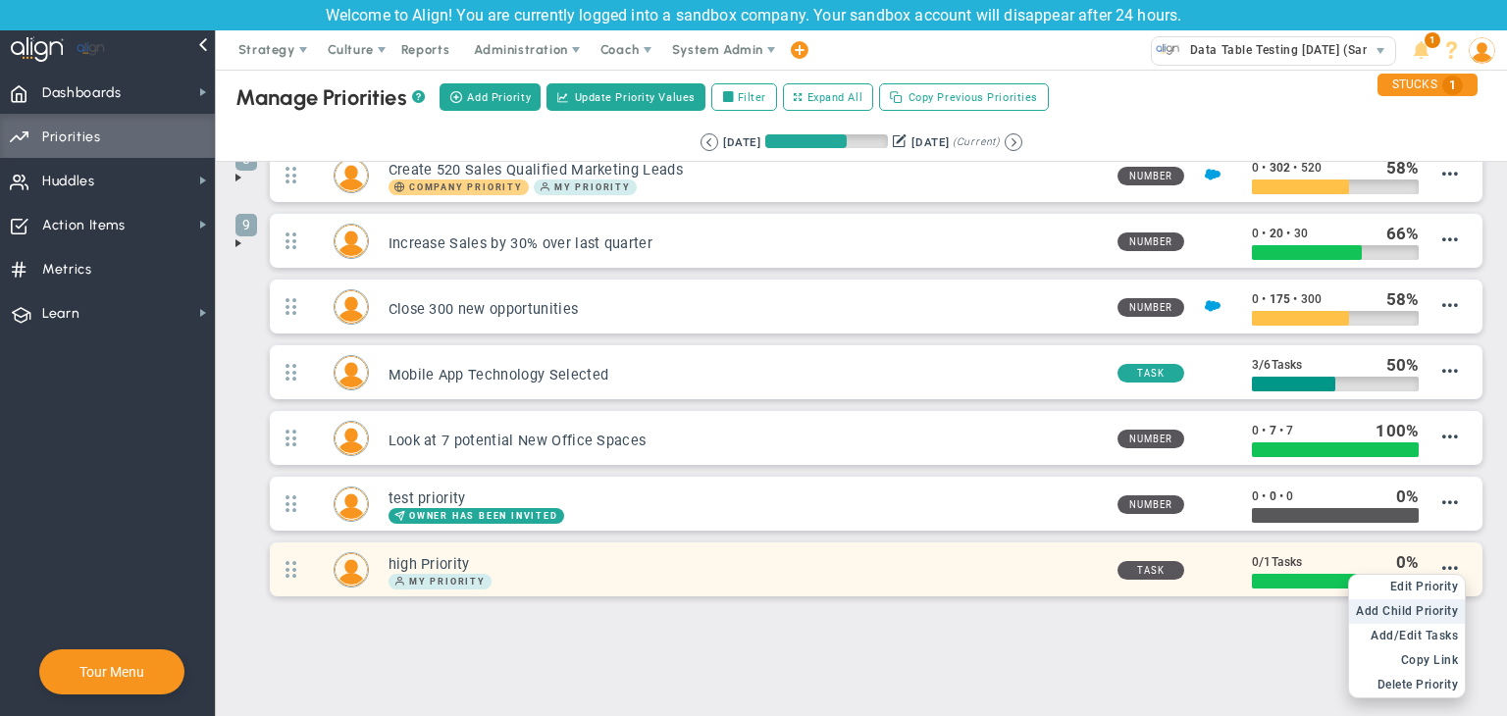
click at [1421, 608] on span "Add Child Priority" at bounding box center [1407, 611] width 102 height 14
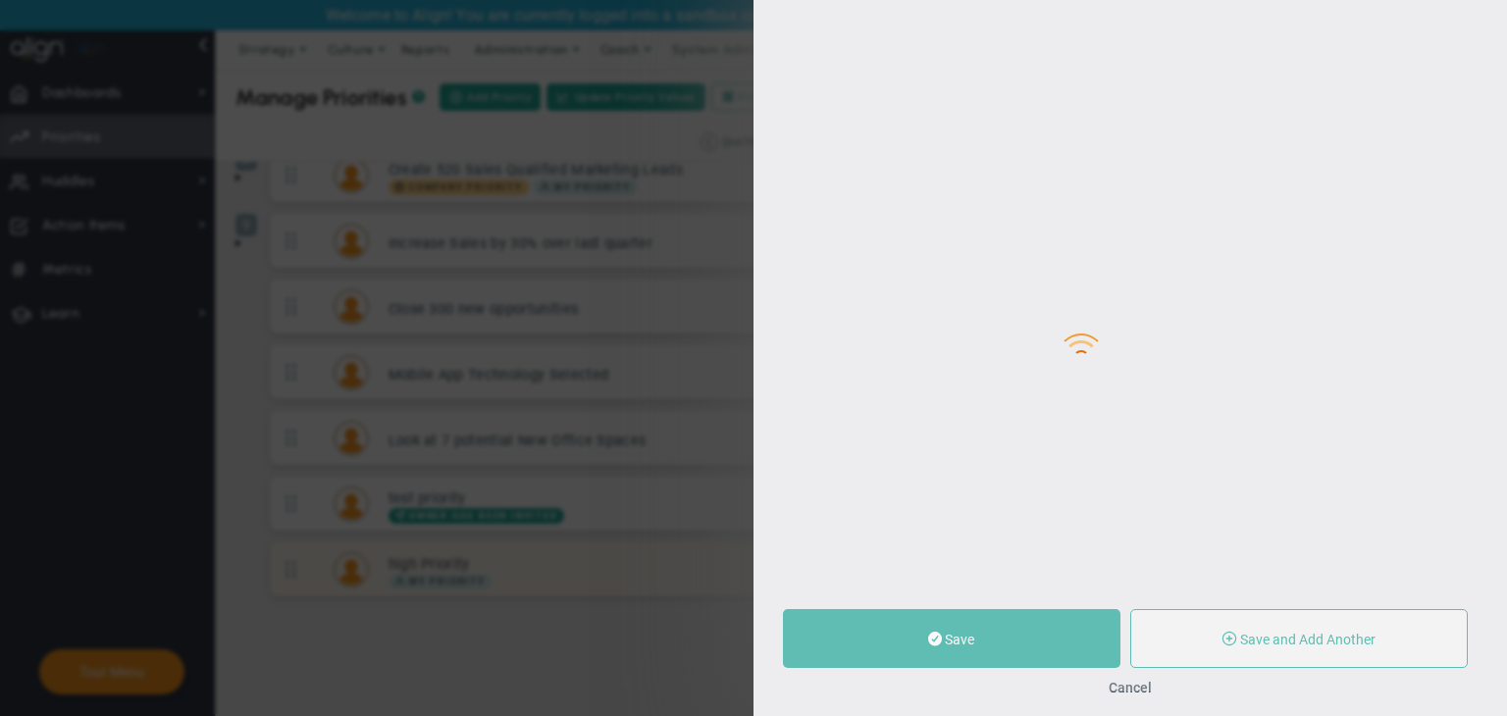
type input "0"
radio input "true"
type input "[PERSON_NAME]"
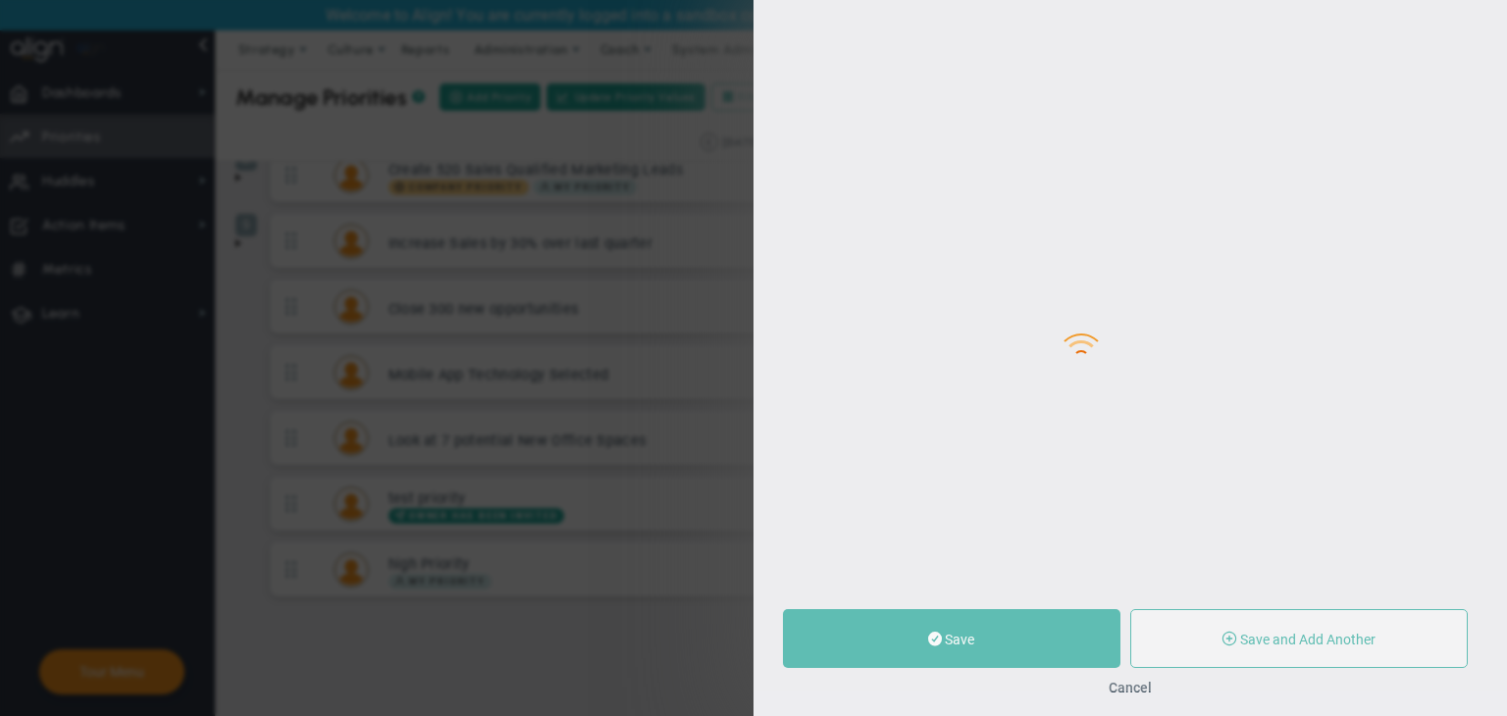
type input "0"
radio input "true"
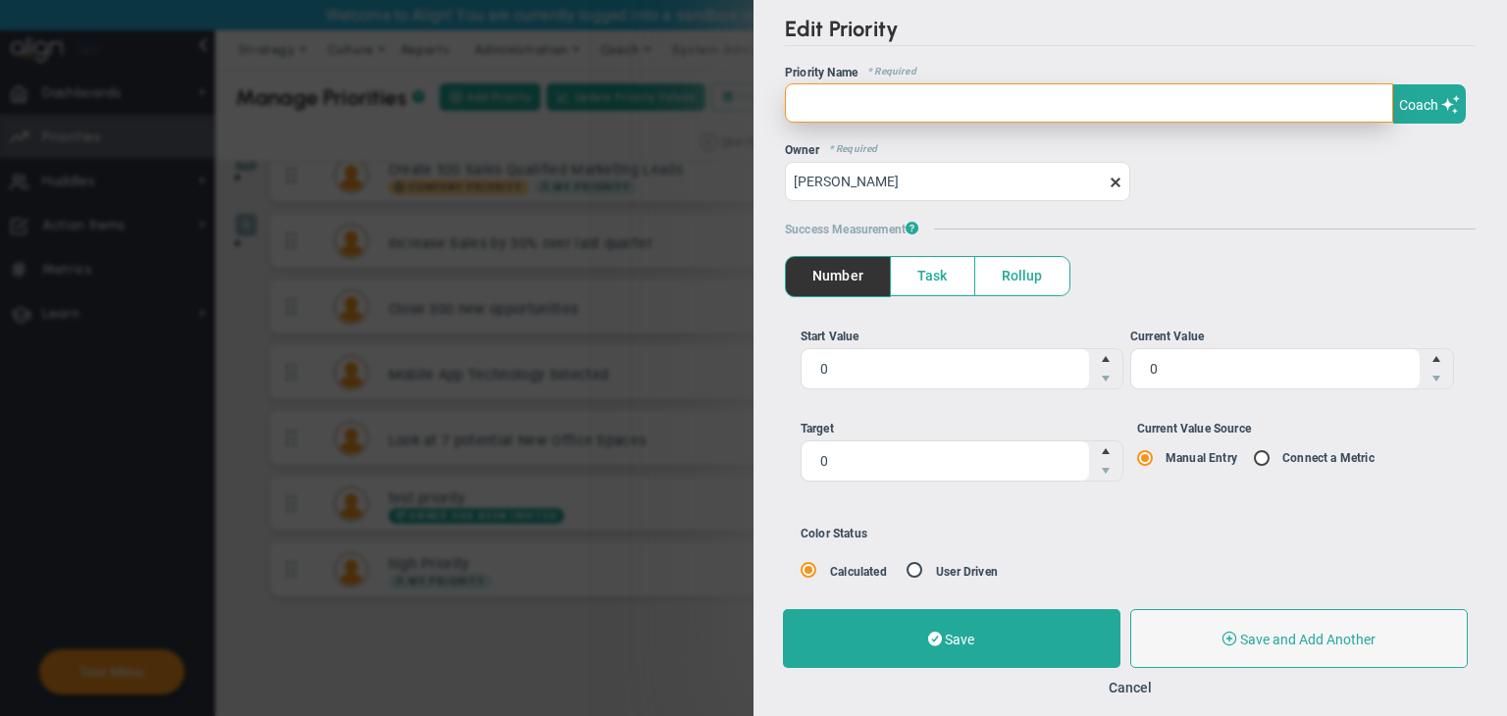
click at [876, 108] on input "text" at bounding box center [1089, 102] width 608 height 39
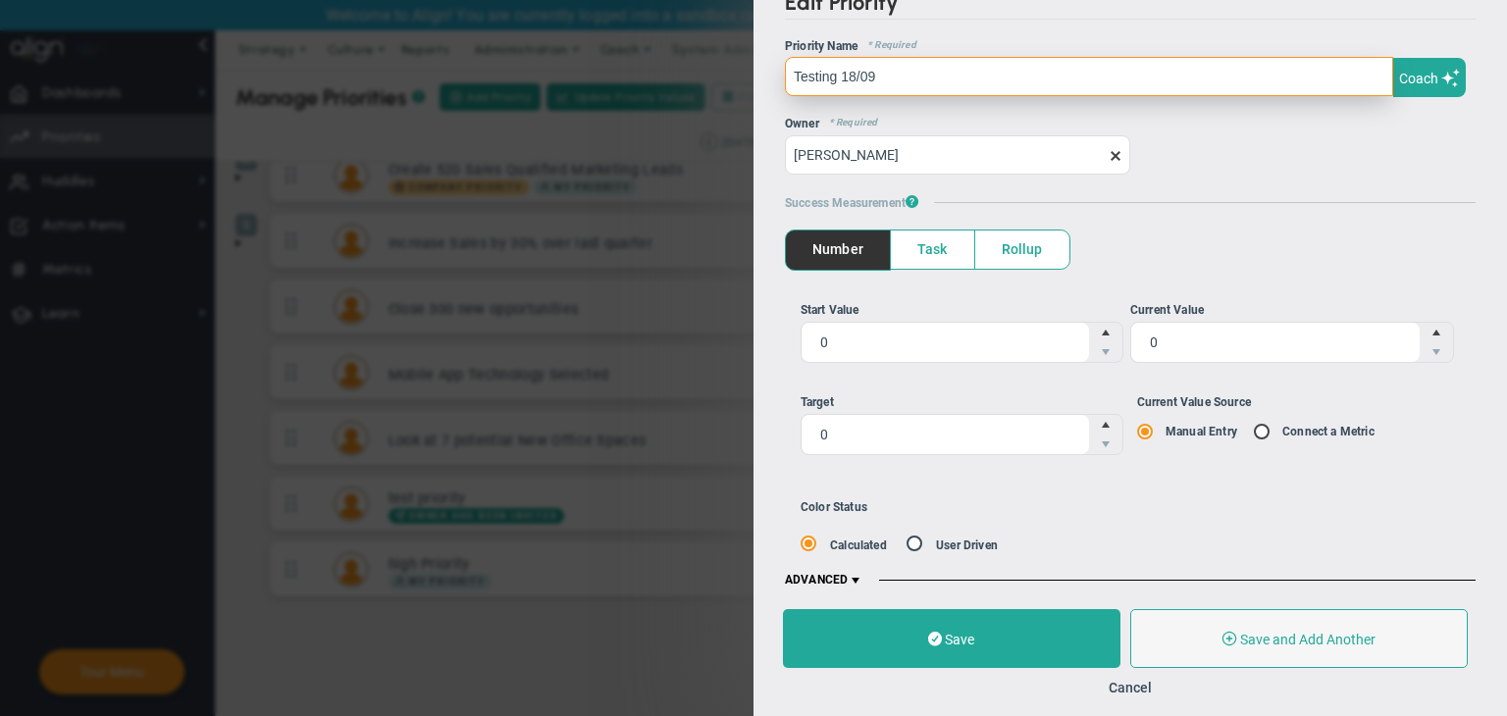
scroll to position [39, 0]
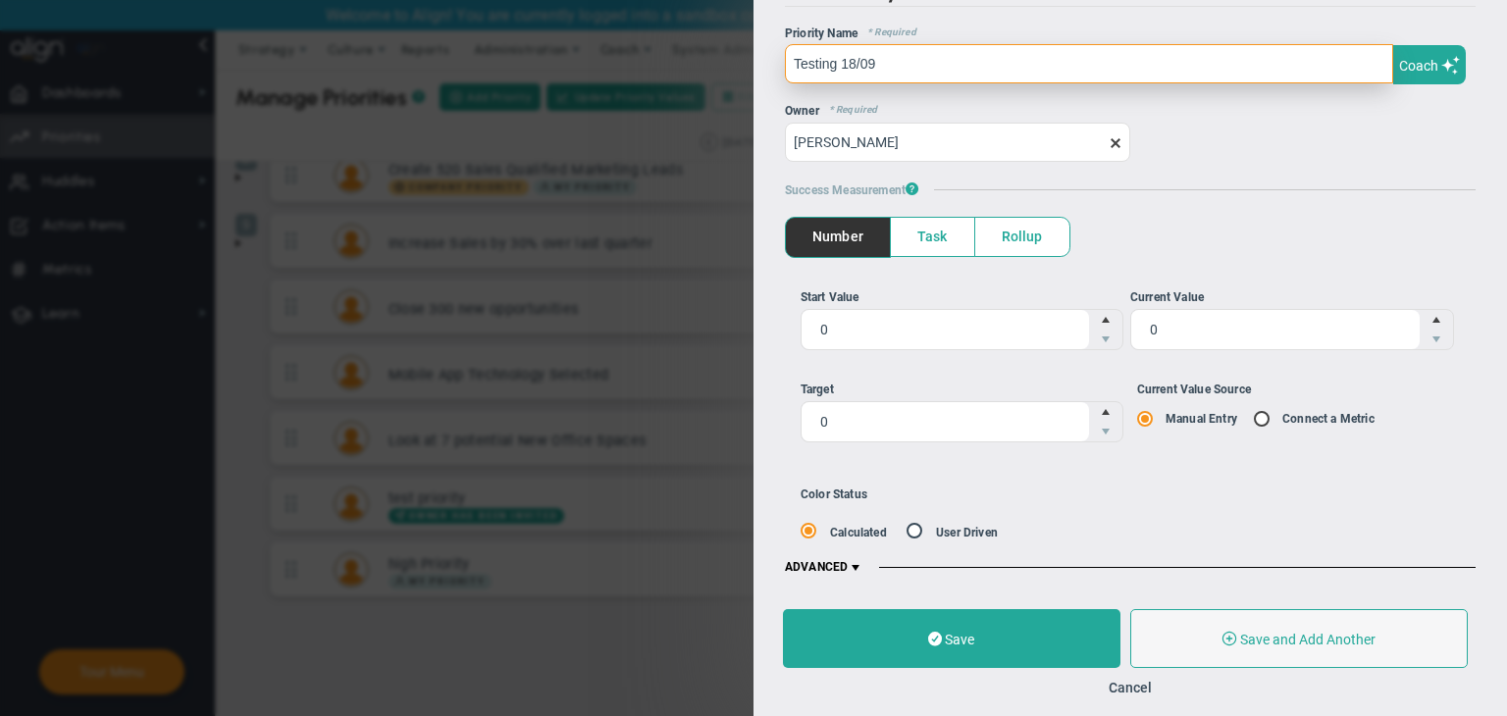
type input "Testing 18/09"
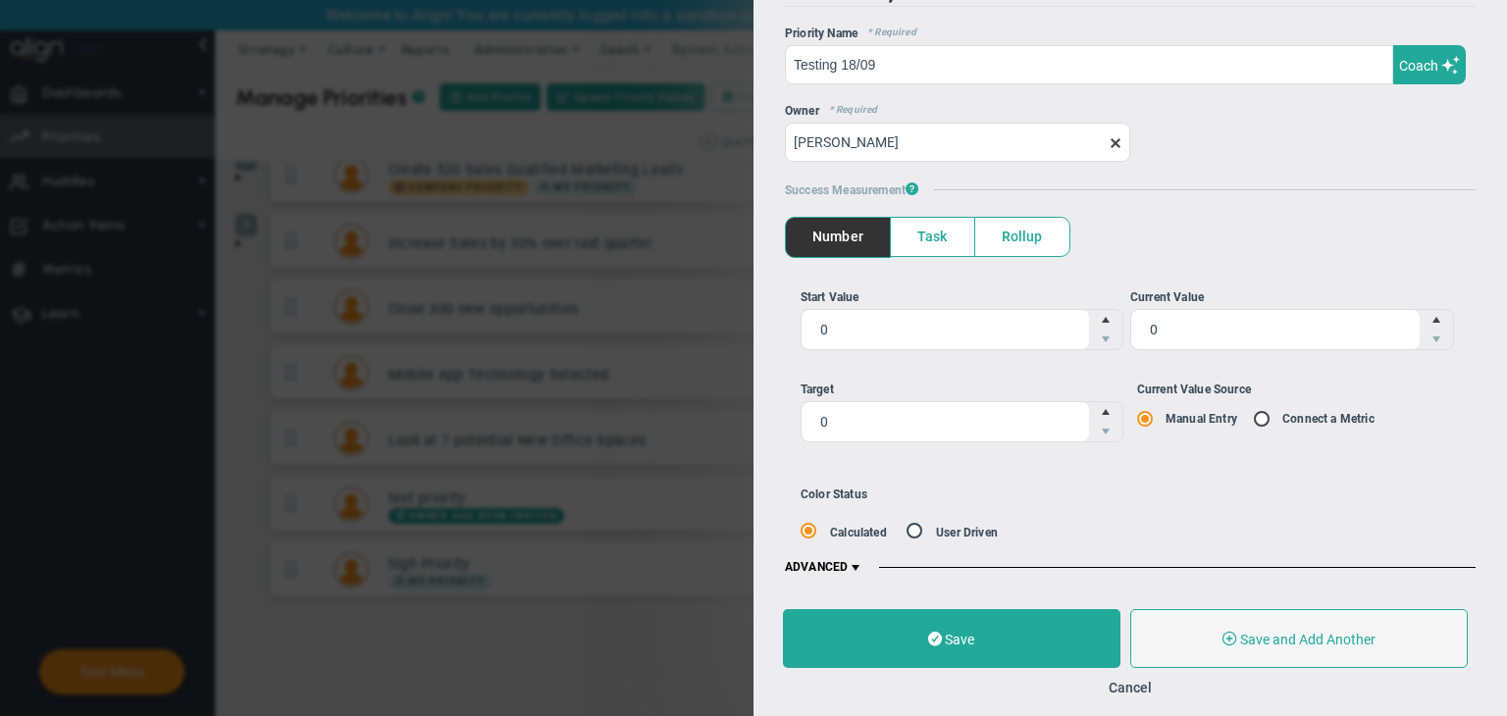
click at [1262, 413] on input "Current Value Source Manual Entry Connect a Metric" at bounding box center [1269, 420] width 20 height 16
radio input "true"
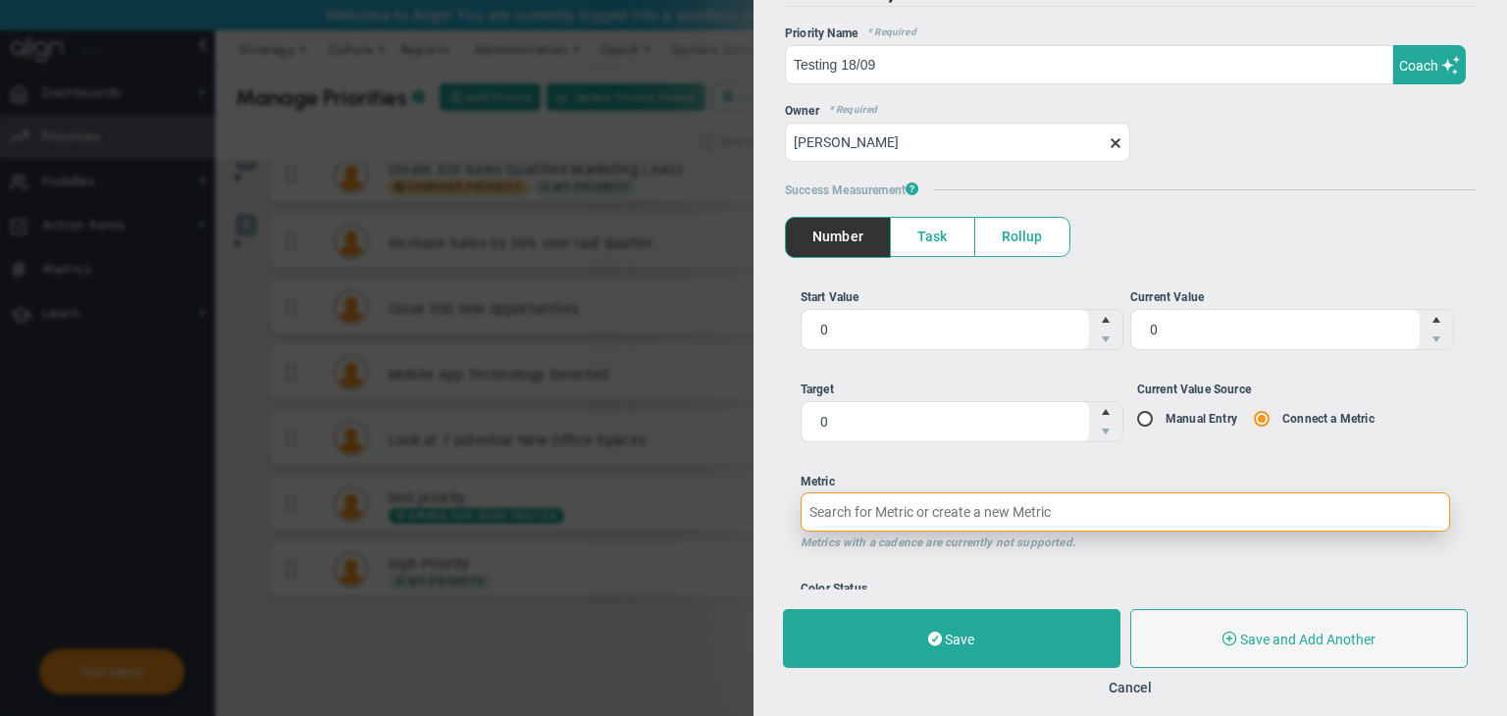
click at [1009, 496] on input "Metric Metrics with a cadence are currently not supported." at bounding box center [1126, 512] width 650 height 39
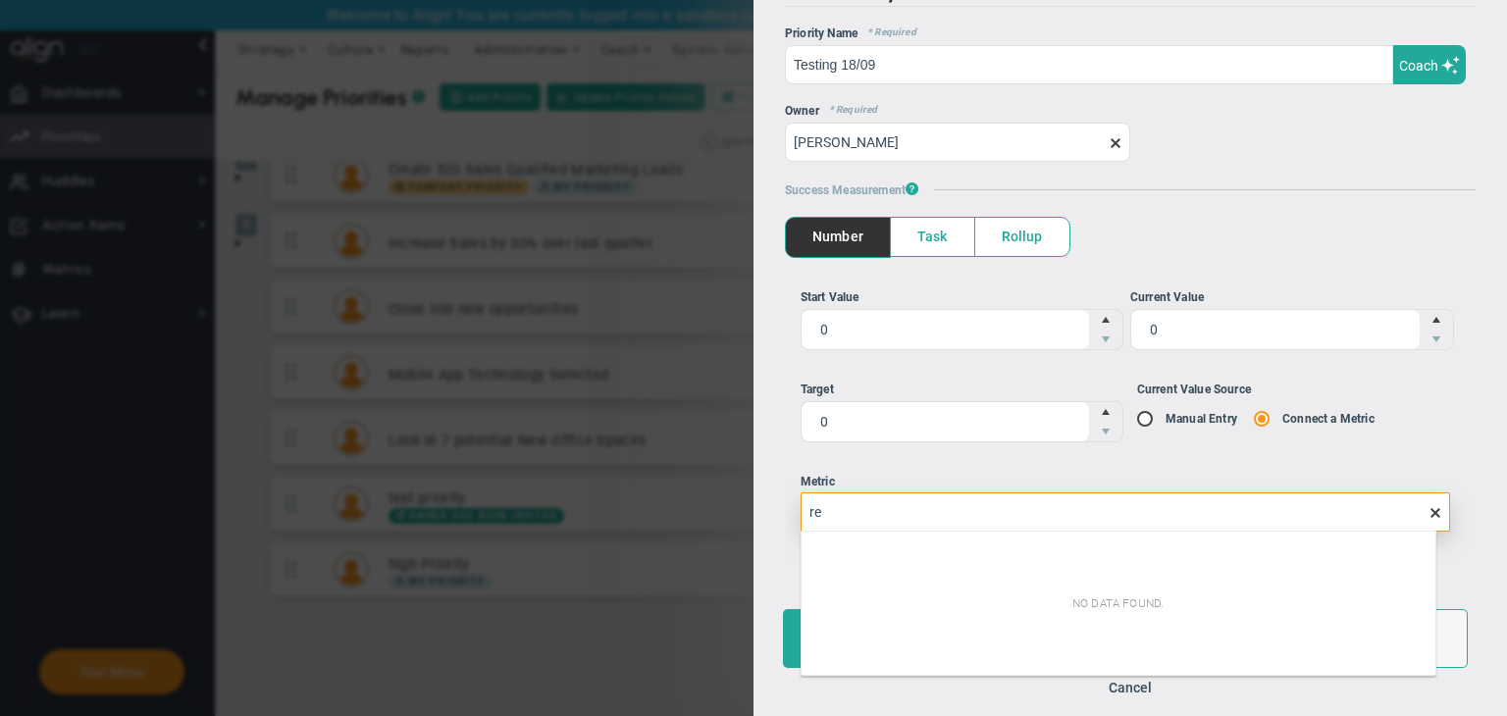
type input "r"
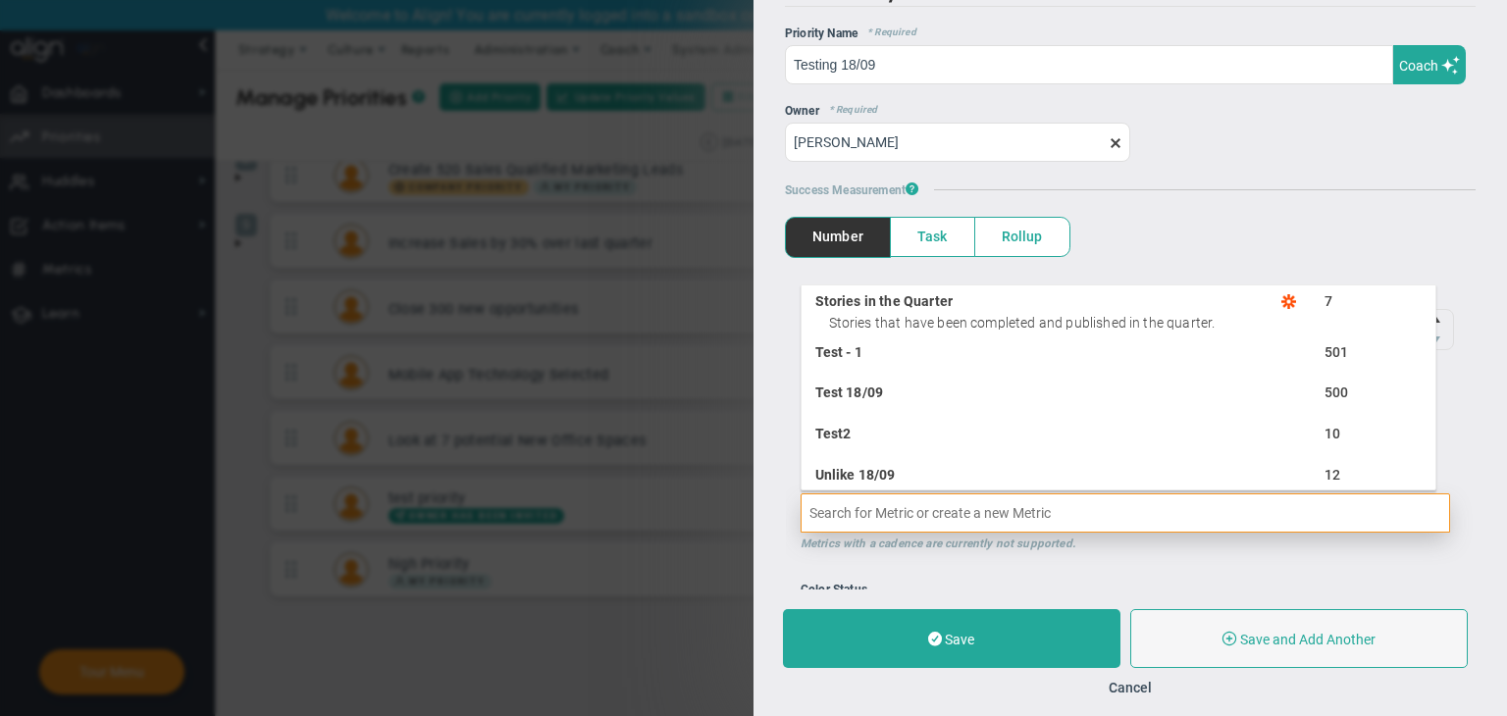
scroll to position [930, 0]
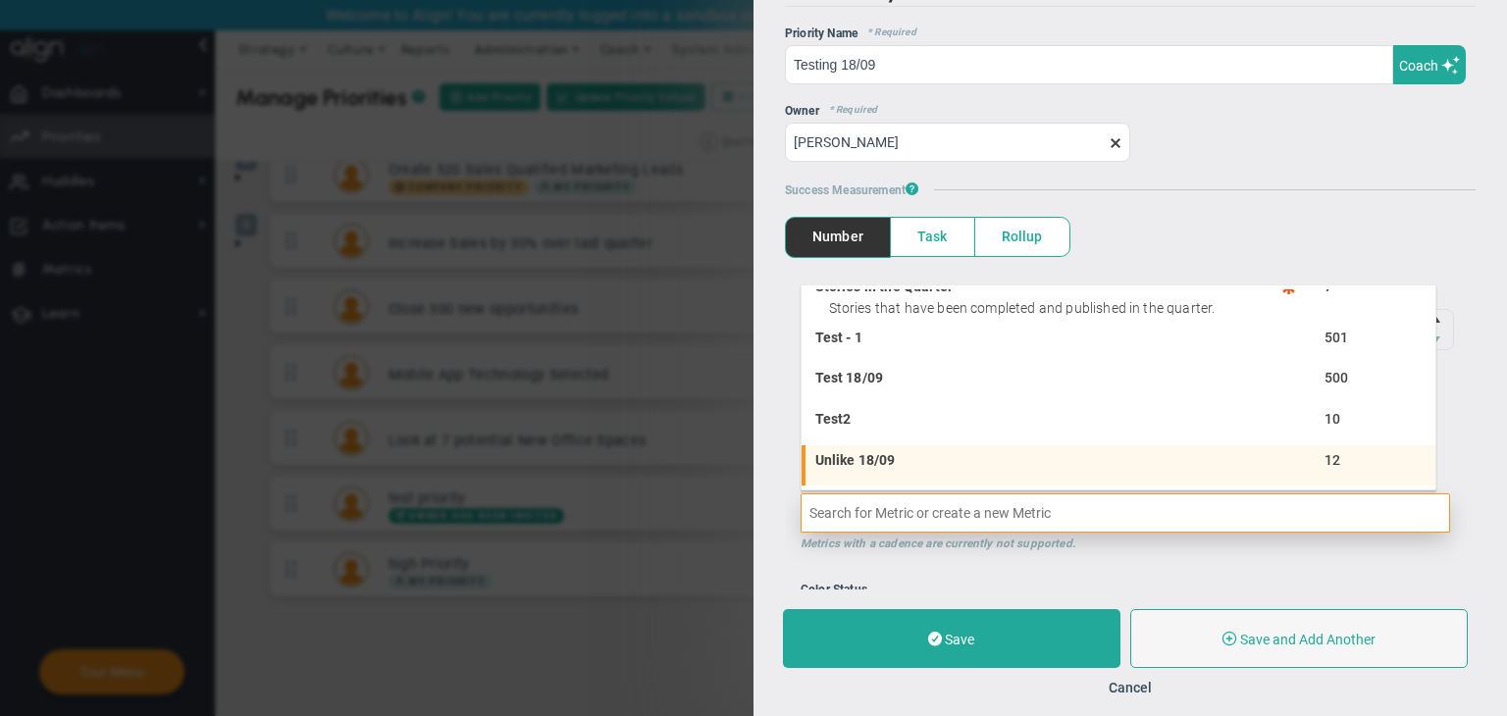
click at [903, 458] on span "Unlike 18/09" at bounding box center [998, 460] width 366 height 14
type input "12"
type input "Unlike 18/09"
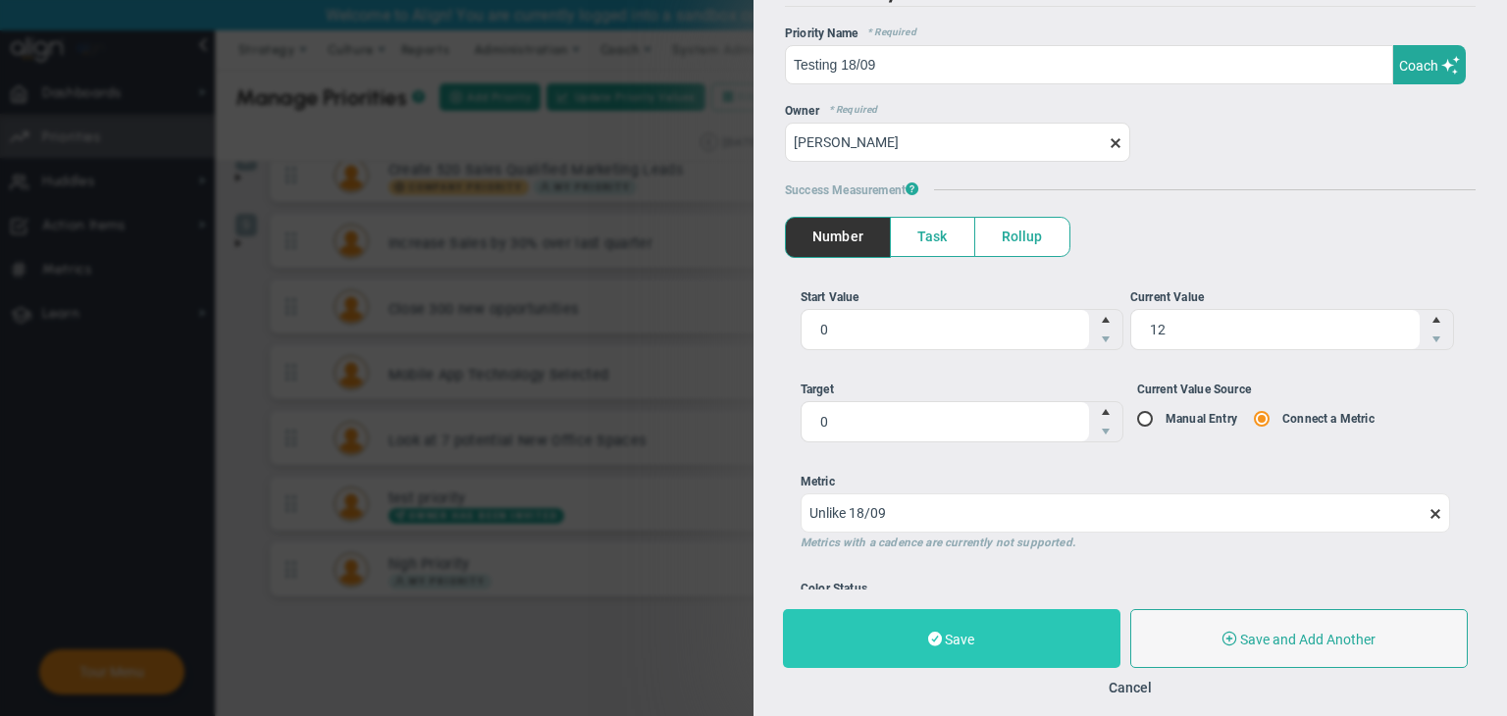
click at [992, 636] on button "Save" at bounding box center [952, 638] width 338 height 59
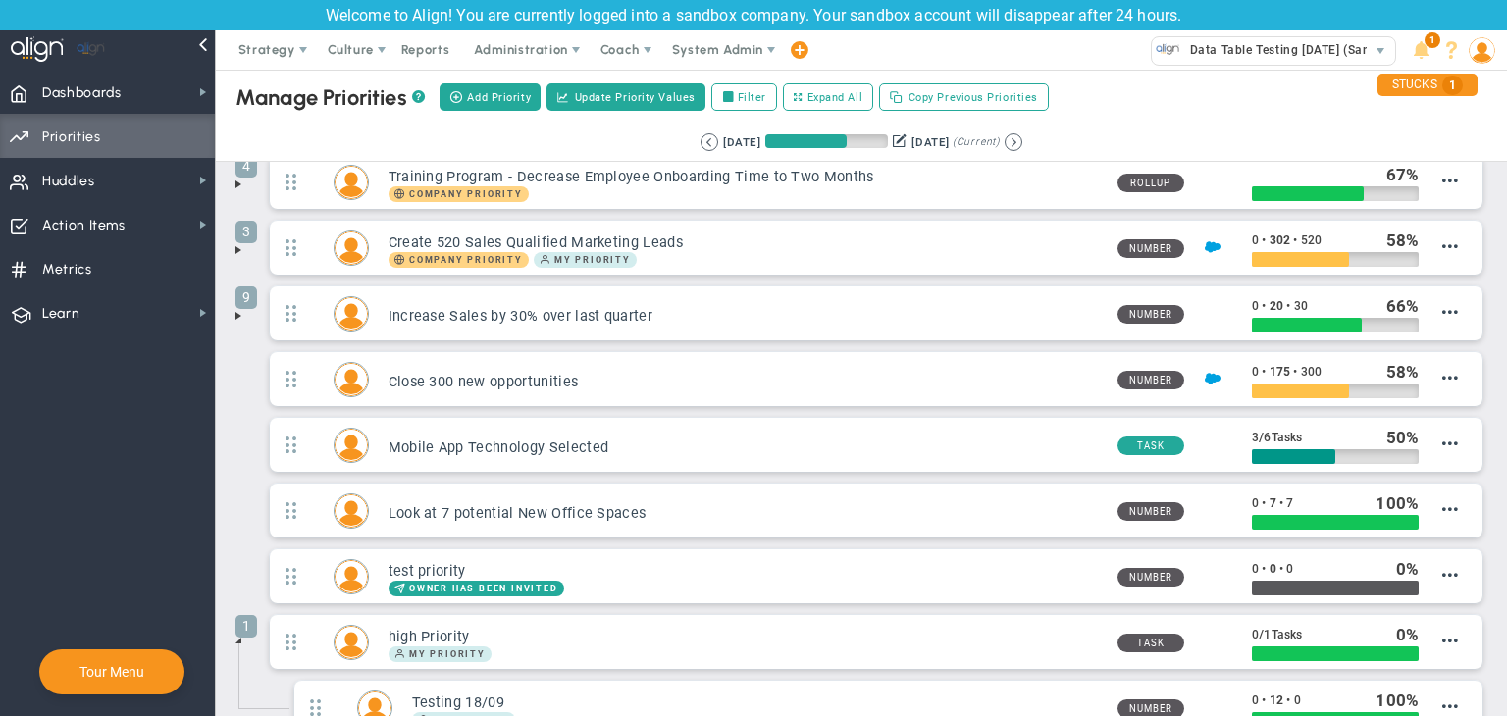
scroll to position [293, 0]
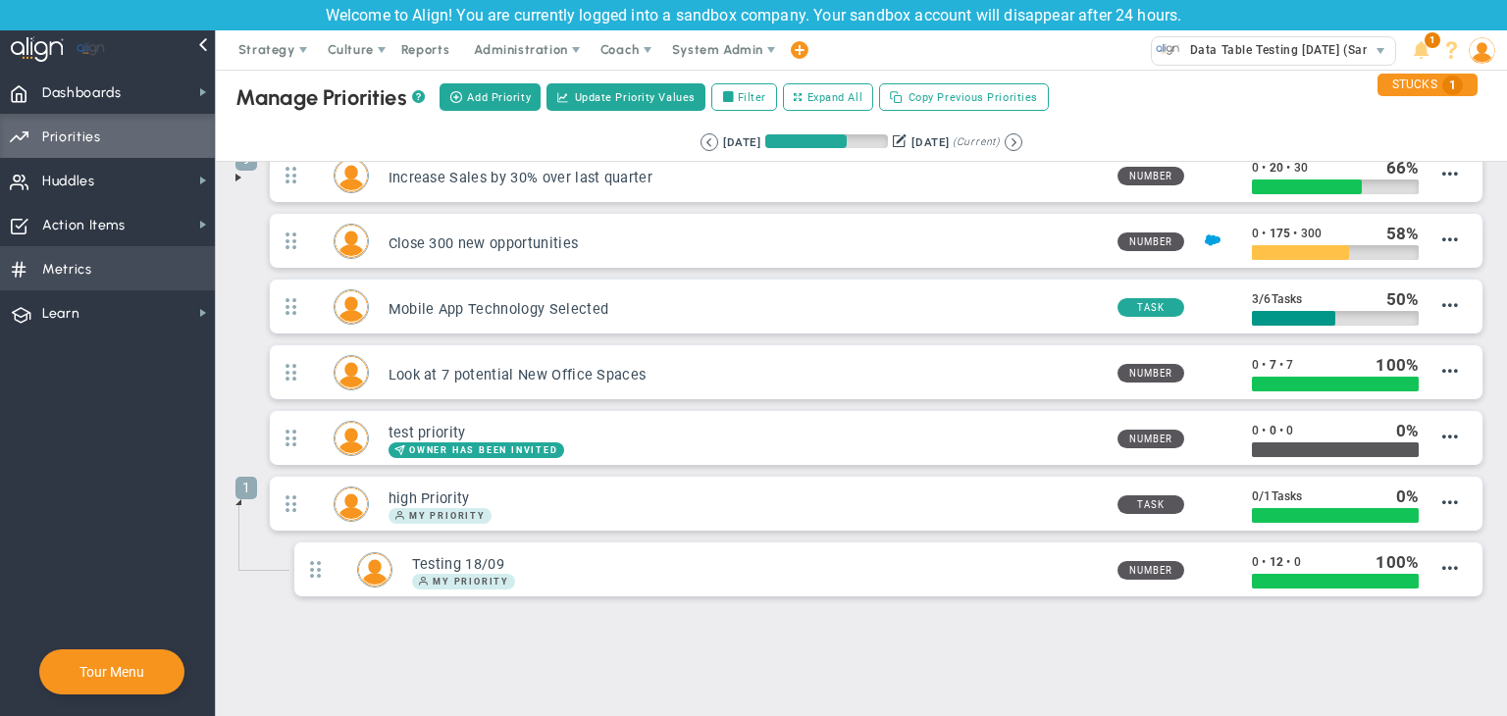
click at [96, 256] on span "Metrics Metrics" at bounding box center [107, 268] width 215 height 44
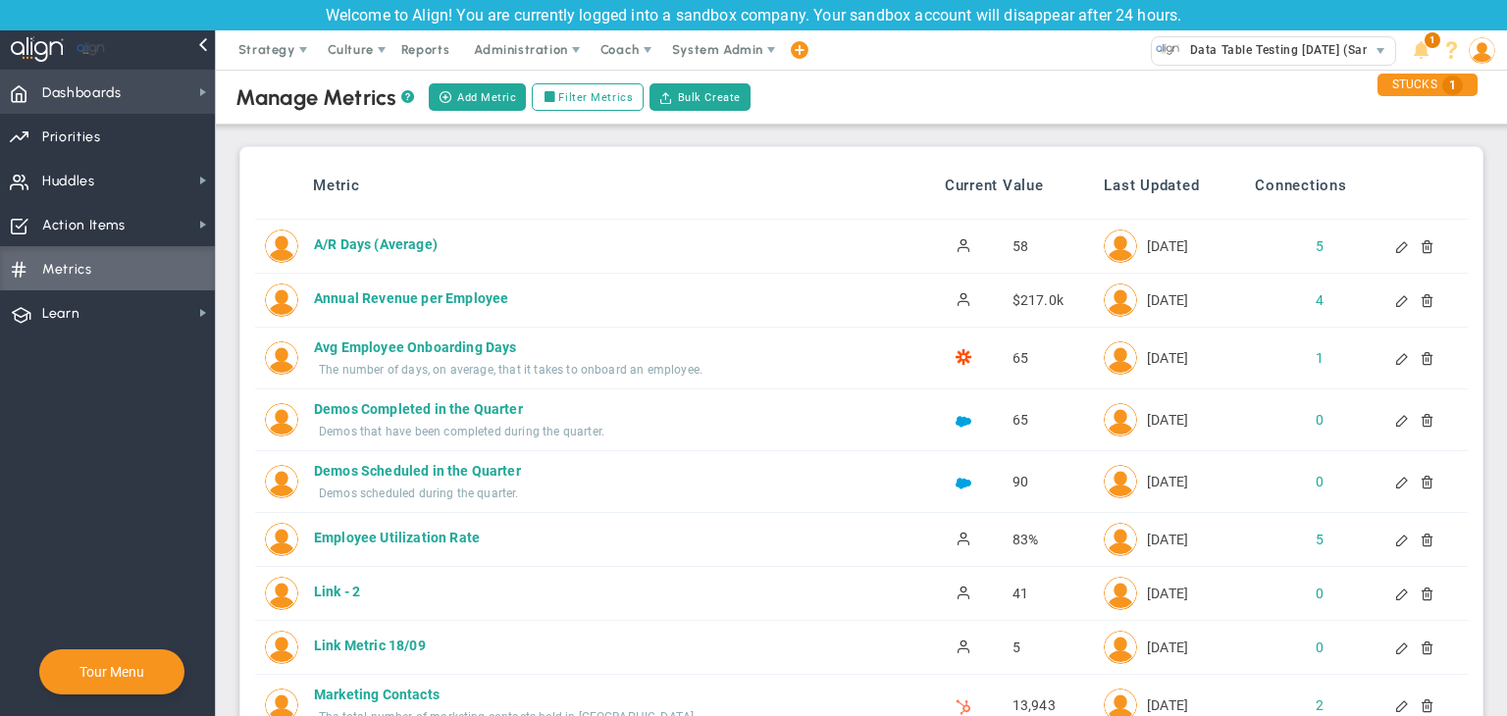
click at [169, 72] on span "Dashboards Dashboards" at bounding box center [107, 92] width 215 height 44
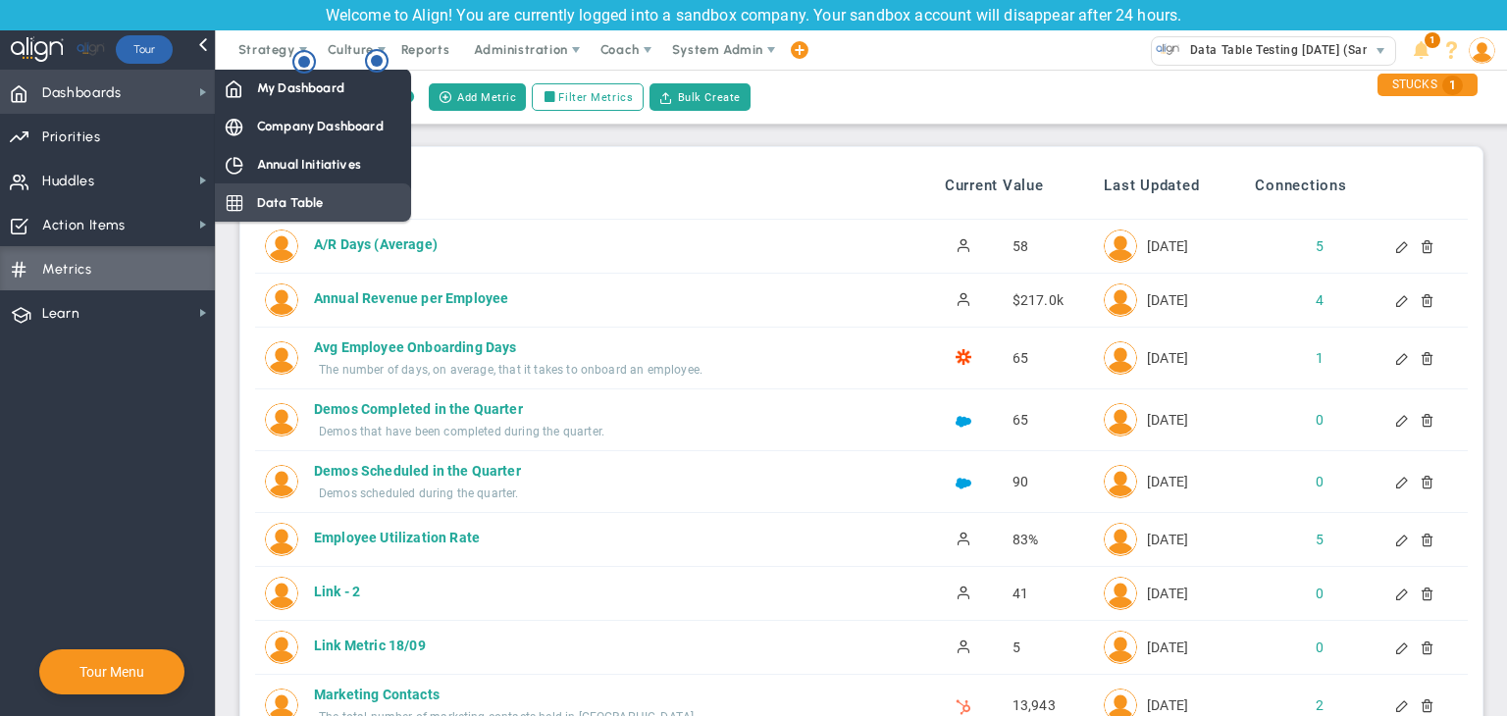
click at [288, 193] on span "Data Table" at bounding box center [290, 202] width 67 height 19
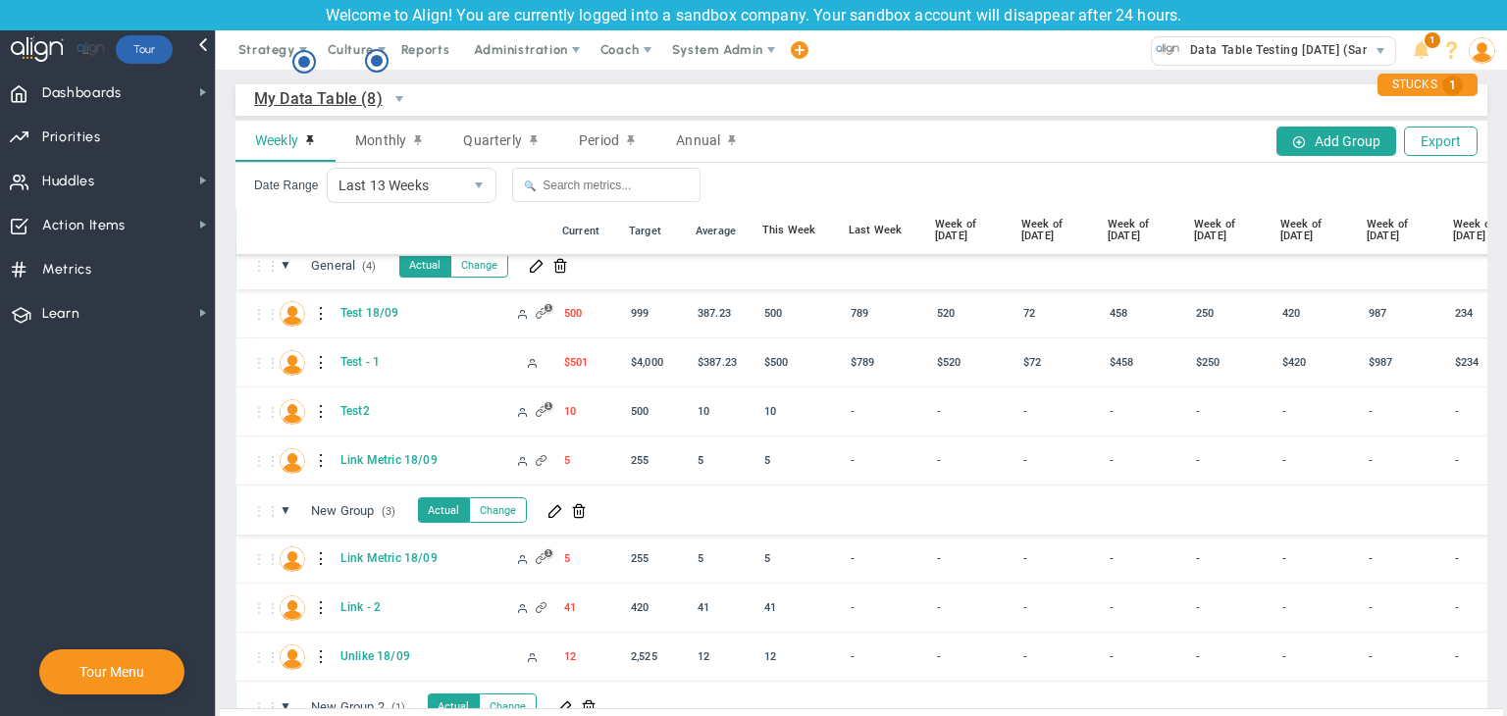
scroll to position [27, 0]
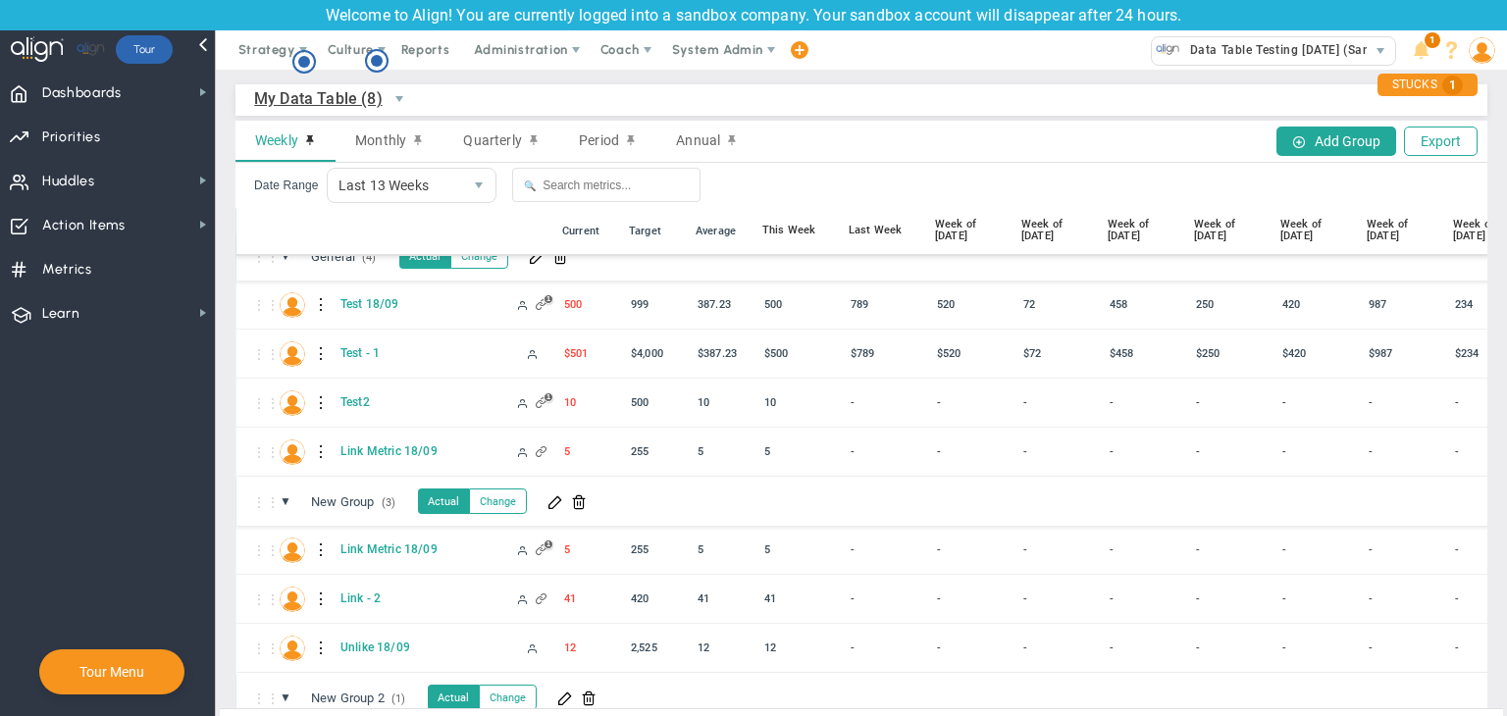
click at [341, 103] on span "My Data Table (8)" at bounding box center [318, 98] width 129 height 25
click at [366, 191] on li "Company Data Table (3)" at bounding box center [362, 184] width 214 height 41
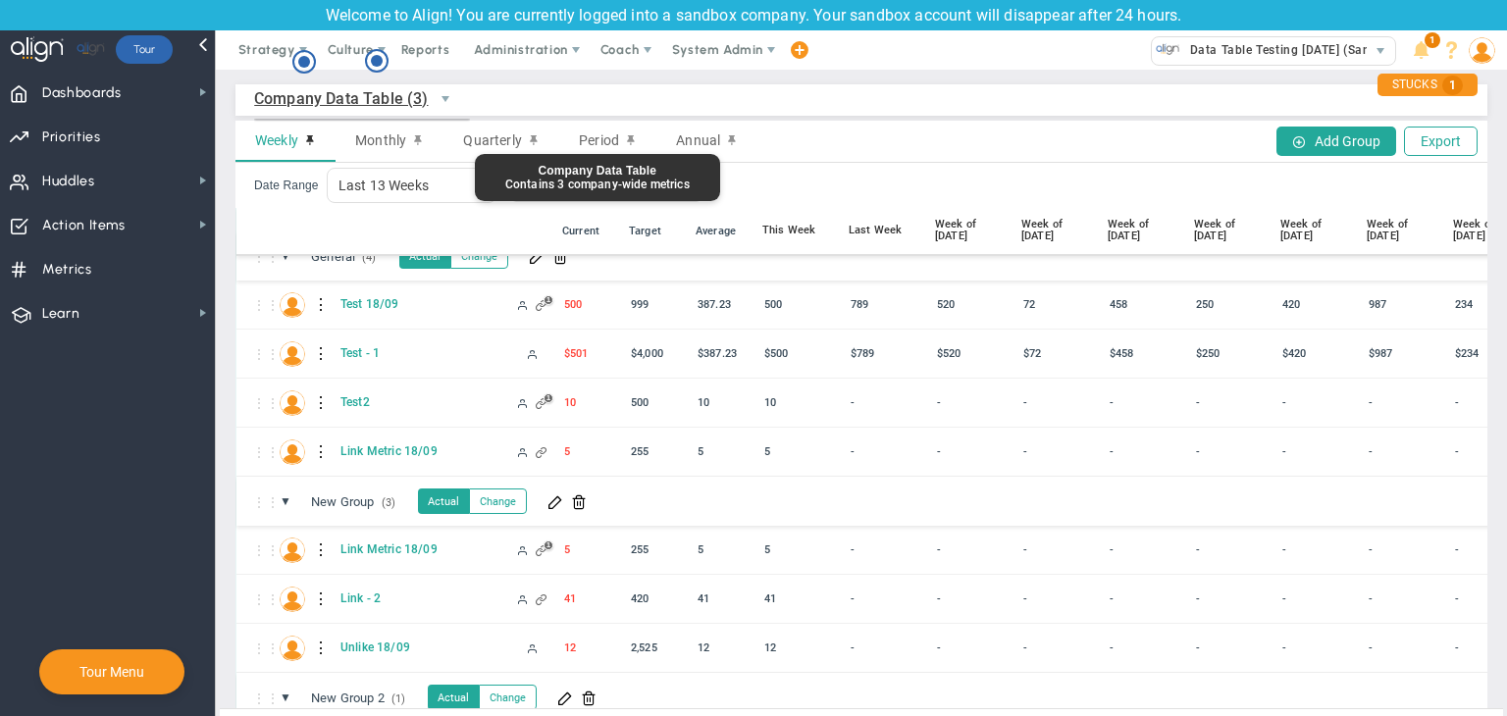
scroll to position [0, 0]
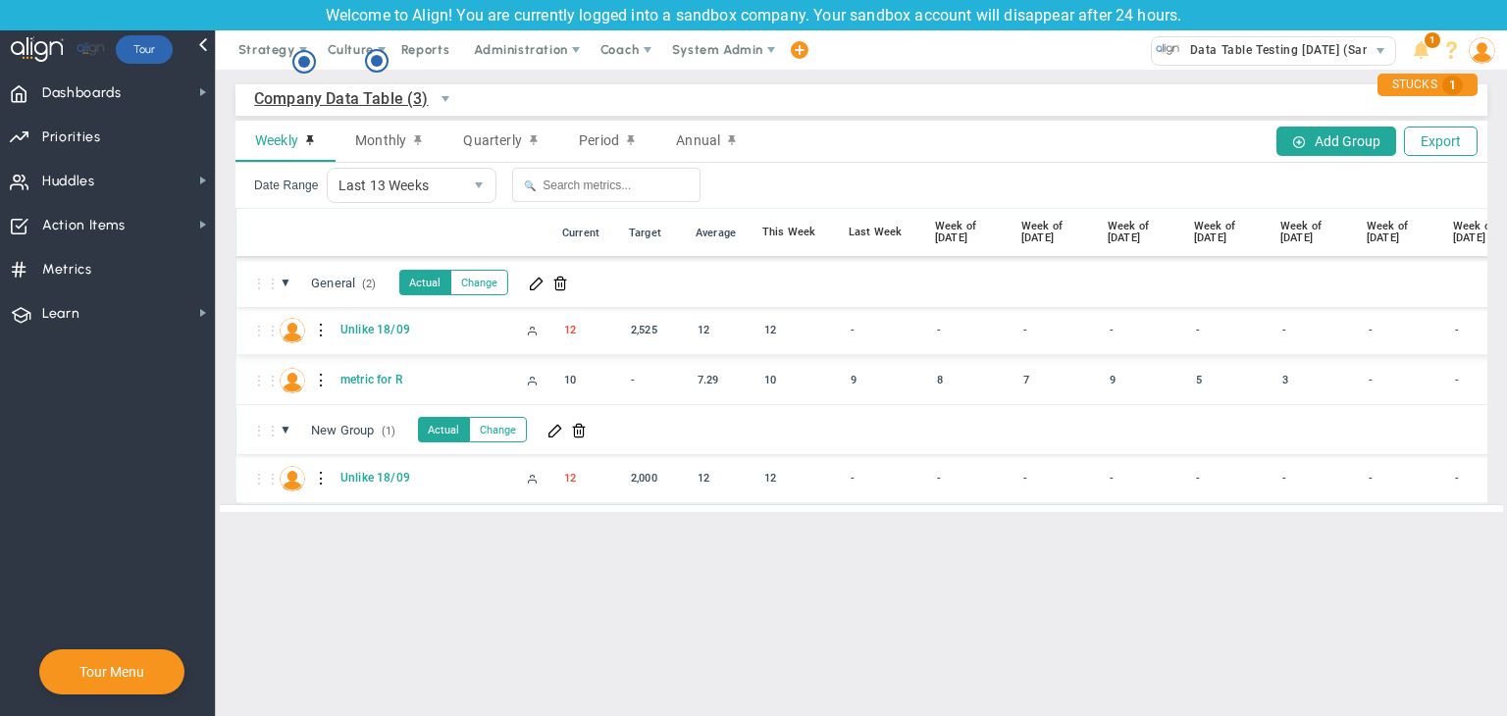
click at [318, 328] on div at bounding box center [322, 330] width 14 height 31
click at [383, 338] on div "Edit" at bounding box center [402, 336] width 135 height 40
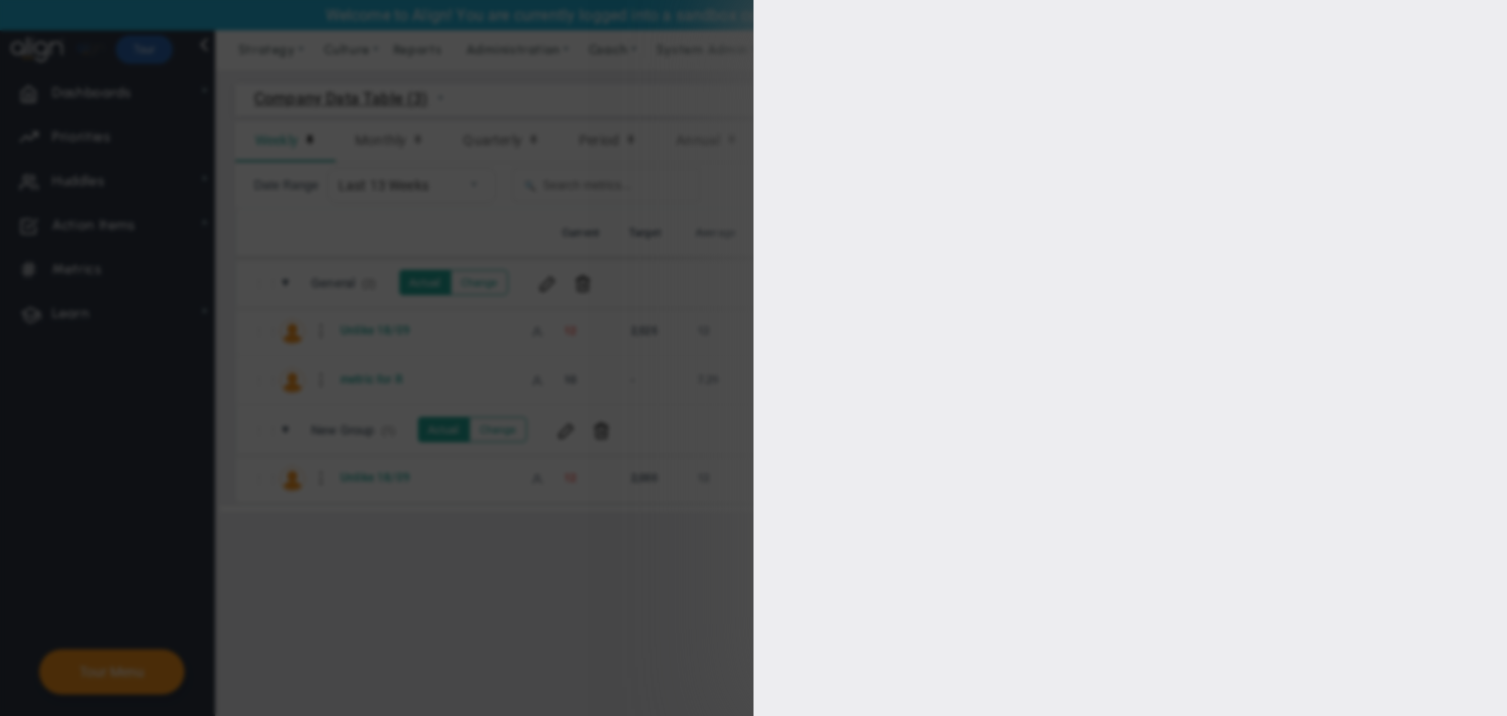
type input "Unlike 18/09"
type input "Unlike-18/09"
type input "[PERSON_NAME]"
type input "12"
type input "[PERSON_NAME]"
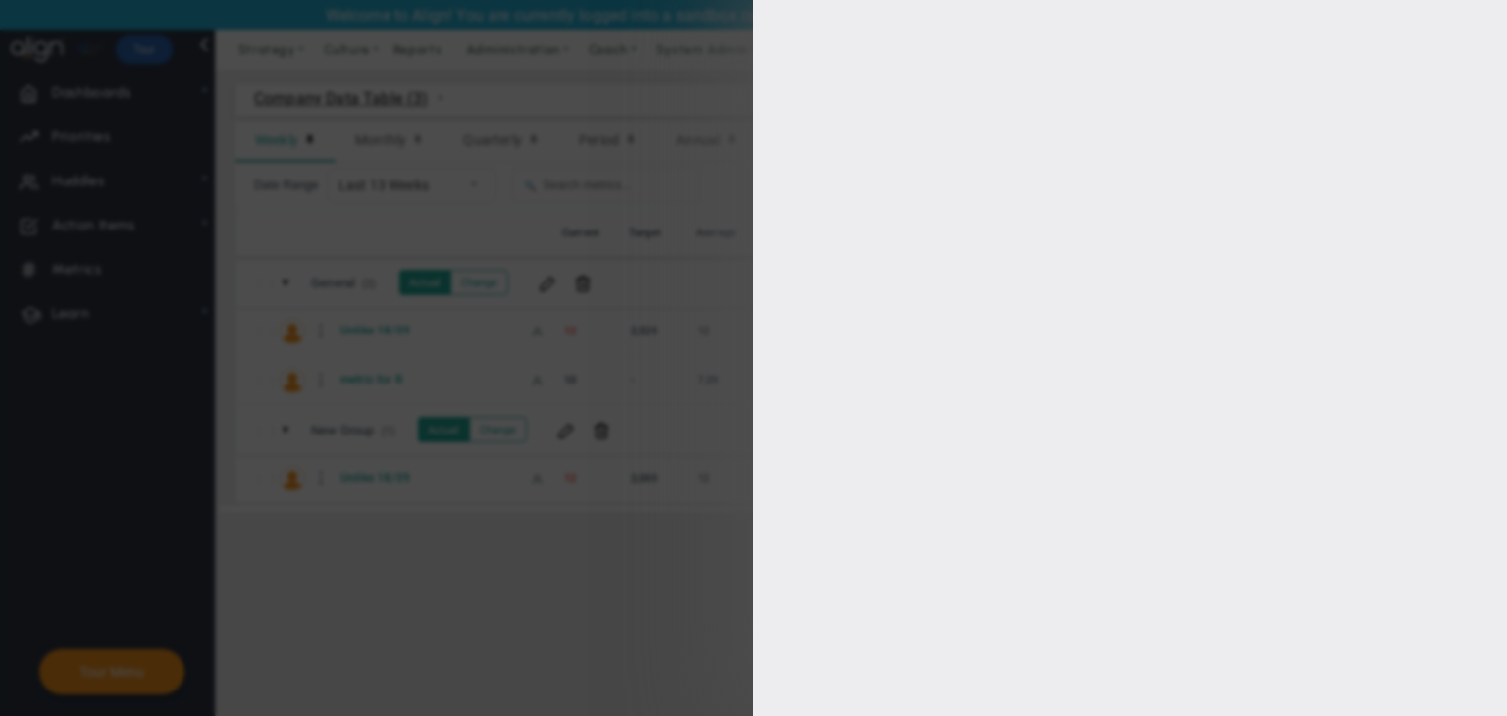
radio input "true"
type input "1"
type input "2525"
checkbox input "true"
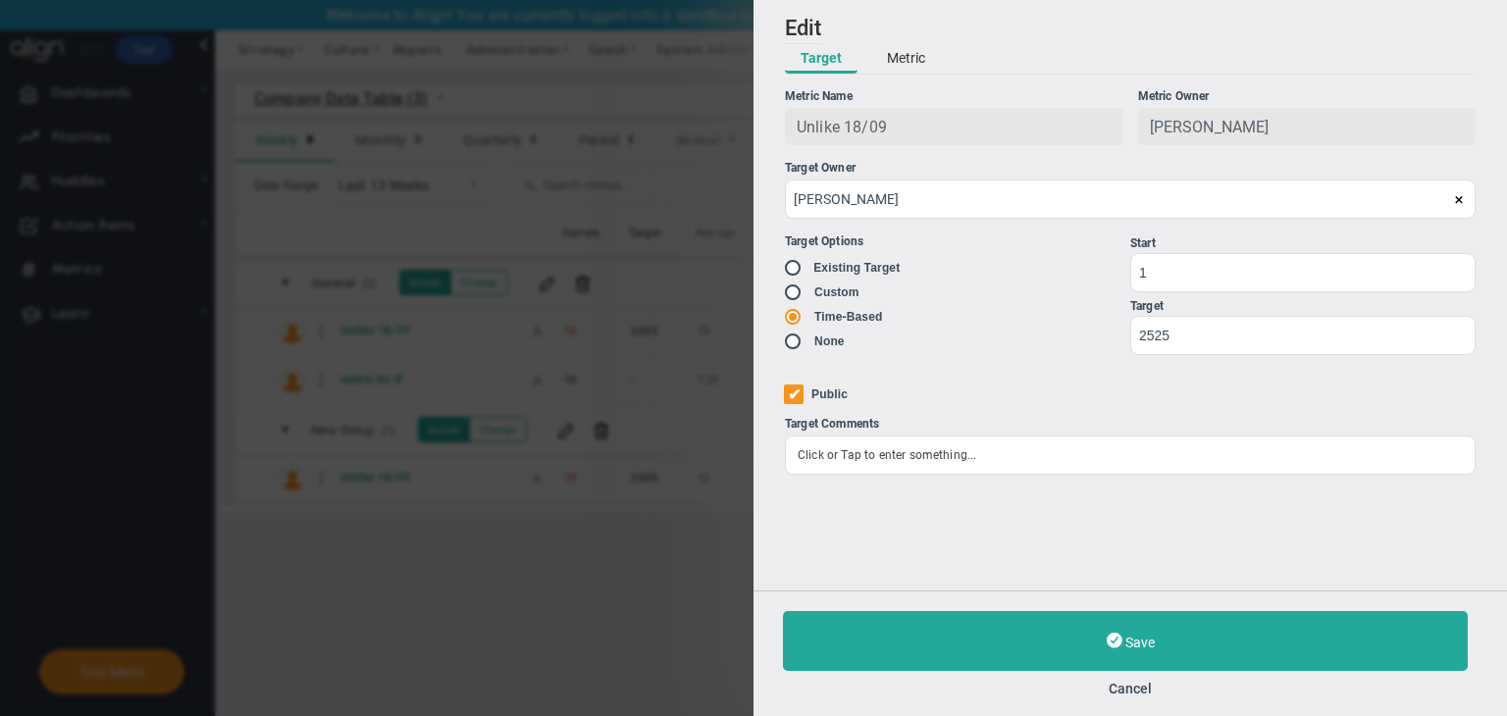
click at [952, 58] on div "Target Metric" at bounding box center [1130, 59] width 691 height 30
click at [907, 64] on button "Metric" at bounding box center [906, 58] width 70 height 29
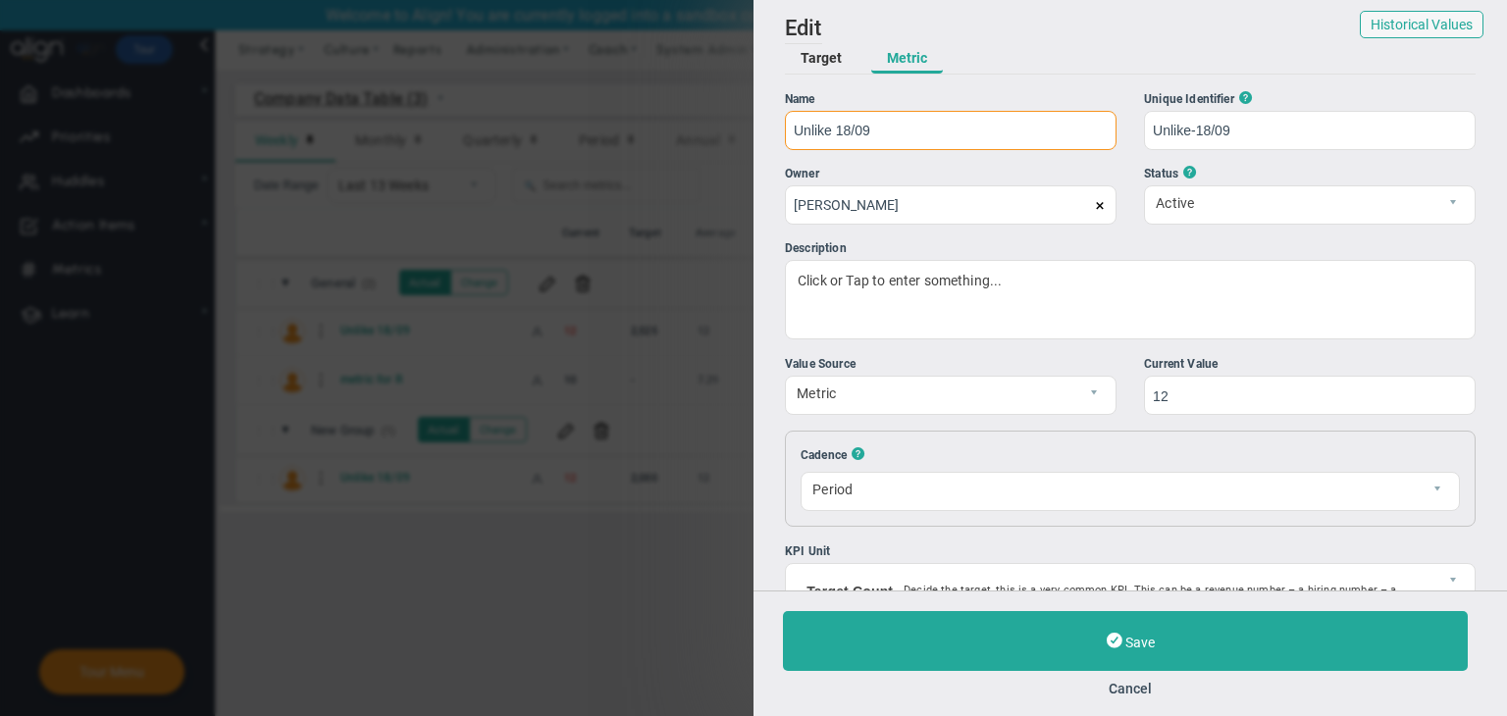
drag, startPoint x: 891, startPoint y: 131, endPoint x: 796, endPoint y: 131, distance: 95.2
click at [796, 131] on input "Unlike 18/09" at bounding box center [951, 130] width 332 height 39
click at [1118, 681] on button "Cancel" at bounding box center [1130, 689] width 695 height 16
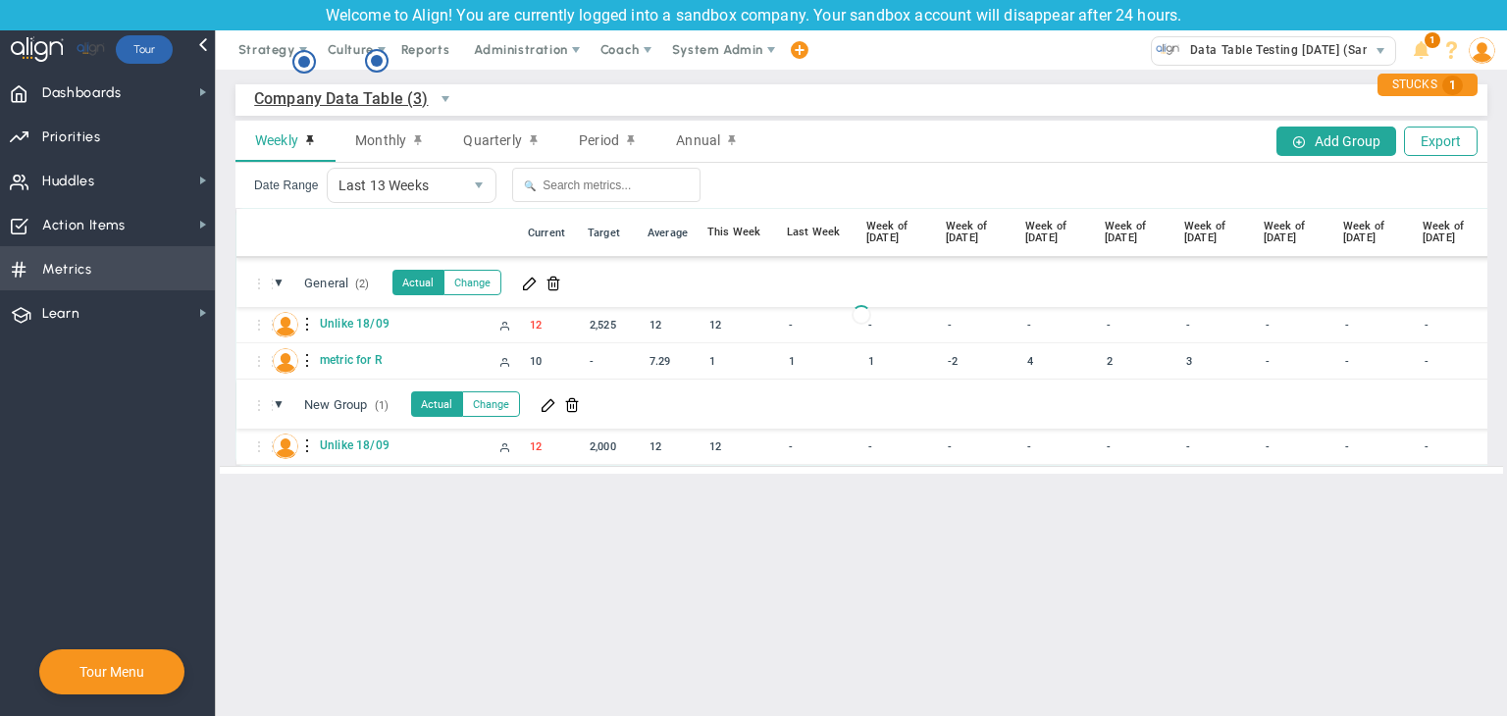
click at [186, 260] on span "Metrics Metrics" at bounding box center [107, 268] width 215 height 44
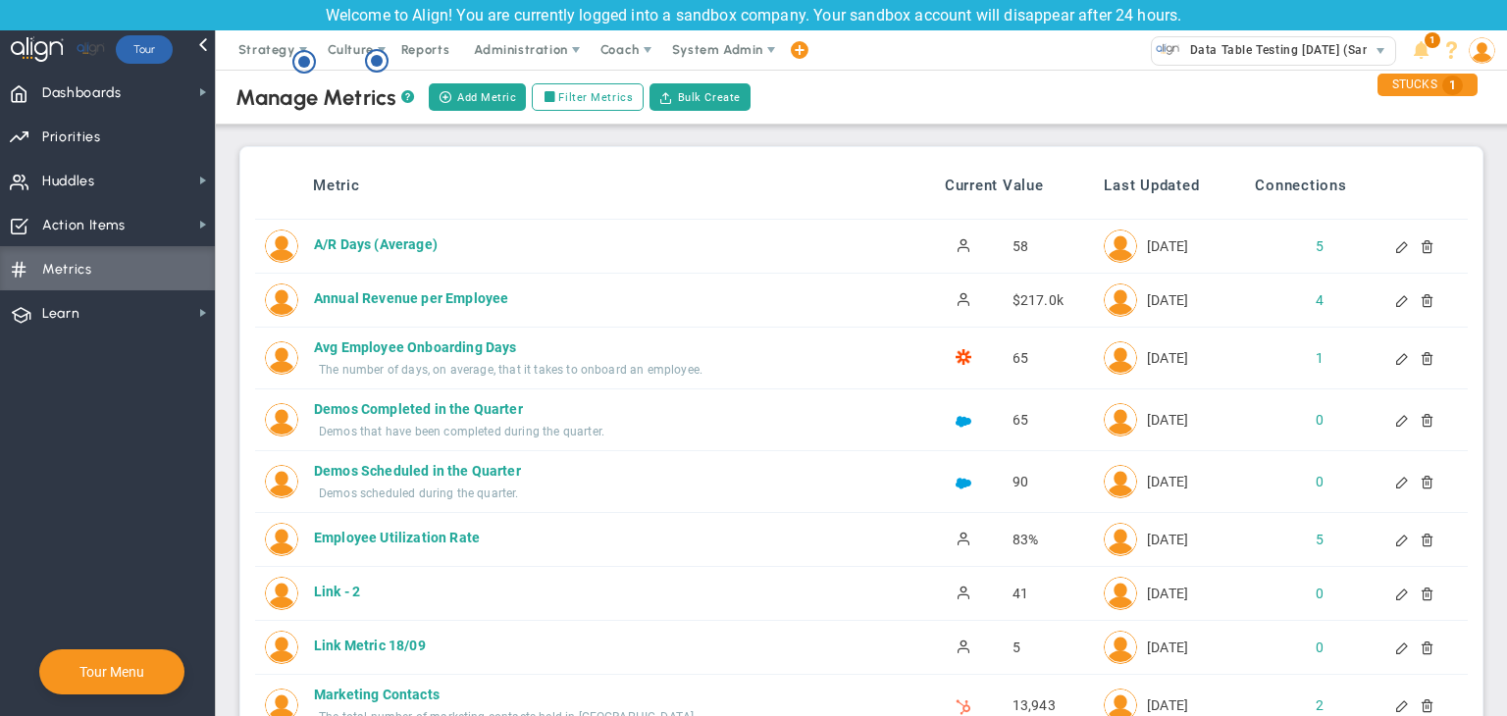
scroll to position [879, 0]
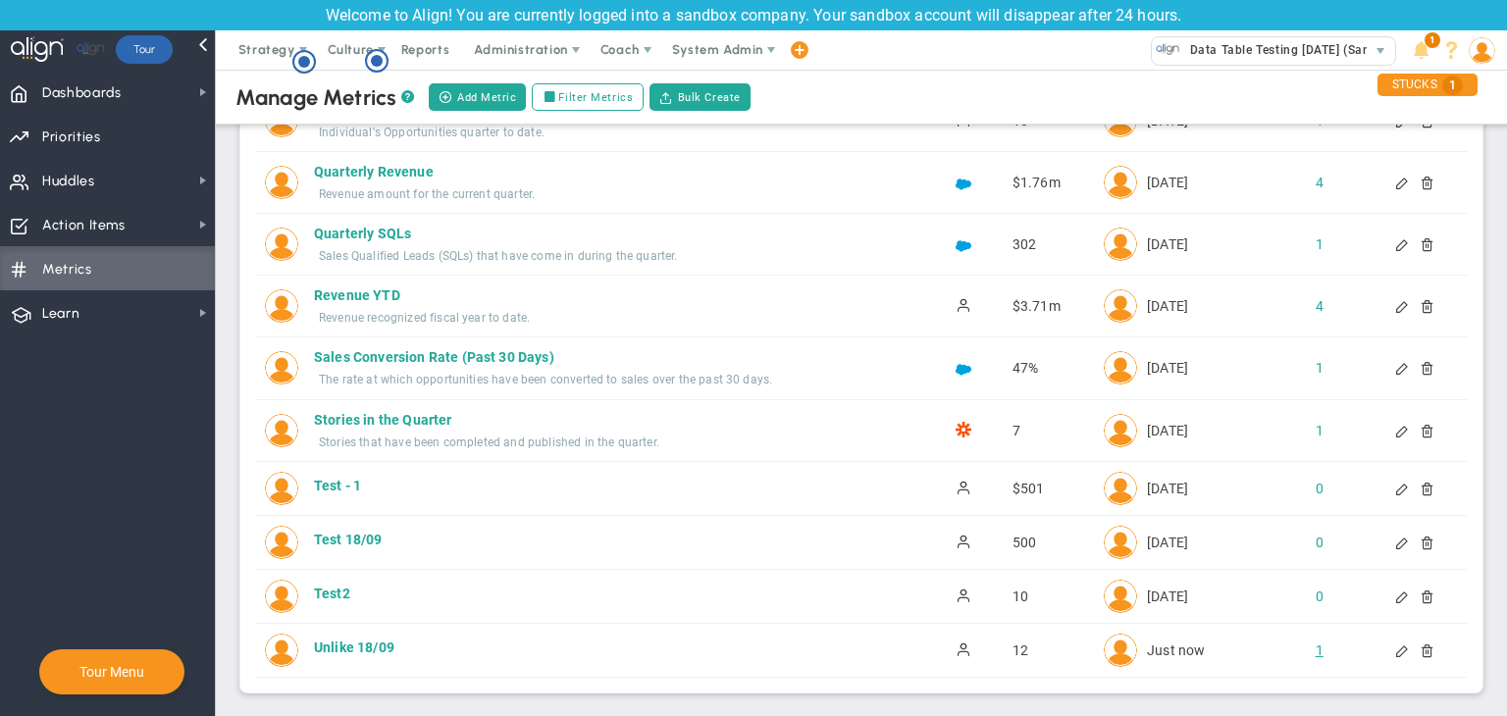
click at [1307, 647] on div "1" at bounding box center [1302, 651] width 32 height 20
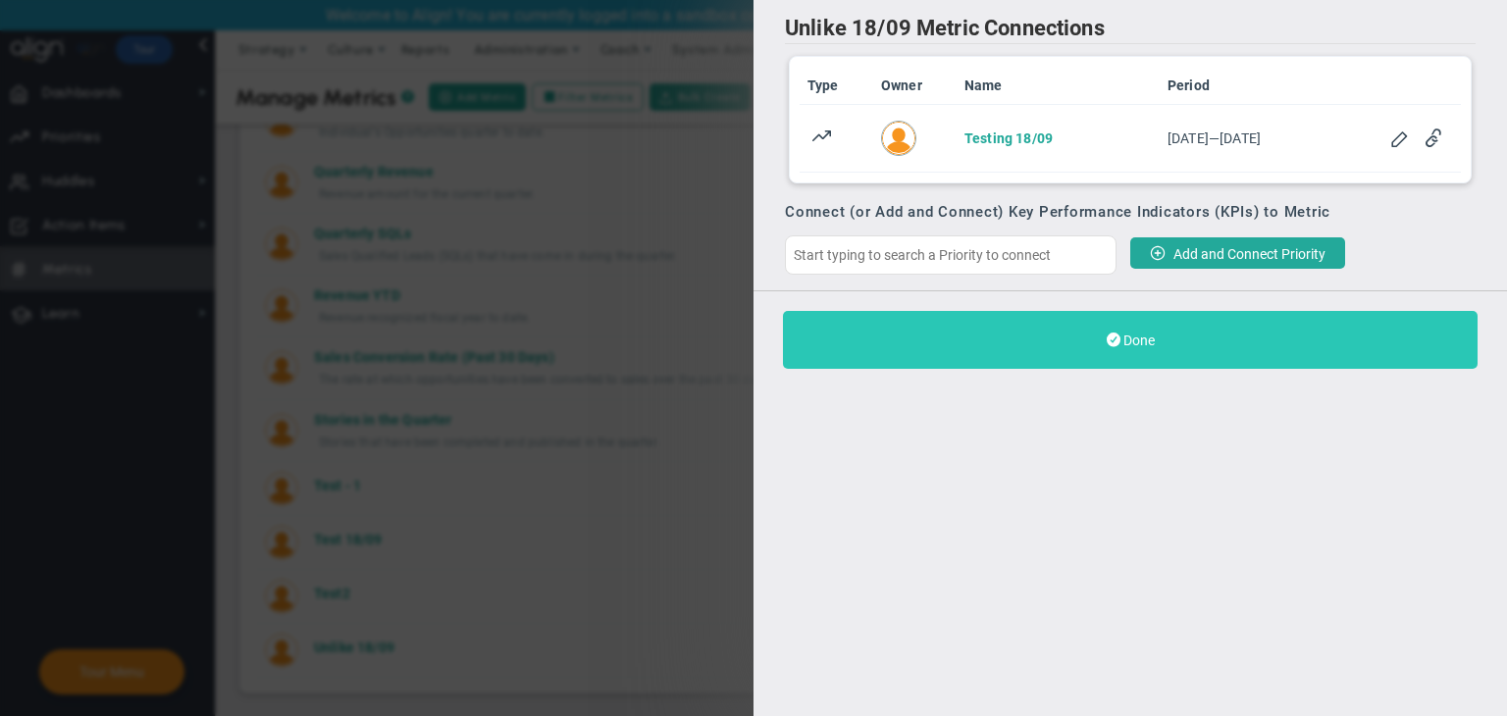
click at [1114, 330] on button "Done" at bounding box center [1130, 340] width 695 height 58
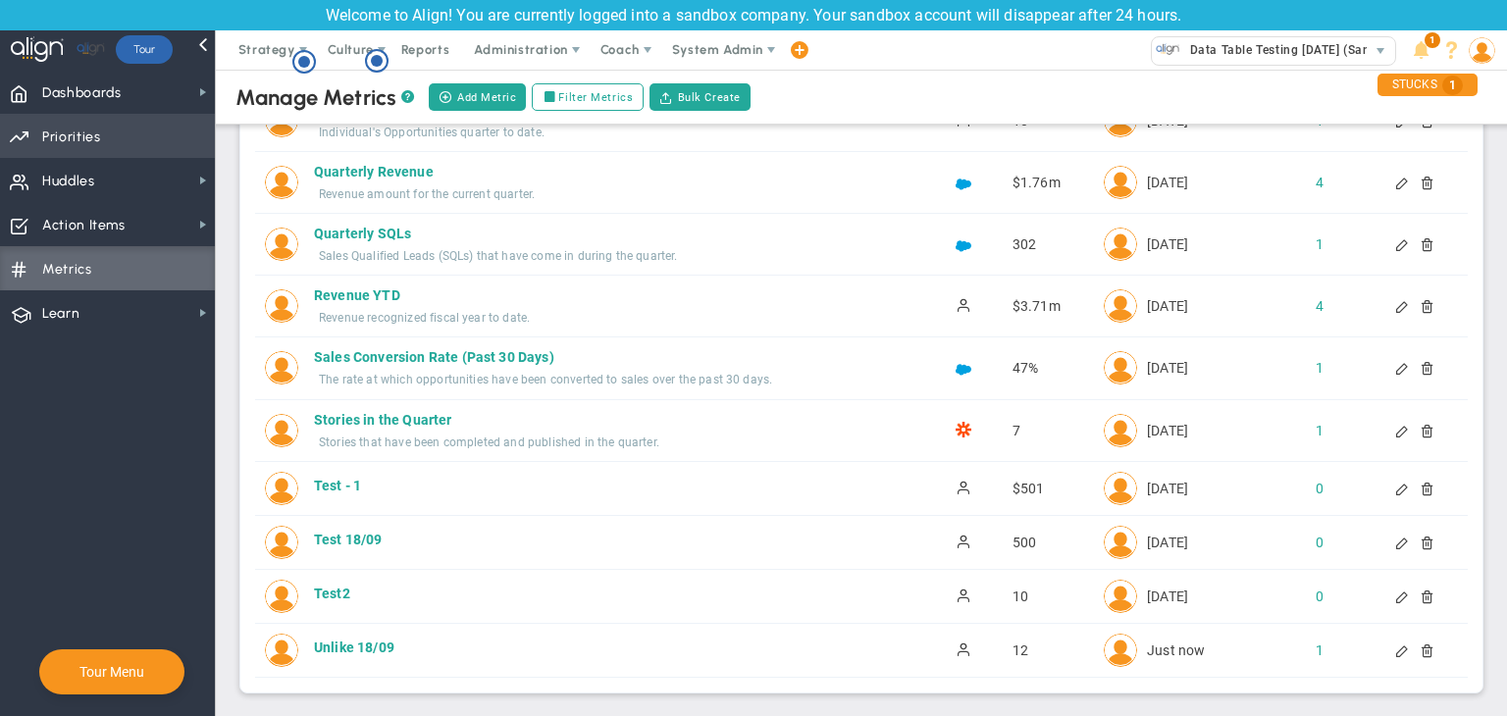
click at [163, 154] on span "Priorities Projects OKR Tree Priorities Projects OKRs" at bounding box center [107, 136] width 215 height 44
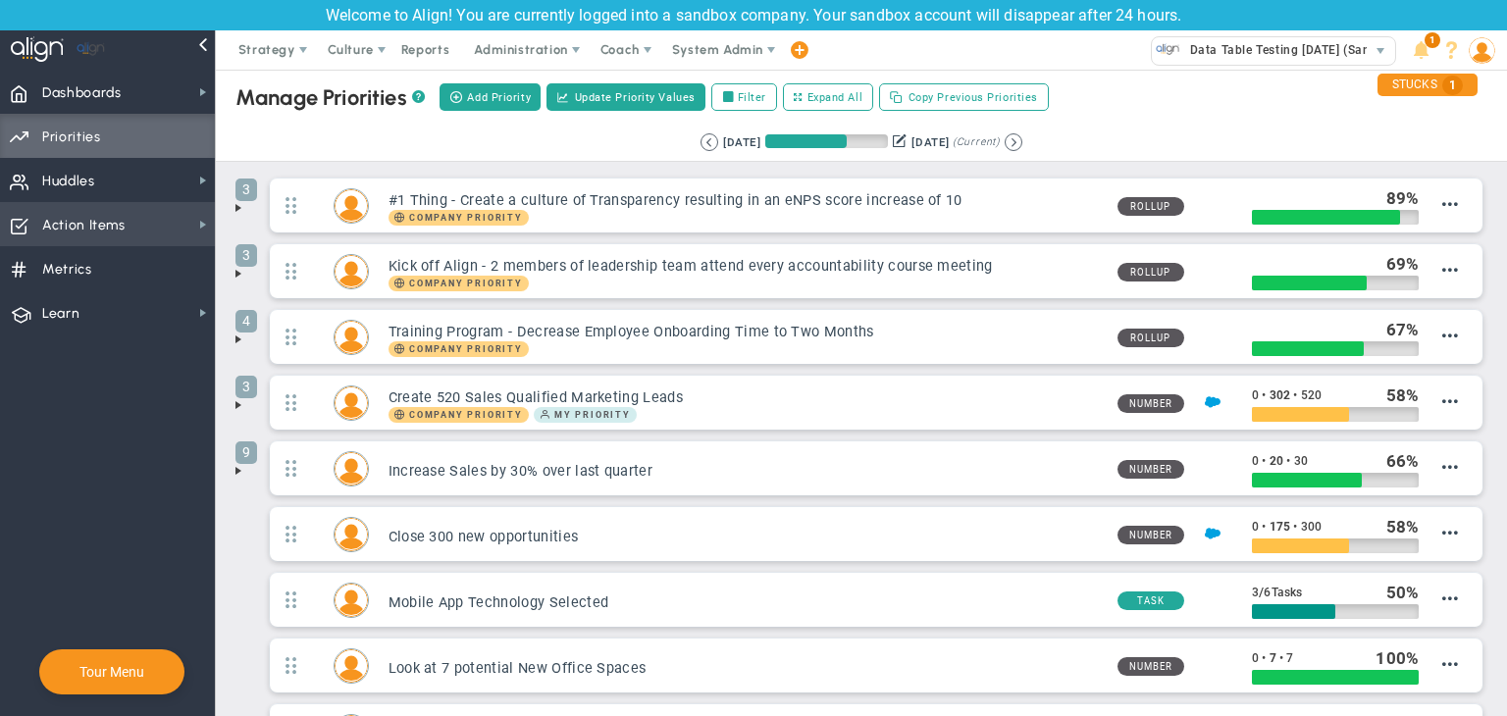
click at [137, 235] on span "Action Items Action Items" at bounding box center [107, 224] width 215 height 44
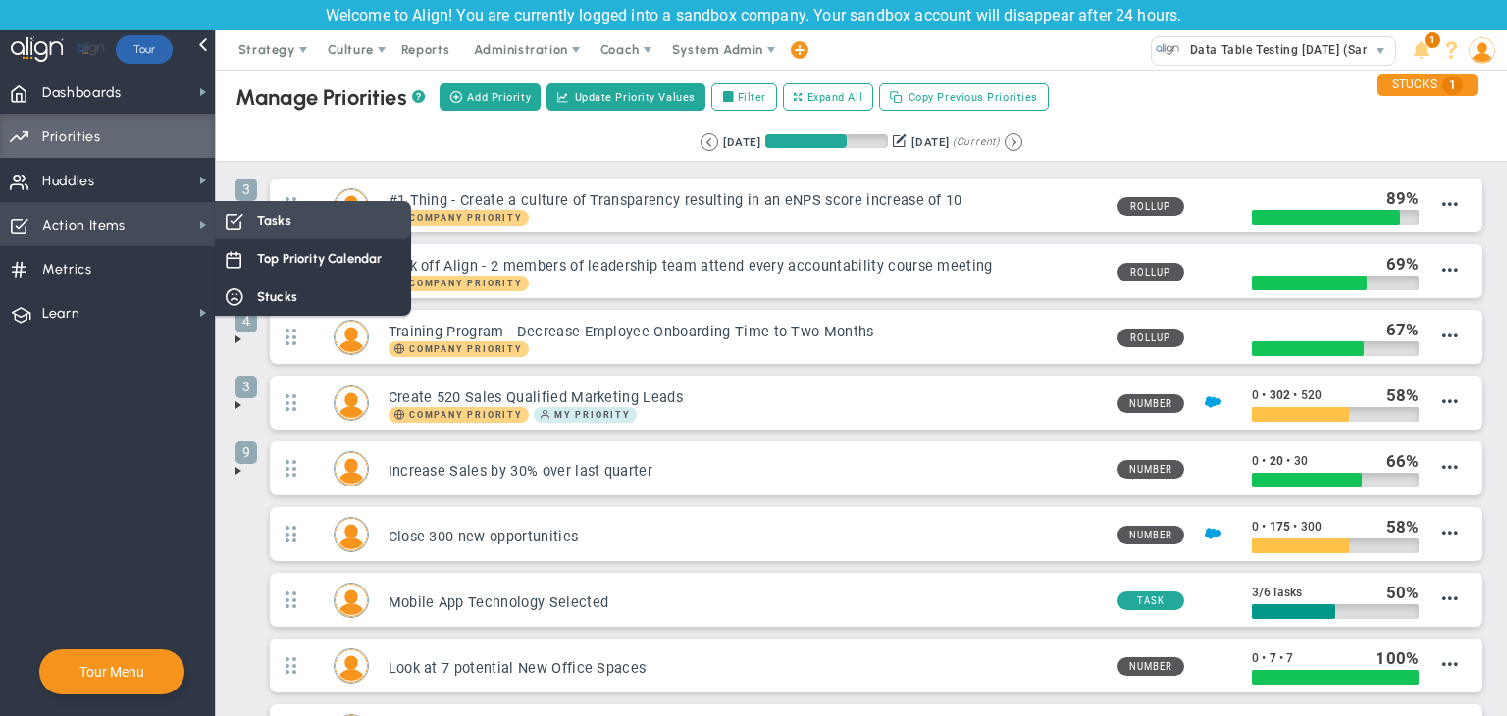
click at [243, 234] on div "Tasks" at bounding box center [313, 220] width 196 height 38
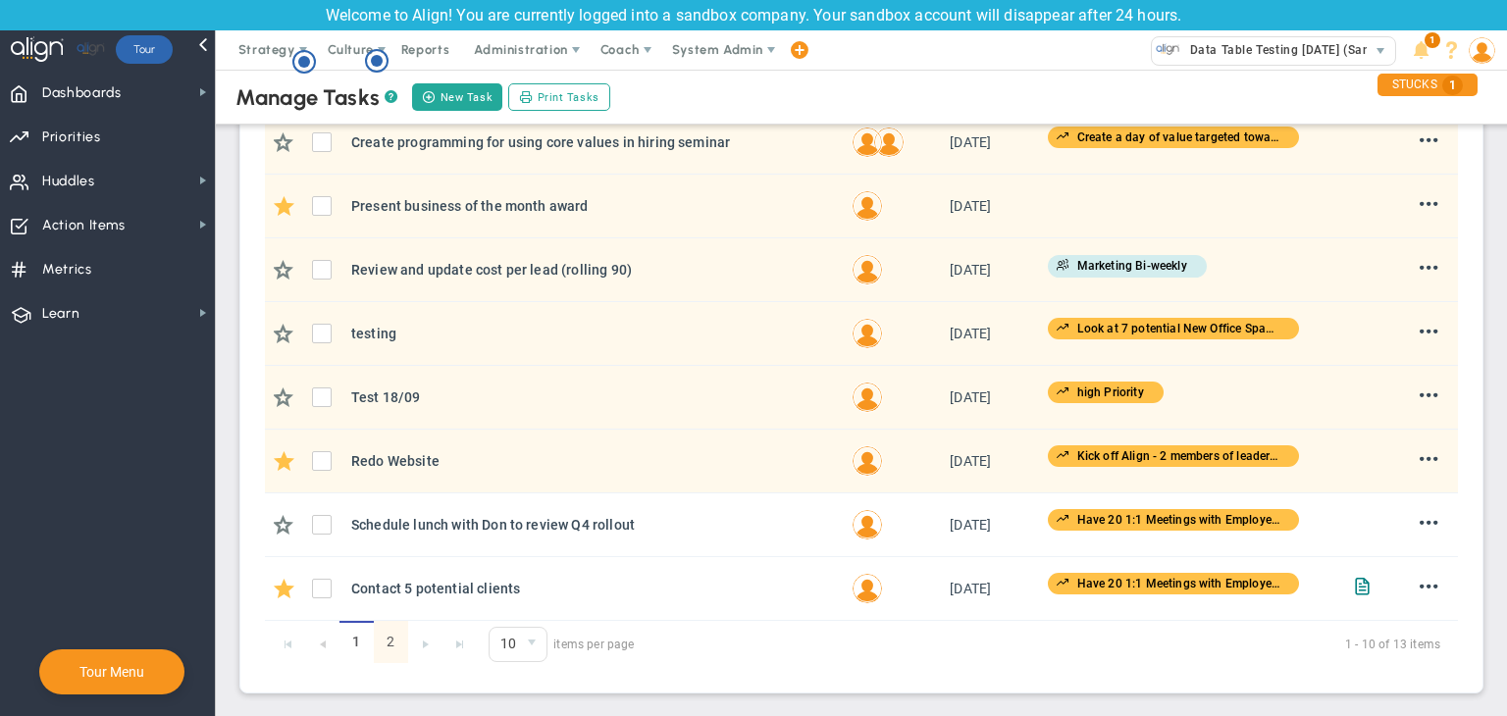
click at [395, 632] on link "2" at bounding box center [391, 642] width 34 height 42
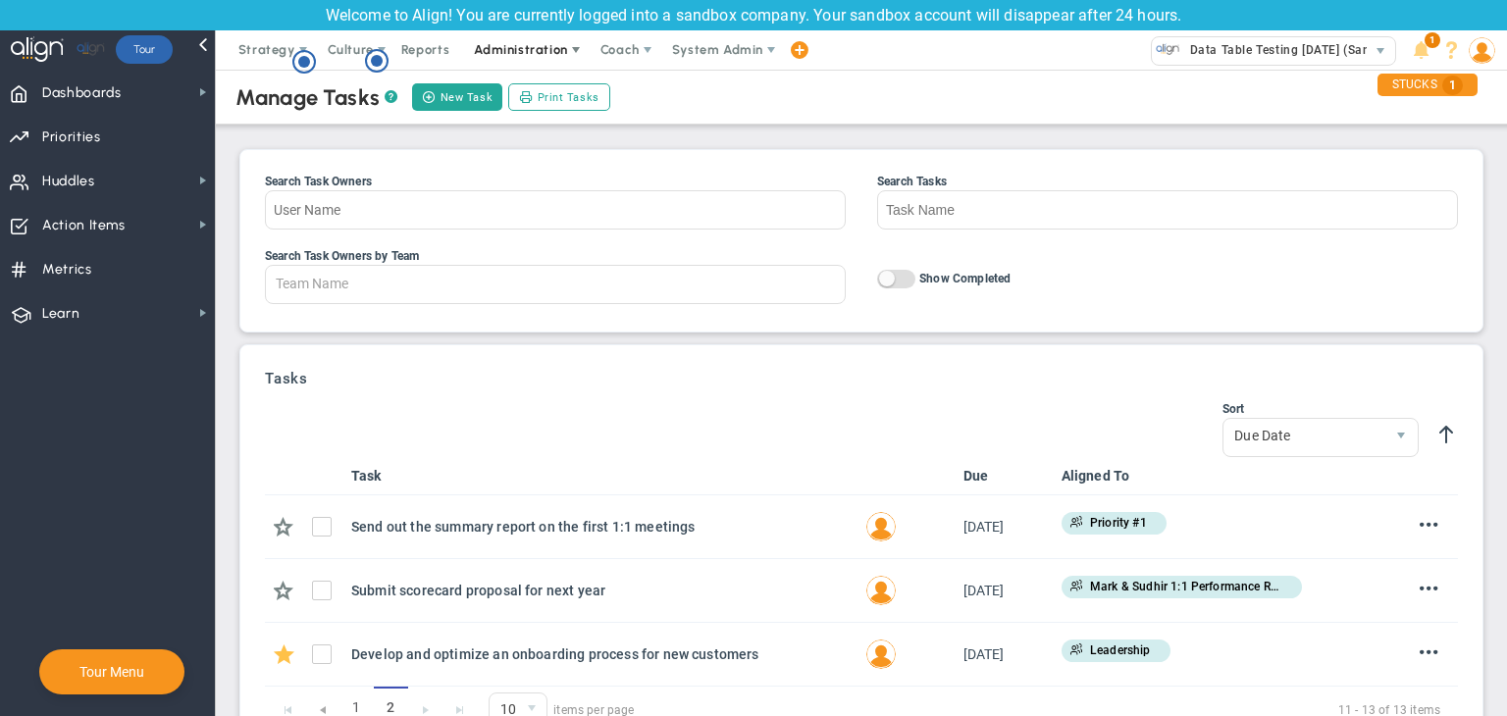
click at [554, 48] on span "Administration" at bounding box center [520, 49] width 93 height 15
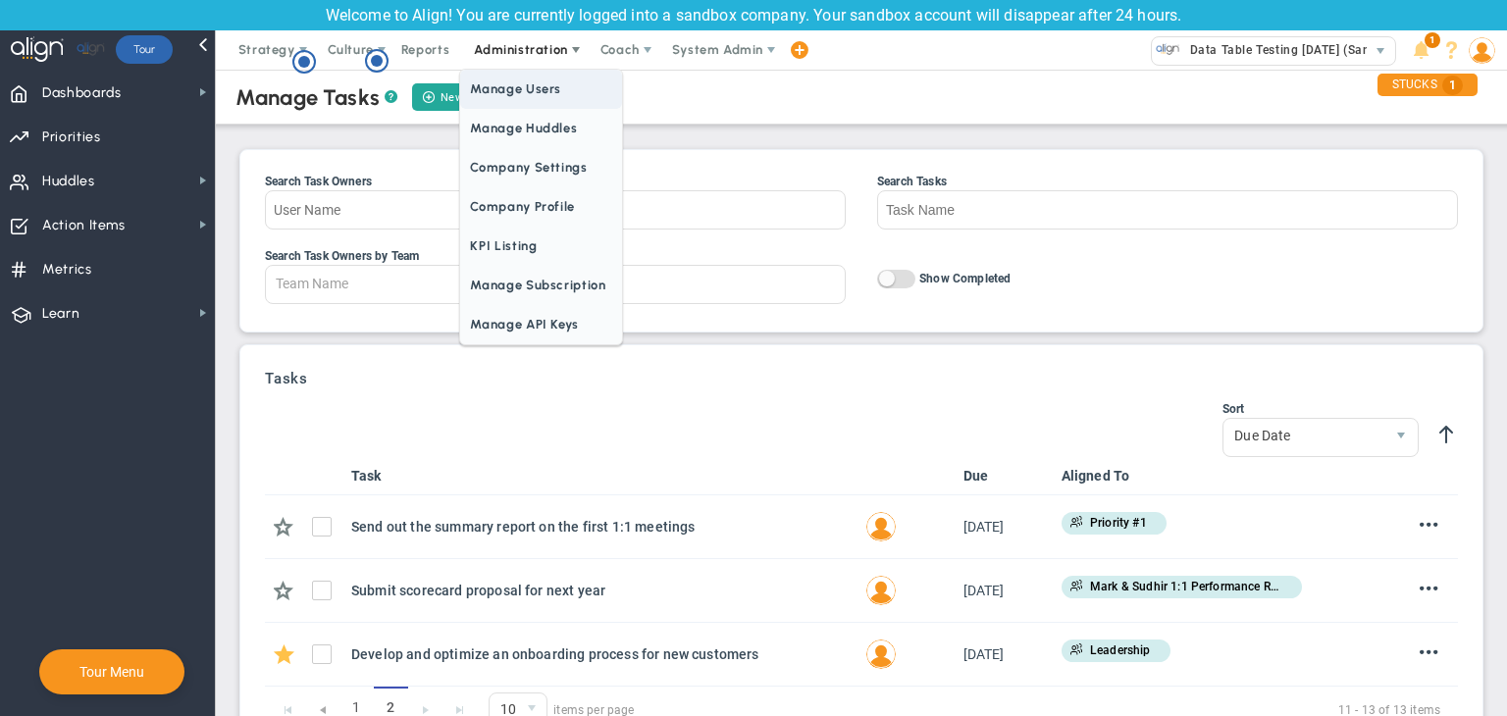
click at [539, 105] on span "Manage Users" at bounding box center [540, 89] width 161 height 39
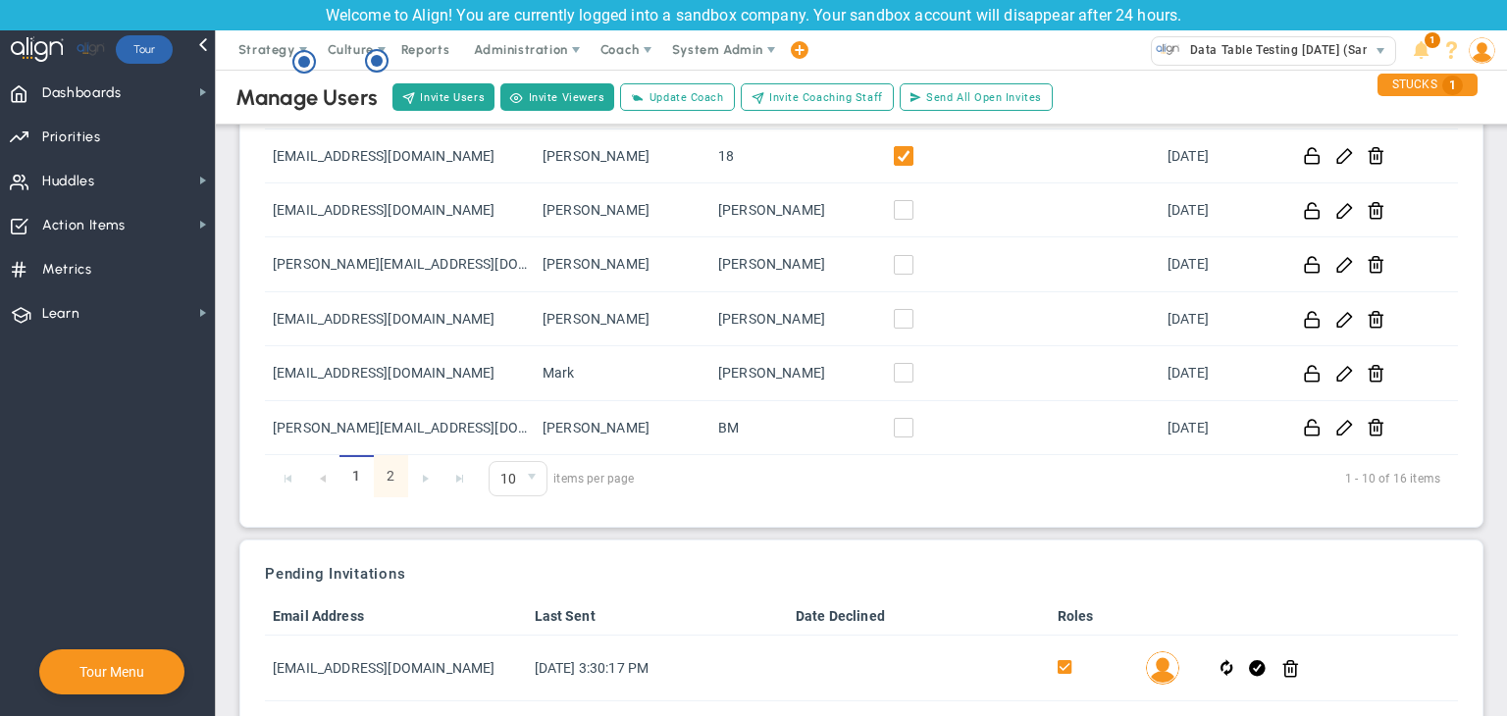
click at [389, 478] on link "2" at bounding box center [391, 476] width 34 height 42
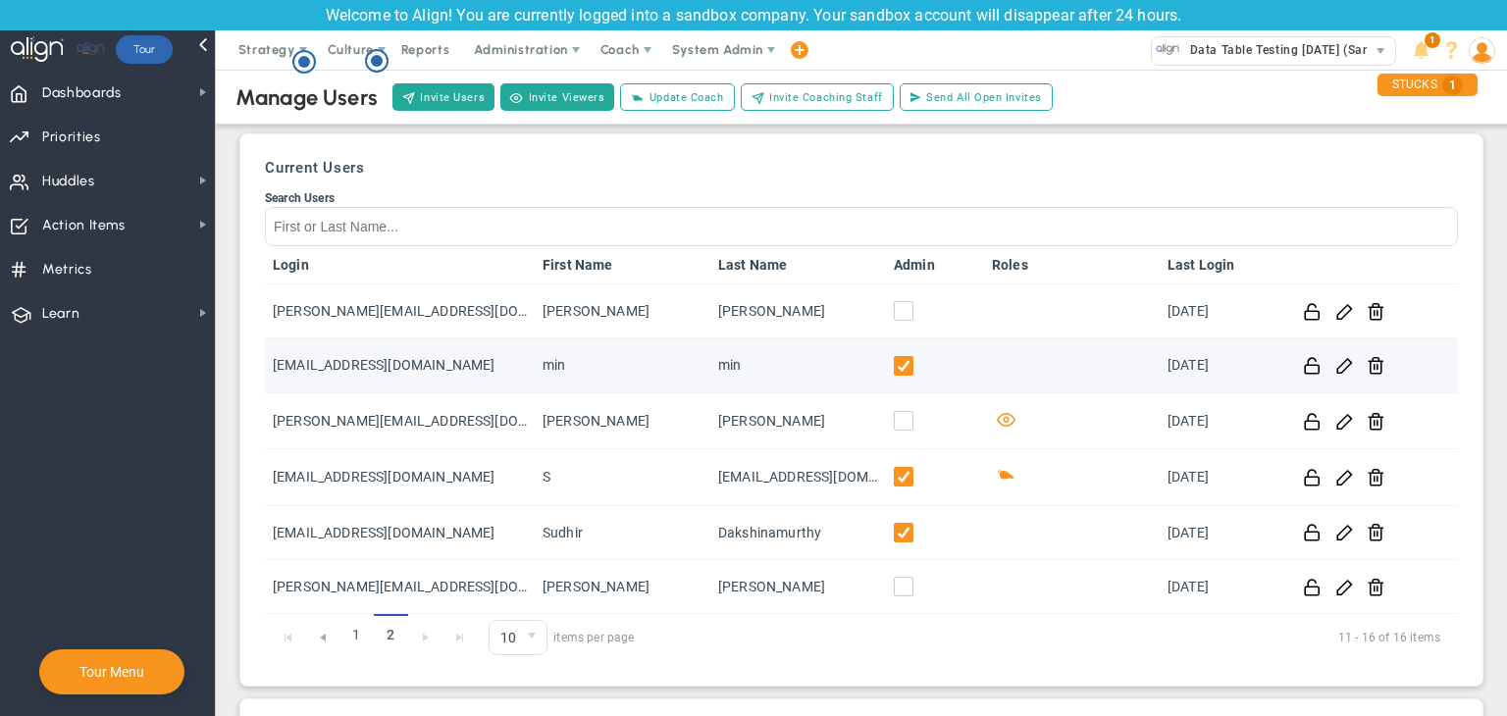
scroll to position [212, 0]
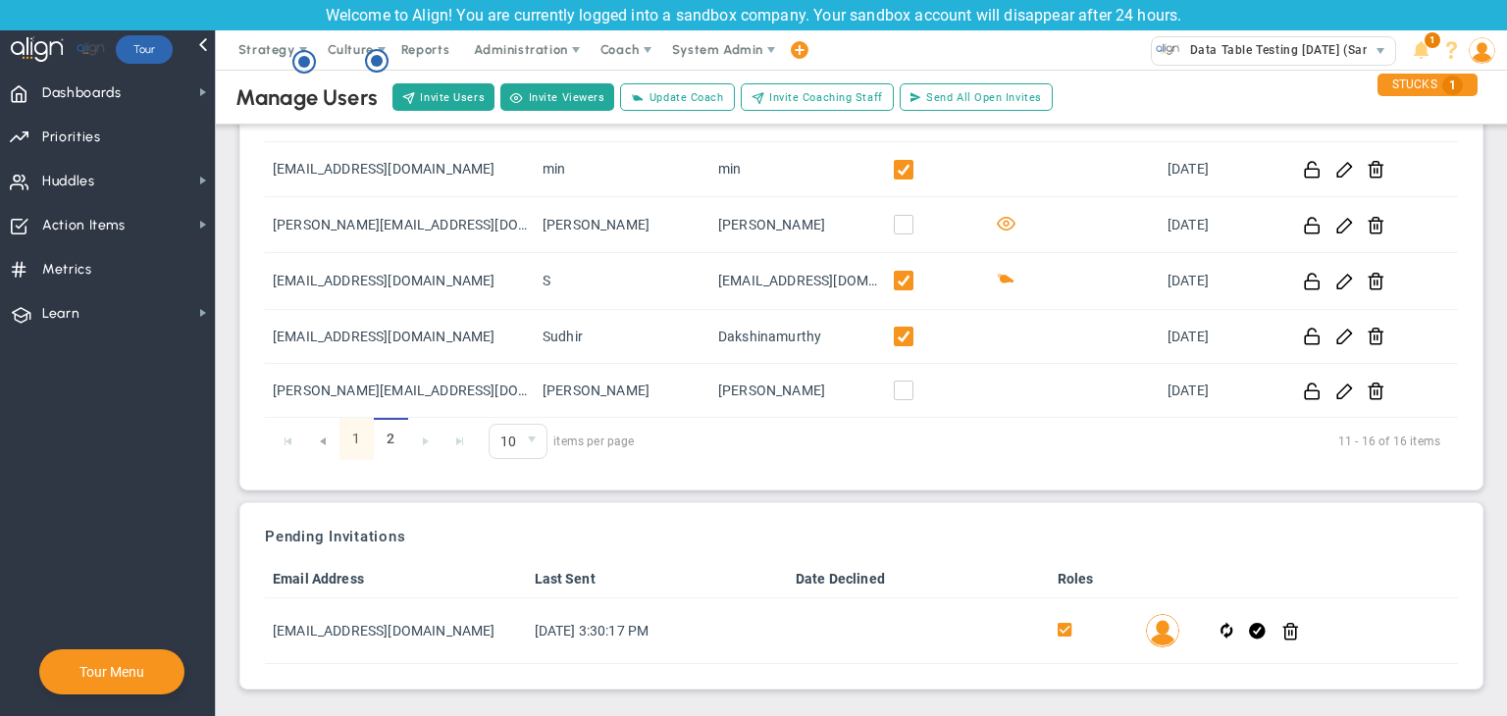
click at [361, 443] on link "1" at bounding box center [357, 439] width 34 height 42
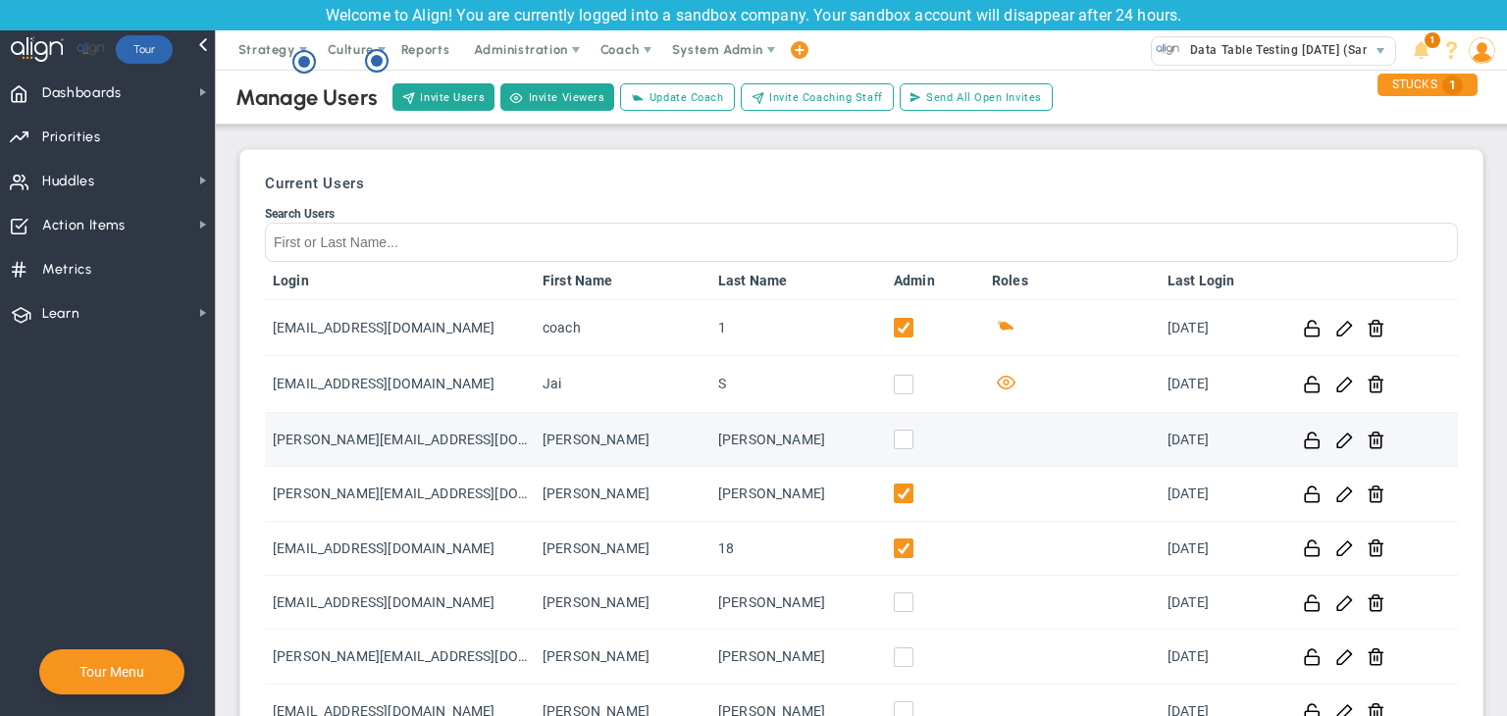
scroll to position [428, 0]
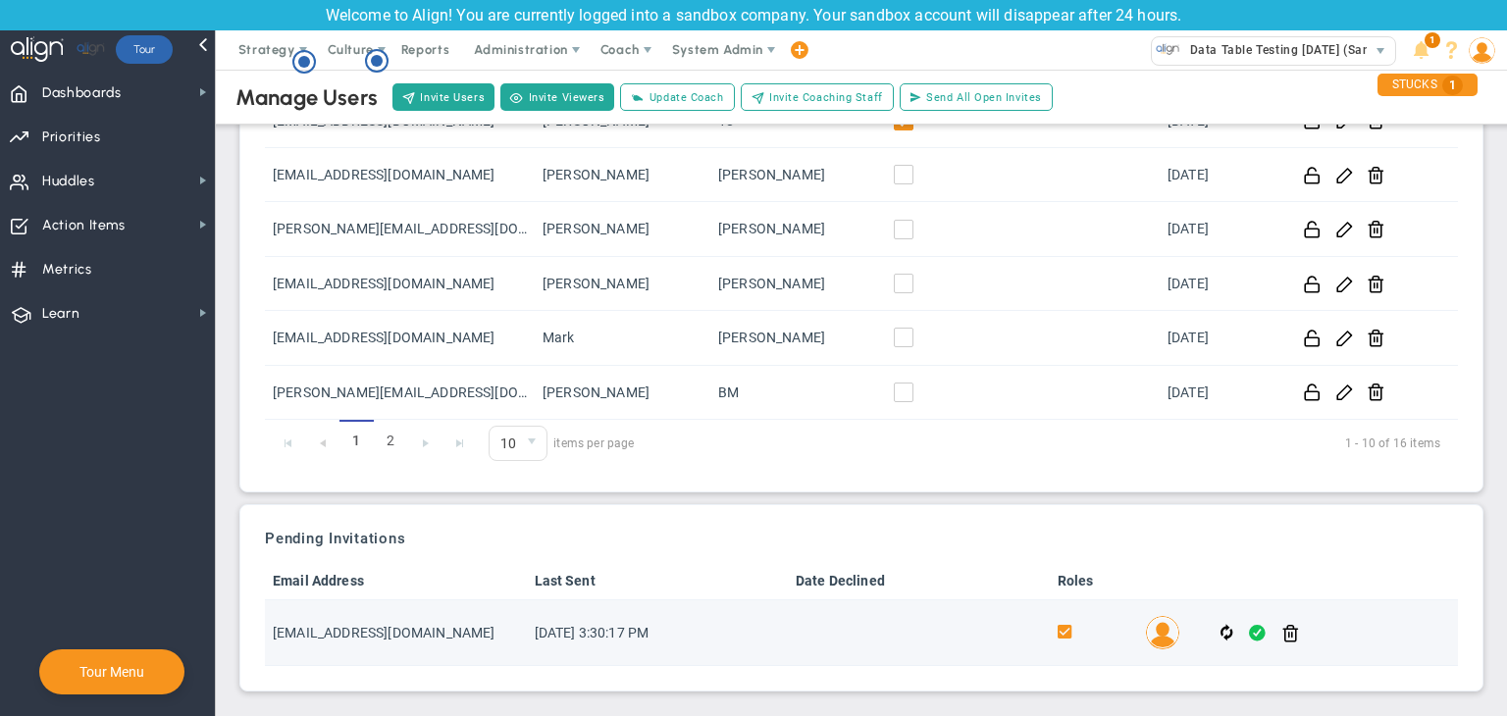
click at [1249, 635] on span at bounding box center [1257, 633] width 17 height 23
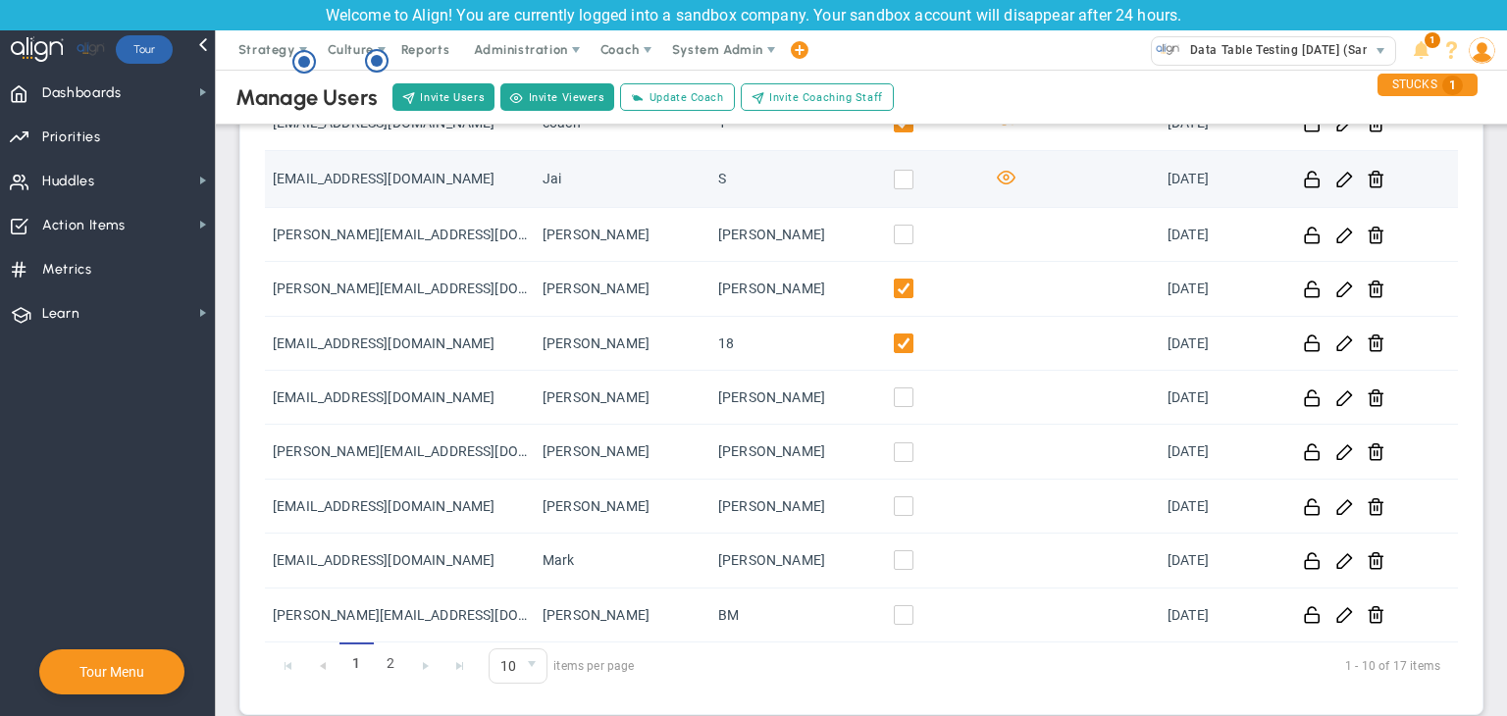
scroll to position [68, 0]
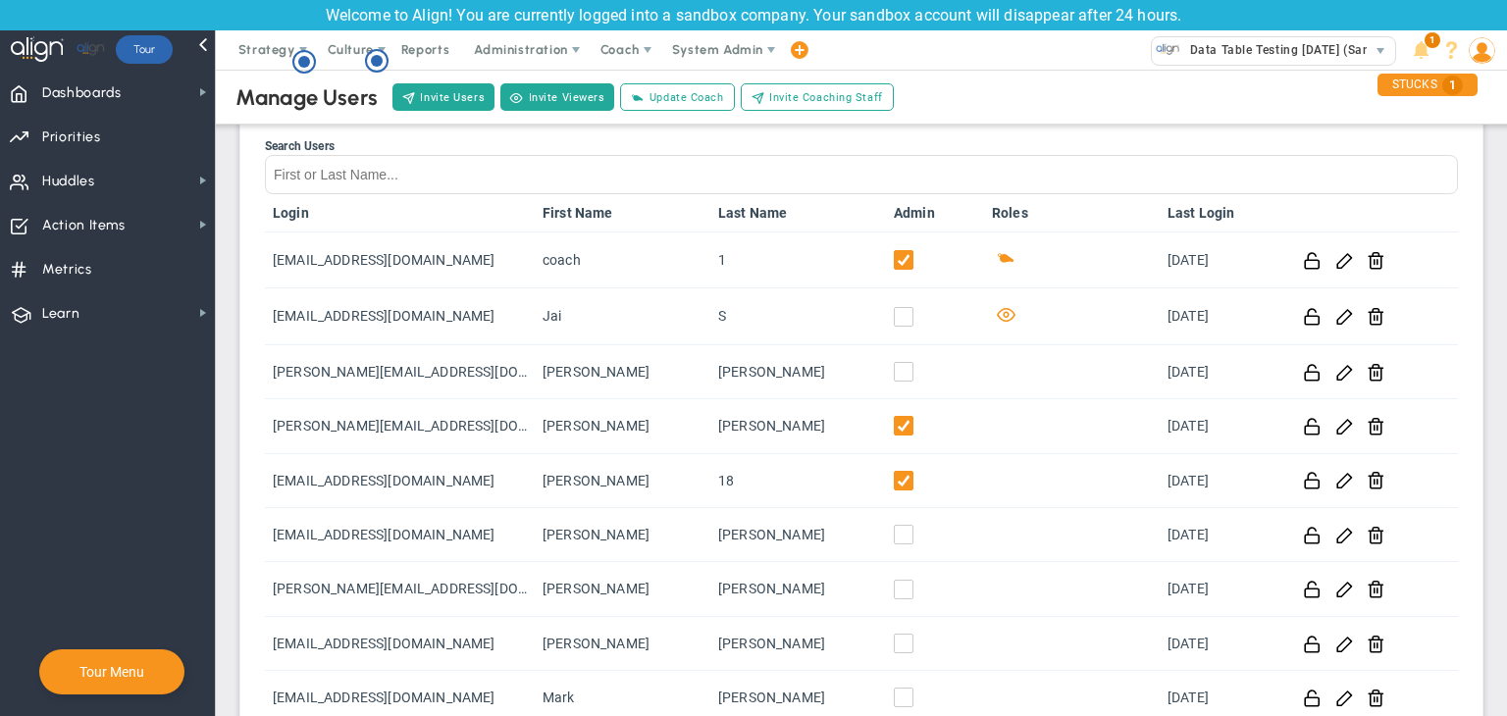
click at [1474, 41] on img at bounding box center [1482, 50] width 26 height 26
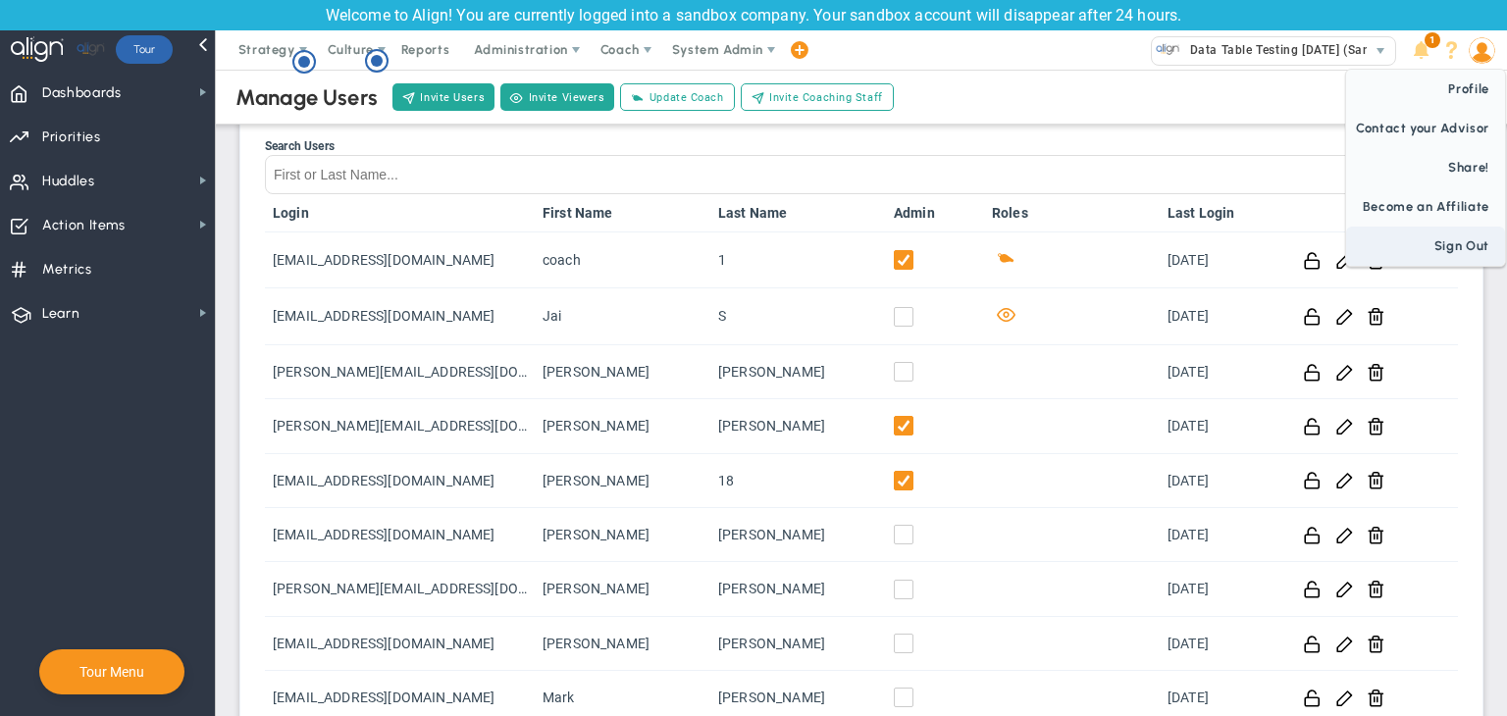
click at [1439, 240] on span "Sign Out" at bounding box center [1425, 246] width 159 height 39
